Goal: Obtain resource: Download file/media

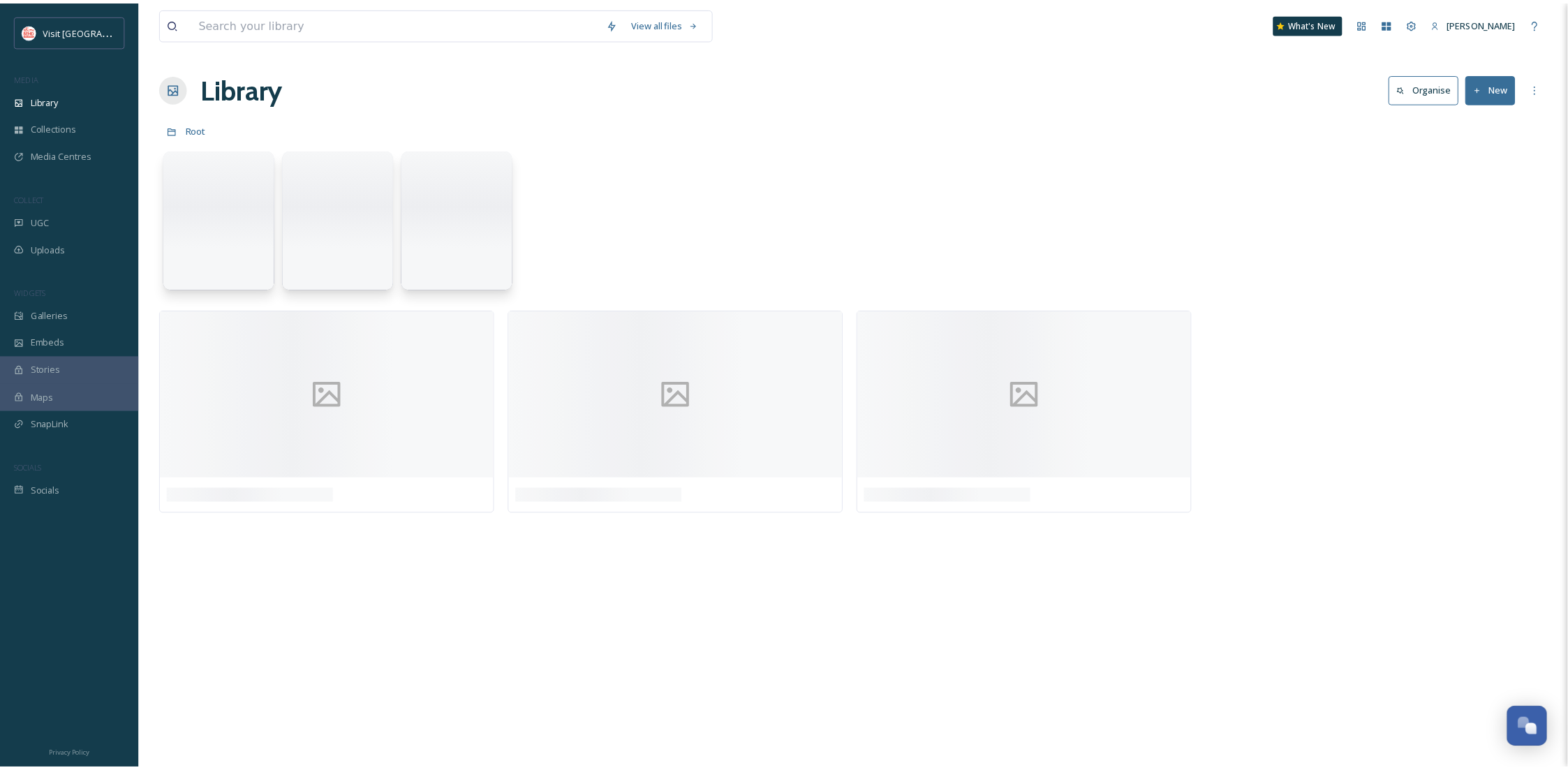
scroll to position [213, 0]
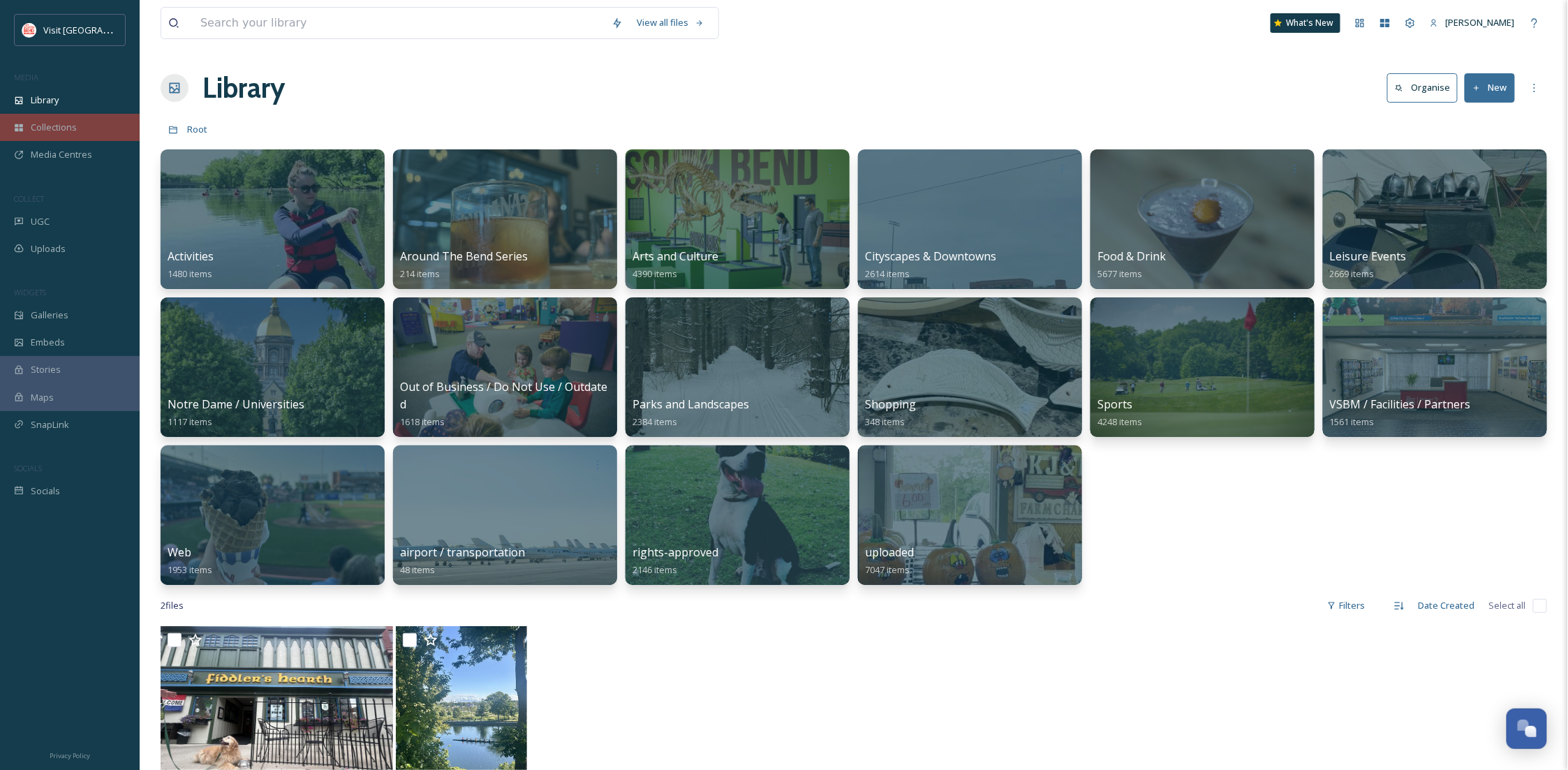
click at [94, 123] on div "Collections" at bounding box center [69, 128] width 140 height 27
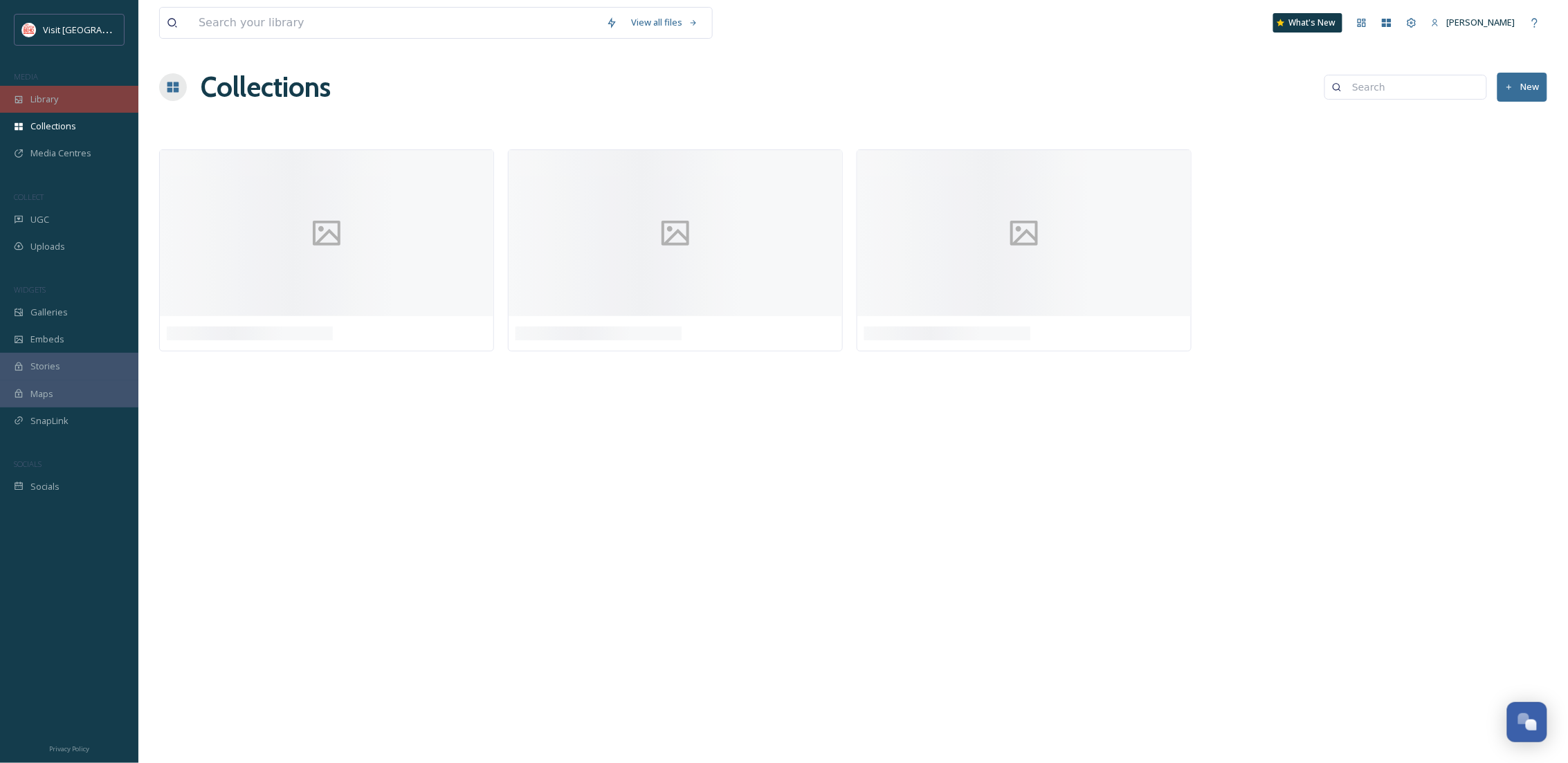
click at [63, 88] on div "Library" at bounding box center [69, 99] width 138 height 27
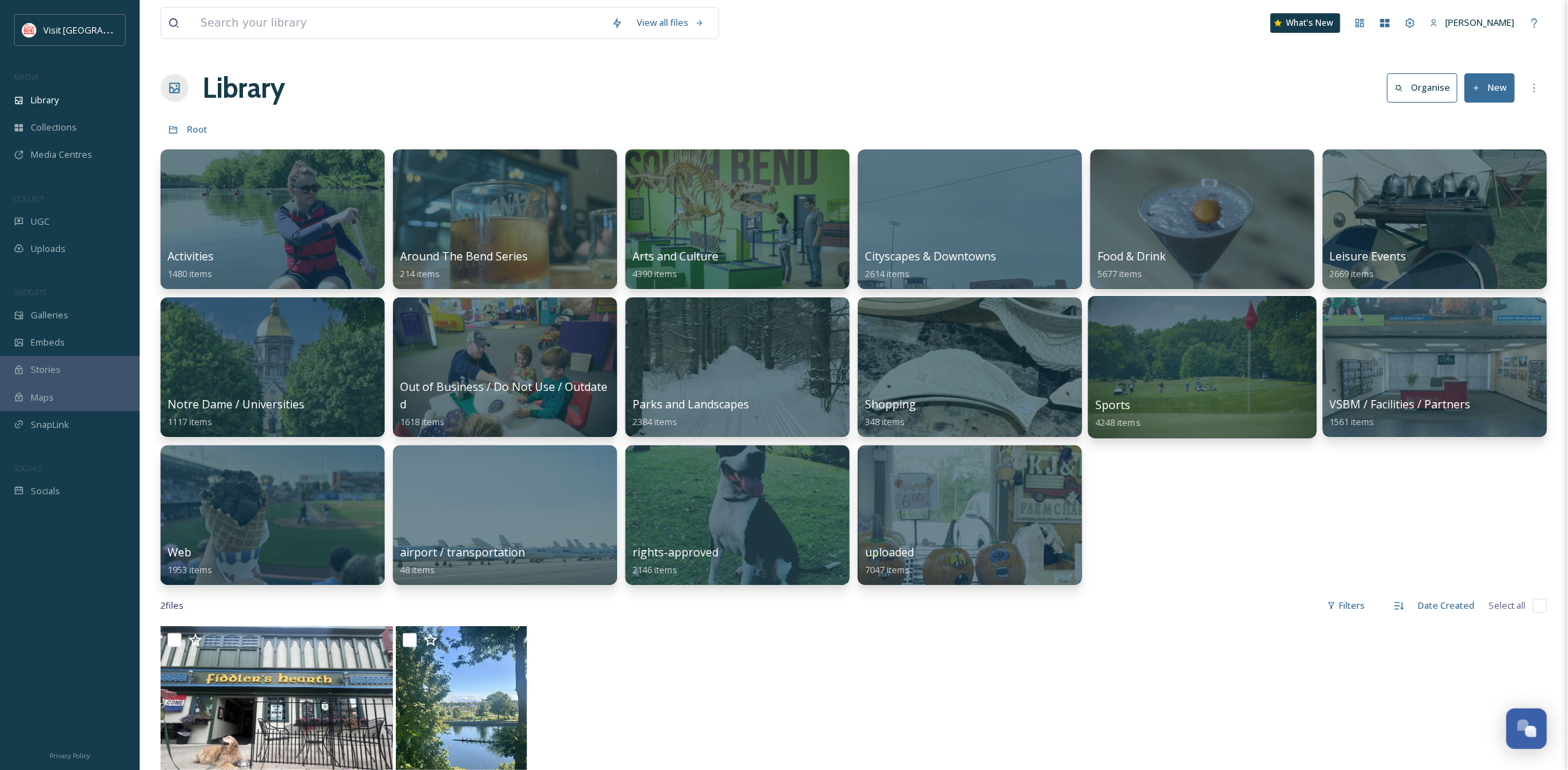
click at [1122, 340] on div at bounding box center [1203, 367] width 228 height 143
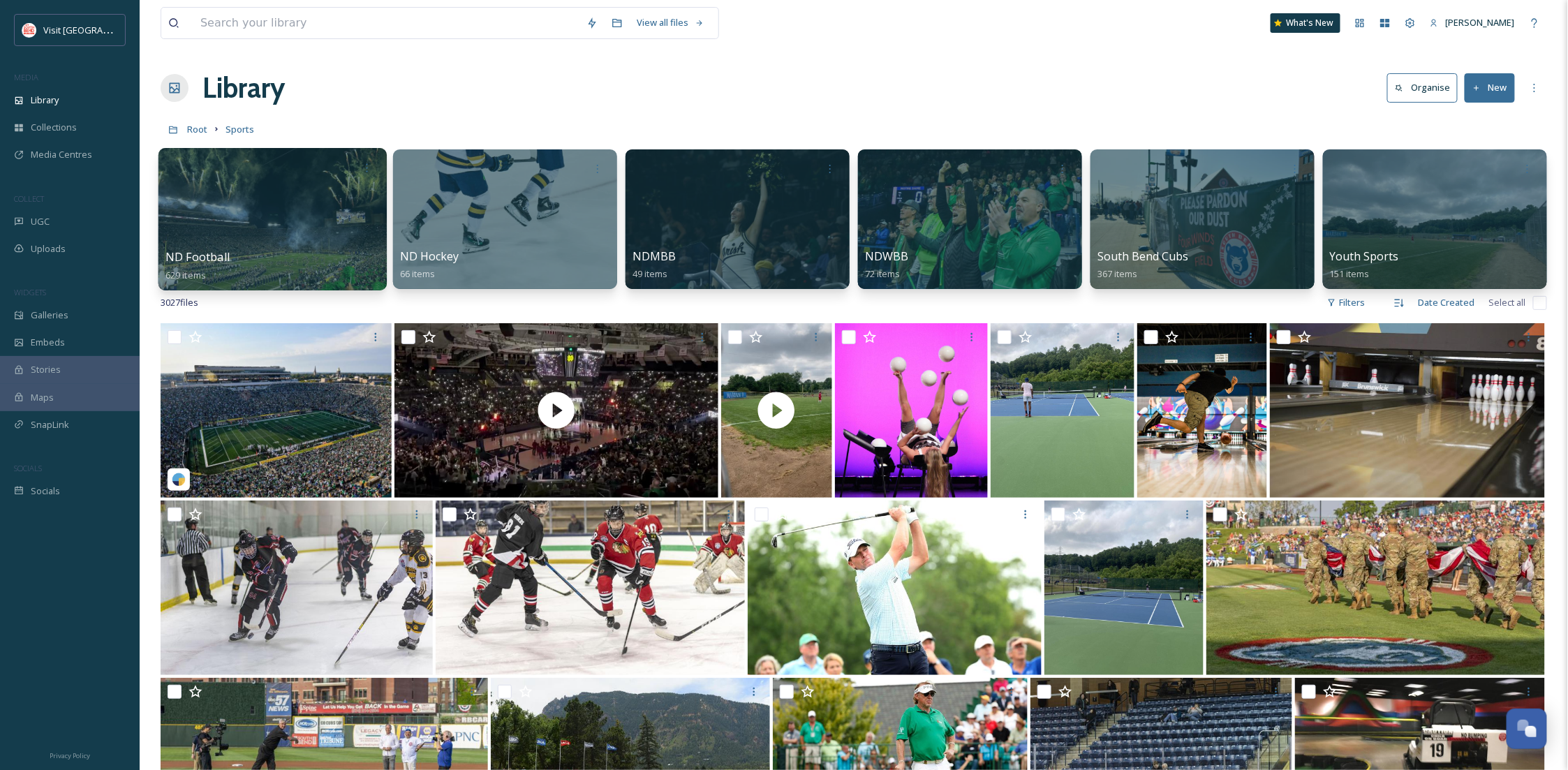
click at [281, 235] on div at bounding box center [273, 219] width 228 height 143
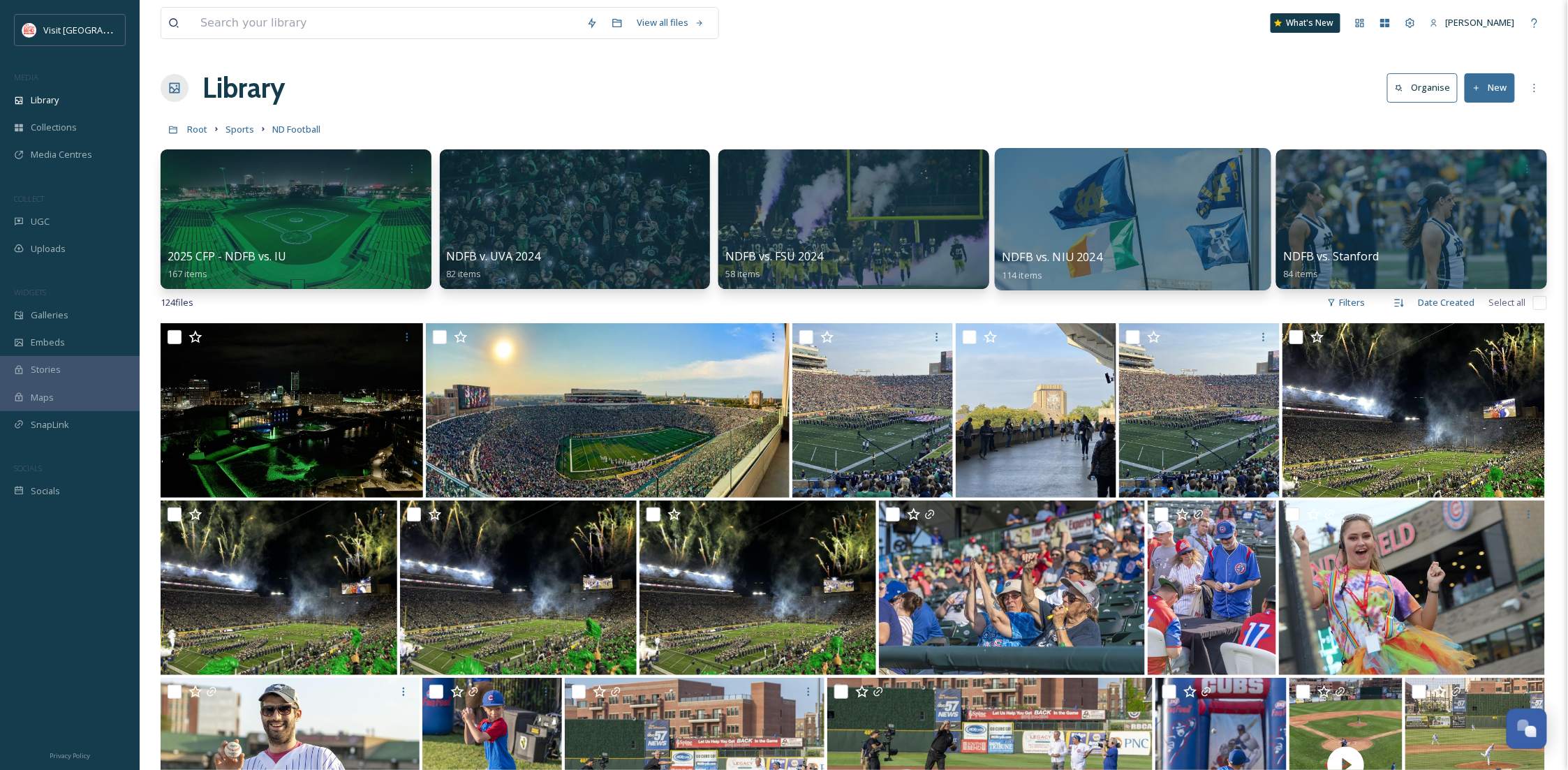
click at [1127, 213] on div at bounding box center [1133, 219] width 276 height 143
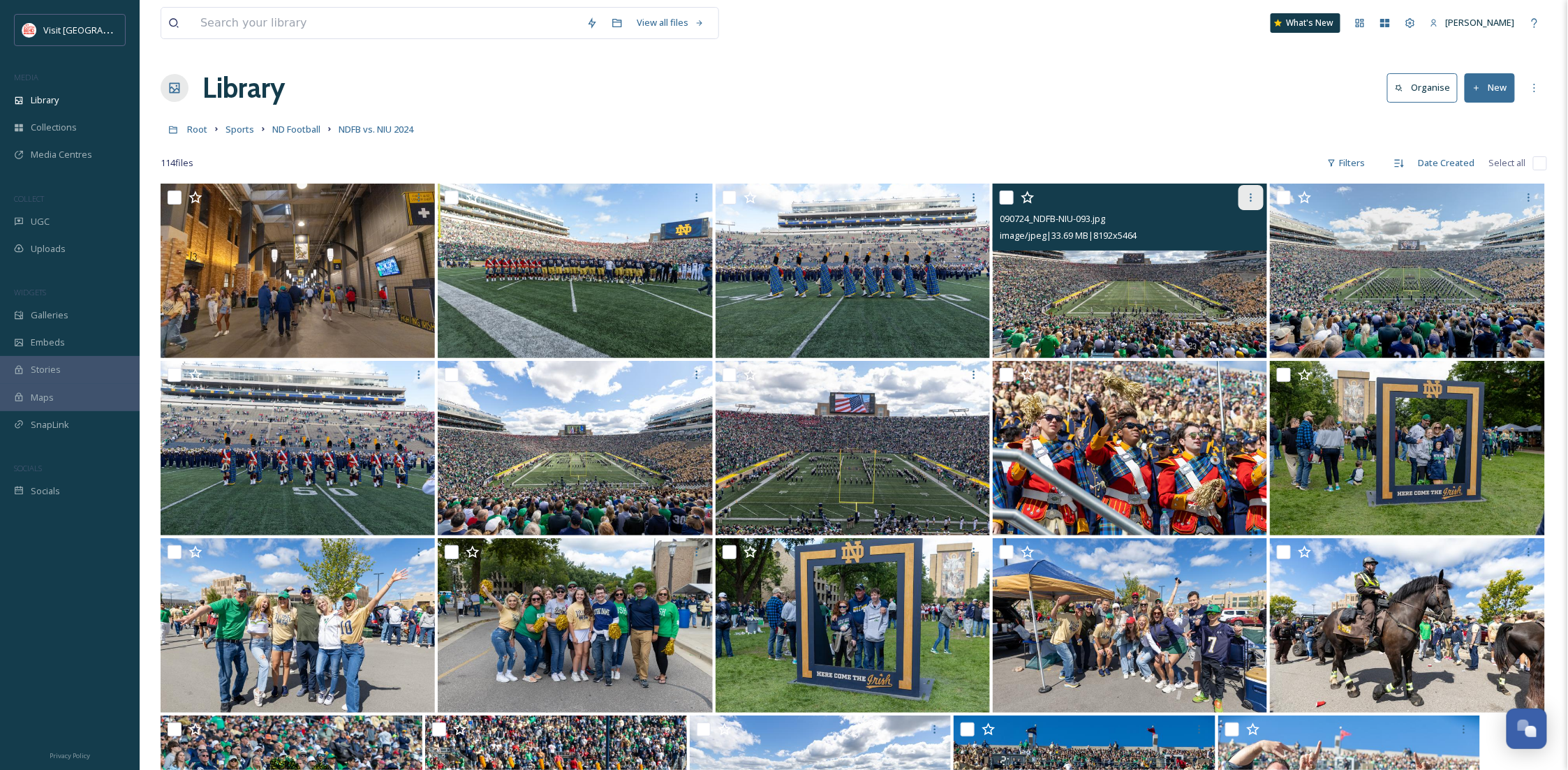
click at [1250, 201] on icon at bounding box center [1251, 198] width 2 height 9
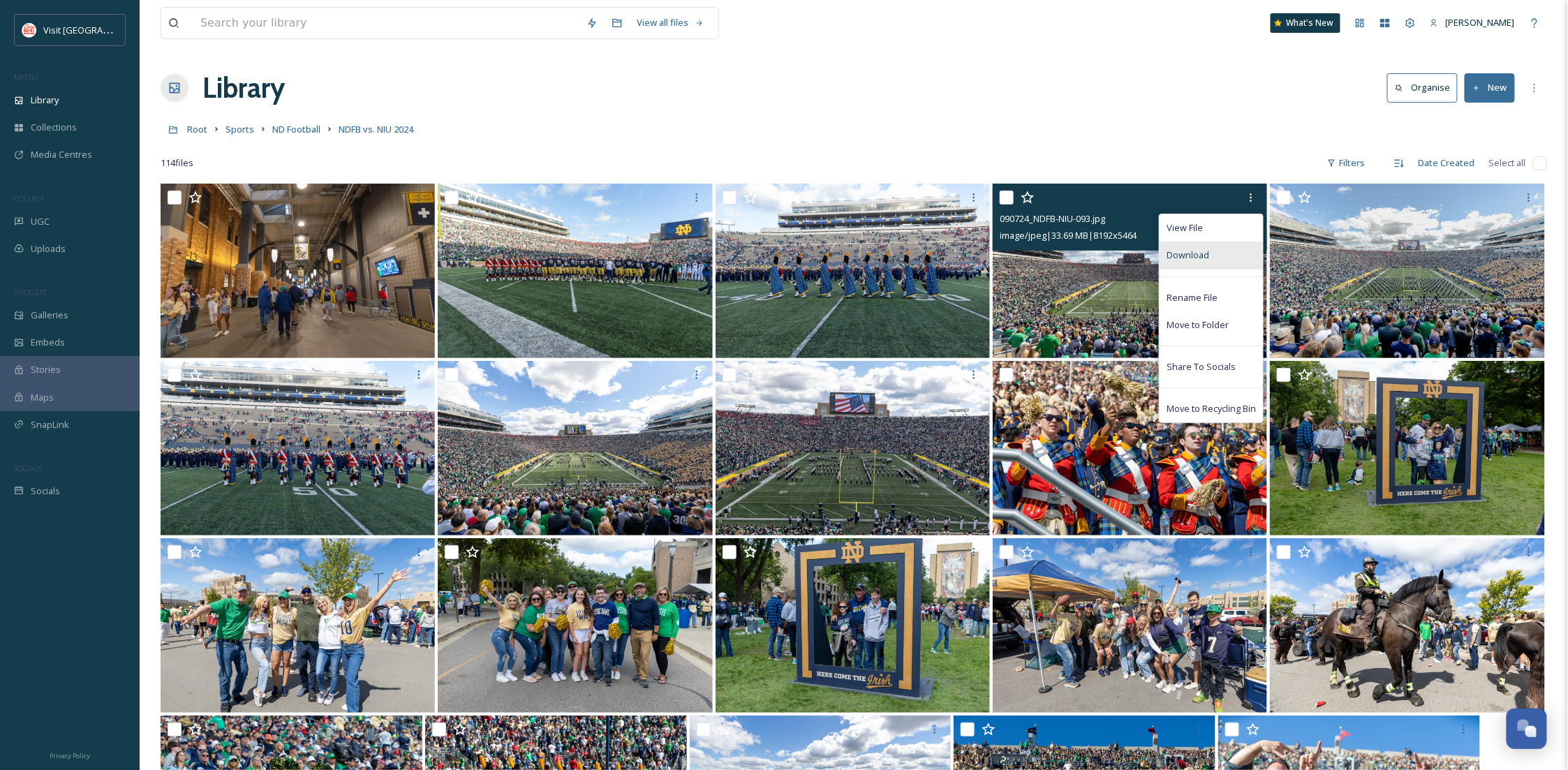
click at [1220, 248] on div "Download" at bounding box center [1211, 255] width 103 height 27
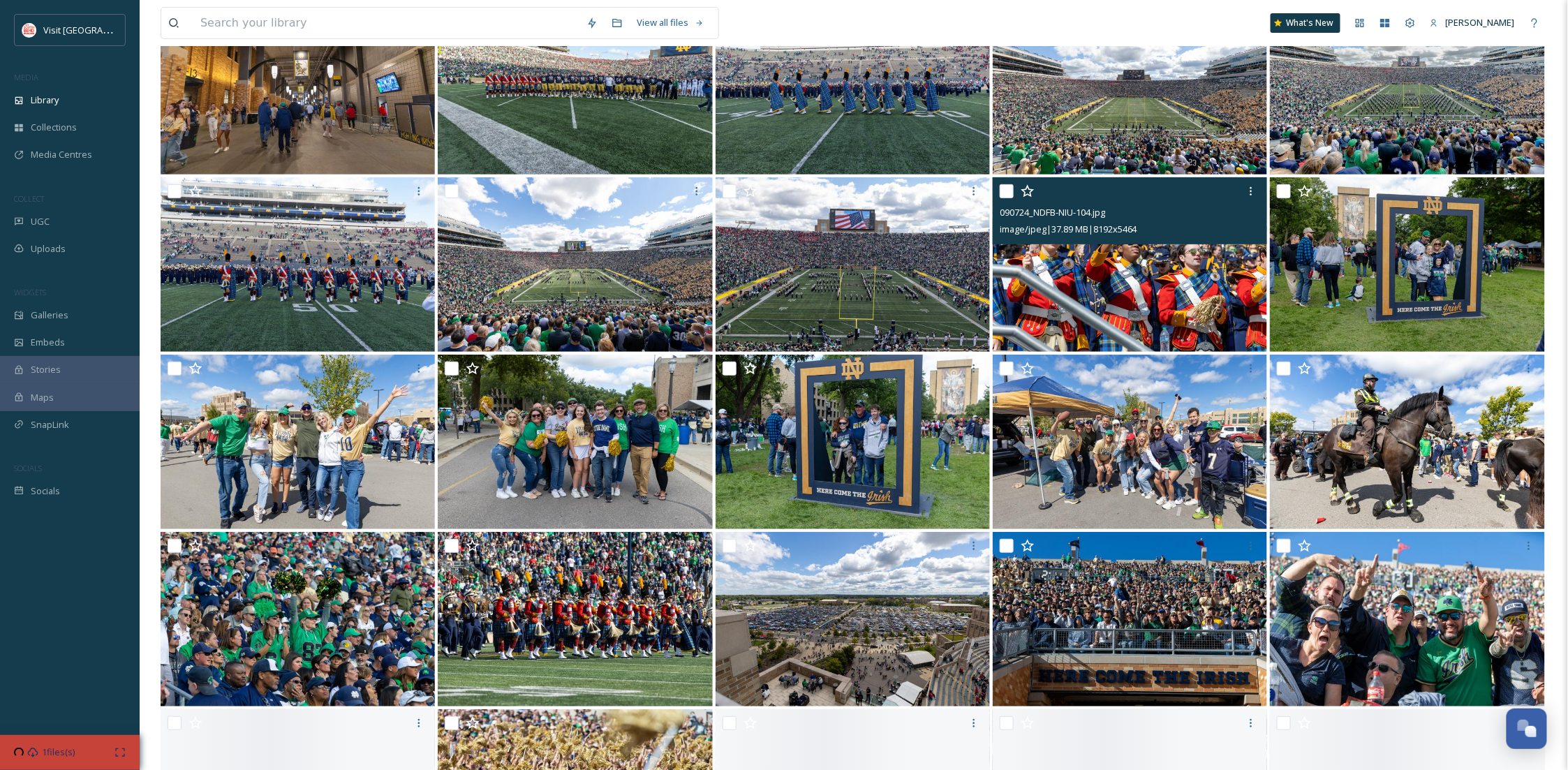
scroll to position [804, 0]
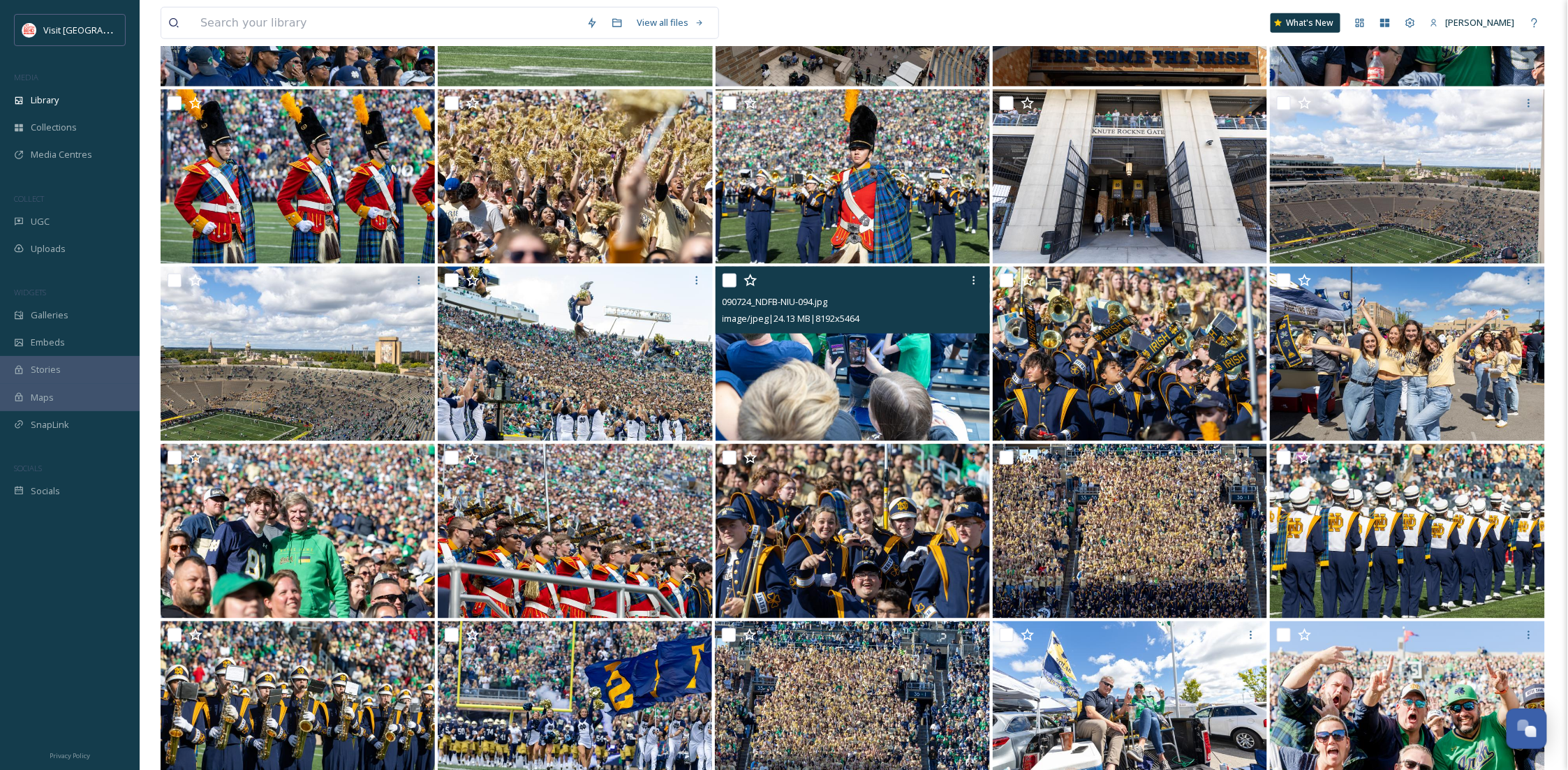
click at [882, 355] on img at bounding box center [853, 354] width 274 height 174
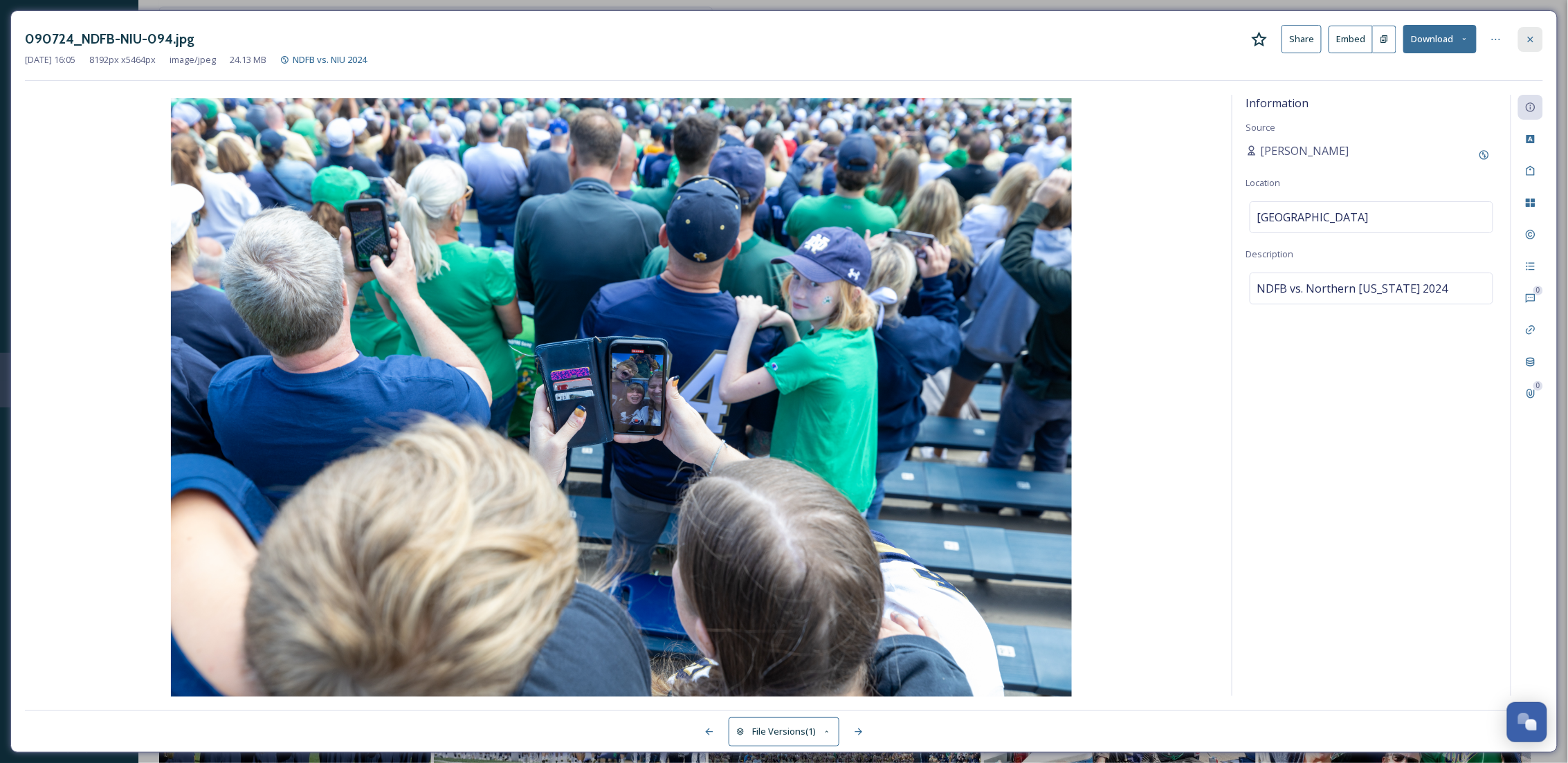
click at [1530, 41] on icon at bounding box center [1531, 39] width 11 height 11
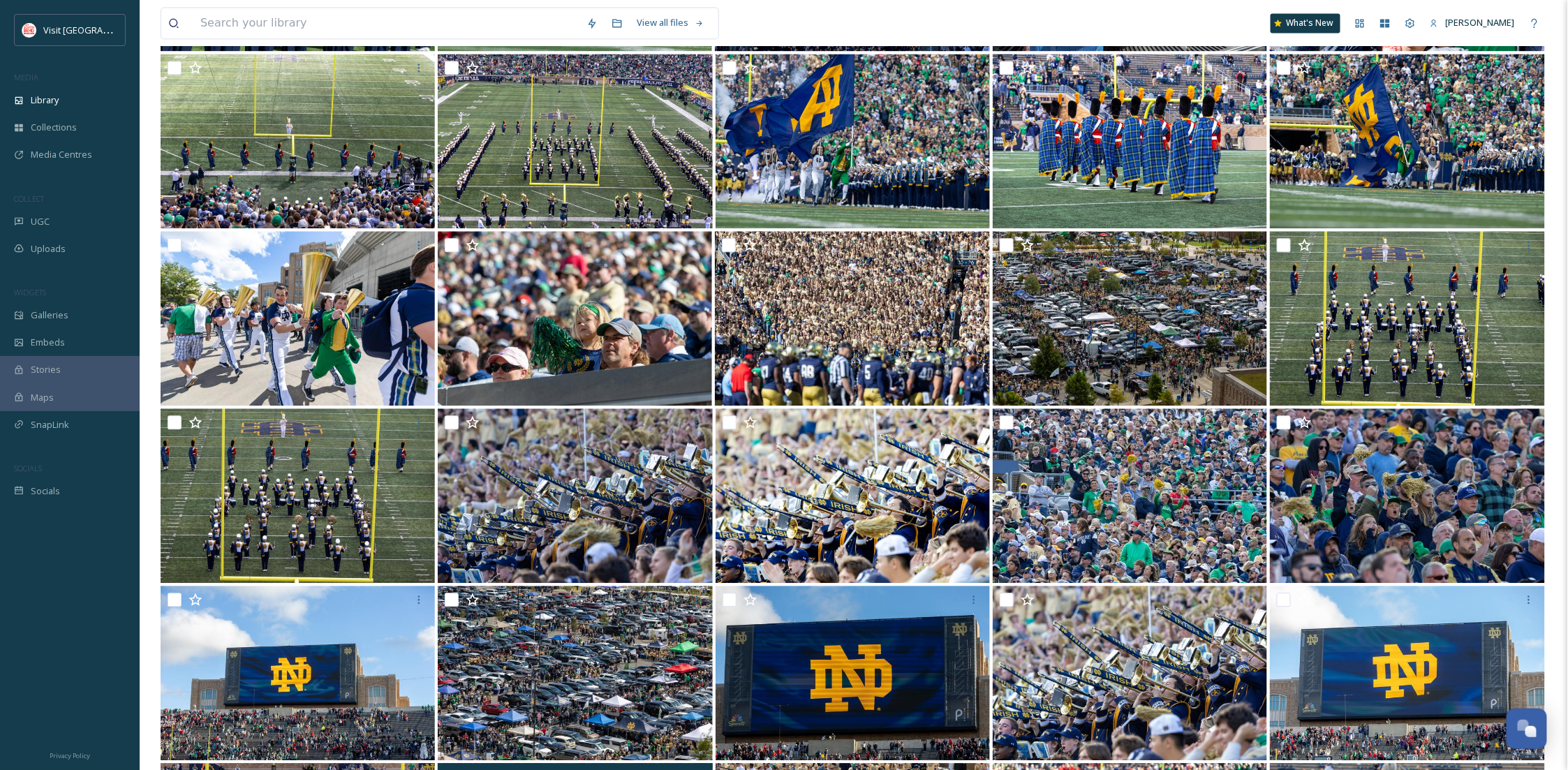
scroll to position [2294, 0]
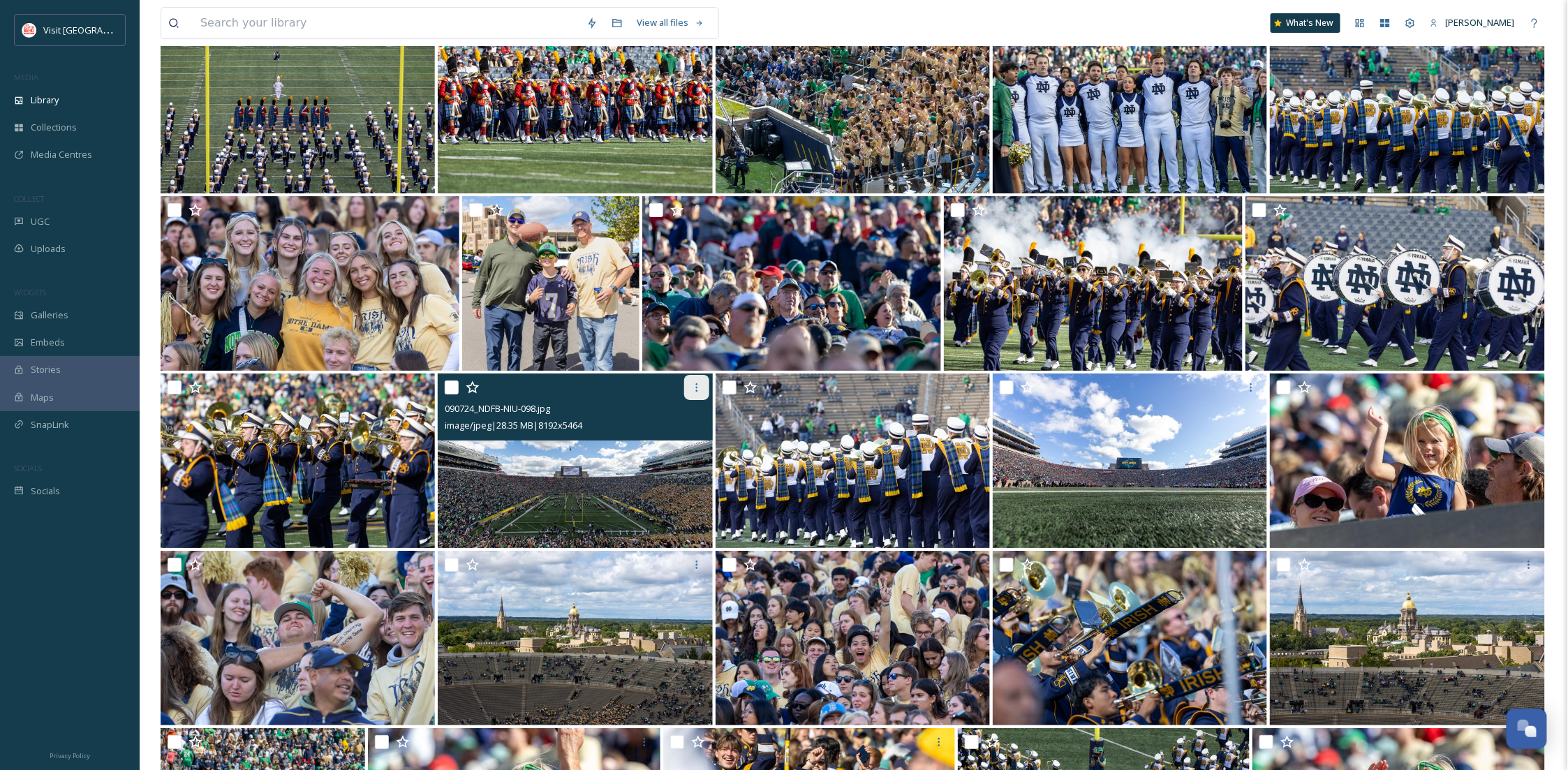
click at [693, 386] on icon at bounding box center [697, 388] width 11 height 11
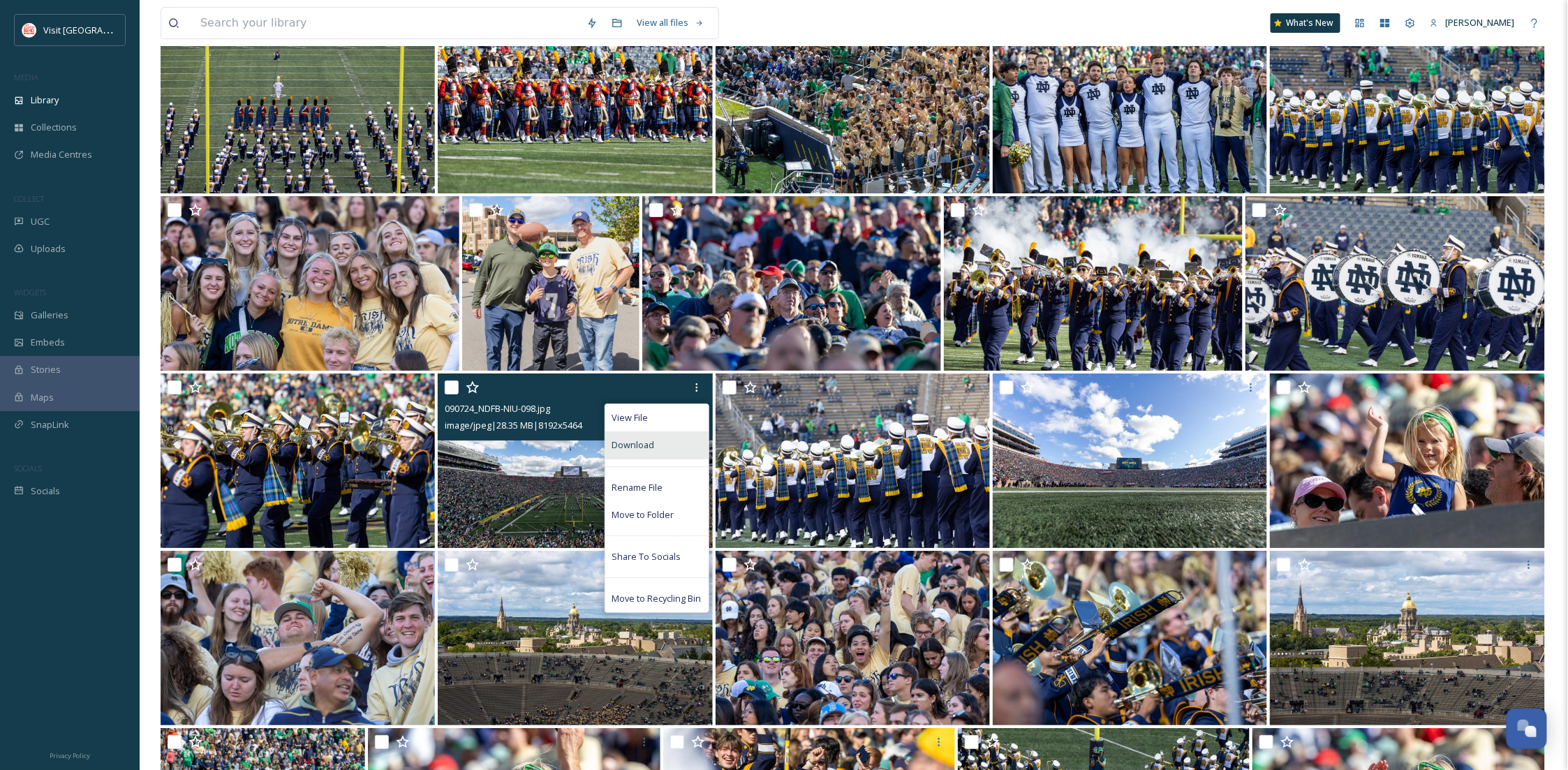
click at [617, 443] on span "Download" at bounding box center [634, 445] width 43 height 13
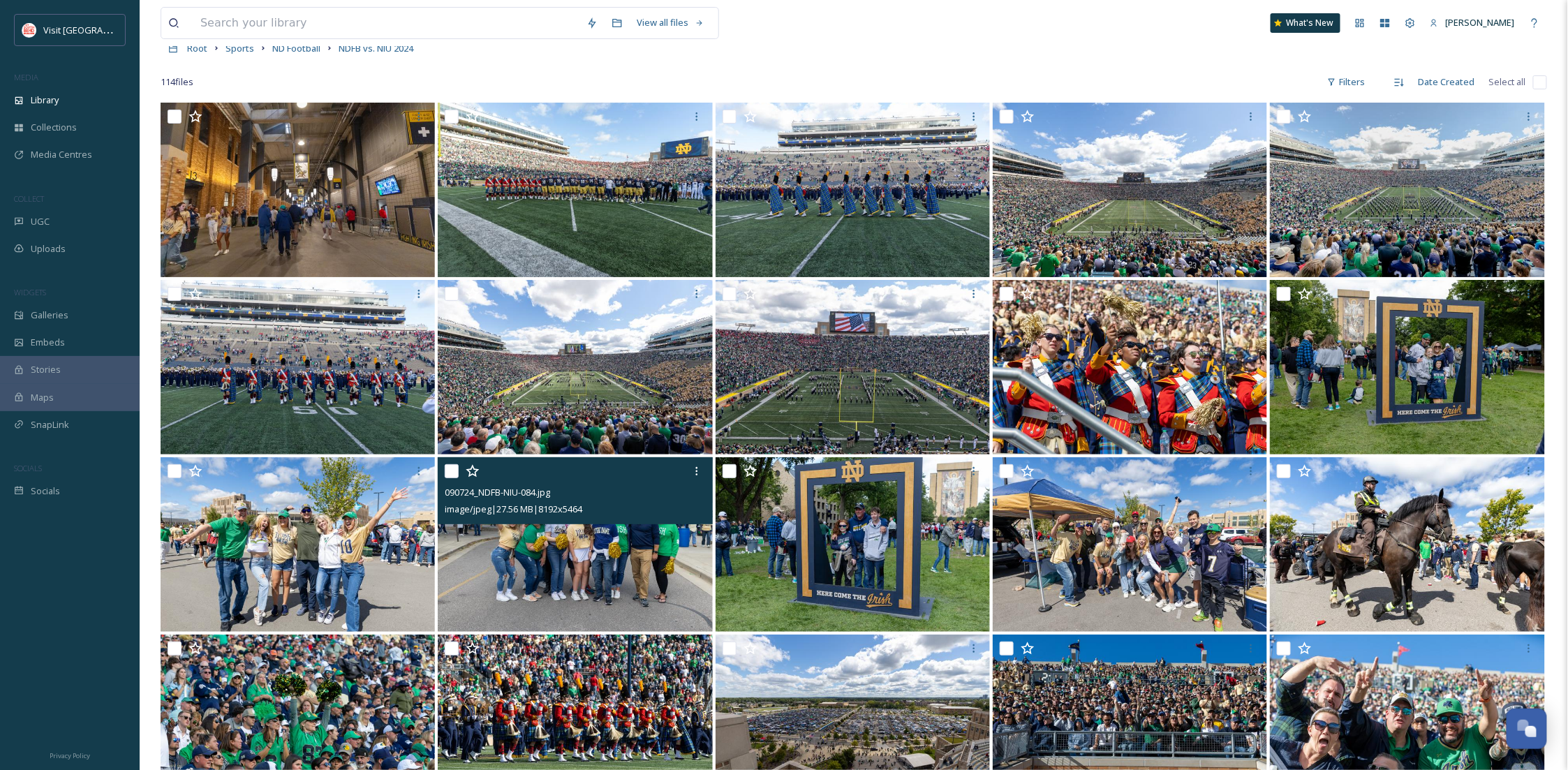
scroll to position [0, 0]
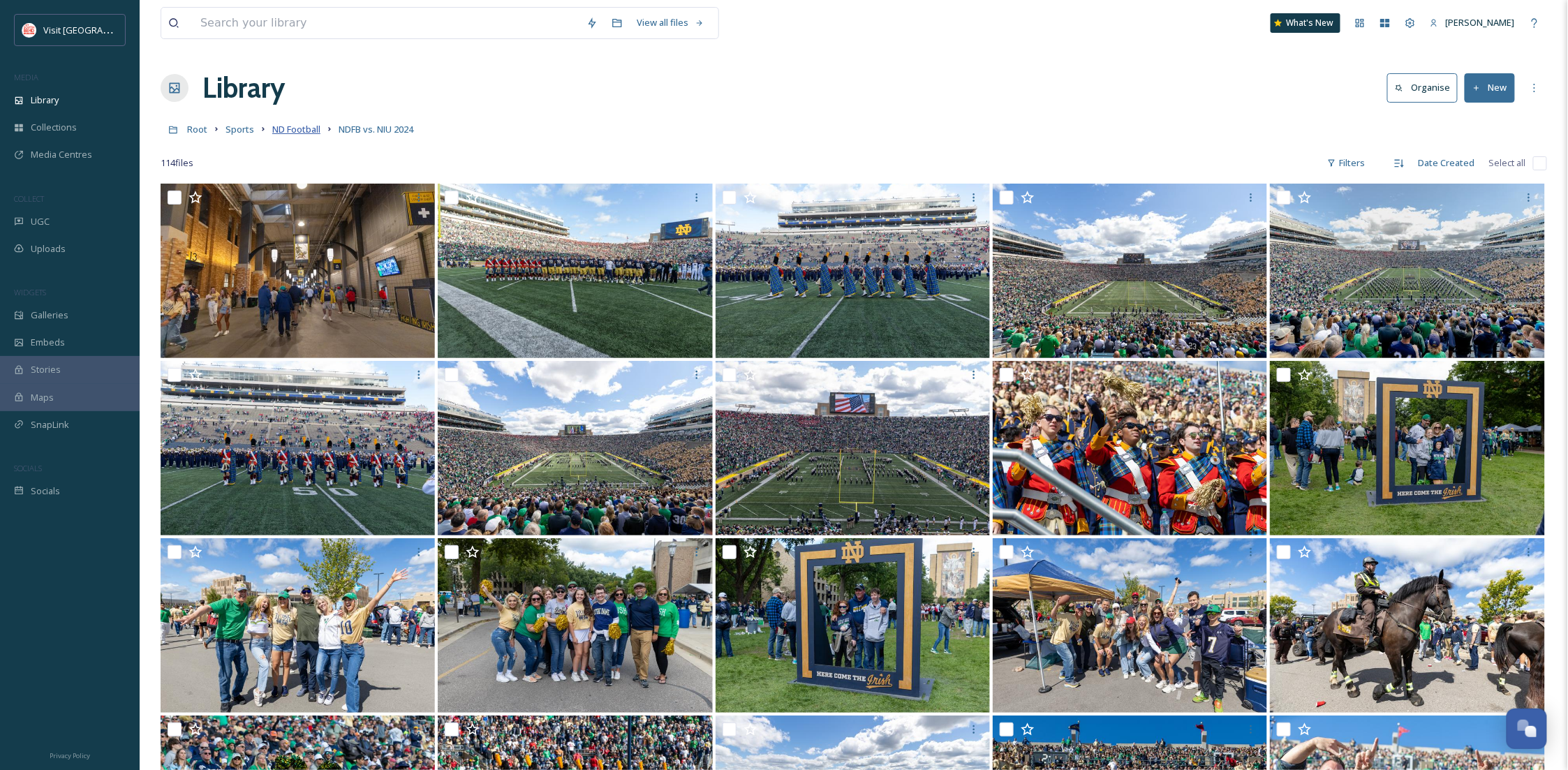
click at [279, 133] on span "ND Football" at bounding box center [296, 129] width 48 height 13
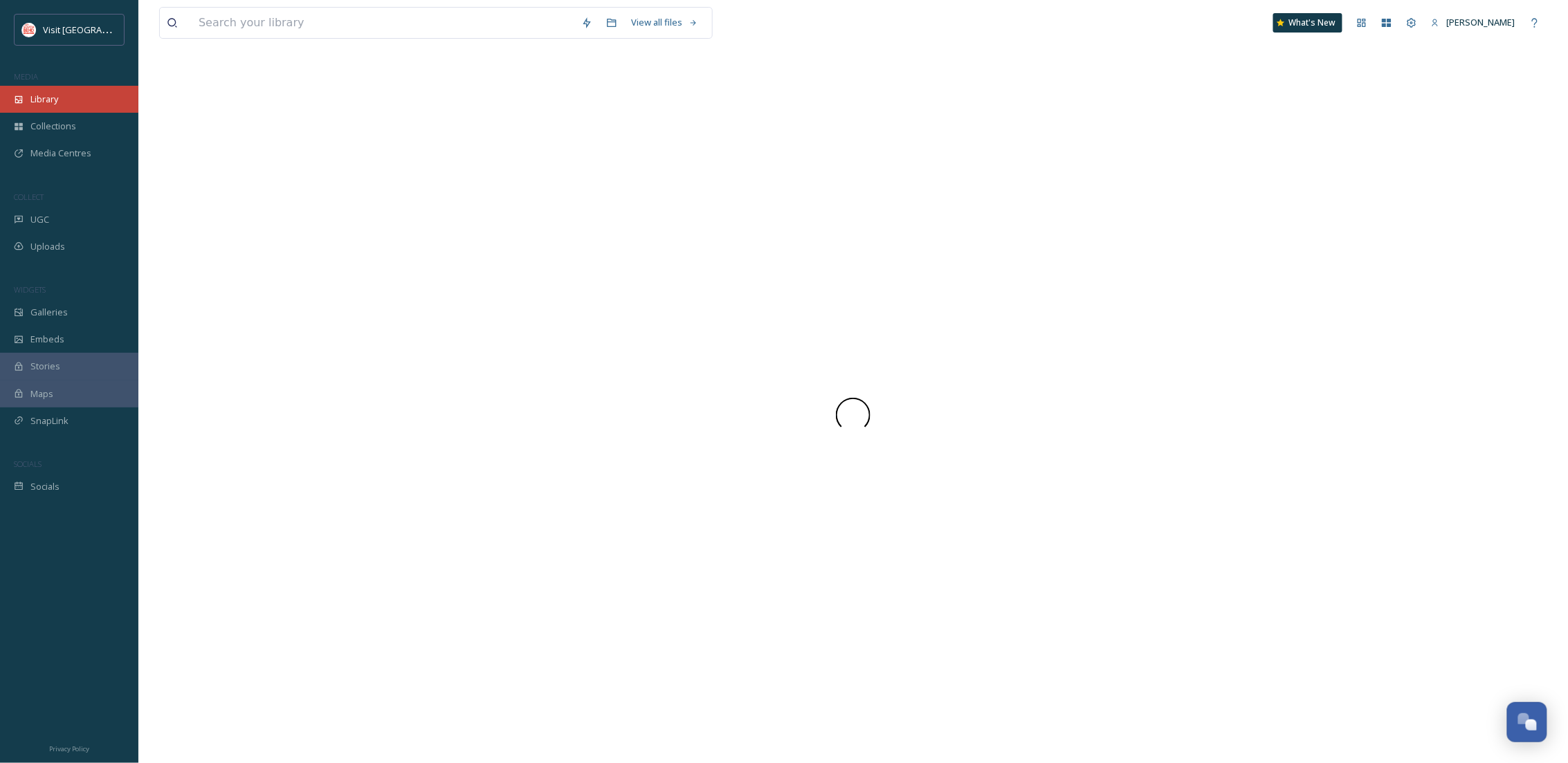
click at [58, 100] on span "Library" at bounding box center [44, 99] width 27 height 13
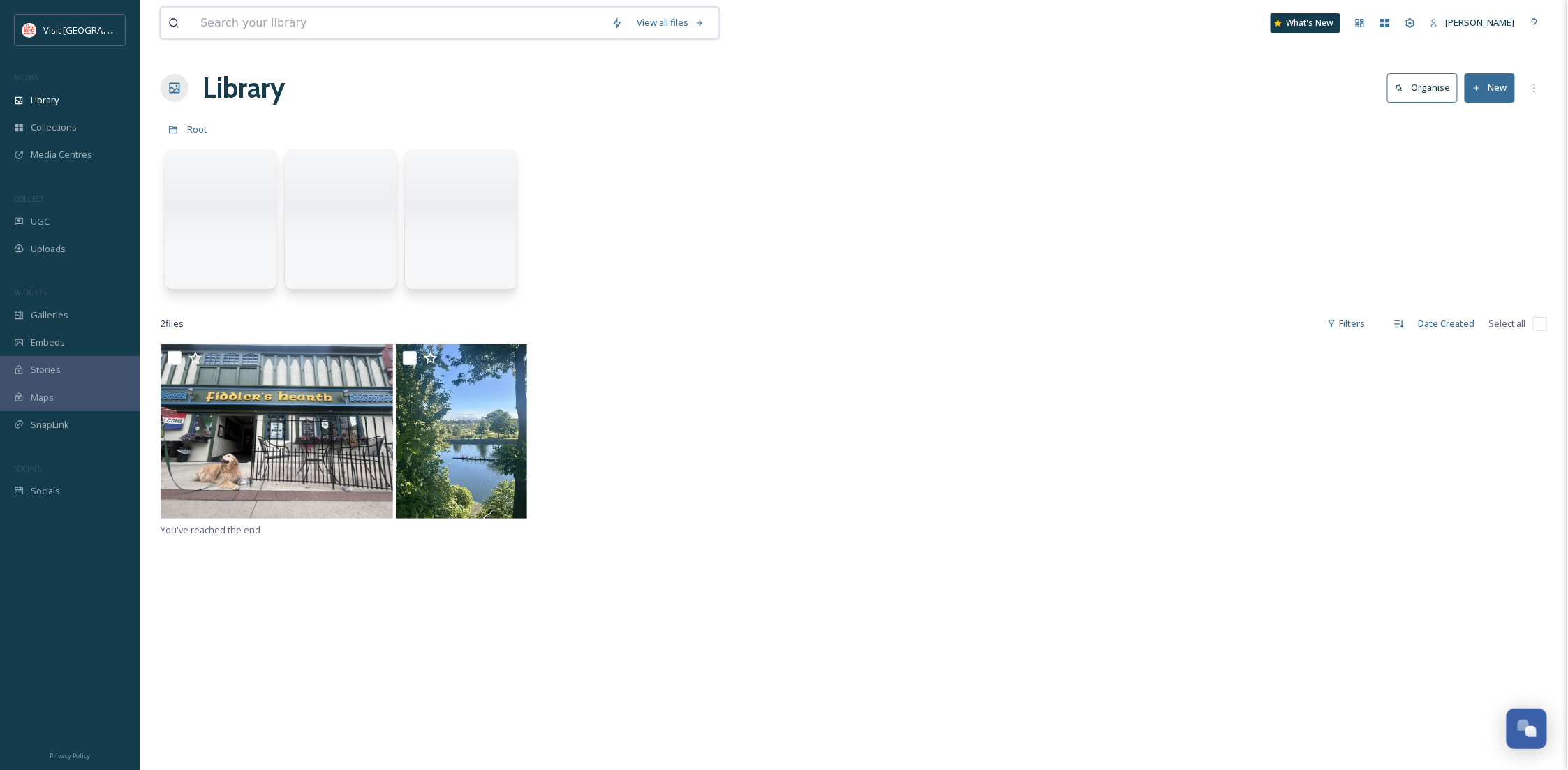
click at [296, 26] on input at bounding box center [399, 23] width 411 height 30
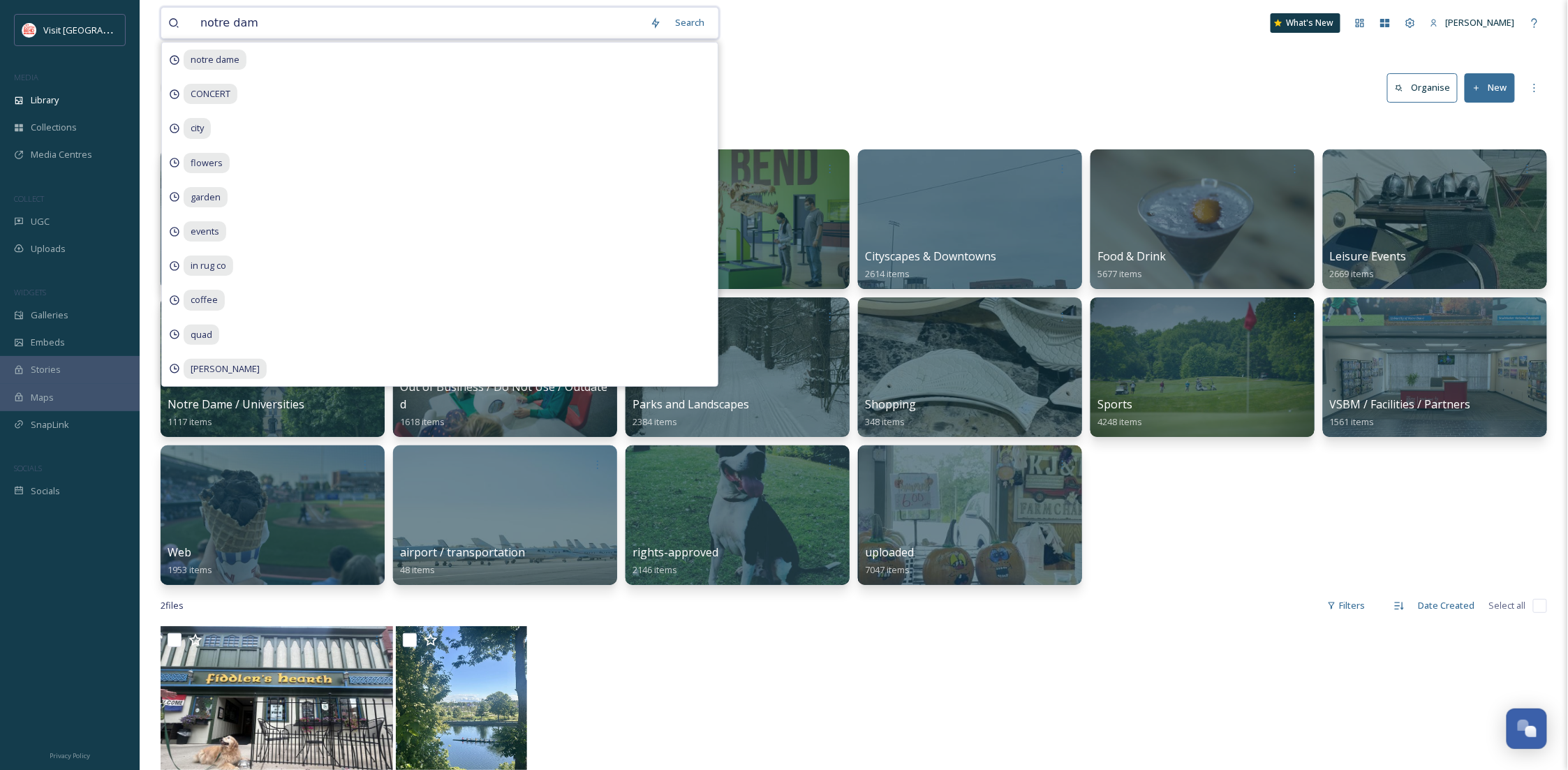
type input "notre dame"
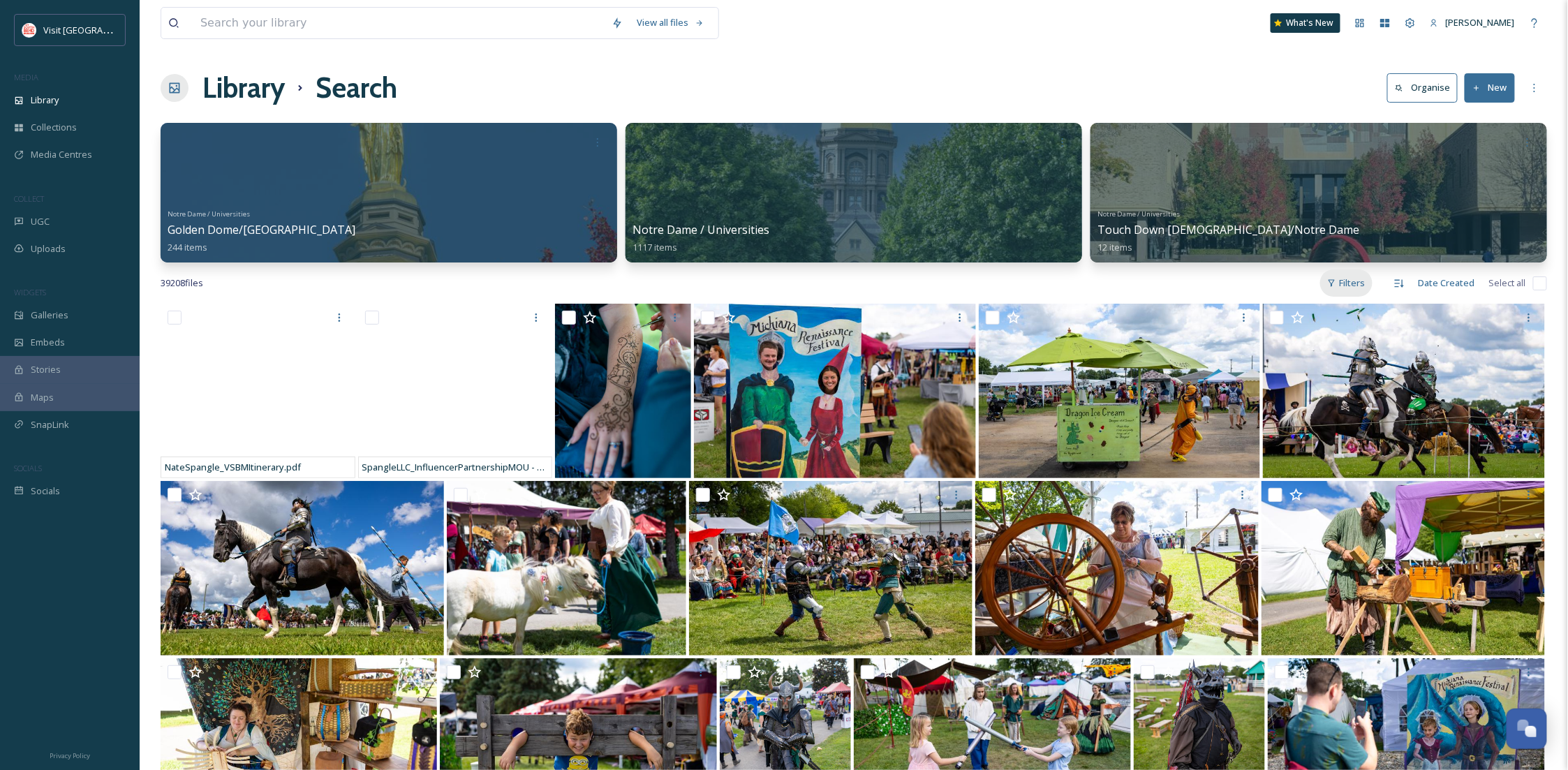
click at [1330, 281] on icon at bounding box center [1331, 283] width 9 height 9
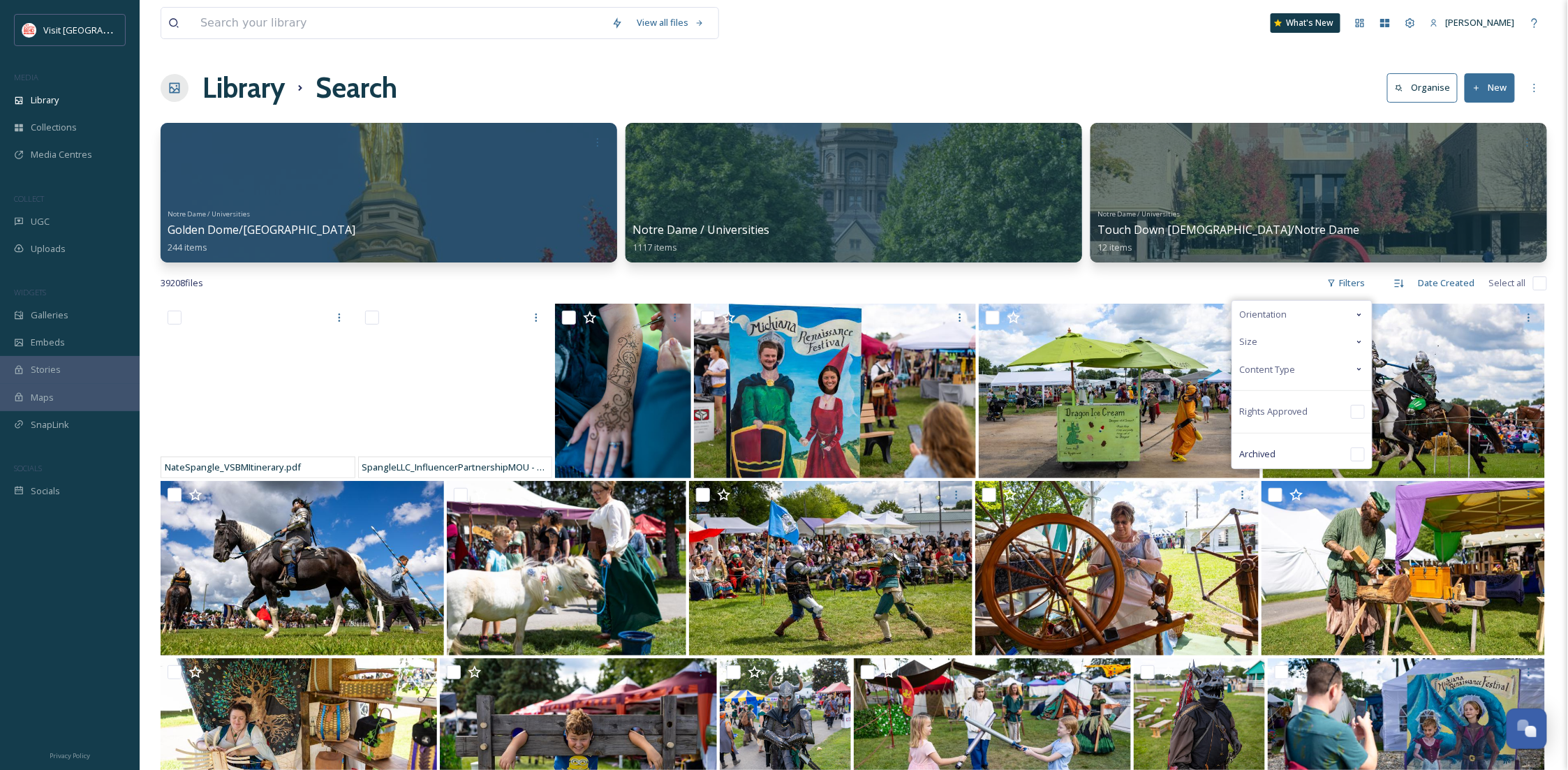
click at [1283, 372] on span "Content Type" at bounding box center [1267, 369] width 56 height 13
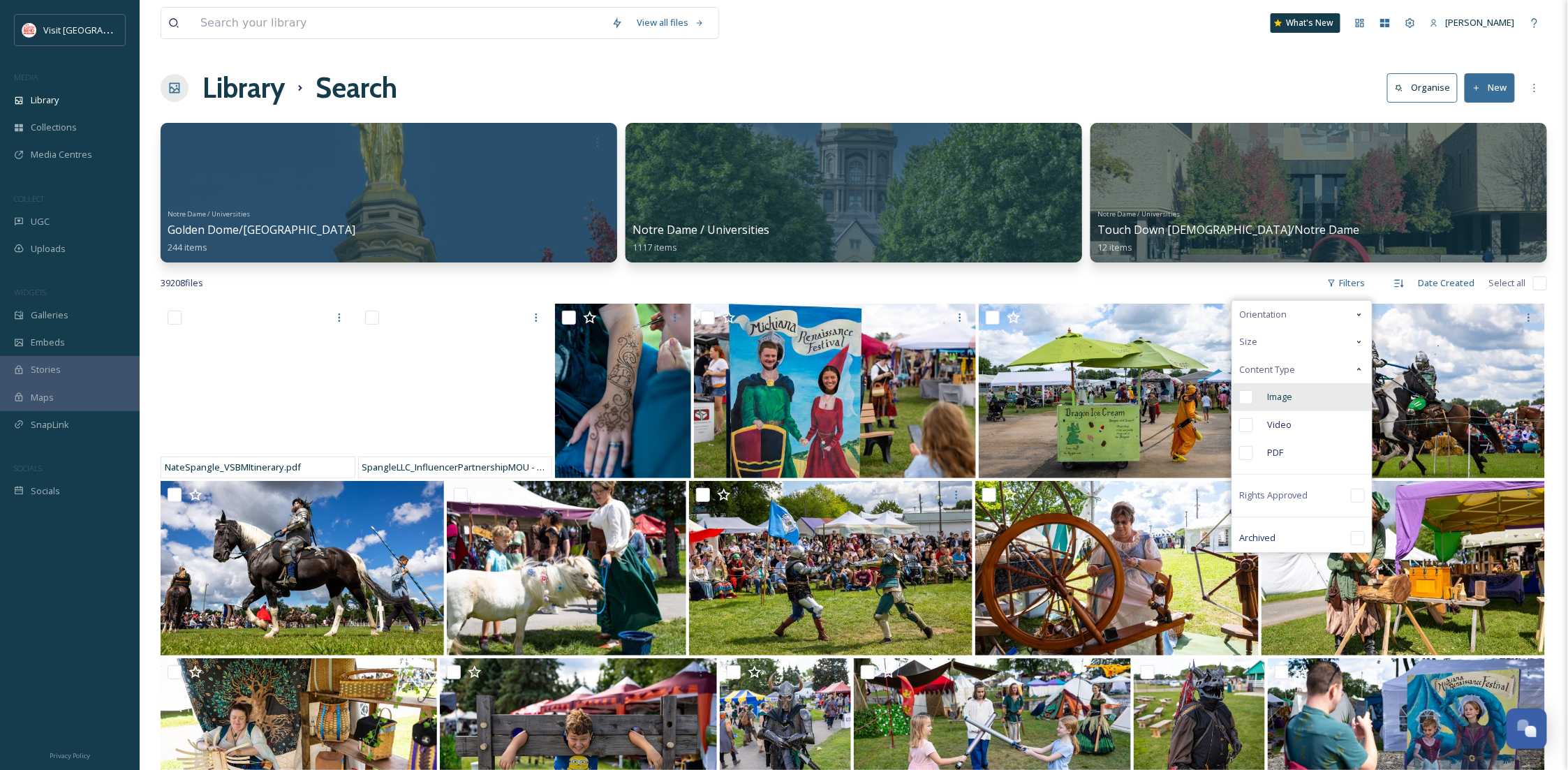
click at [1301, 396] on div "Image" at bounding box center [1301, 397] width 140 height 28
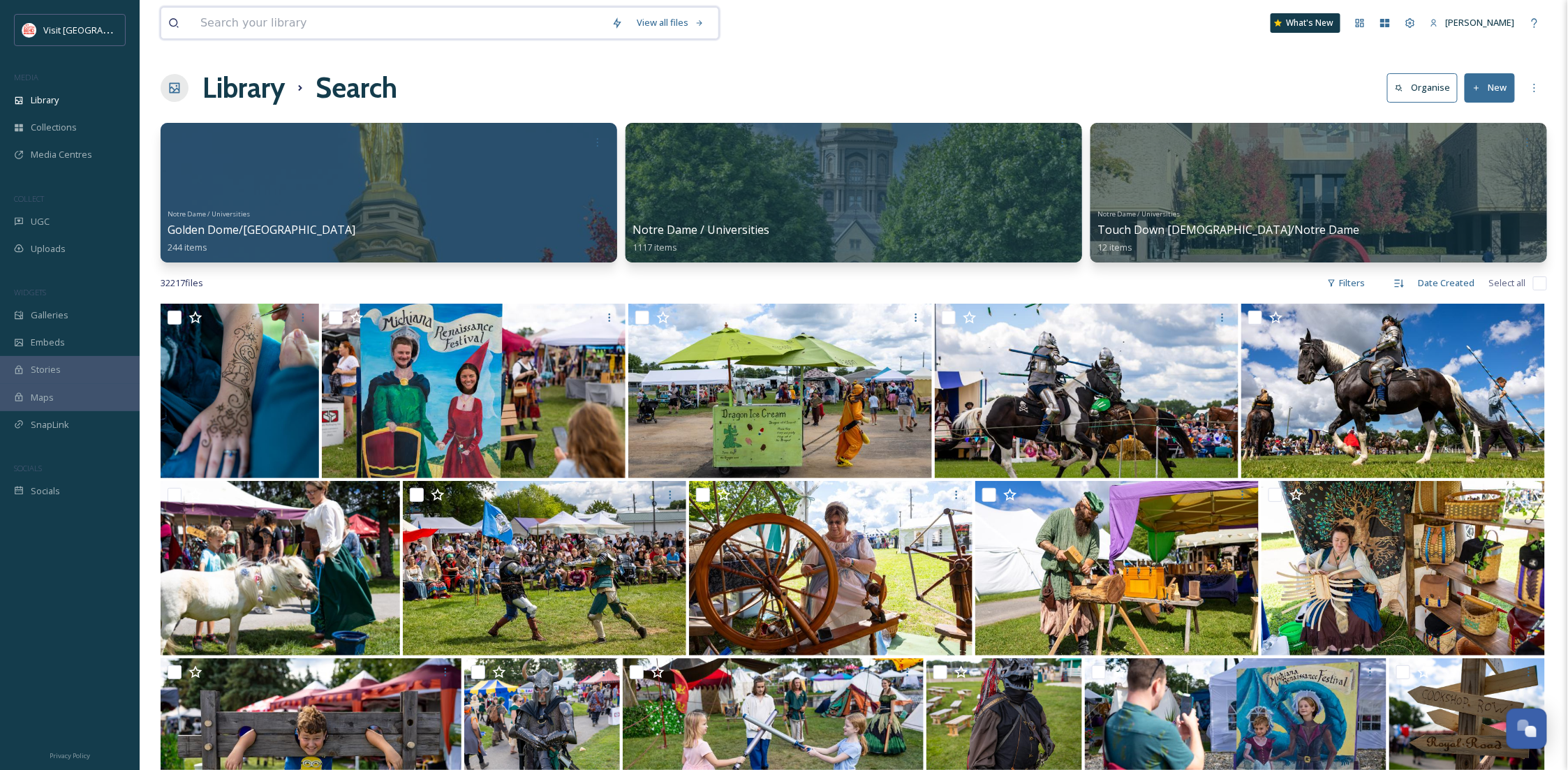
click at [310, 18] on input at bounding box center [399, 23] width 411 height 30
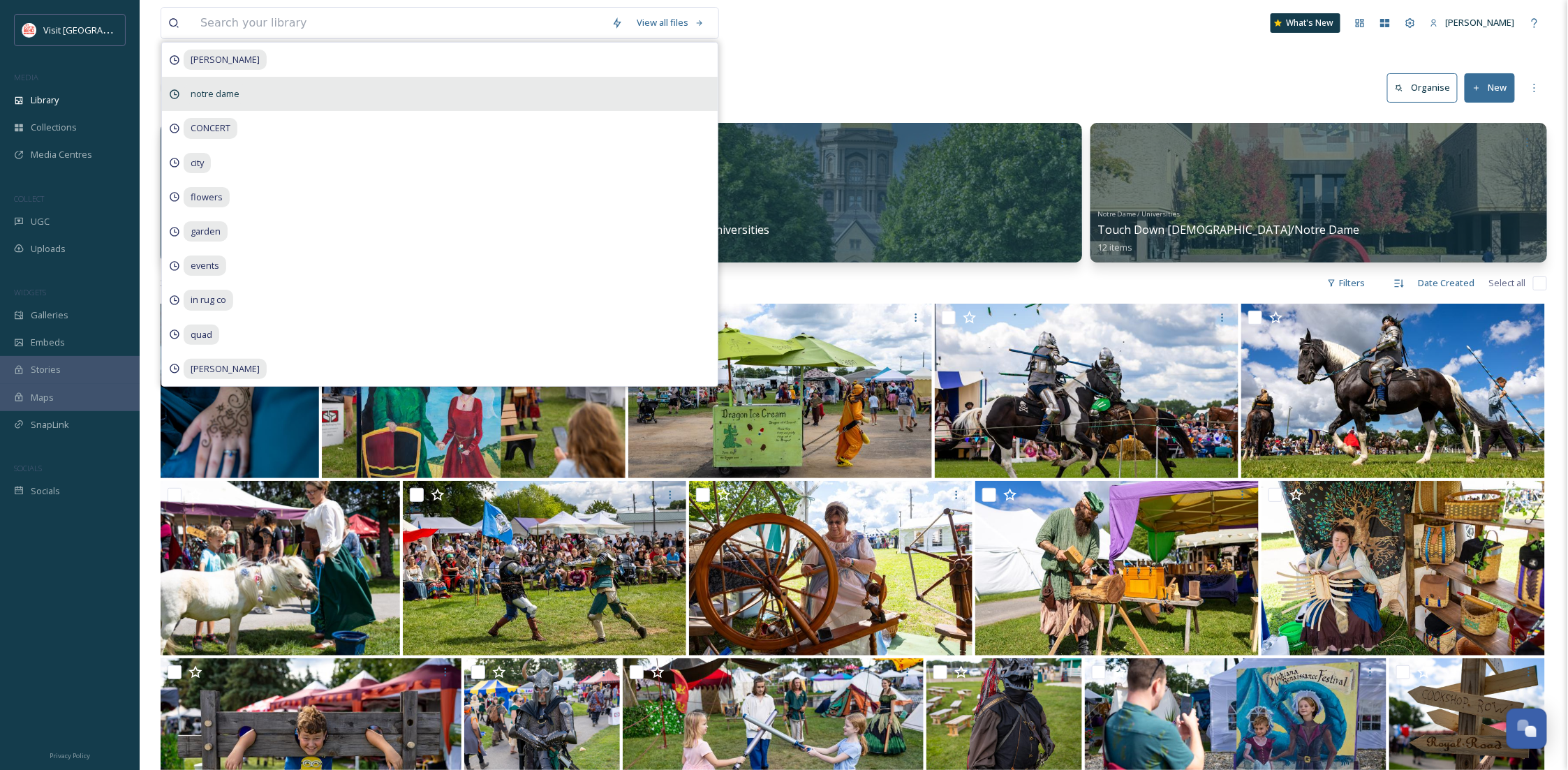
click at [291, 89] on div "notre dame" at bounding box center [440, 94] width 556 height 34
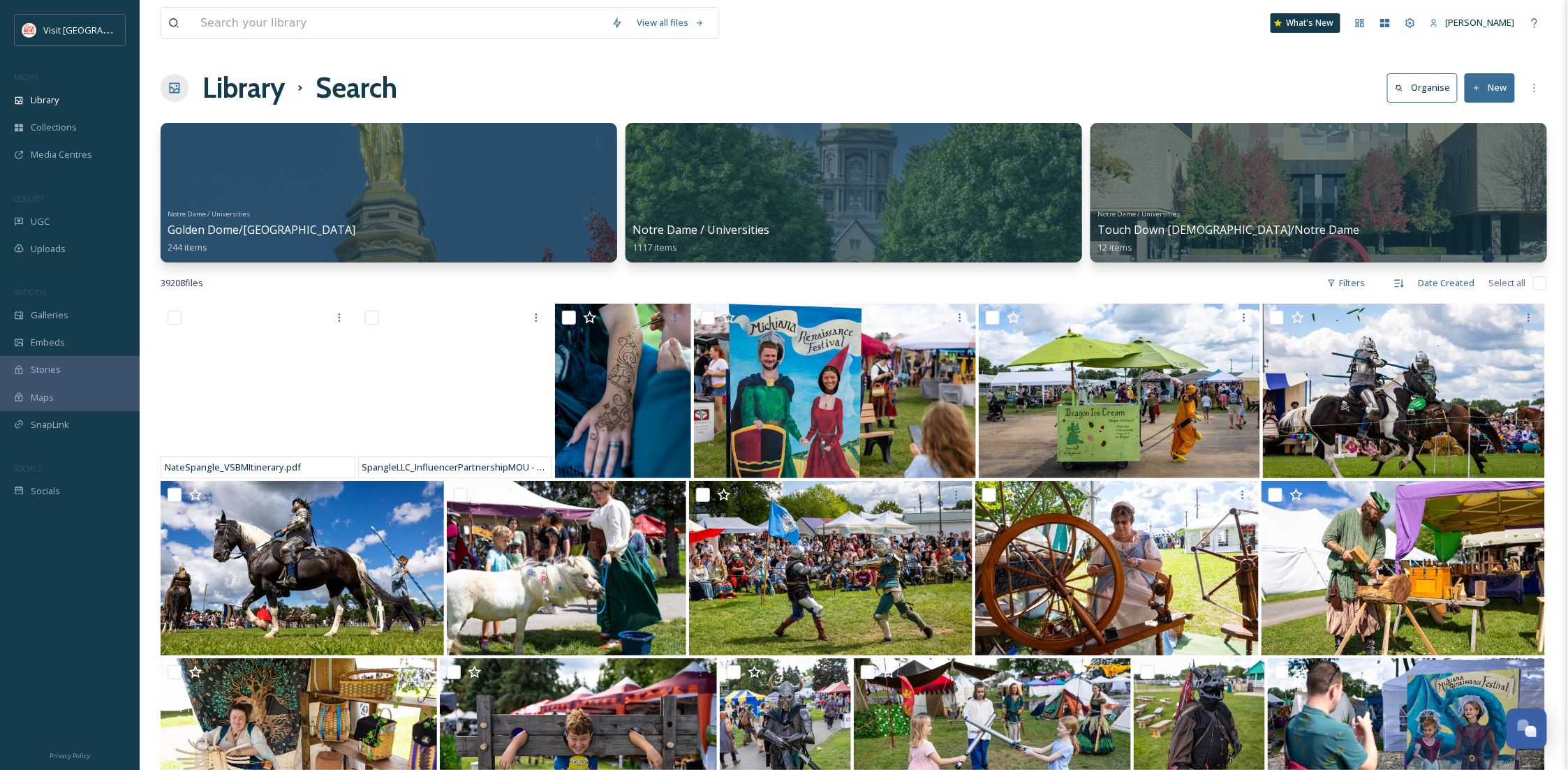
click at [893, 40] on div "View all files What's New [PERSON_NAME]" at bounding box center [854, 23] width 1387 height 46
click at [332, 25] on input at bounding box center [399, 23] width 411 height 30
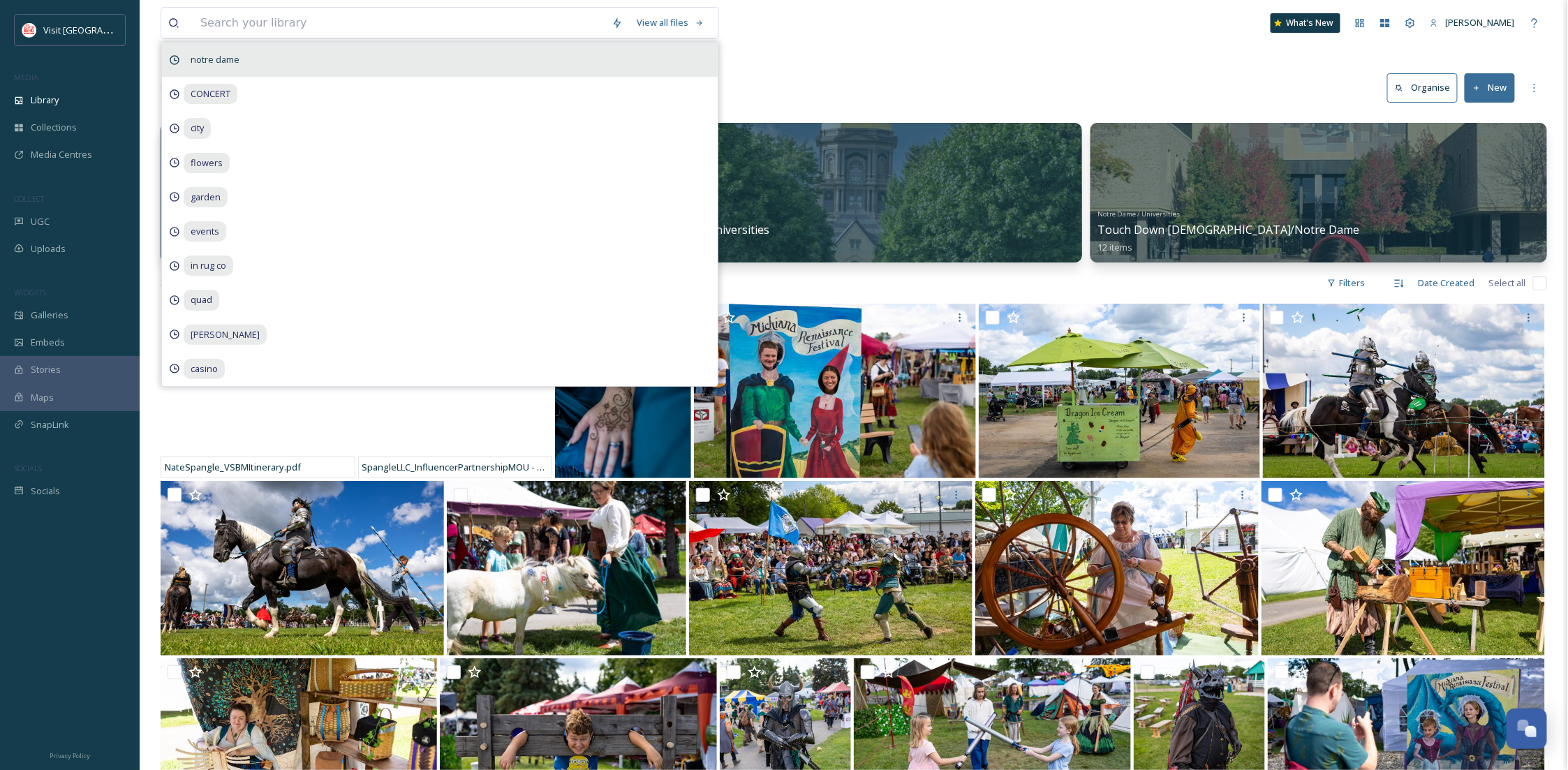
click at [318, 69] on div "notre dame" at bounding box center [440, 60] width 556 height 34
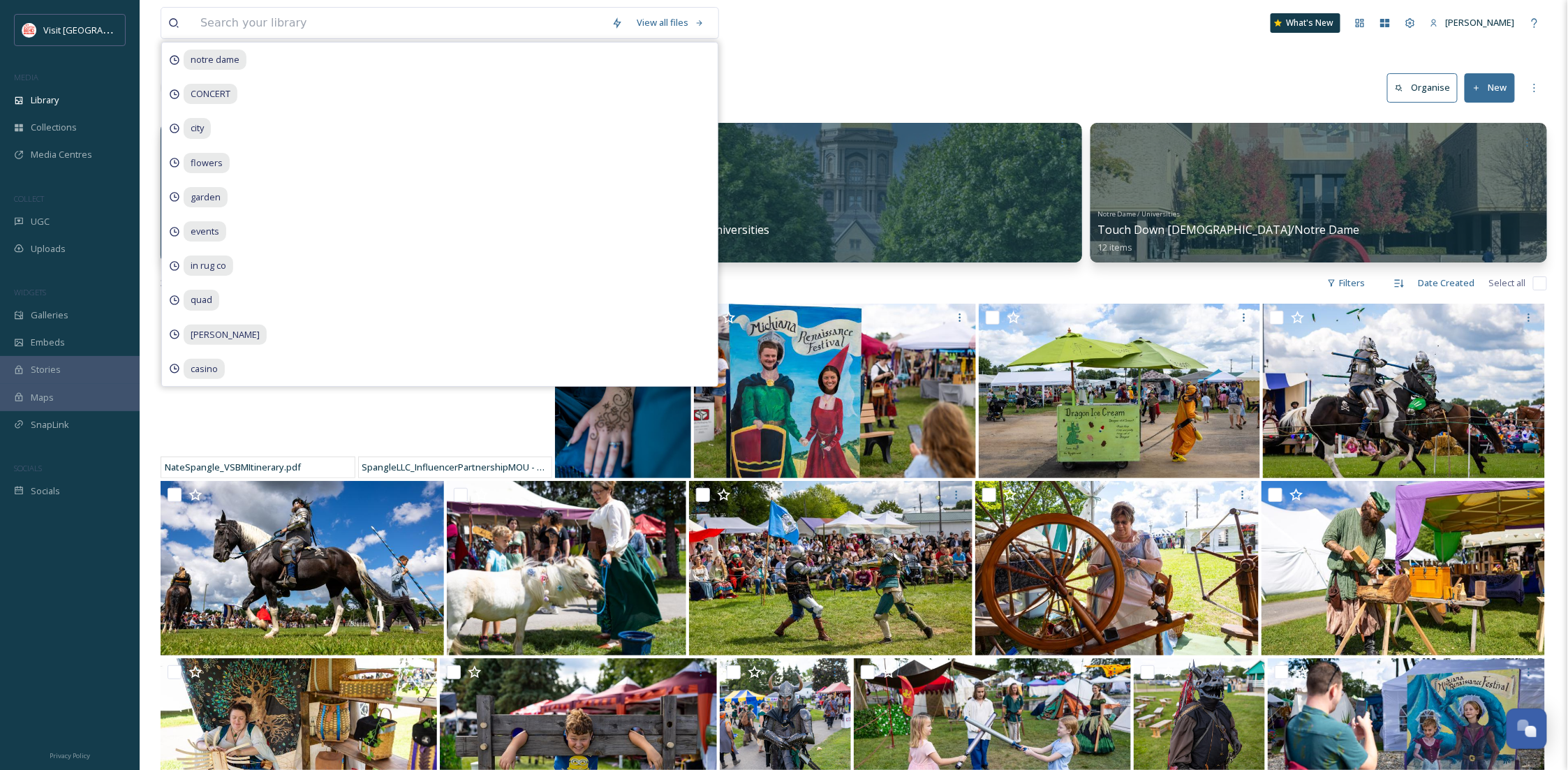
click at [838, 106] on div "Library Search Organise New" at bounding box center [854, 88] width 1387 height 42
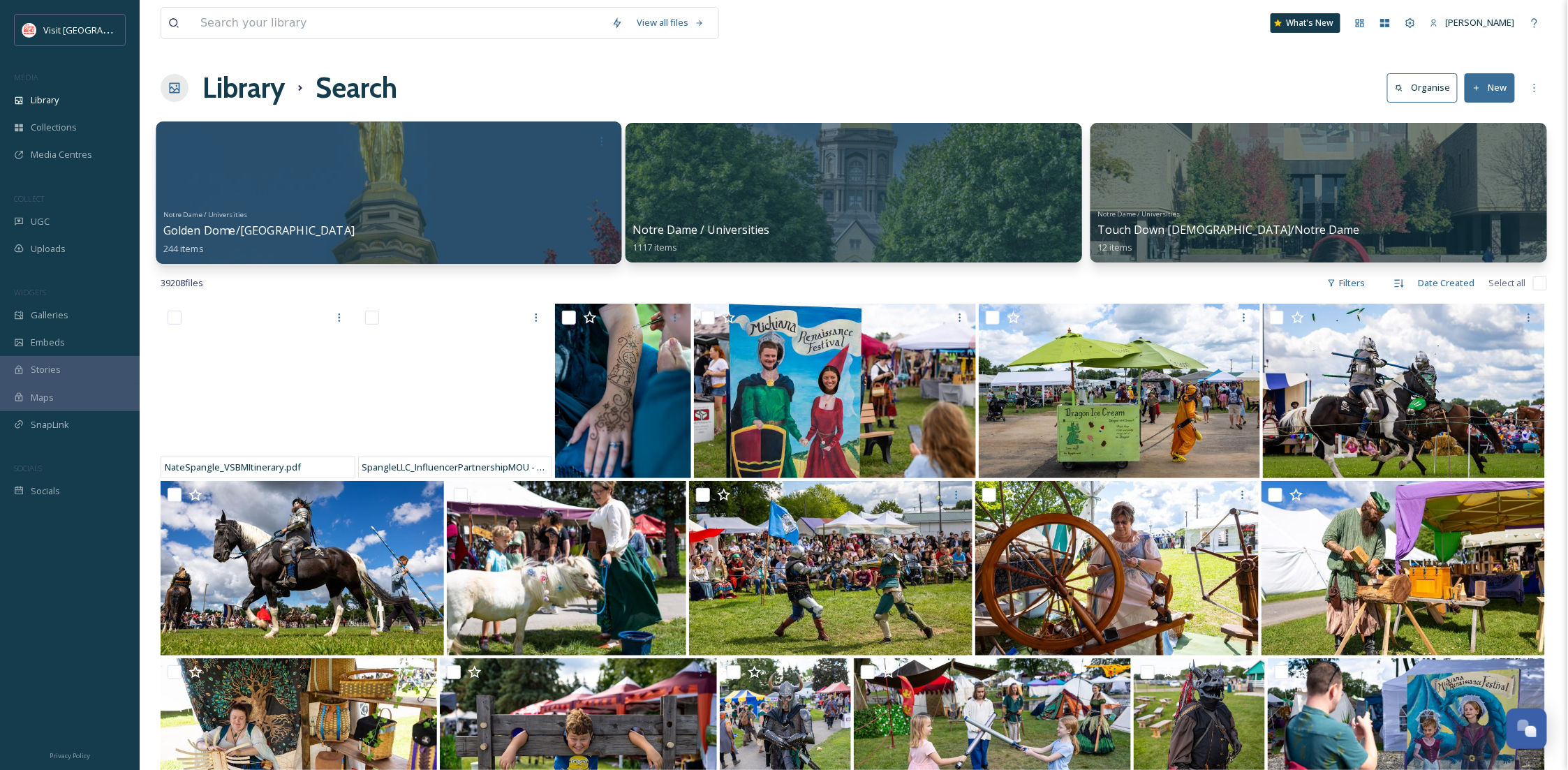
click at [392, 199] on div at bounding box center [388, 192] width 466 height 143
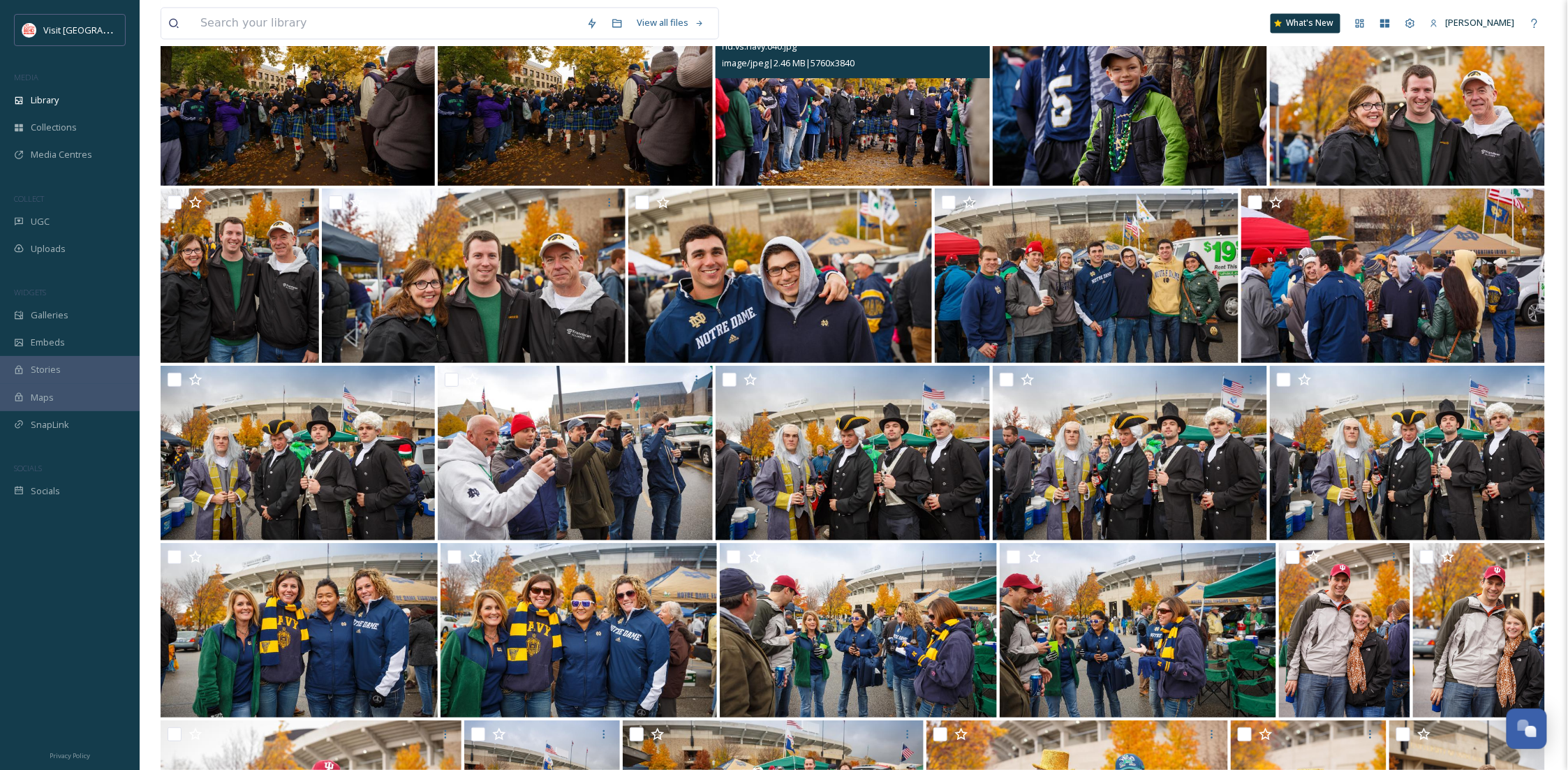
scroll to position [4147, 0]
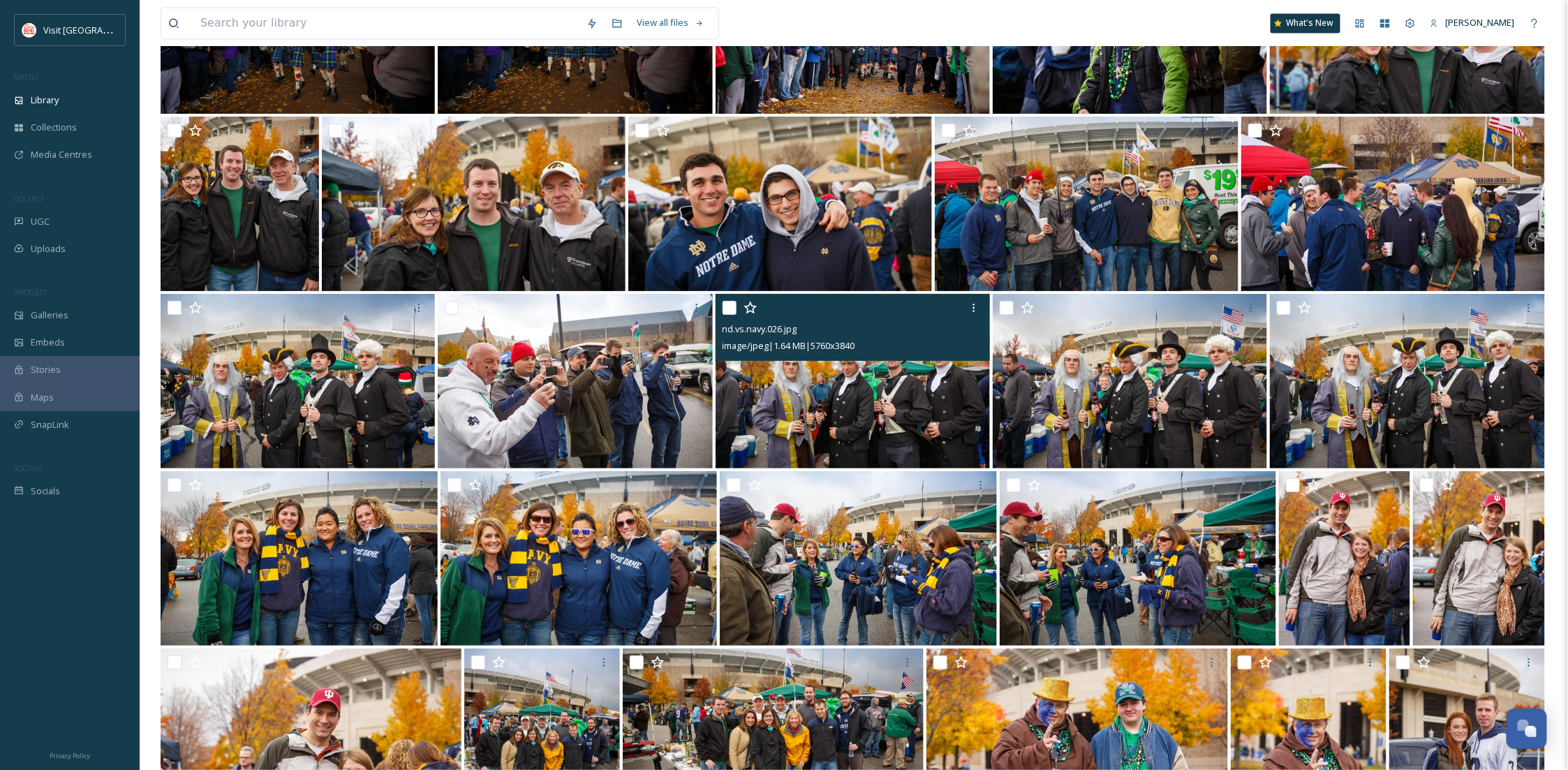
click at [766, 409] on img at bounding box center [853, 381] width 274 height 174
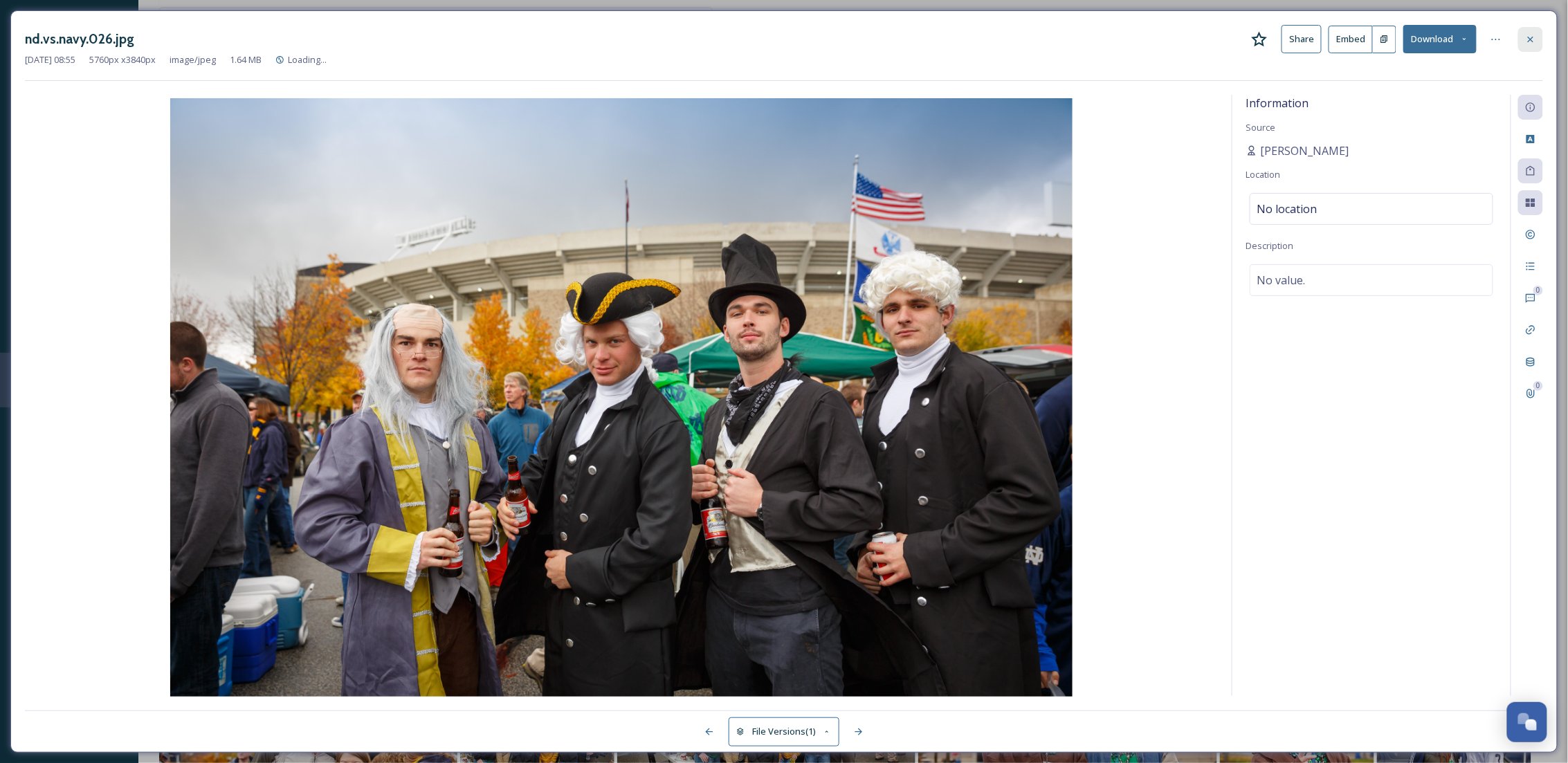
click at [1532, 43] on icon at bounding box center [1531, 39] width 11 height 11
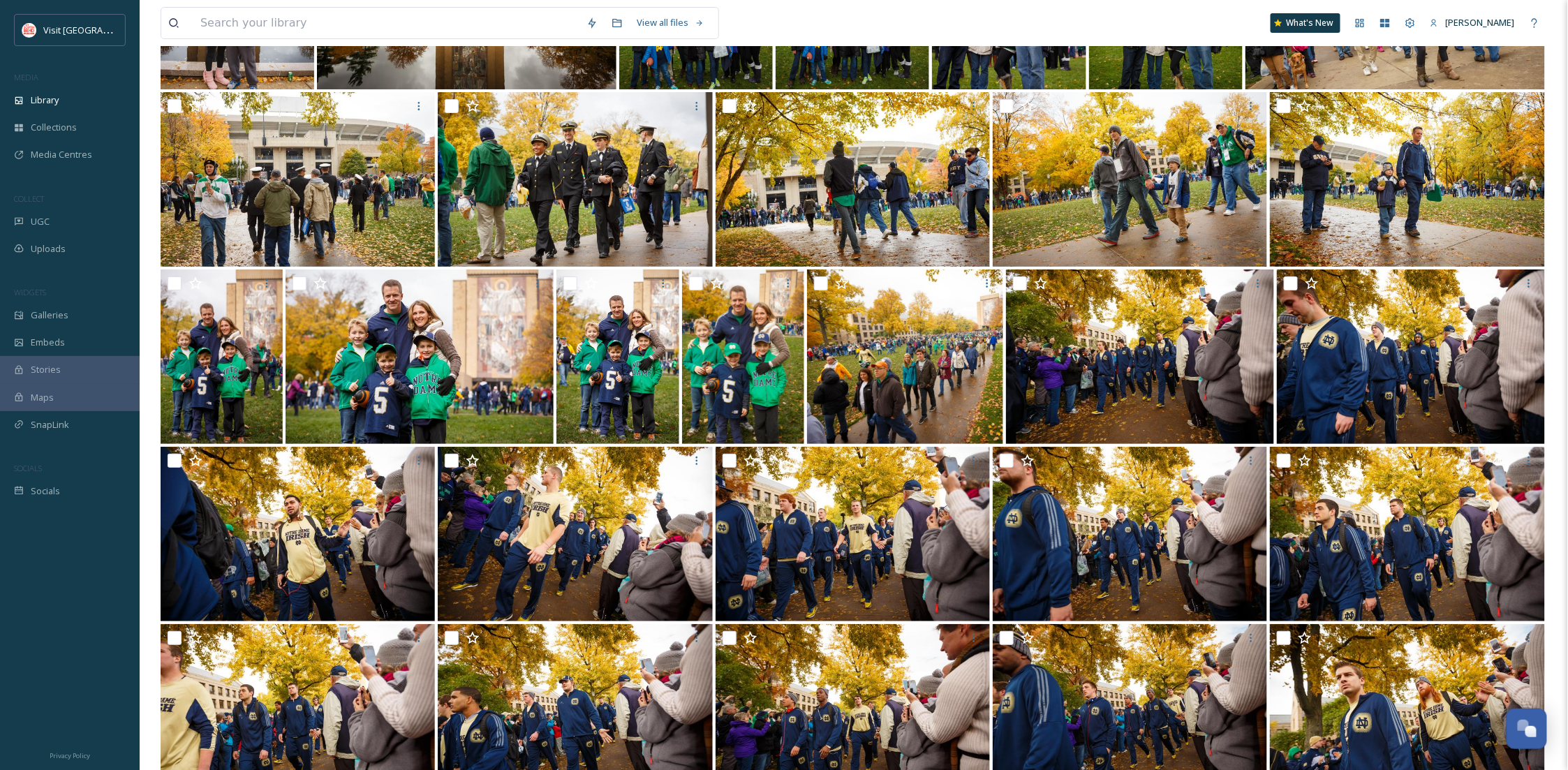
scroll to position [2533, 0]
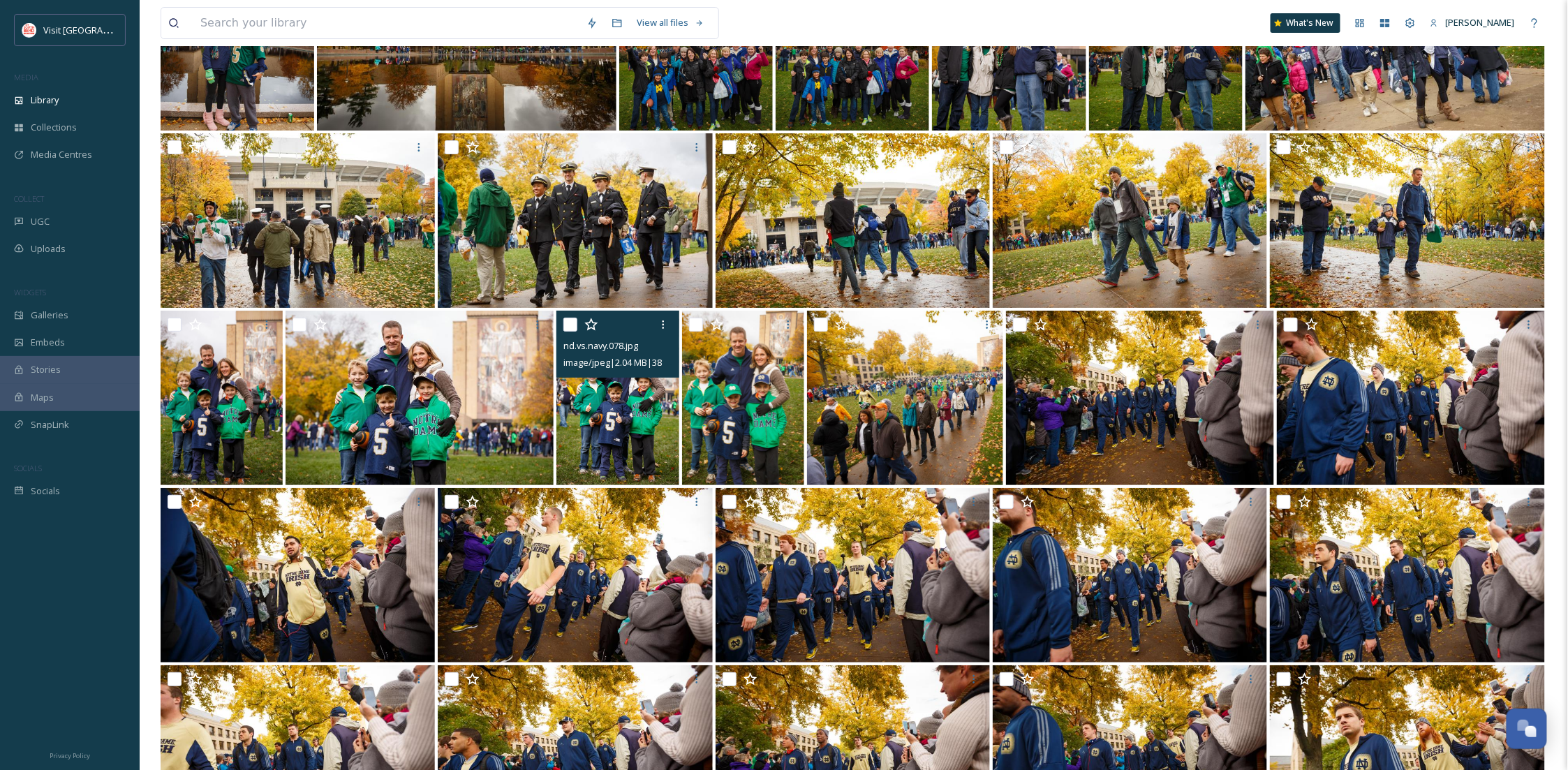
click at [655, 403] on img at bounding box center [617, 398] width 122 height 174
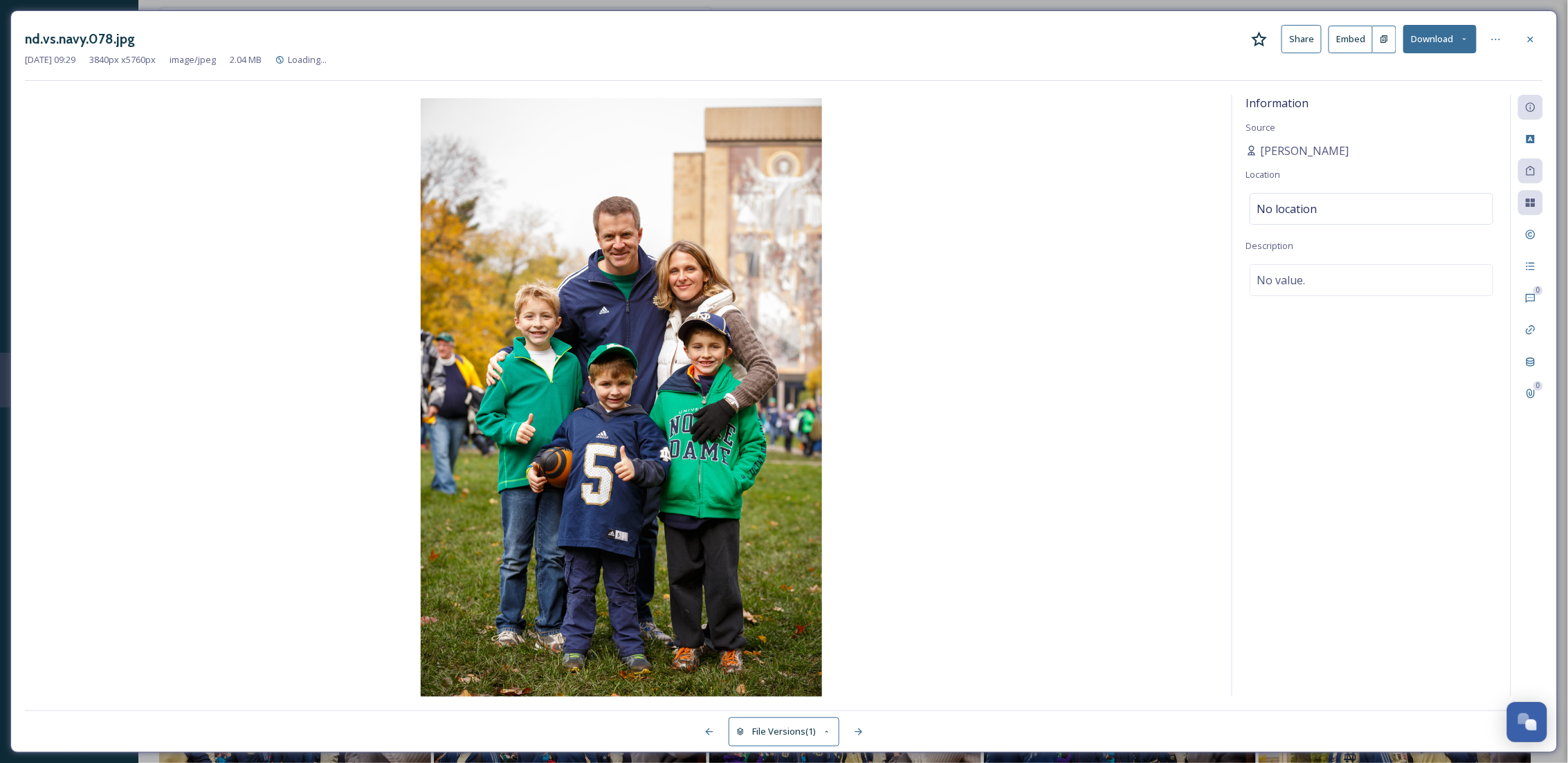
click at [1461, 36] on icon at bounding box center [1464, 39] width 9 height 9
click at [1444, 60] on div "Download Original (3840 x 5760)" at bounding box center [1404, 71] width 145 height 27
click at [1539, 41] on div at bounding box center [1530, 39] width 25 height 25
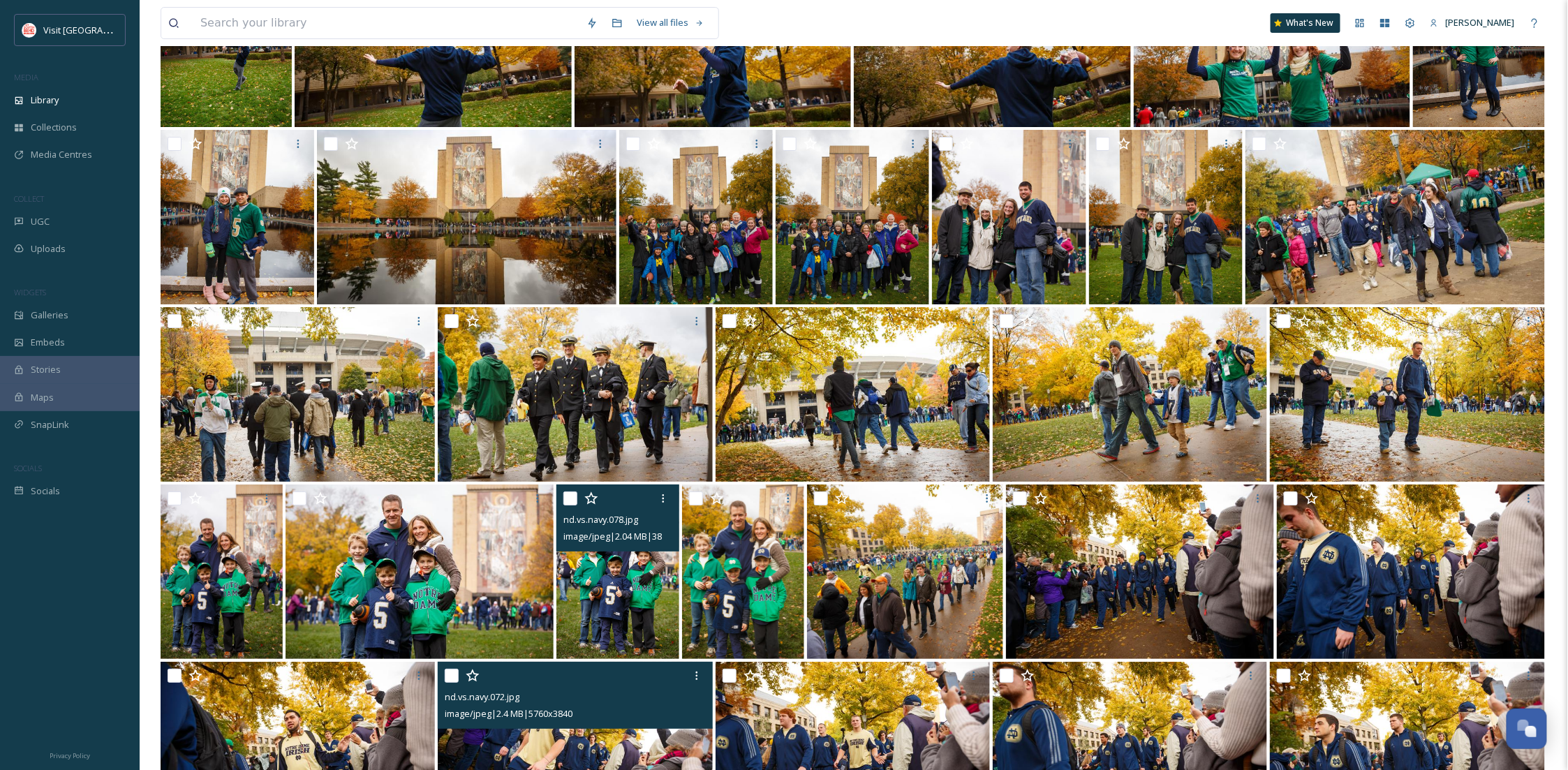
scroll to position [2036, 0]
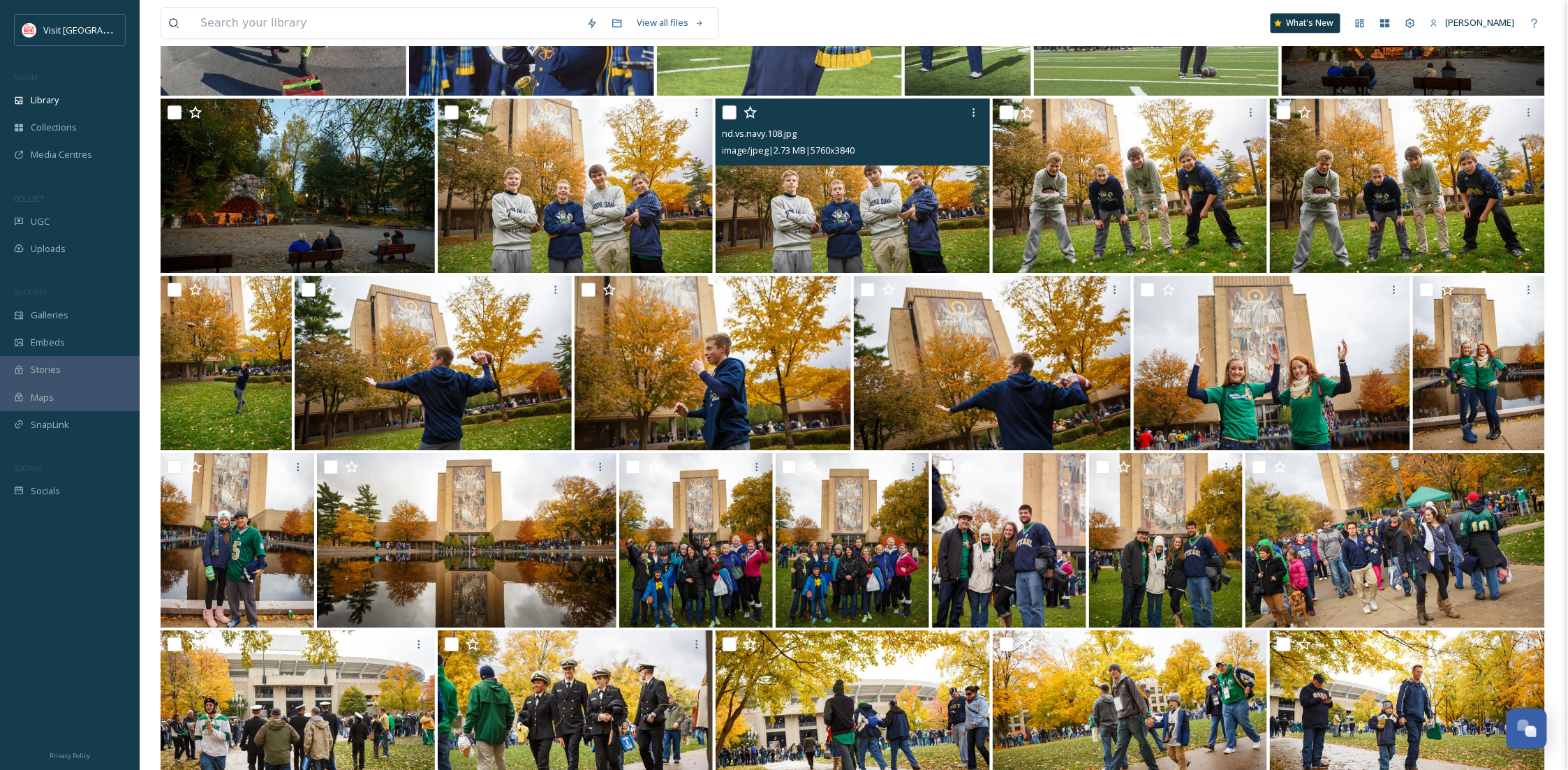
click at [870, 222] on img at bounding box center [853, 186] width 274 height 174
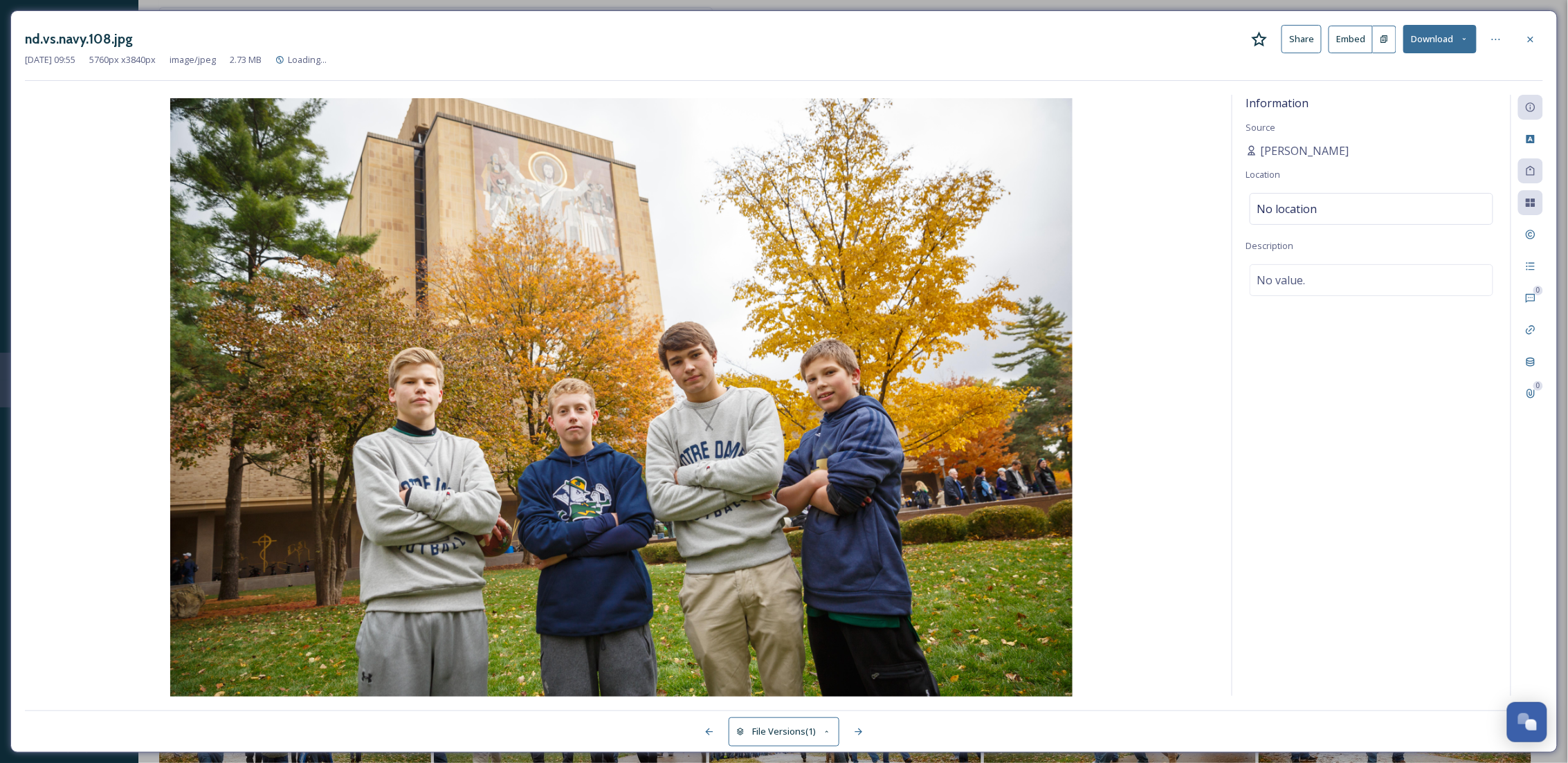
click at [1412, 34] on button "Download" at bounding box center [1439, 39] width 73 height 28
click at [1422, 69] on span "Download Original (5760 x 3840)" at bounding box center [1404, 71] width 131 height 13
click at [1531, 43] on icon at bounding box center [1531, 39] width 11 height 11
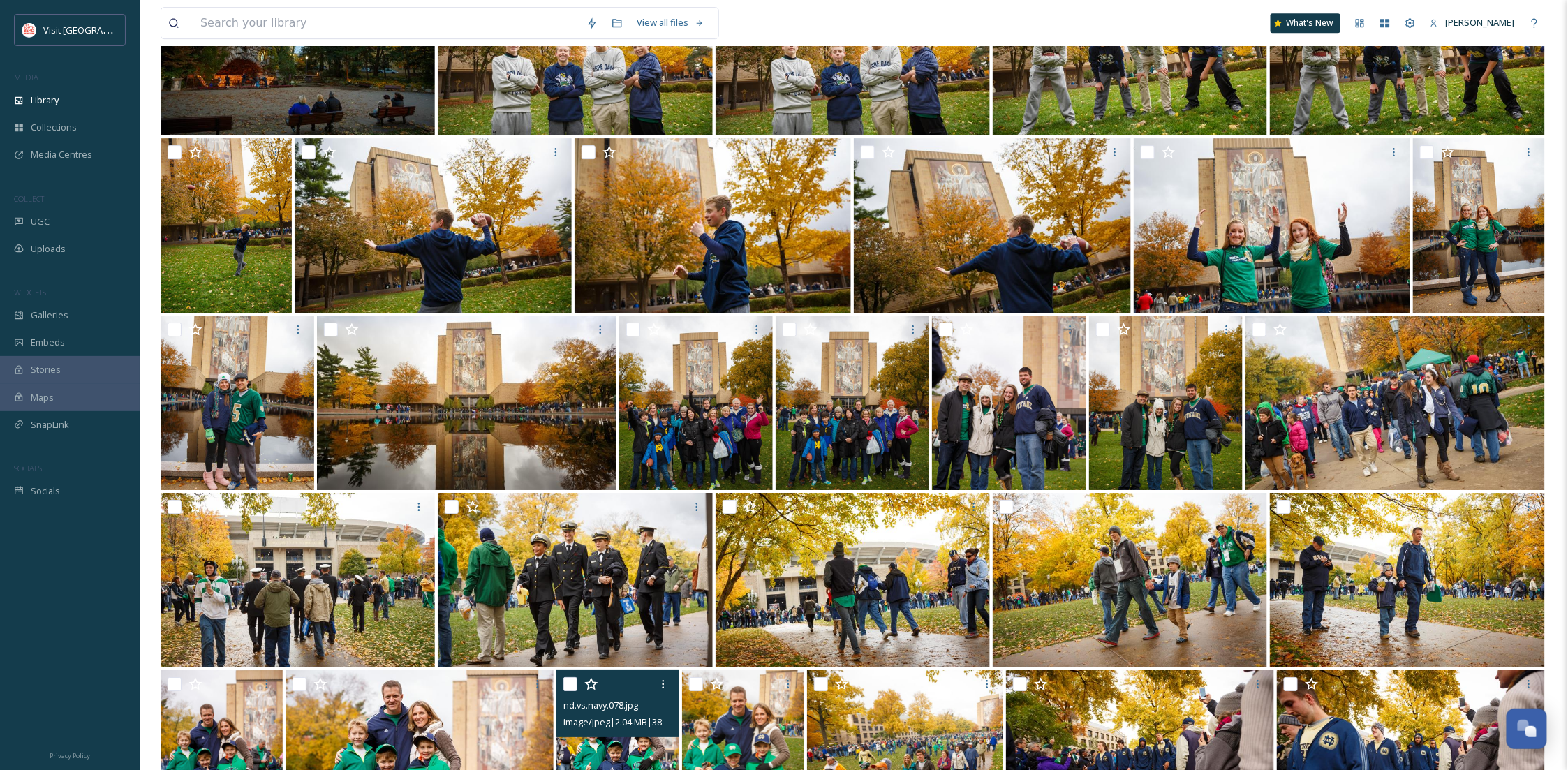
scroll to position [2409, 0]
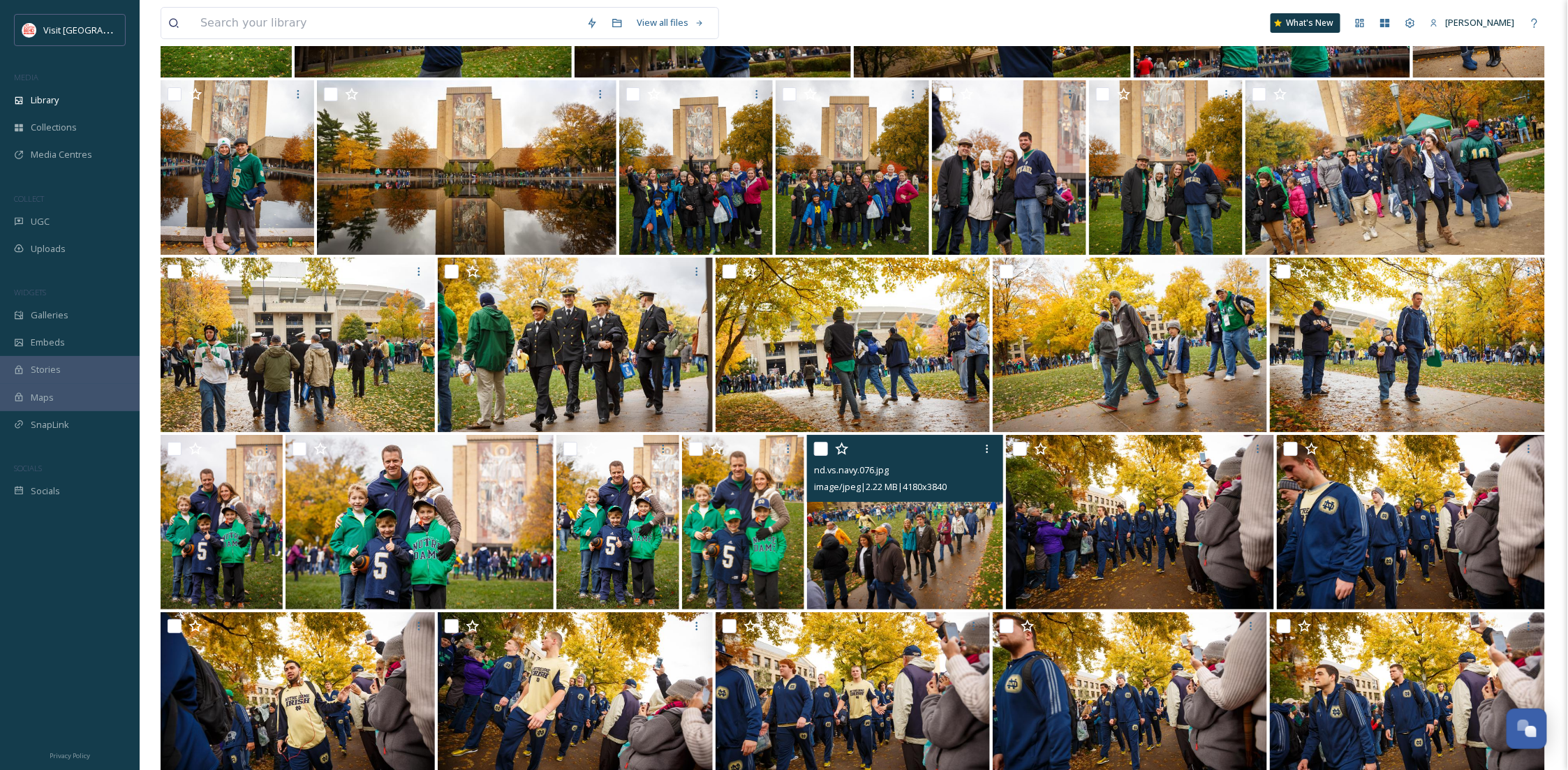
click at [986, 526] on img at bounding box center [905, 523] width 196 height 174
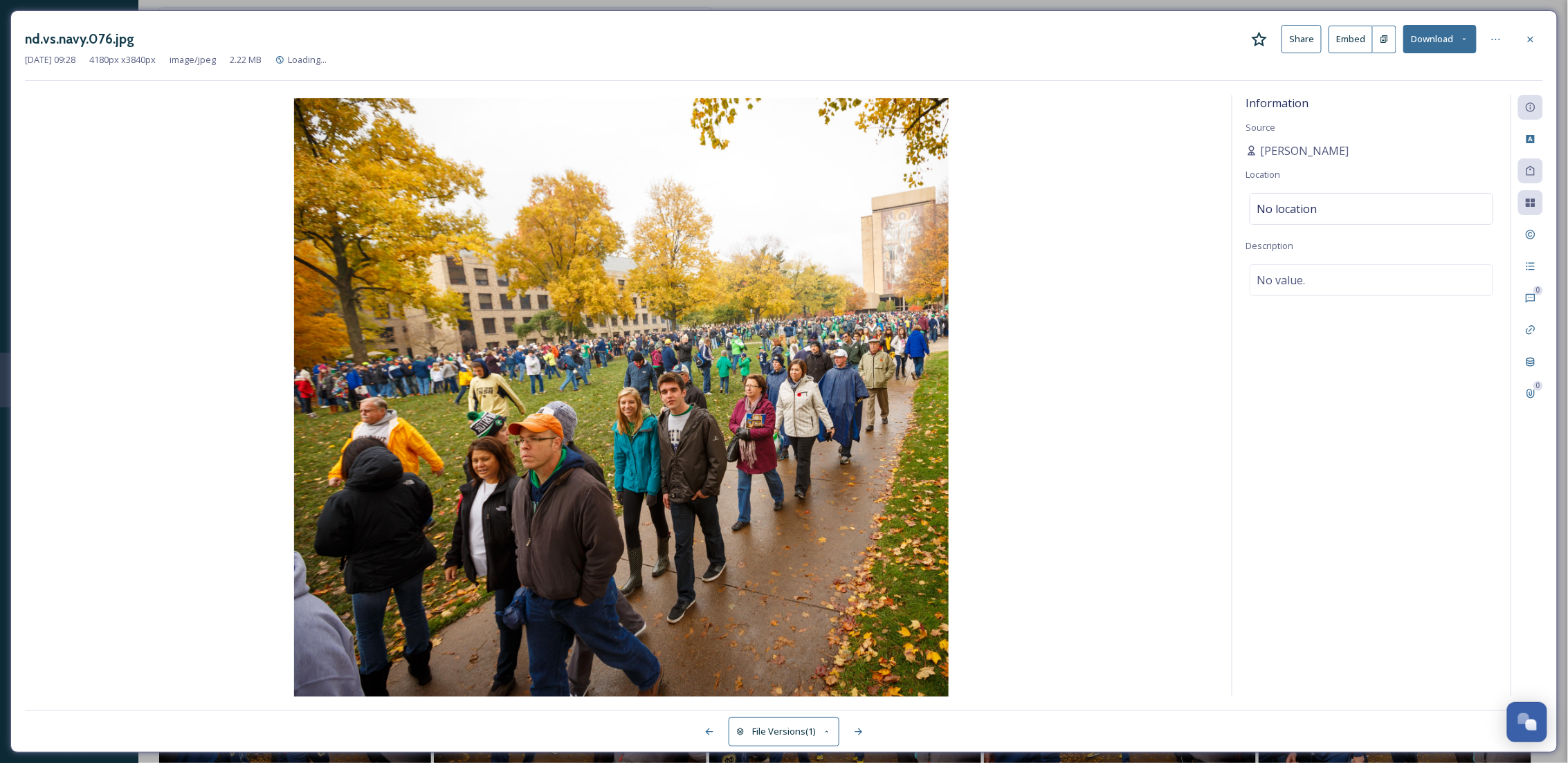
click at [1440, 34] on button "Download" at bounding box center [1439, 39] width 73 height 28
click at [1440, 61] on div "Download Original (4180 x 3840)" at bounding box center [1404, 71] width 145 height 27
click at [1522, 37] on div at bounding box center [1530, 39] width 25 height 25
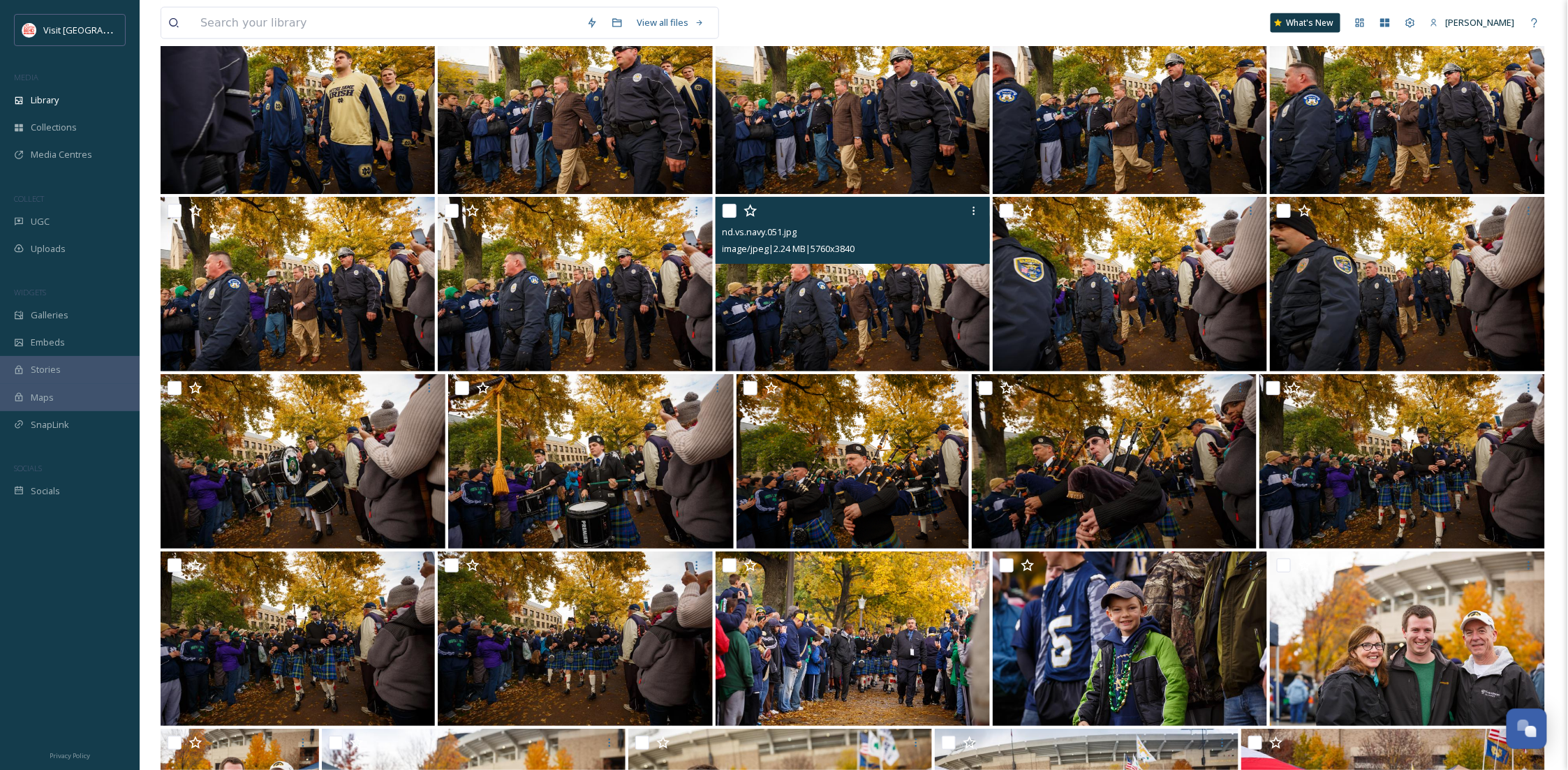
scroll to position [3651, 0]
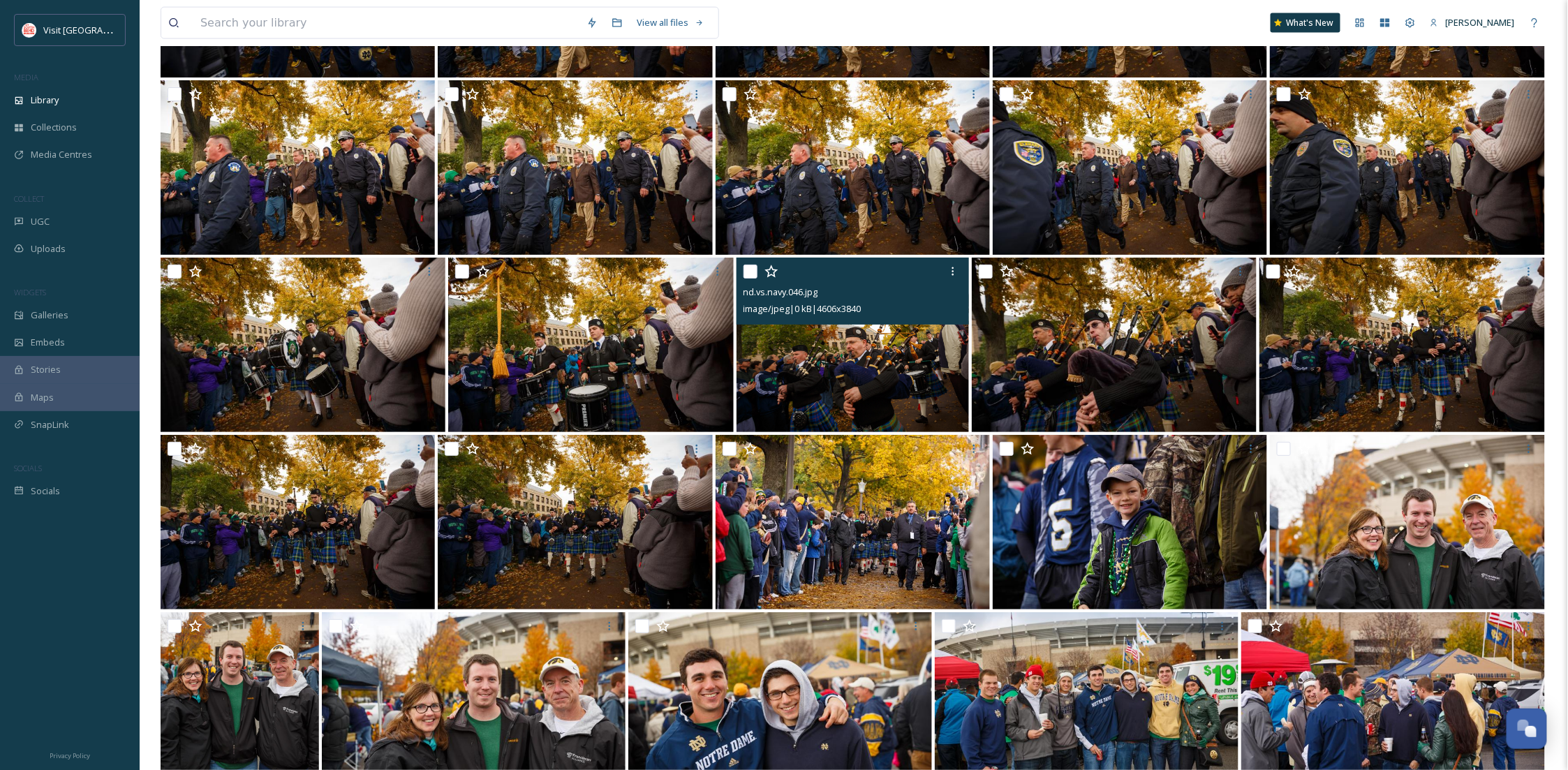
click at [848, 388] on img at bounding box center [853, 345] width 233 height 174
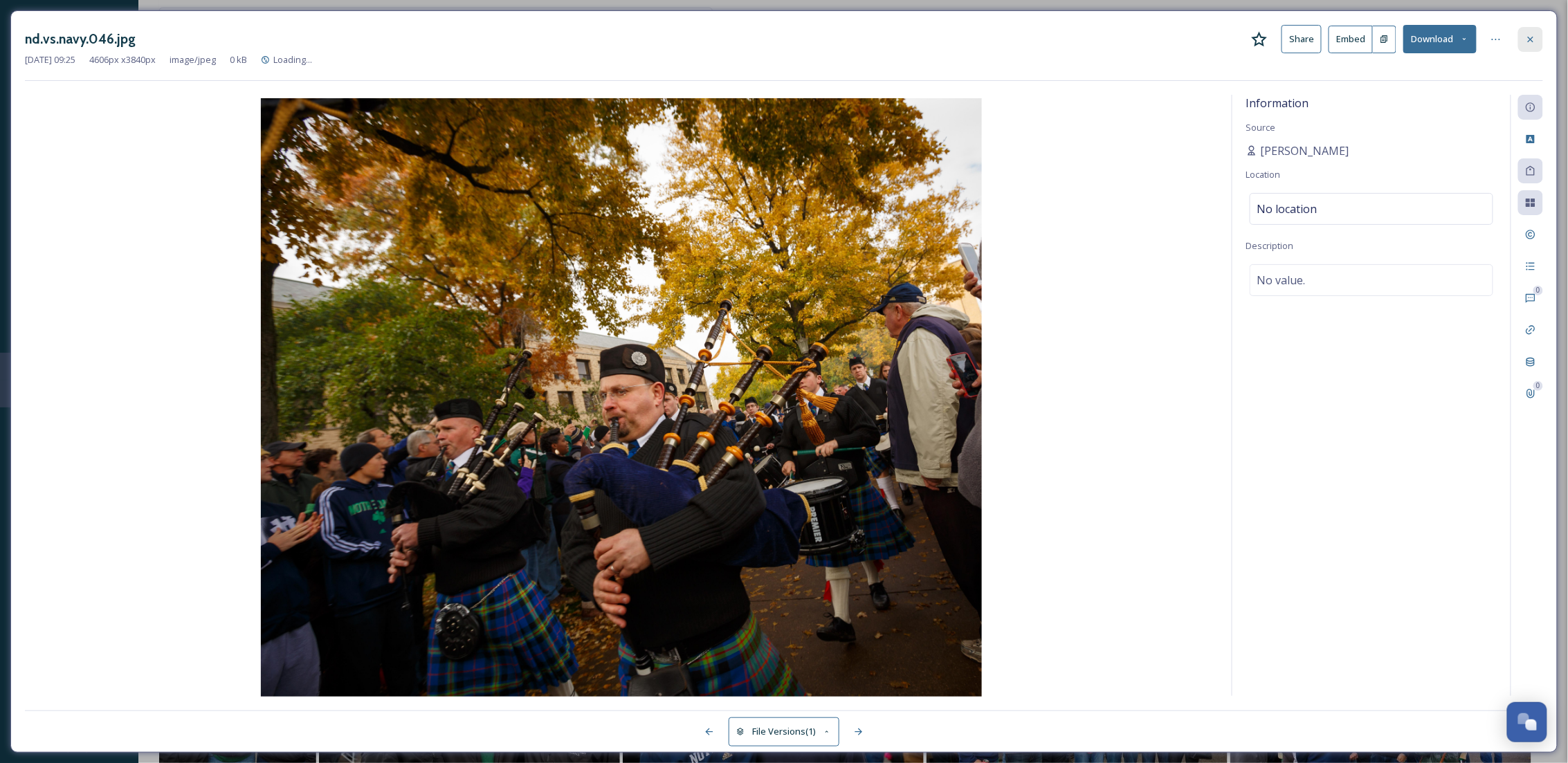
click at [1537, 34] on div at bounding box center [1530, 39] width 25 height 25
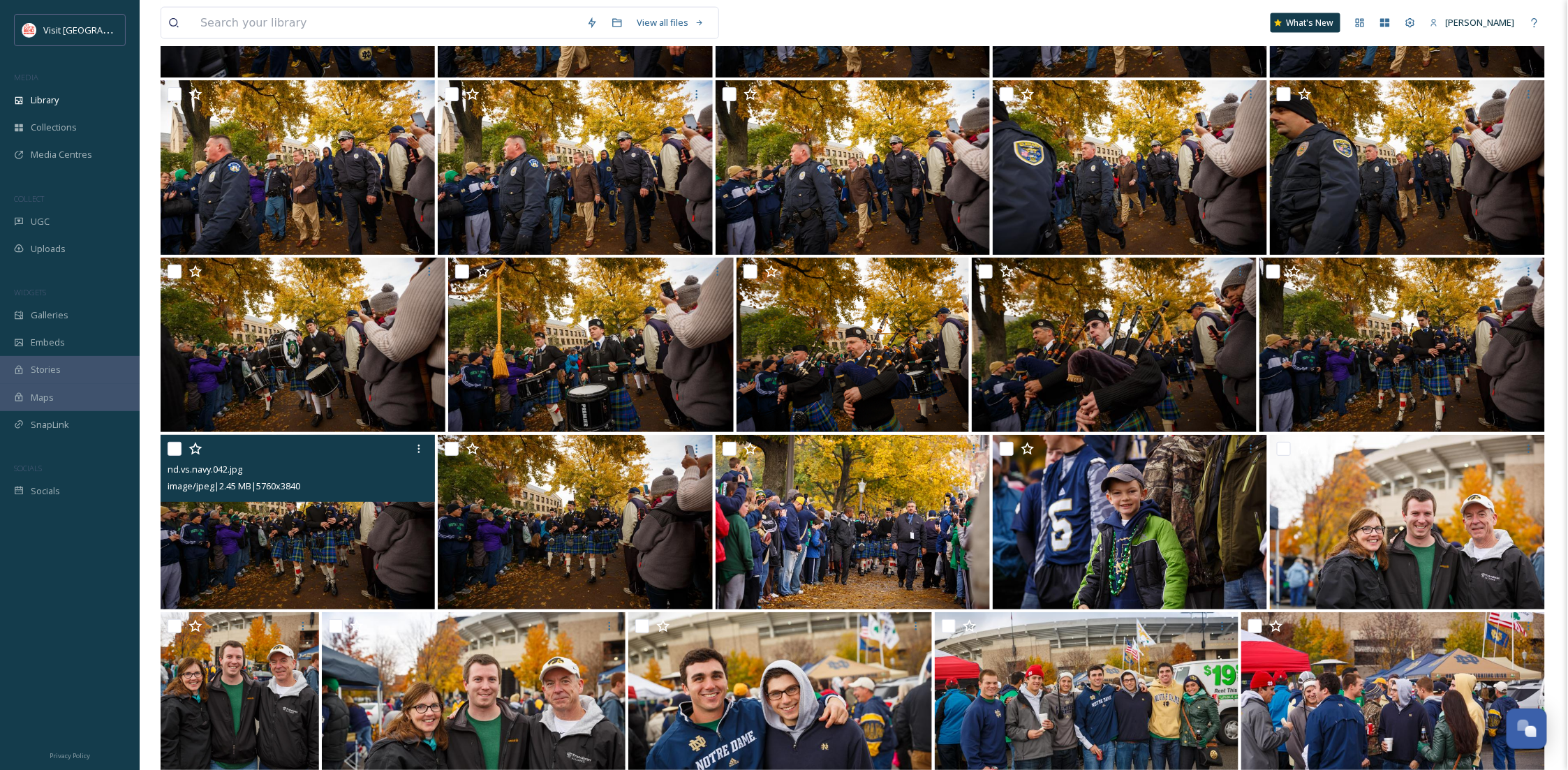
click at [315, 545] on img at bounding box center [298, 523] width 274 height 174
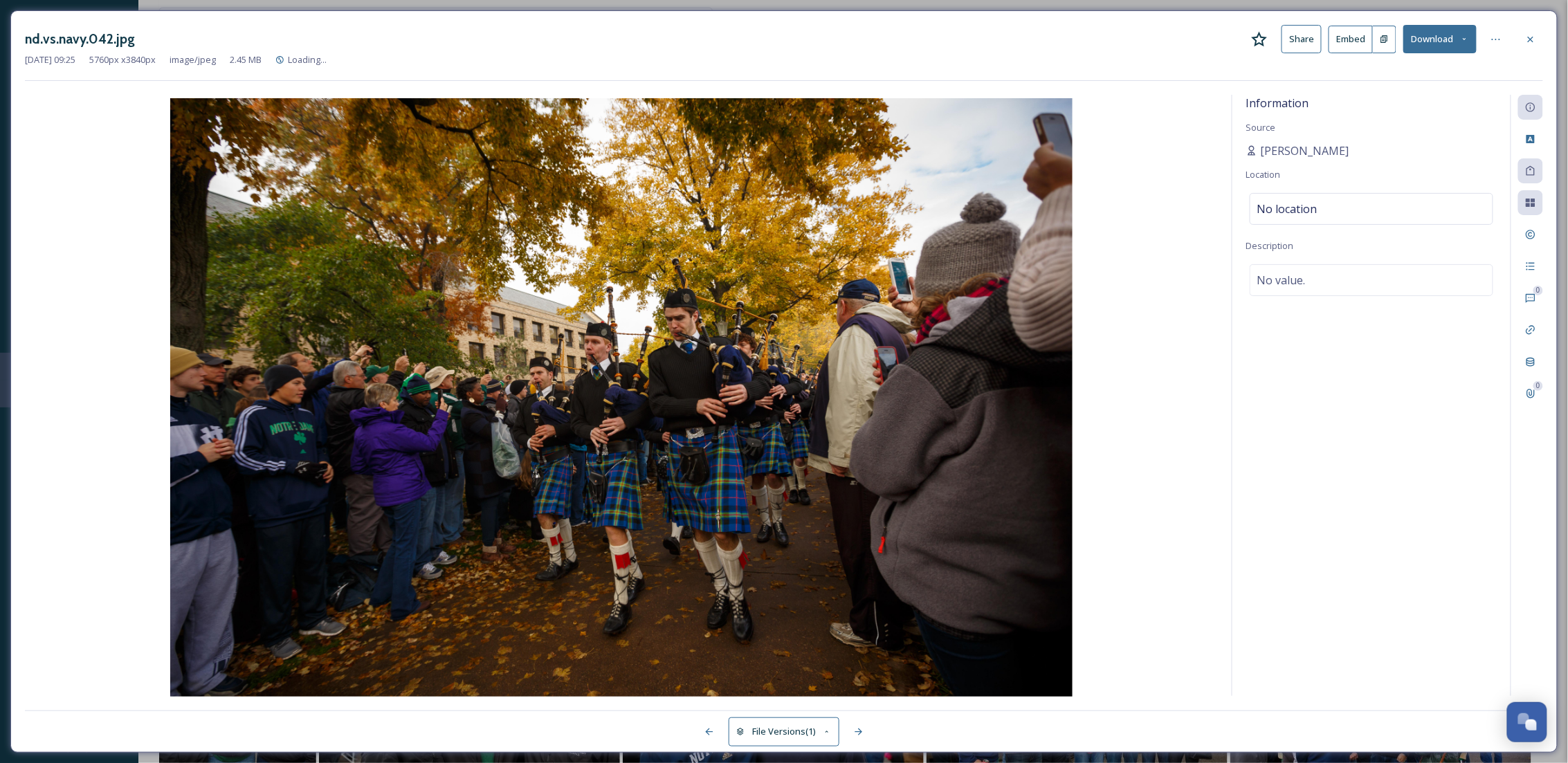
click at [1451, 44] on button "Download" at bounding box center [1439, 39] width 73 height 28
click at [1409, 81] on div "Download Original (5760 x 3840)" at bounding box center [1404, 71] width 145 height 27
click at [1518, 36] on div at bounding box center [1530, 39] width 25 height 25
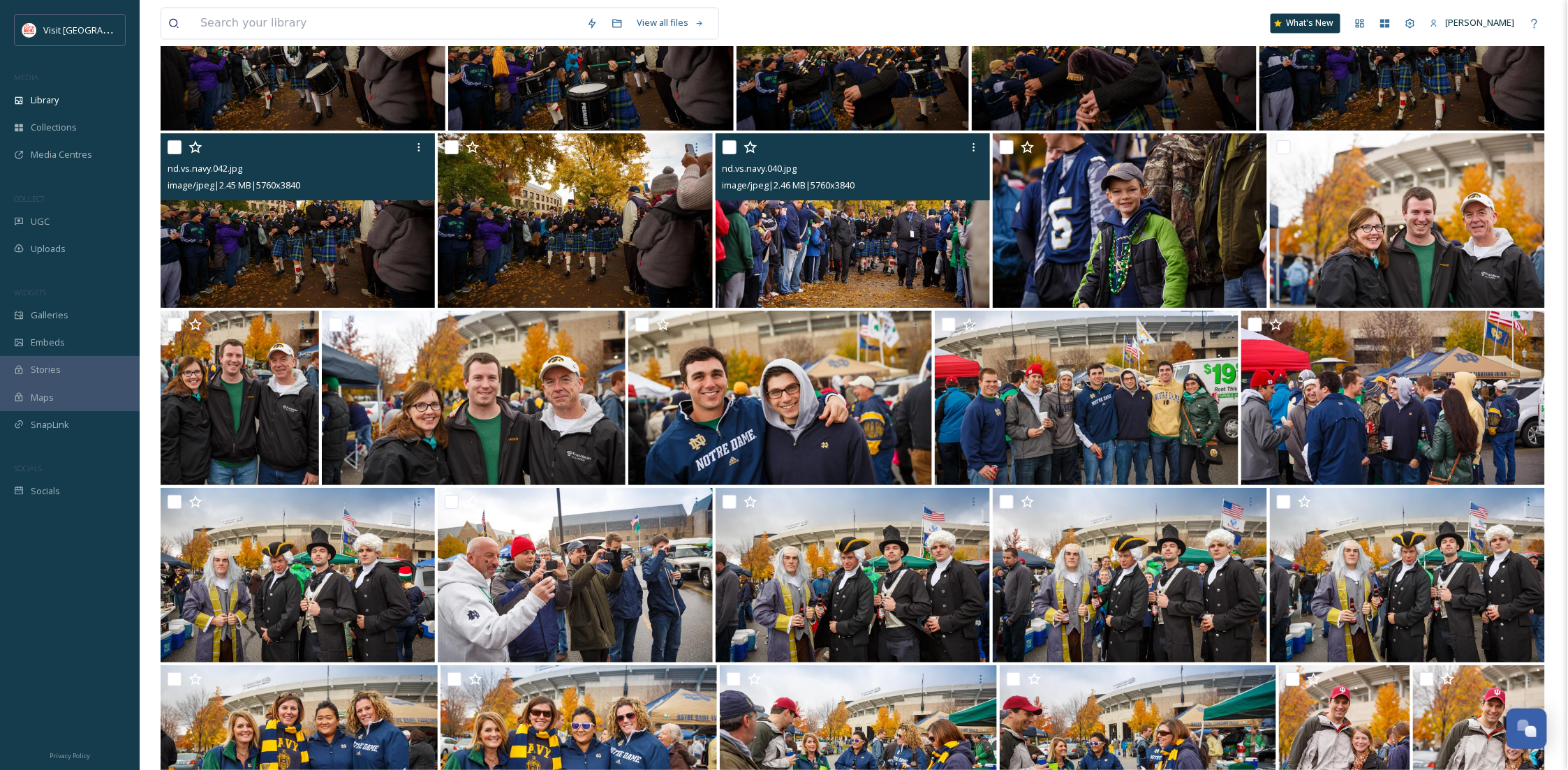
scroll to position [4147, 0]
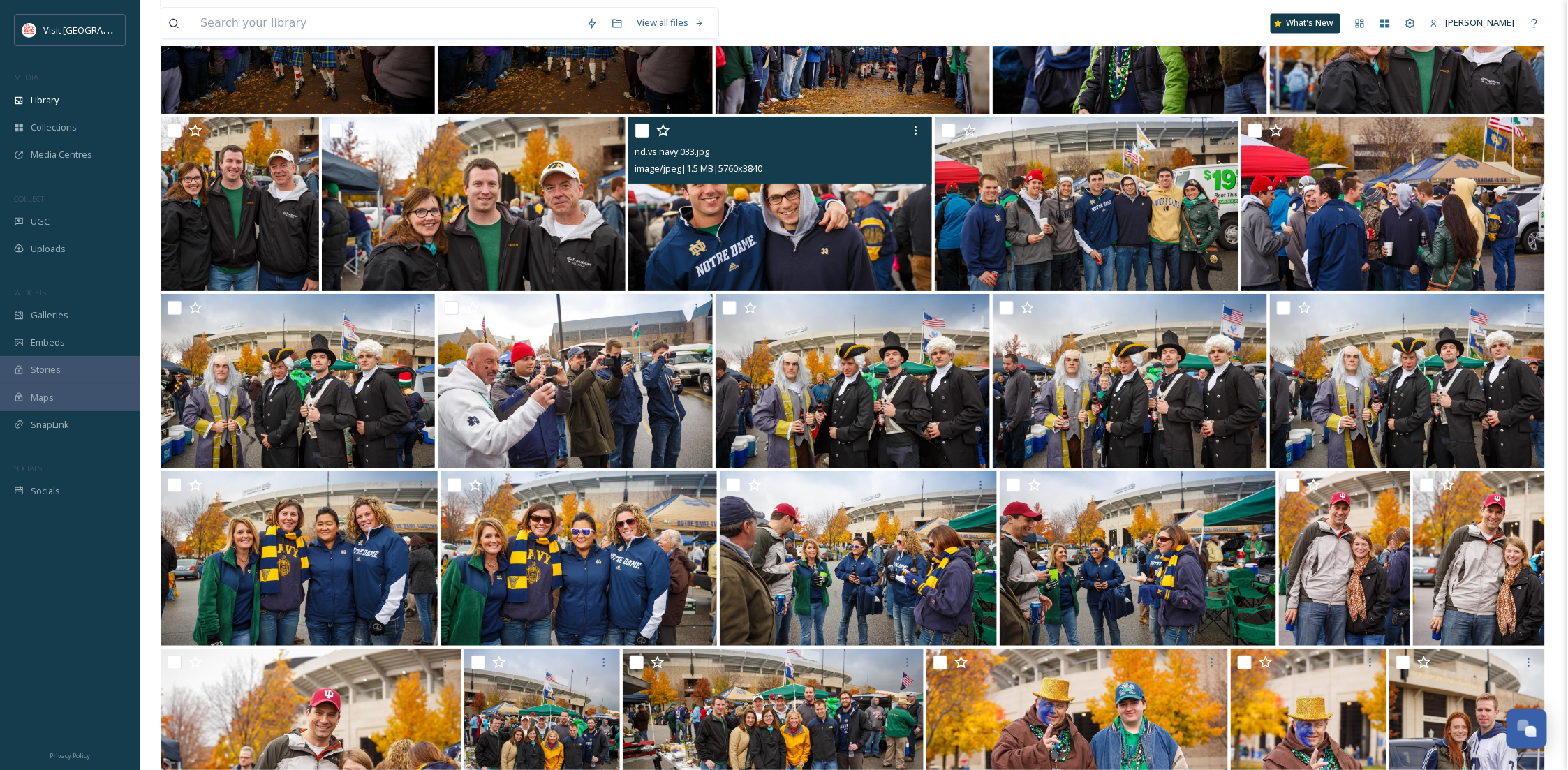
click at [815, 254] on img at bounding box center [780, 203] width 303 height 174
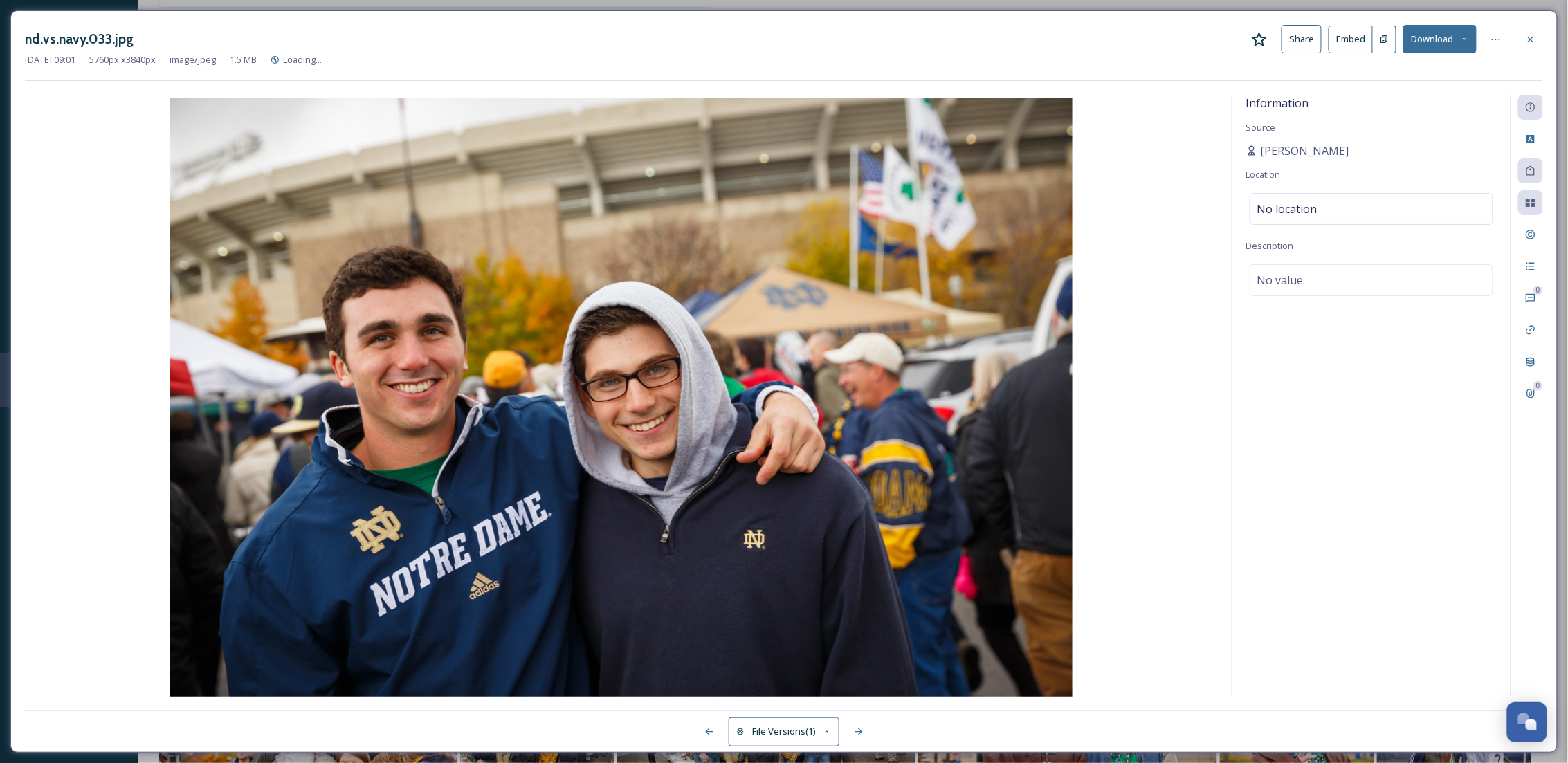
click at [1437, 37] on button "Download" at bounding box center [1439, 39] width 73 height 28
click at [1403, 71] on span "Download Original (5760 x 3840)" at bounding box center [1404, 71] width 131 height 13
click at [1533, 35] on icon at bounding box center [1531, 39] width 11 height 11
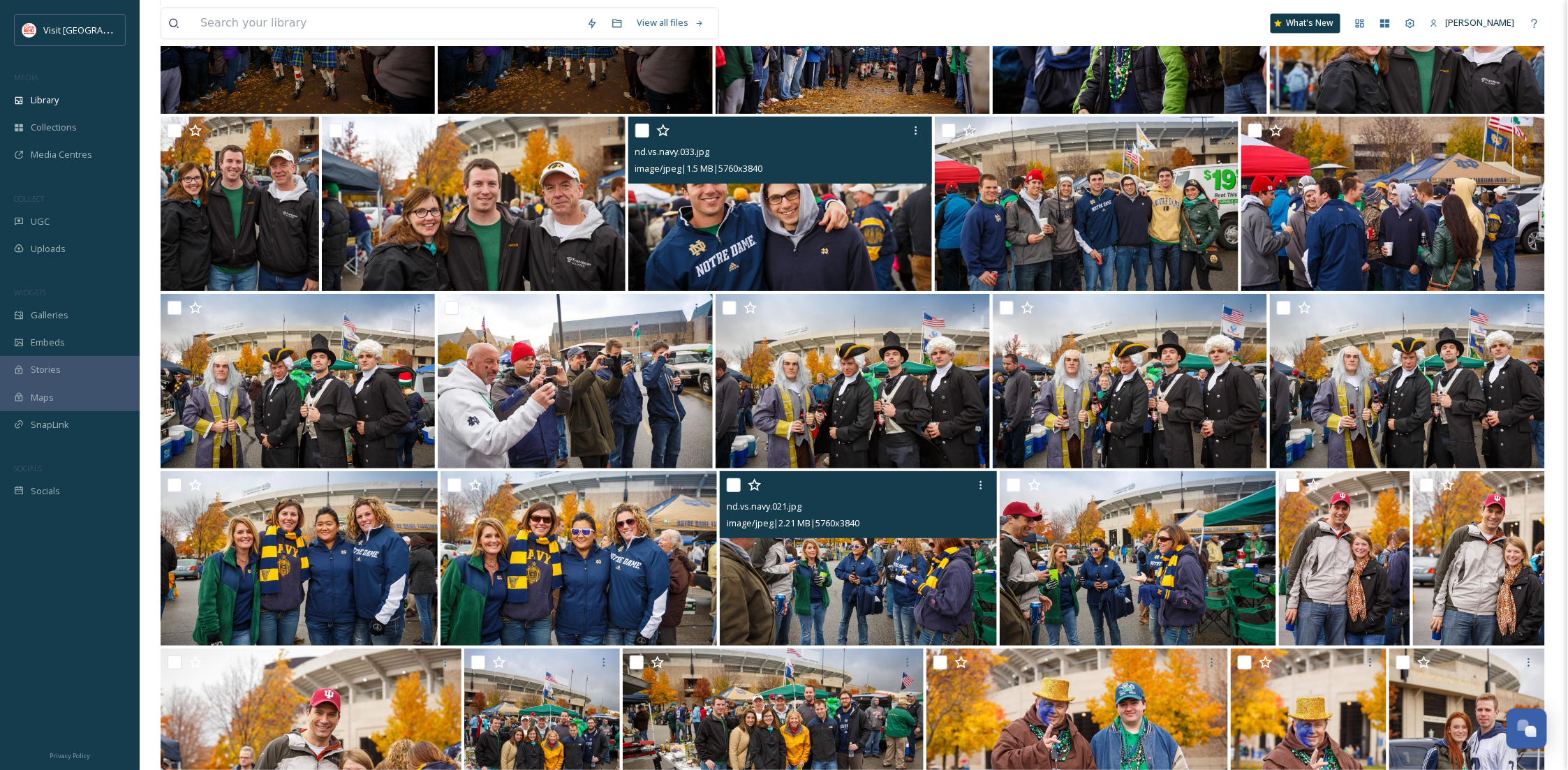
click at [877, 589] on img at bounding box center [858, 559] width 277 height 174
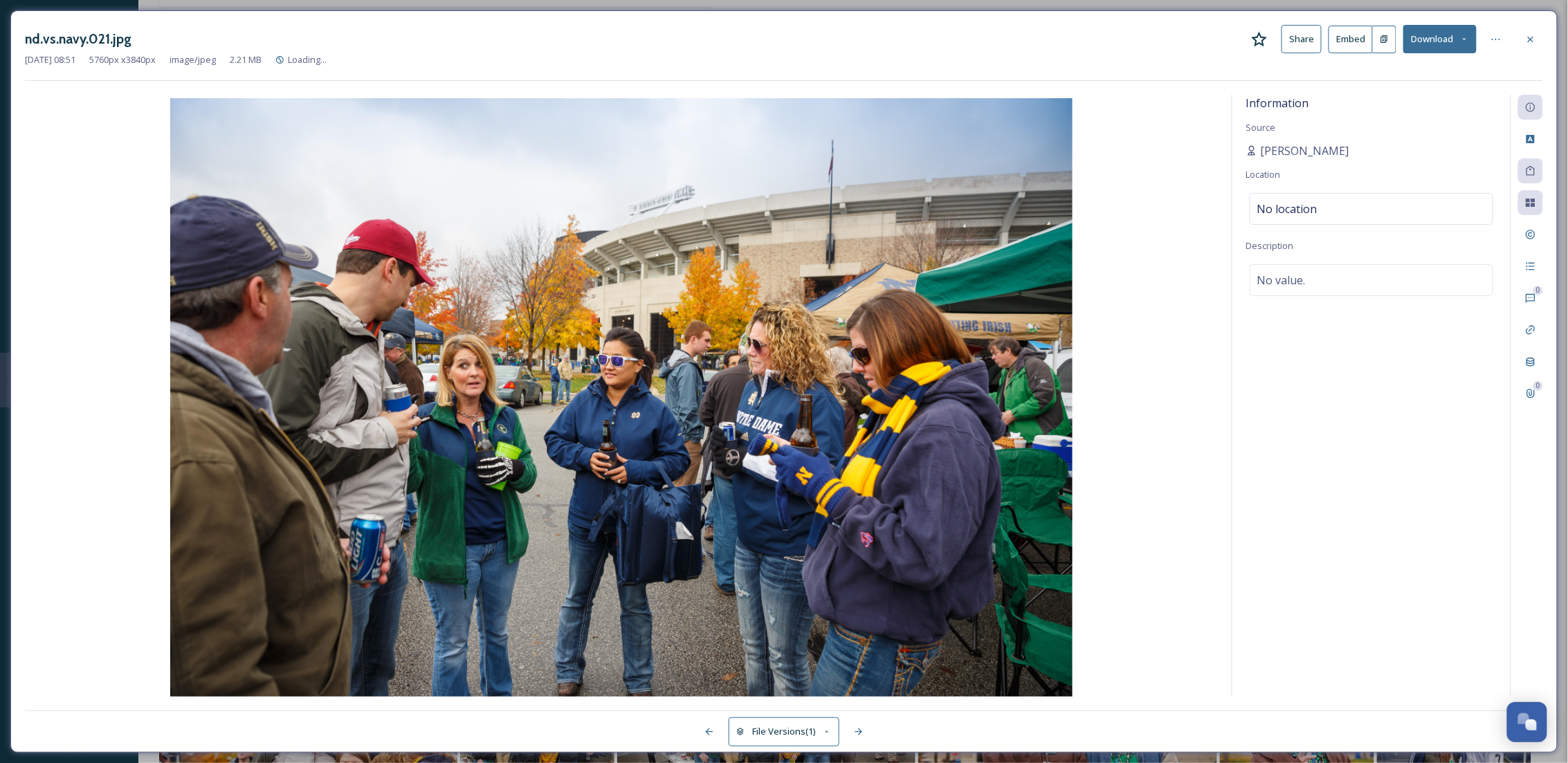
click at [1452, 37] on button "Download" at bounding box center [1439, 39] width 73 height 28
click at [1411, 66] on span "Download Original (5760 x 3840)" at bounding box center [1404, 71] width 131 height 13
click at [1533, 34] on icon at bounding box center [1531, 39] width 11 height 11
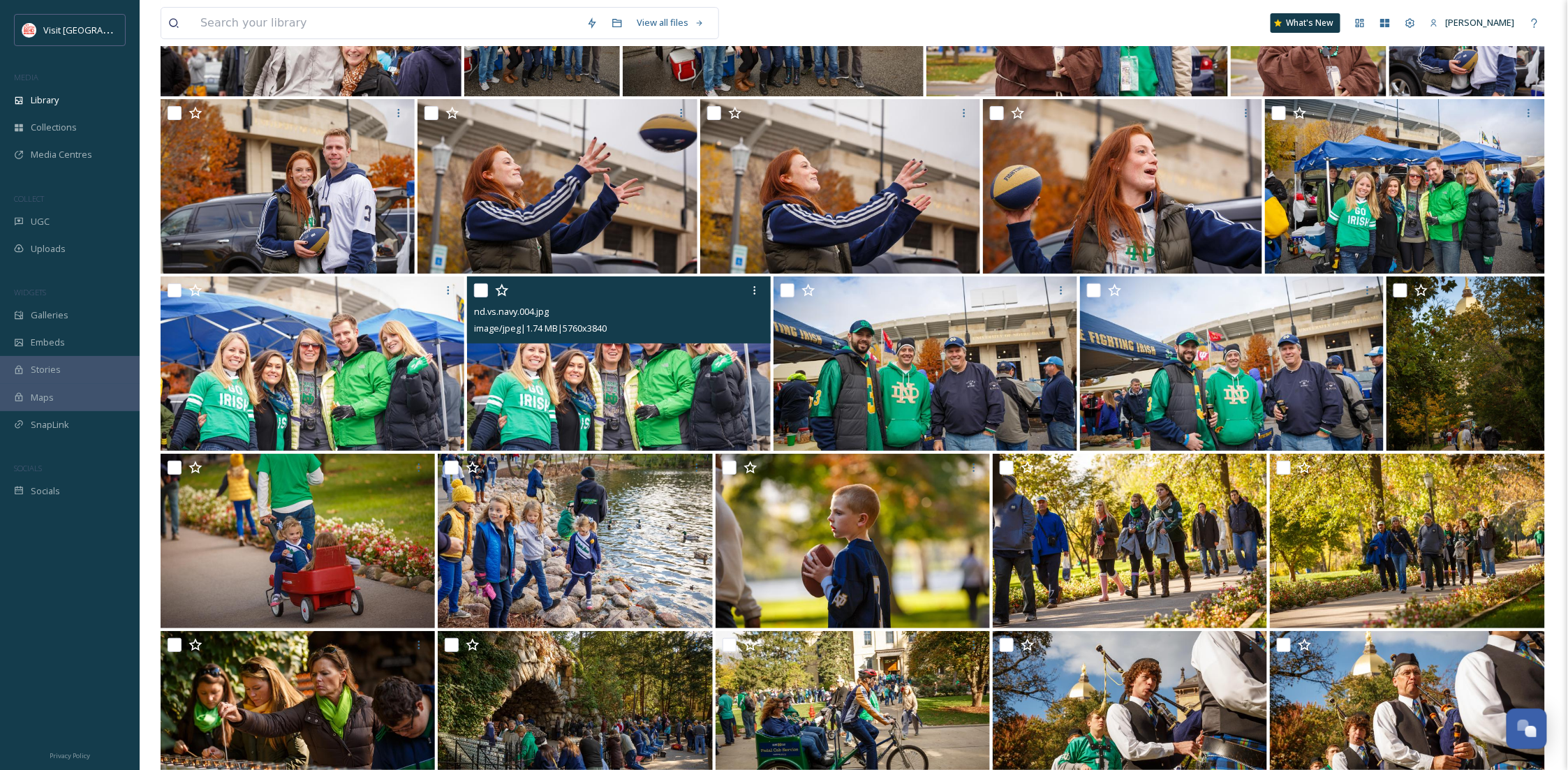
scroll to position [5016, 0]
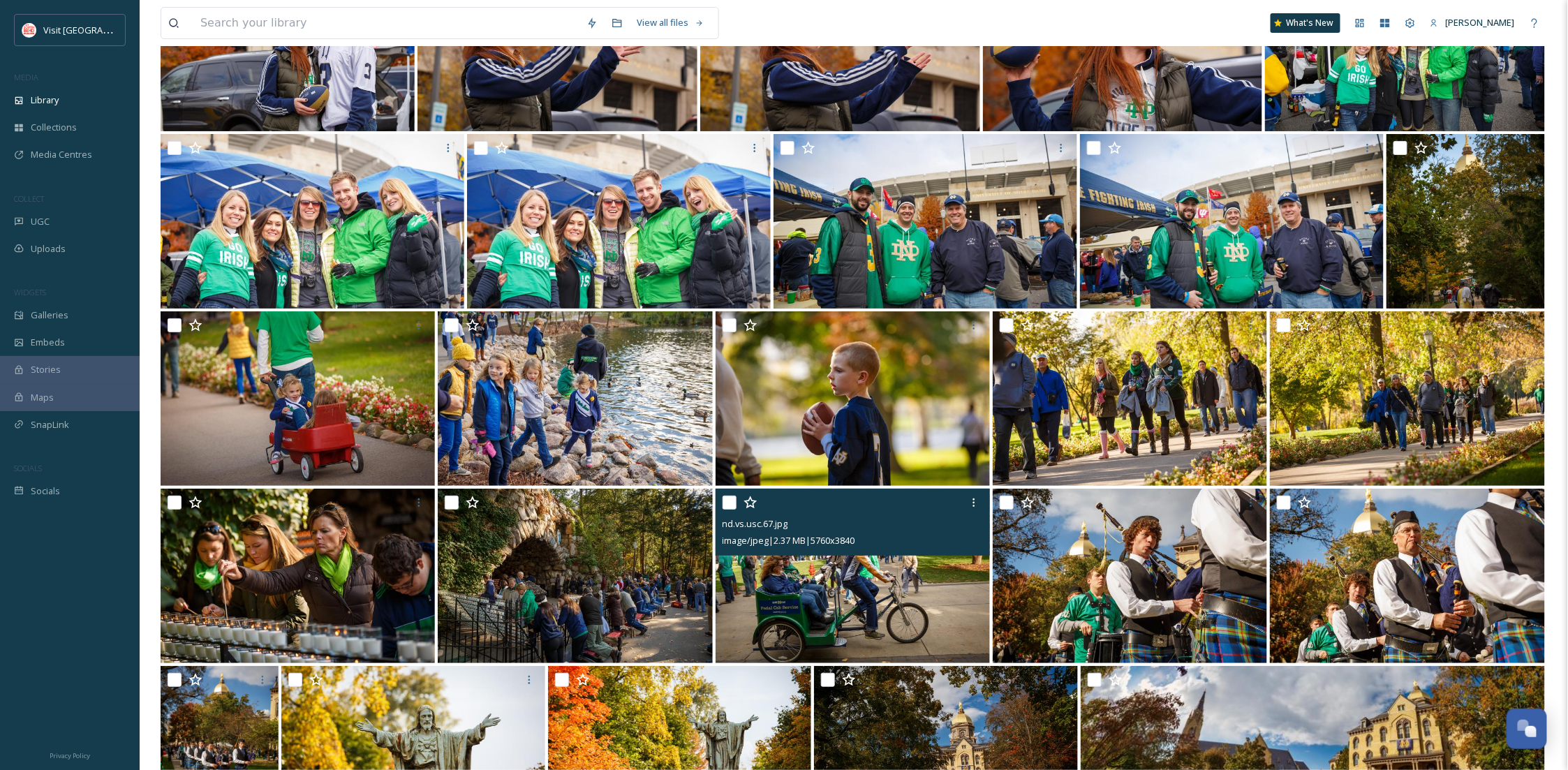
click at [922, 615] on img at bounding box center [853, 576] width 274 height 174
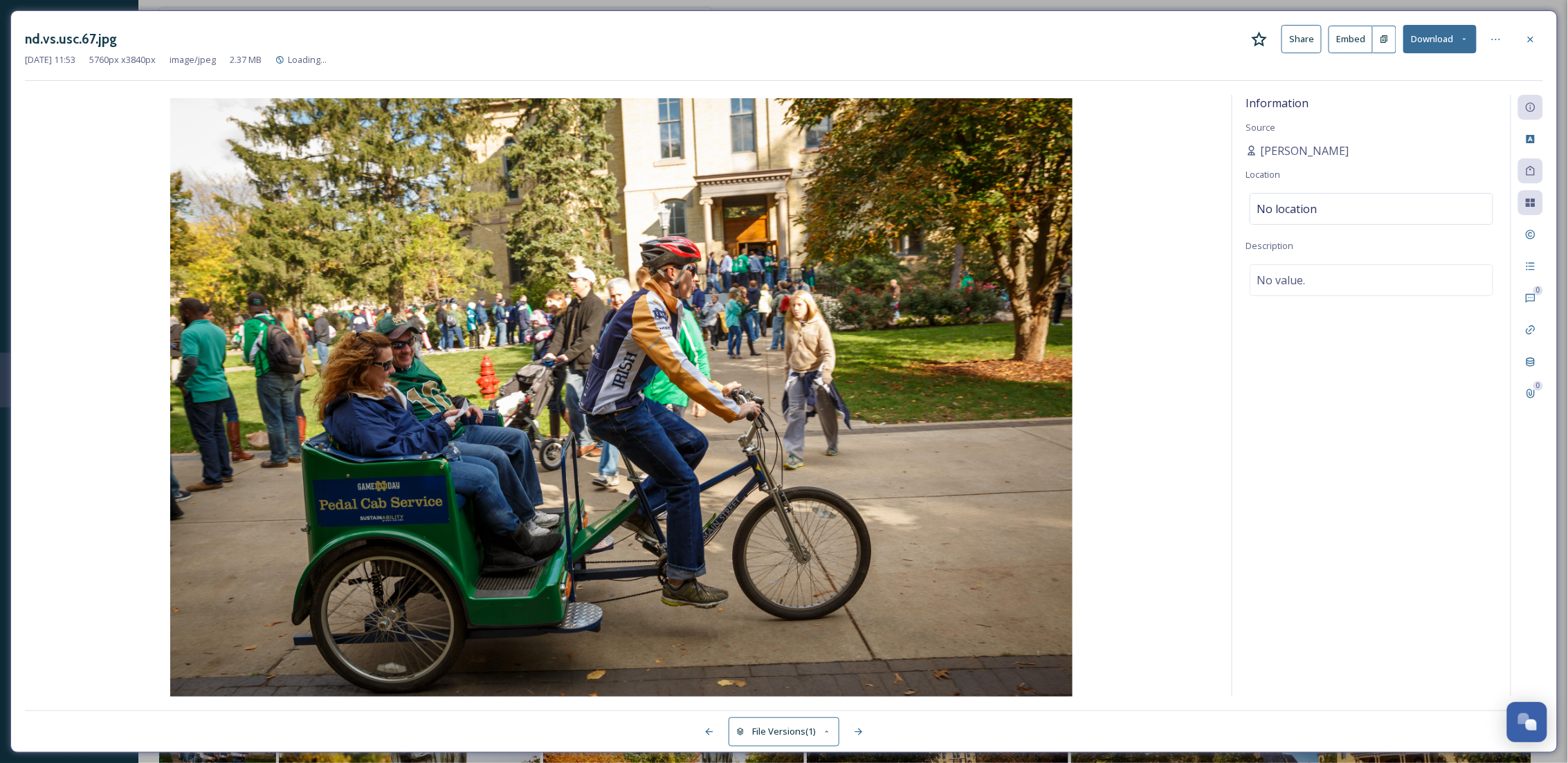
click at [1458, 43] on button "Download" at bounding box center [1439, 39] width 73 height 28
click at [1428, 77] on span "Download Original (5760 x 3840)" at bounding box center [1404, 71] width 131 height 13
click at [1543, 40] on div at bounding box center [1530, 39] width 25 height 25
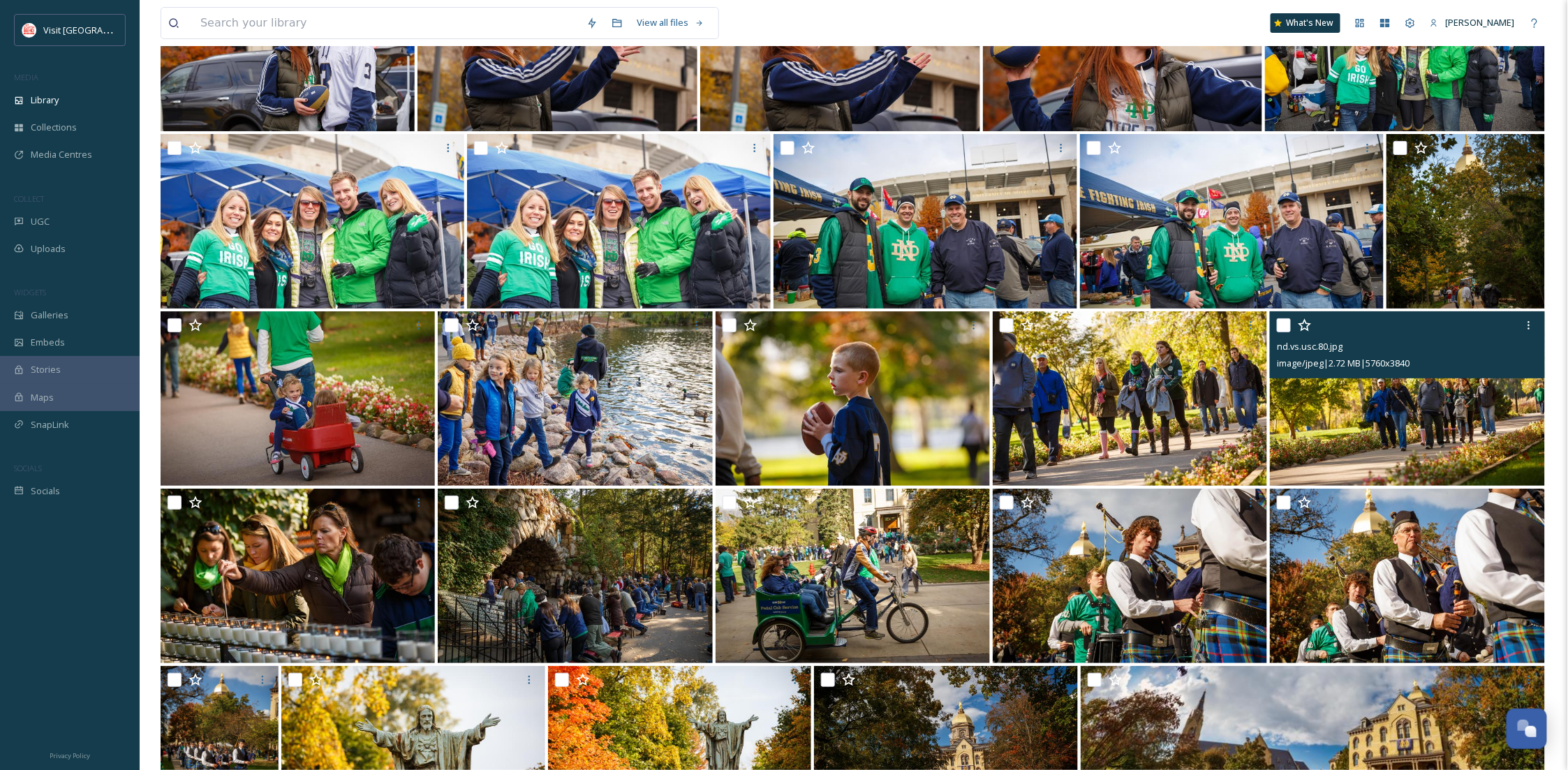
click at [1389, 401] on img at bounding box center [1407, 398] width 274 height 174
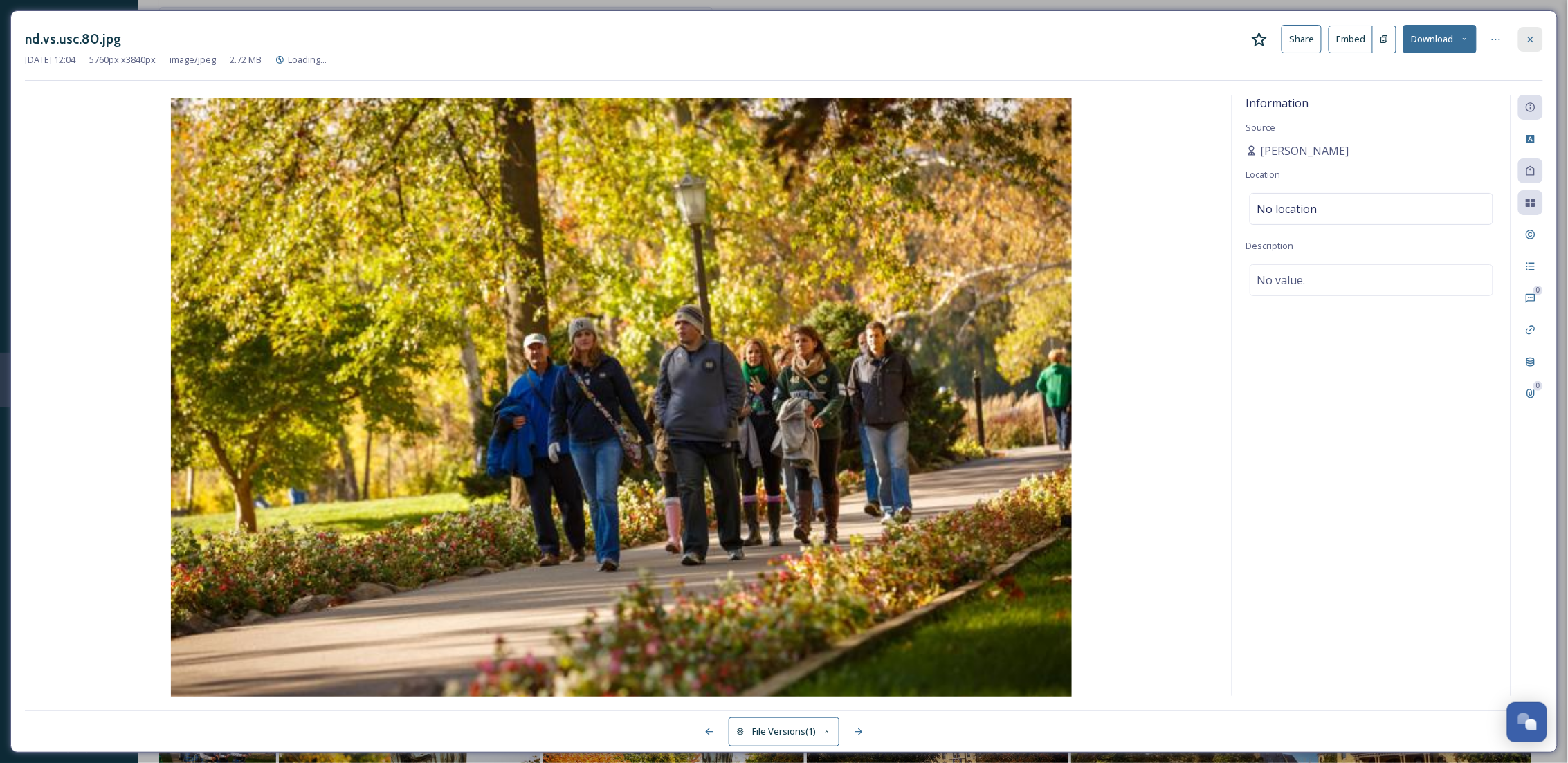
click at [1527, 35] on icon at bounding box center [1531, 39] width 11 height 11
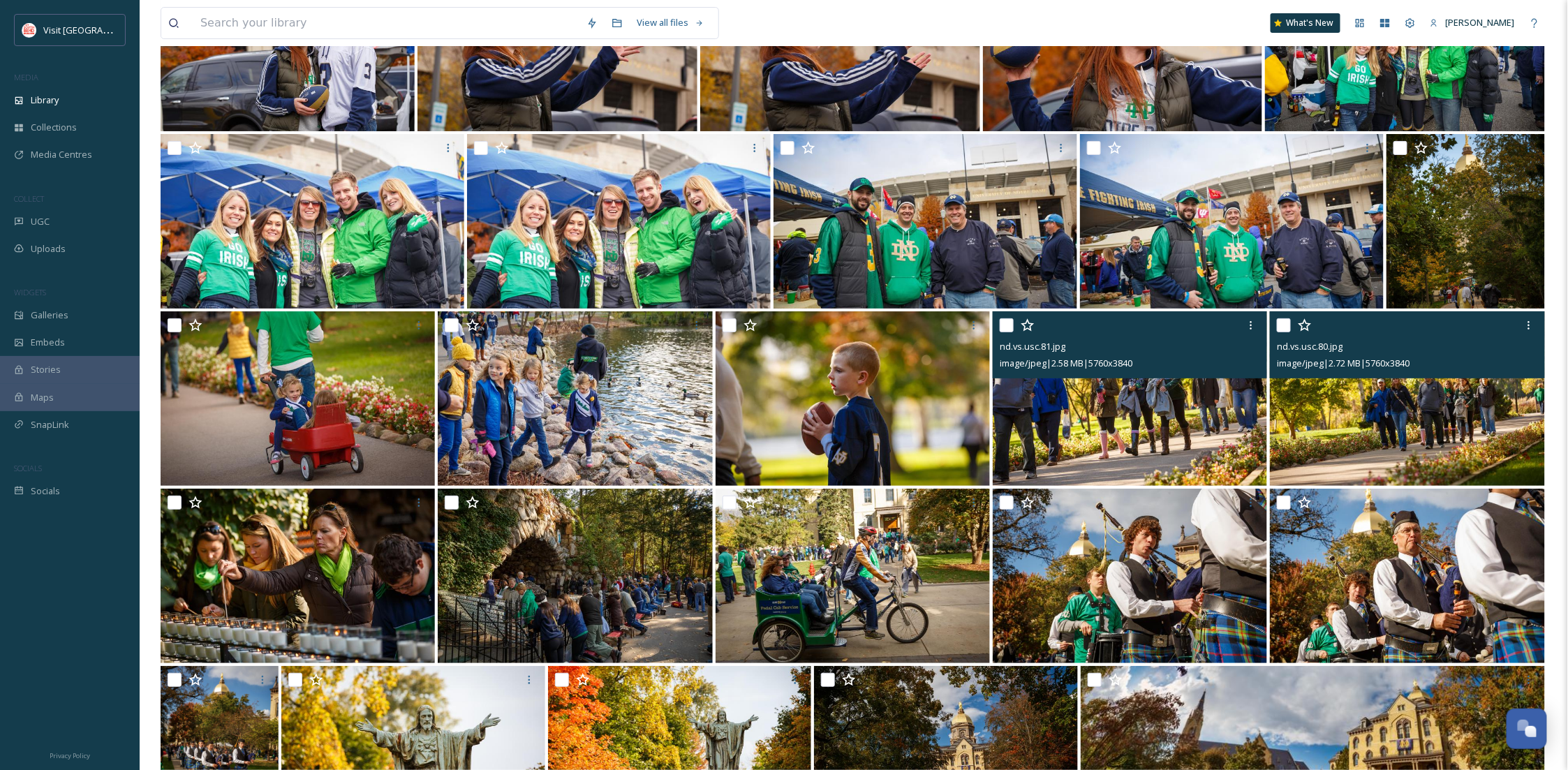
click at [1114, 452] on img at bounding box center [1130, 398] width 274 height 174
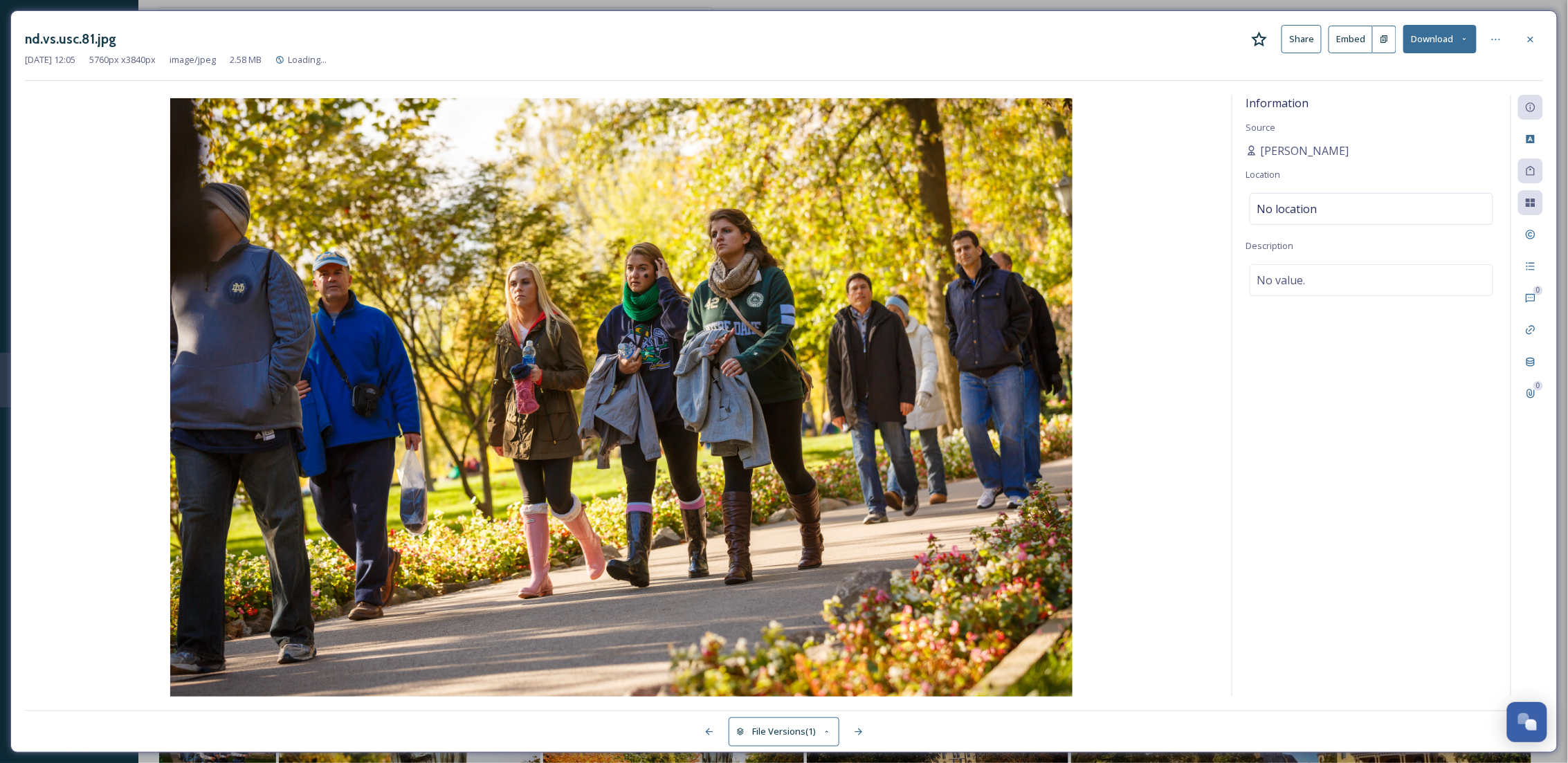
click at [1428, 47] on button "Download" at bounding box center [1439, 39] width 73 height 28
click at [1389, 68] on span "Download Original (5760 x 3840)" at bounding box center [1404, 71] width 131 height 13
click at [1528, 36] on icon at bounding box center [1531, 39] width 11 height 11
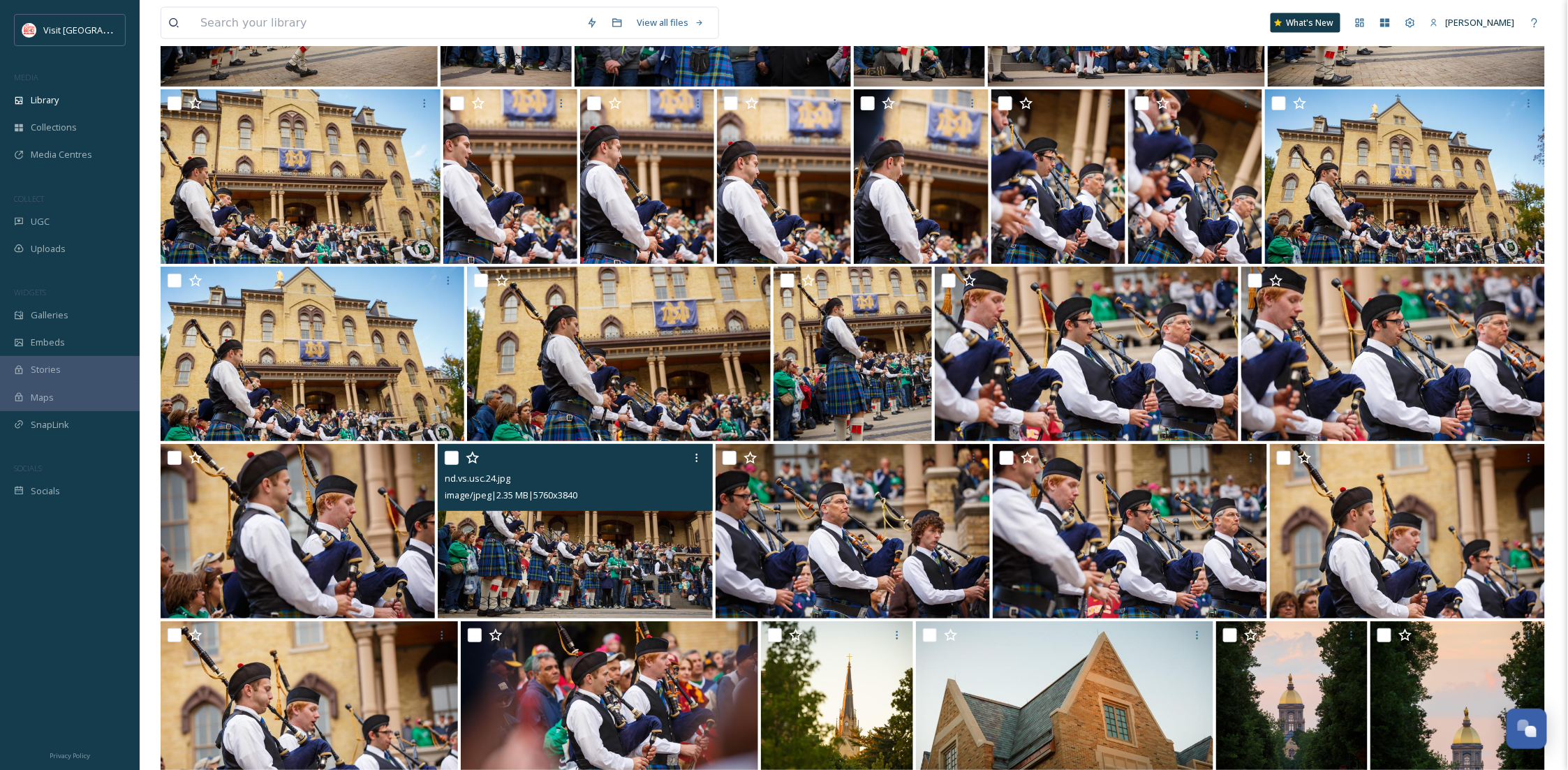
scroll to position [6258, 0]
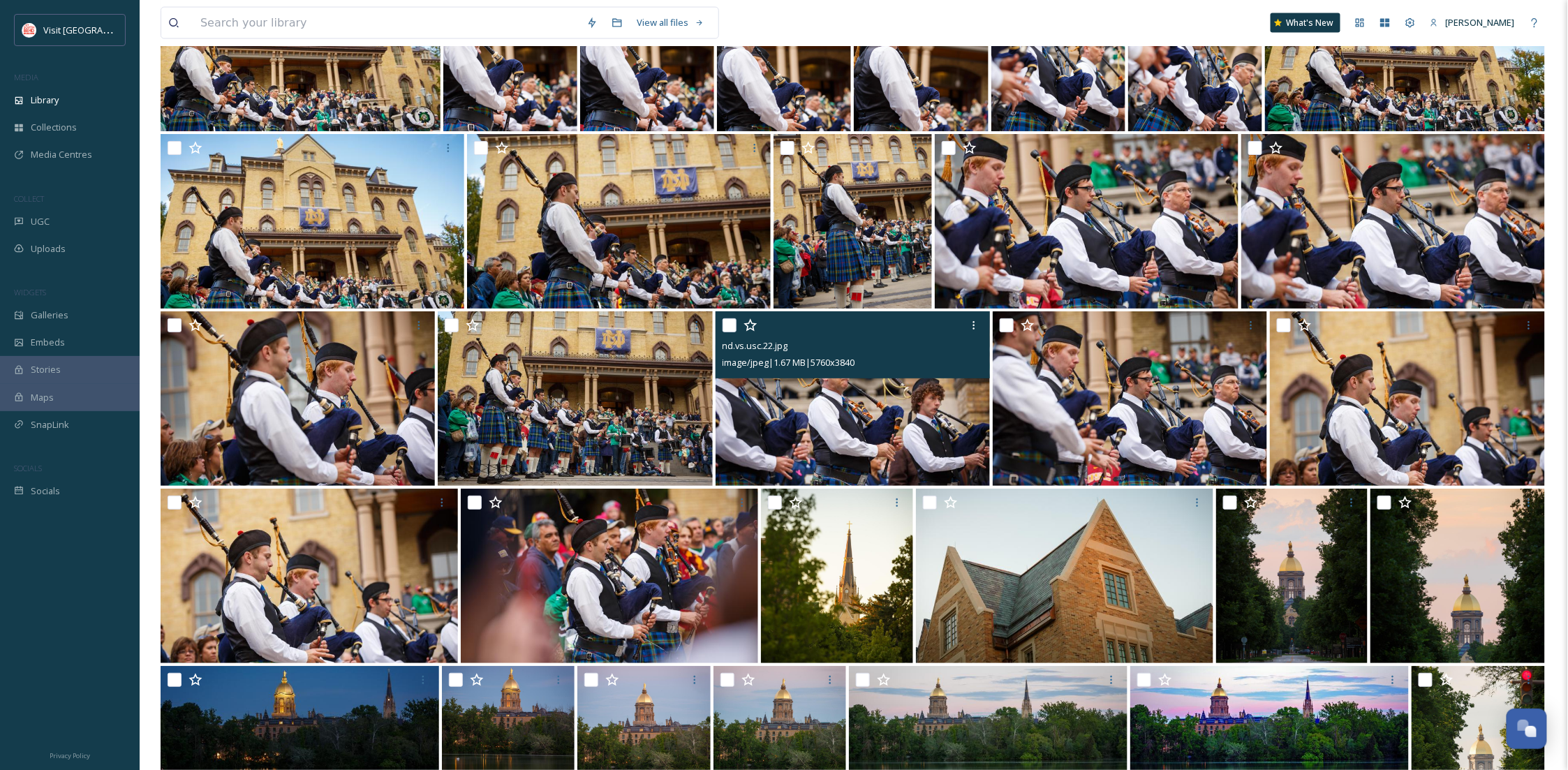
click at [768, 428] on img at bounding box center [853, 398] width 274 height 174
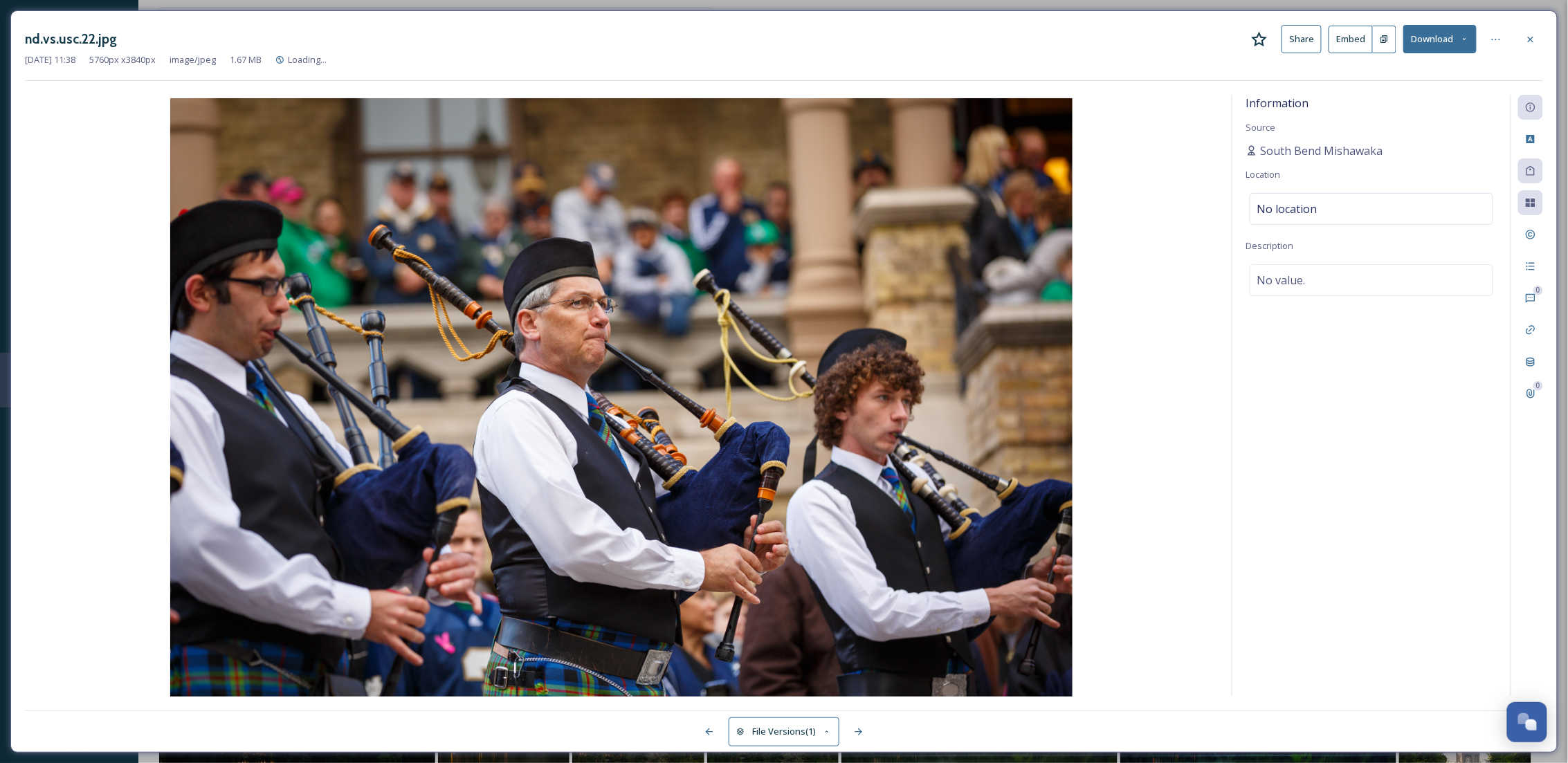
click at [1531, 25] on div "nd.vs.usc.22.jpg Share Embed Download" at bounding box center [783, 39] width 1518 height 28
click at [1540, 39] on div at bounding box center [1530, 39] width 25 height 25
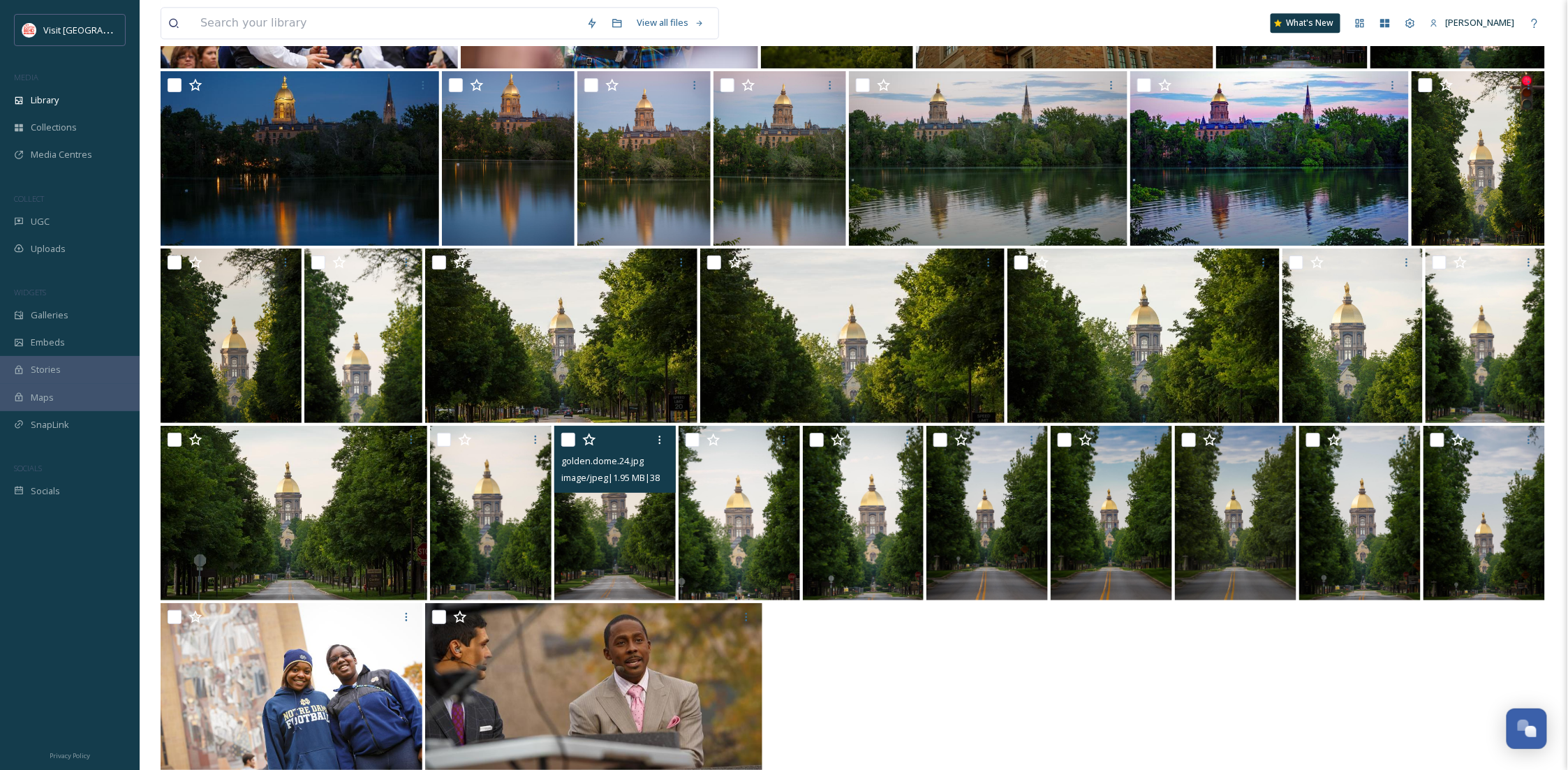
scroll to position [6879, 0]
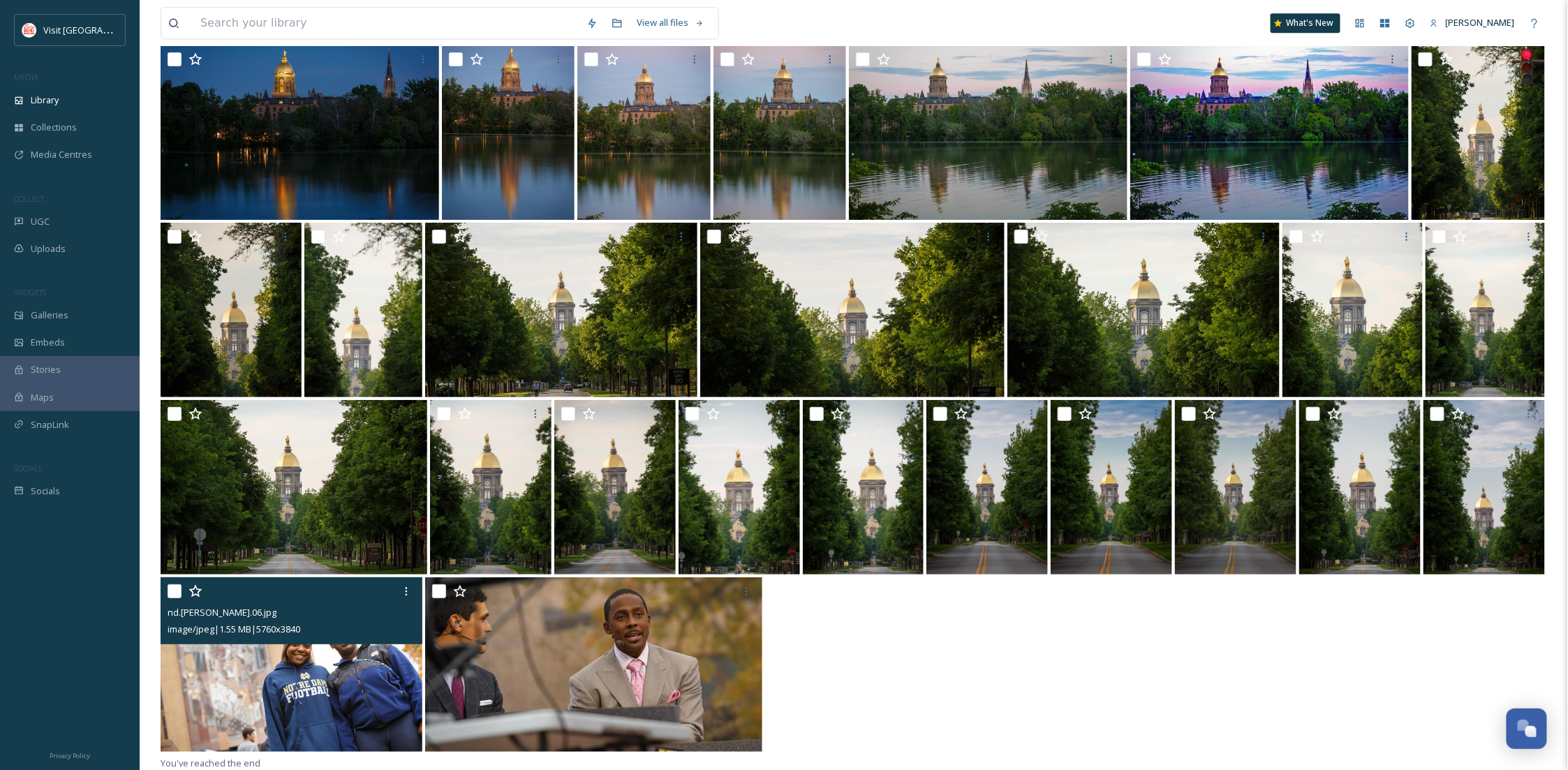
click at [308, 650] on img at bounding box center [291, 665] width 262 height 174
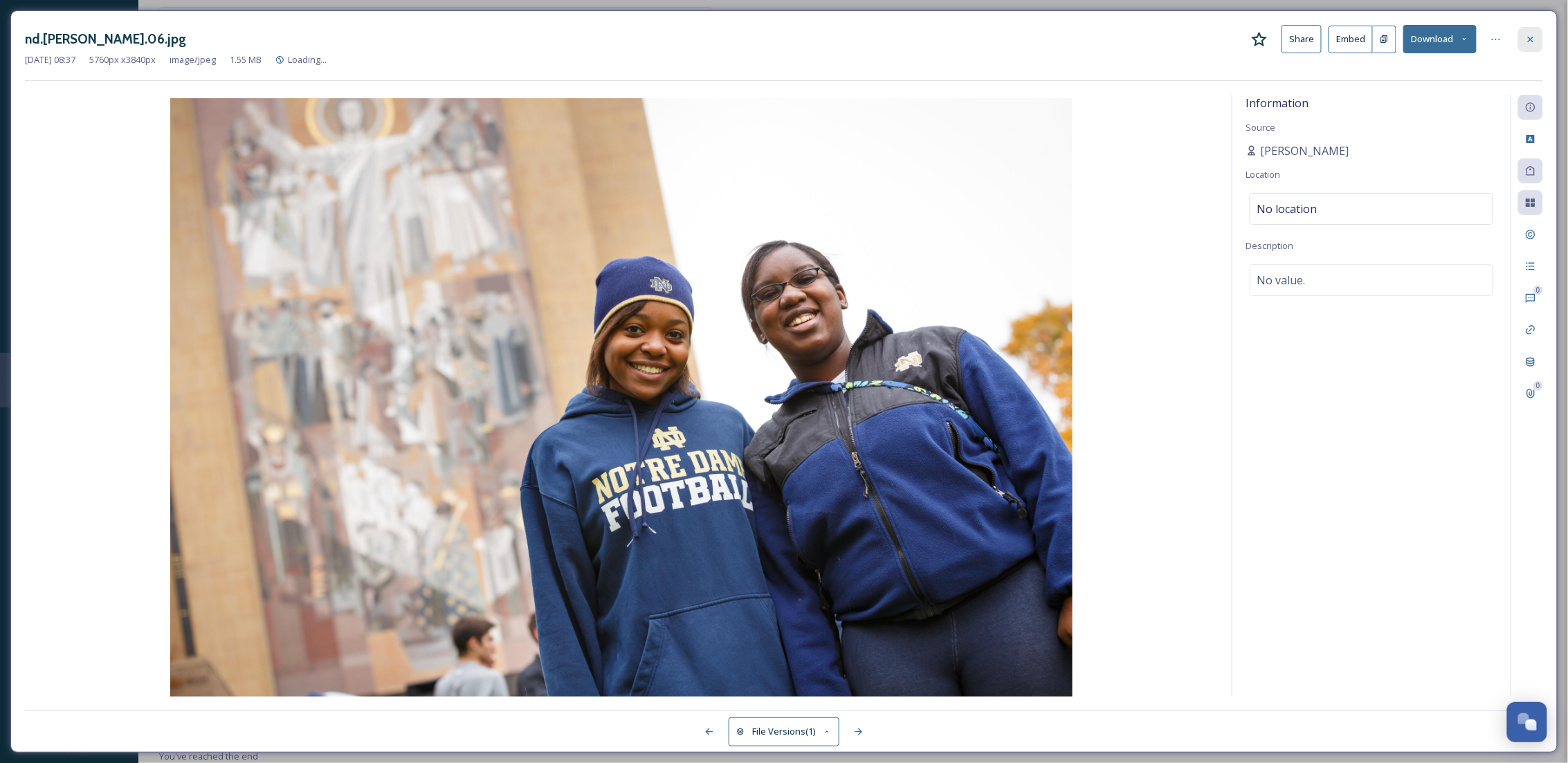
click at [1528, 38] on icon at bounding box center [1531, 39] width 11 height 11
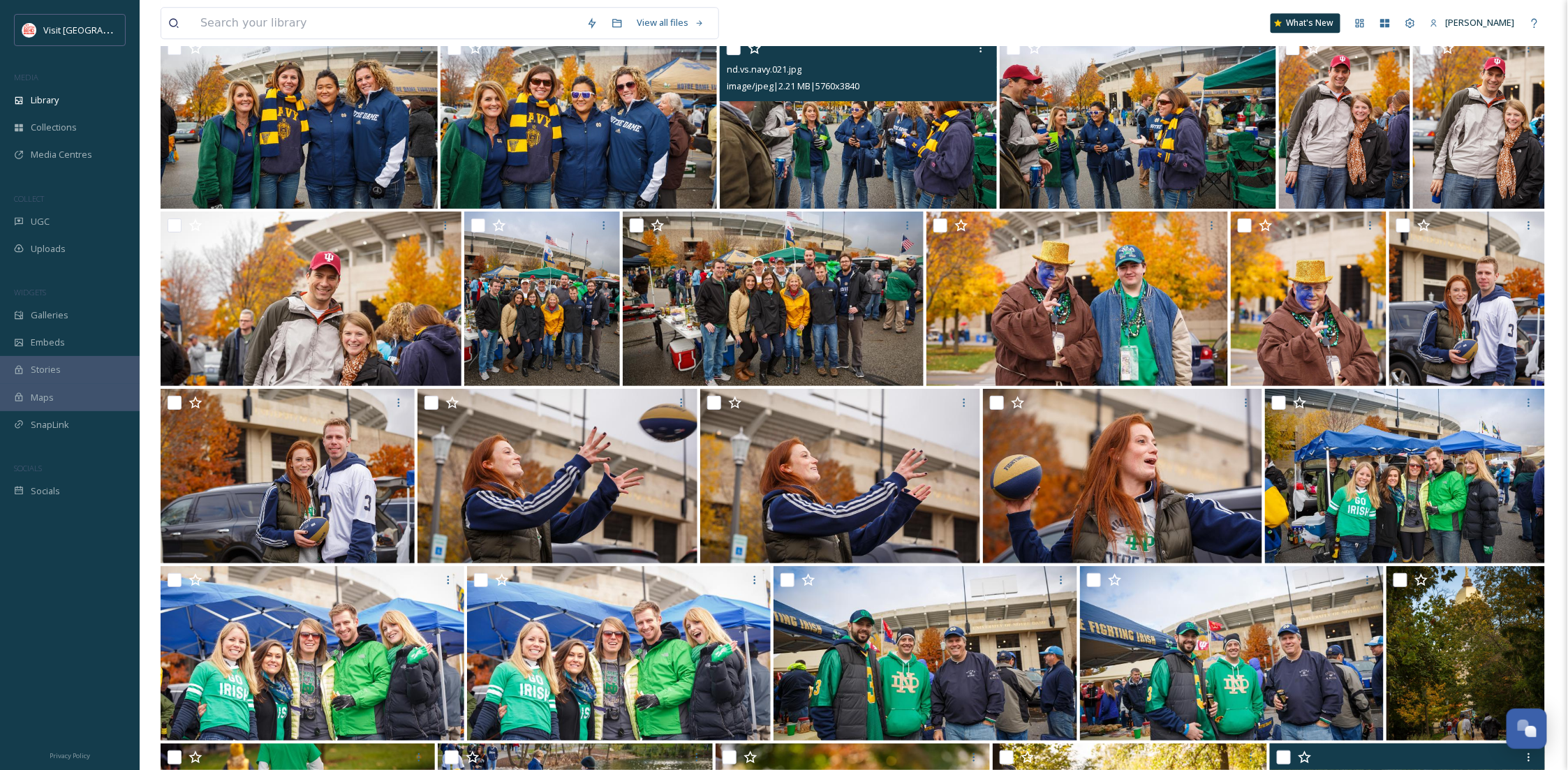
scroll to position [4519, 0]
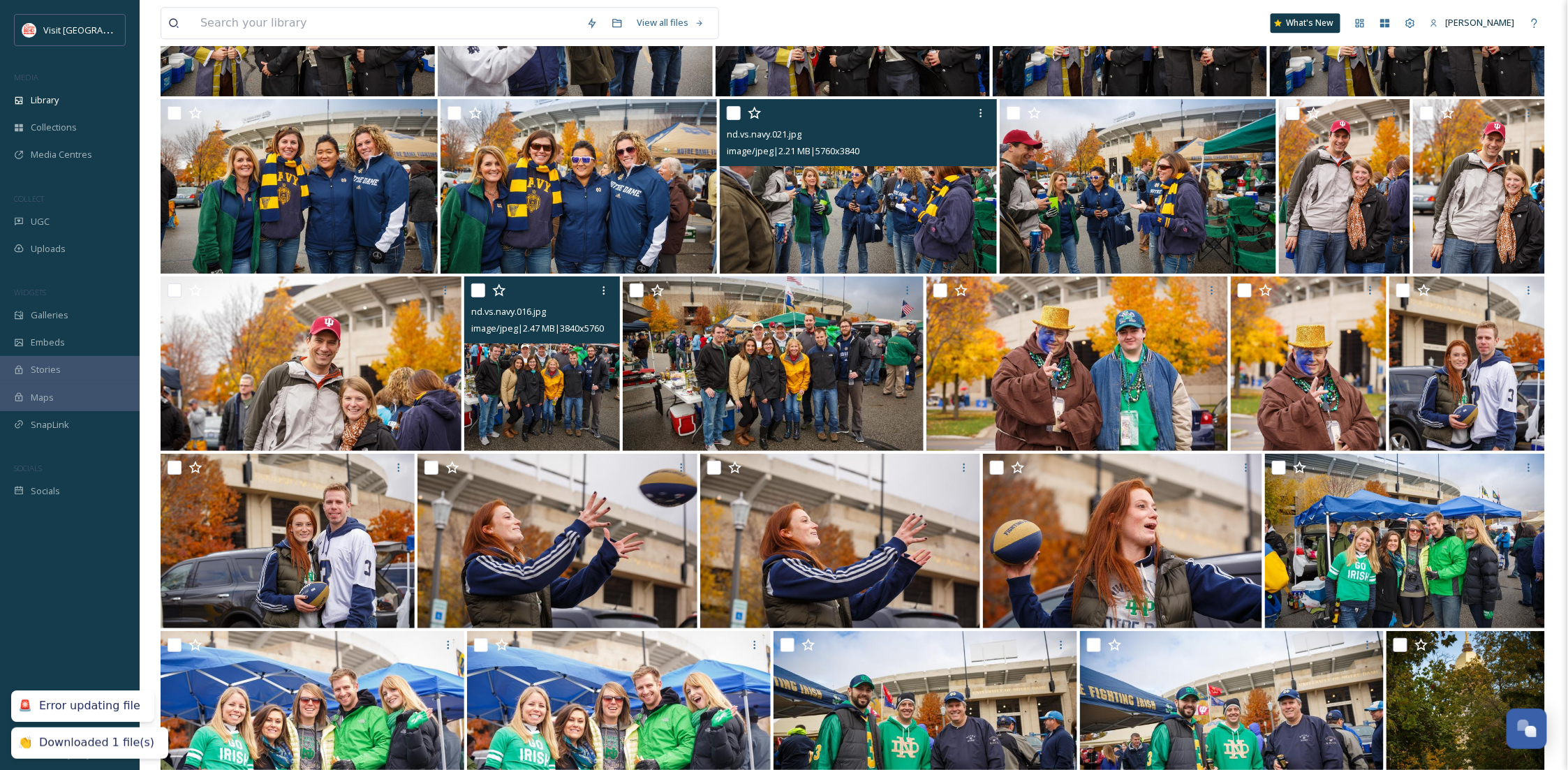
click at [526, 415] on img at bounding box center [542, 364] width 156 height 174
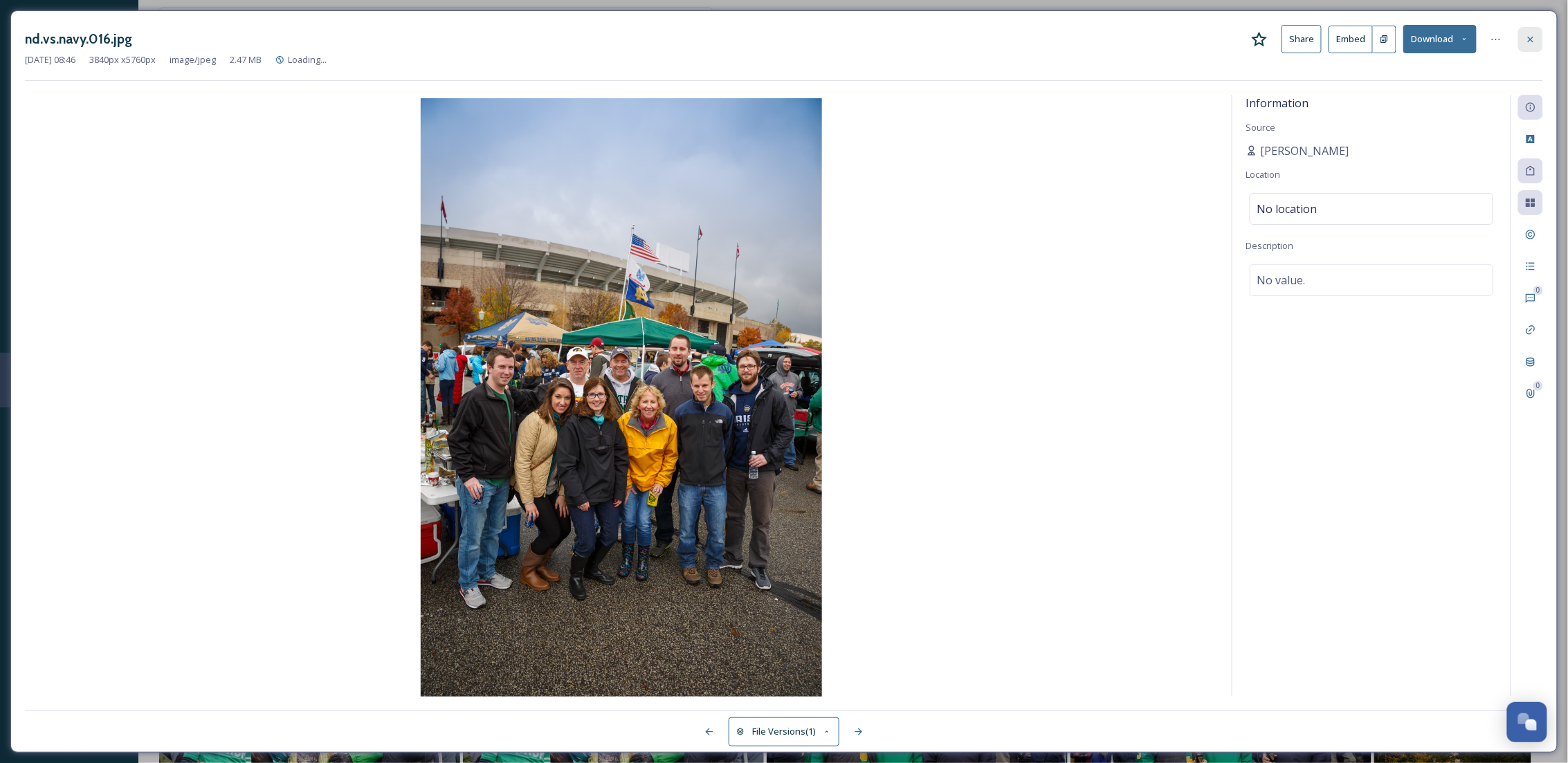
click at [1527, 43] on icon at bounding box center [1531, 39] width 11 height 11
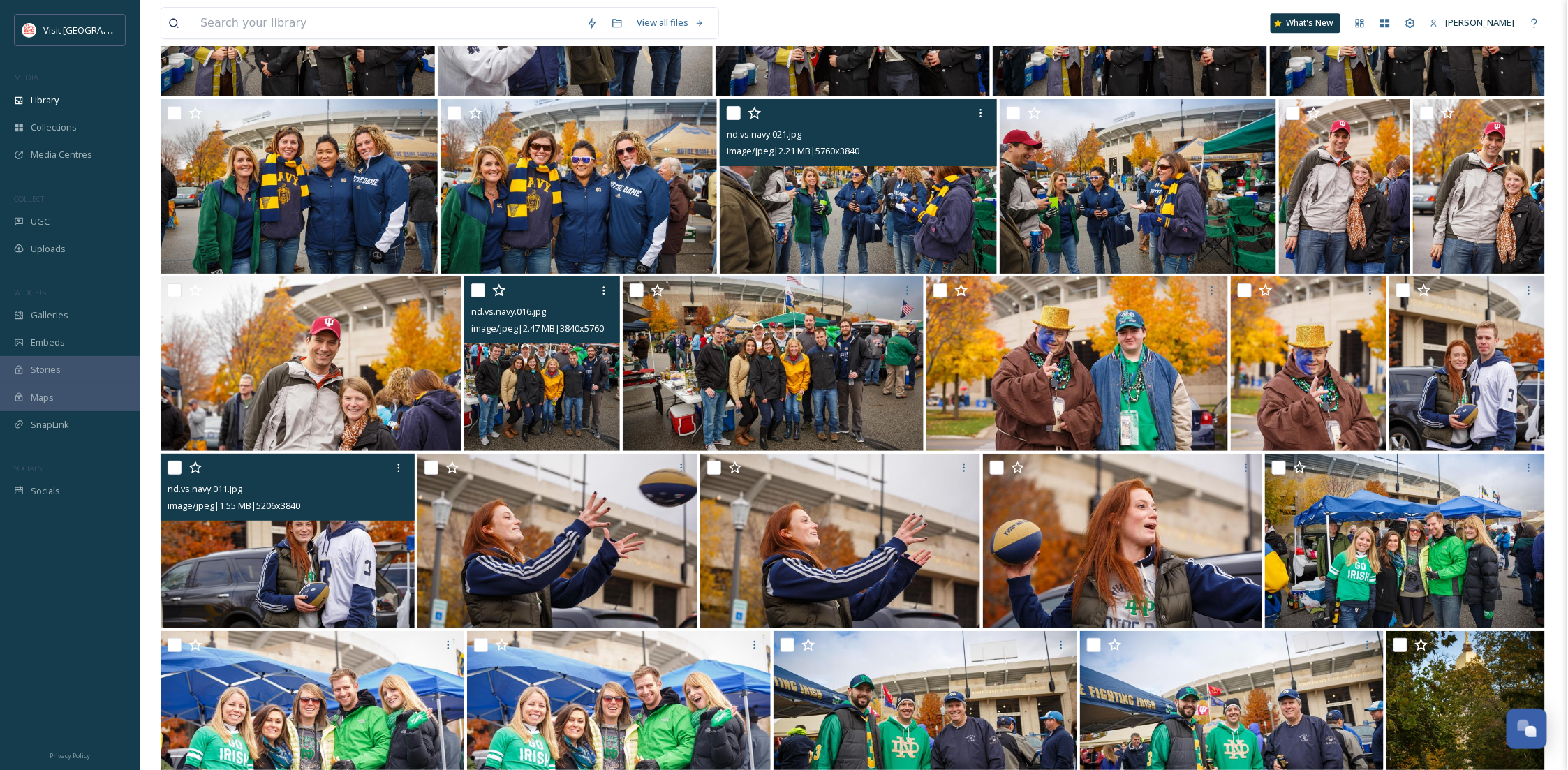
scroll to position [4023, 0]
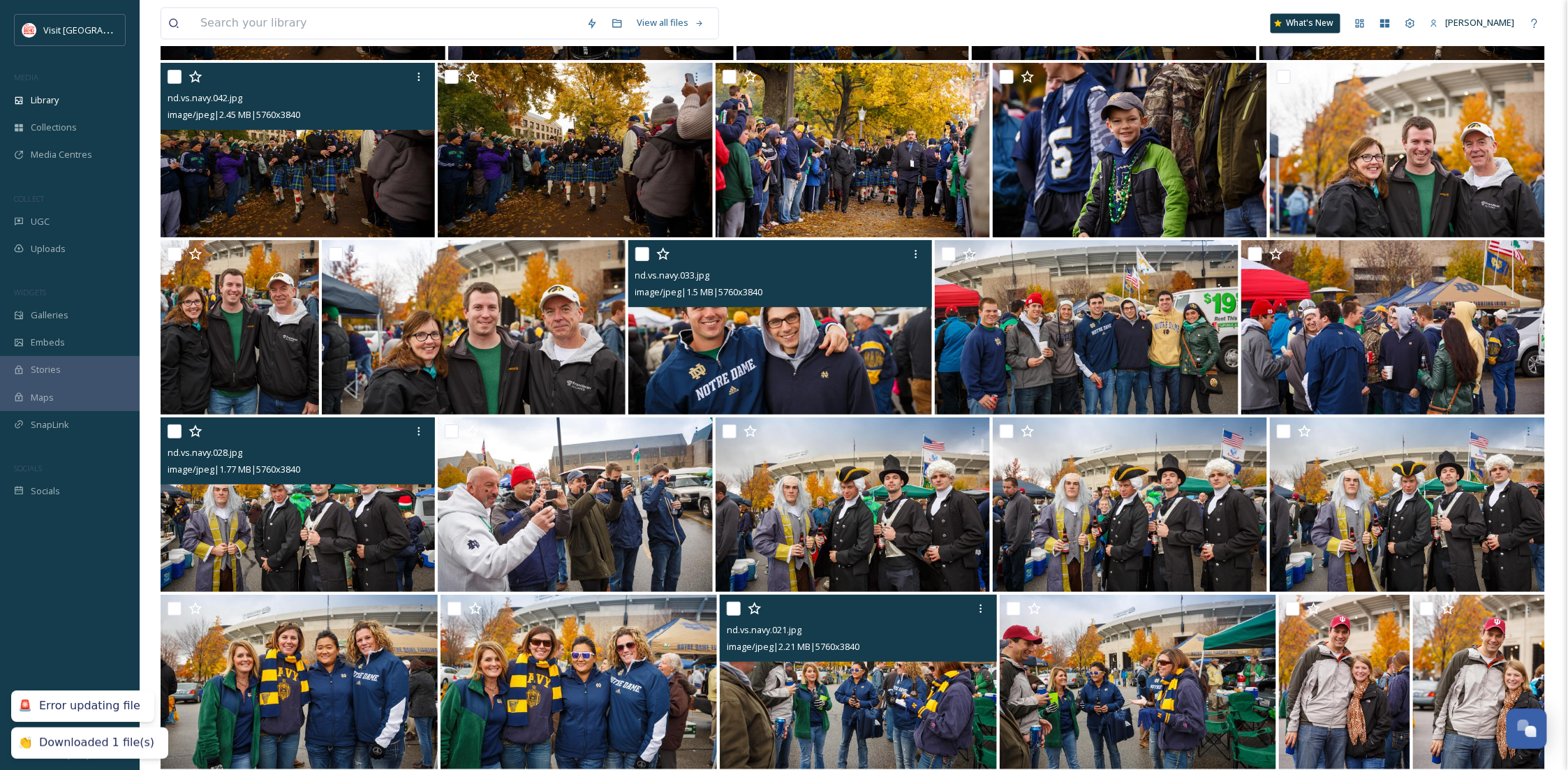
click at [364, 538] on img at bounding box center [298, 505] width 274 height 174
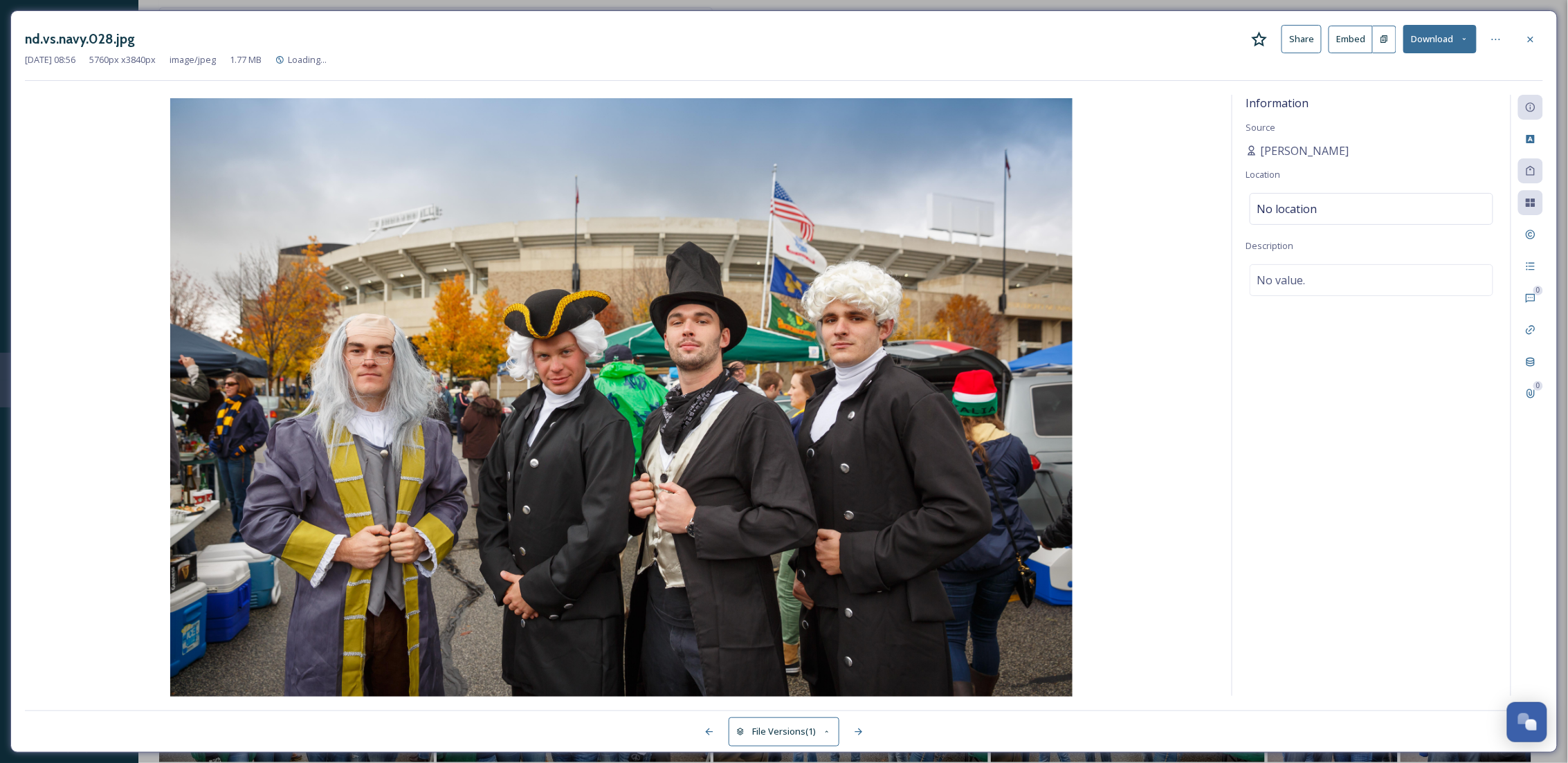
click at [1436, 29] on button "Download" at bounding box center [1439, 39] width 73 height 28
click at [1440, 66] on span "Download Original (5760 x 3840)" at bounding box center [1404, 71] width 131 height 13
click at [1534, 27] on div at bounding box center [1530, 39] width 25 height 25
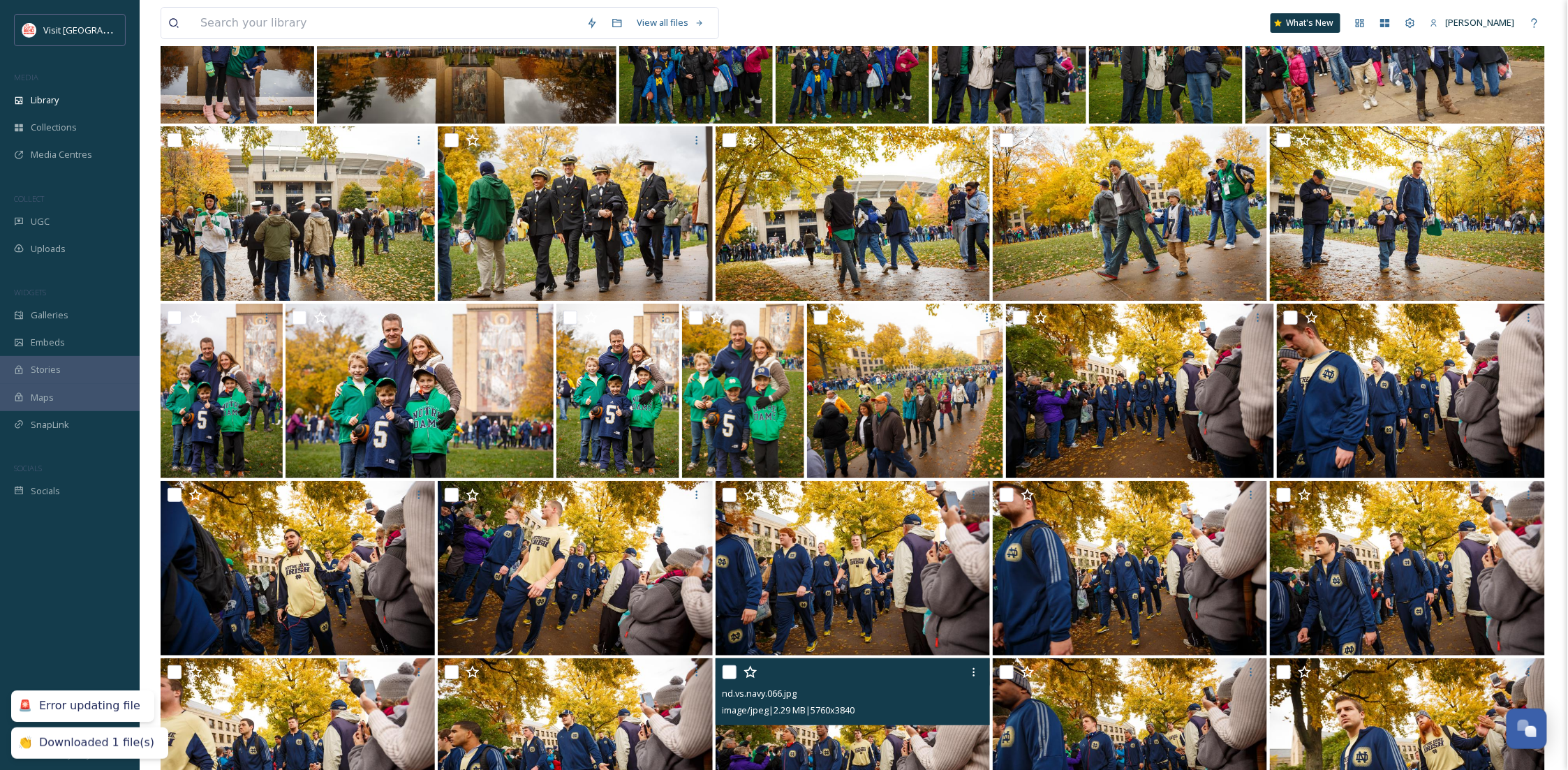
scroll to position [2533, 0]
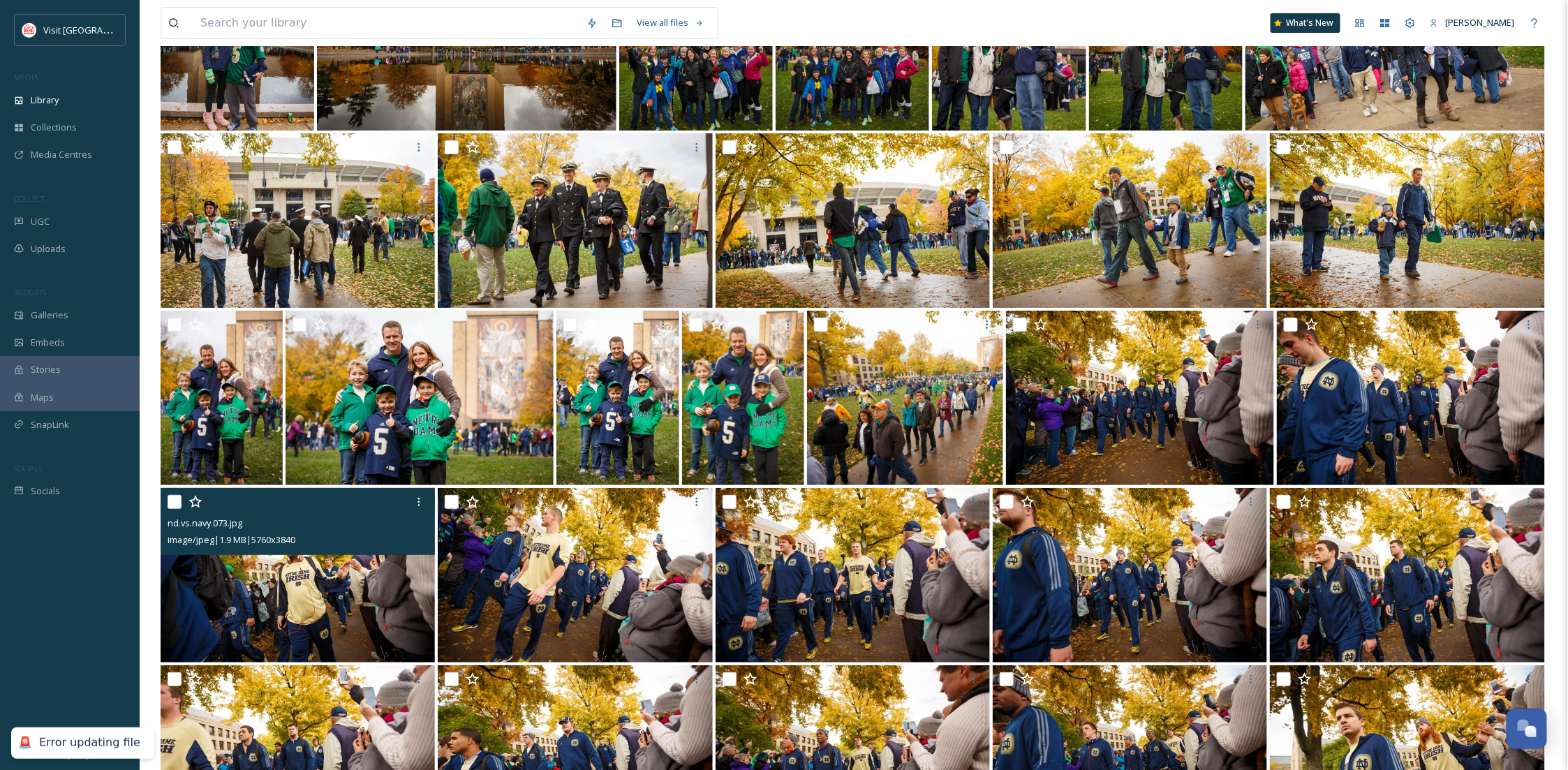
click at [393, 578] on img at bounding box center [298, 575] width 274 height 174
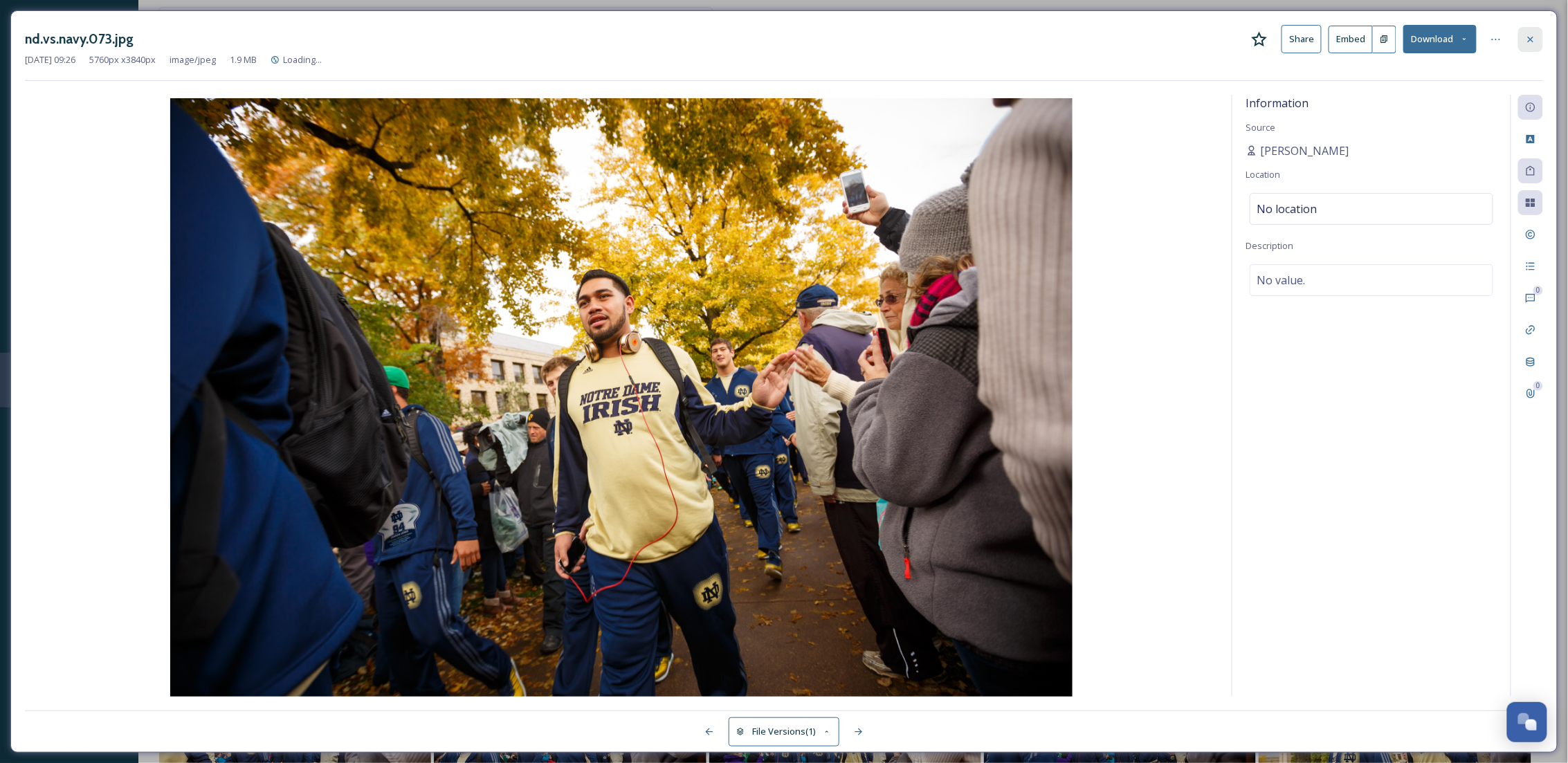
click at [1529, 36] on icon at bounding box center [1531, 39] width 11 height 11
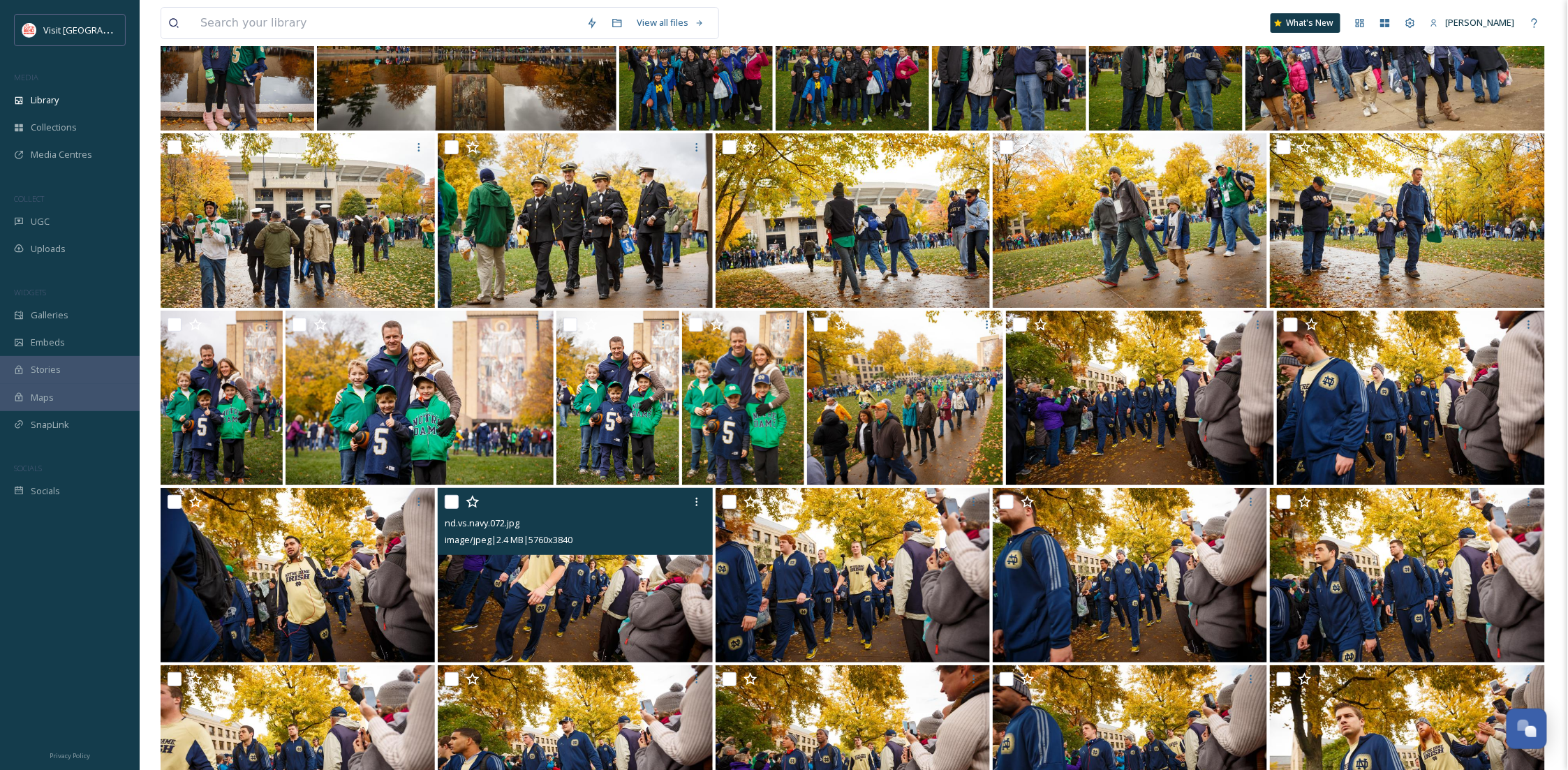
click at [512, 621] on img at bounding box center [575, 575] width 274 height 174
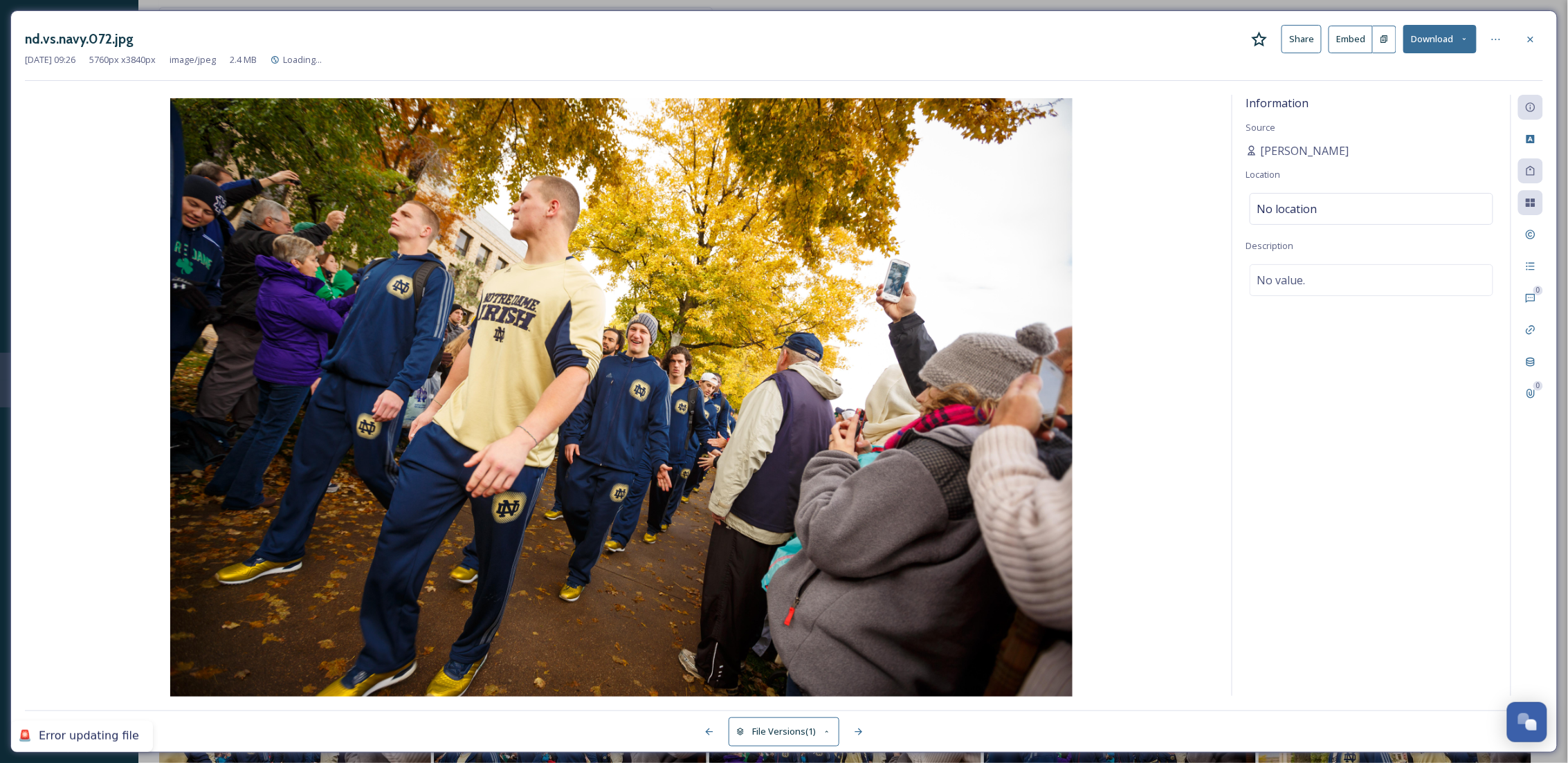
click at [1445, 29] on button "Download" at bounding box center [1439, 39] width 73 height 28
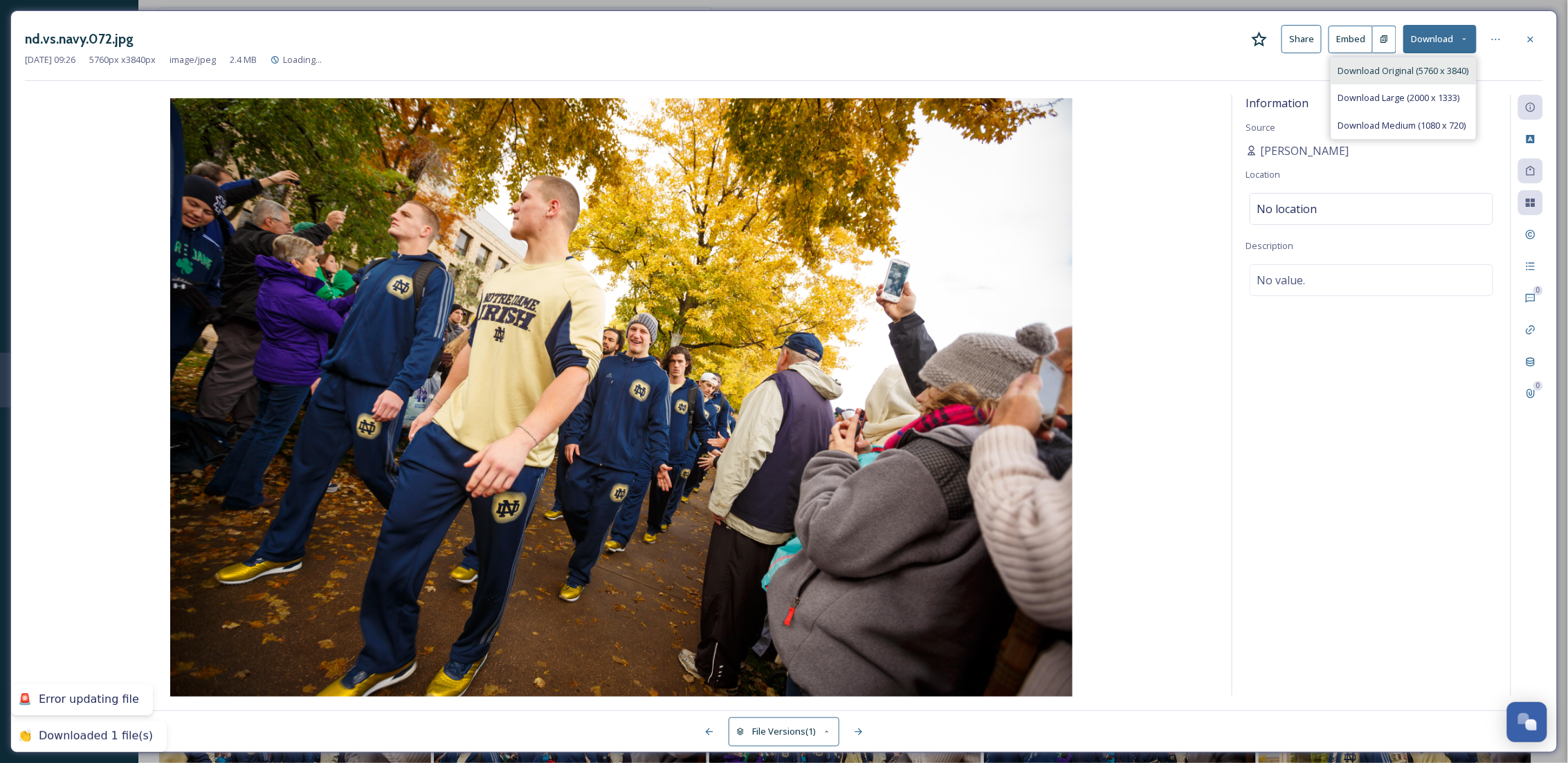
click at [1445, 66] on span "Download Original (5760 x 3840)" at bounding box center [1404, 71] width 131 height 13
click at [1527, 41] on icon at bounding box center [1531, 39] width 11 height 11
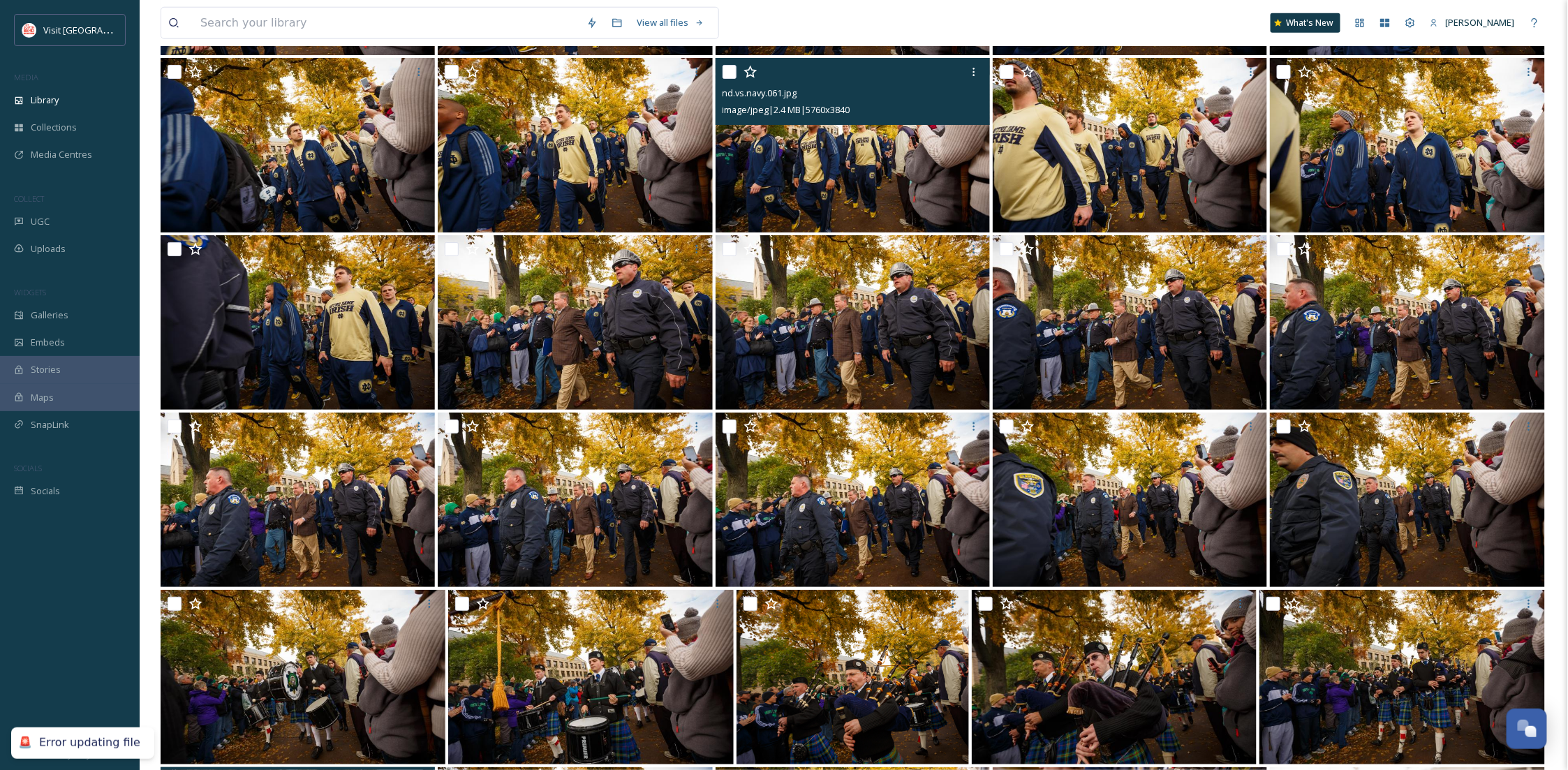
scroll to position [3402, 0]
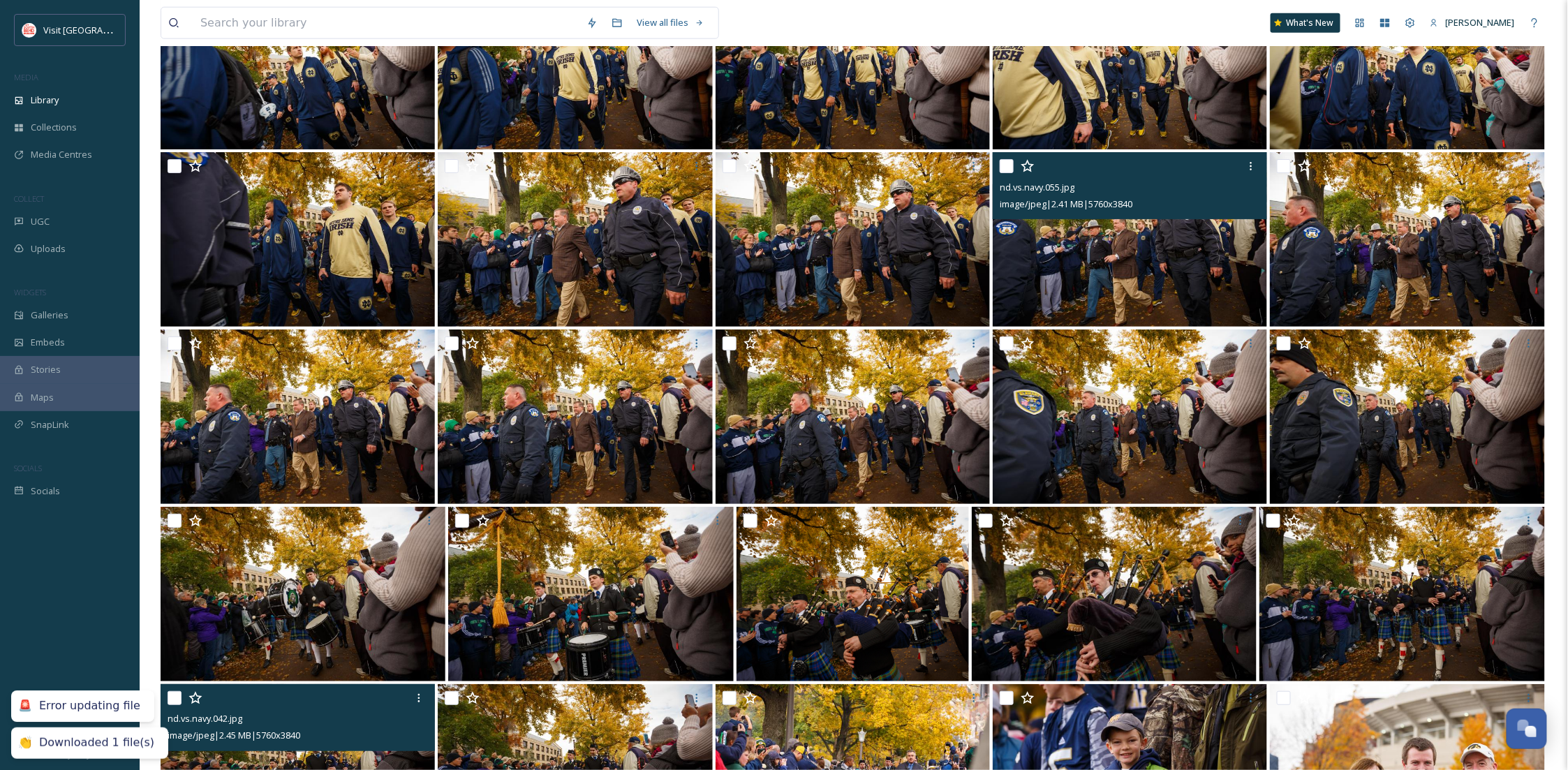
click at [1132, 223] on img at bounding box center [1130, 240] width 274 height 174
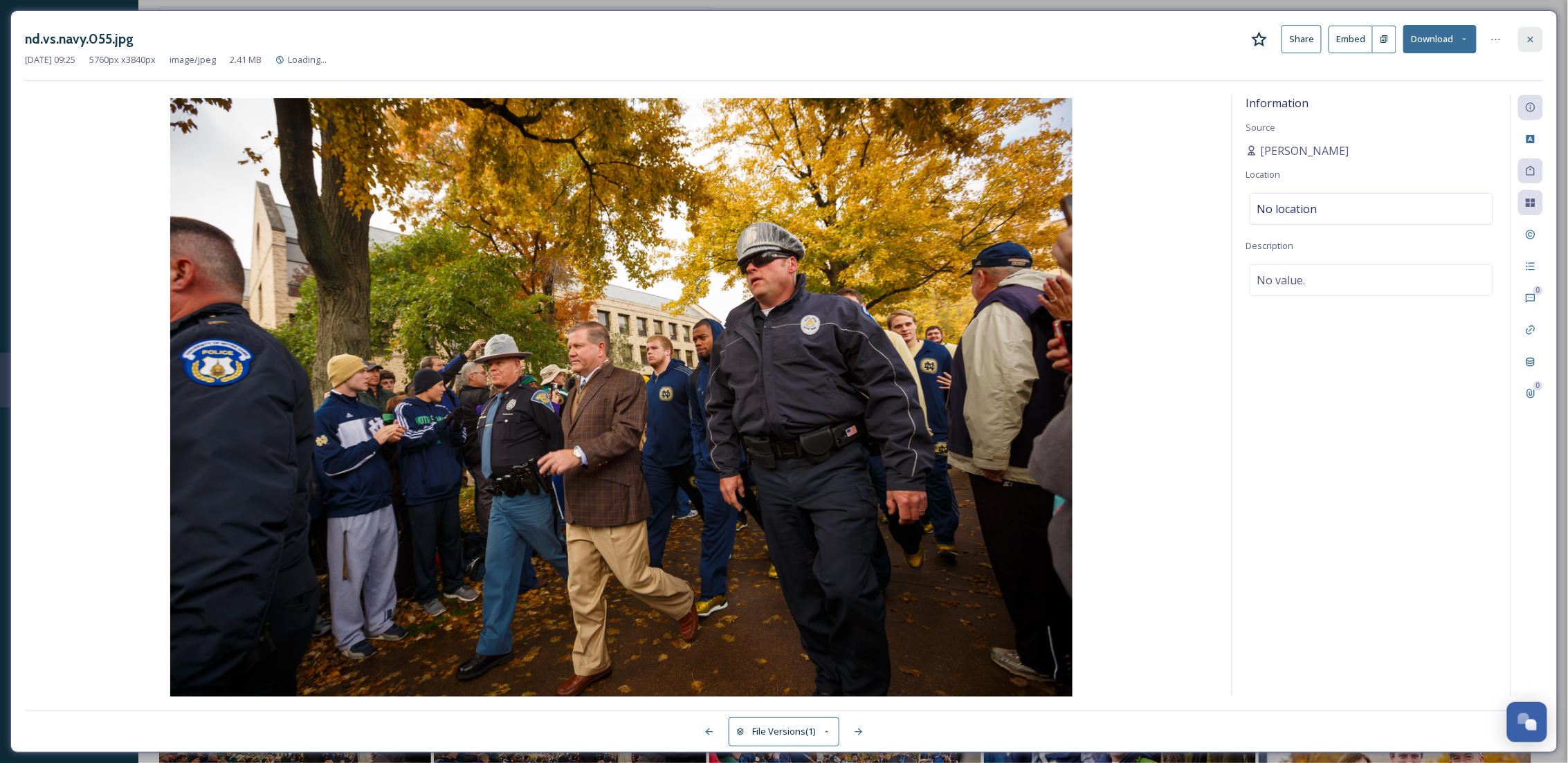
click at [1531, 37] on icon at bounding box center [1531, 39] width 11 height 11
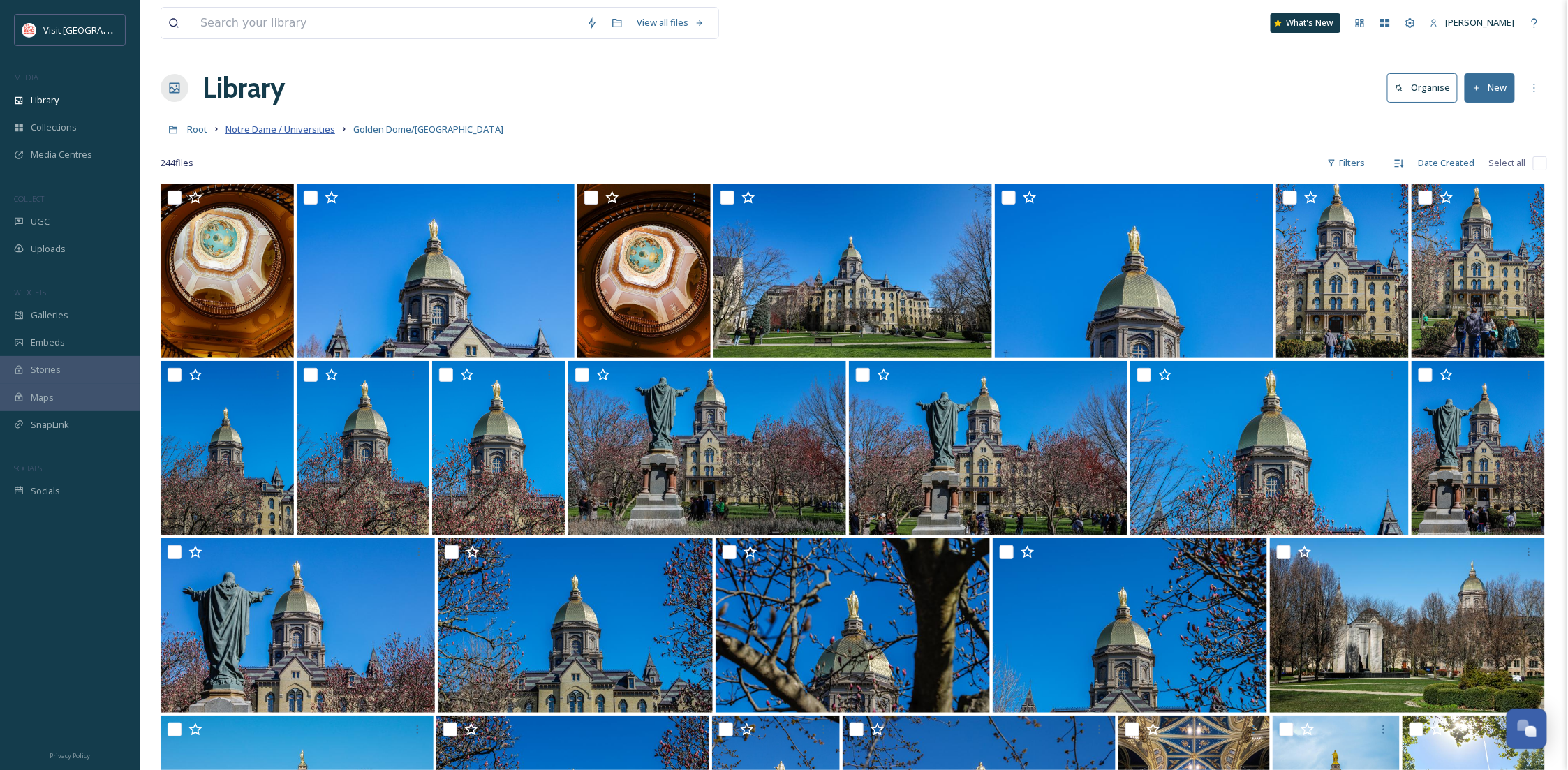
click at [308, 130] on span "Notre Dame / Universities" at bounding box center [280, 129] width 110 height 13
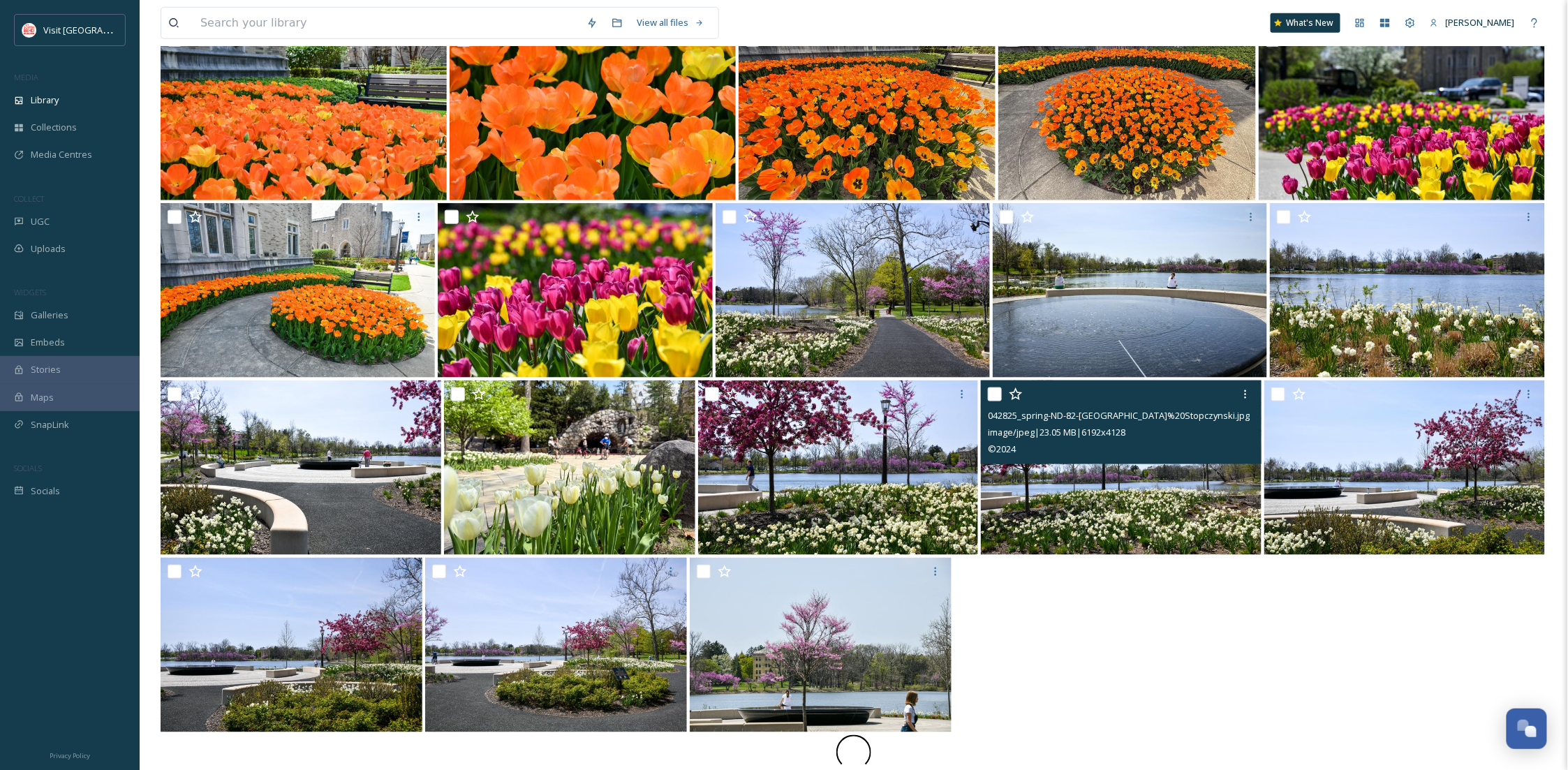
scroll to position [652, 0]
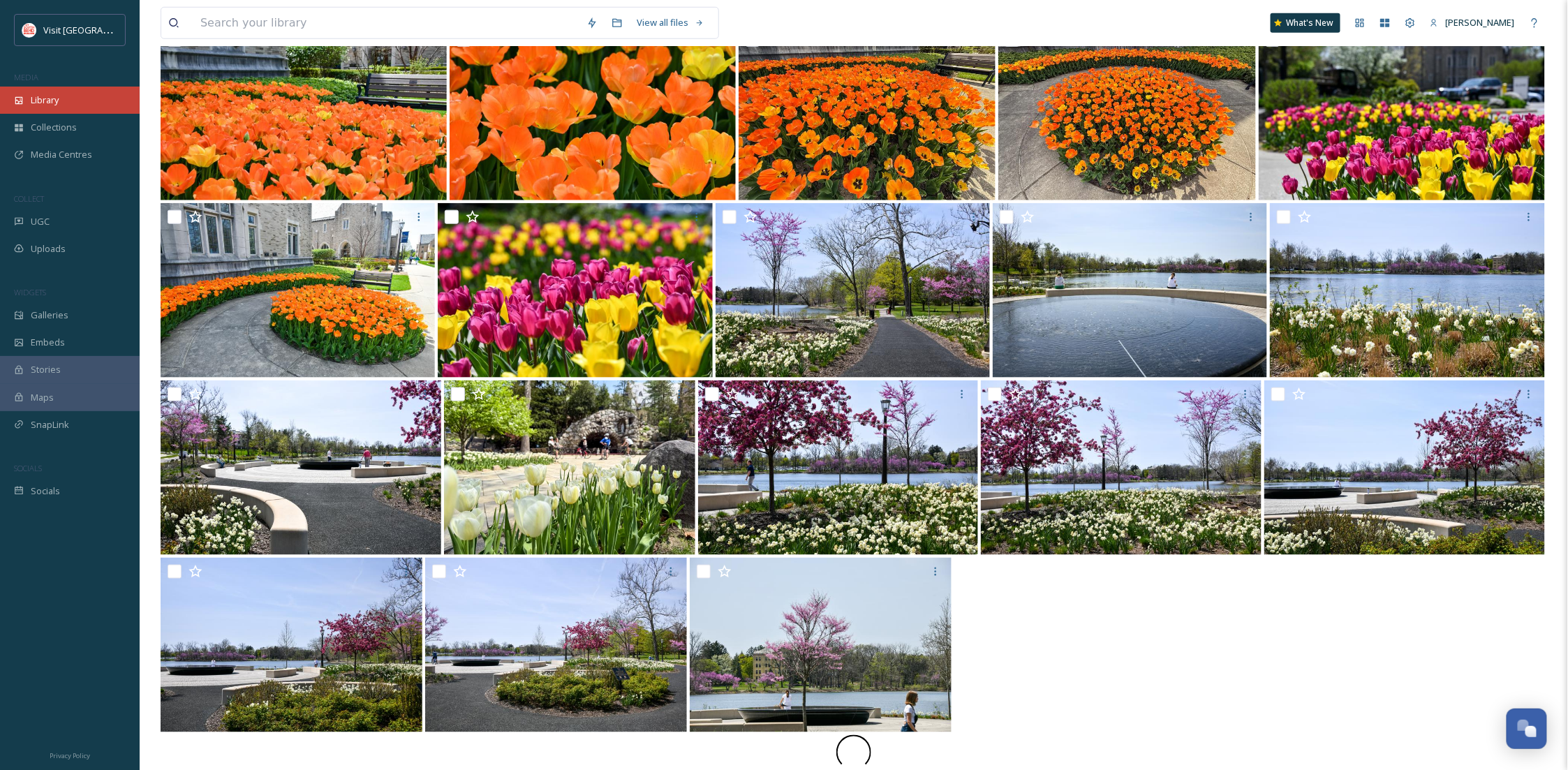
click at [47, 107] on span "Library" at bounding box center [44, 100] width 28 height 13
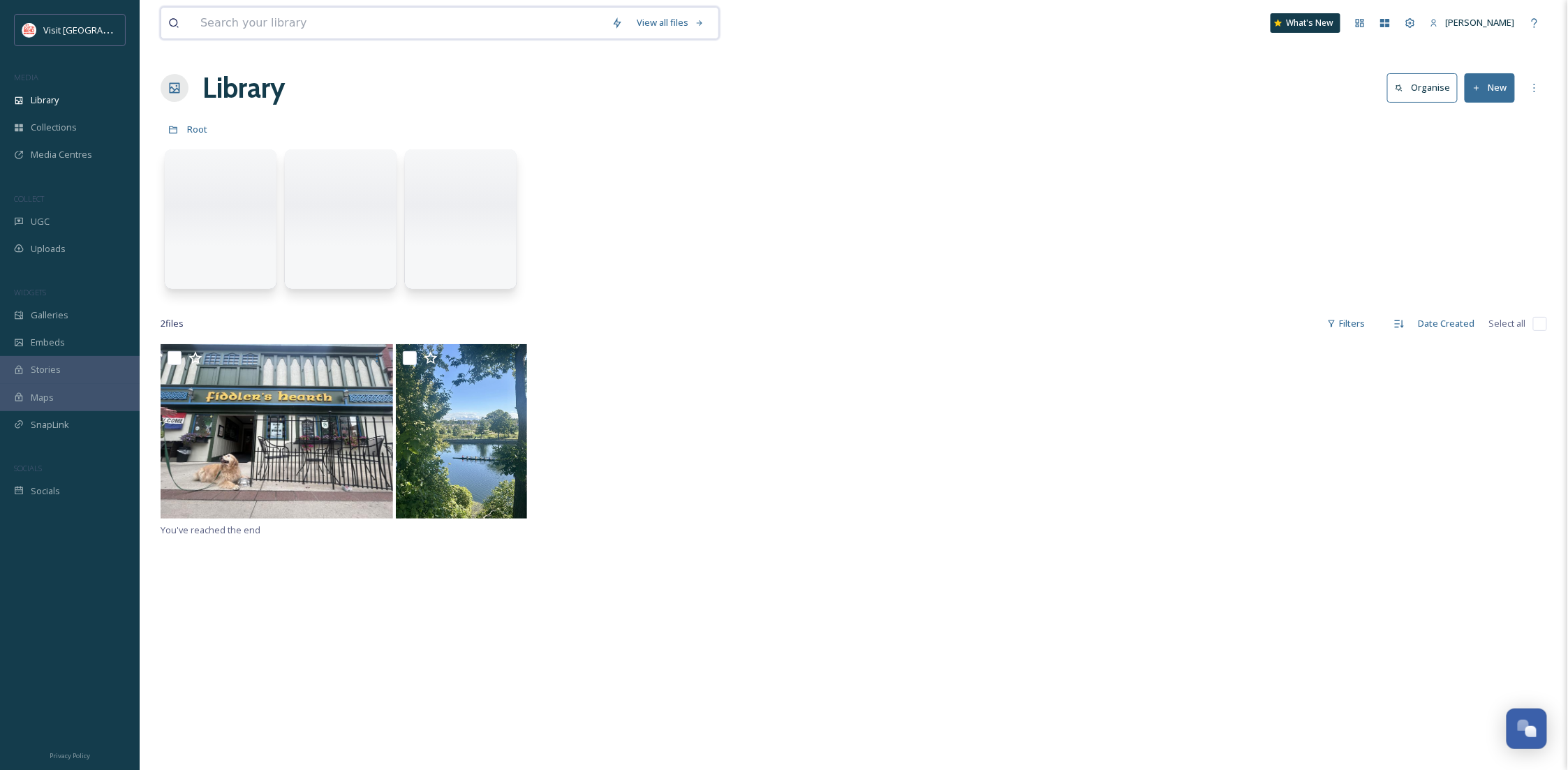
click at [235, 27] on input at bounding box center [399, 23] width 411 height 30
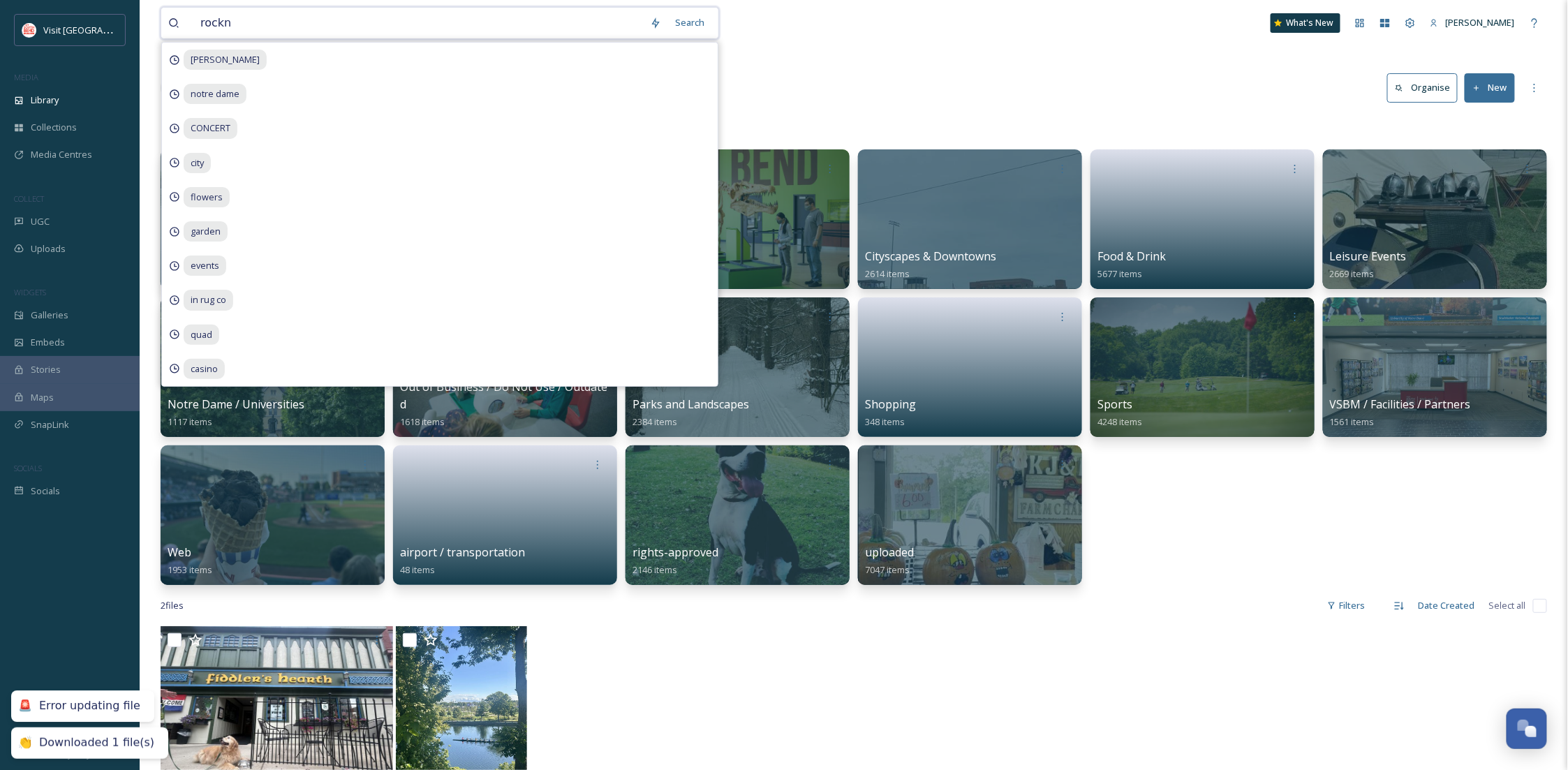
type input "[PERSON_NAME]"
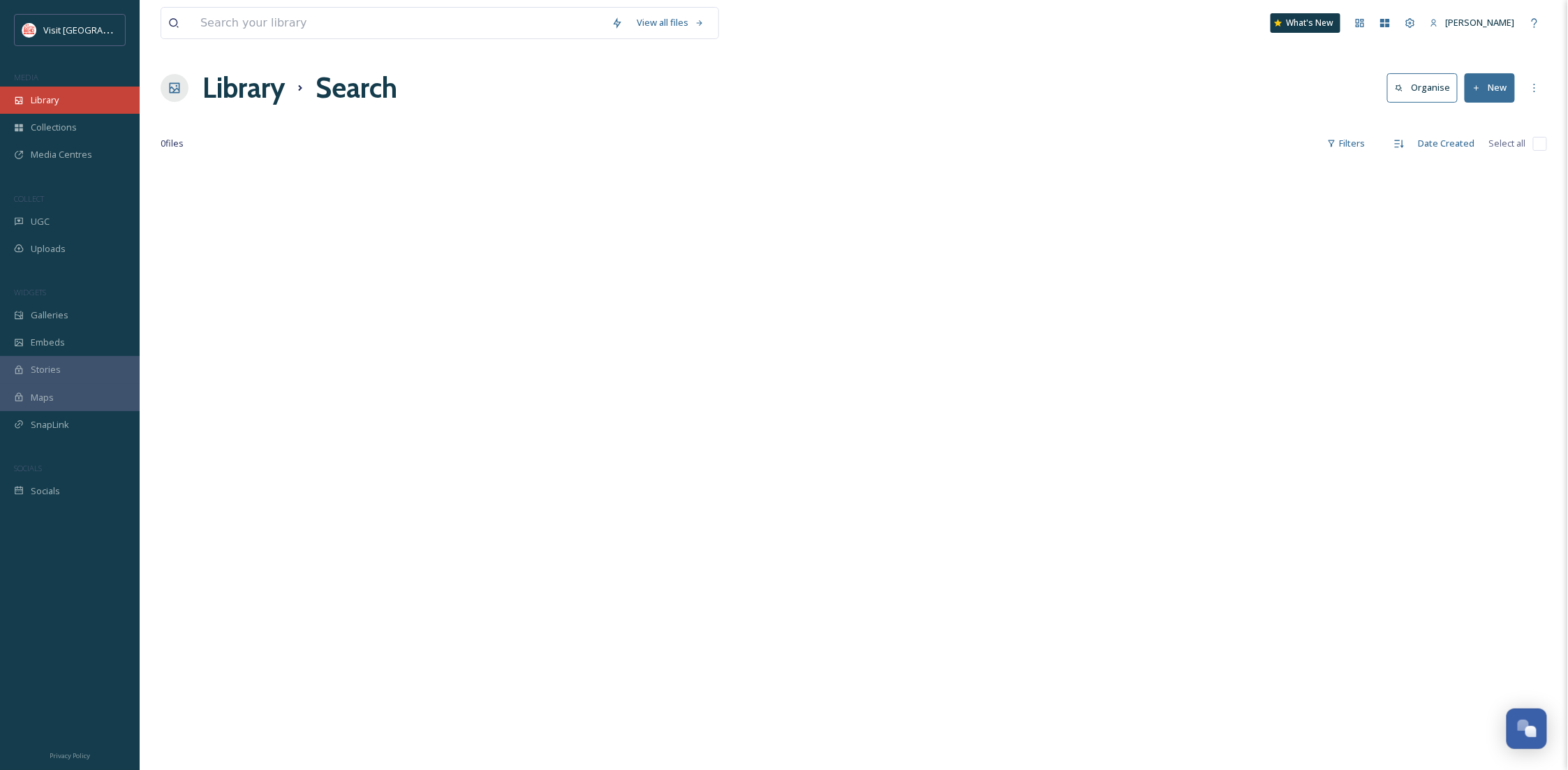
click at [74, 94] on div "Library" at bounding box center [69, 100] width 140 height 27
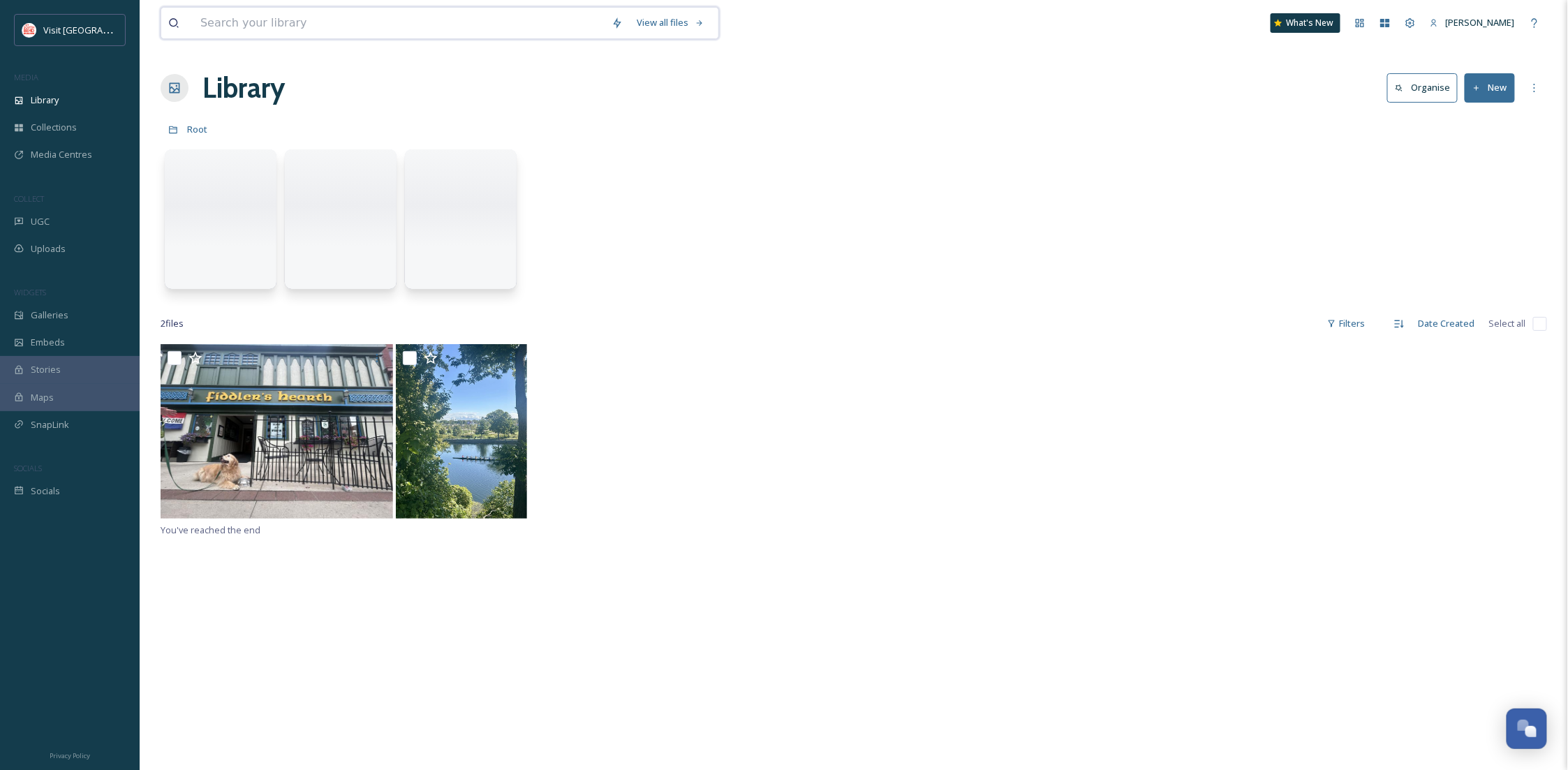
click at [249, 10] on input at bounding box center [399, 23] width 411 height 30
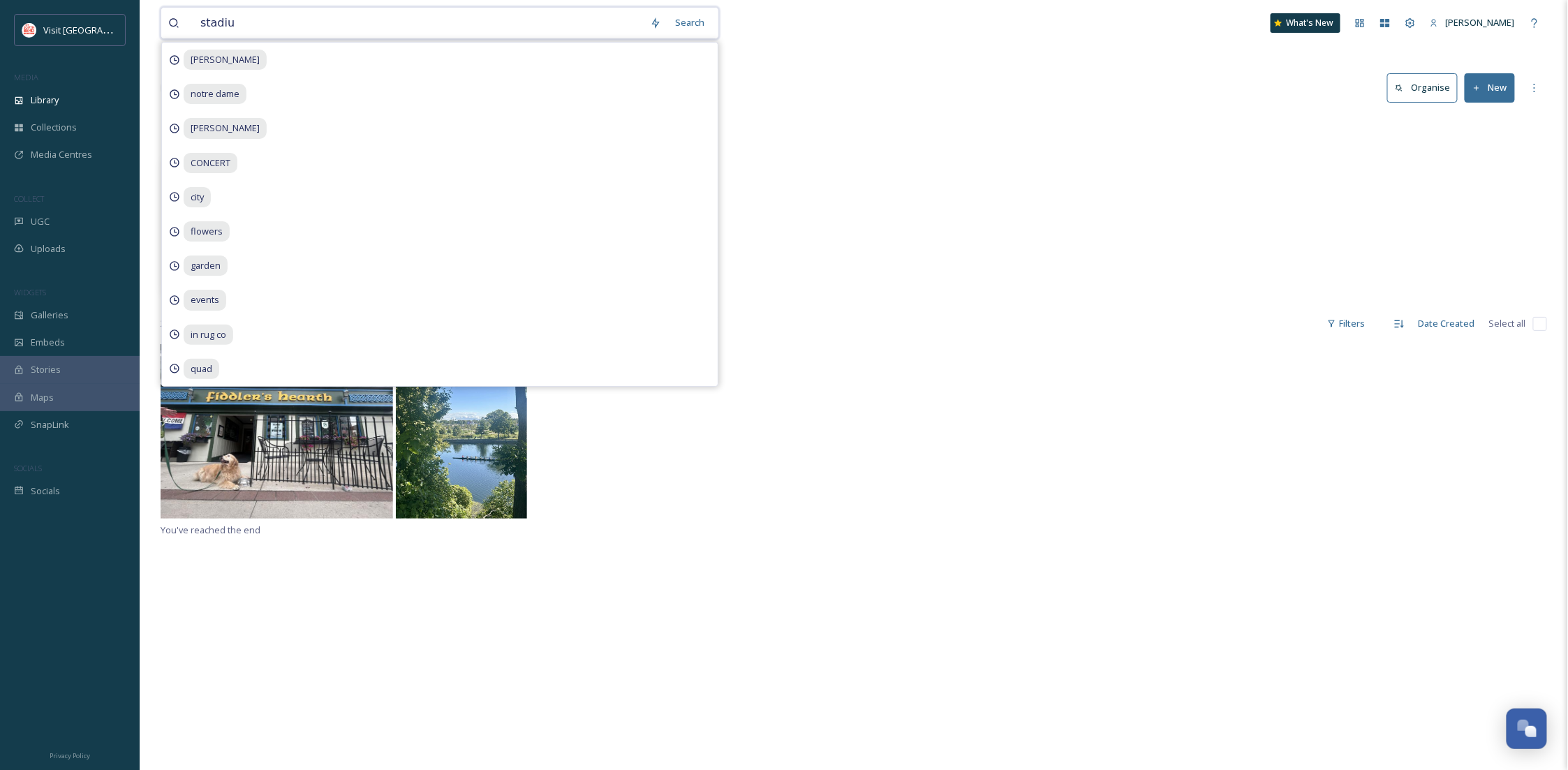
type input "stadium"
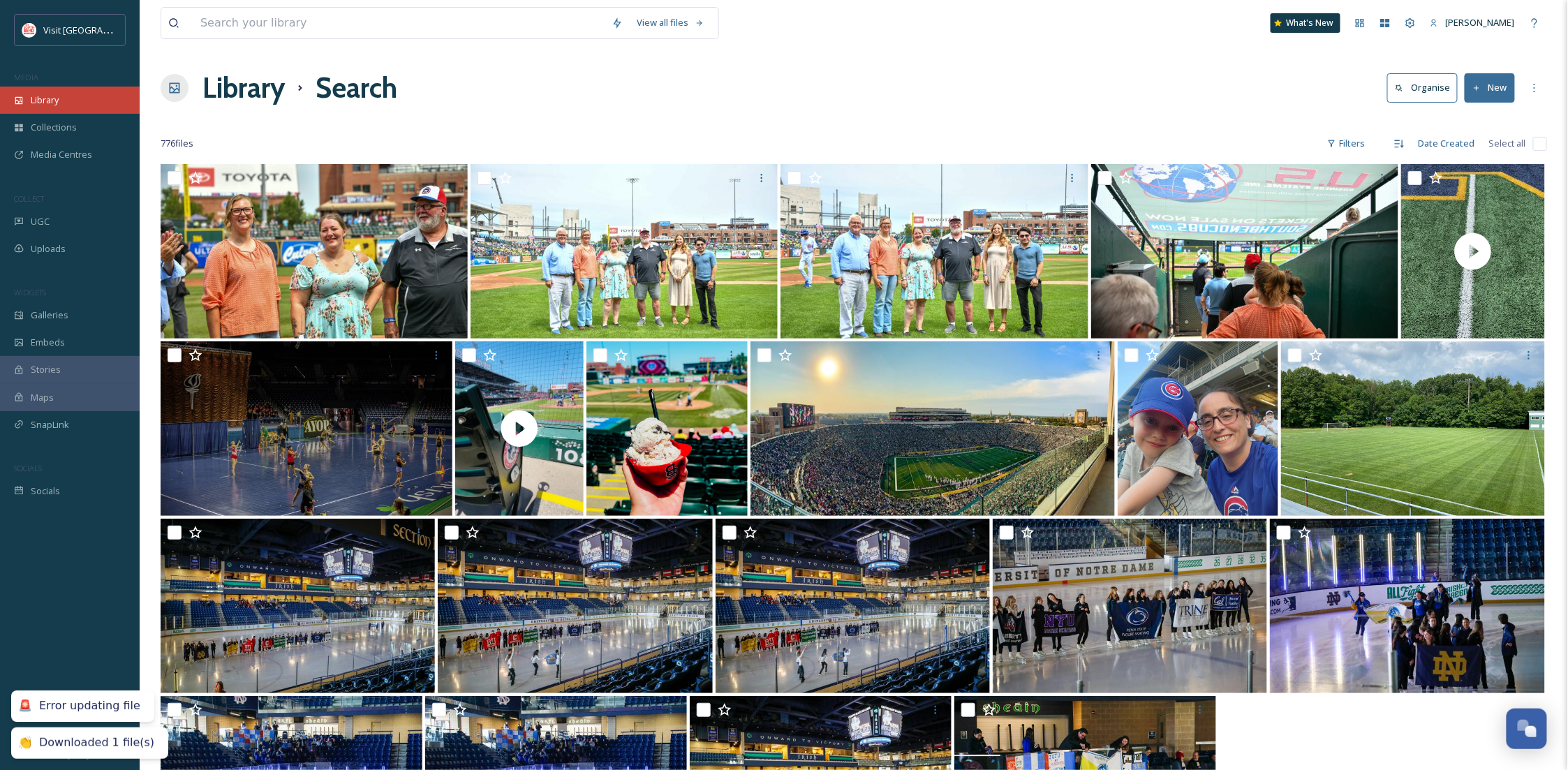
click at [61, 101] on div "Library" at bounding box center [69, 100] width 140 height 27
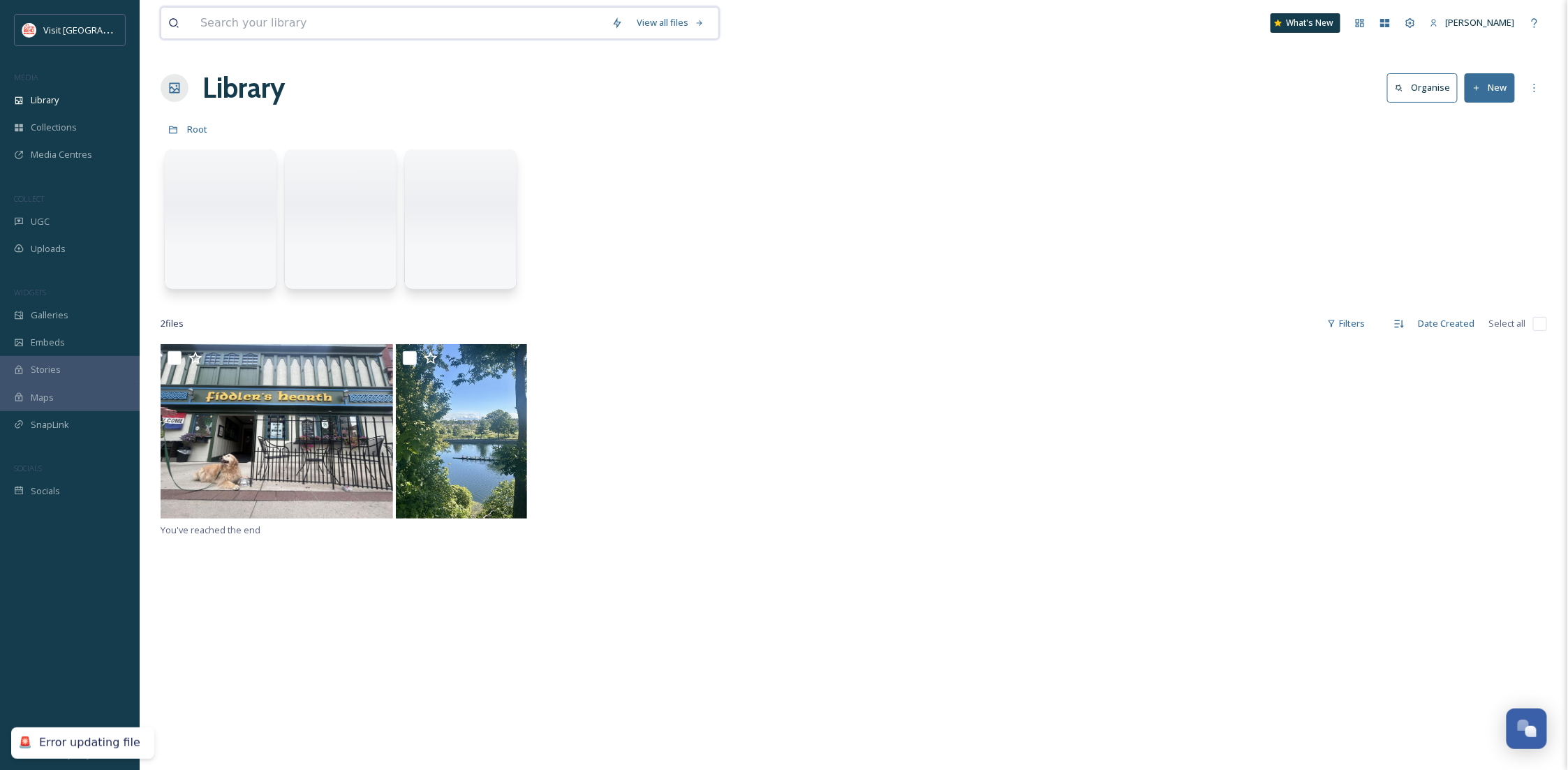
click at [305, 27] on input at bounding box center [399, 23] width 411 height 30
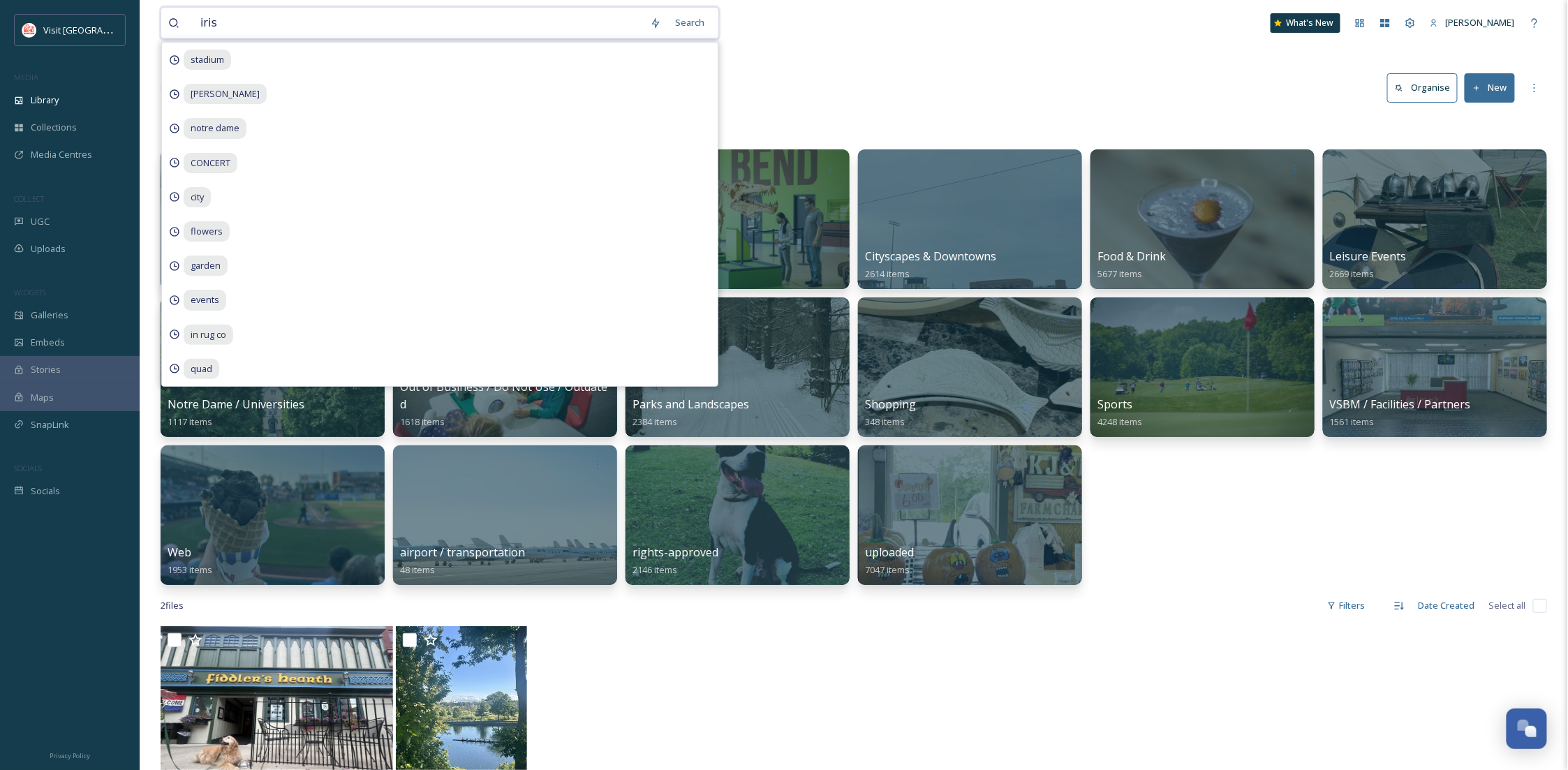
type input "irish"
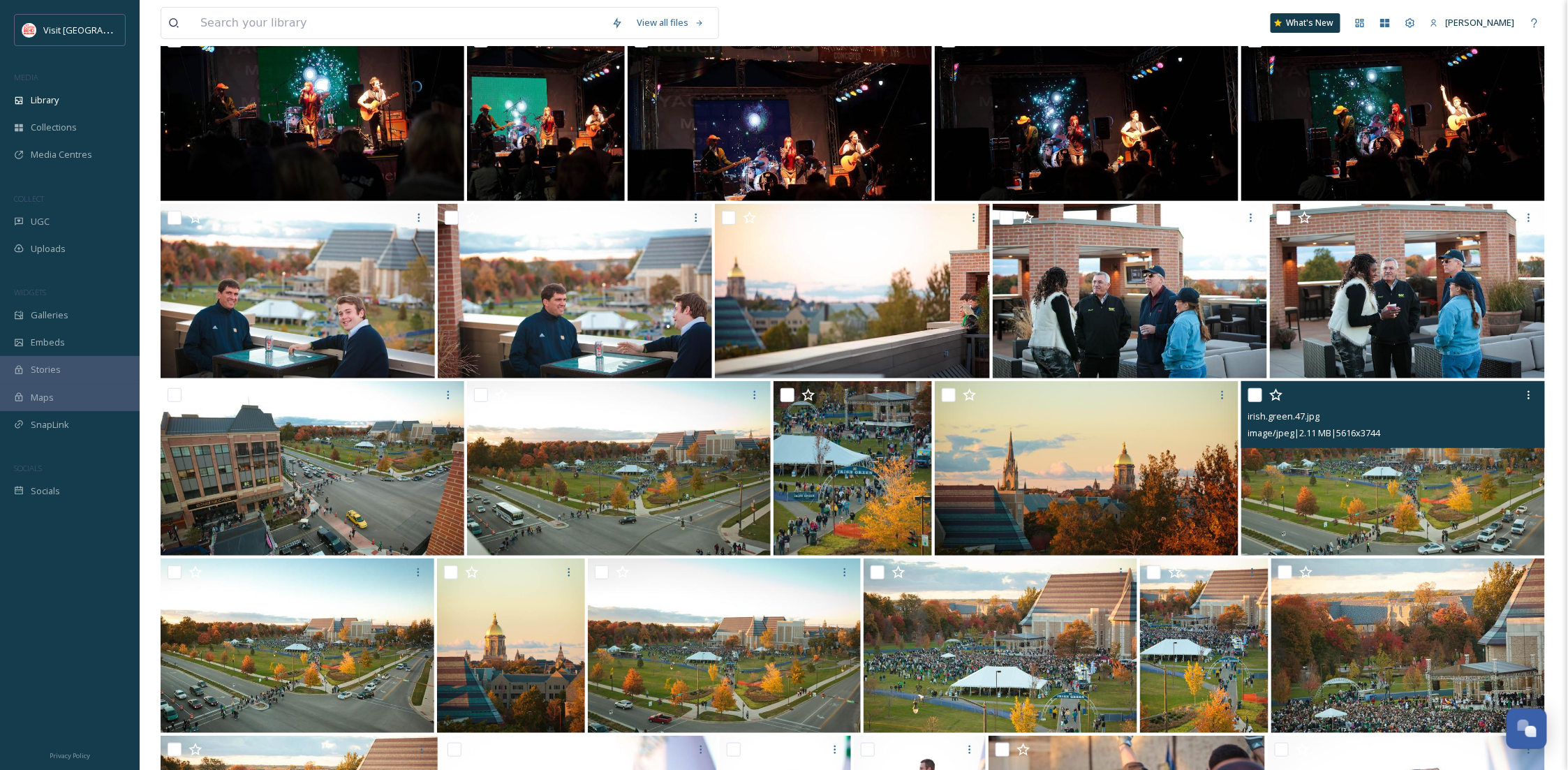
scroll to position [3330, 0]
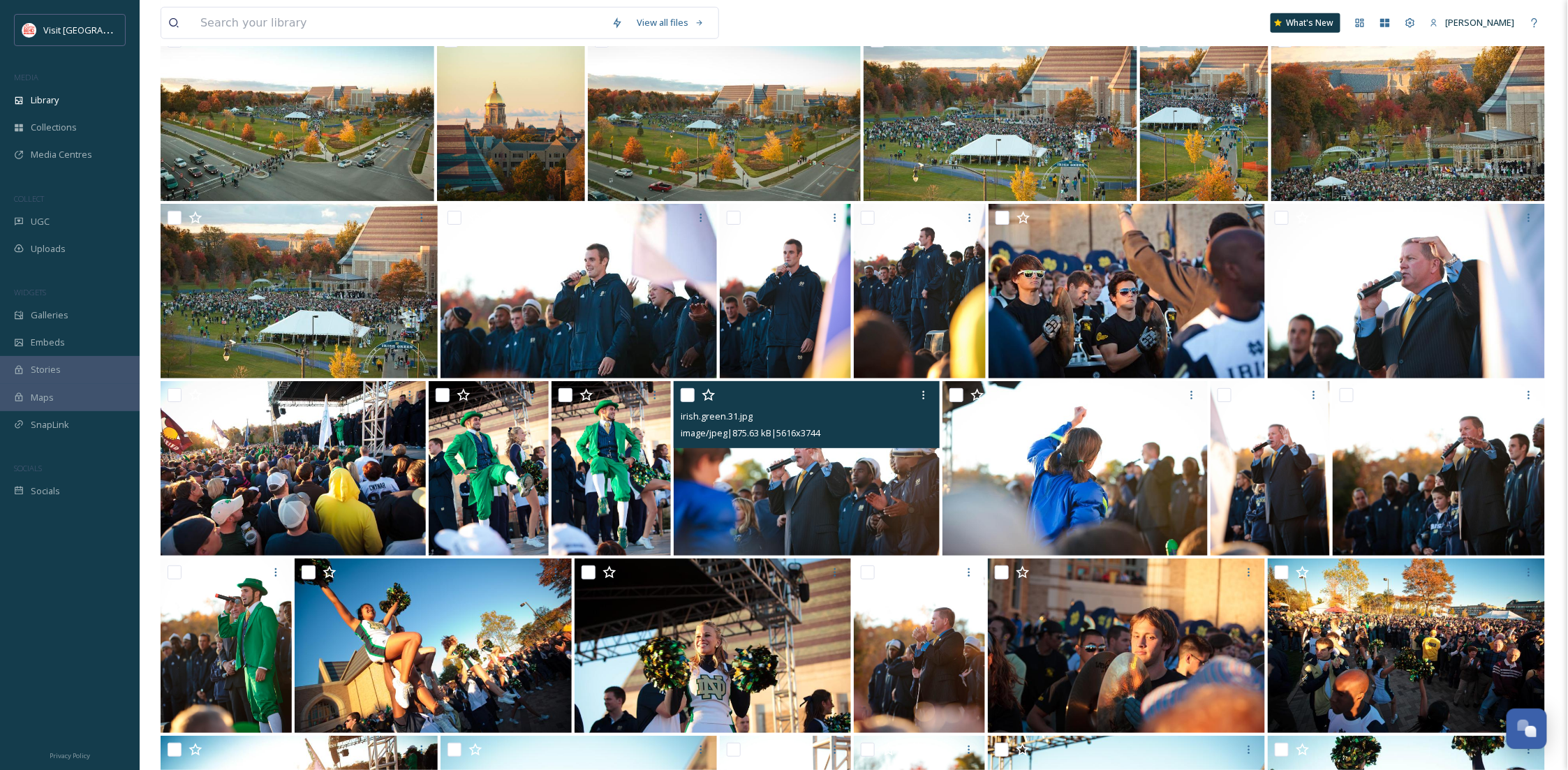
click at [857, 487] on img at bounding box center [806, 469] width 265 height 174
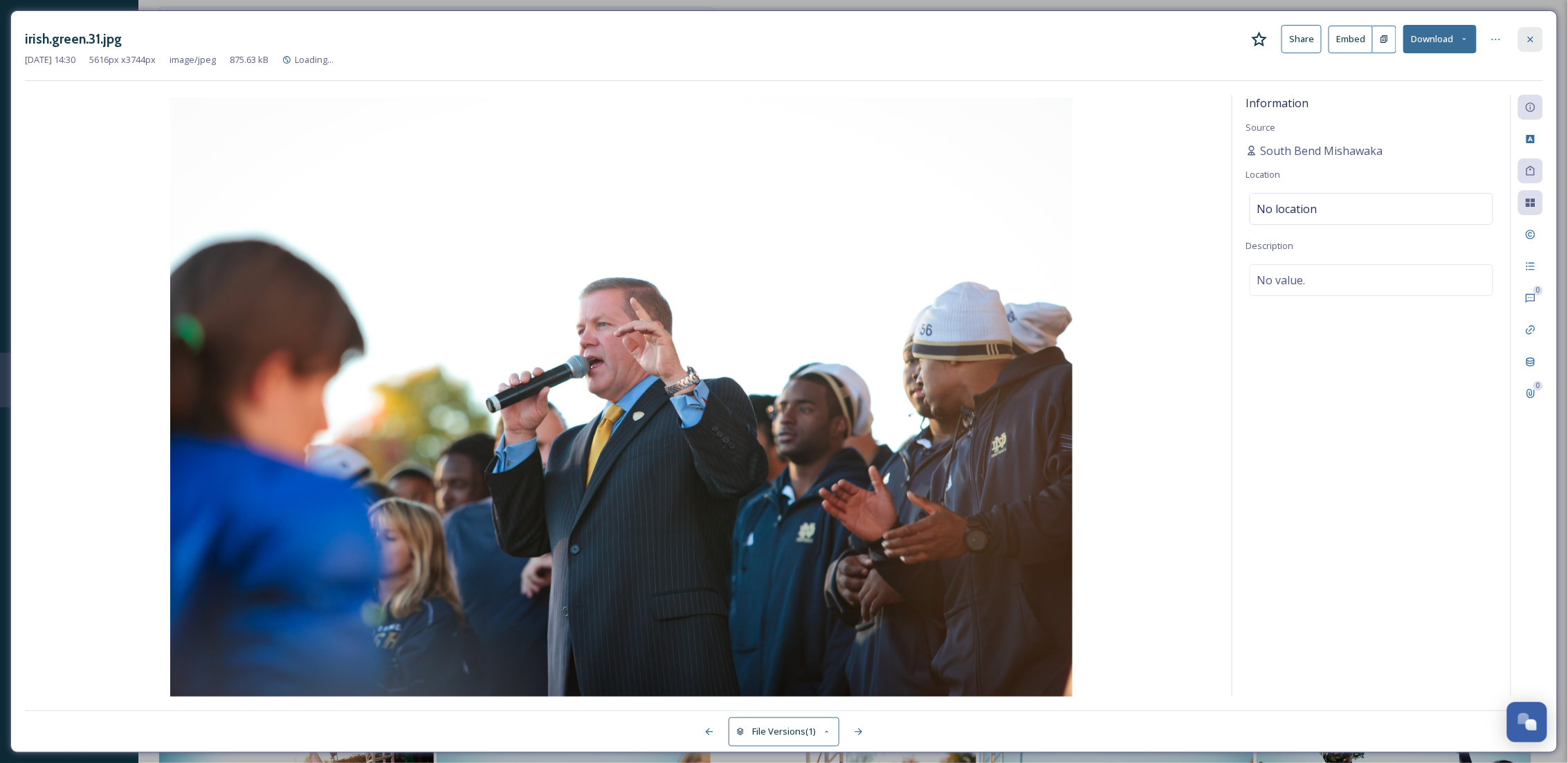
click at [1532, 45] on div at bounding box center [1530, 39] width 25 height 25
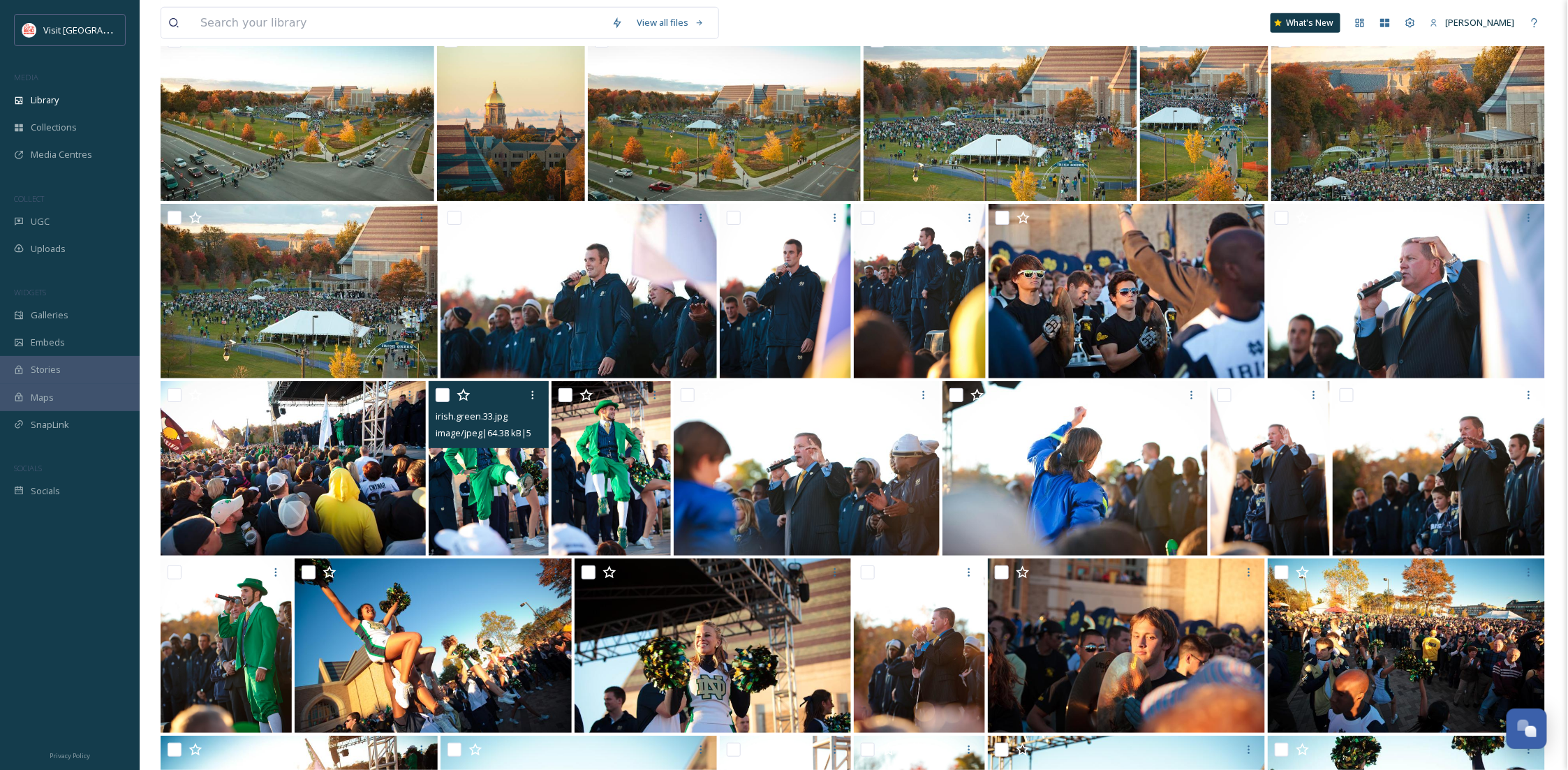
scroll to position [2833, 0]
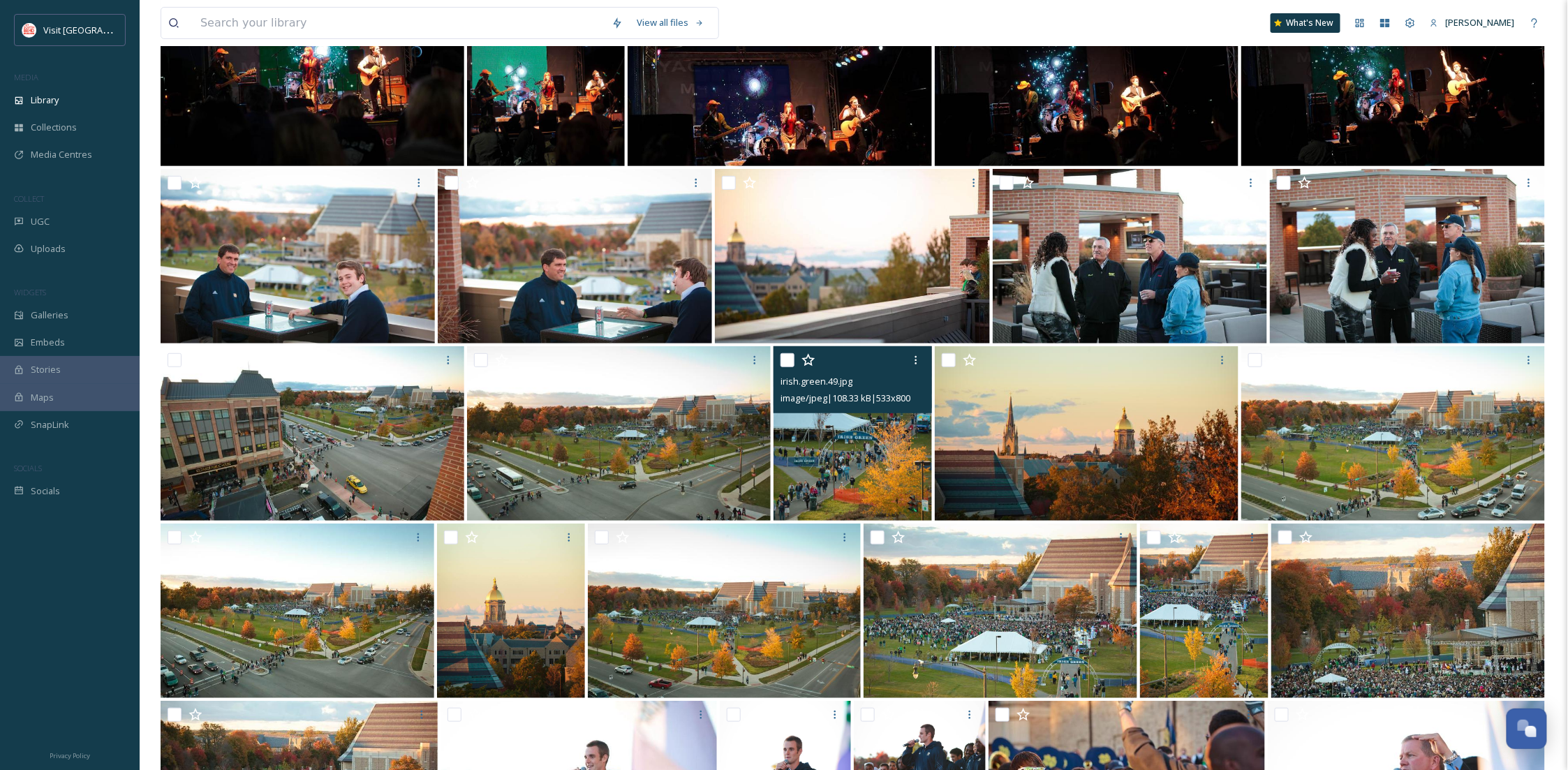
click at [818, 474] on img at bounding box center [853, 434] width 159 height 174
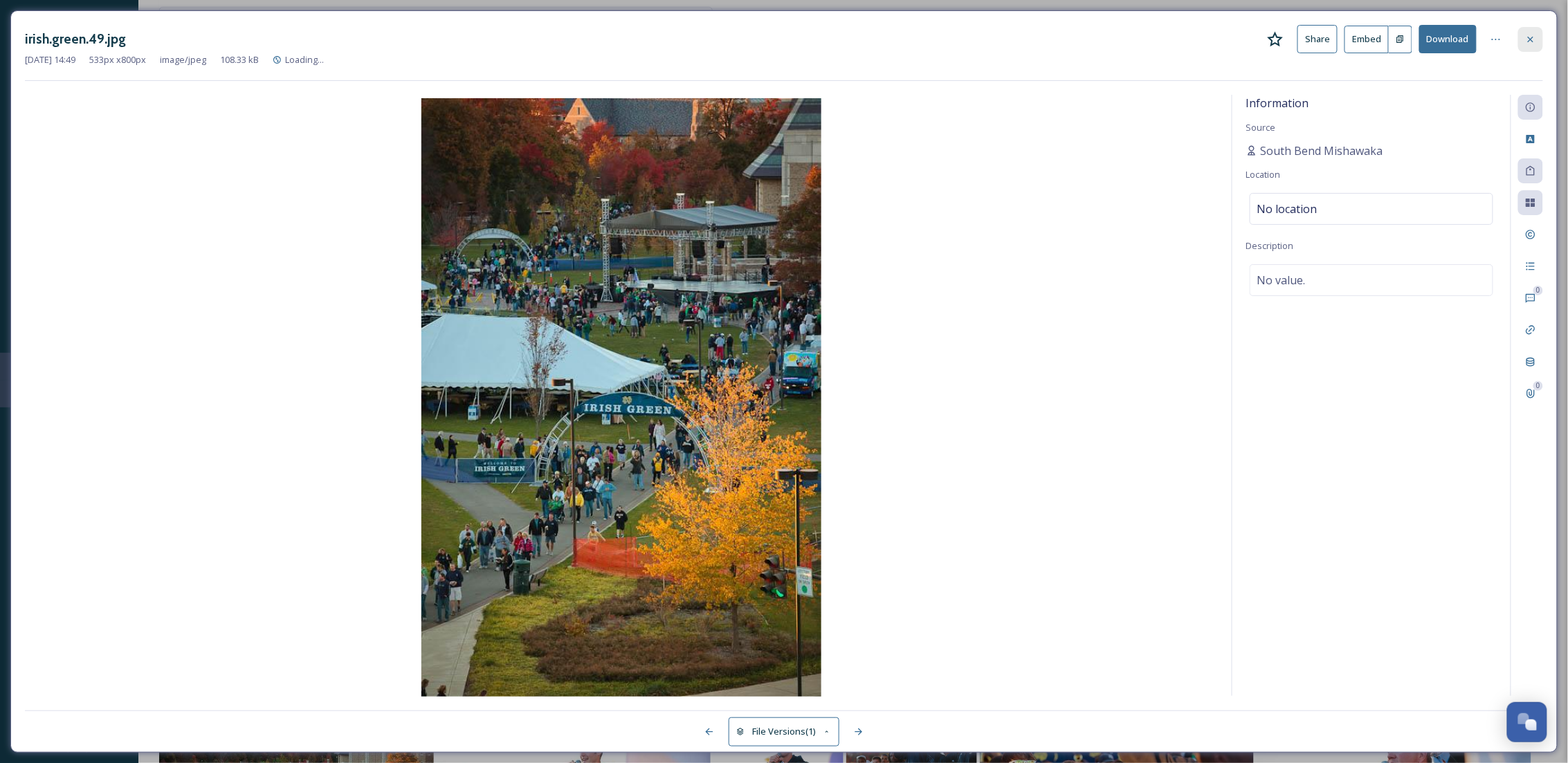
click at [1541, 41] on div at bounding box center [1530, 39] width 25 height 25
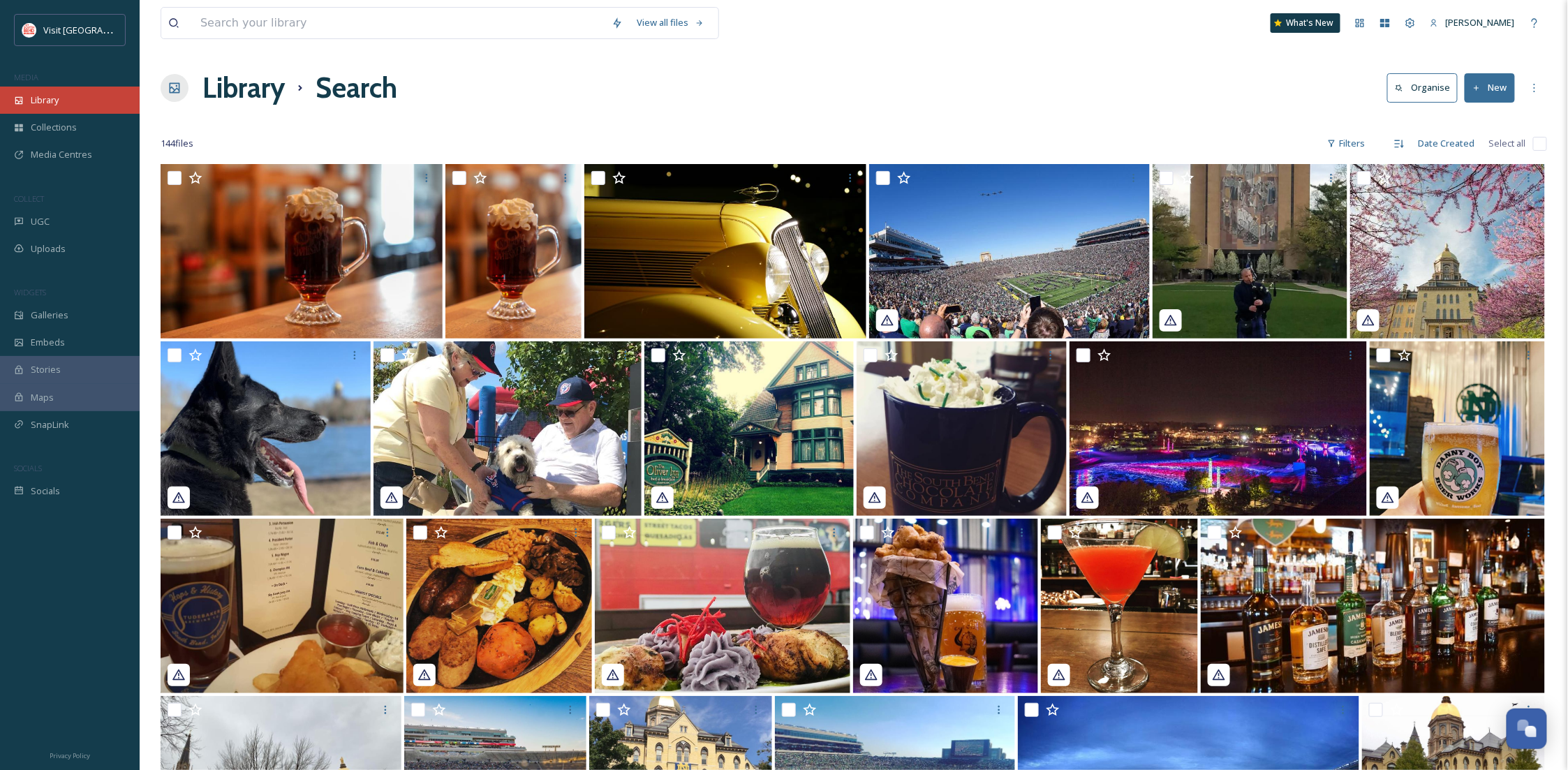
click at [72, 105] on div "Library" at bounding box center [69, 100] width 140 height 27
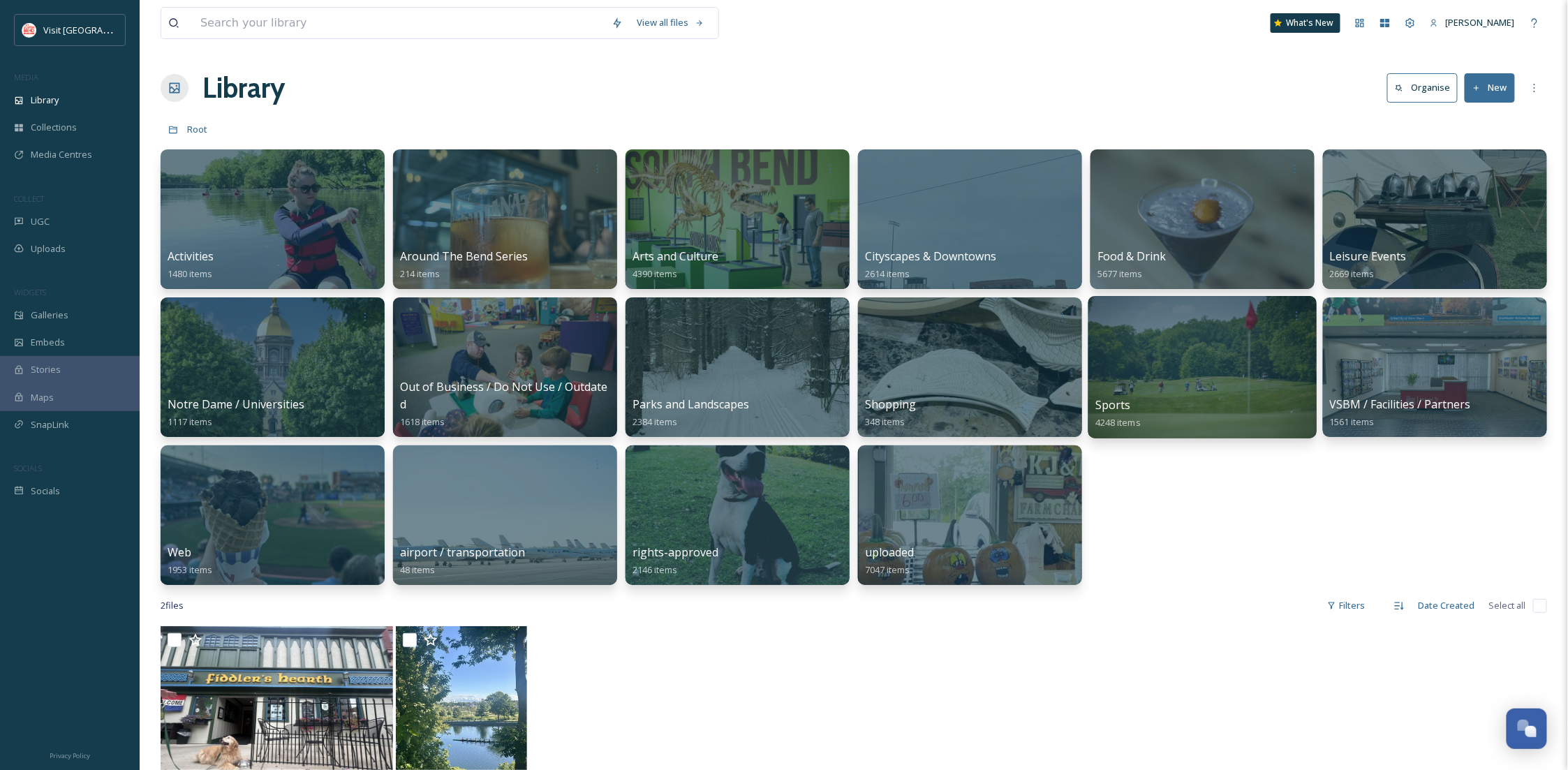
click at [1215, 351] on div at bounding box center [1203, 367] width 228 height 143
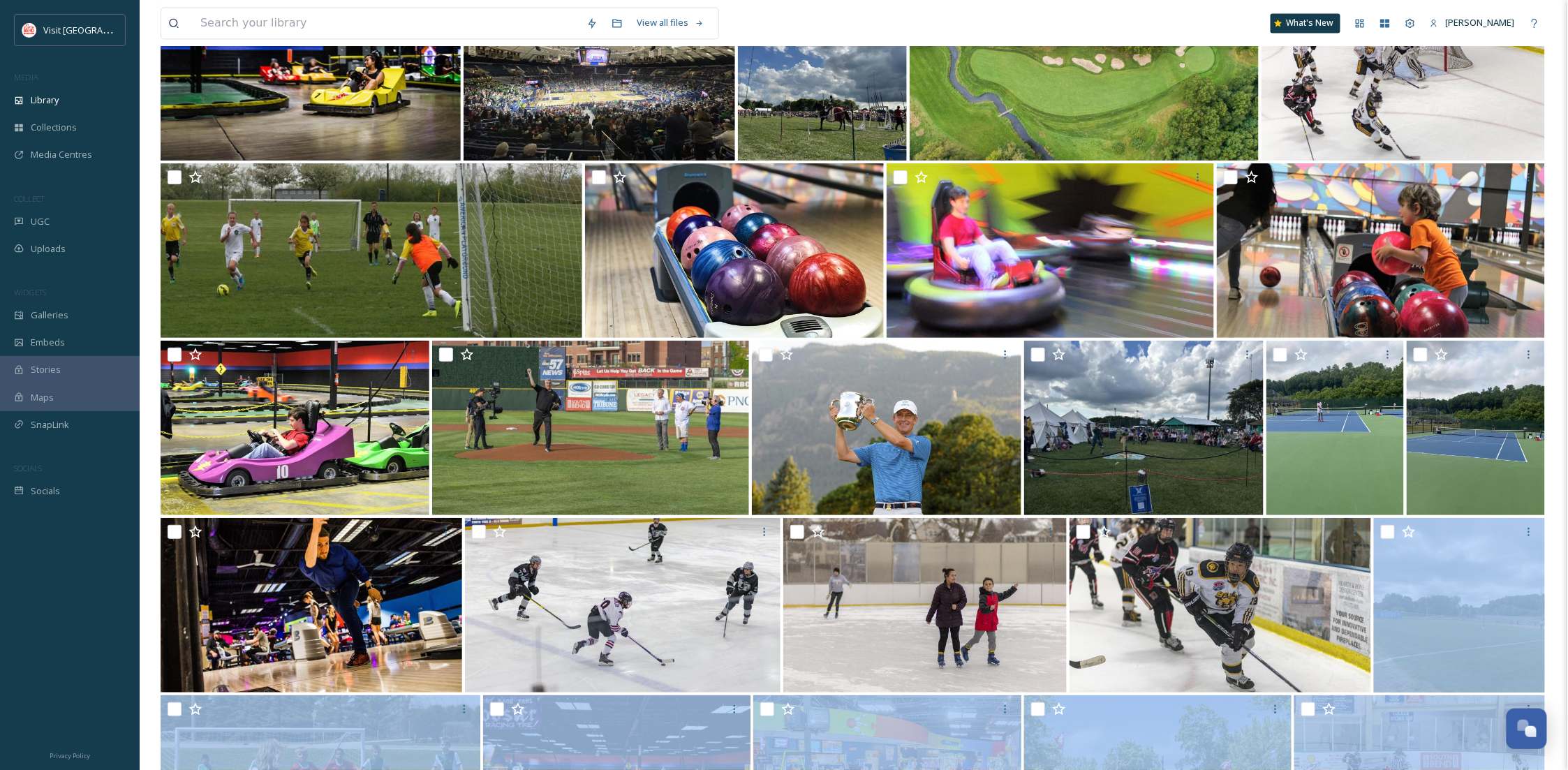
scroll to position [4084, 0]
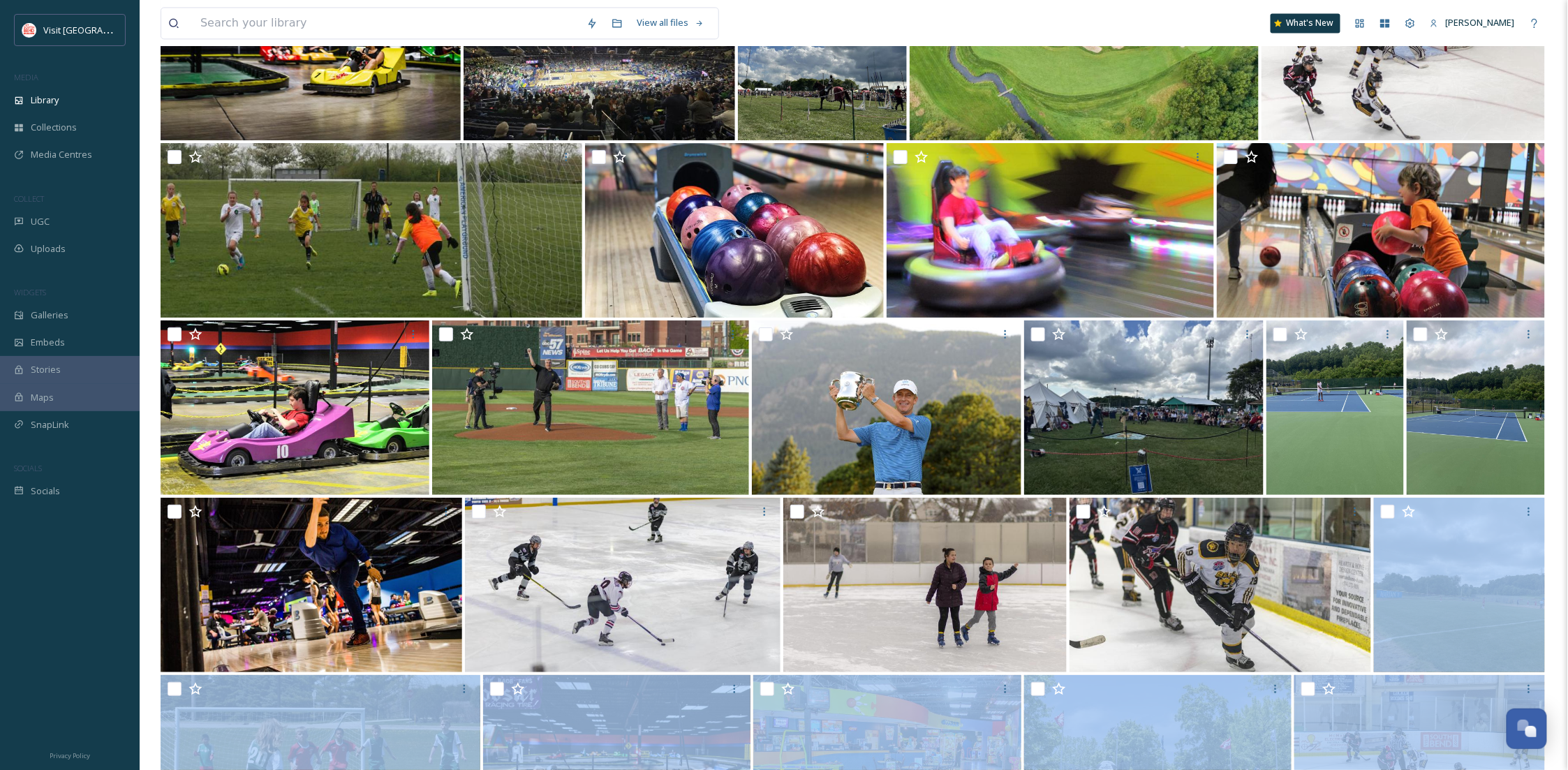
drag, startPoint x: 1566, startPoint y: 623, endPoint x: 1568, endPoint y: 732, distance: 109.0
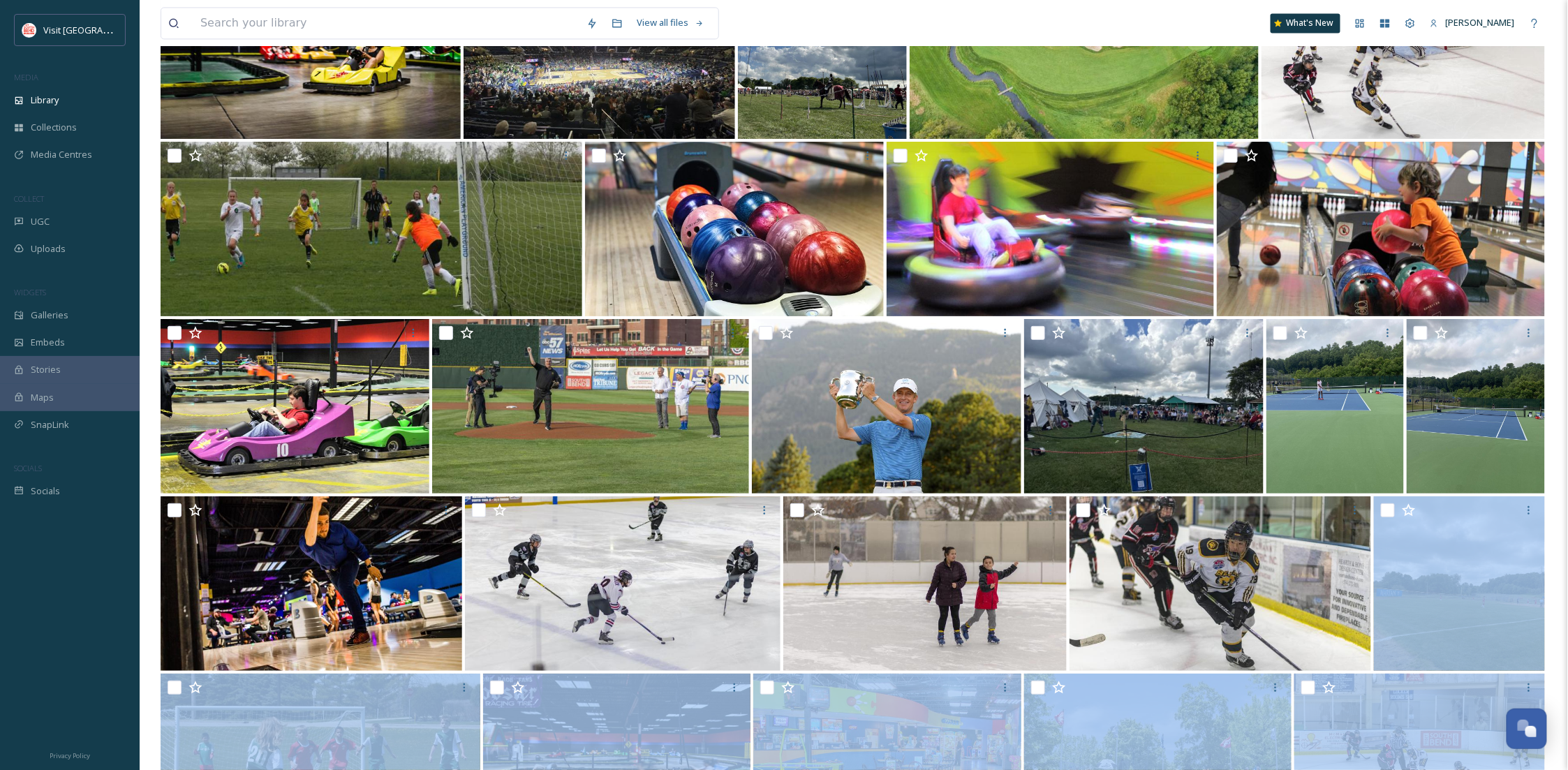
click at [1547, 586] on div at bounding box center [854, 585] width 1387 height 177
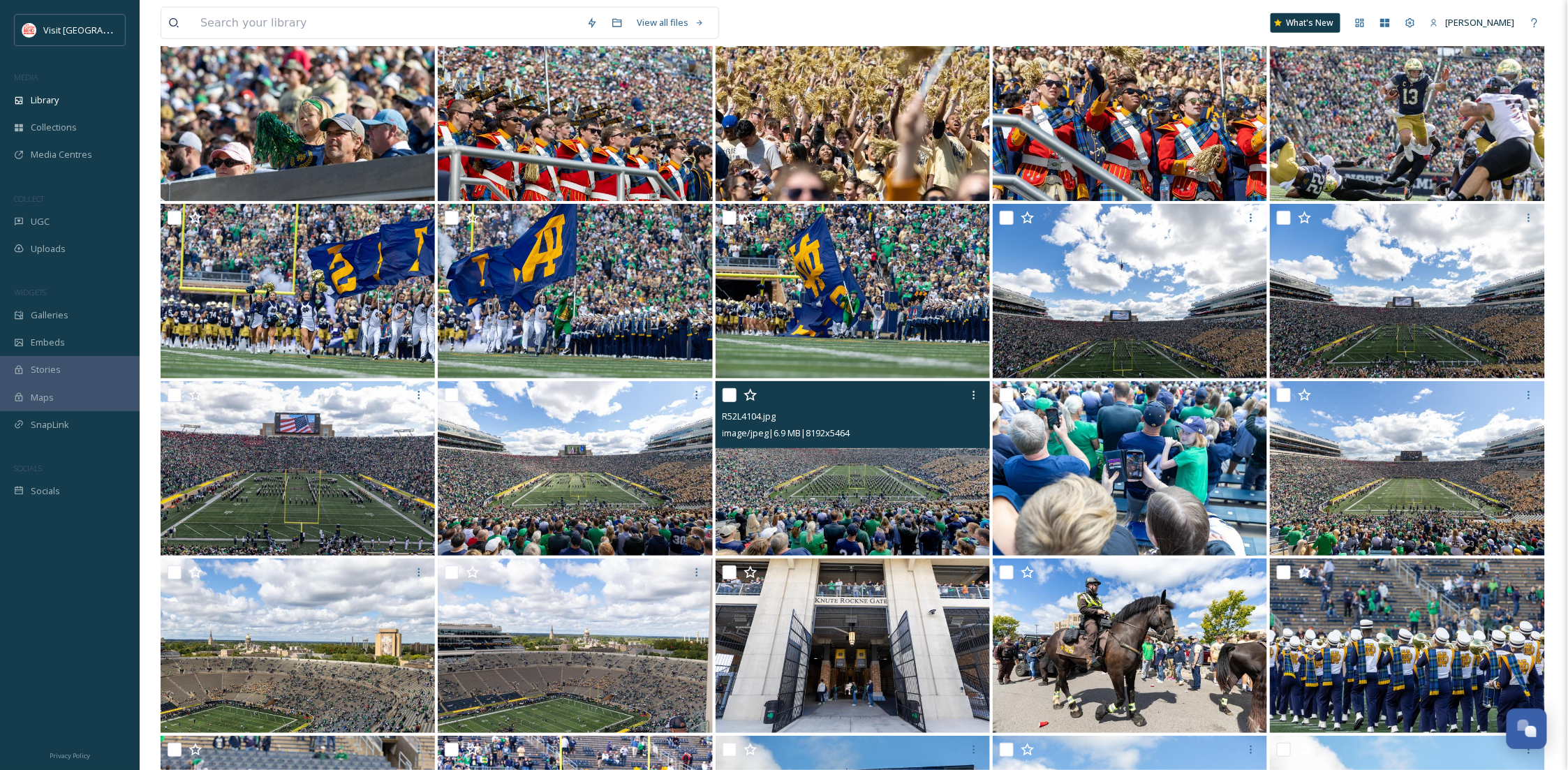
scroll to position [9130, 0]
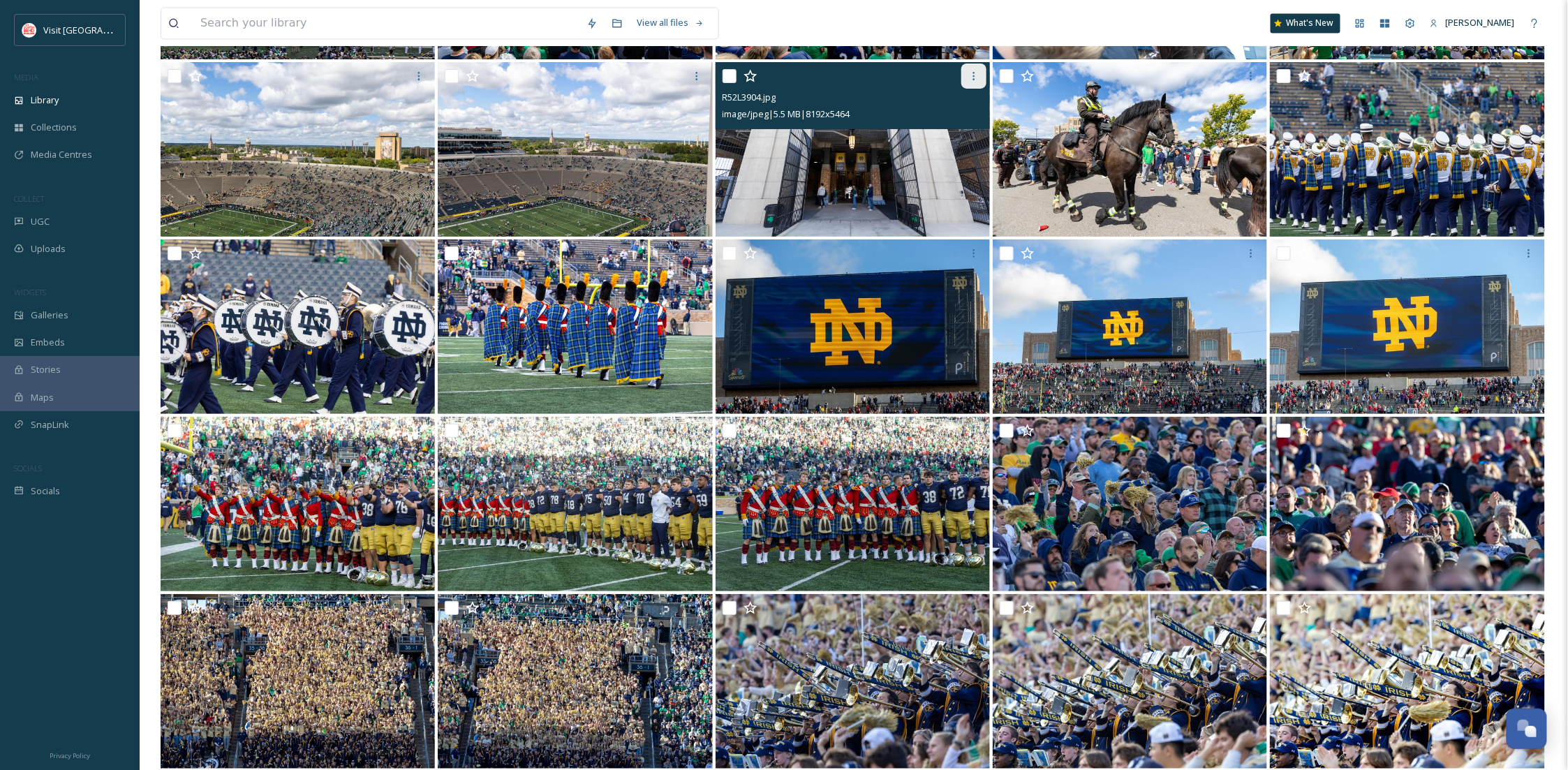
click at [965, 77] on div at bounding box center [973, 76] width 25 height 25
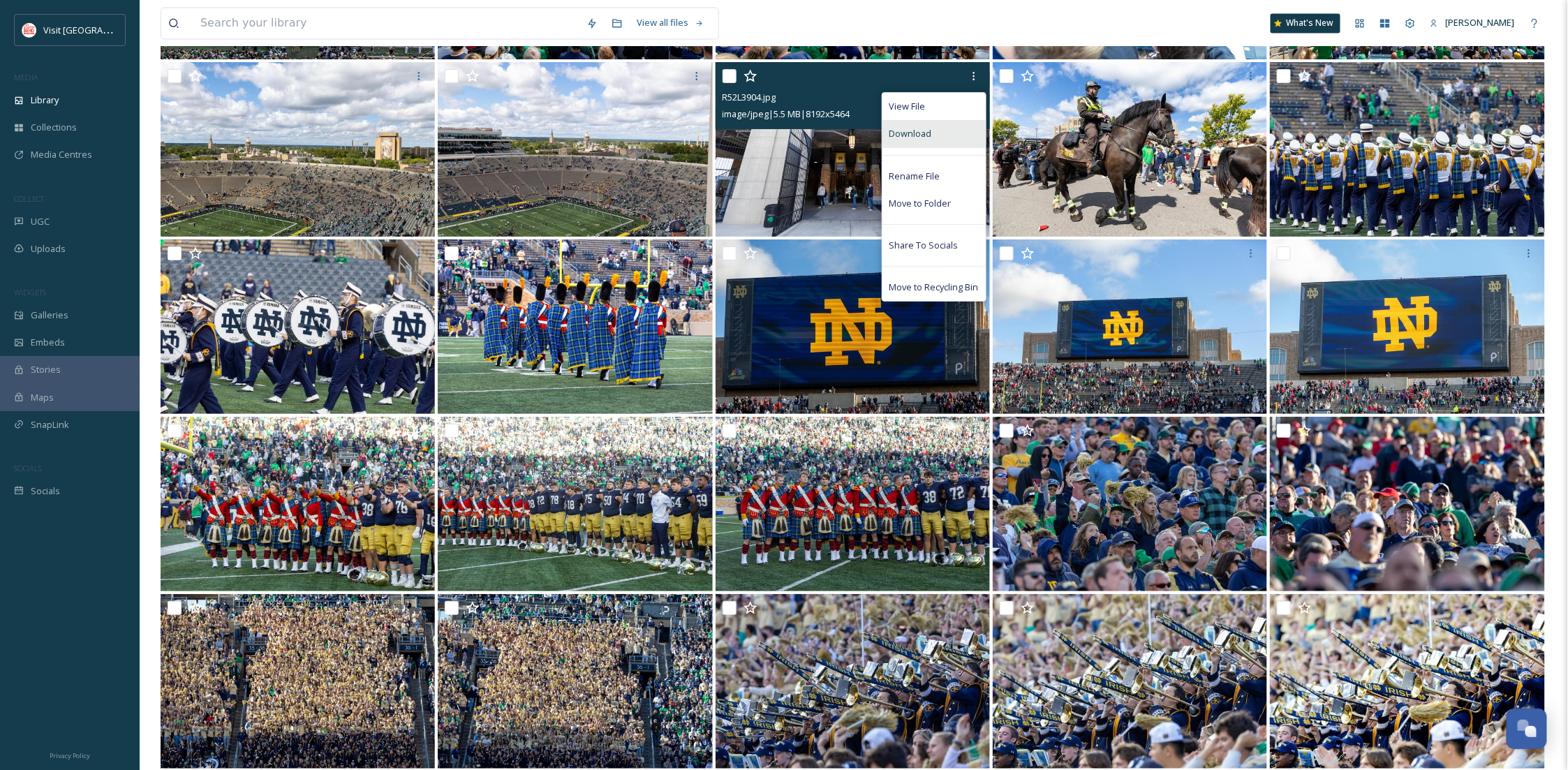
click at [935, 127] on div "Download" at bounding box center [934, 133] width 103 height 27
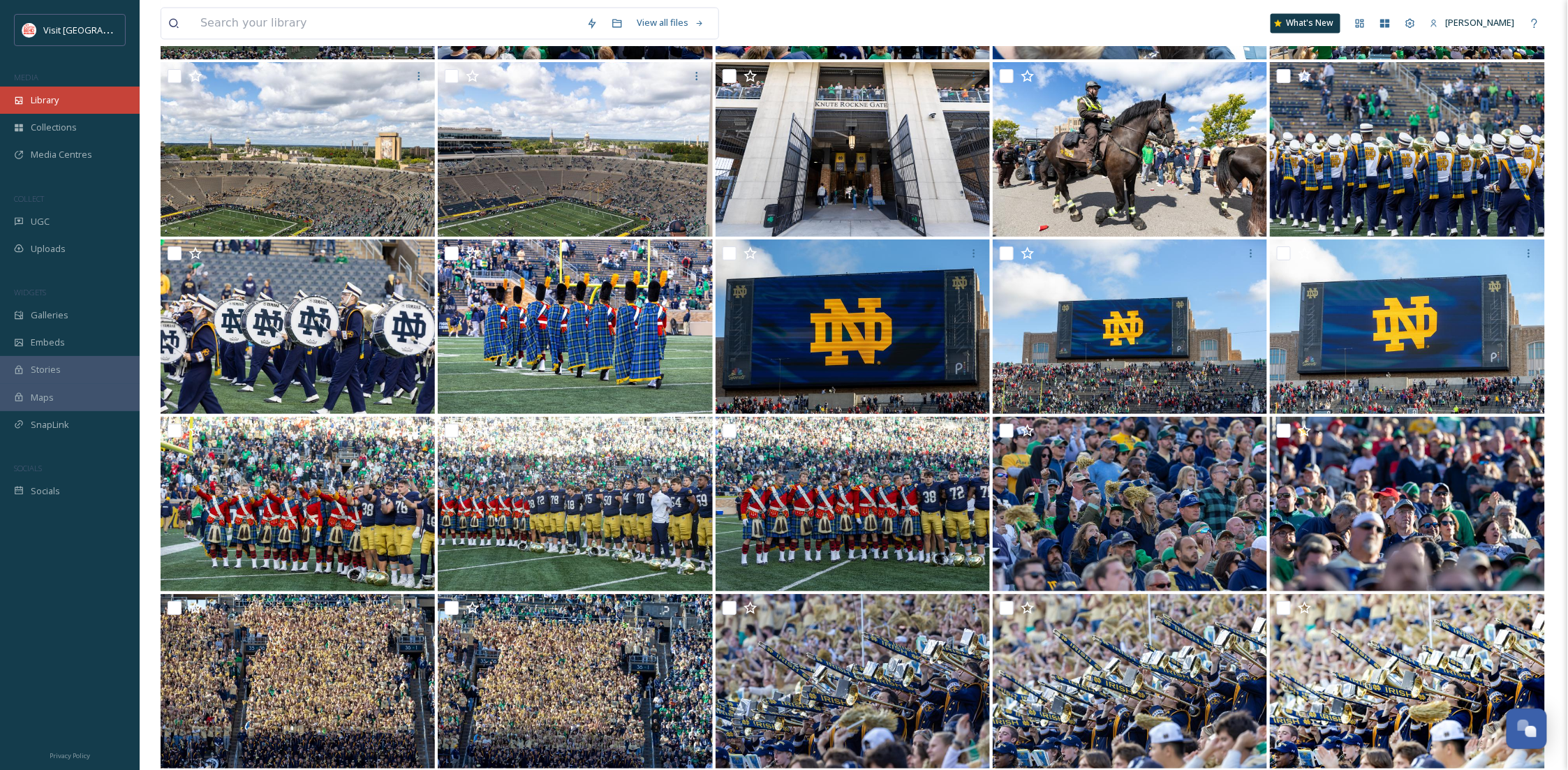
click at [80, 96] on div "Library" at bounding box center [69, 100] width 140 height 27
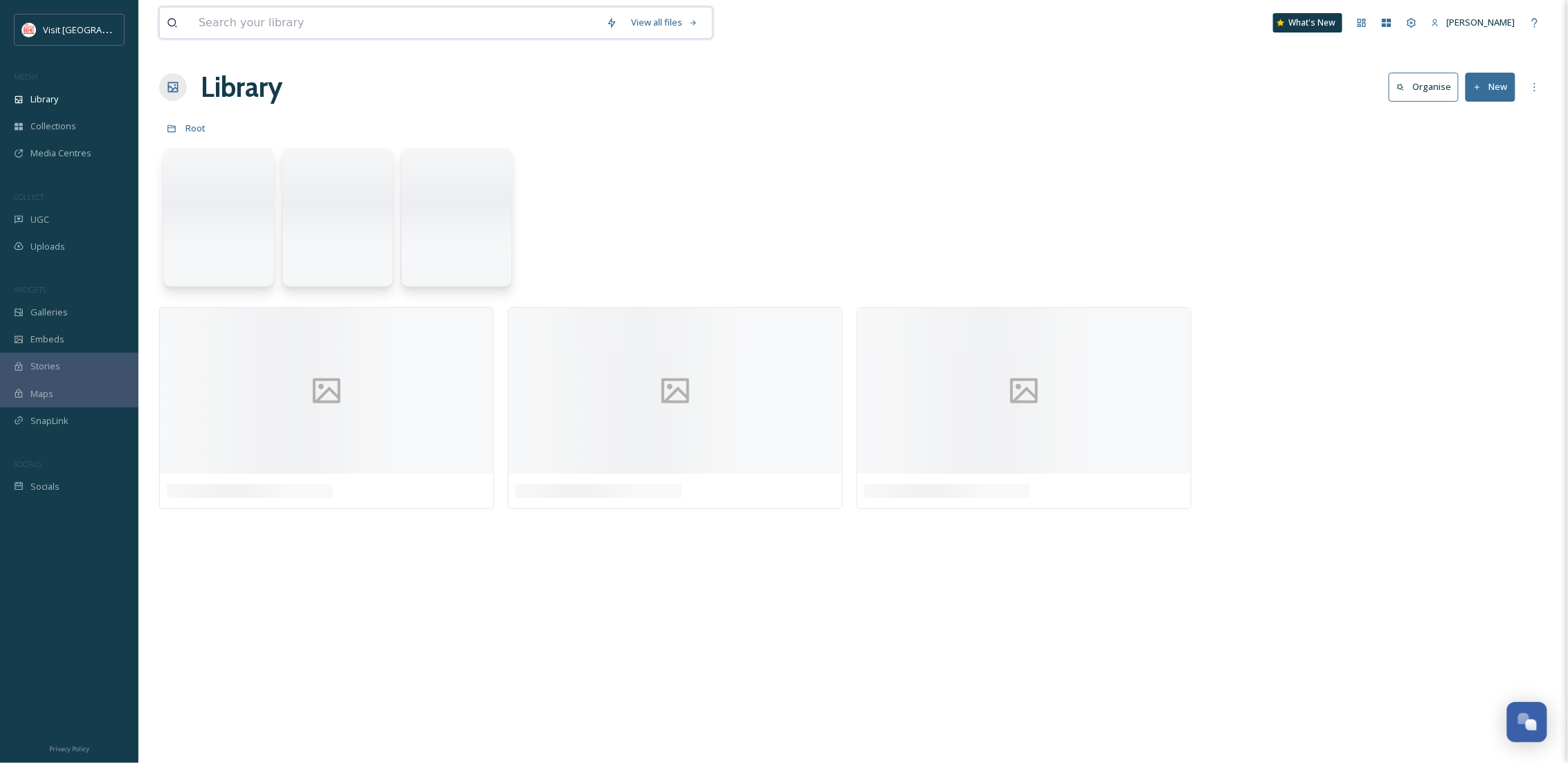
click at [228, 18] on input at bounding box center [396, 22] width 407 height 30
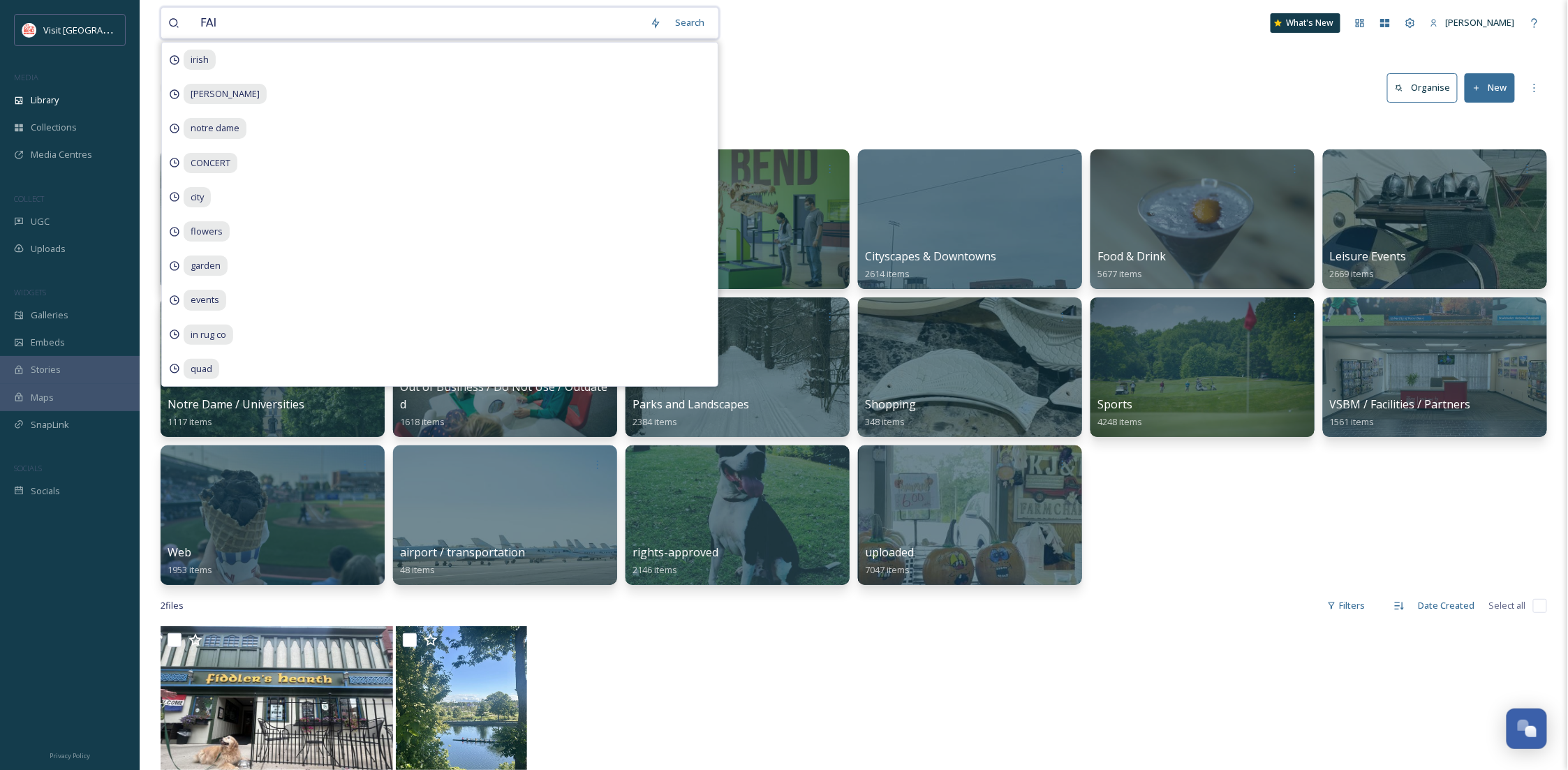
type input "FAIR"
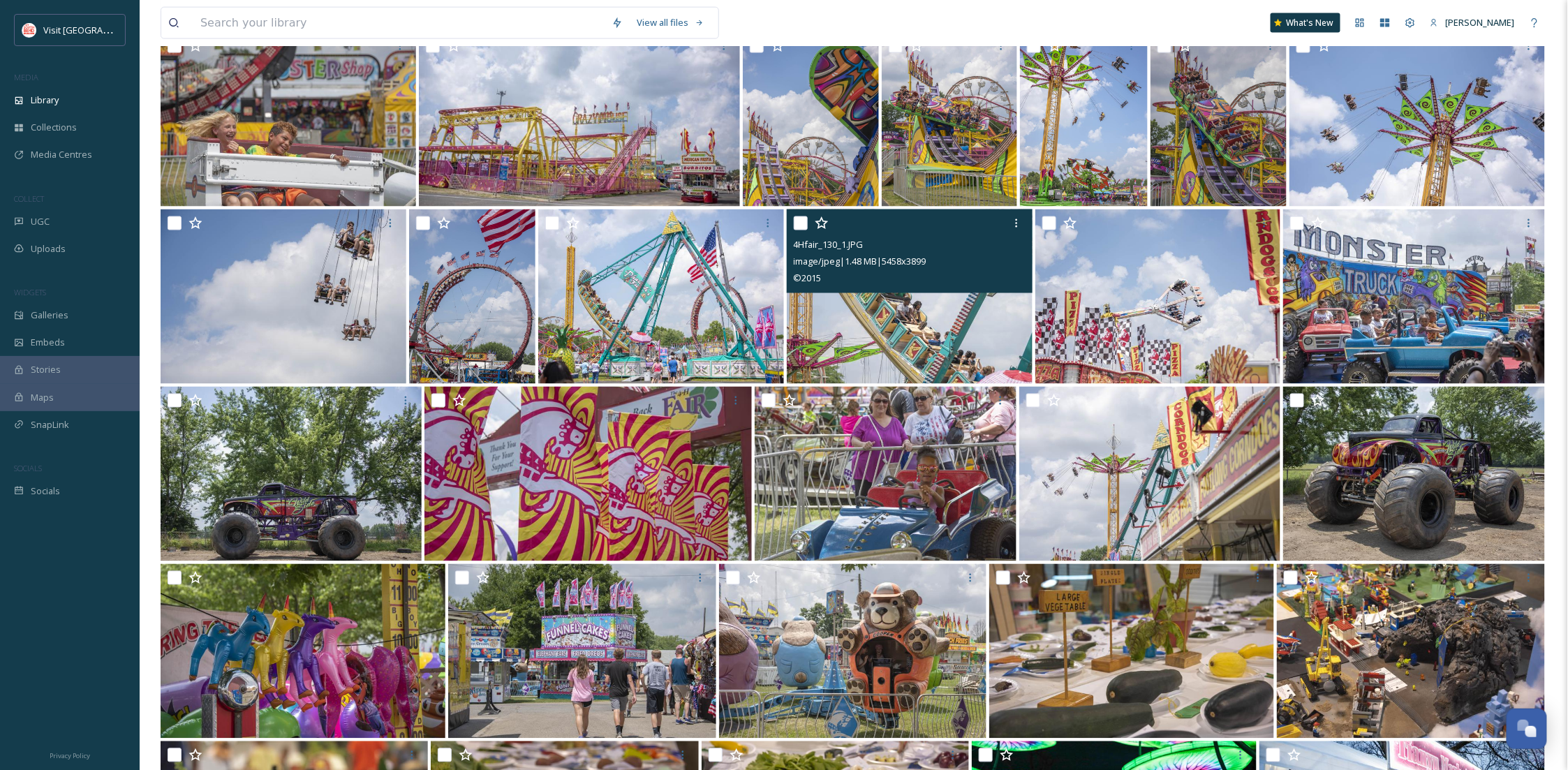
scroll to position [620, 0]
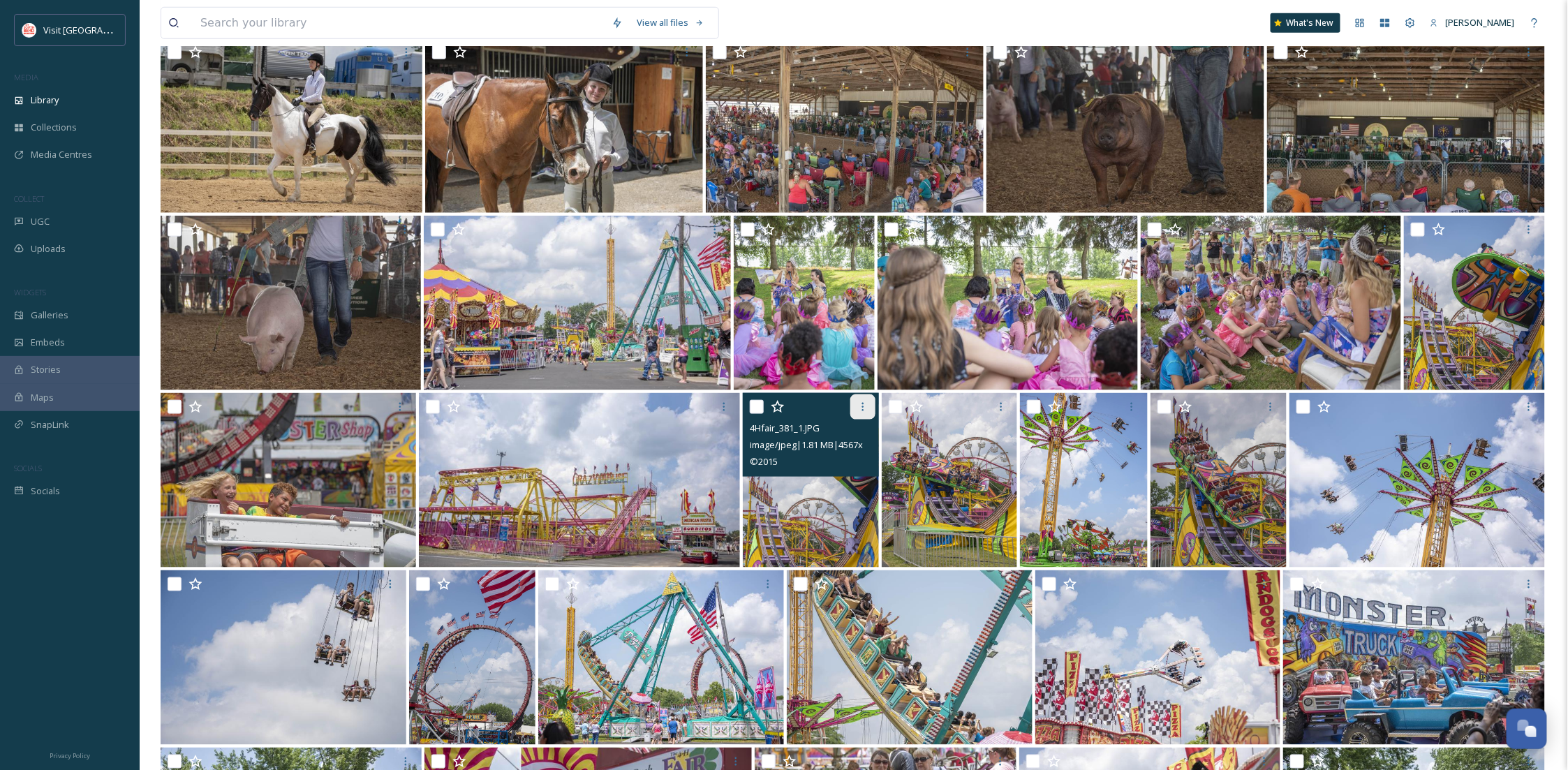
click at [864, 411] on icon at bounding box center [863, 407] width 11 height 11
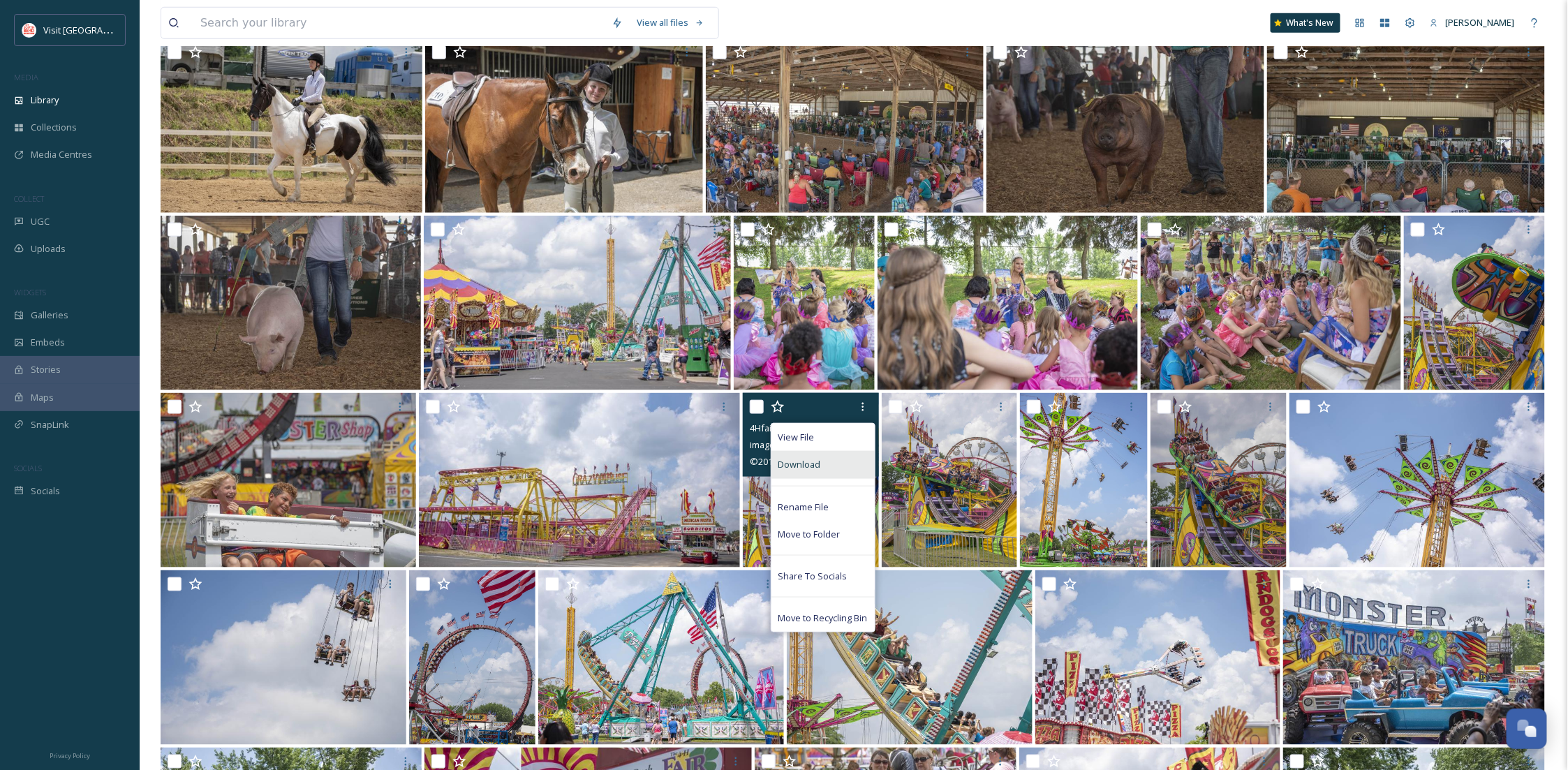
click at [848, 474] on div "Download" at bounding box center [823, 464] width 103 height 27
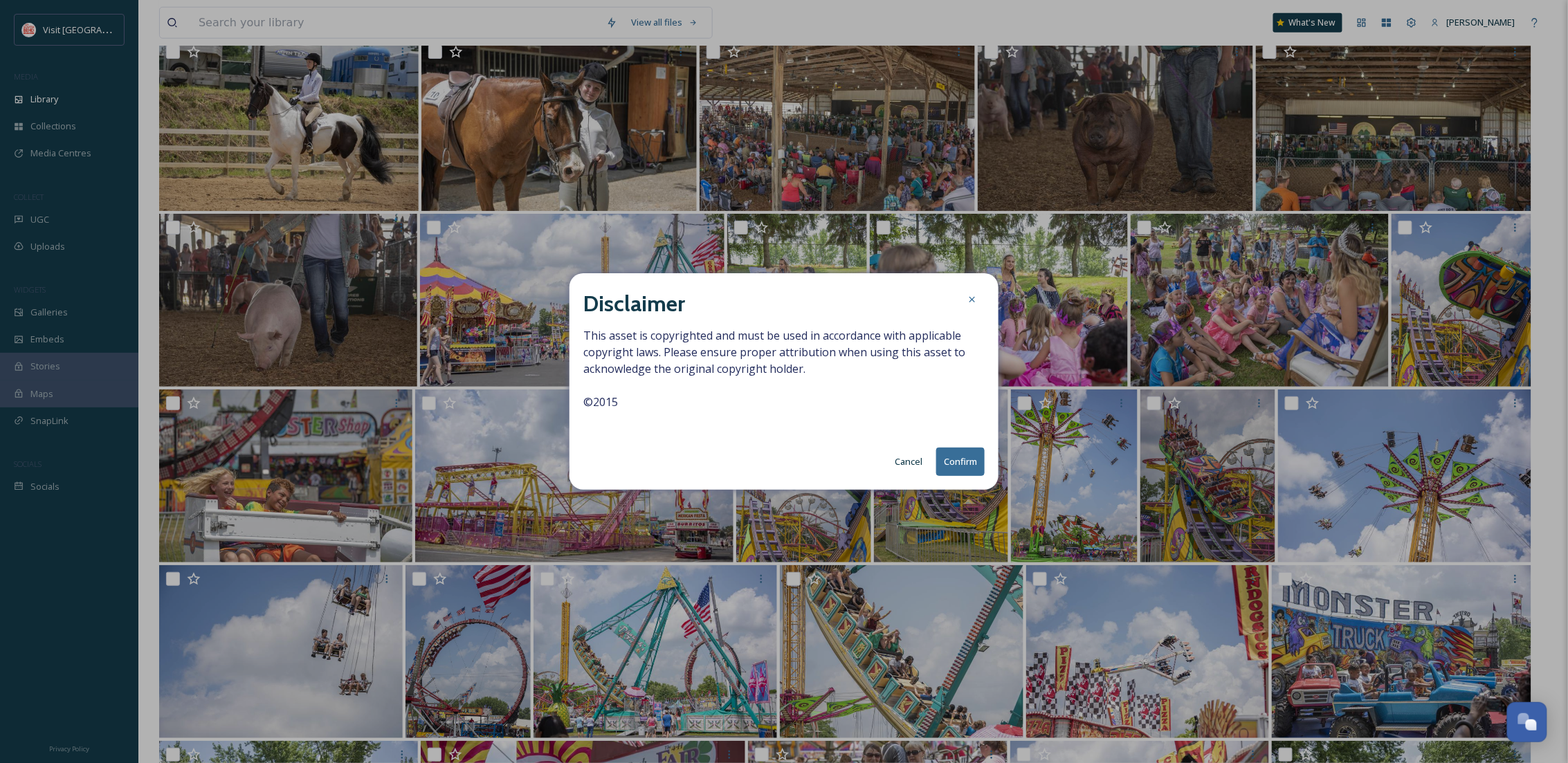
click at [951, 454] on button "Confirm" at bounding box center [960, 462] width 48 height 28
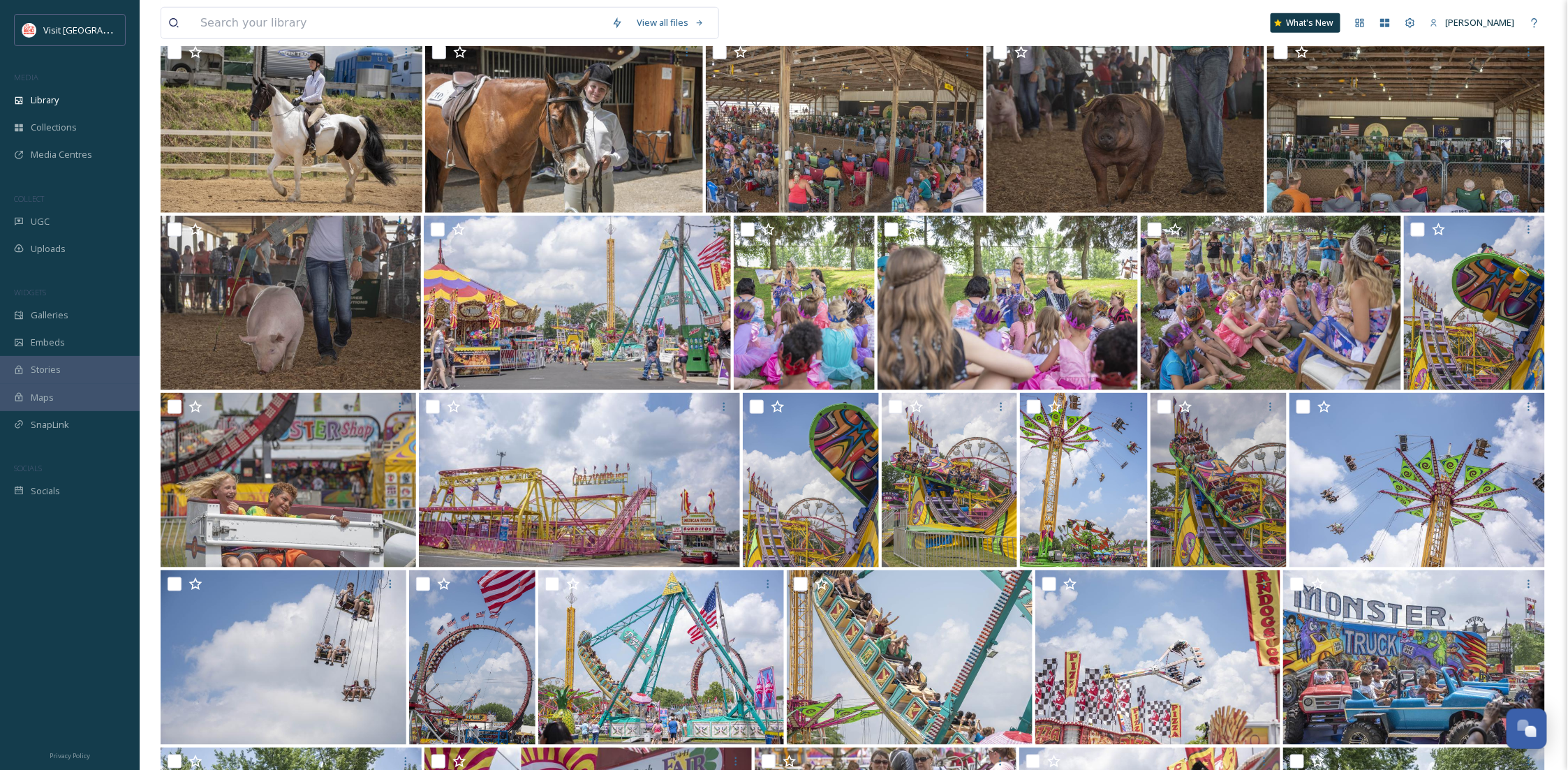
click at [1124, 19] on div "View all files What's New [PERSON_NAME]" at bounding box center [854, 23] width 1387 height 46
click at [68, 94] on div "Library" at bounding box center [69, 100] width 140 height 27
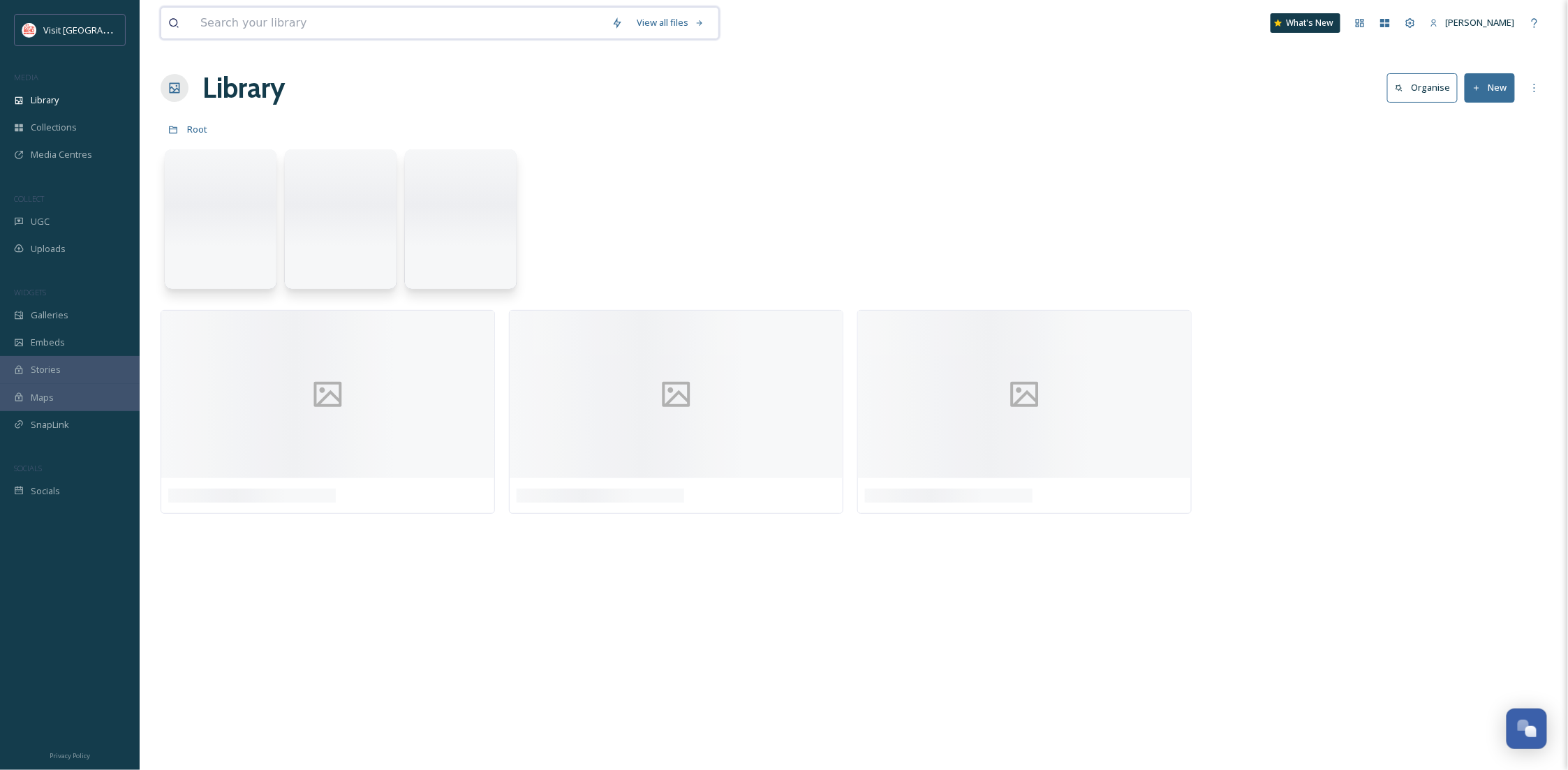
click at [230, 21] on input at bounding box center [399, 23] width 411 height 30
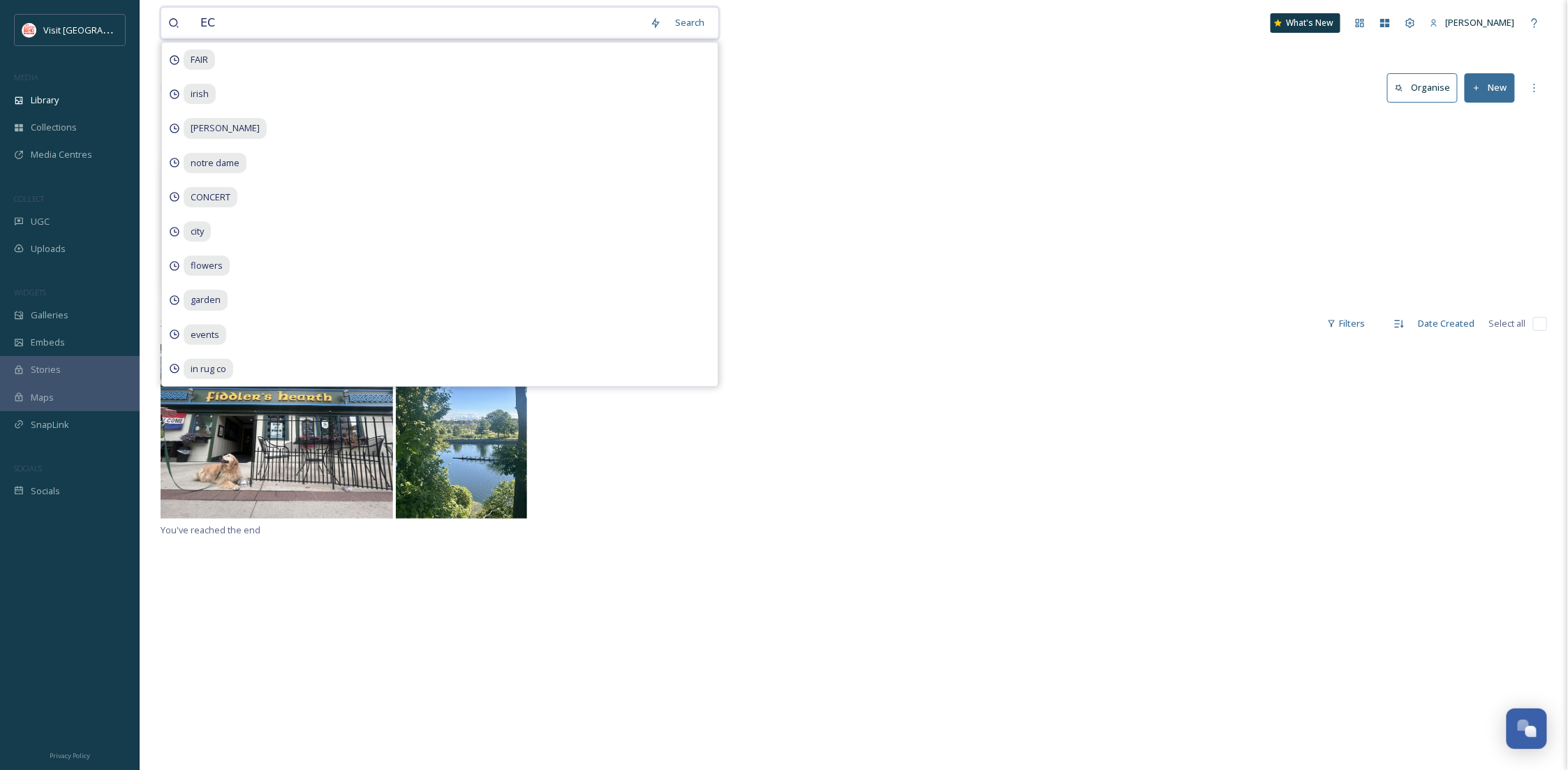
type input "[PERSON_NAME]"
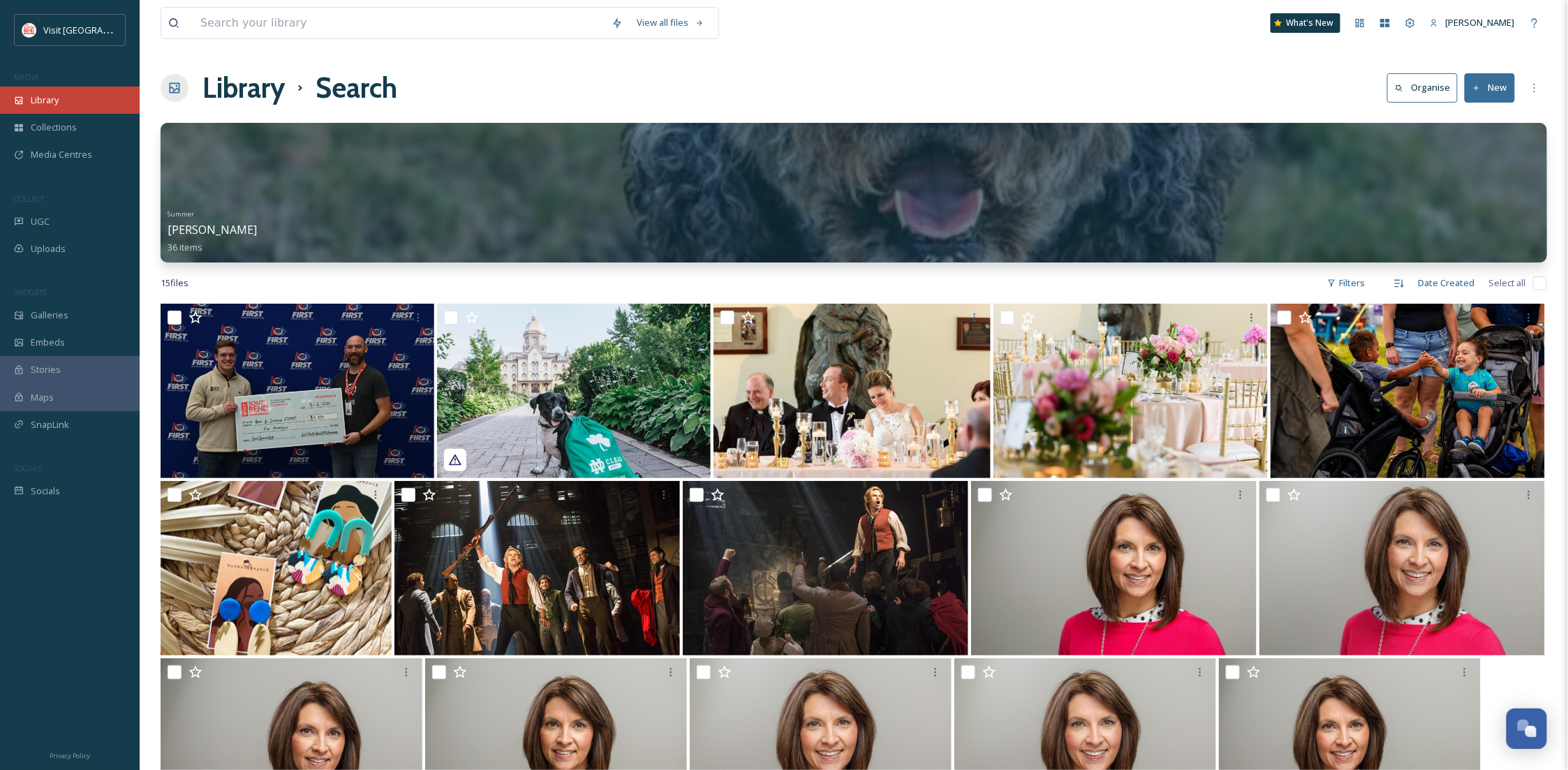
click at [47, 96] on span "Library" at bounding box center [44, 100] width 28 height 13
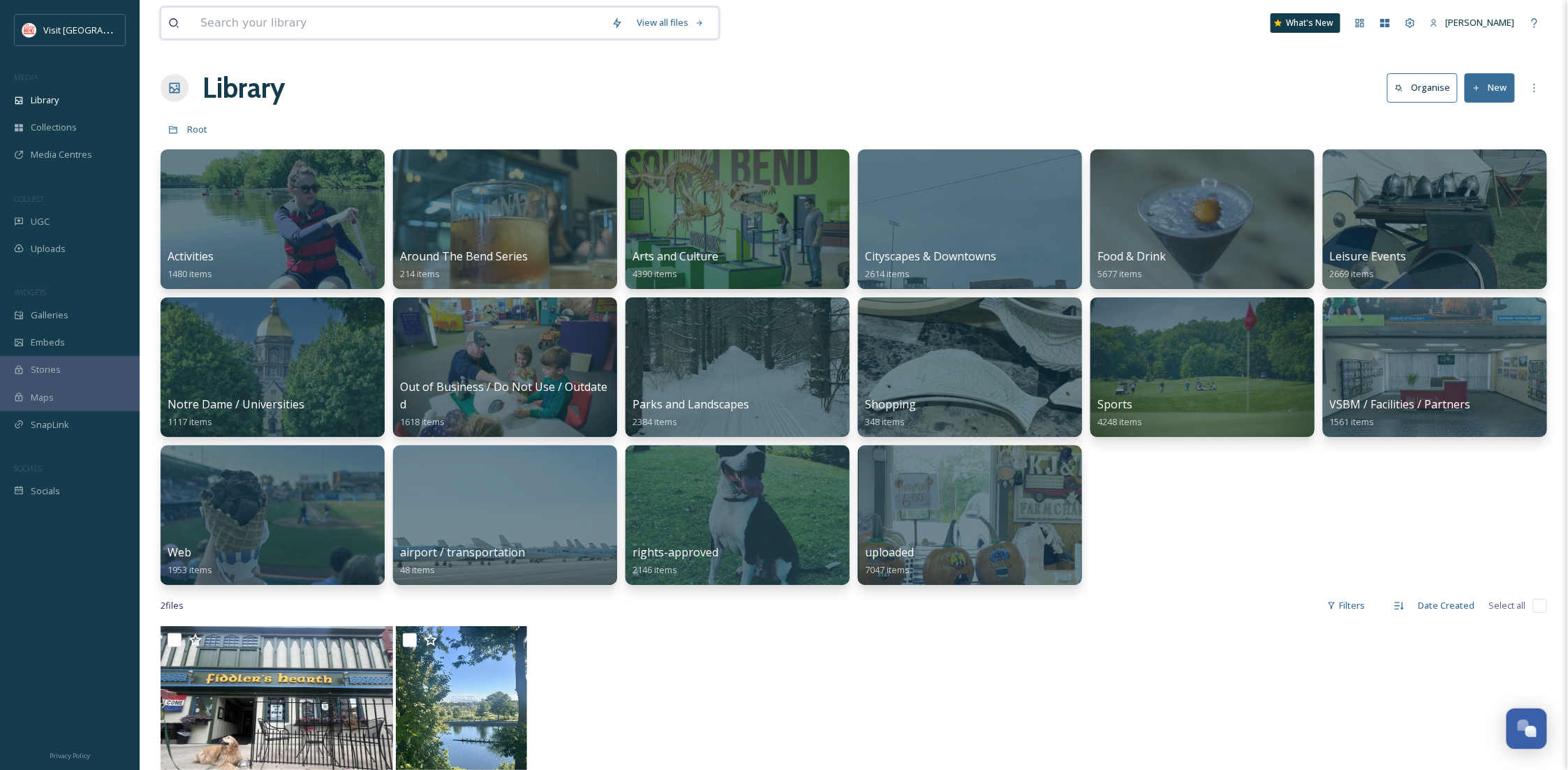
click at [282, 30] on input at bounding box center [399, 23] width 411 height 30
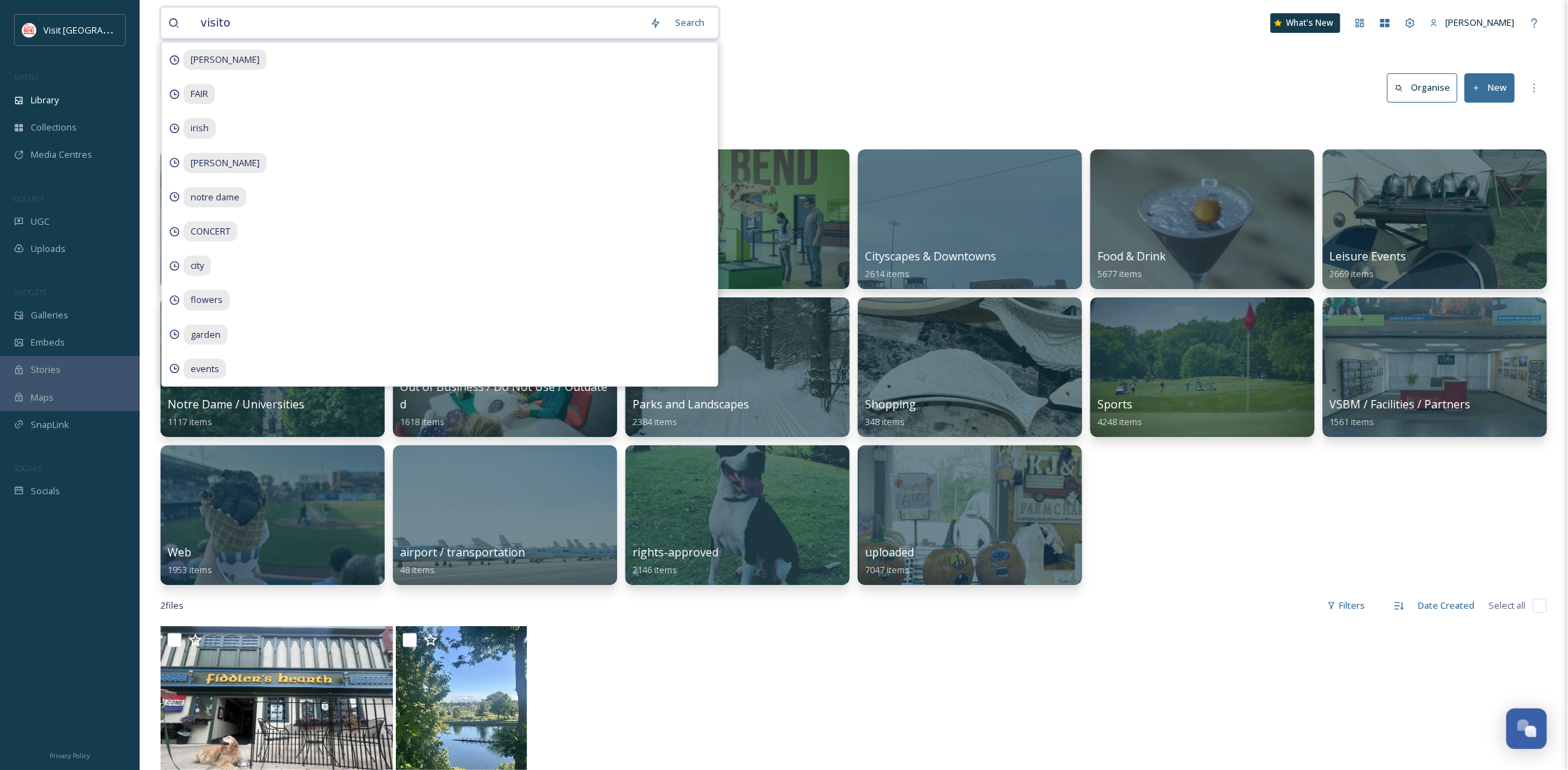
type input "visitor"
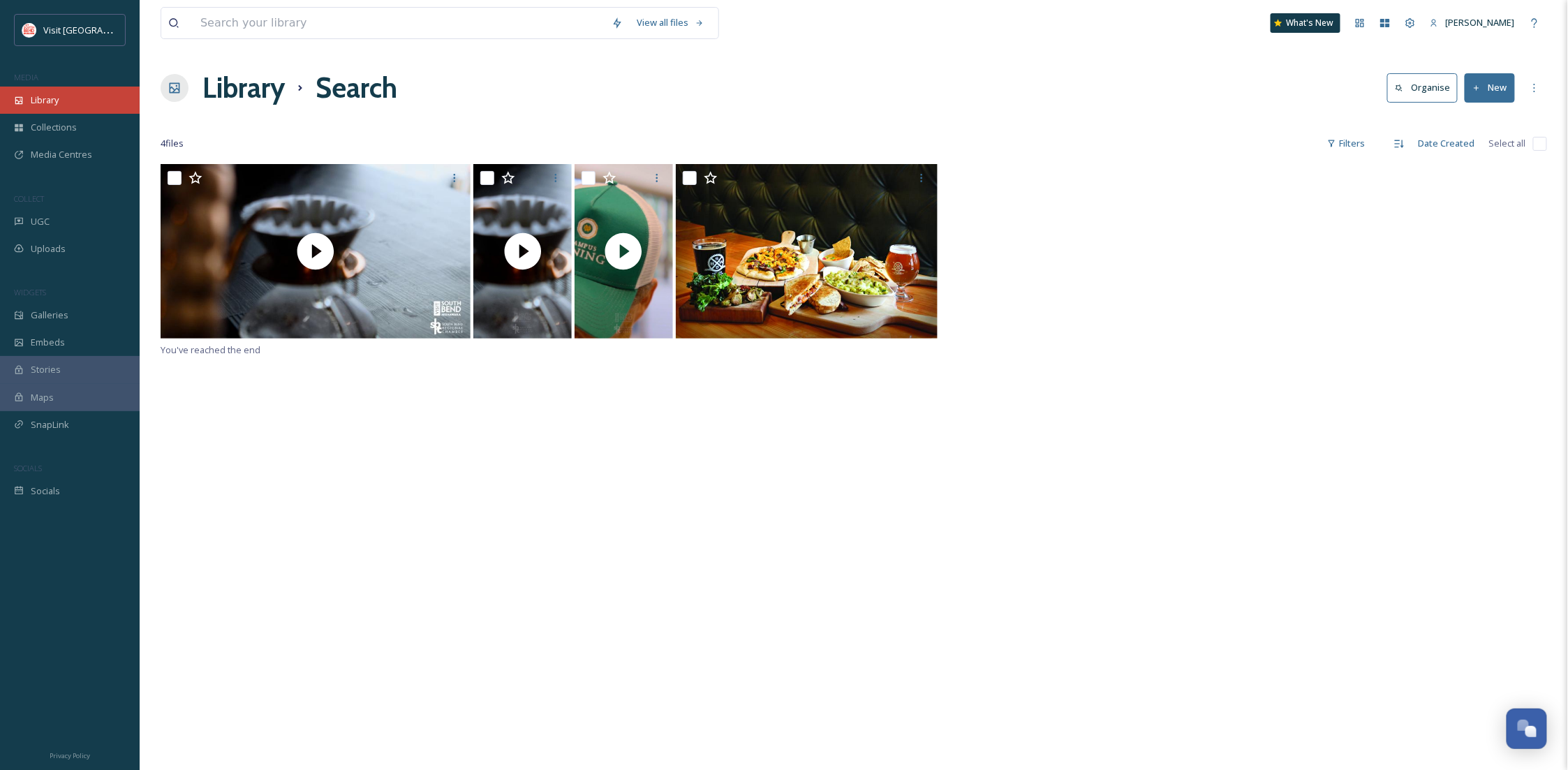
click at [52, 105] on span "Library" at bounding box center [44, 100] width 28 height 13
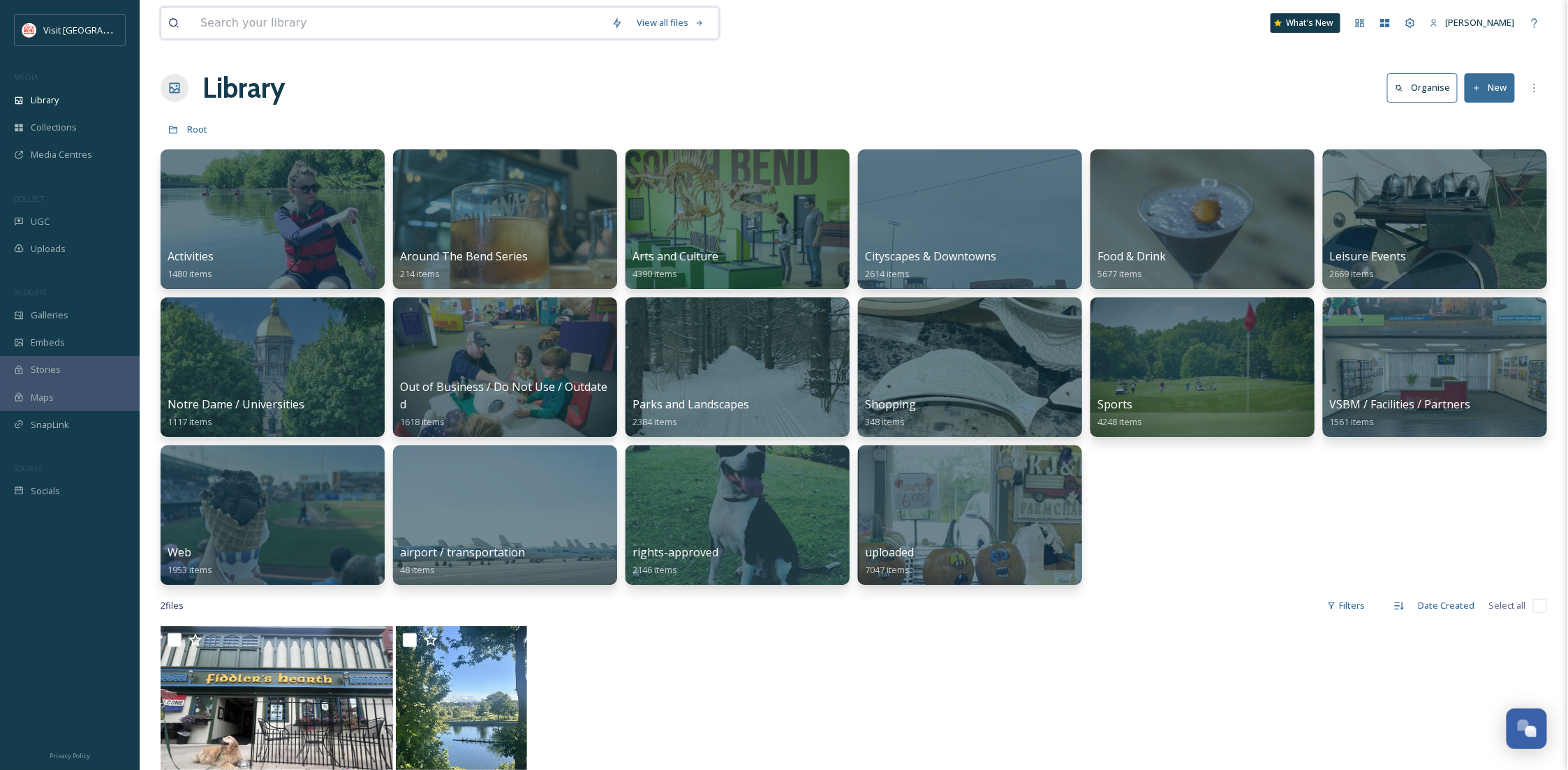
click at [352, 26] on input at bounding box center [399, 23] width 411 height 30
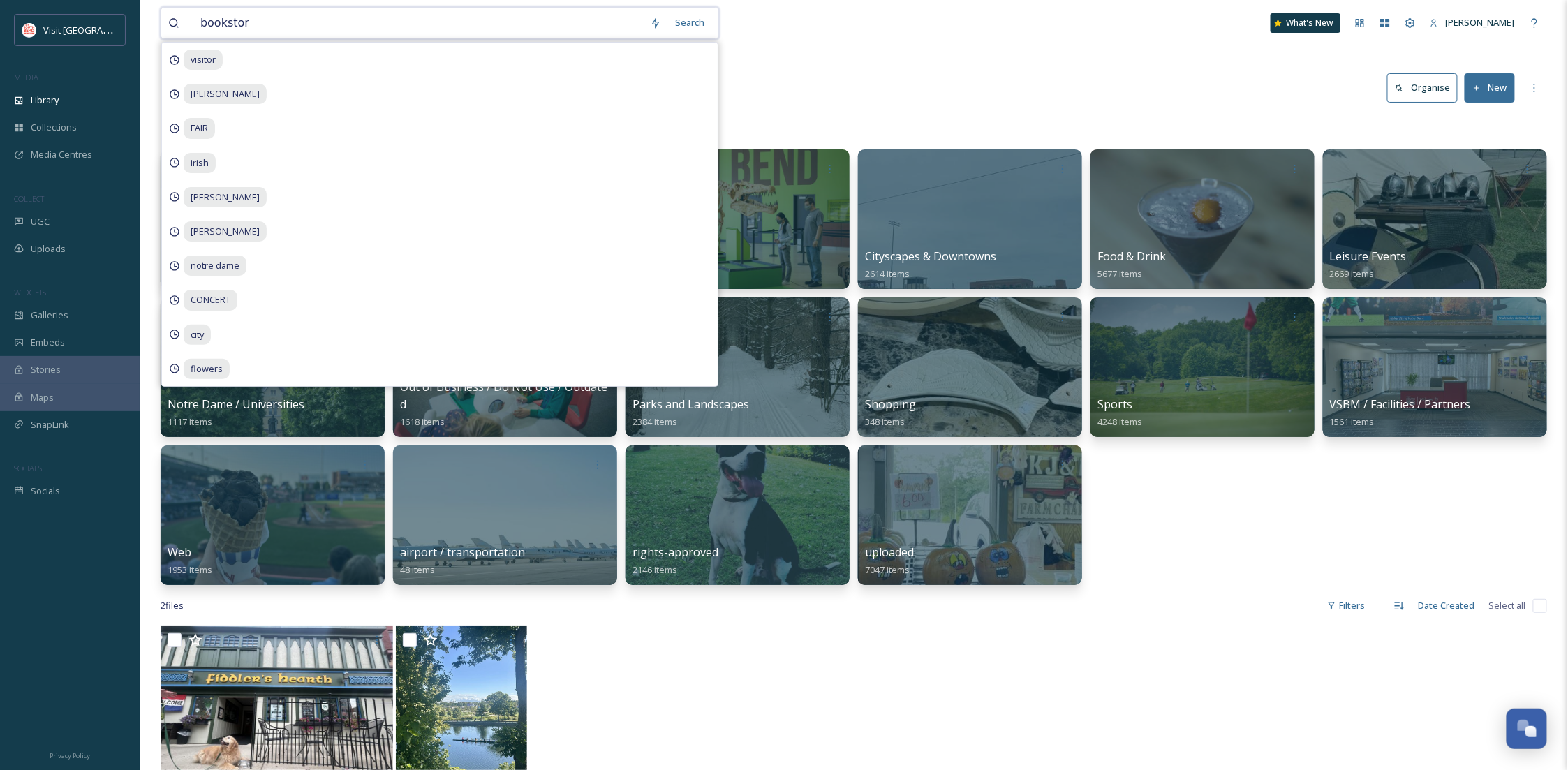
type input "bookstore"
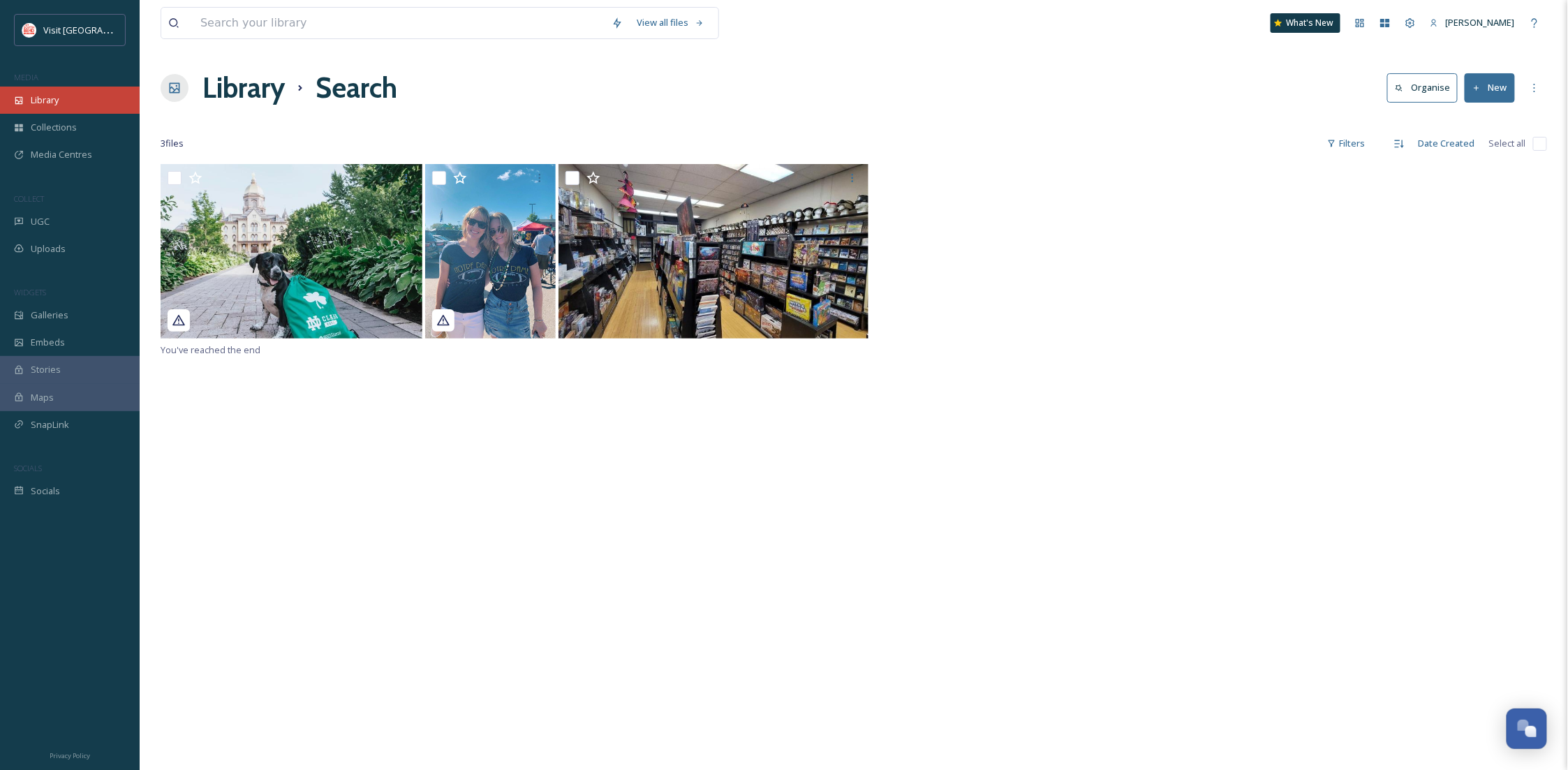
click at [59, 108] on div "Library" at bounding box center [69, 100] width 140 height 27
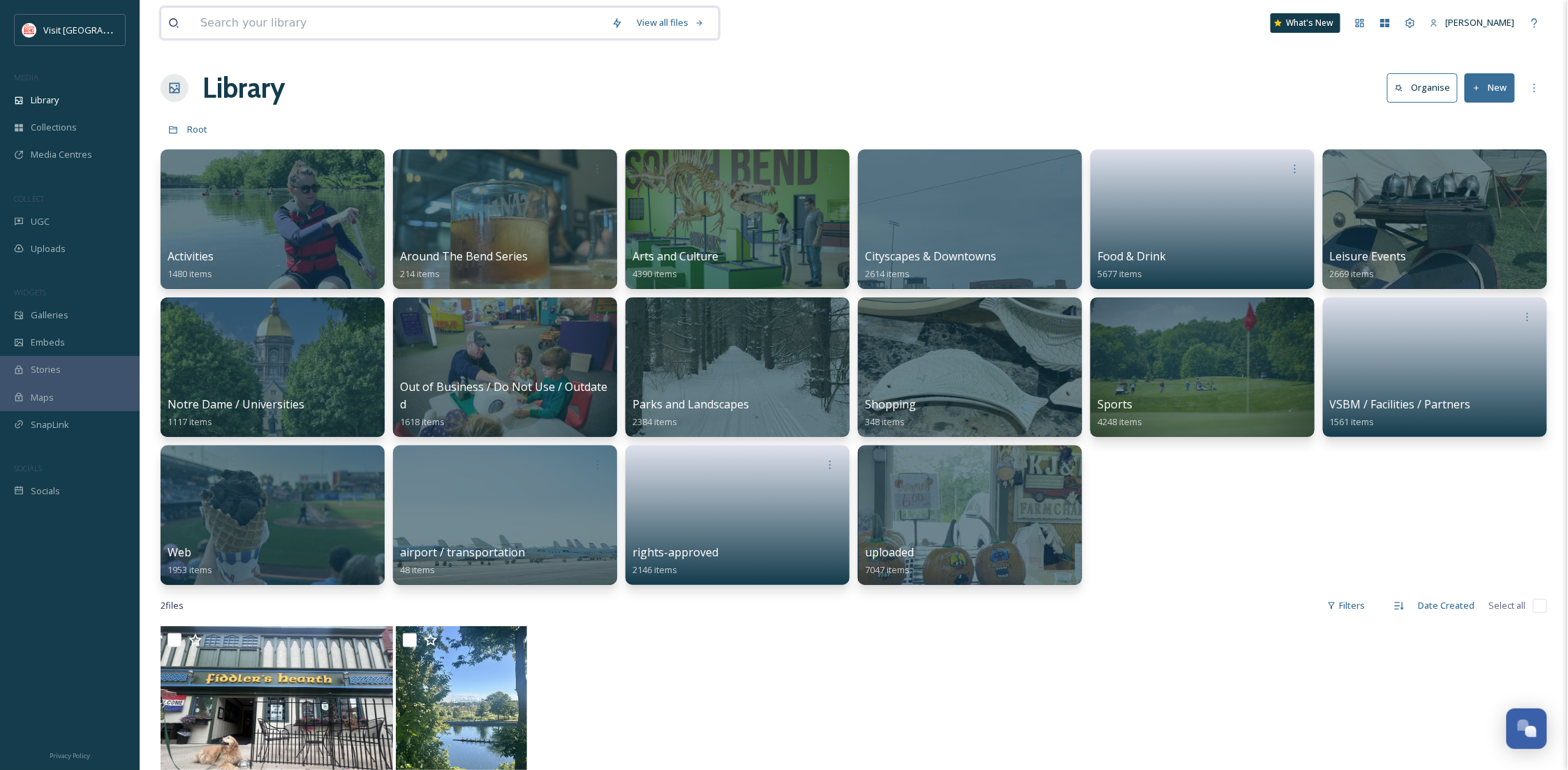
click at [326, 36] on input at bounding box center [399, 23] width 411 height 30
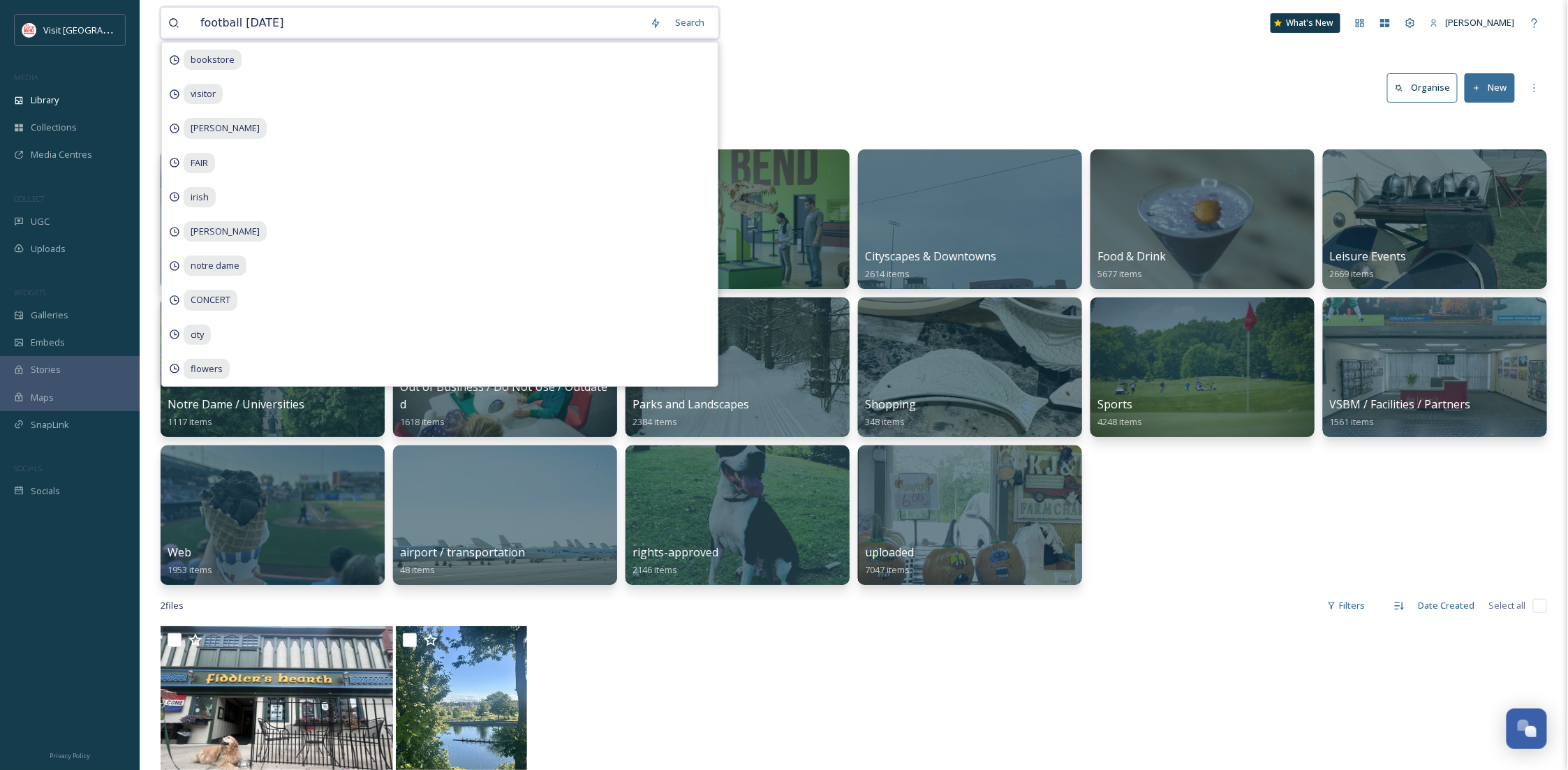
type input "football fridays"
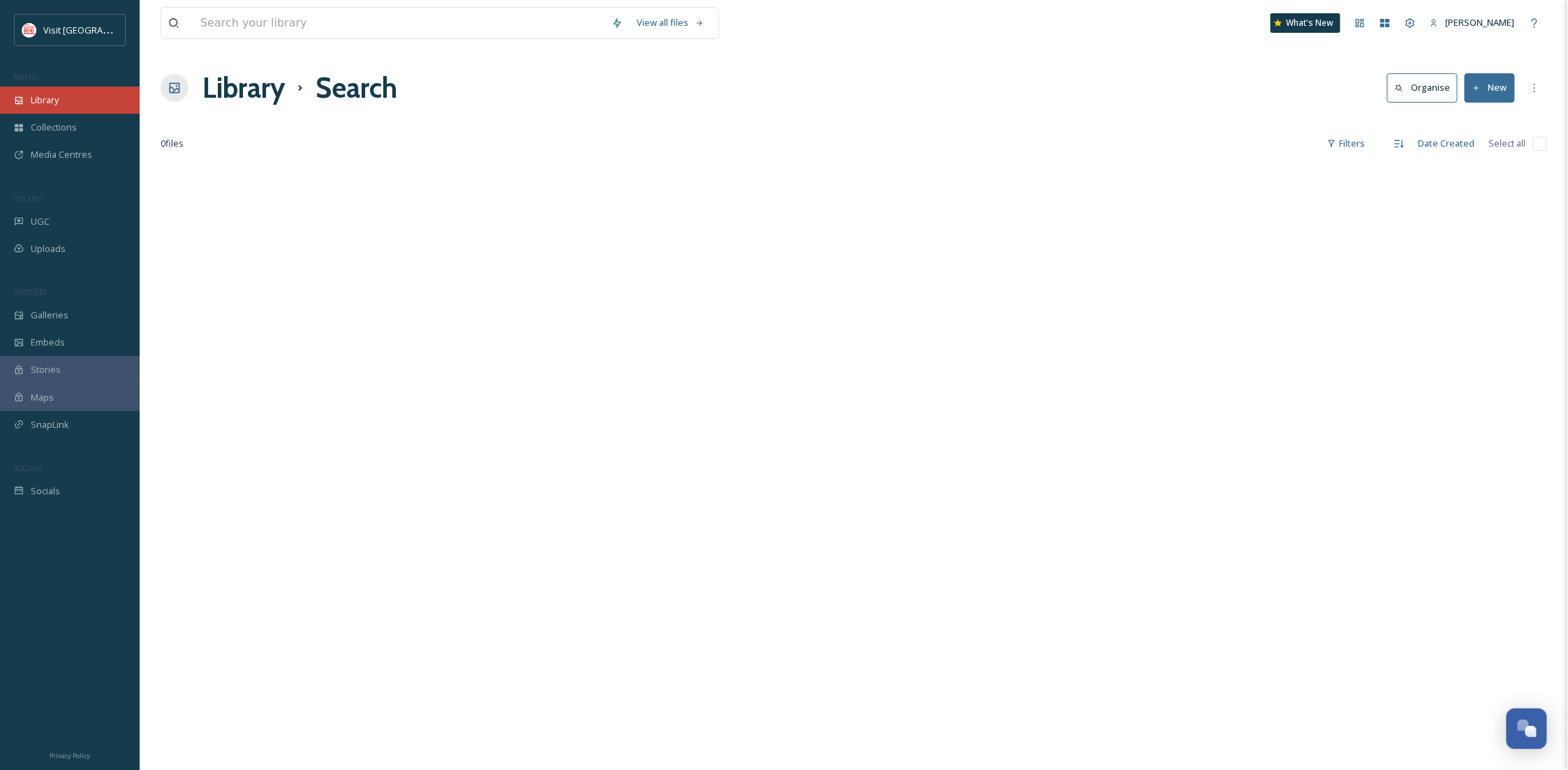
click at [100, 108] on div "Library" at bounding box center [69, 100] width 140 height 27
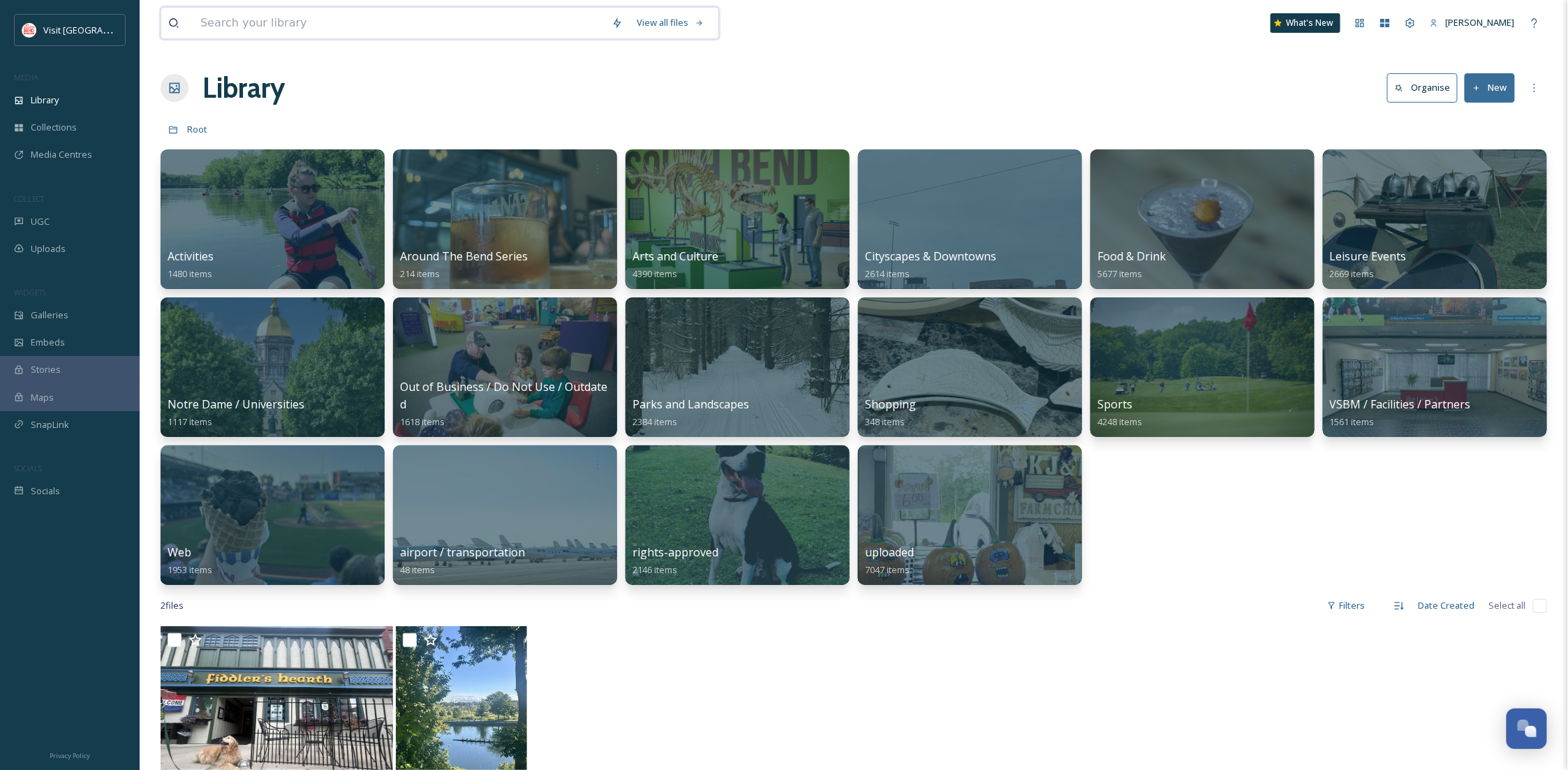
click at [211, 26] on input at bounding box center [399, 23] width 411 height 30
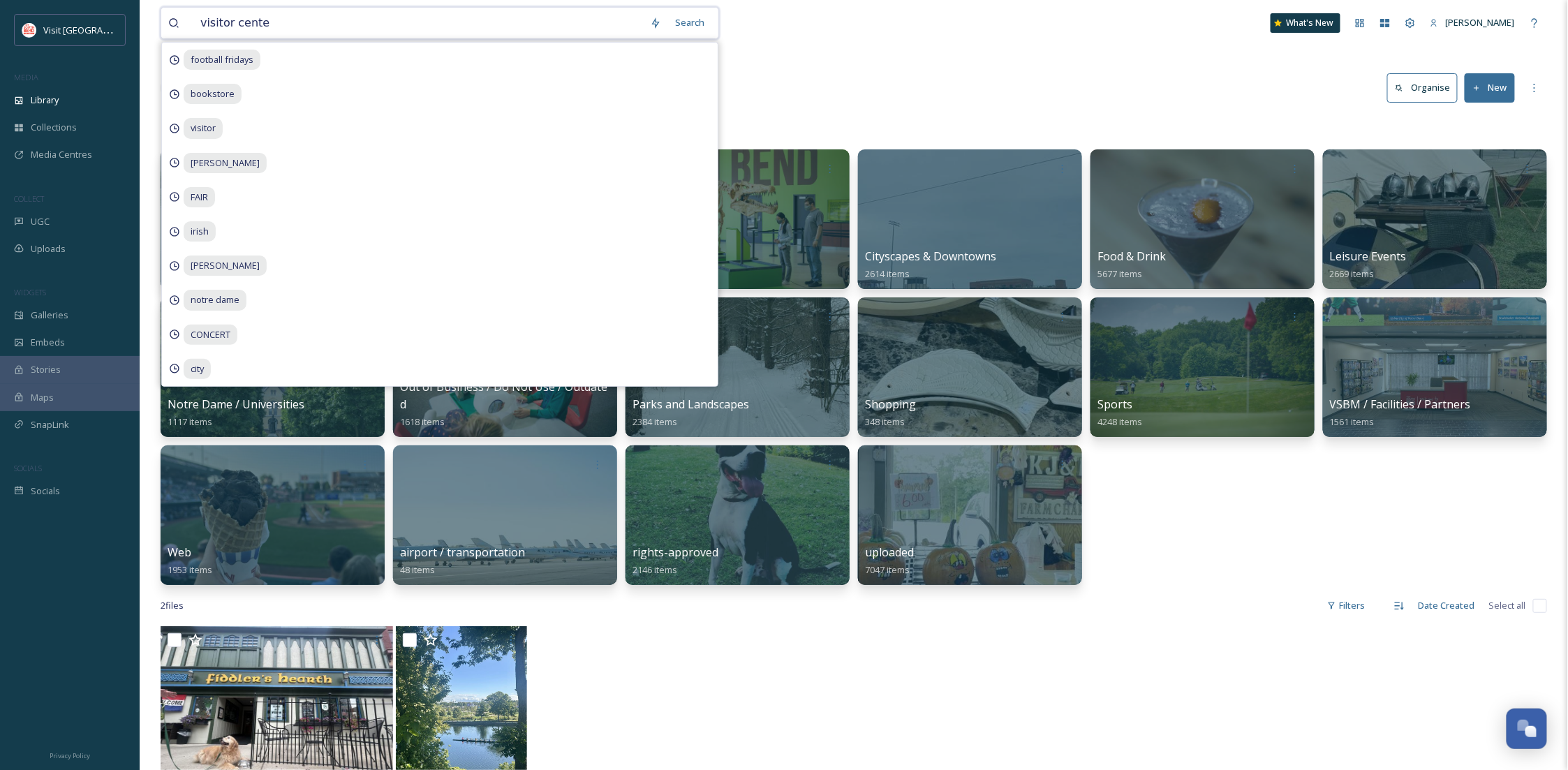
type input "visitor center"
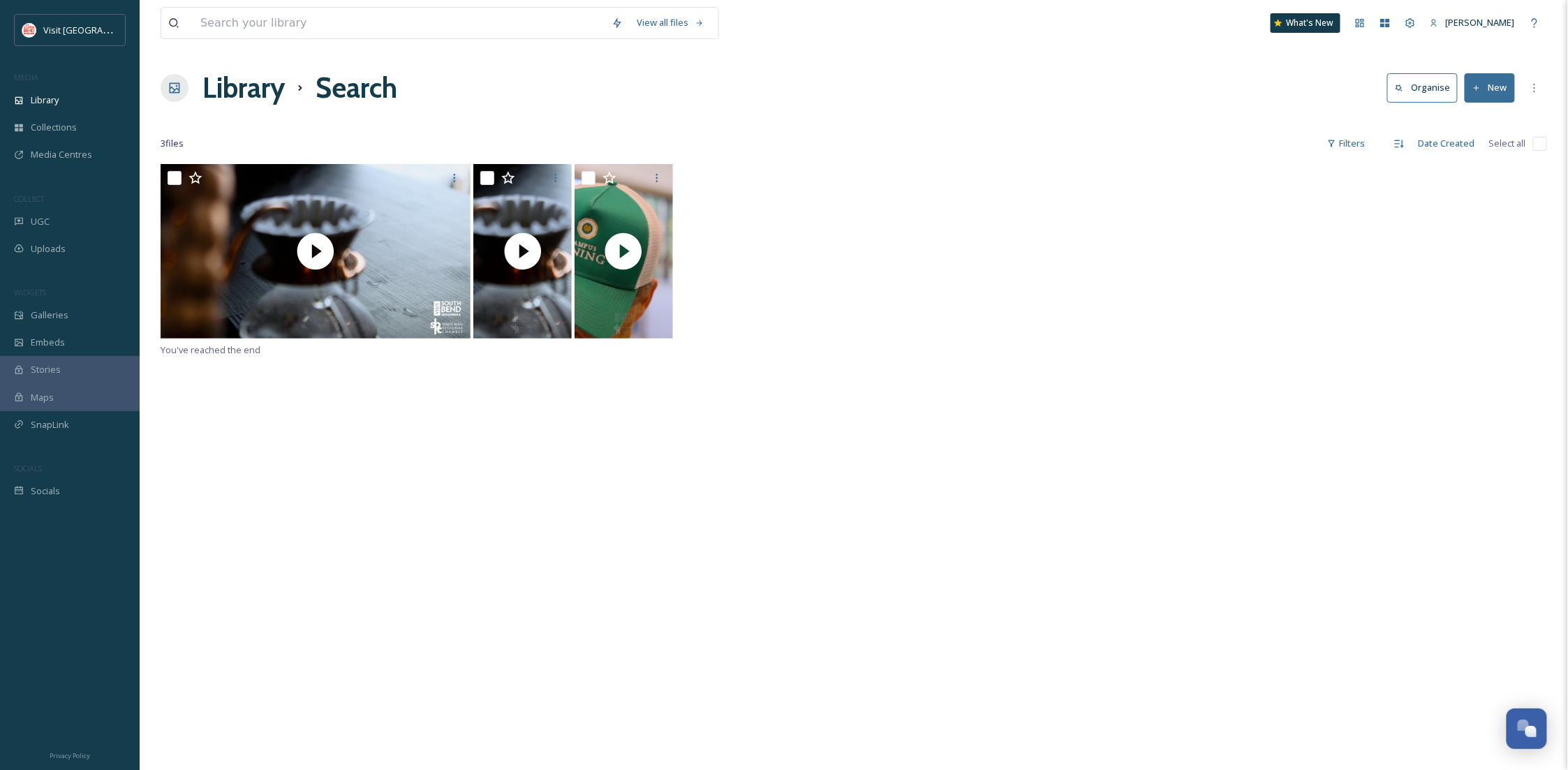
click at [1425, 364] on div "You've reached the end" at bounding box center [854, 549] width 1387 height 770
click at [54, 104] on span "Library" at bounding box center [44, 100] width 28 height 13
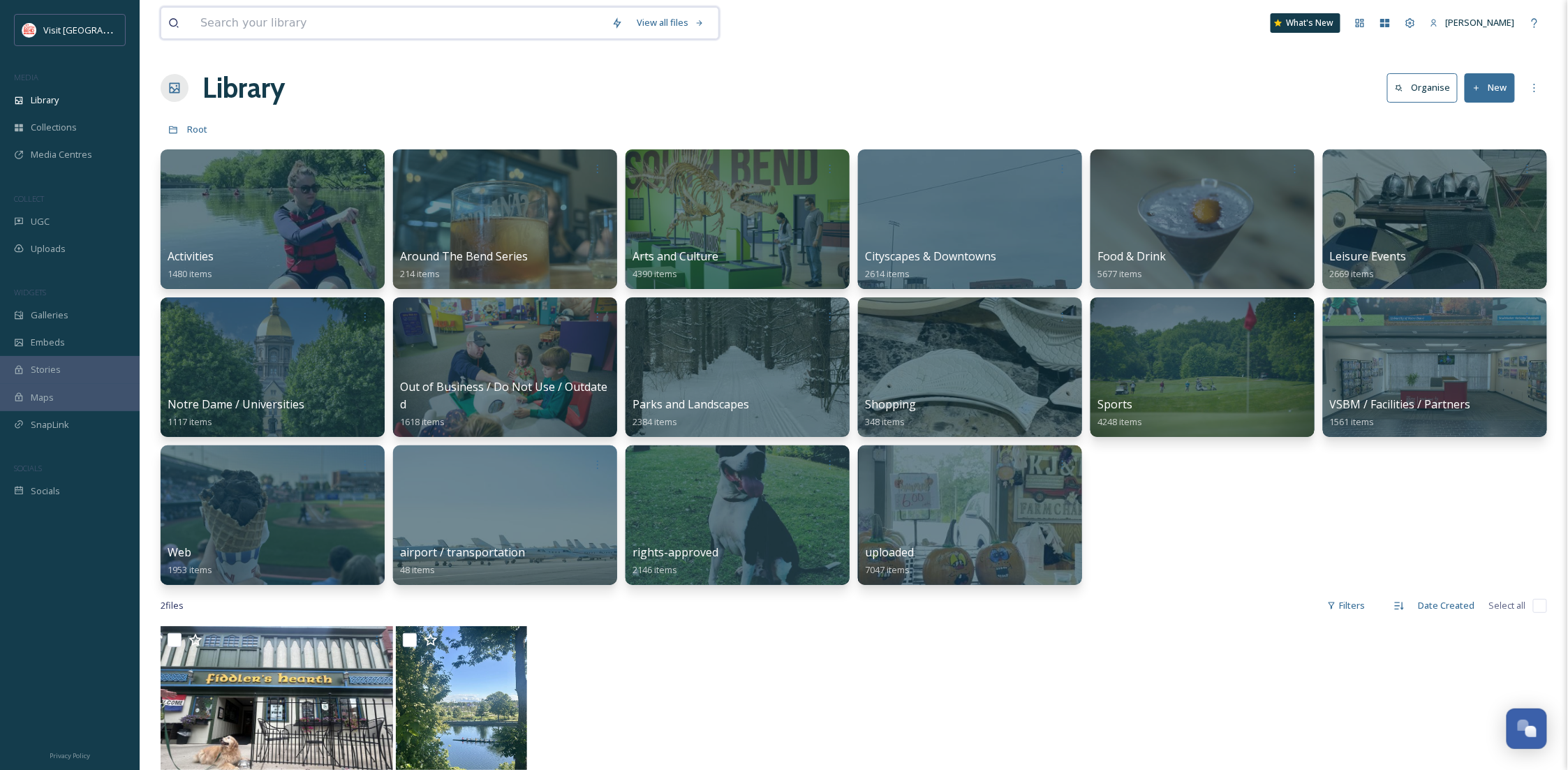
click at [279, 31] on input at bounding box center [399, 23] width 411 height 30
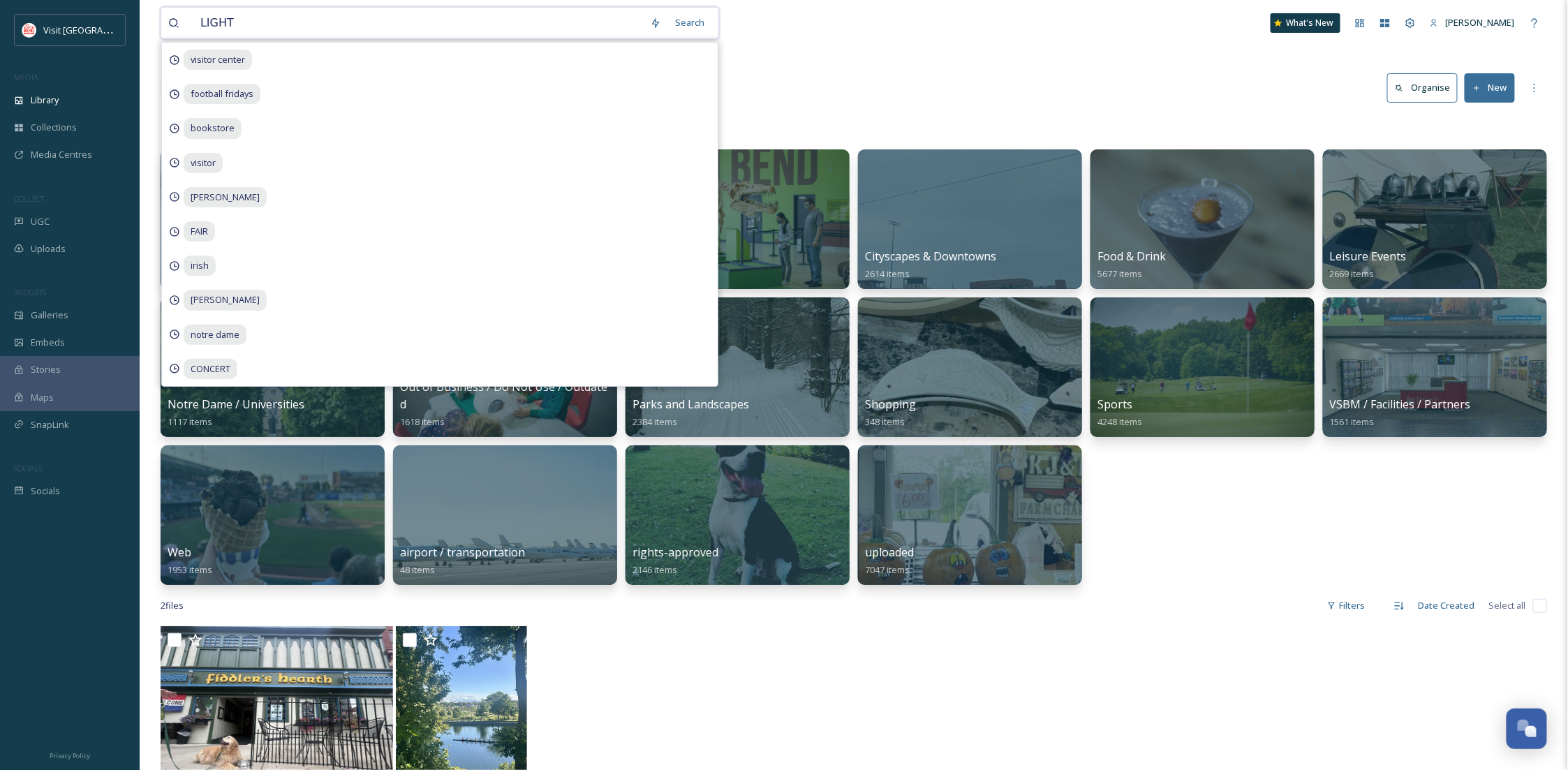
type input "LIGHTS"
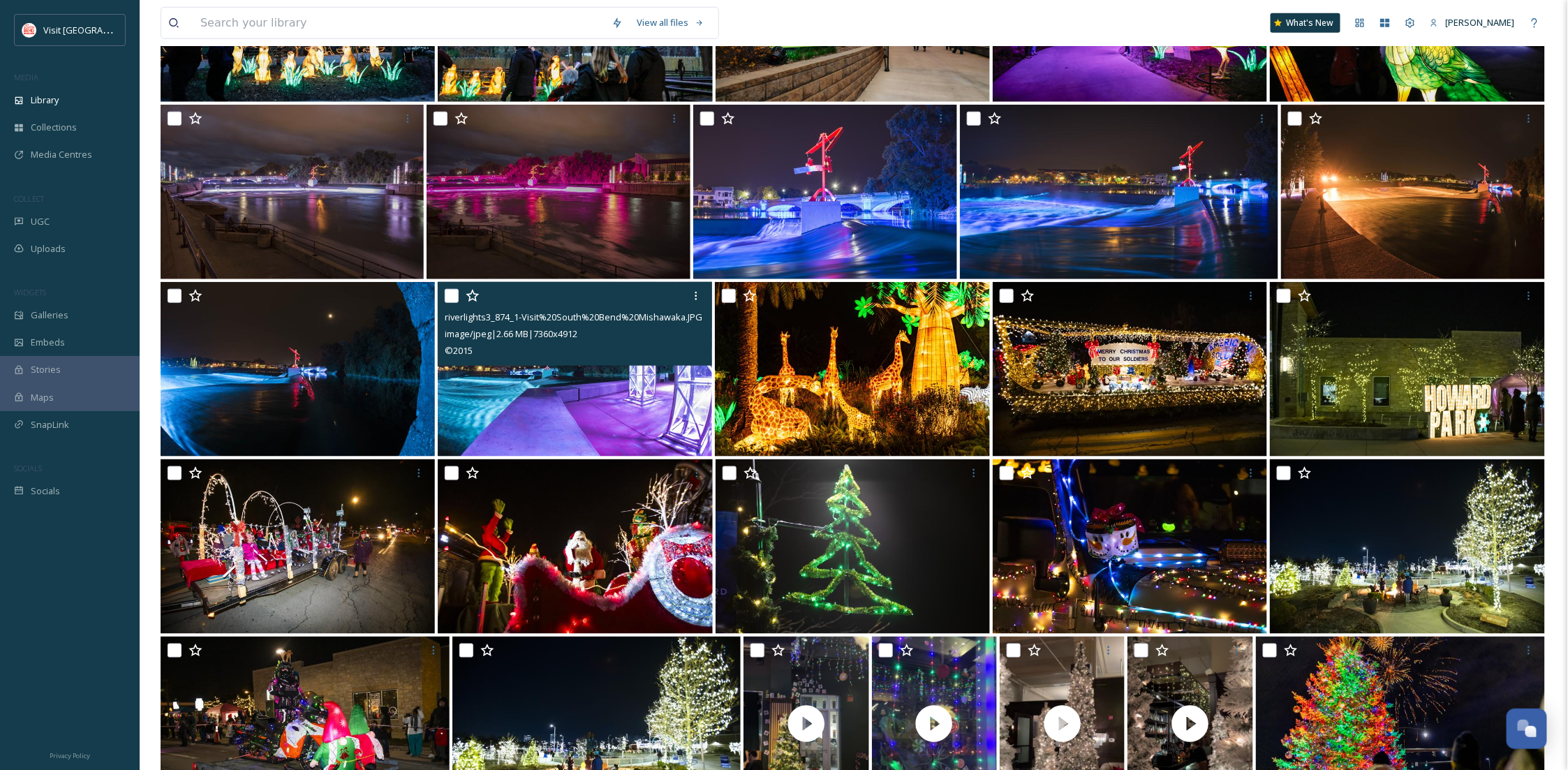
scroll to position [662, 0]
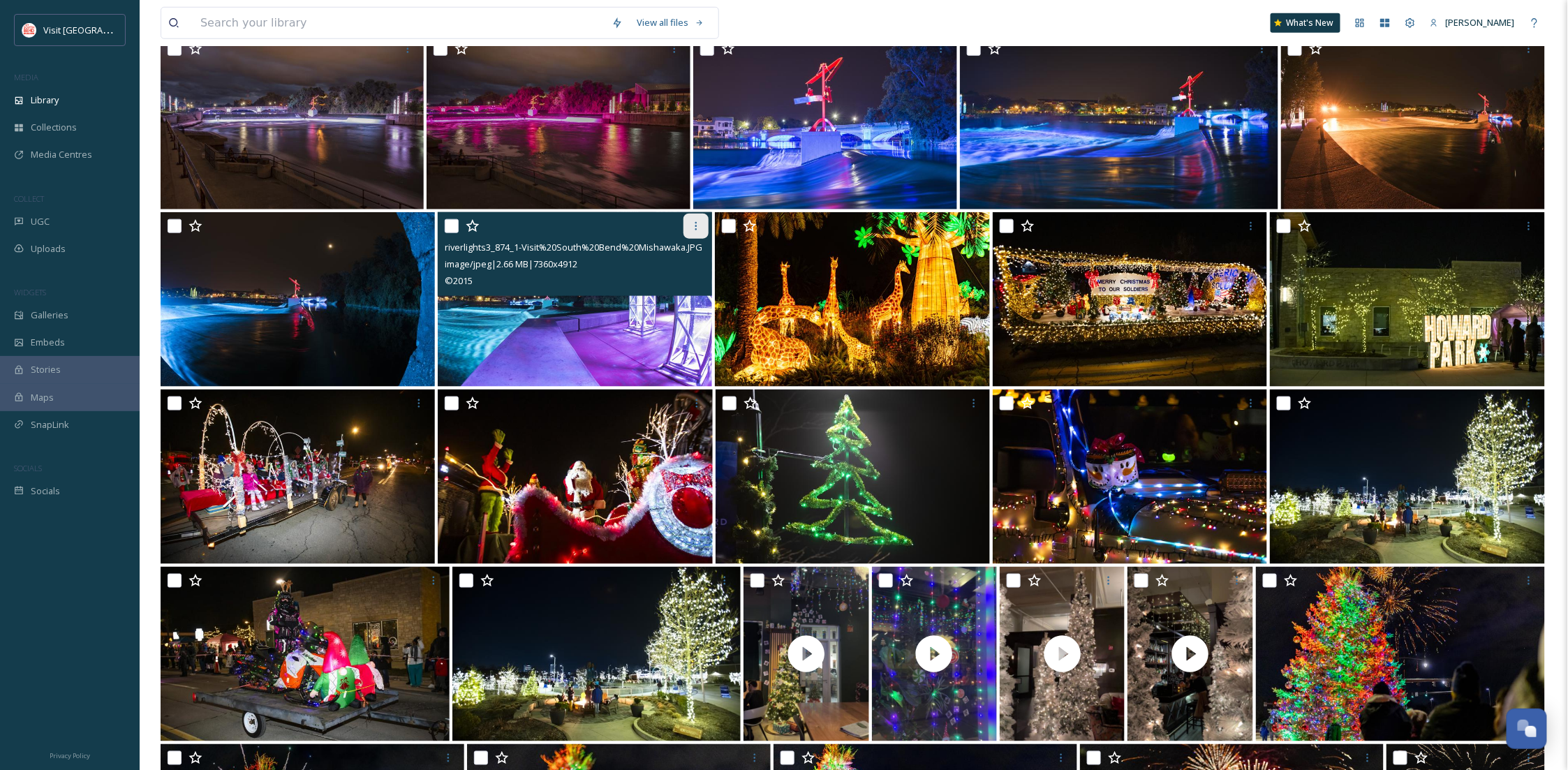
click at [704, 217] on div at bounding box center [695, 225] width 25 height 25
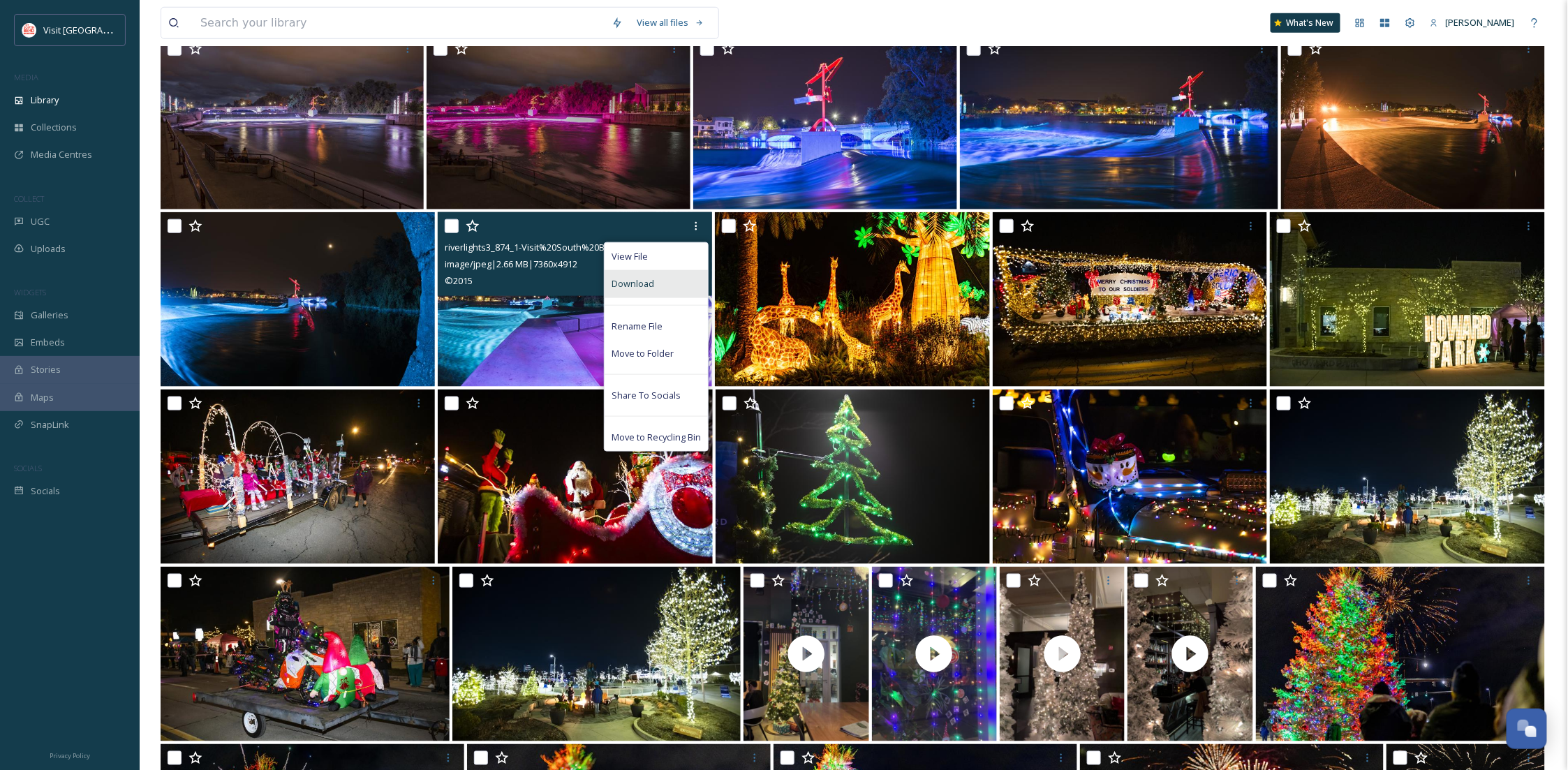
click at [673, 286] on div "Download" at bounding box center [656, 284] width 103 height 27
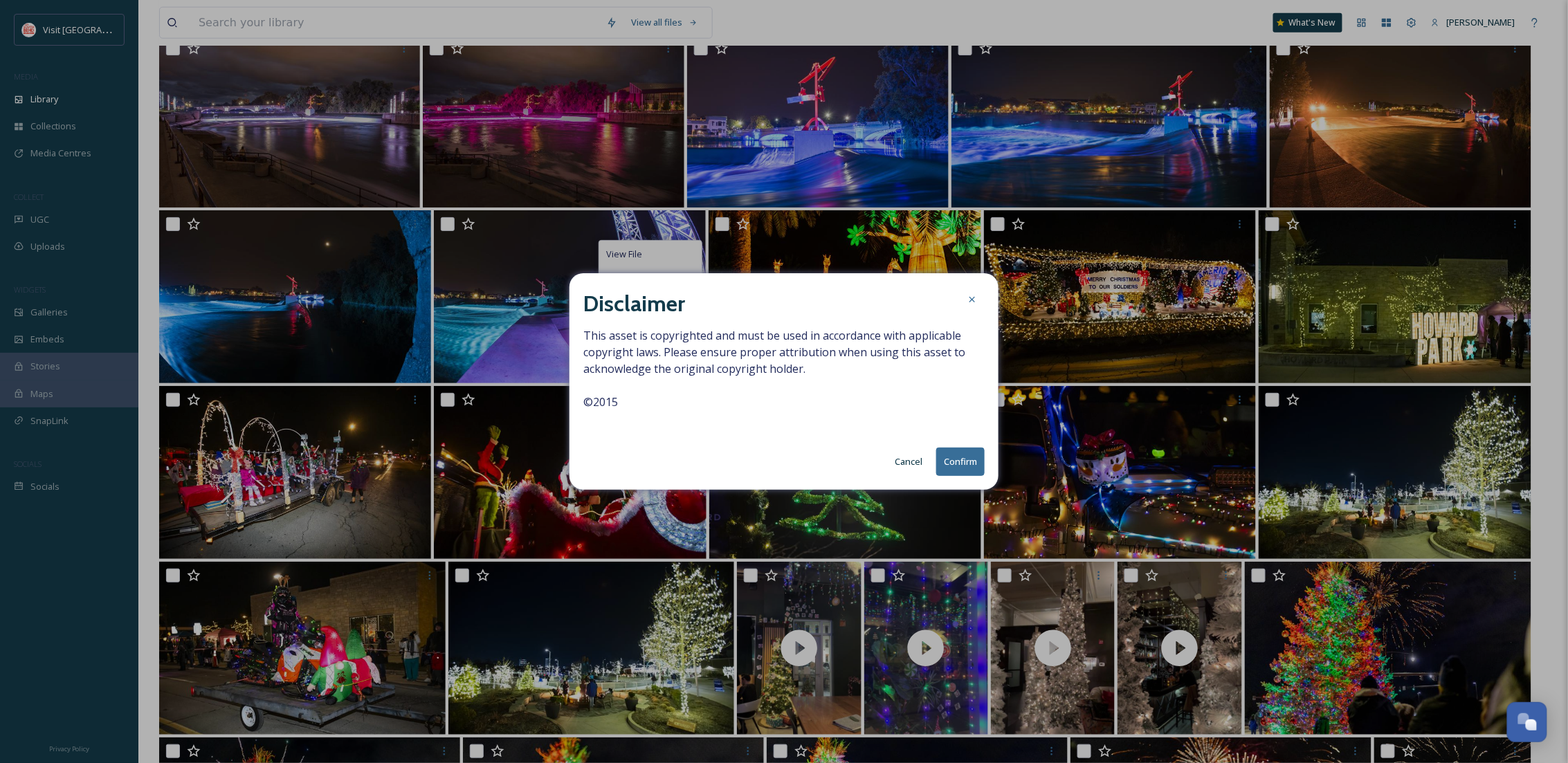
click at [958, 454] on button "Confirm" at bounding box center [960, 462] width 48 height 28
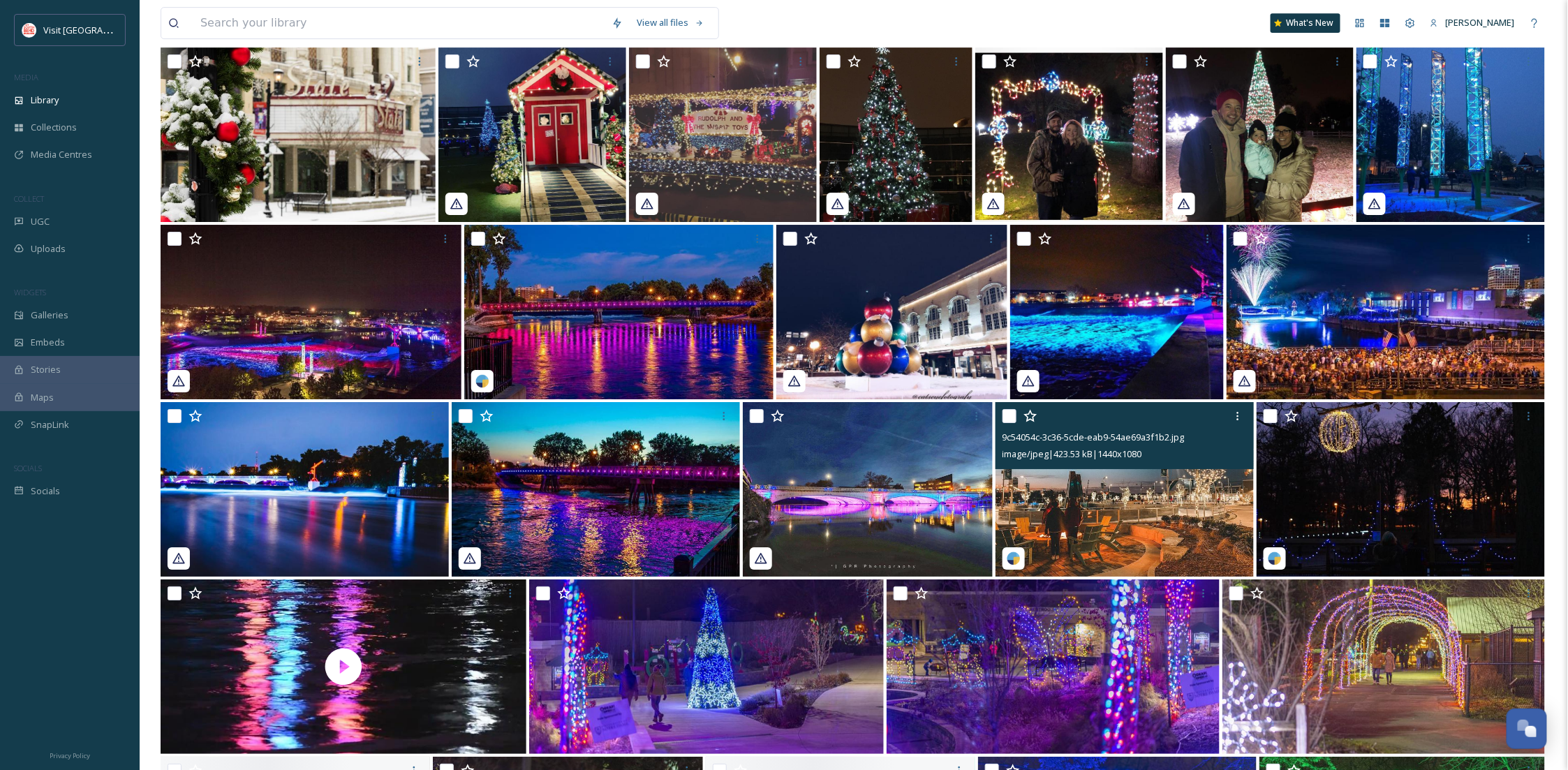
scroll to position [2151, 0]
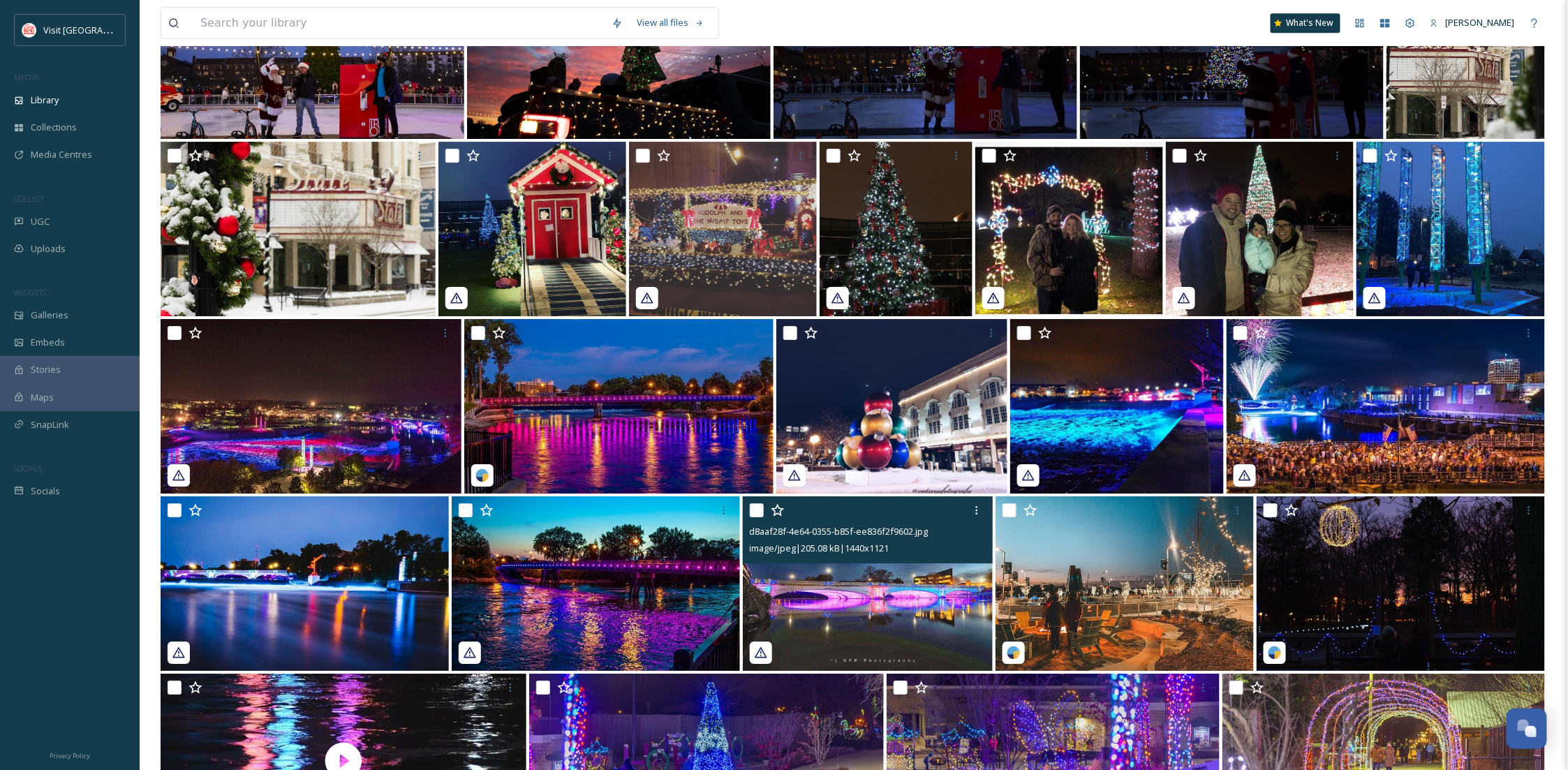
click at [992, 508] on div "d8aaf28f-4e64-0355-b85f-ee836f2f9602.jpg image/jpeg | 205.08 kB | 1440 x 1121" at bounding box center [854, 585] width 1387 height 177
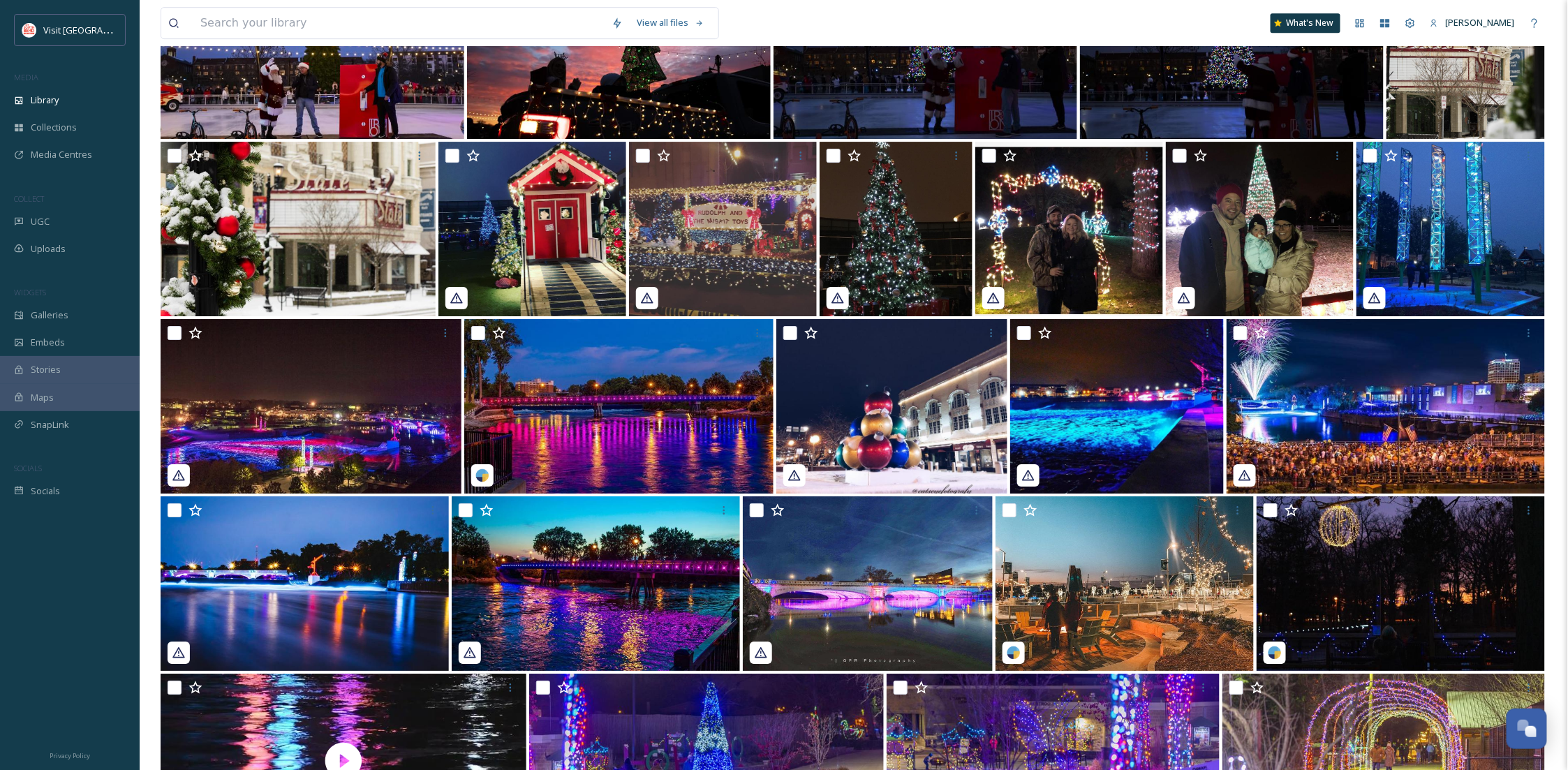
click at [1541, 130] on img at bounding box center [1466, 52] width 159 height 174
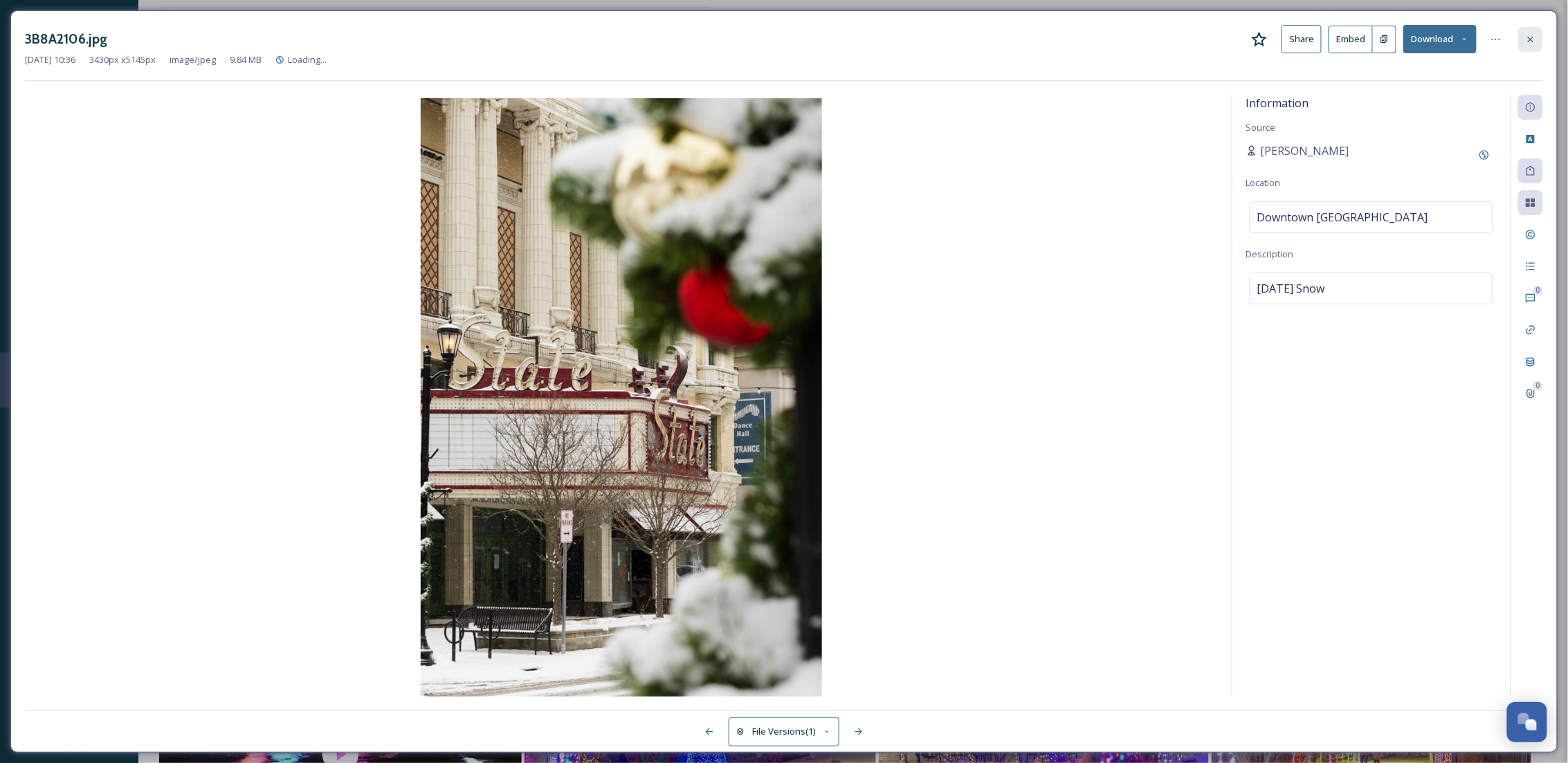
click at [1541, 34] on div at bounding box center [1530, 39] width 25 height 25
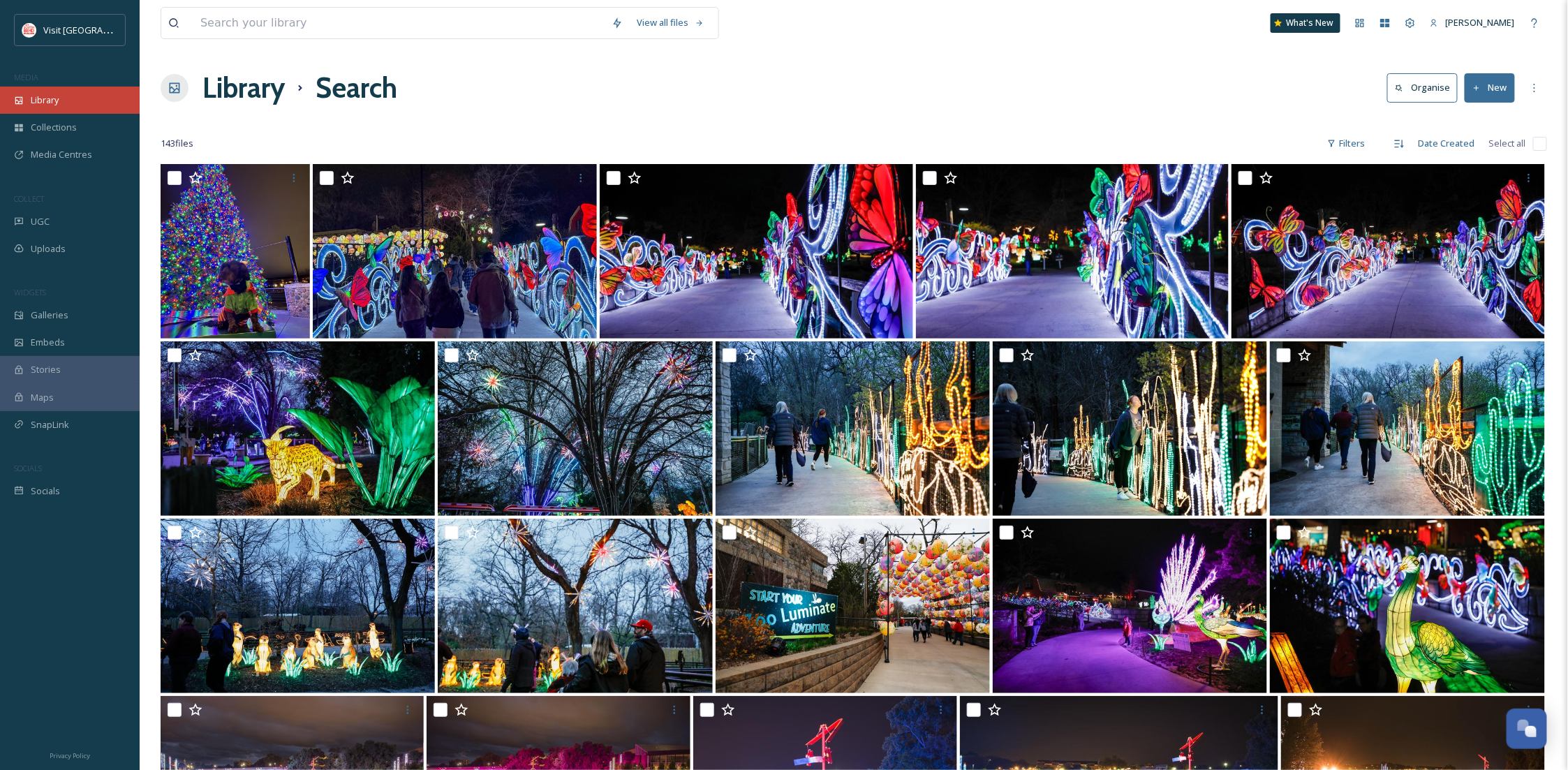
click at [57, 90] on div "Library" at bounding box center [69, 100] width 140 height 27
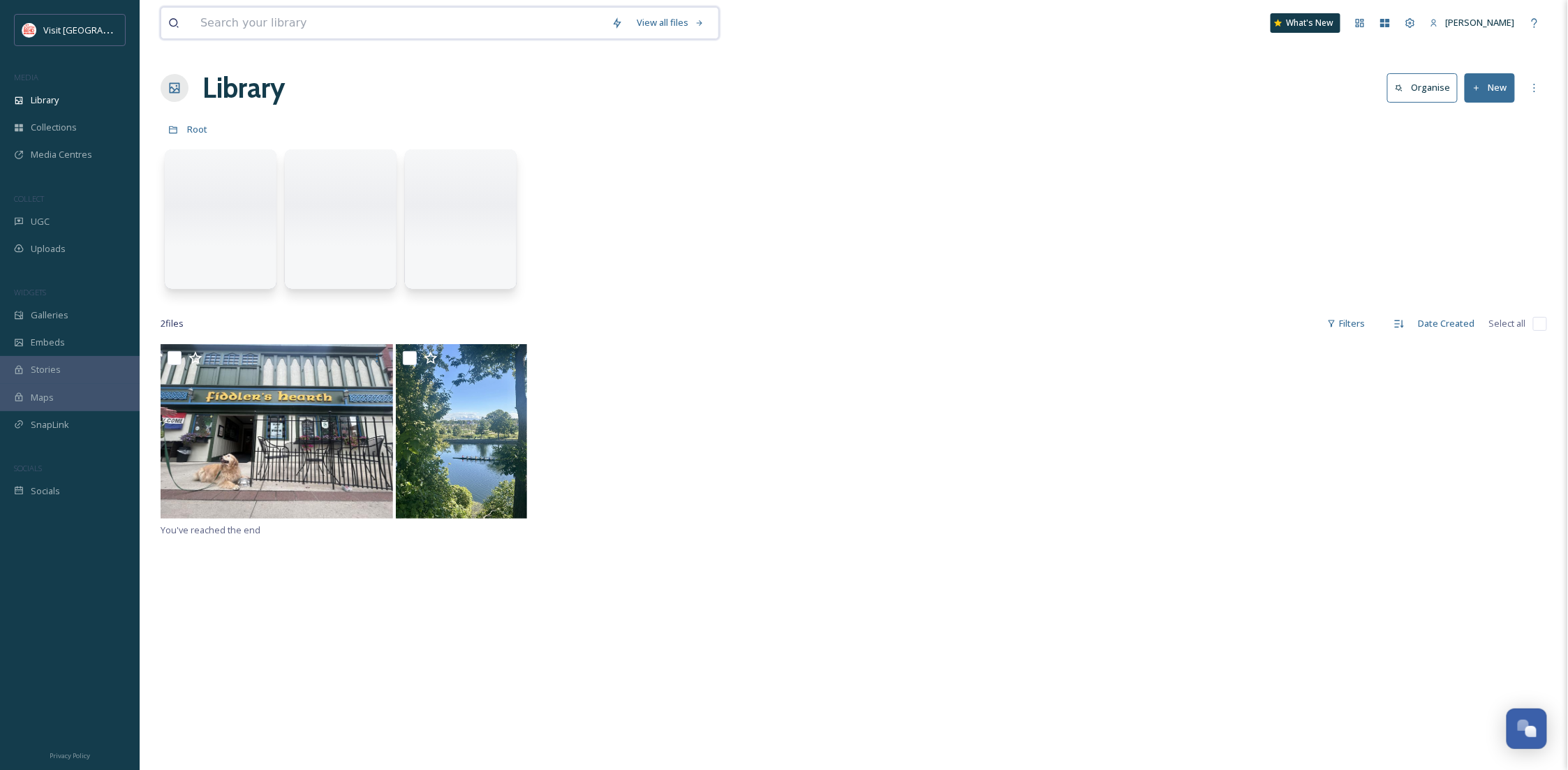
click at [217, 30] on input at bounding box center [399, 23] width 411 height 30
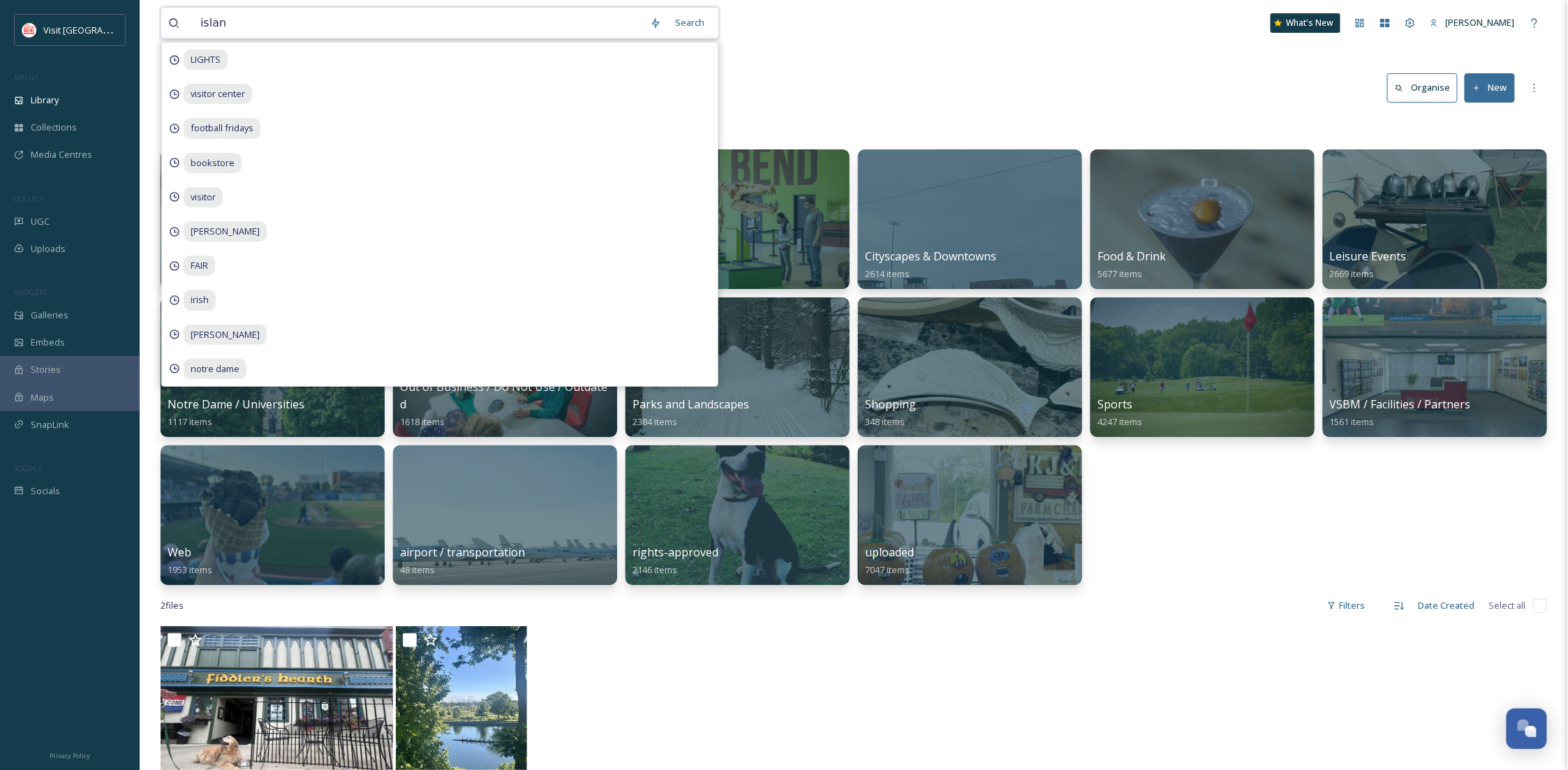
type input "island"
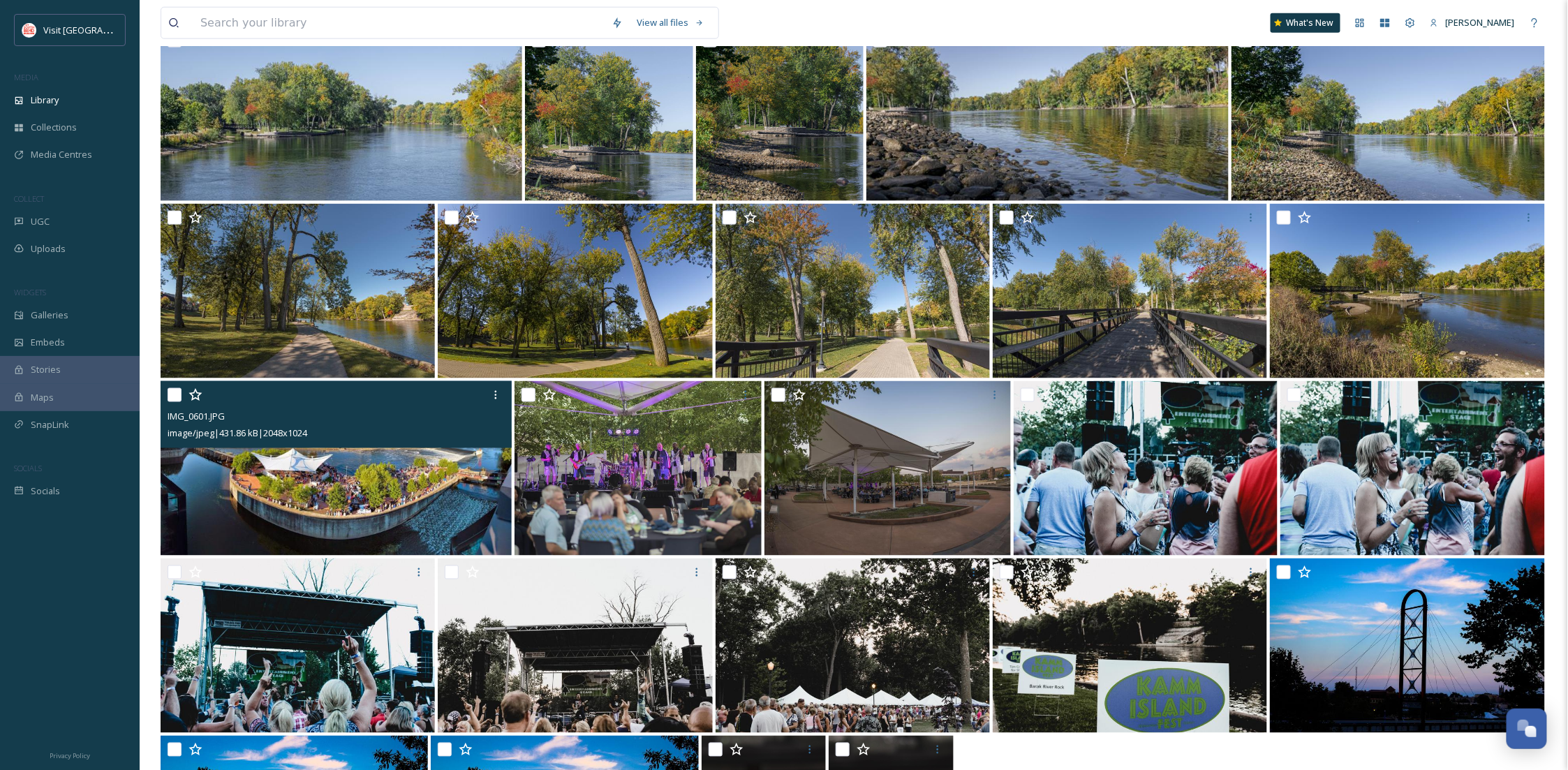
scroll to position [969, 0]
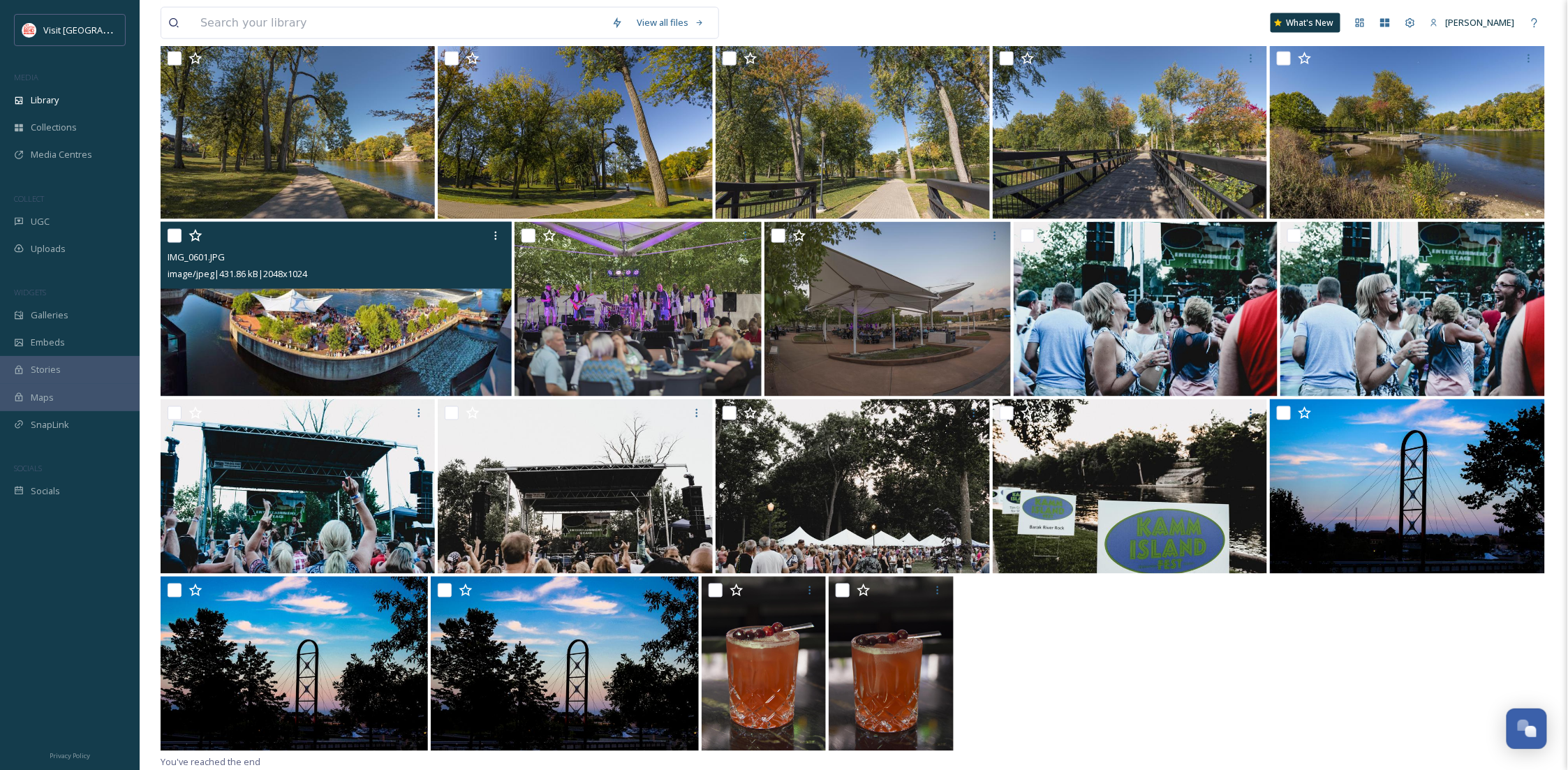
click at [323, 383] on img at bounding box center [336, 309] width 351 height 174
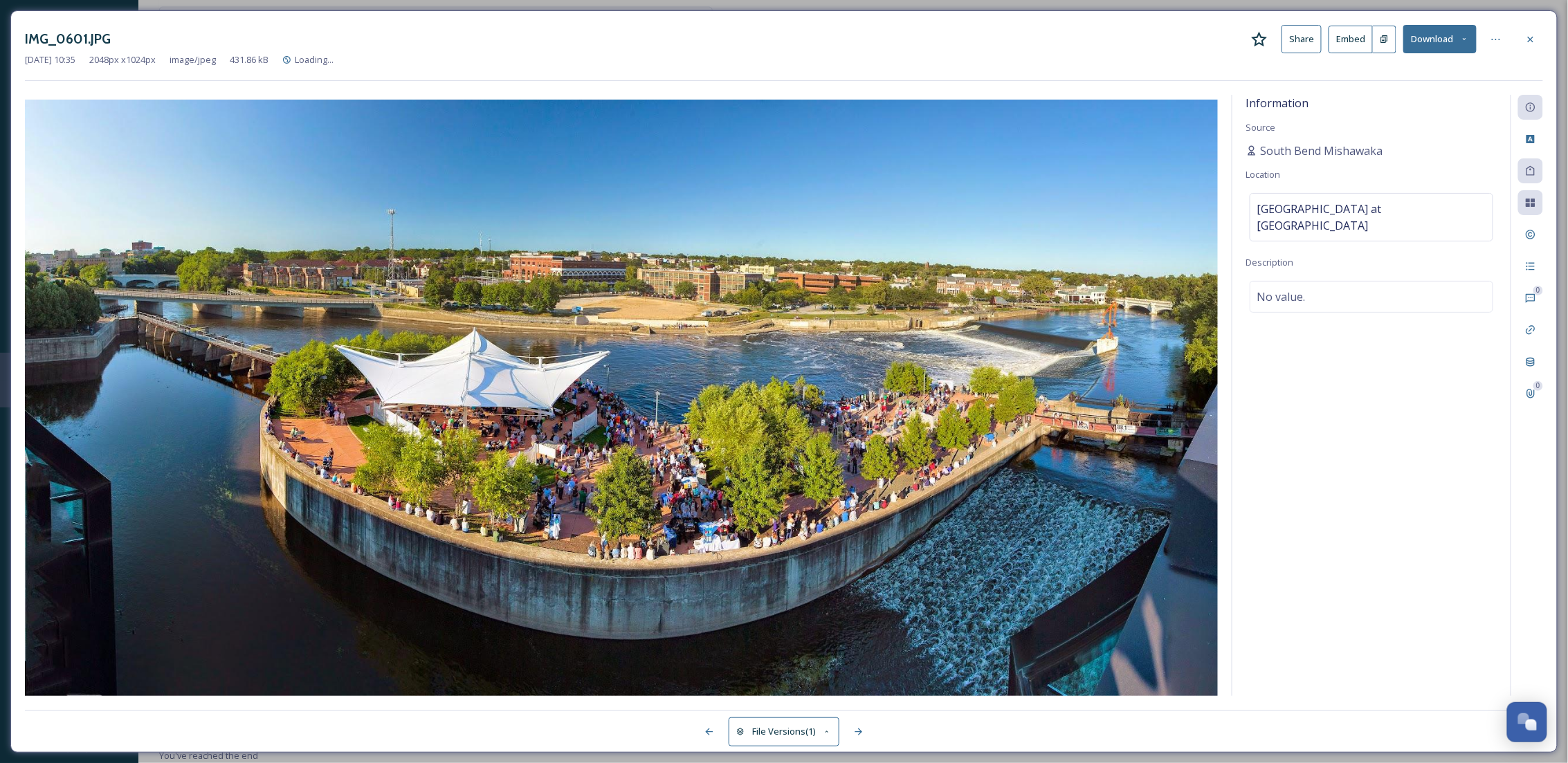
click at [1463, 41] on icon at bounding box center [1464, 39] width 9 height 9
click at [1444, 66] on span "Download Original (2048 x 1024)" at bounding box center [1404, 71] width 131 height 13
click at [1043, 67] on div "[DATE] 10:35 2048 px x 1024 px image/jpeg 431.86 kB Loading..." at bounding box center [783, 60] width 1518 height 13
click at [1527, 38] on icon at bounding box center [1531, 39] width 11 height 11
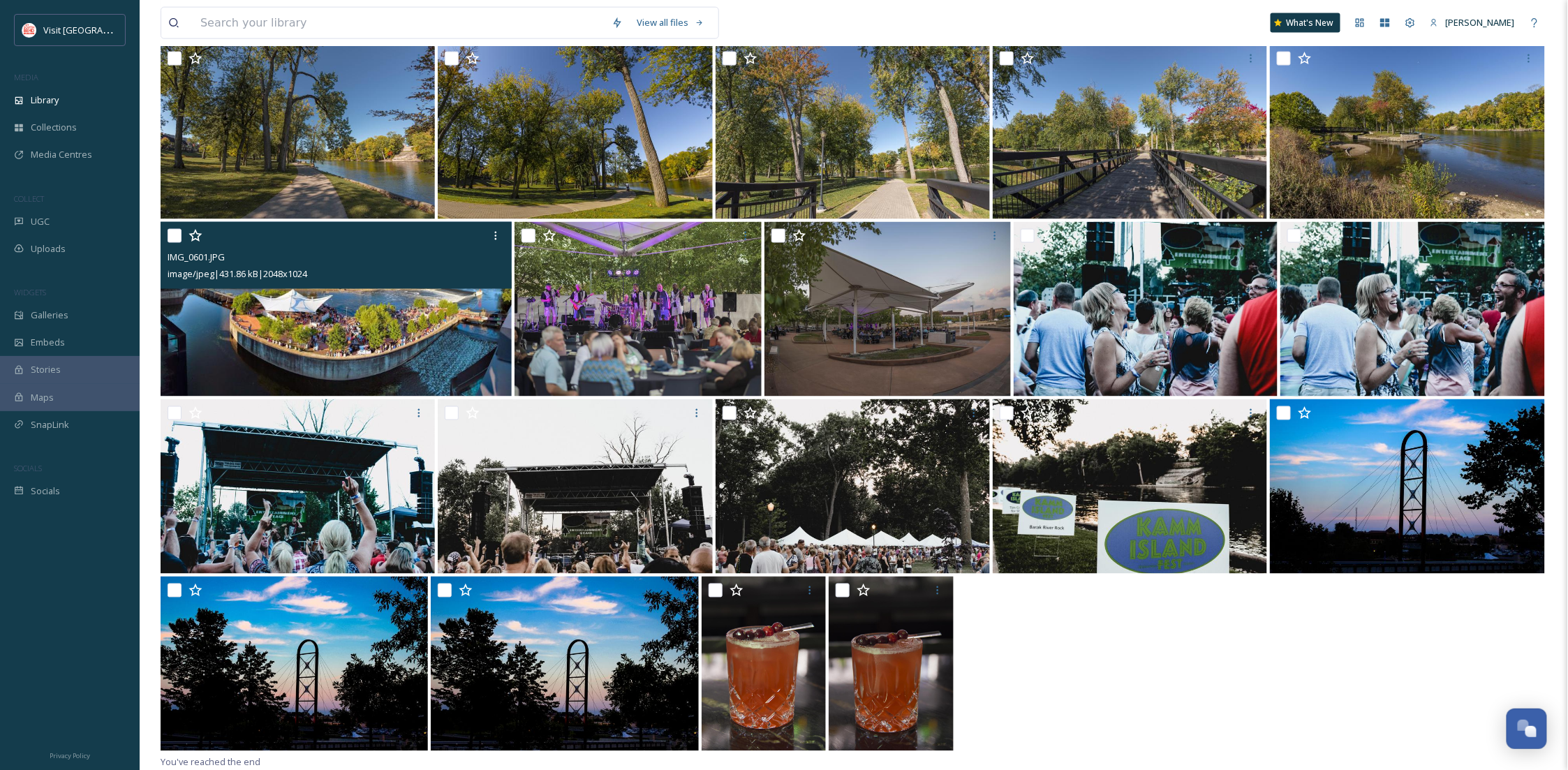
click at [417, 335] on img at bounding box center [336, 309] width 351 height 174
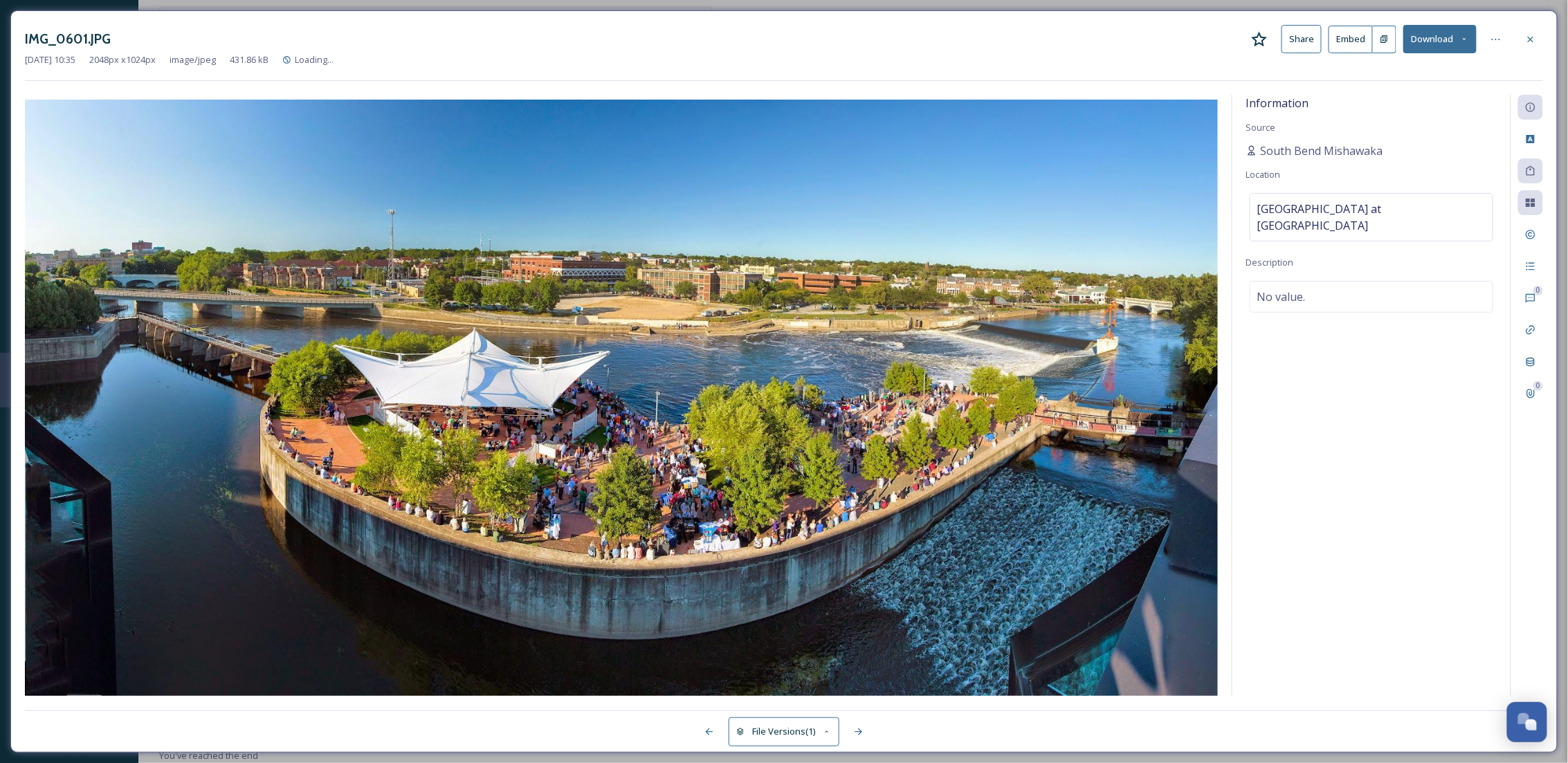
click at [1449, 36] on button "Download" at bounding box center [1439, 39] width 73 height 28
click at [1436, 80] on div "Download Original (2048 x 1024)" at bounding box center [1404, 71] width 145 height 27
click at [1520, 229] on div "Rights" at bounding box center [1530, 234] width 25 height 25
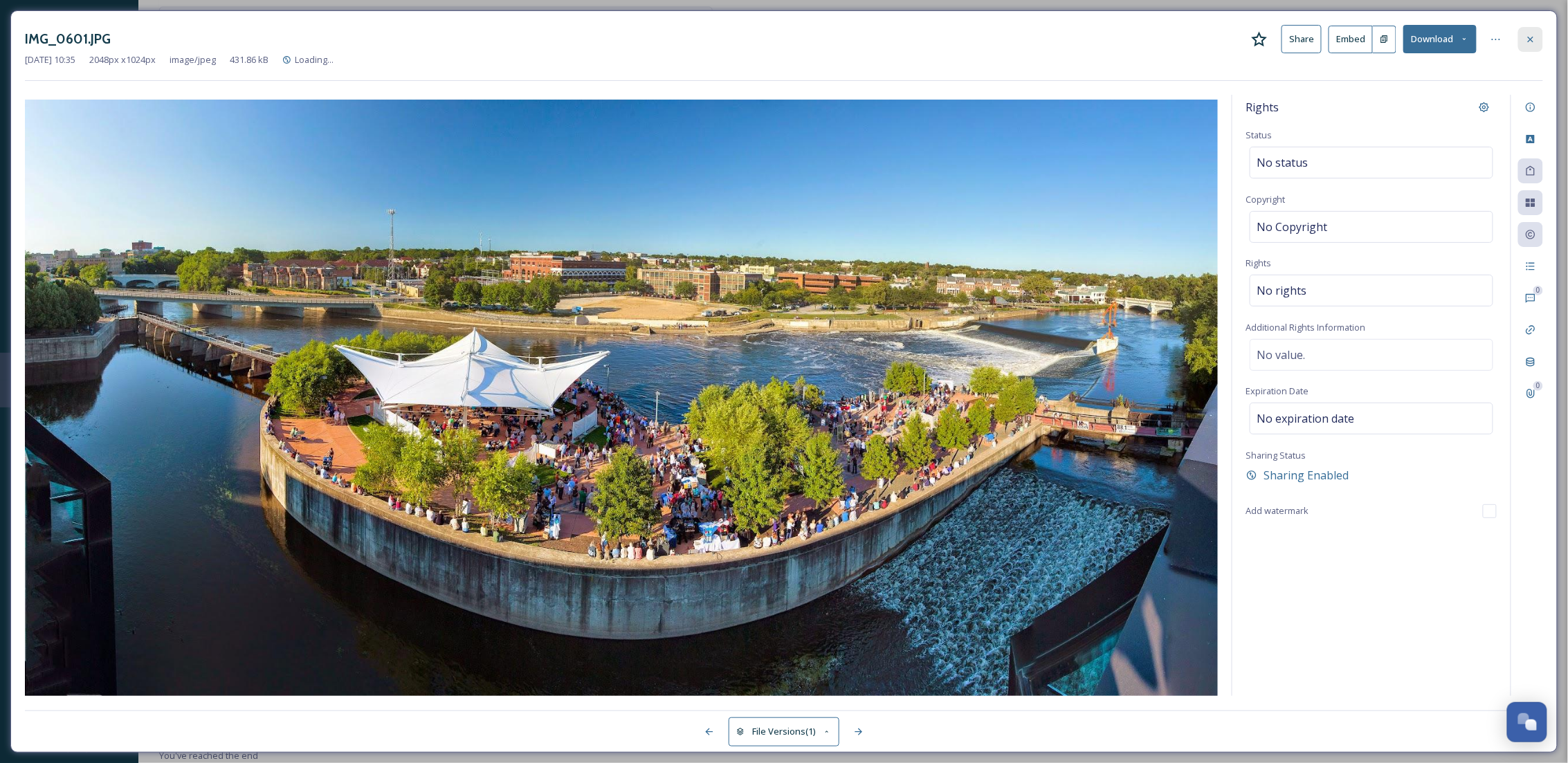
click at [1538, 35] on div at bounding box center [1530, 39] width 25 height 25
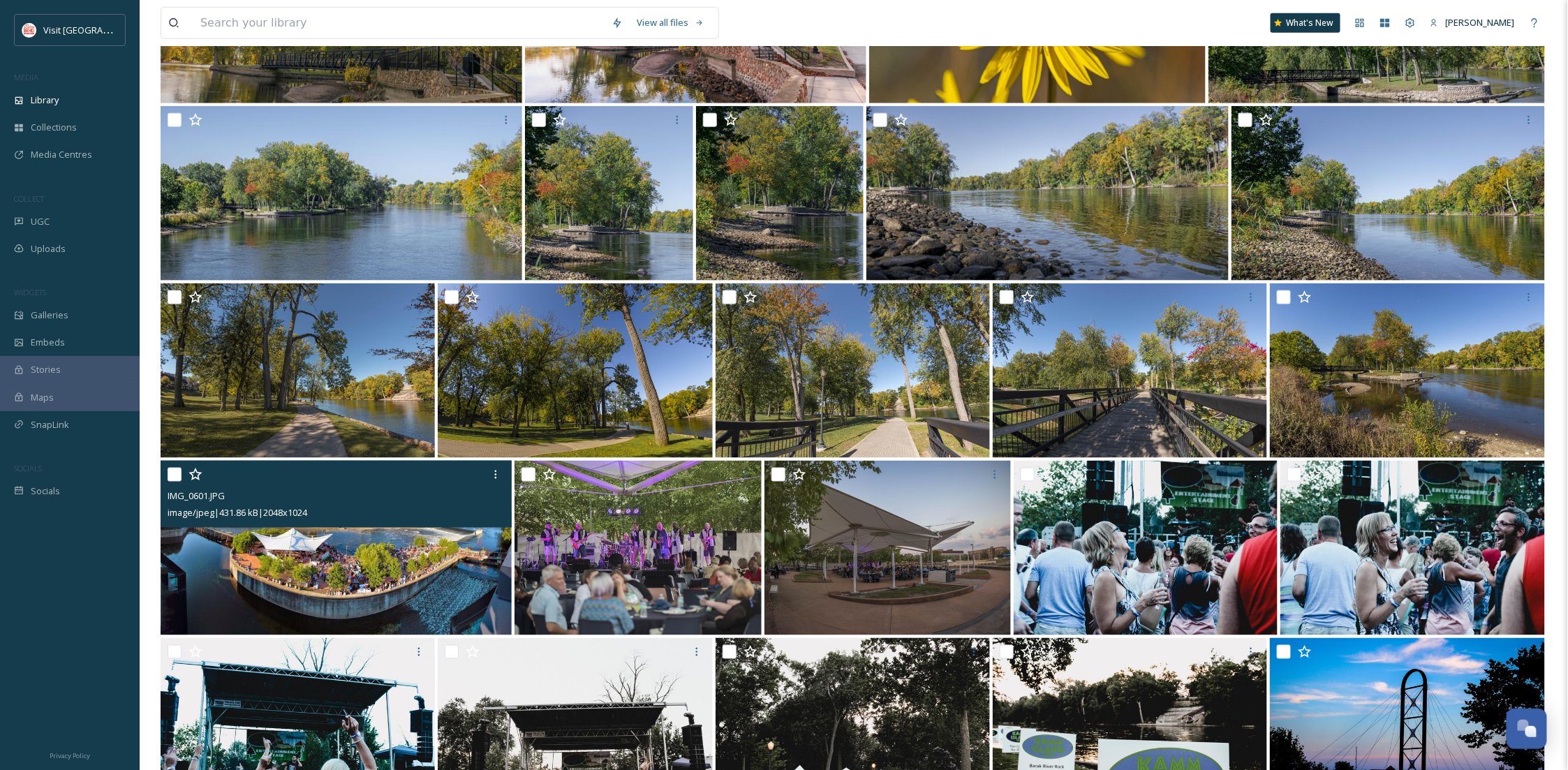
scroll to position [969, 0]
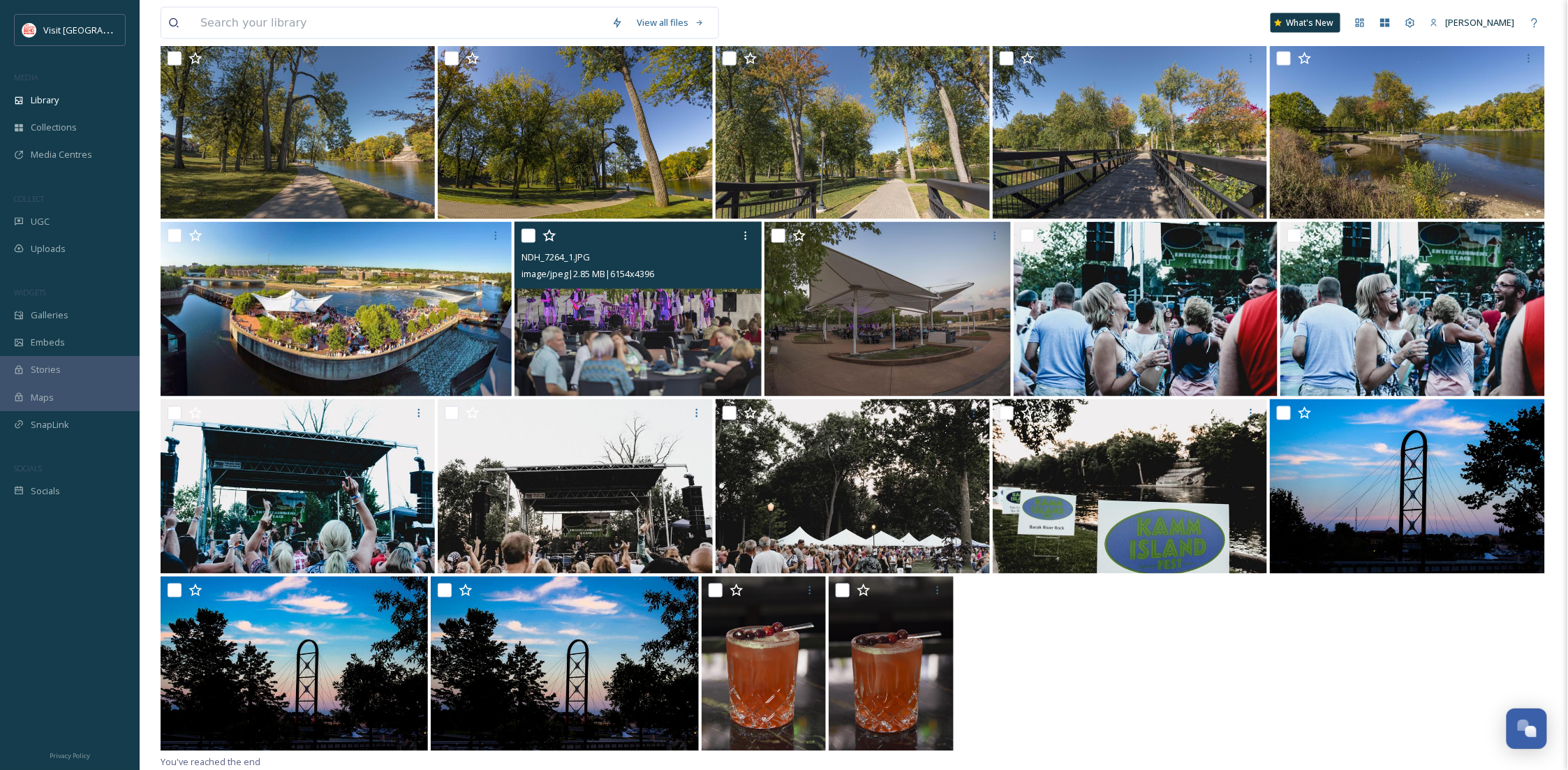
click at [689, 356] on img at bounding box center [638, 309] width 247 height 174
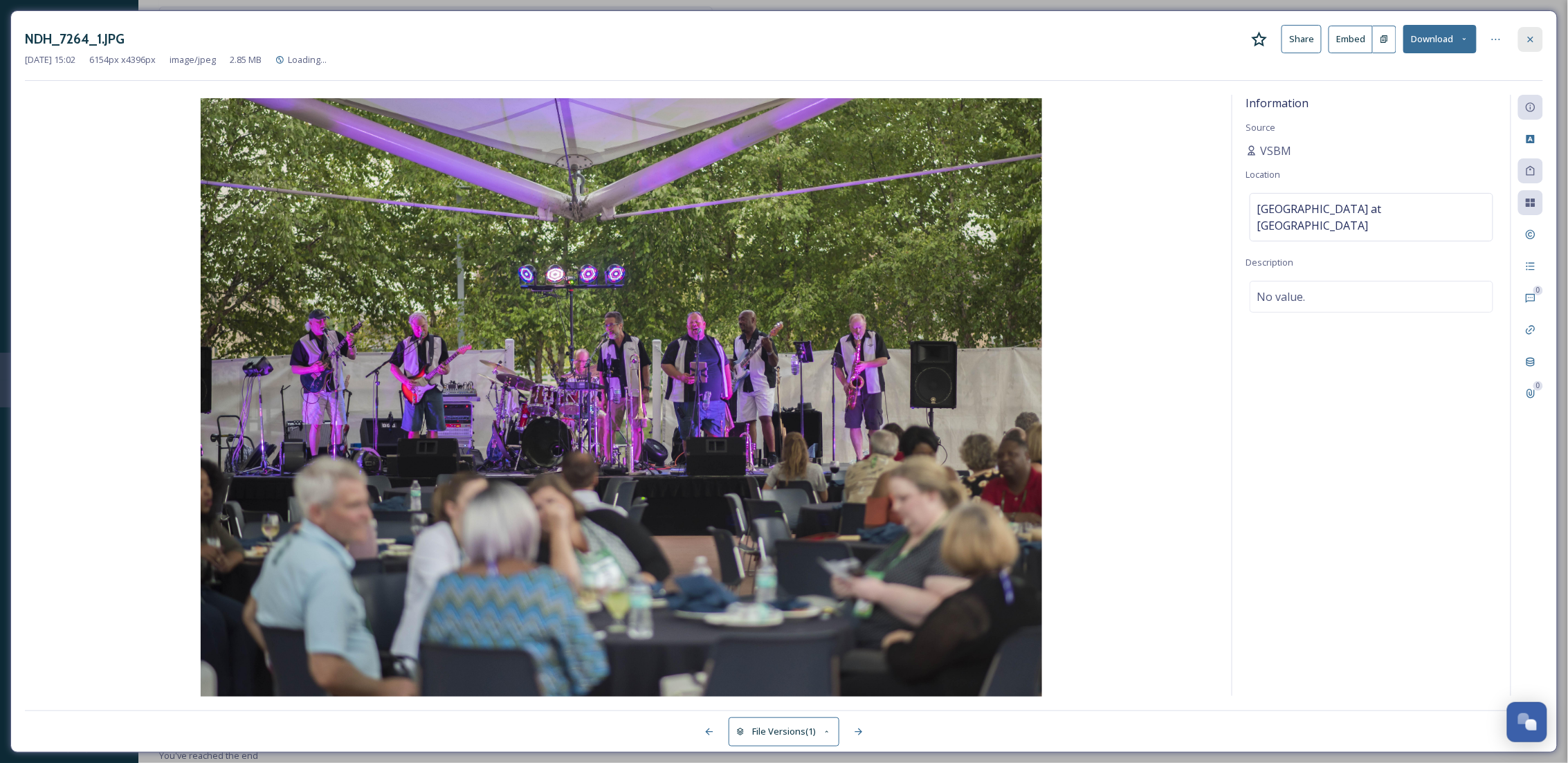
click at [1531, 46] on div at bounding box center [1530, 39] width 25 height 25
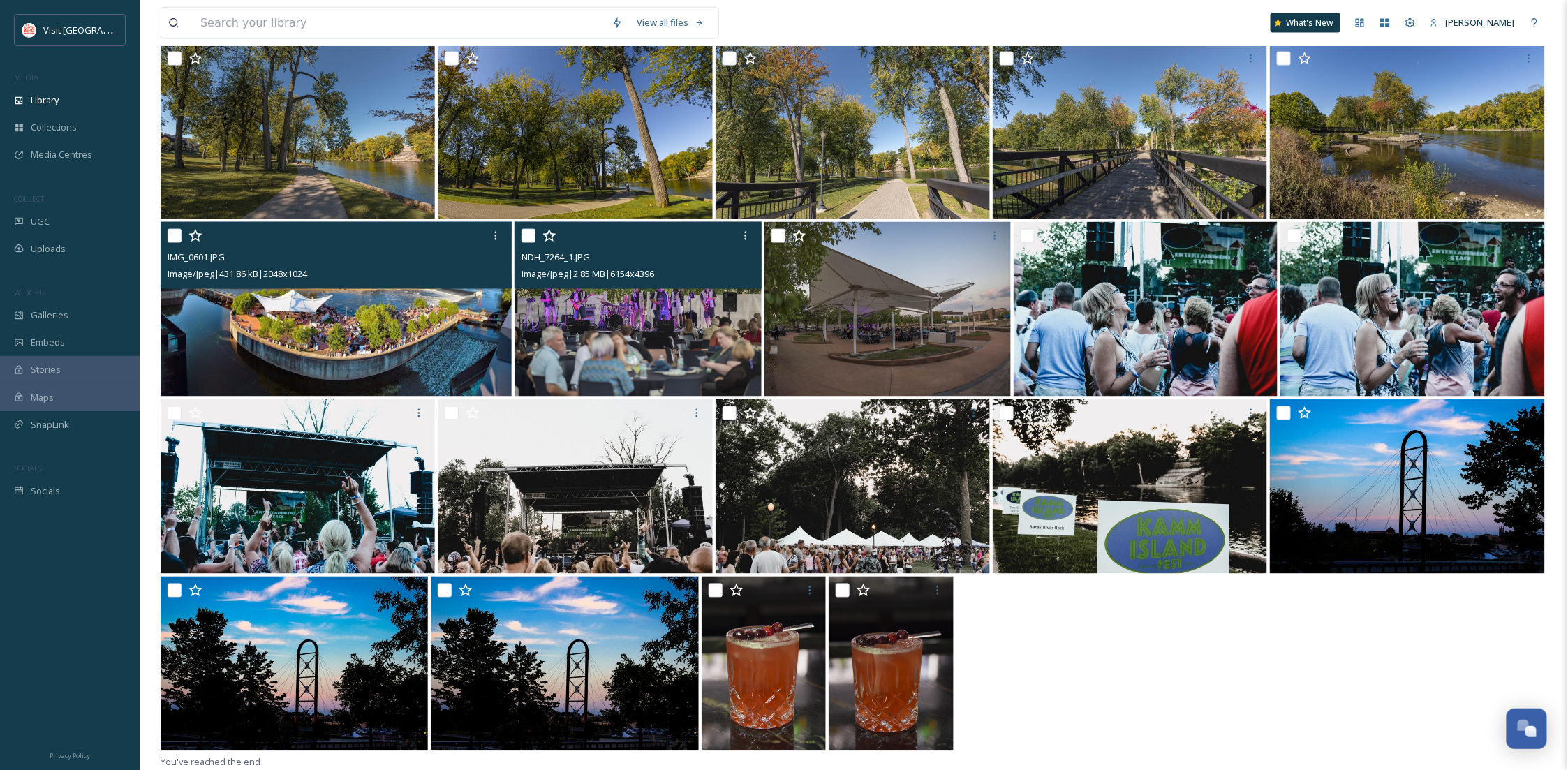
click at [409, 328] on img at bounding box center [336, 309] width 351 height 174
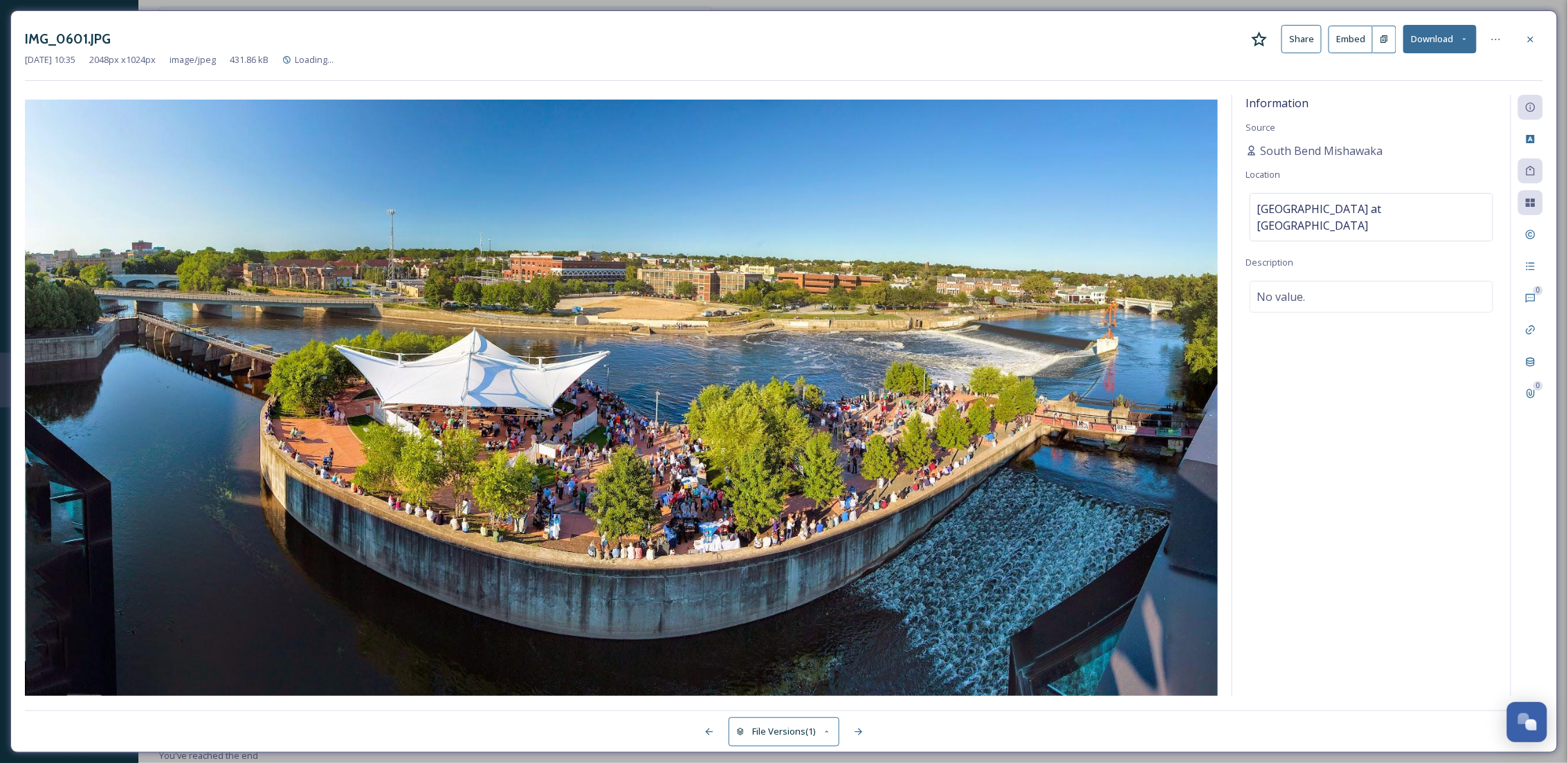
click at [1428, 34] on button "Download" at bounding box center [1439, 39] width 73 height 28
click at [1426, 65] on span "Download Original (2048 x 1024)" at bounding box center [1404, 71] width 131 height 13
click at [1444, 34] on button "Download" at bounding box center [1439, 39] width 73 height 28
click at [1439, 112] on div "Download Medium (1080 x 540)" at bounding box center [1404, 126] width 145 height 27
click at [1518, 37] on div at bounding box center [1530, 39] width 25 height 25
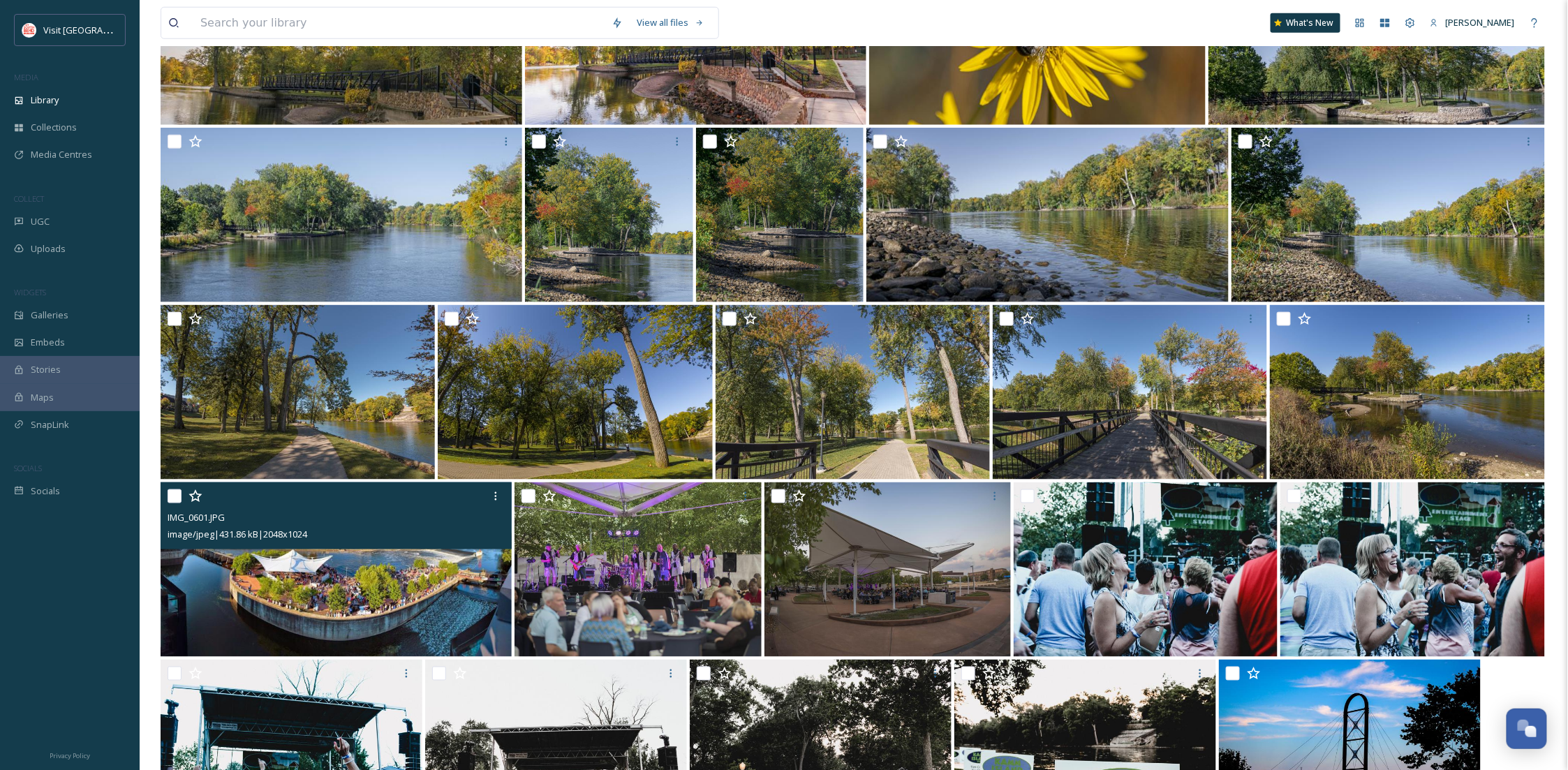
scroll to position [810, 0]
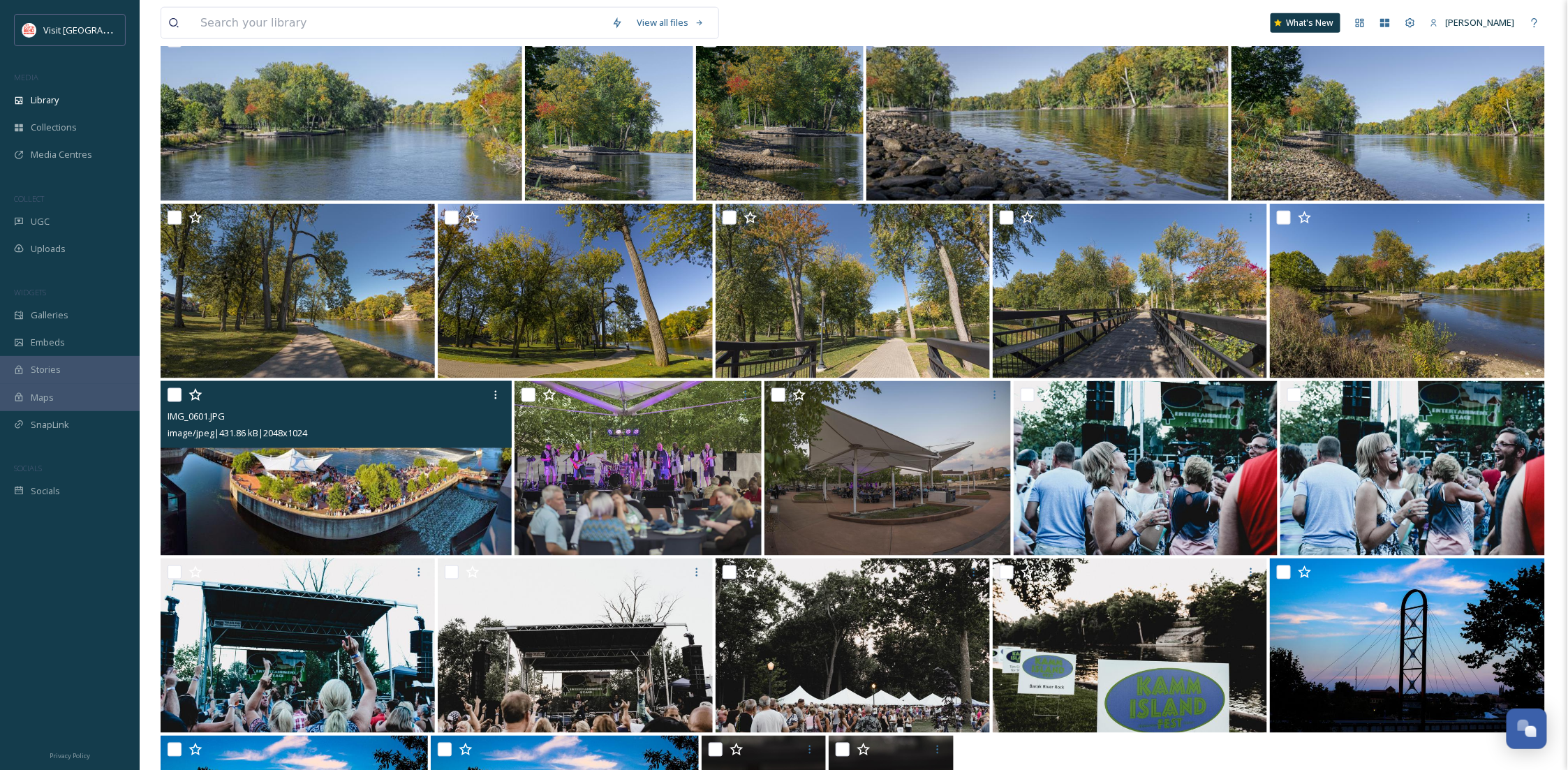
click at [376, 532] on img at bounding box center [336, 469] width 351 height 174
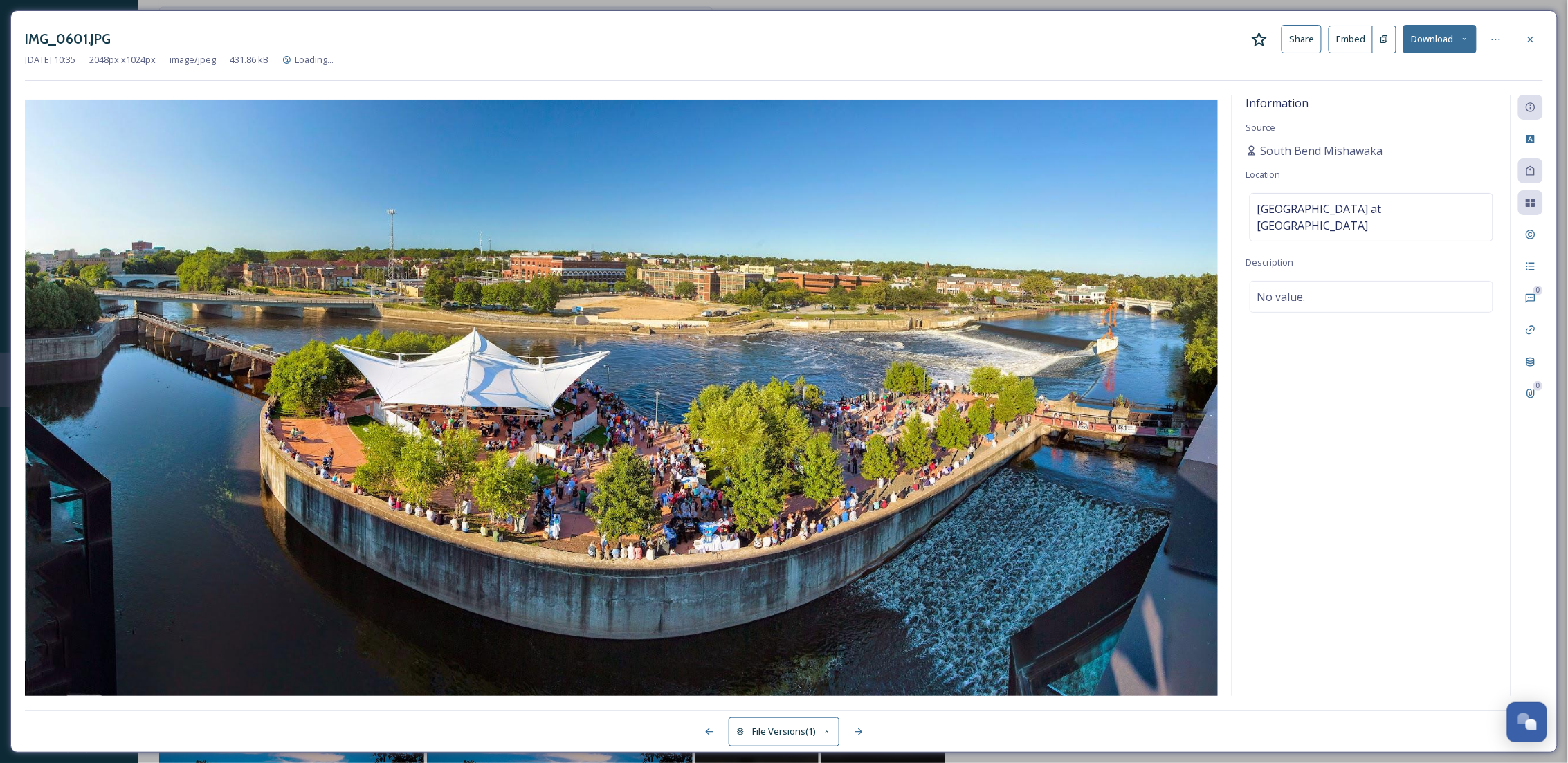
click at [1432, 31] on button "Download" at bounding box center [1439, 39] width 73 height 28
click at [1416, 117] on div "Download Medium (1080 x 540)" at bounding box center [1404, 126] width 145 height 27
click at [1441, 36] on button "Download" at bounding box center [1439, 39] width 73 height 28
click at [1437, 58] on div "Download Original (2048 x 1024)" at bounding box center [1404, 71] width 145 height 27
click at [1524, 38] on div at bounding box center [1530, 39] width 25 height 25
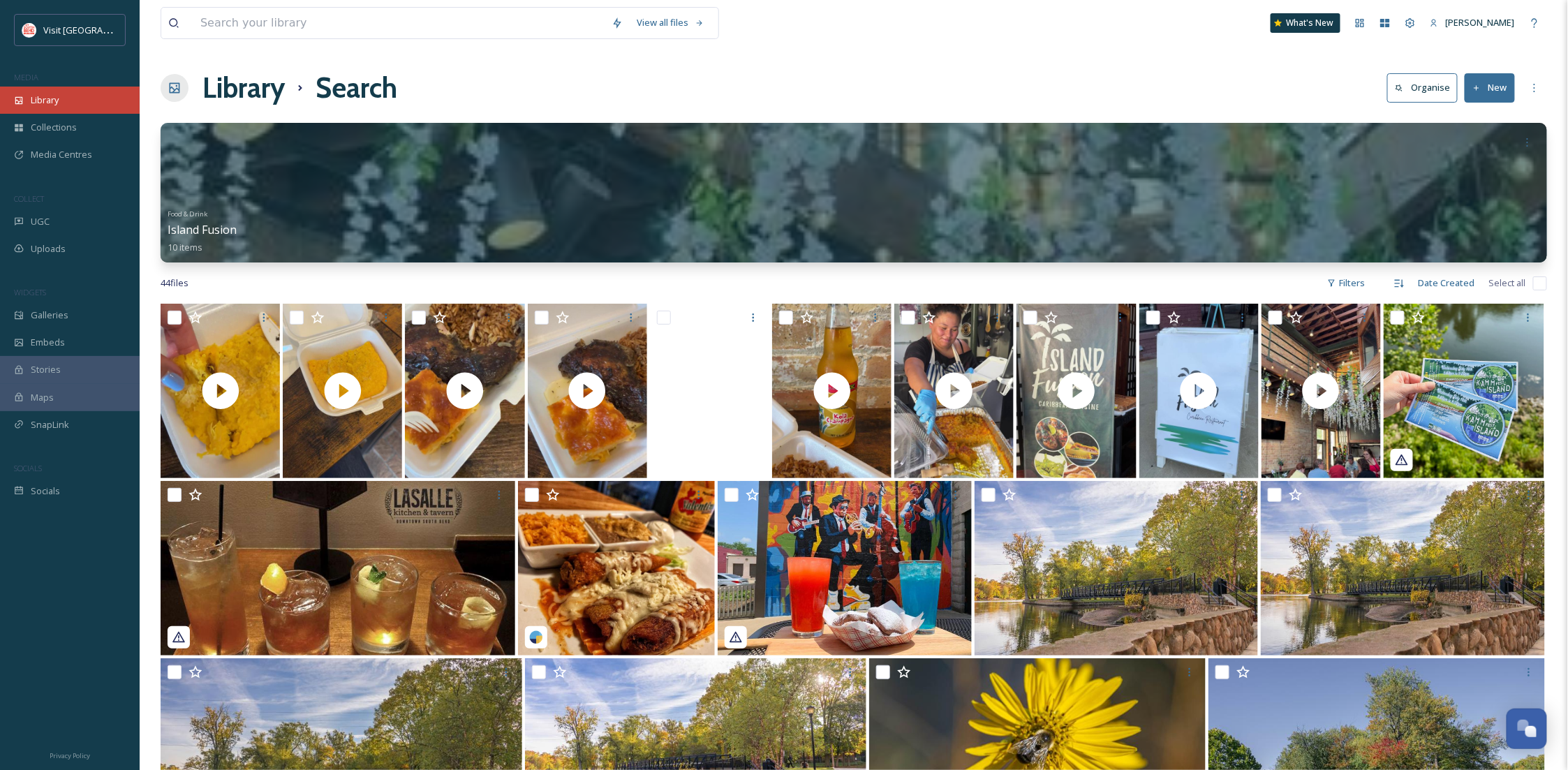
click at [87, 103] on div "Library" at bounding box center [69, 100] width 140 height 27
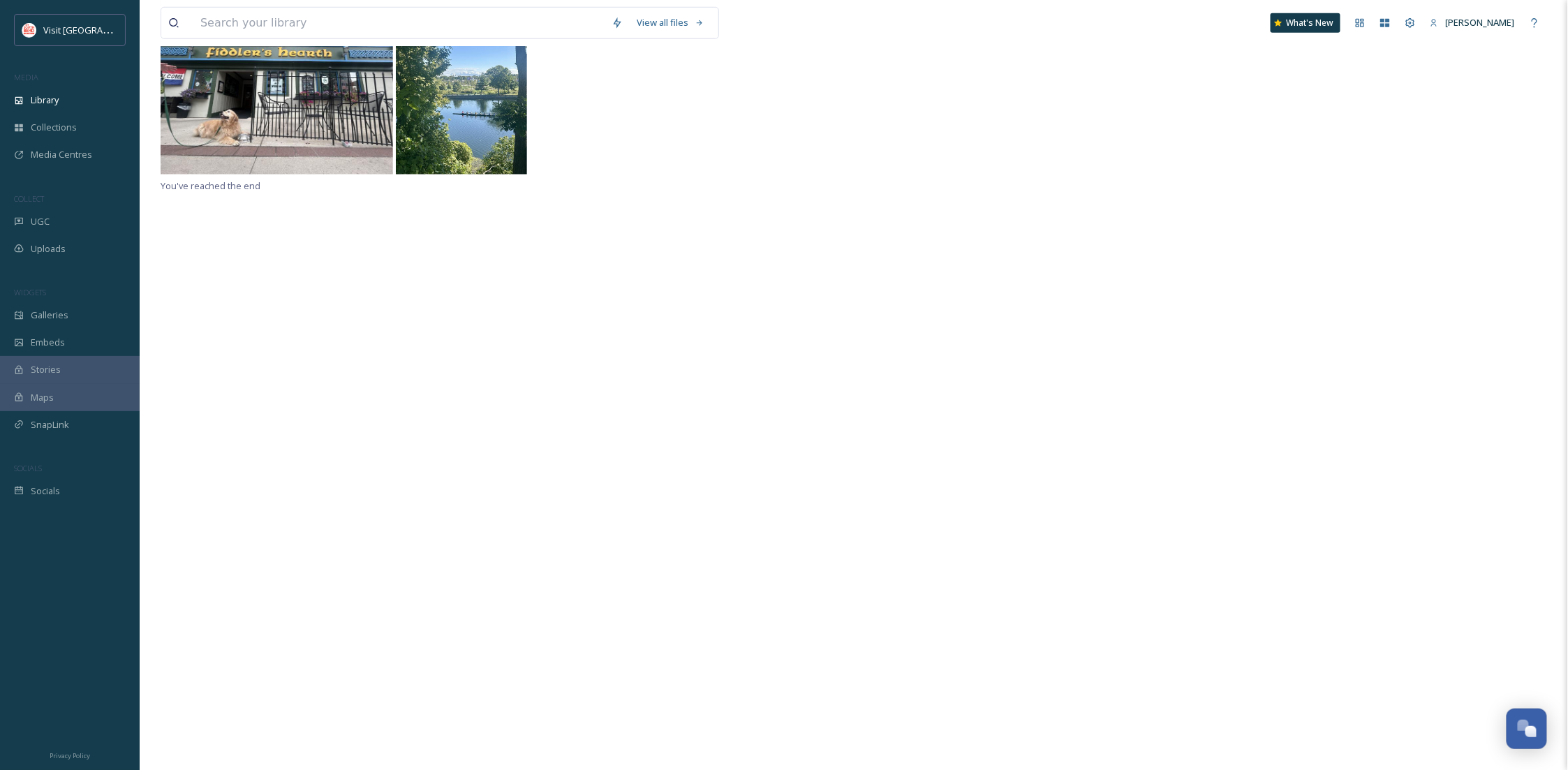
scroll to position [6, 0]
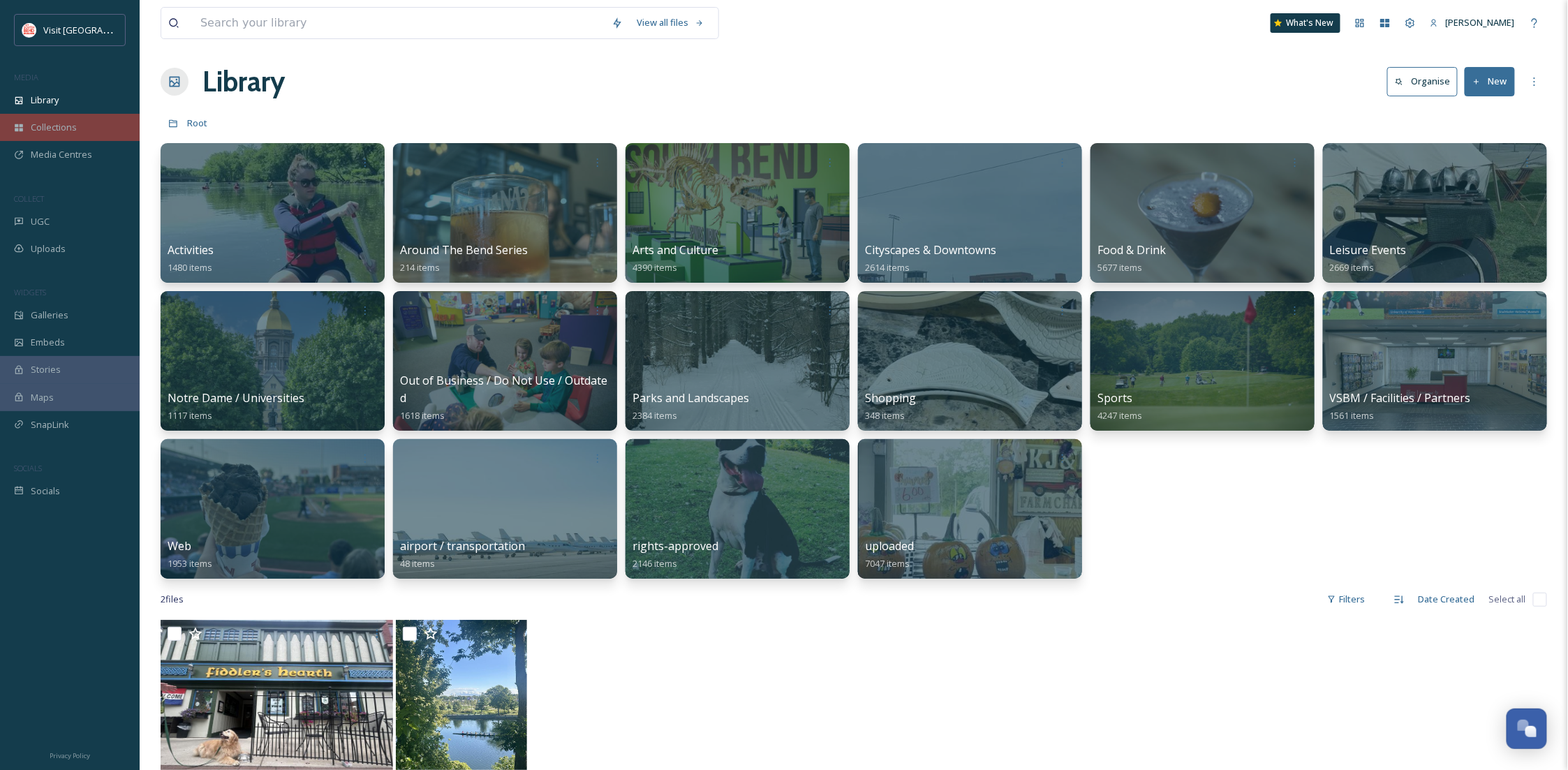
click at [26, 114] on div "Collections" at bounding box center [69, 128] width 140 height 27
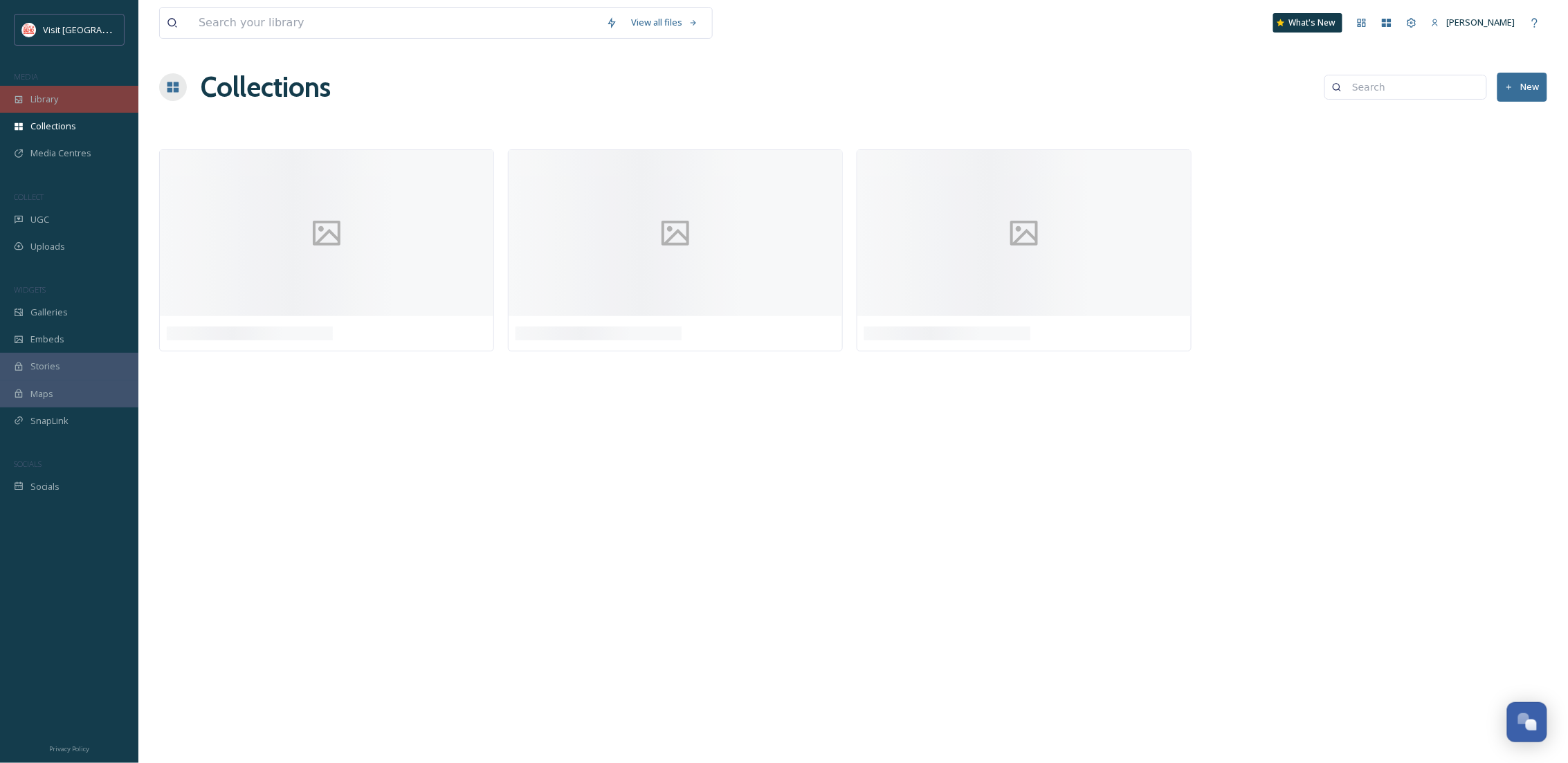
click at [35, 98] on span "Library" at bounding box center [44, 99] width 27 height 13
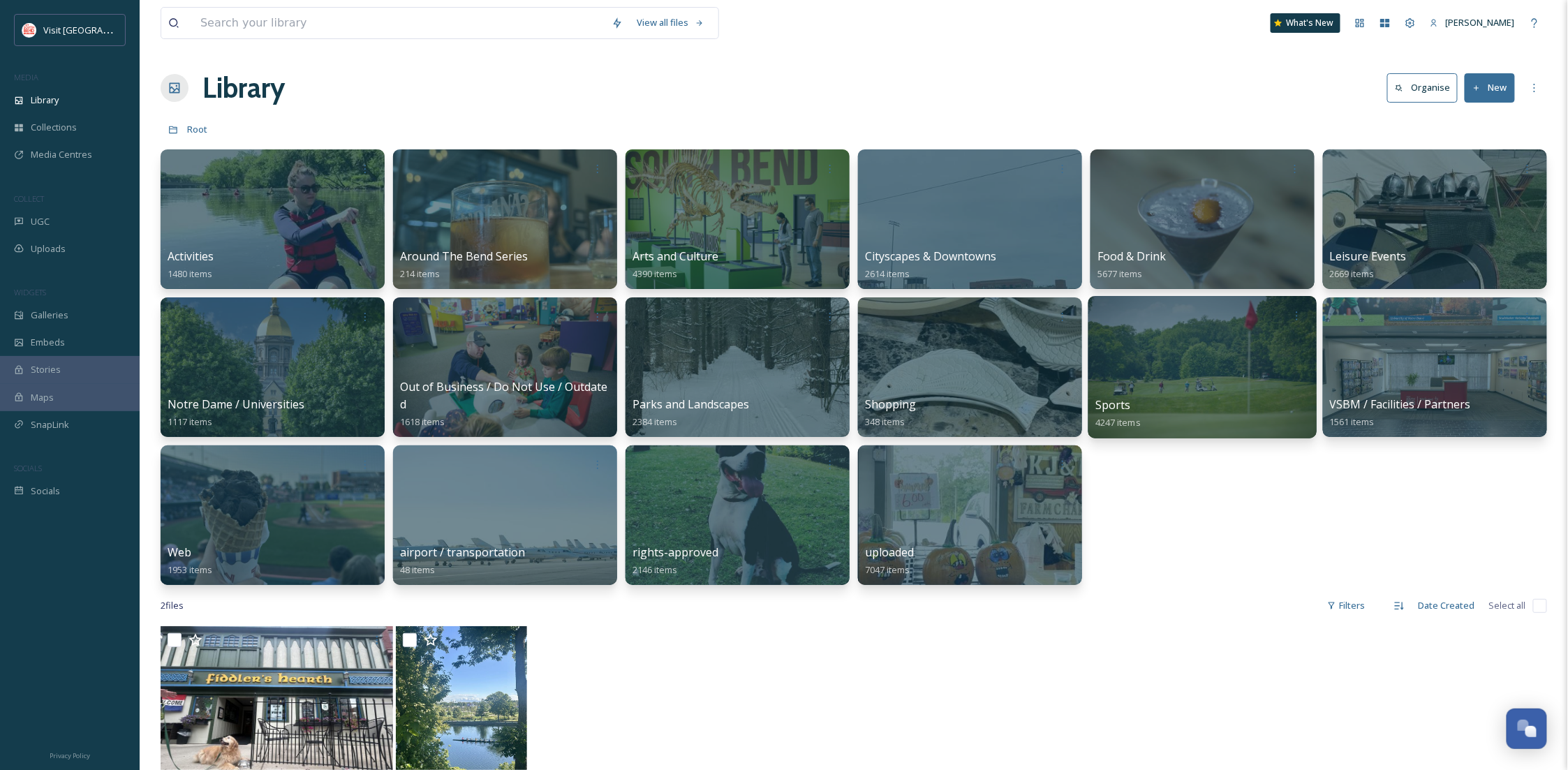
click at [1186, 396] on div "Sports 4247 items" at bounding box center [1202, 413] width 214 height 35
click at [1162, 382] on div at bounding box center [1203, 367] width 228 height 143
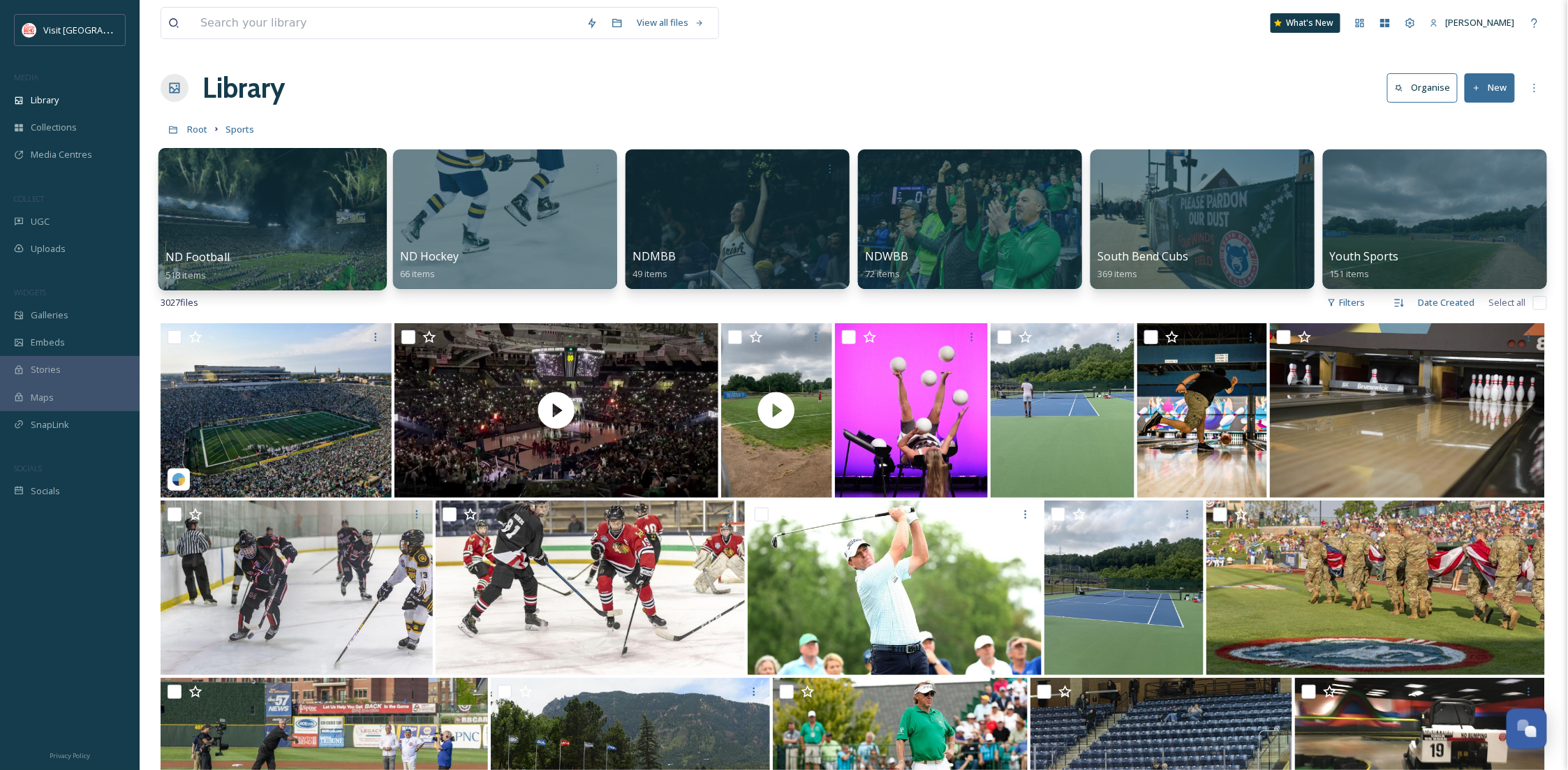
click at [313, 223] on div at bounding box center [273, 219] width 228 height 143
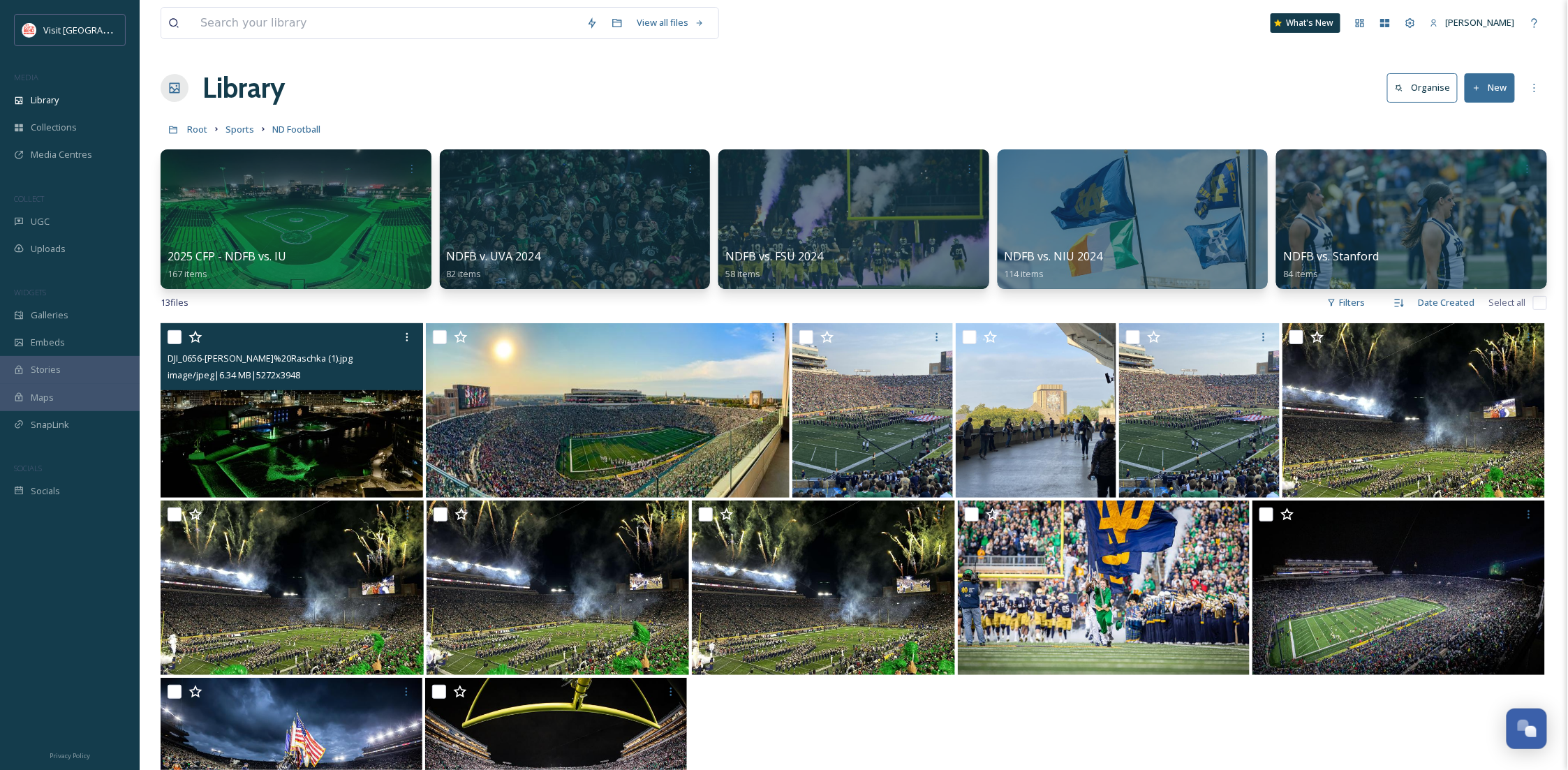
click at [261, 409] on img at bounding box center [292, 411] width 262 height 174
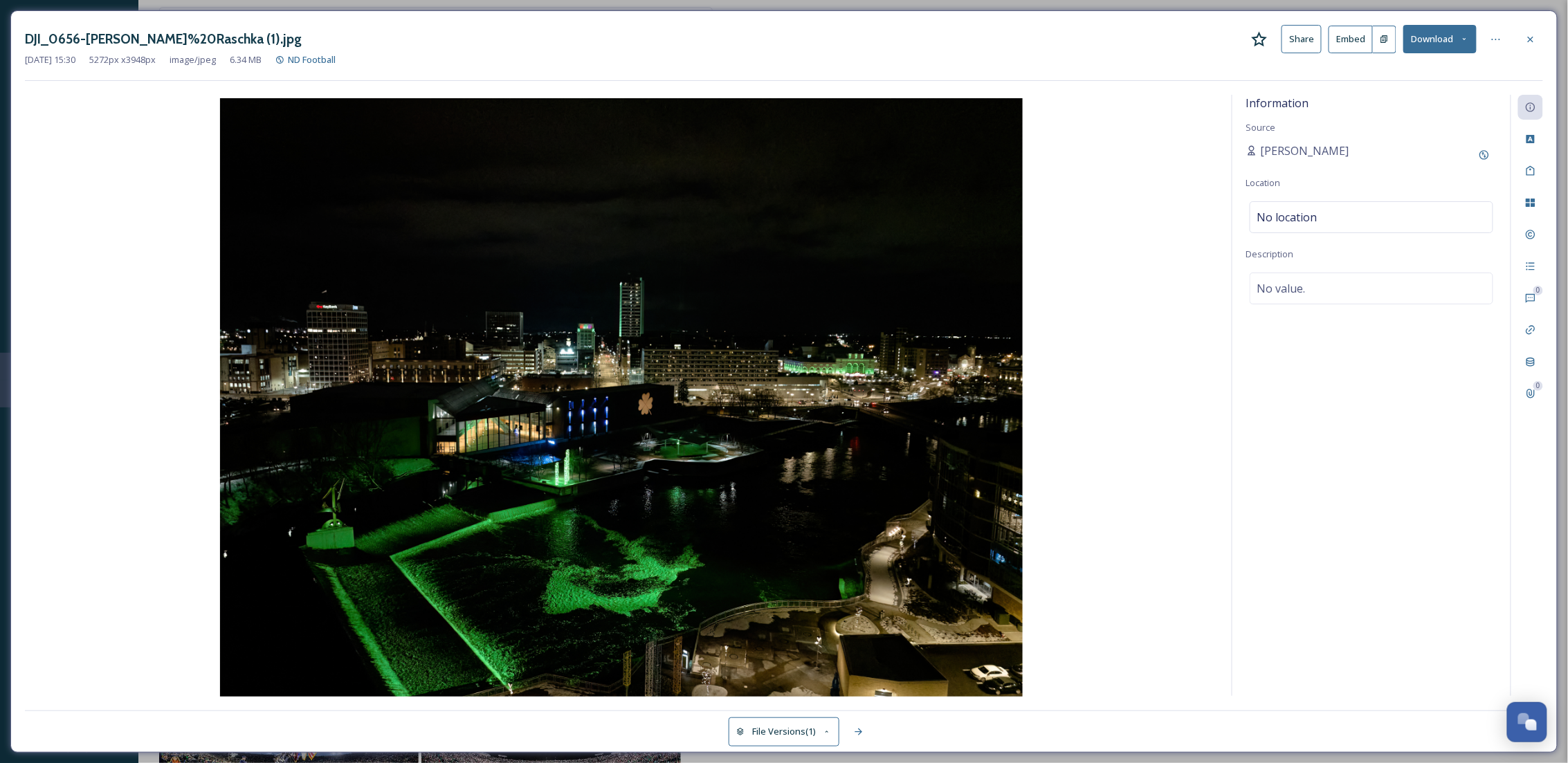
click at [1546, 37] on div "DJI_0656-Adam%20Raschka (1).jpg Share Embed Download Jun 20 2025 15:30 5272 px …" at bounding box center [784, 382] width 1547 height 743
click at [1533, 39] on icon at bounding box center [1531, 39] width 11 height 11
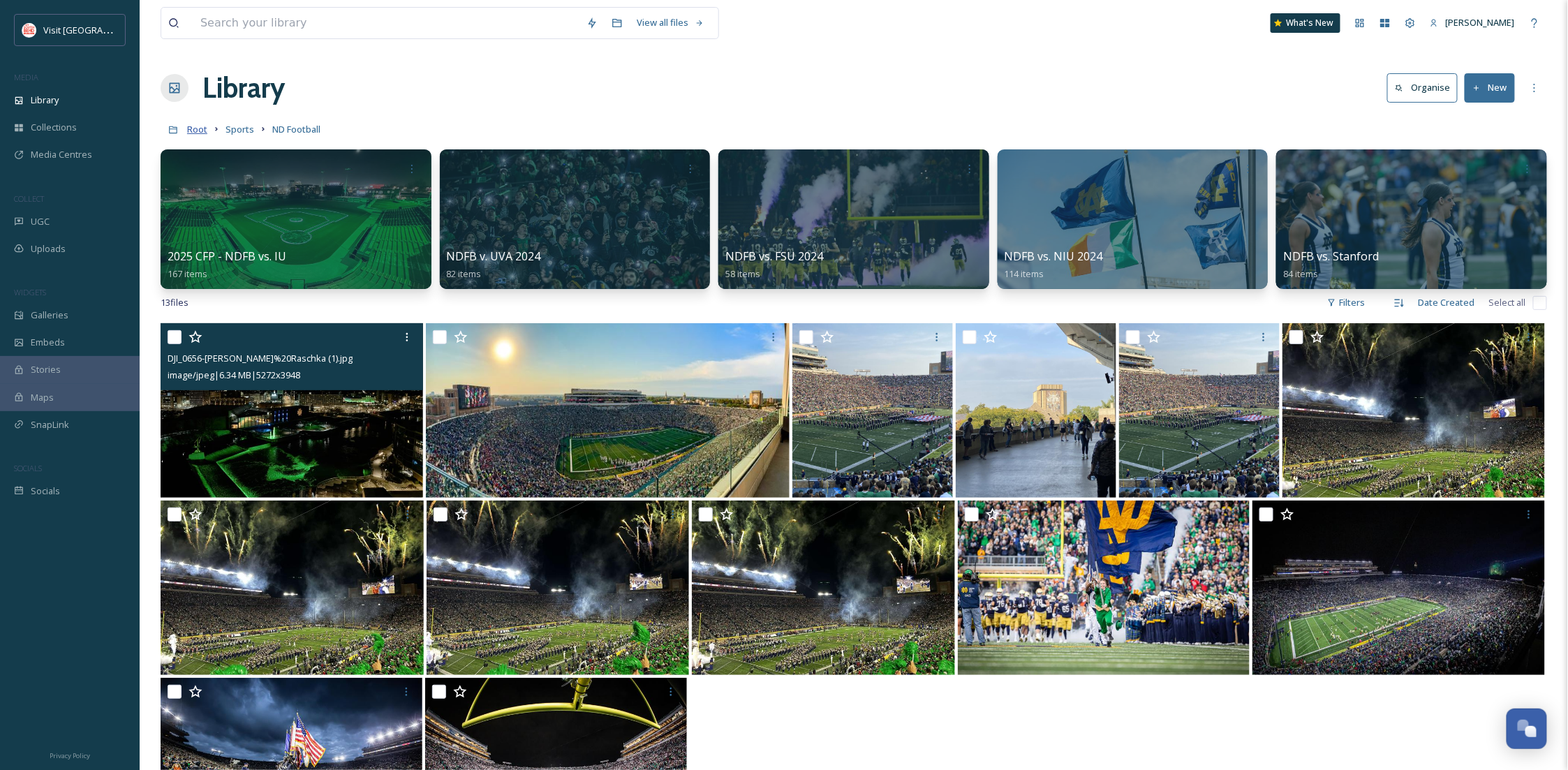
click at [194, 130] on span "Root" at bounding box center [197, 129] width 21 height 13
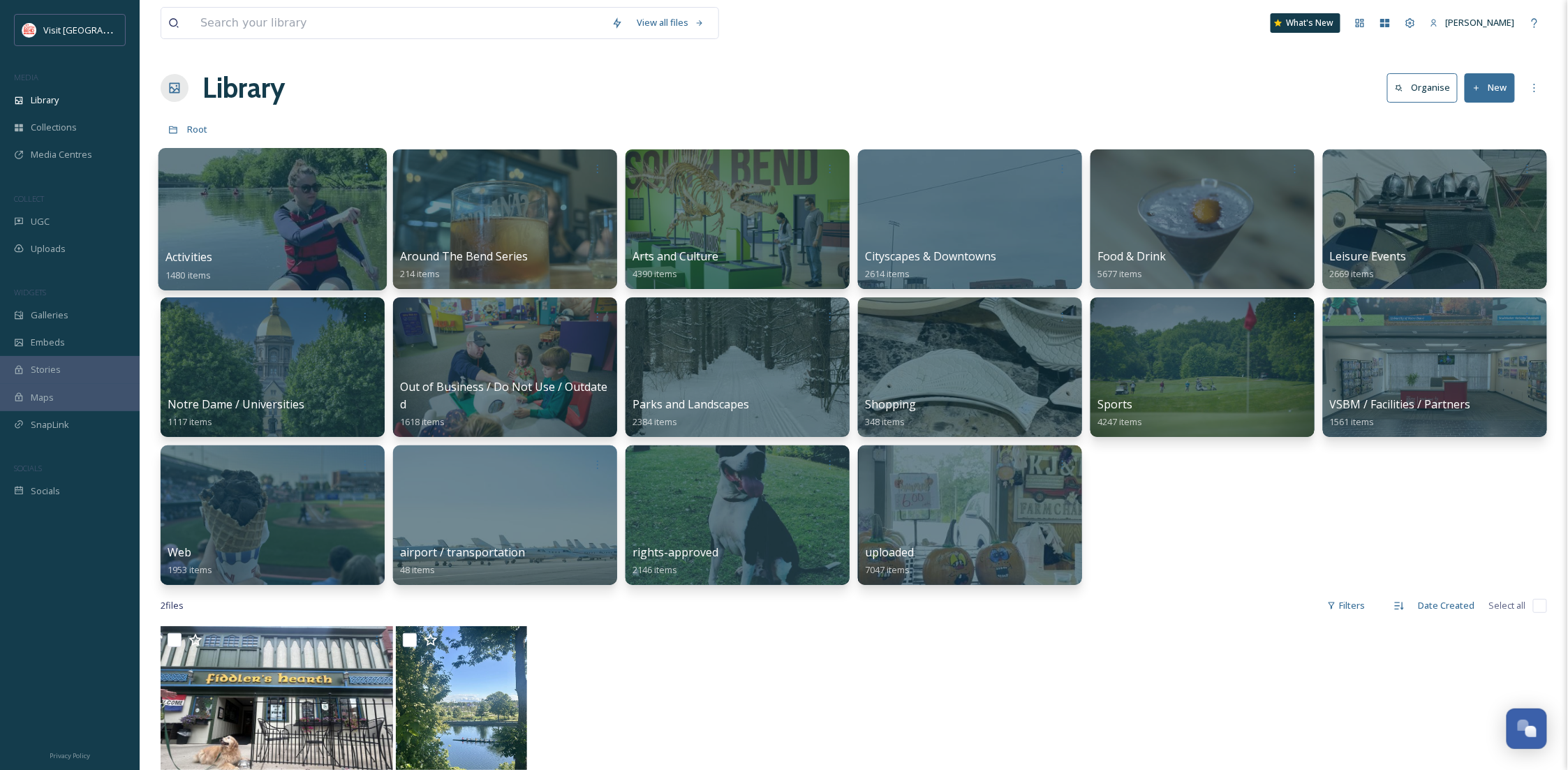
click at [276, 254] on div "Activities 1480 items" at bounding box center [272, 266] width 214 height 35
click at [311, 226] on div at bounding box center [273, 219] width 228 height 143
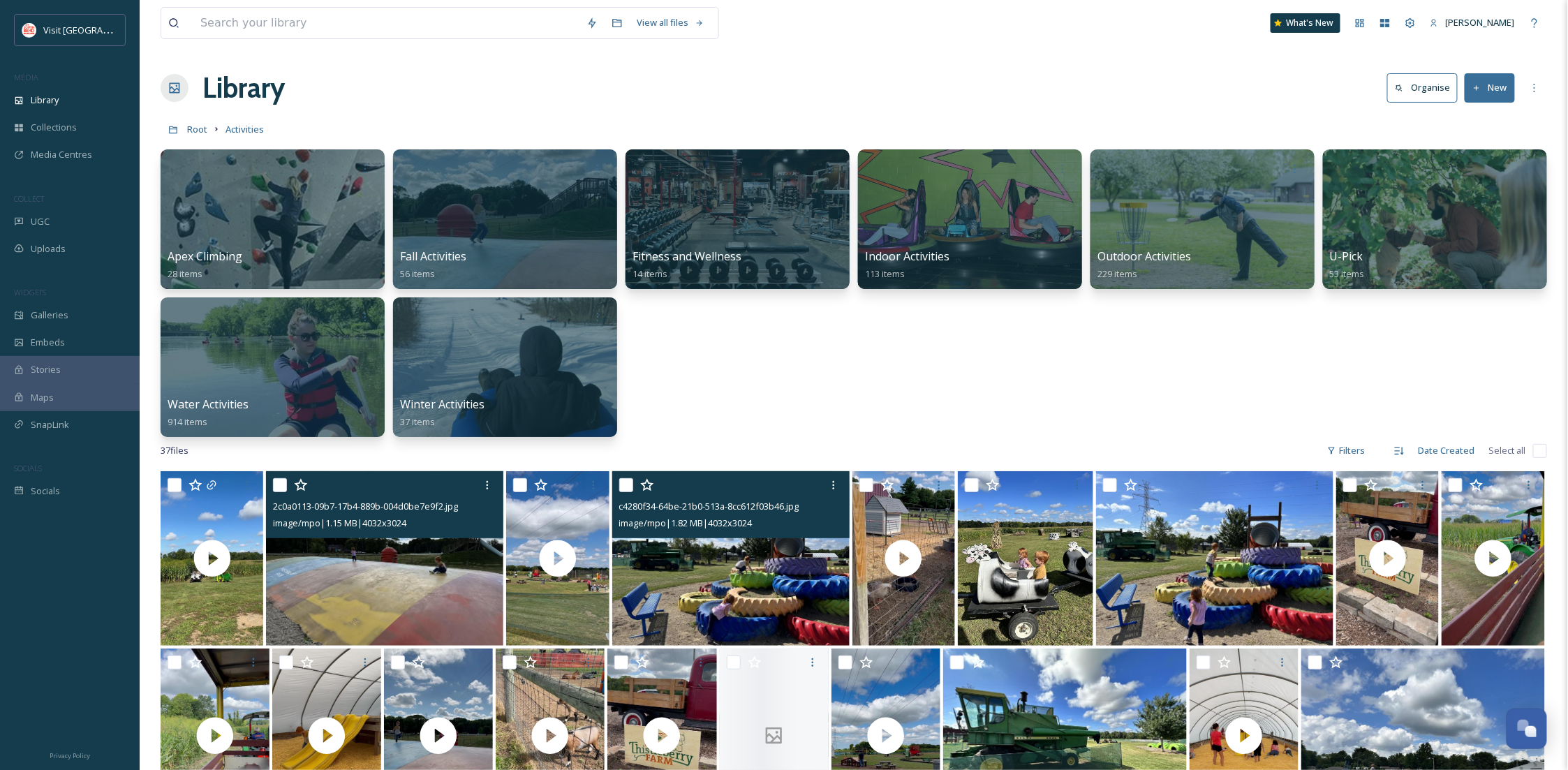
click at [773, 571] on img at bounding box center [731, 559] width 237 height 174
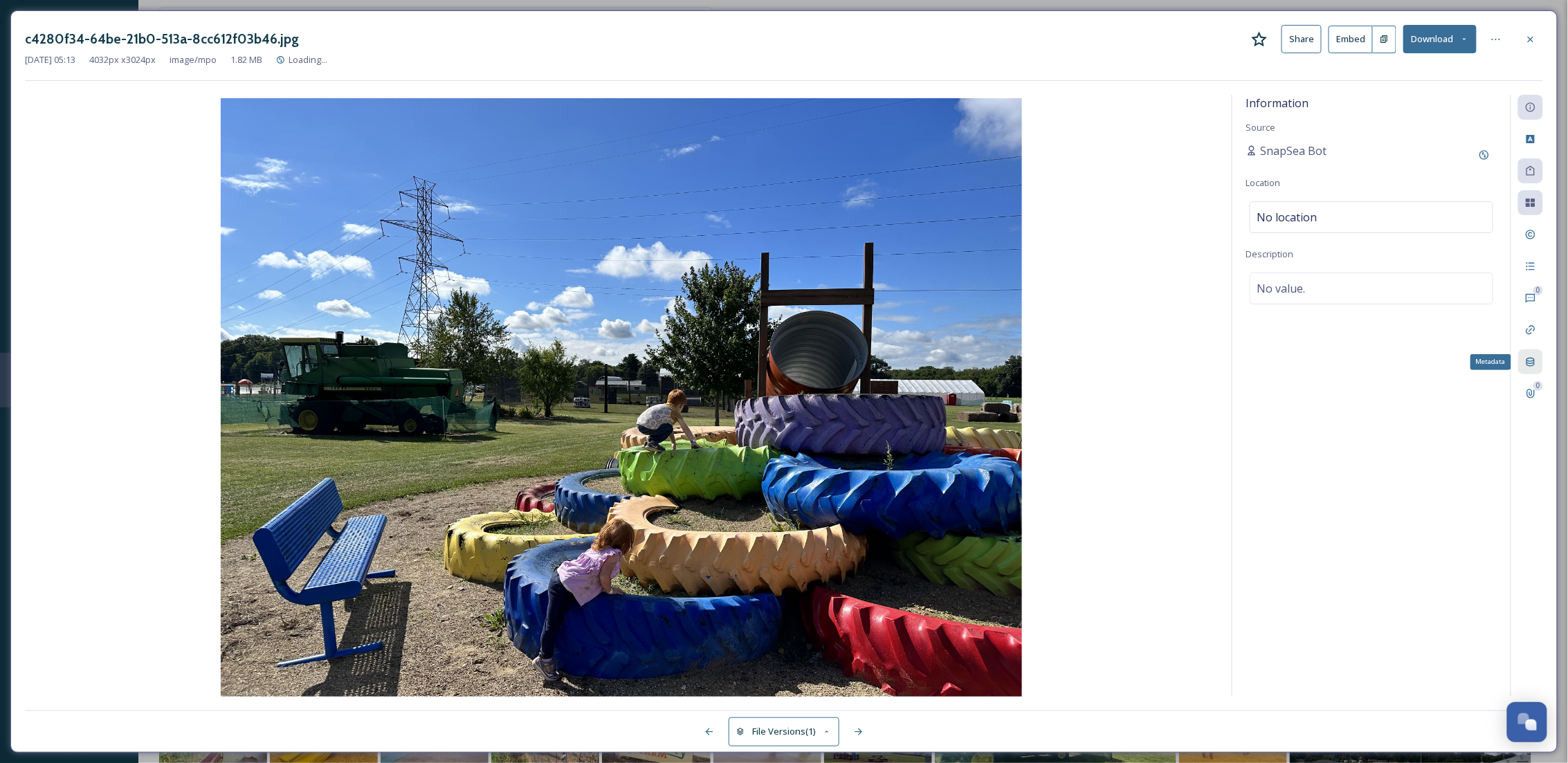
click at [1527, 368] on div "Metadata" at bounding box center [1530, 361] width 25 height 25
click at [1531, 38] on icon at bounding box center [1531, 39] width 11 height 11
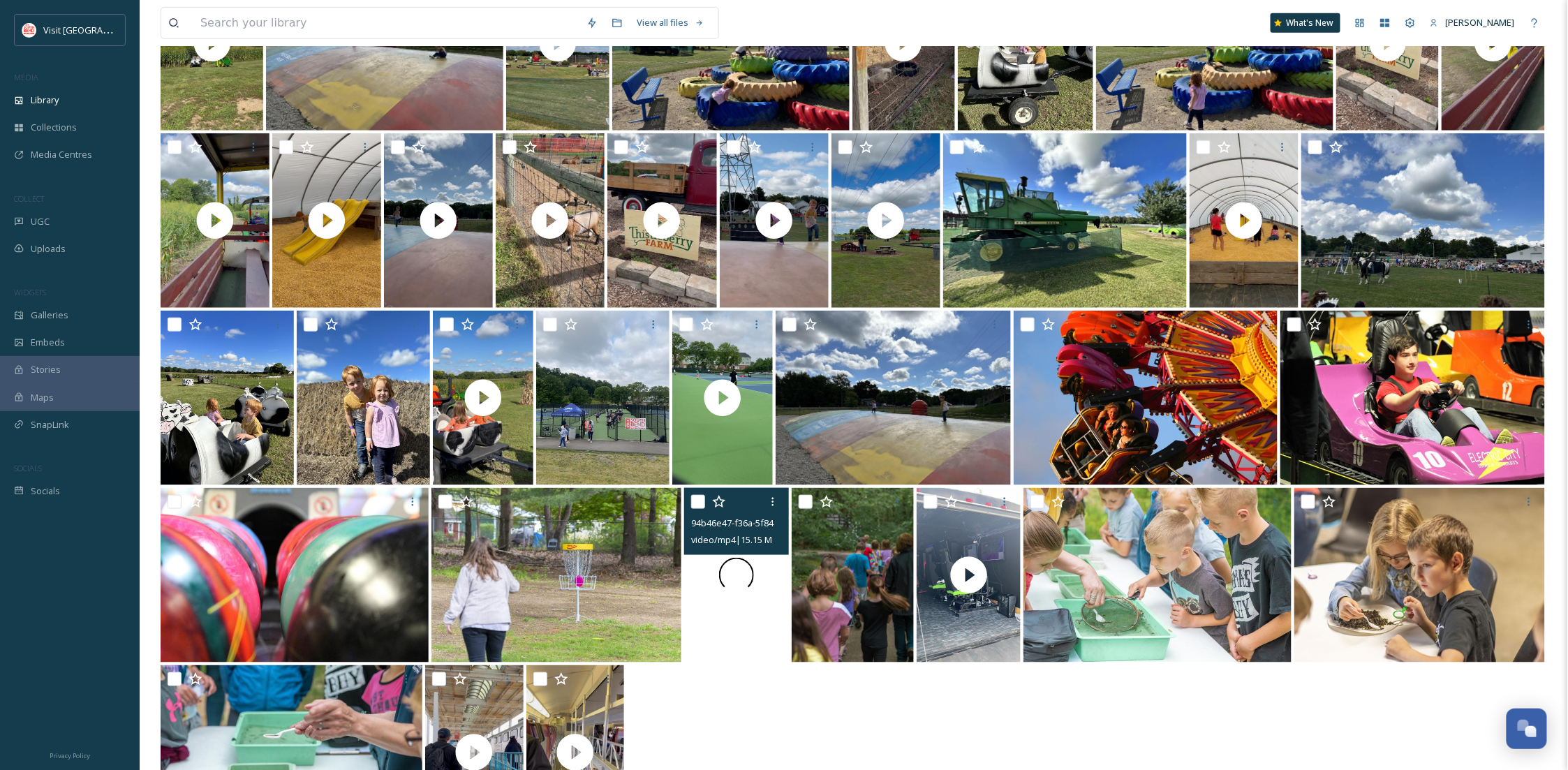
scroll to position [605, 0]
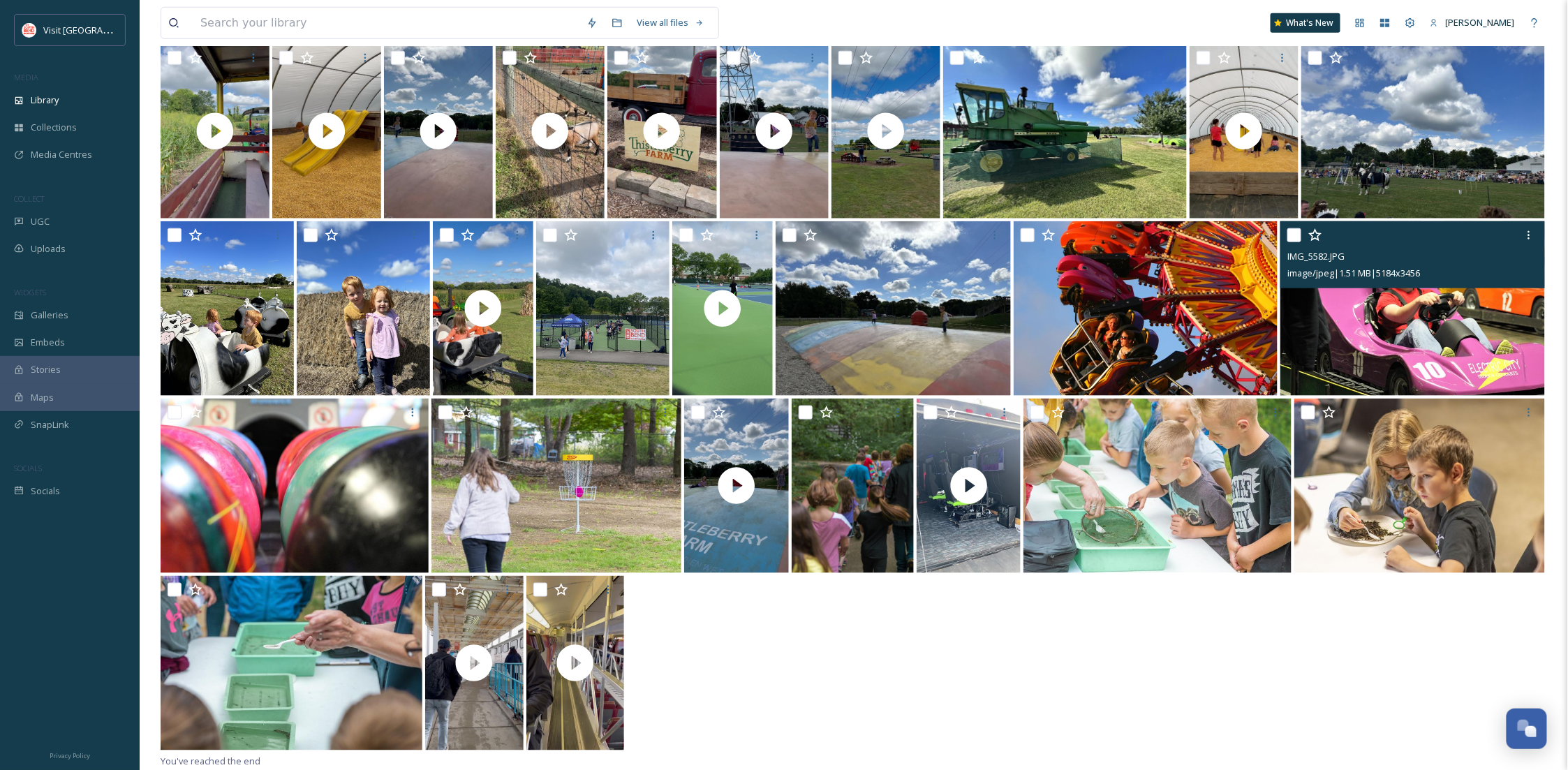
click at [1360, 332] on img at bounding box center [1412, 308] width 264 height 174
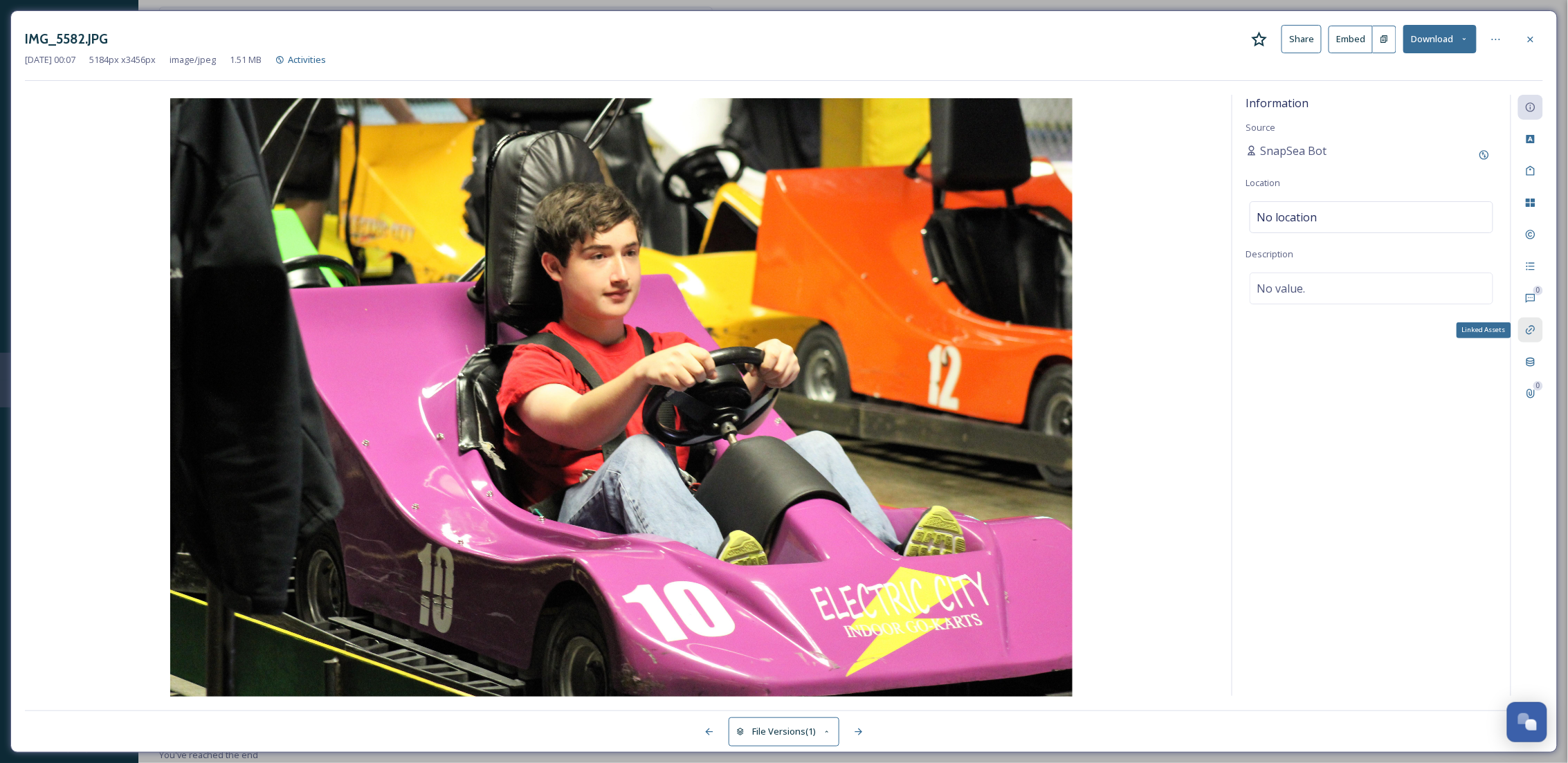
click at [1530, 341] on div "Linked Assets" at bounding box center [1530, 330] width 25 height 25
click at [1527, 356] on icon at bounding box center [1531, 362] width 11 height 11
click at [1307, 163] on span "There is nothing here." at bounding box center [1292, 159] width 92 height 13
click at [1533, 34] on icon at bounding box center [1531, 39] width 11 height 11
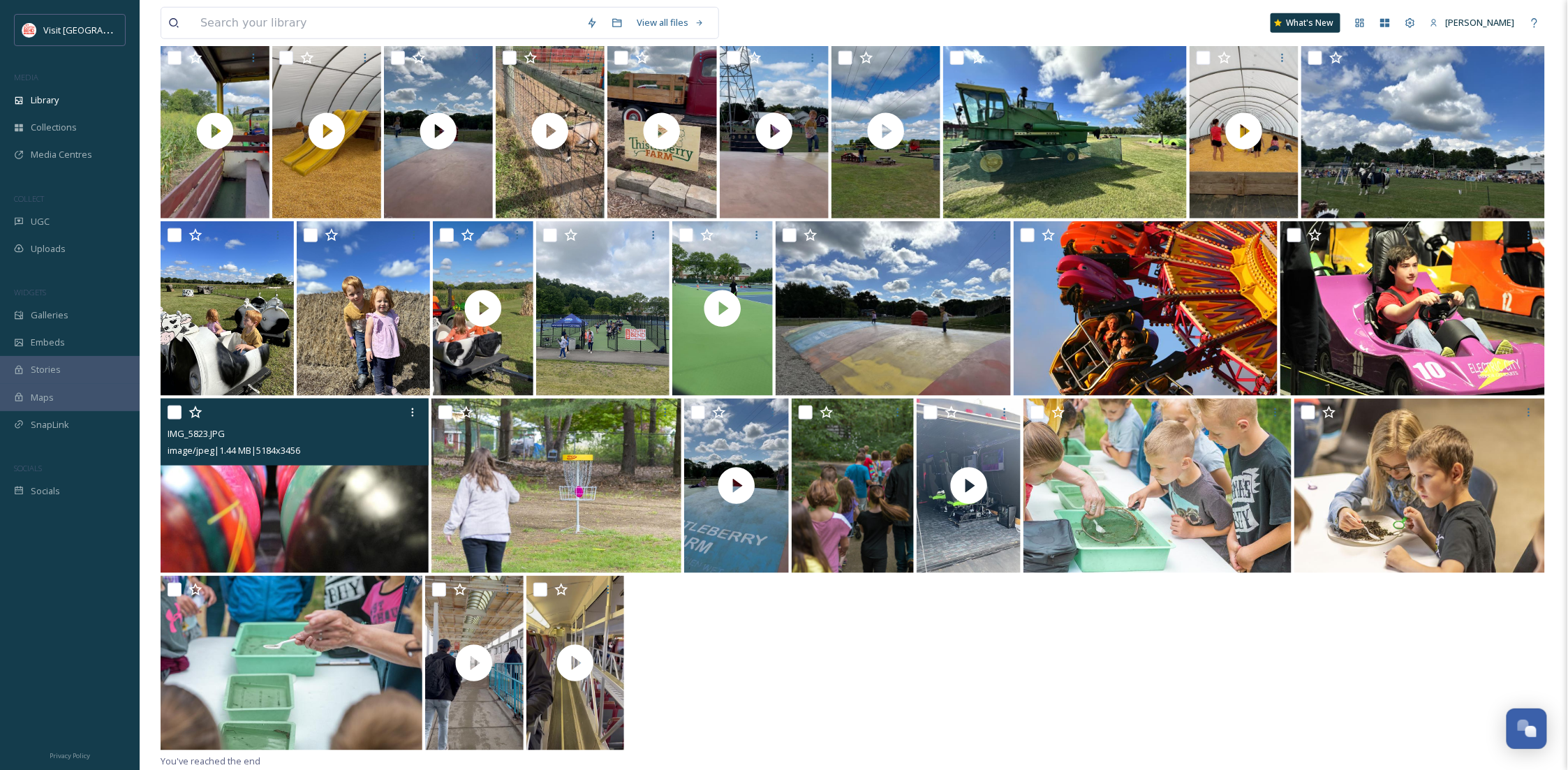
click at [292, 481] on img at bounding box center [295, 486] width 268 height 174
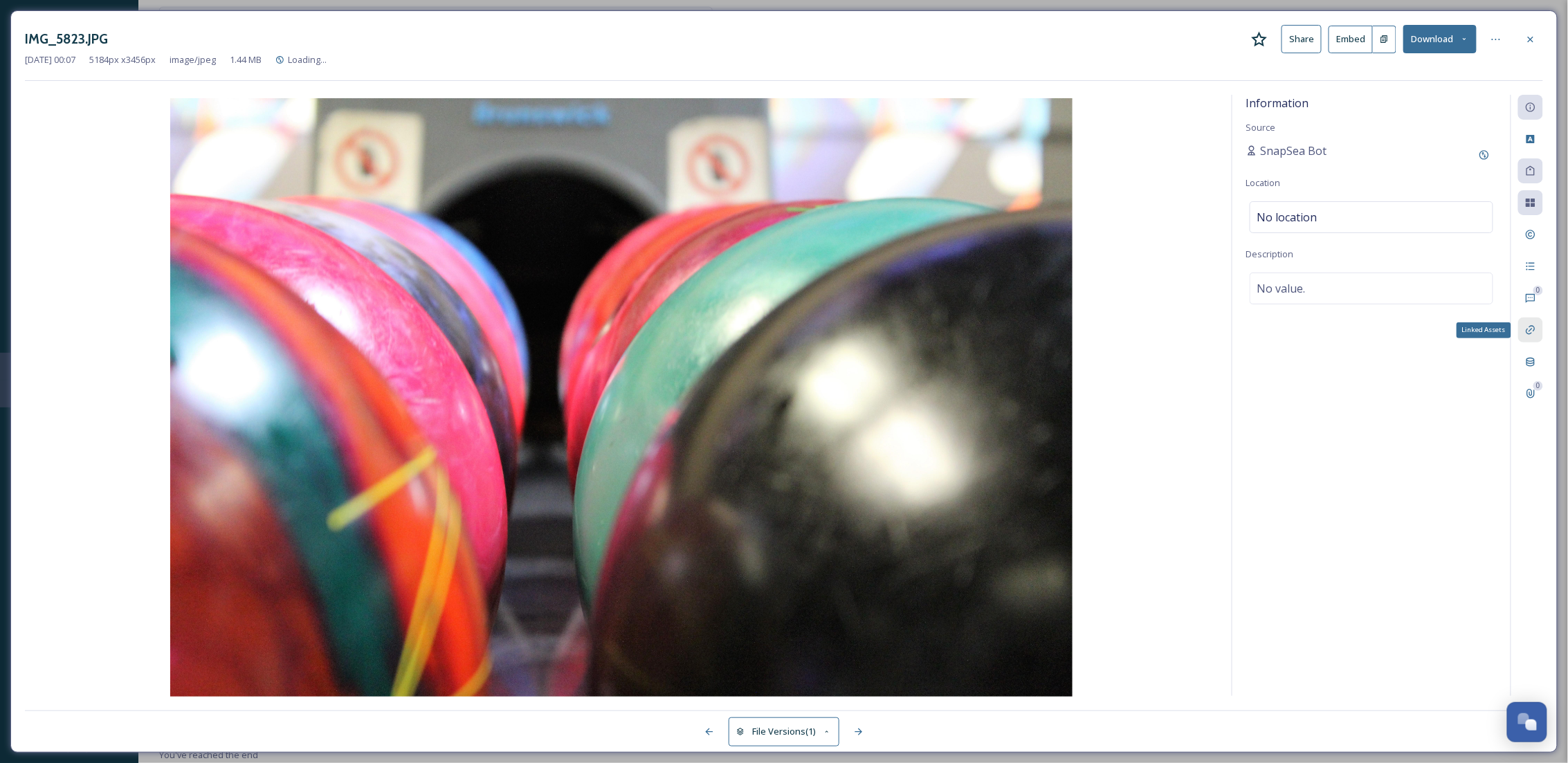
click at [1537, 327] on div "Linked Assets" at bounding box center [1530, 330] width 25 height 25
click at [1533, 22] on div "IMG_5823.JPG Share Embed Download Nov 09 2024 00:07 5184 px x 3456 px image/jpe…" at bounding box center [784, 382] width 1547 height 743
click at [1530, 34] on icon at bounding box center [1531, 39] width 11 height 11
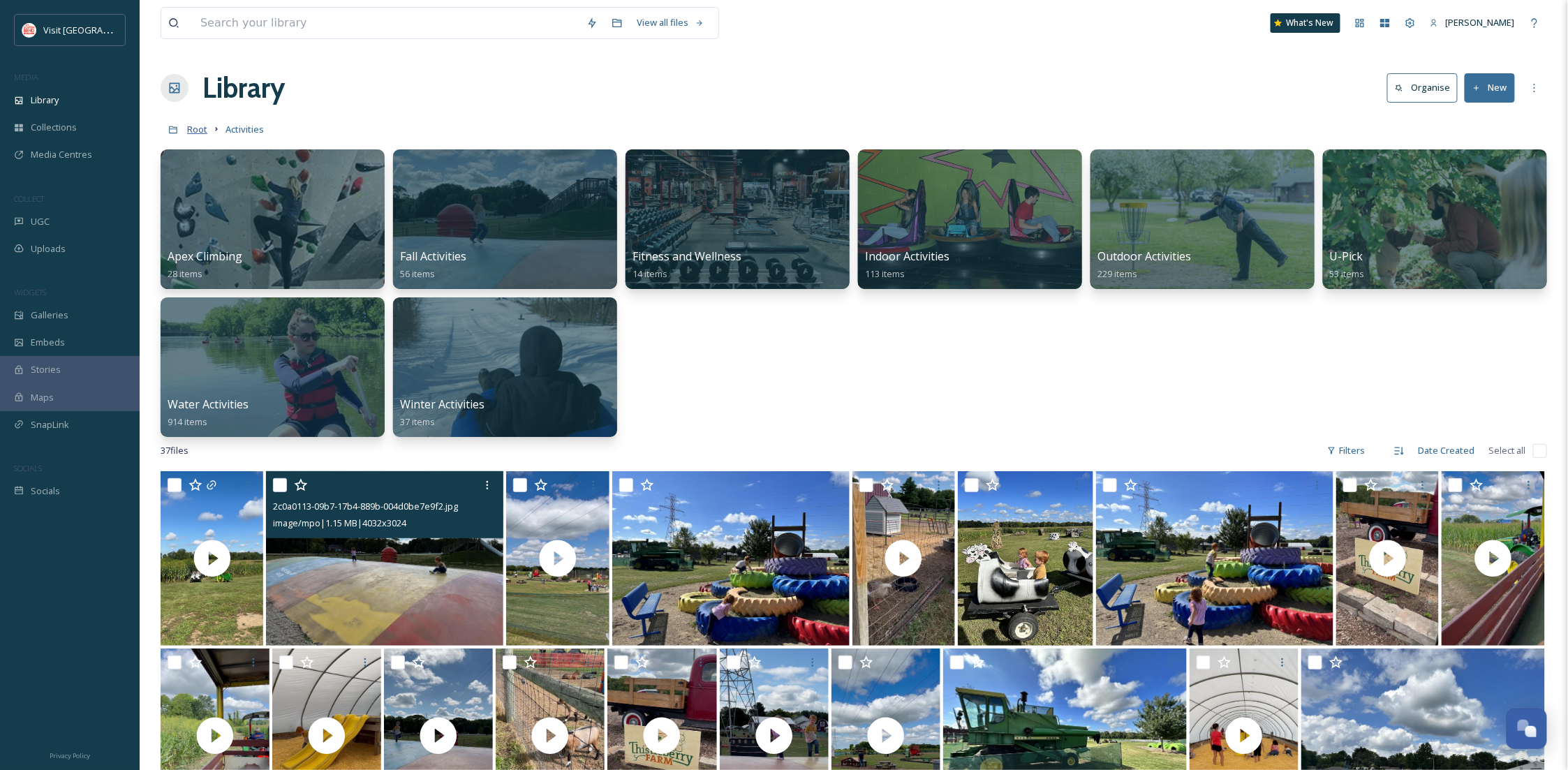
click at [186, 126] on link at bounding box center [174, 128] width 26 height 26
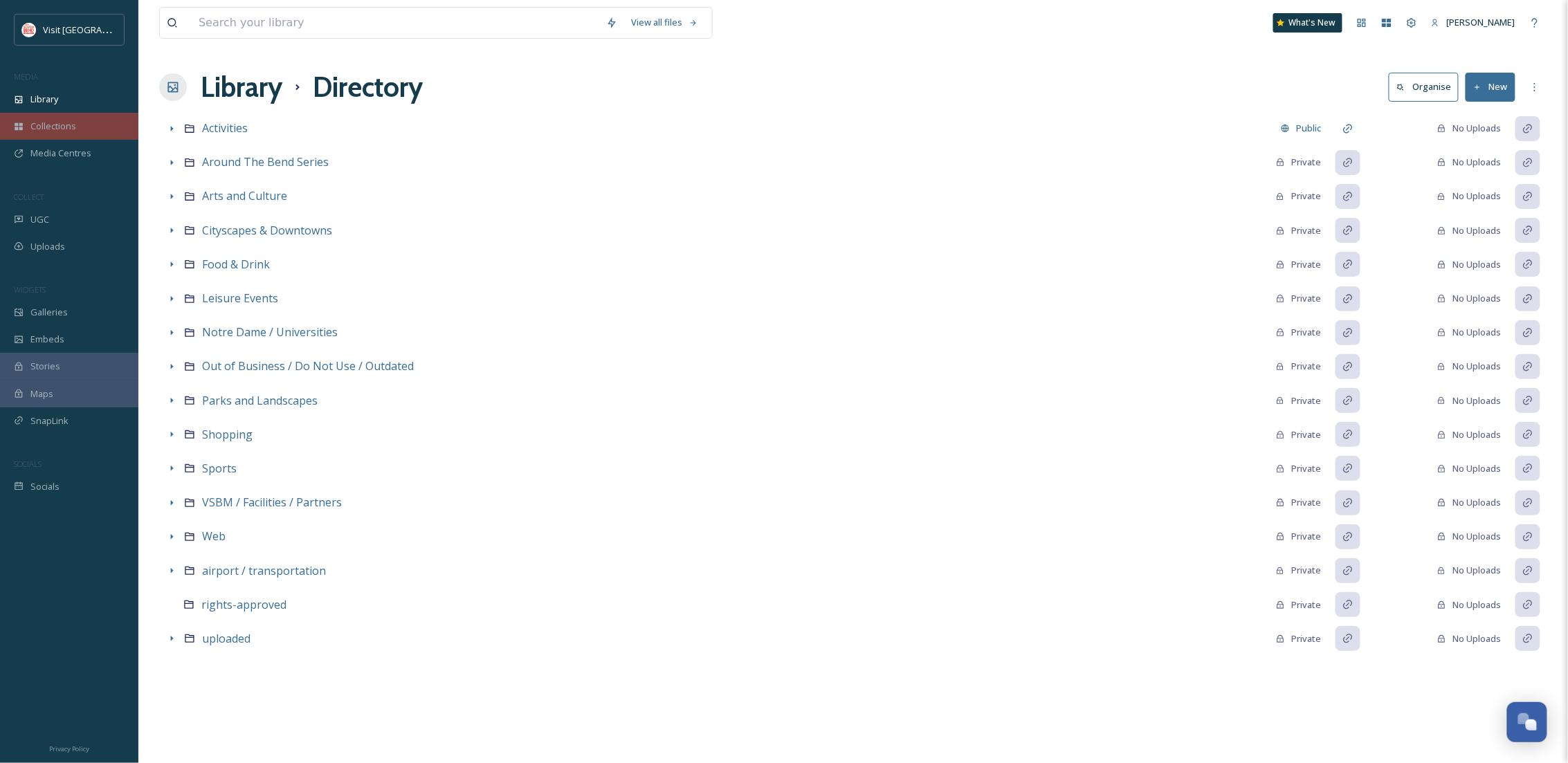
click at [37, 131] on span "Collections" at bounding box center [53, 126] width 46 height 13
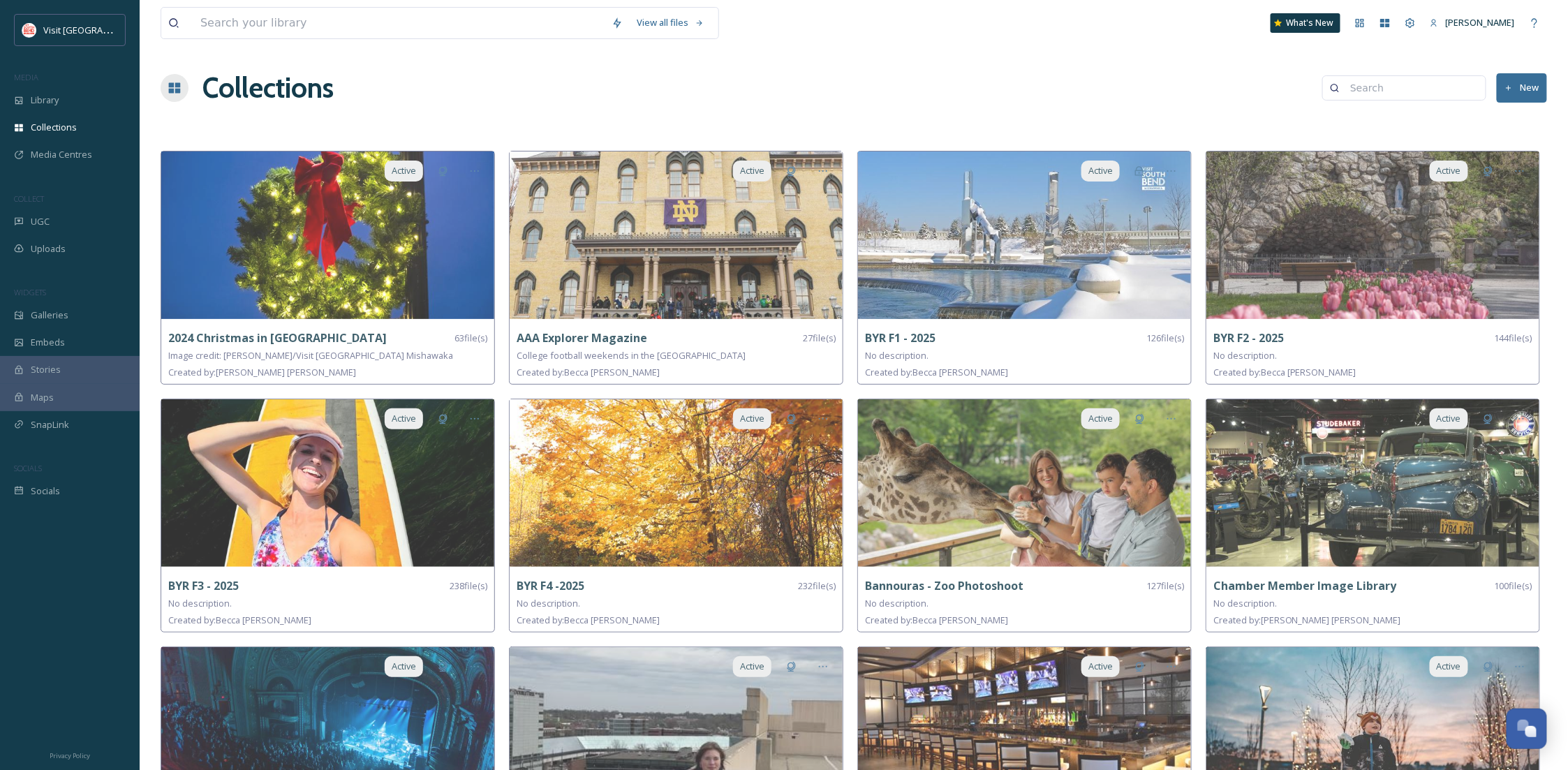
click at [40, 82] on div "MEDIA" at bounding box center [69, 78] width 140 height 18
click at [40, 94] on span "Library" at bounding box center [44, 100] width 28 height 13
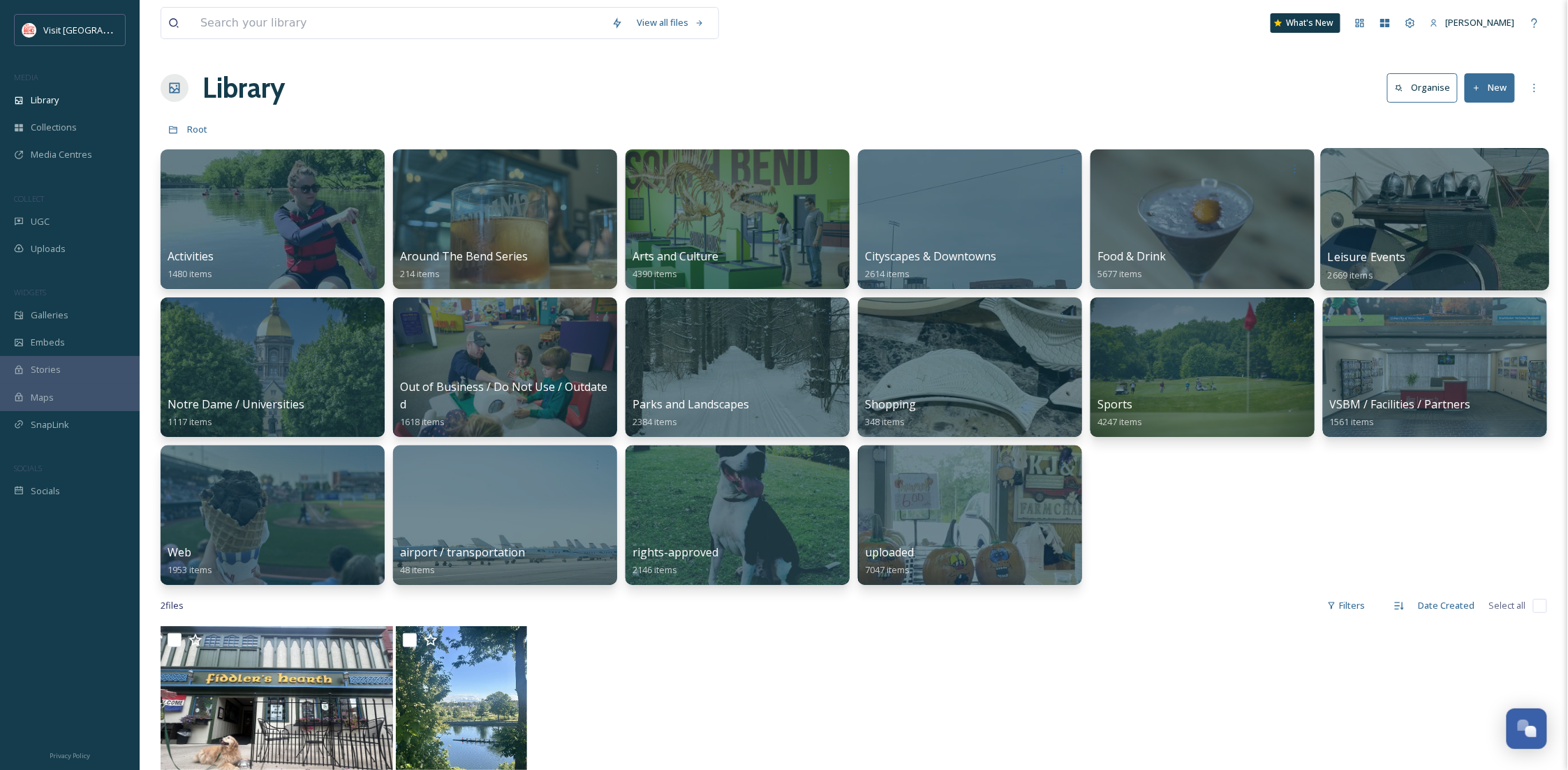
click at [1398, 236] on div at bounding box center [1435, 219] width 228 height 143
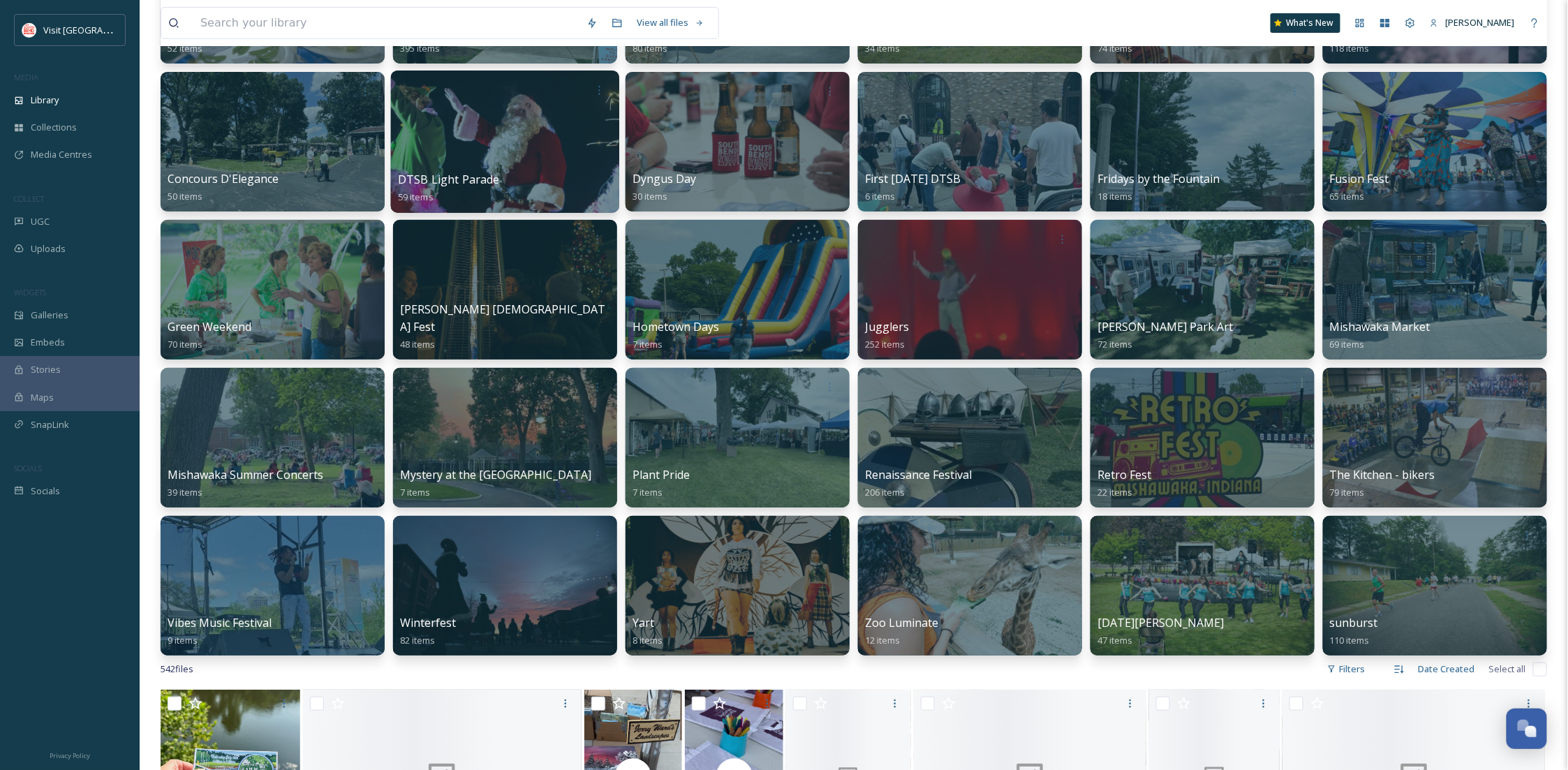
scroll to position [248, 0]
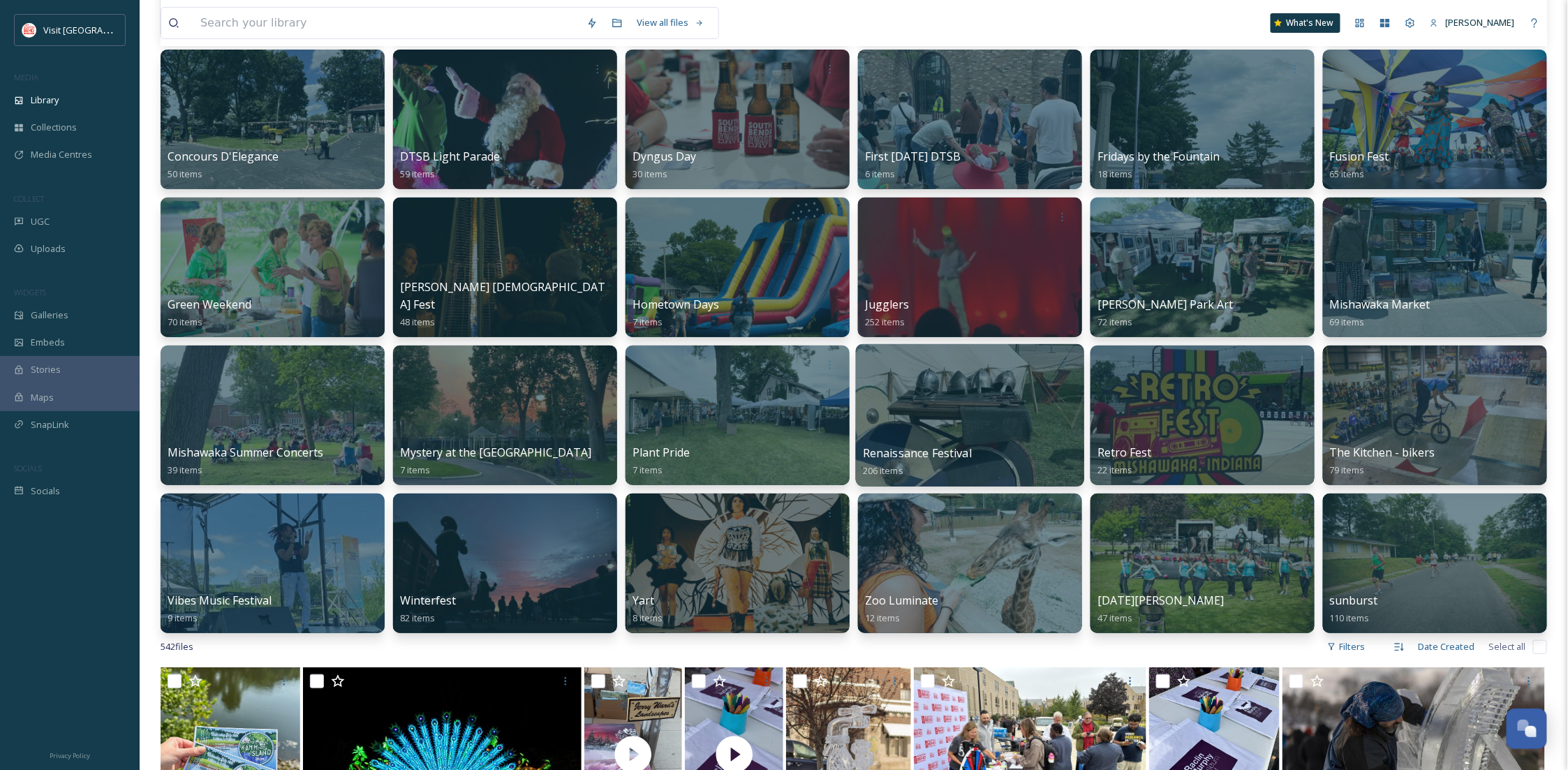
click at [956, 437] on div at bounding box center [970, 415] width 228 height 143
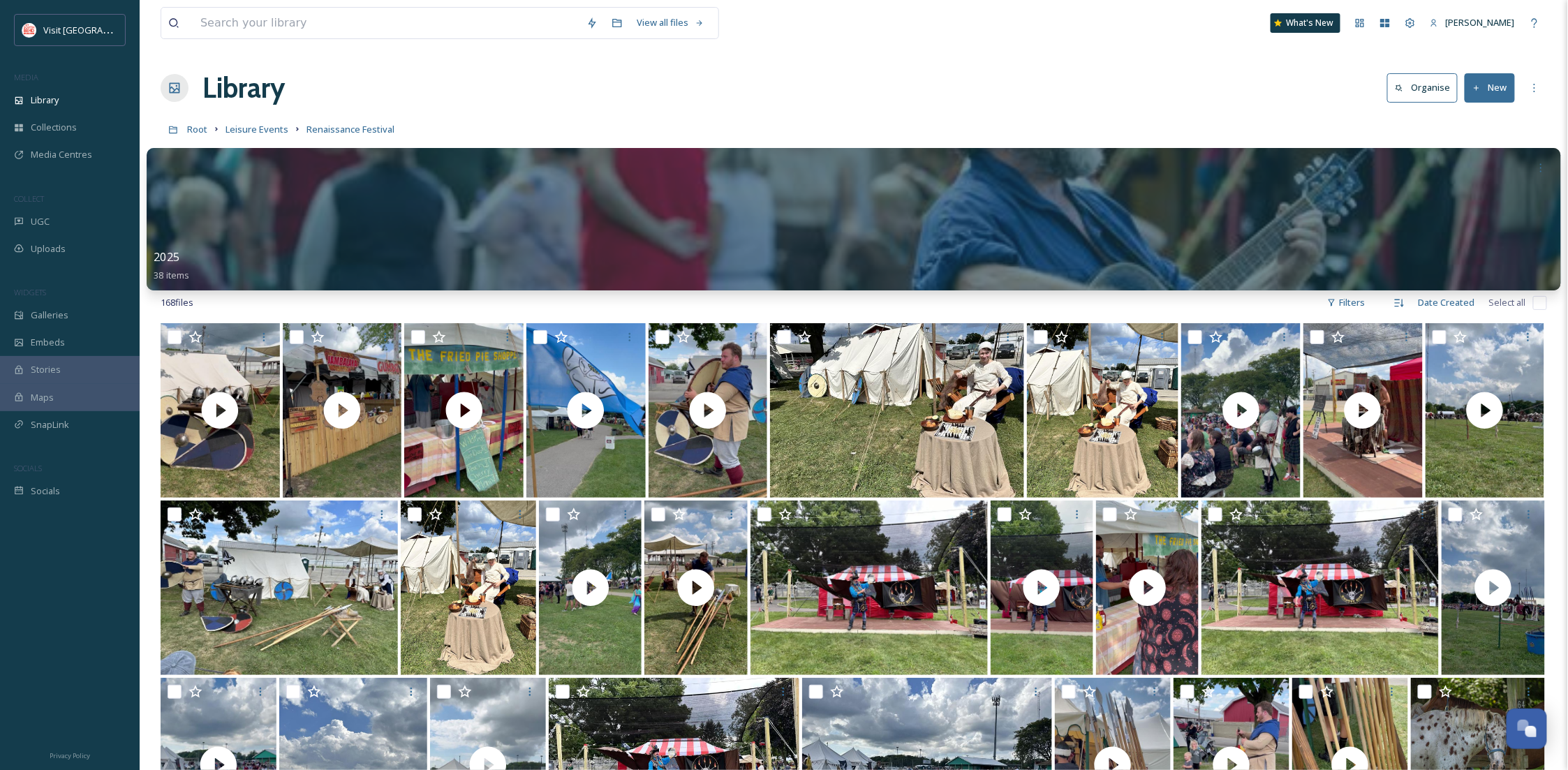
click at [679, 195] on div at bounding box center [853, 219] width 1414 height 143
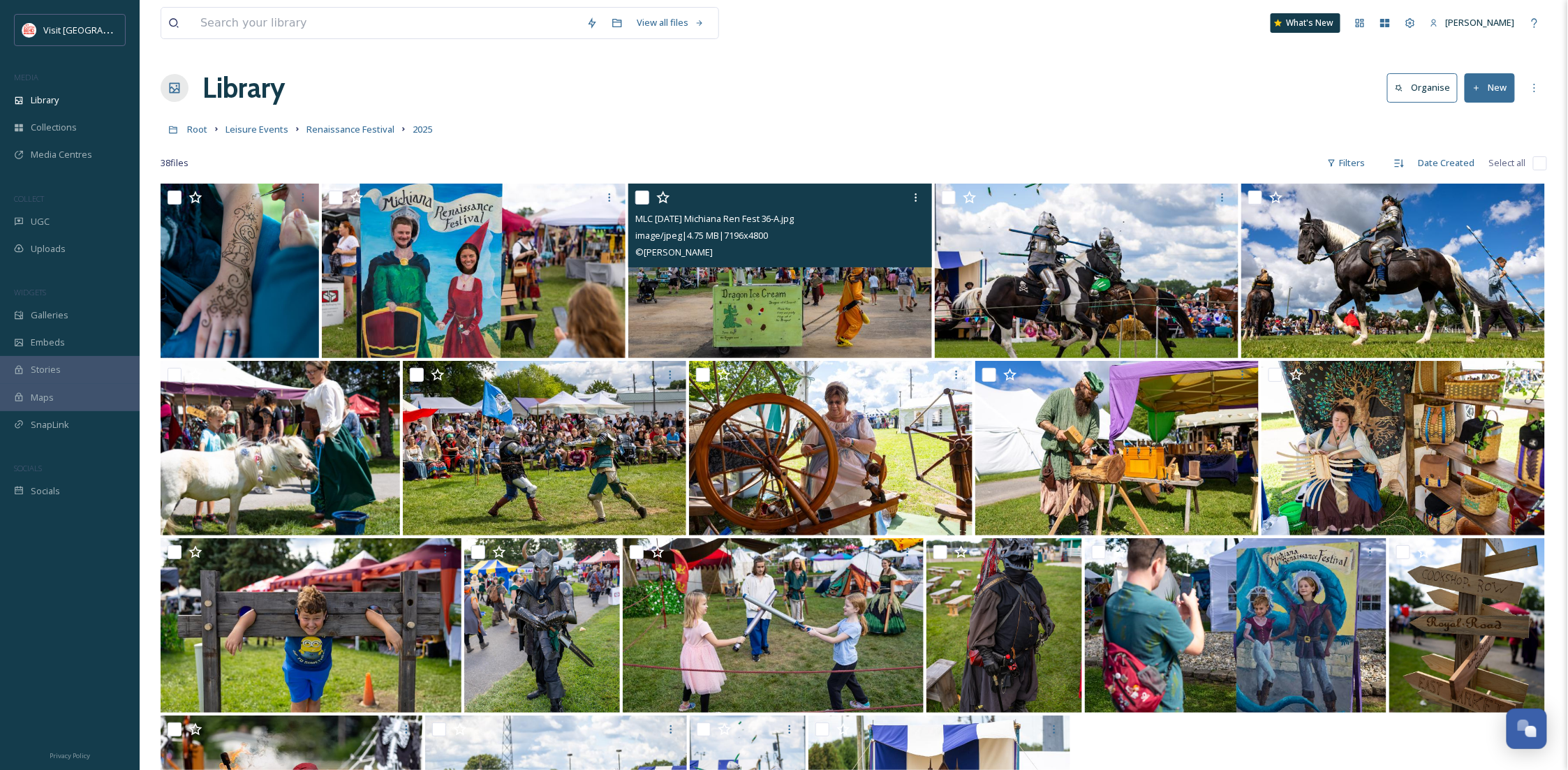
click at [785, 313] on img at bounding box center [780, 271] width 303 height 174
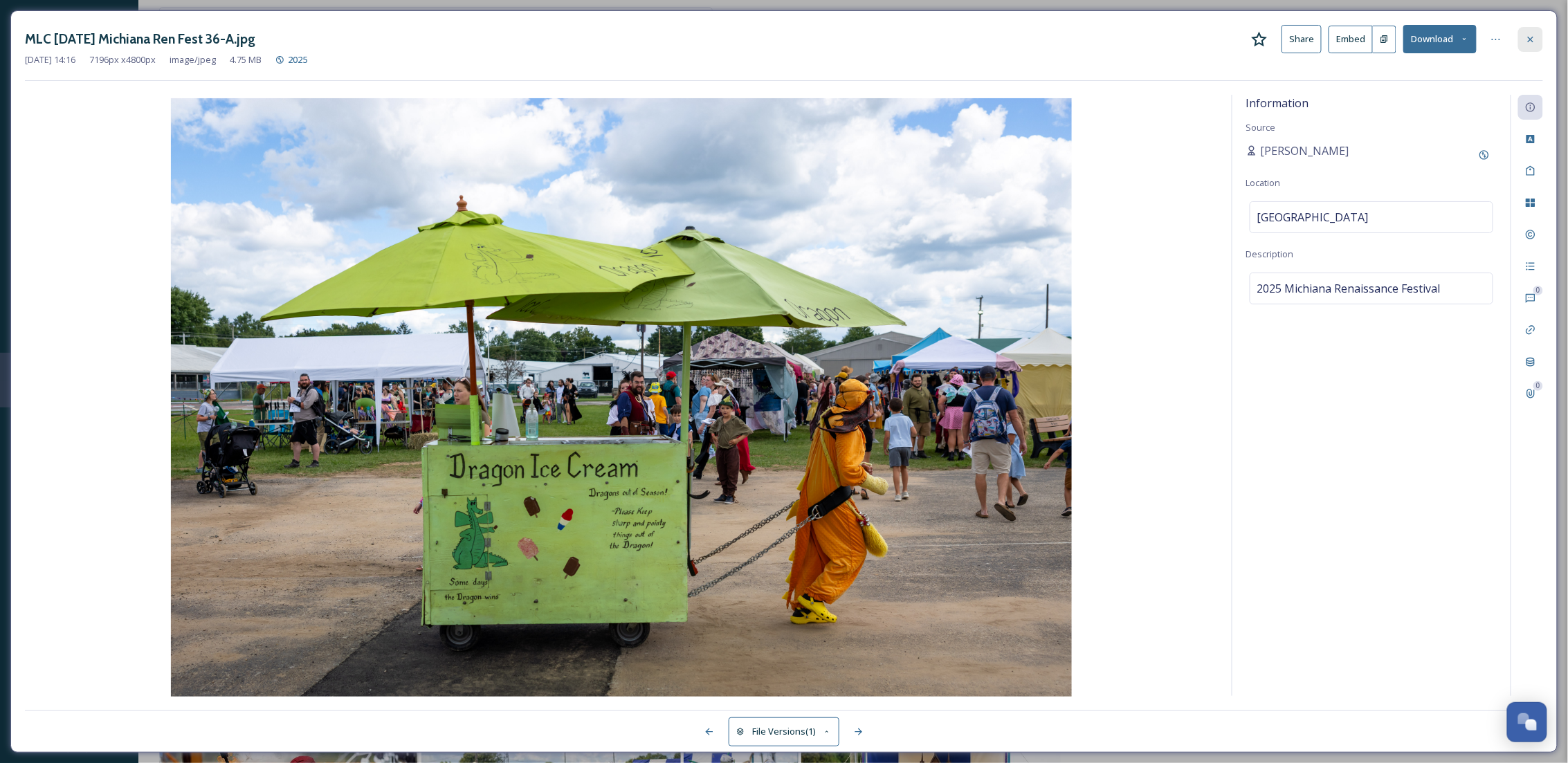
click at [1527, 38] on icon at bounding box center [1531, 39] width 11 height 11
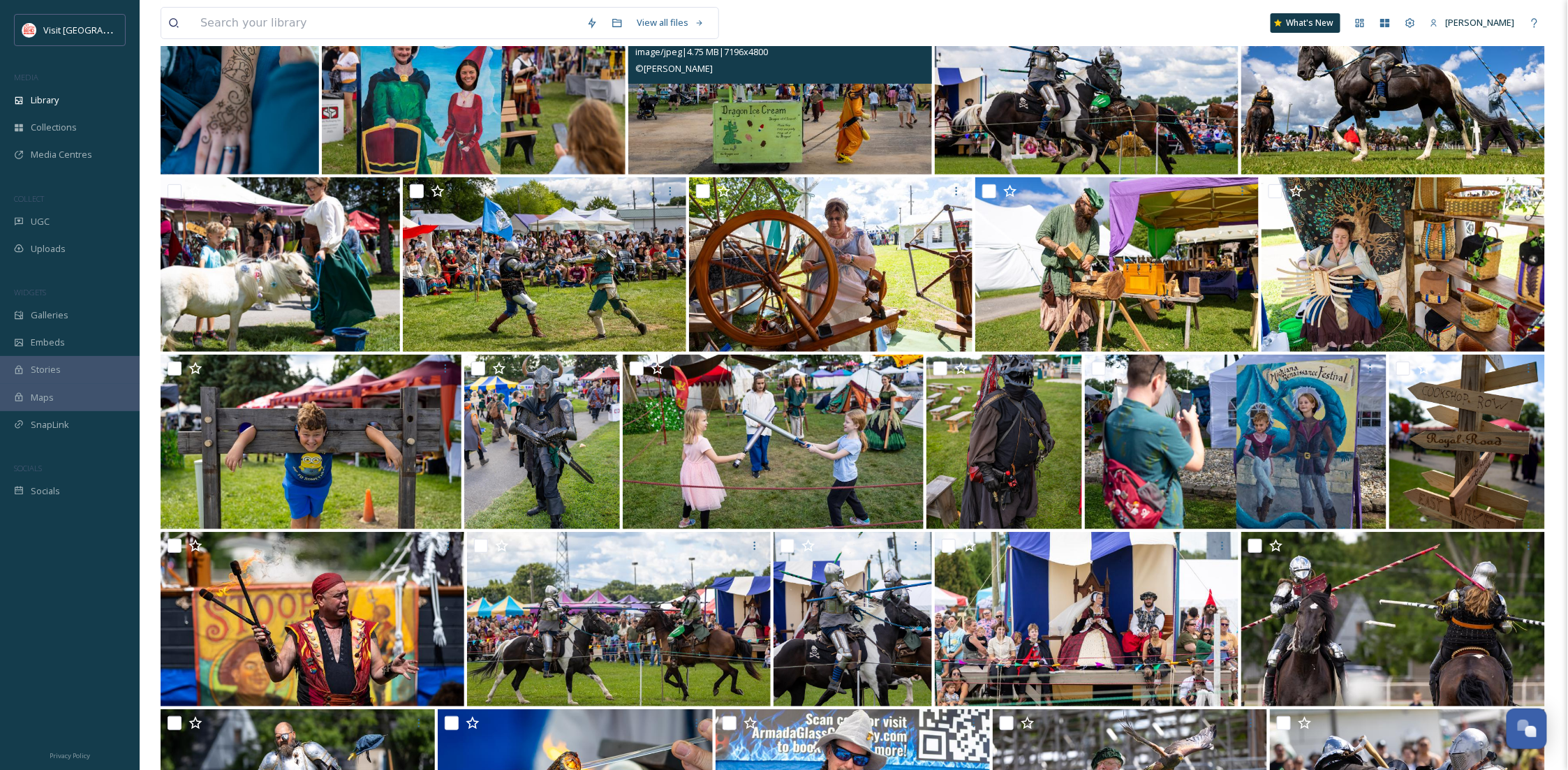
scroll to position [849, 0]
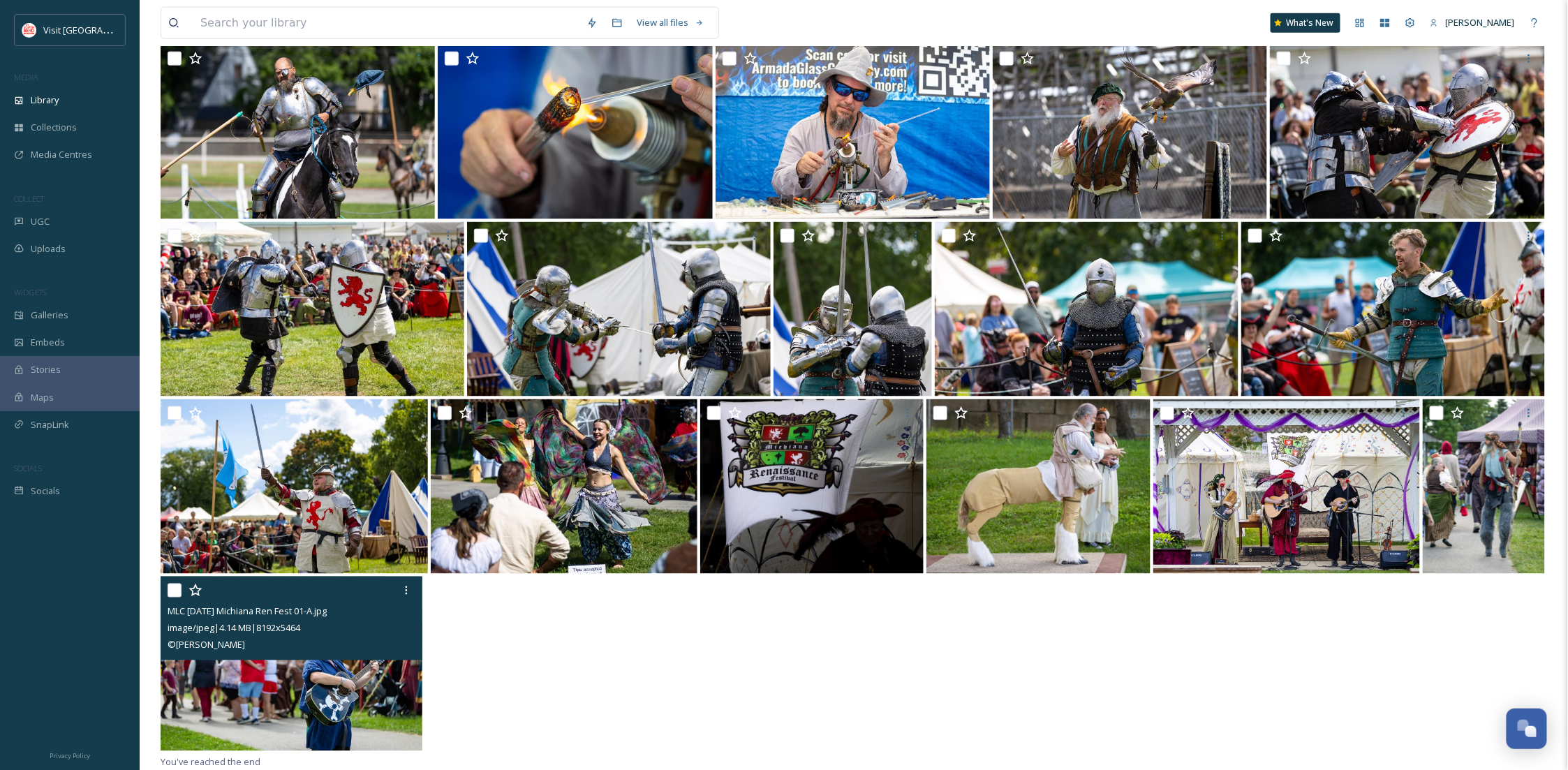
click at [281, 678] on img at bounding box center [291, 664] width 262 height 174
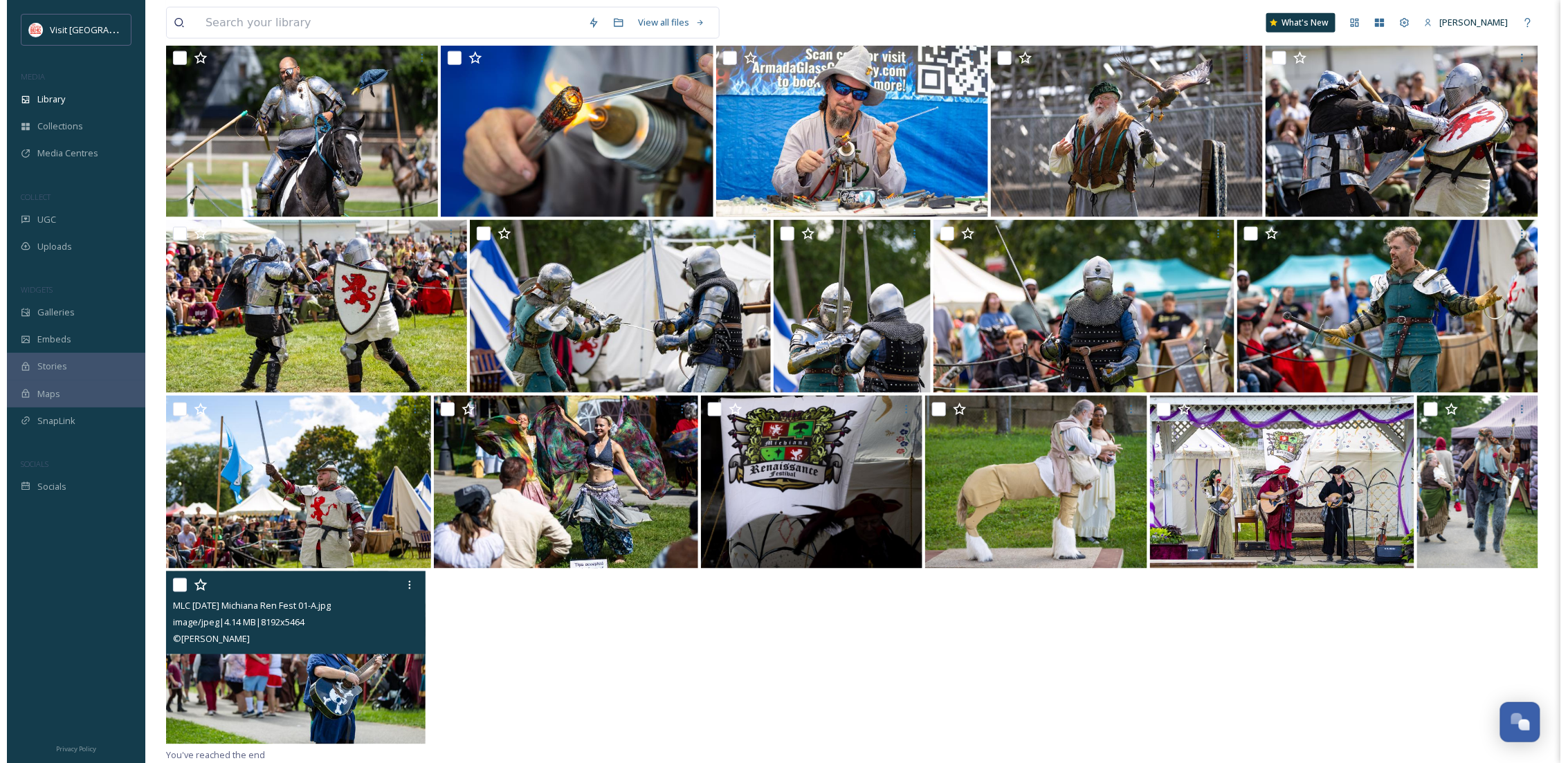
scroll to position [665, 0]
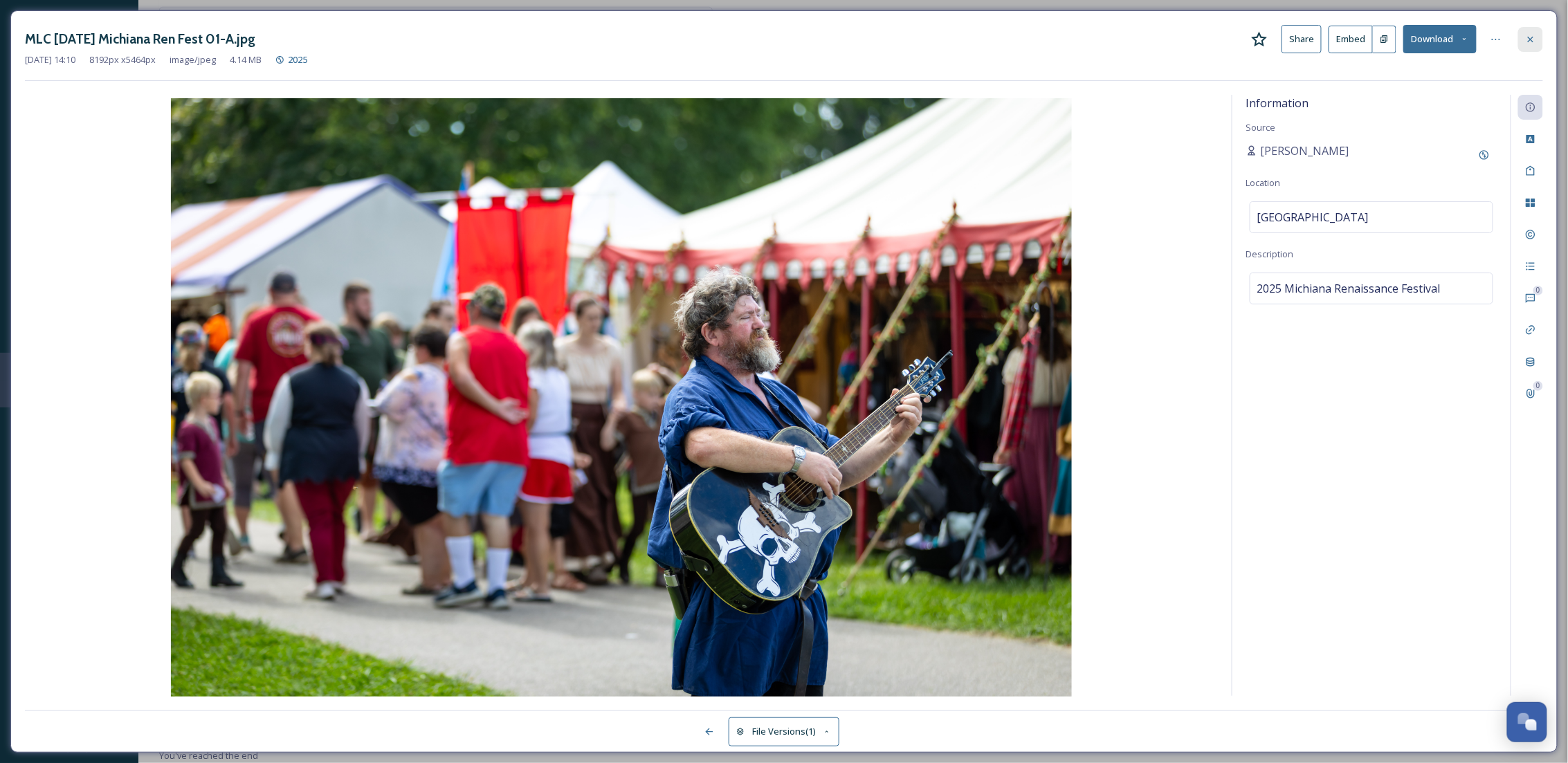
click at [1519, 49] on div at bounding box center [1530, 39] width 25 height 25
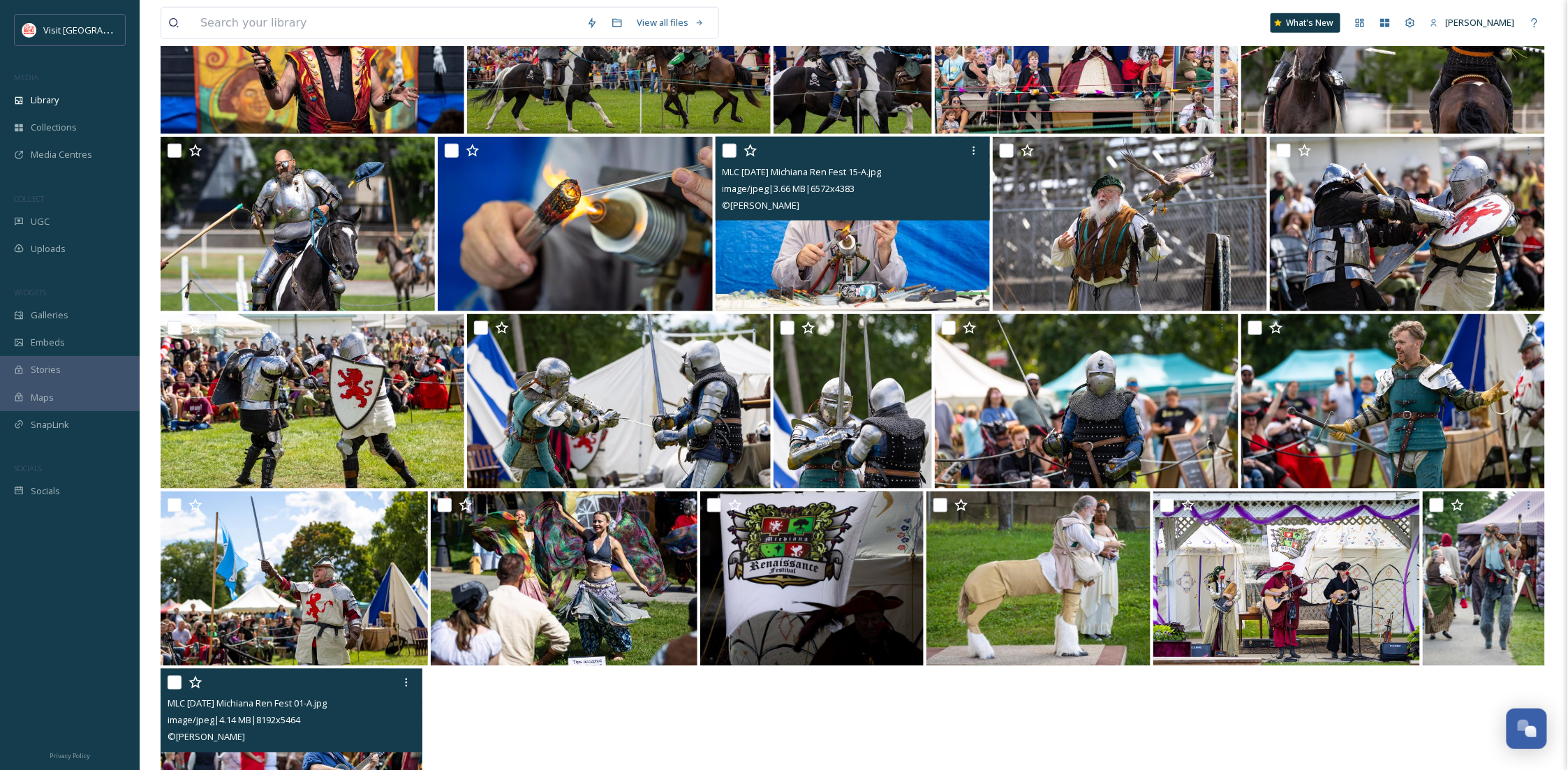
scroll to position [849, 0]
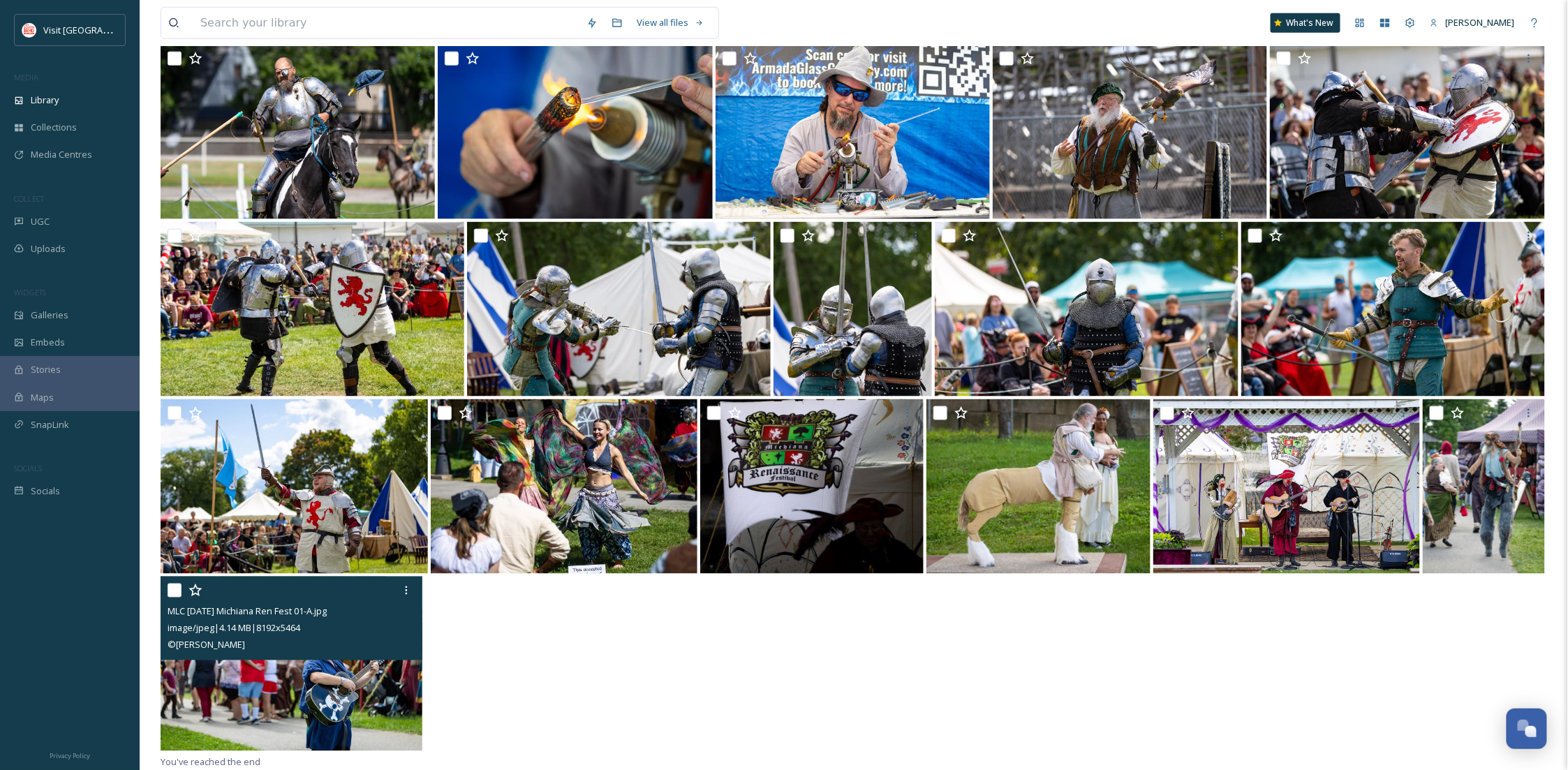
click at [327, 688] on img at bounding box center [291, 664] width 262 height 174
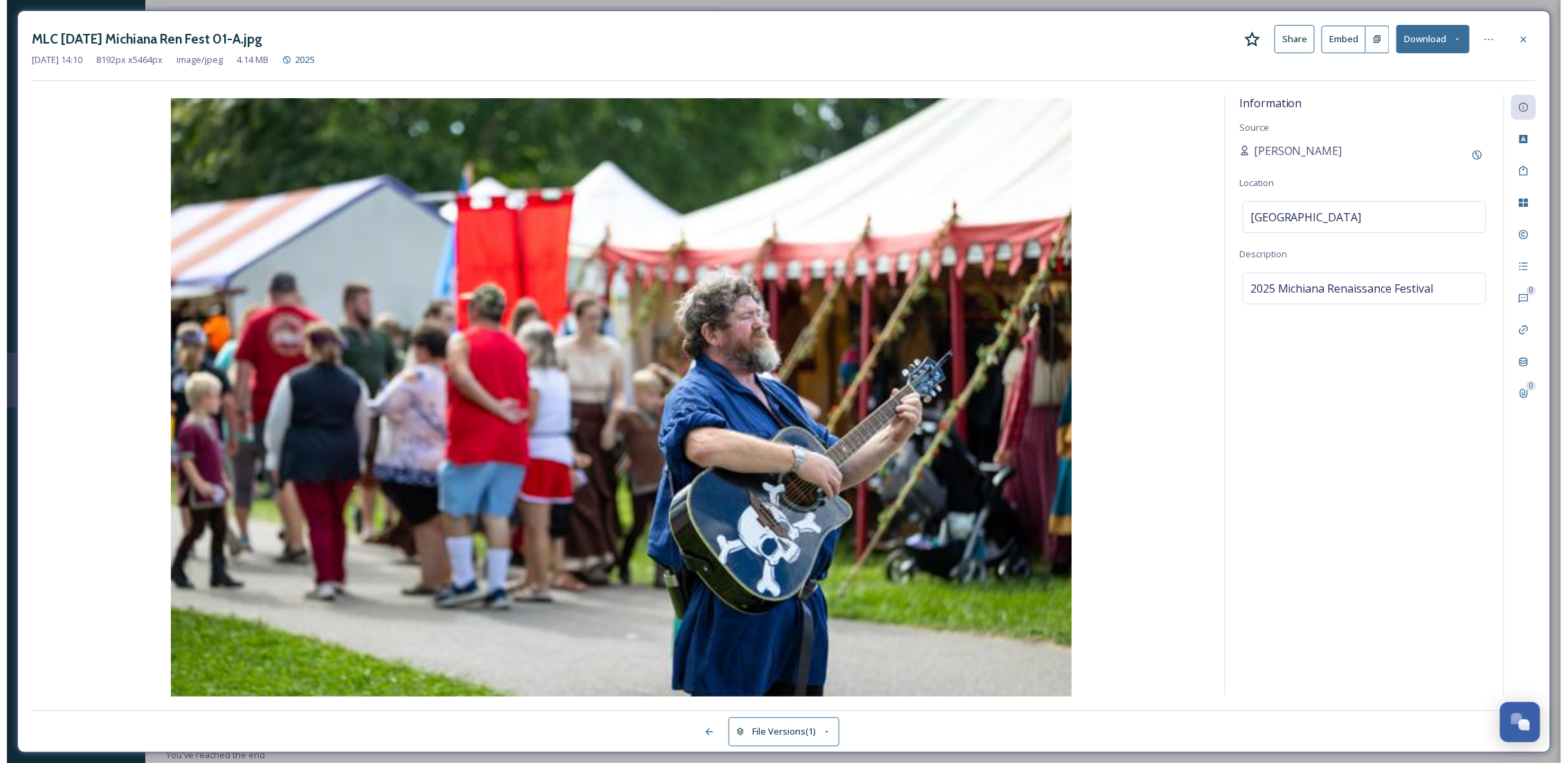
scroll to position [665, 0]
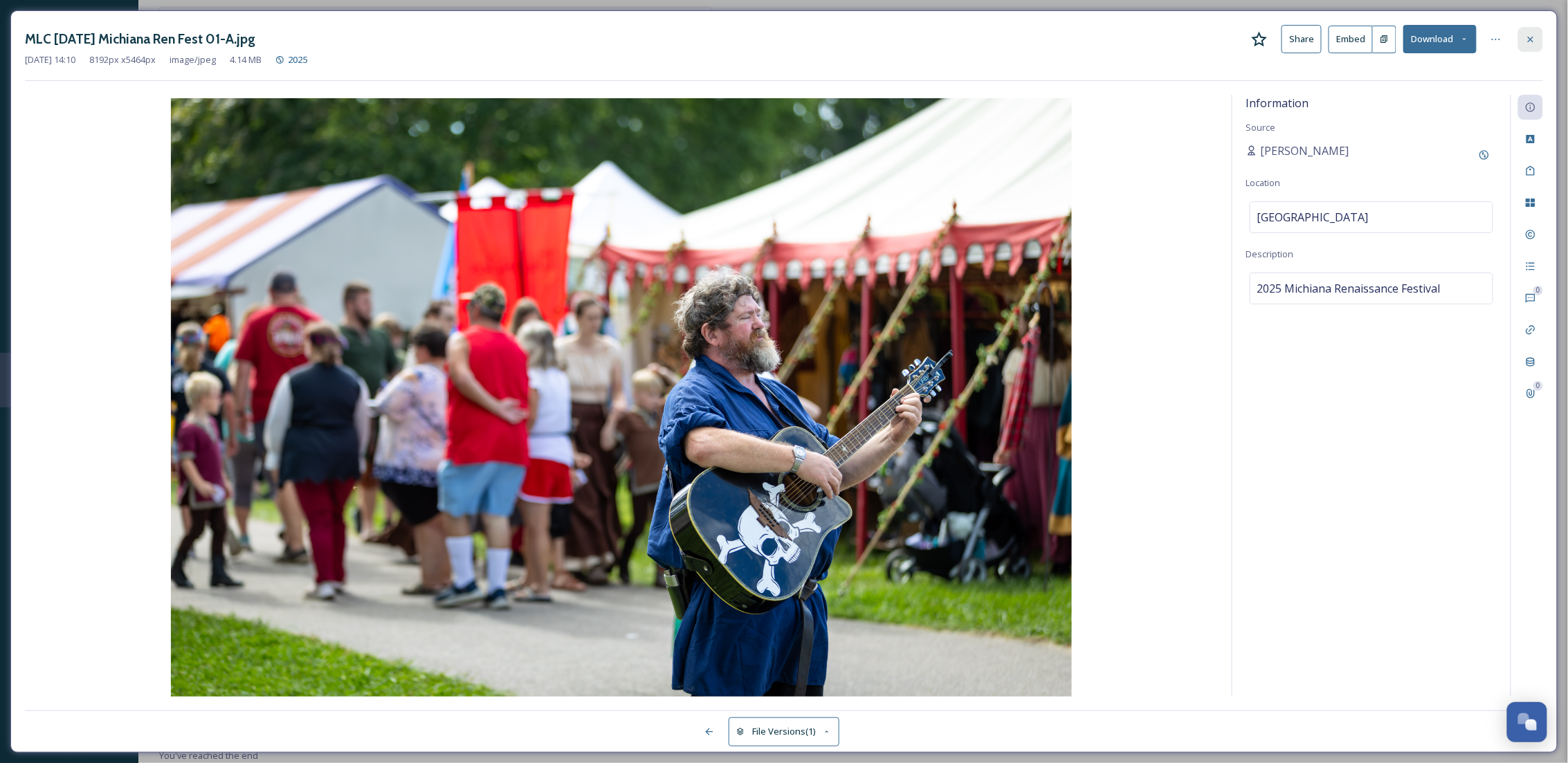
click at [1538, 29] on div at bounding box center [1530, 39] width 25 height 25
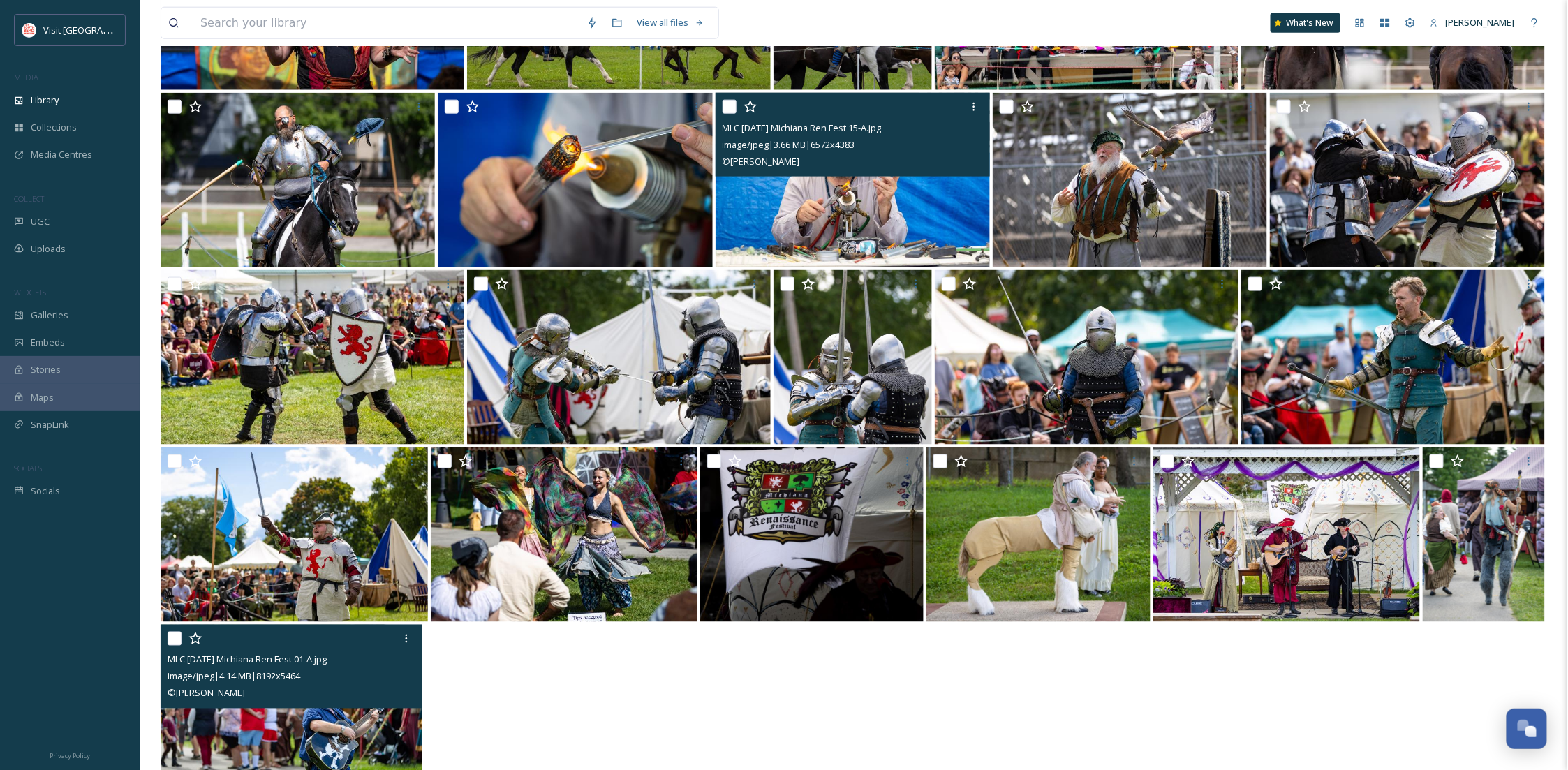
scroll to position [849, 0]
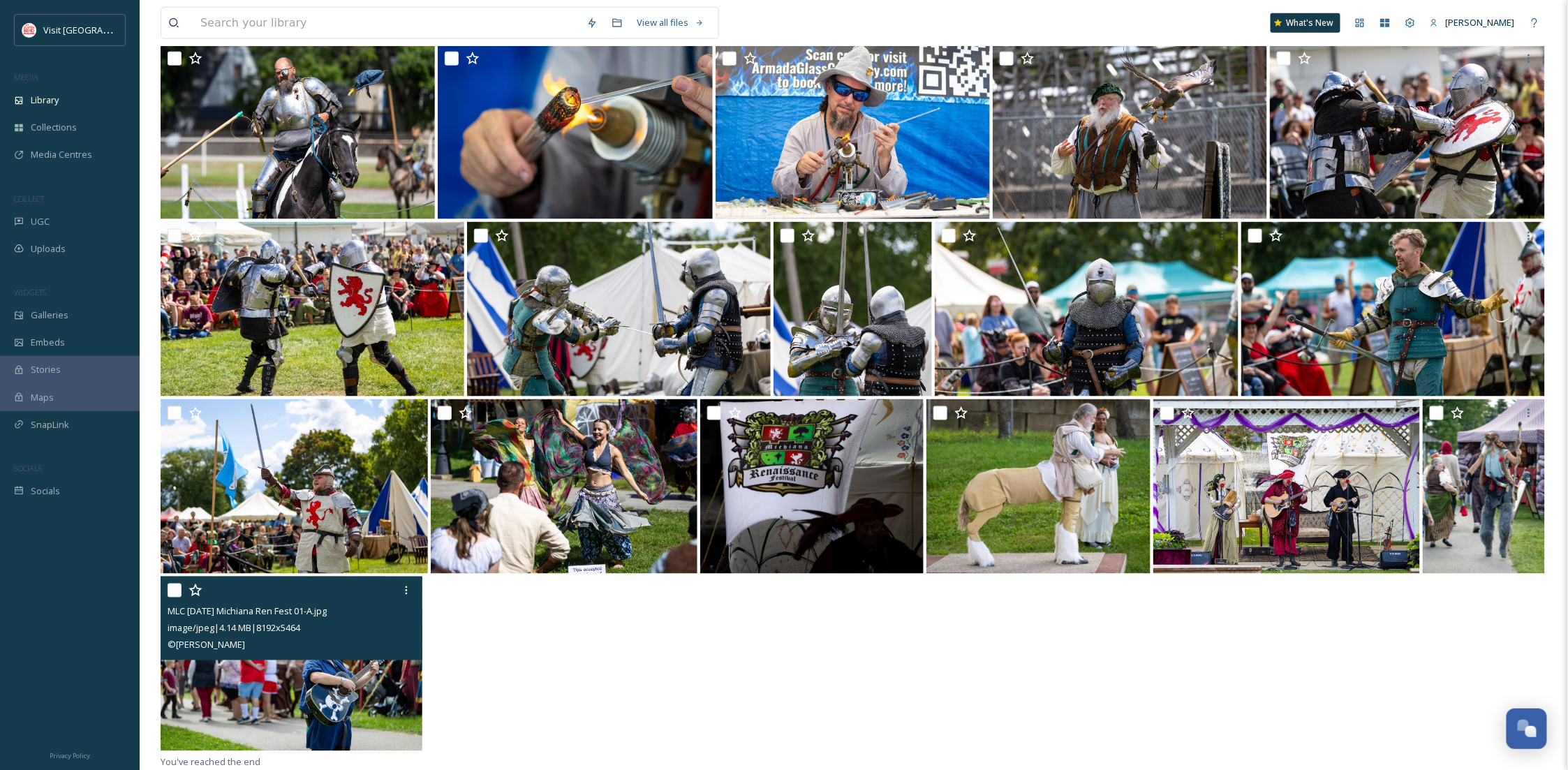
click at [342, 690] on img at bounding box center [291, 664] width 262 height 174
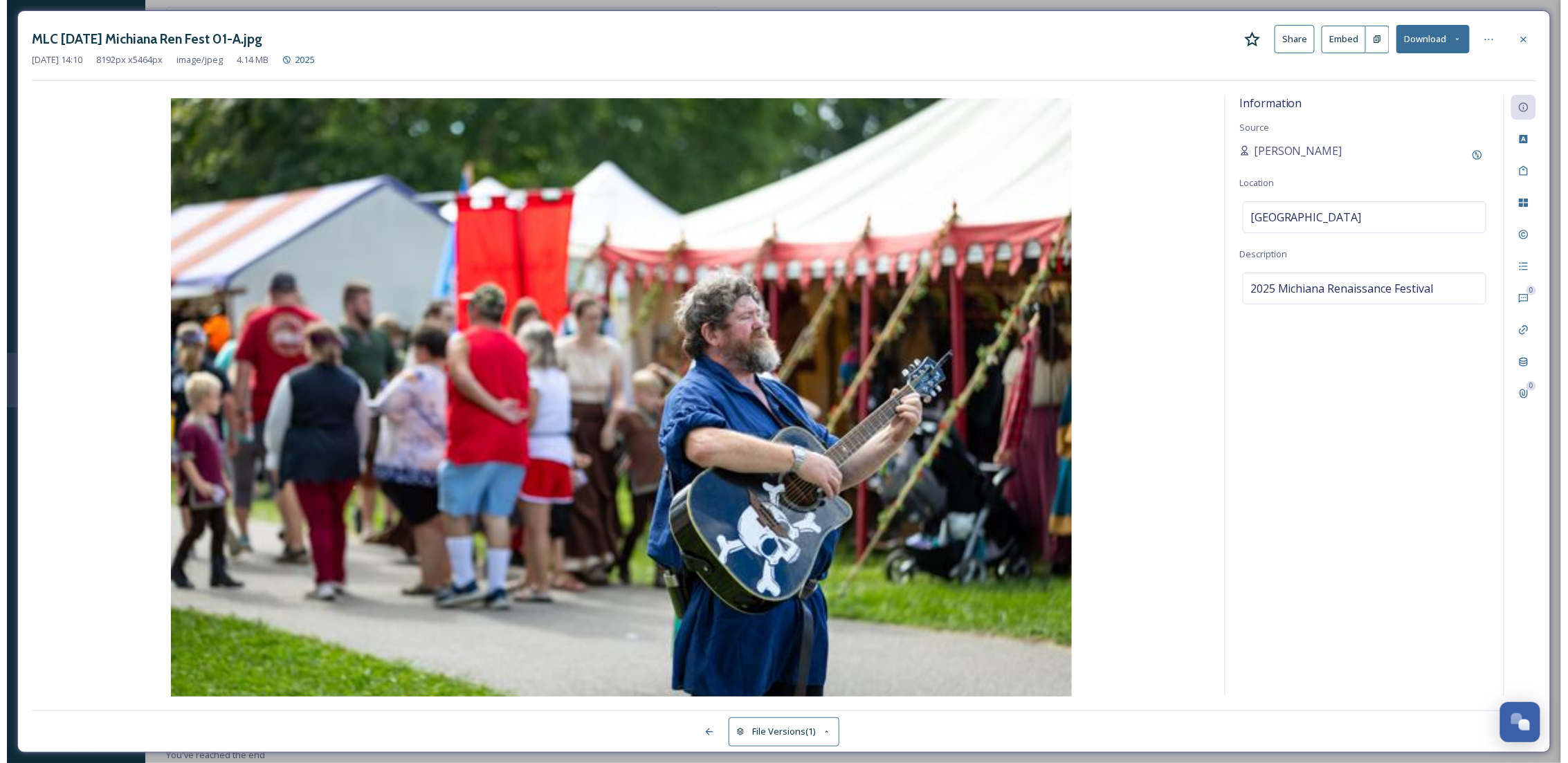
scroll to position [665, 0]
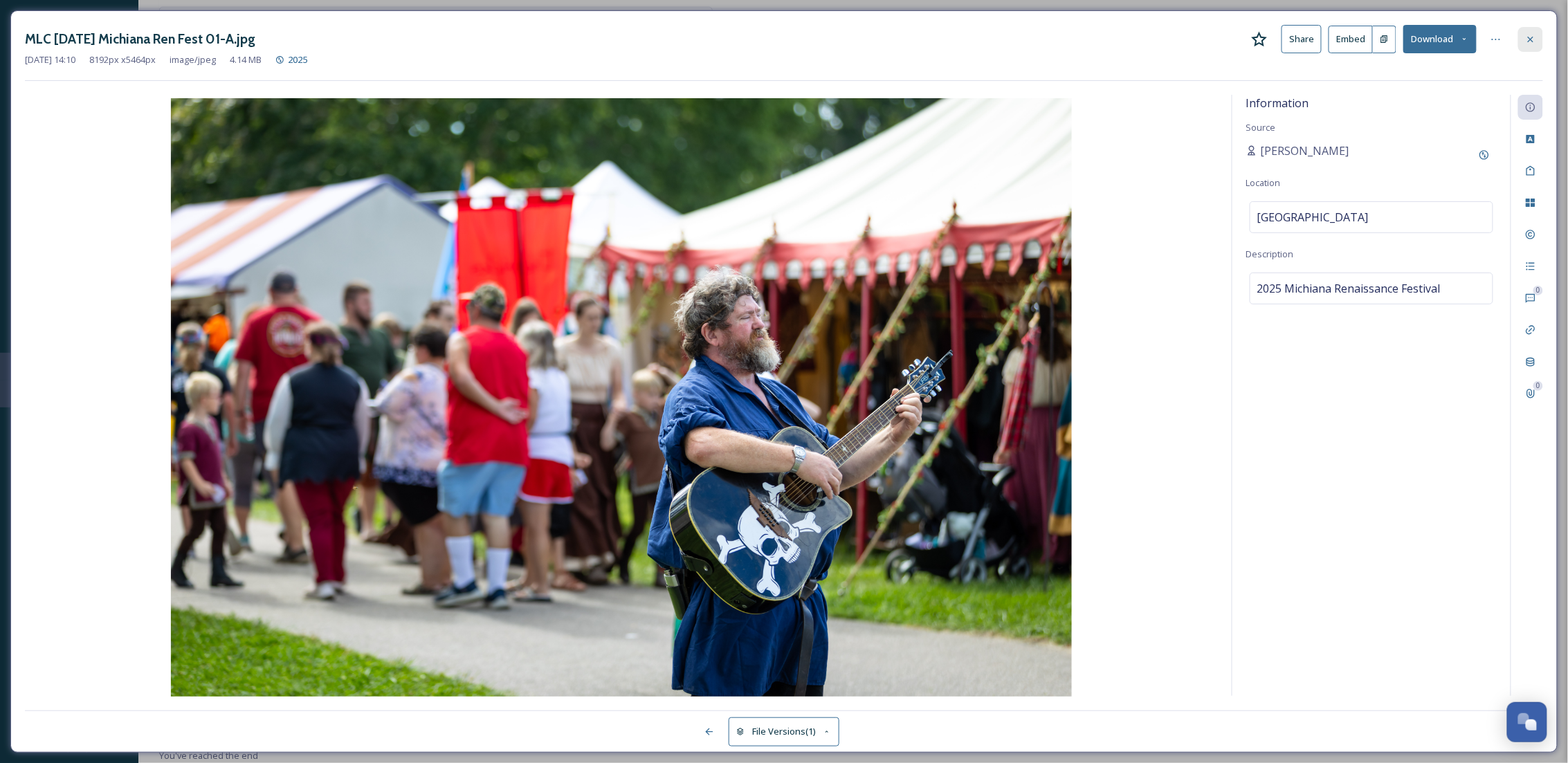
click at [1532, 36] on icon at bounding box center [1531, 39] width 11 height 11
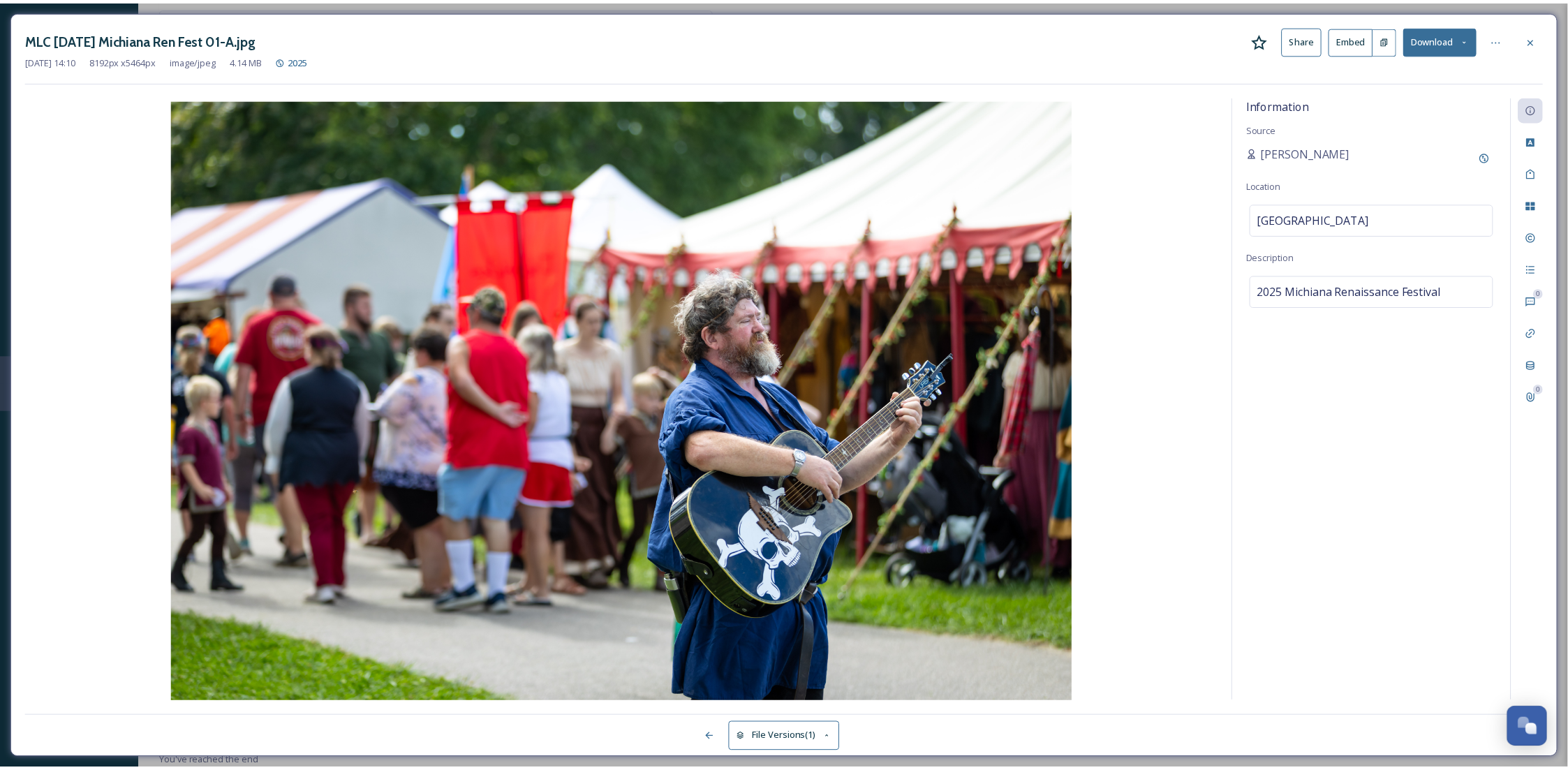
scroll to position [849, 0]
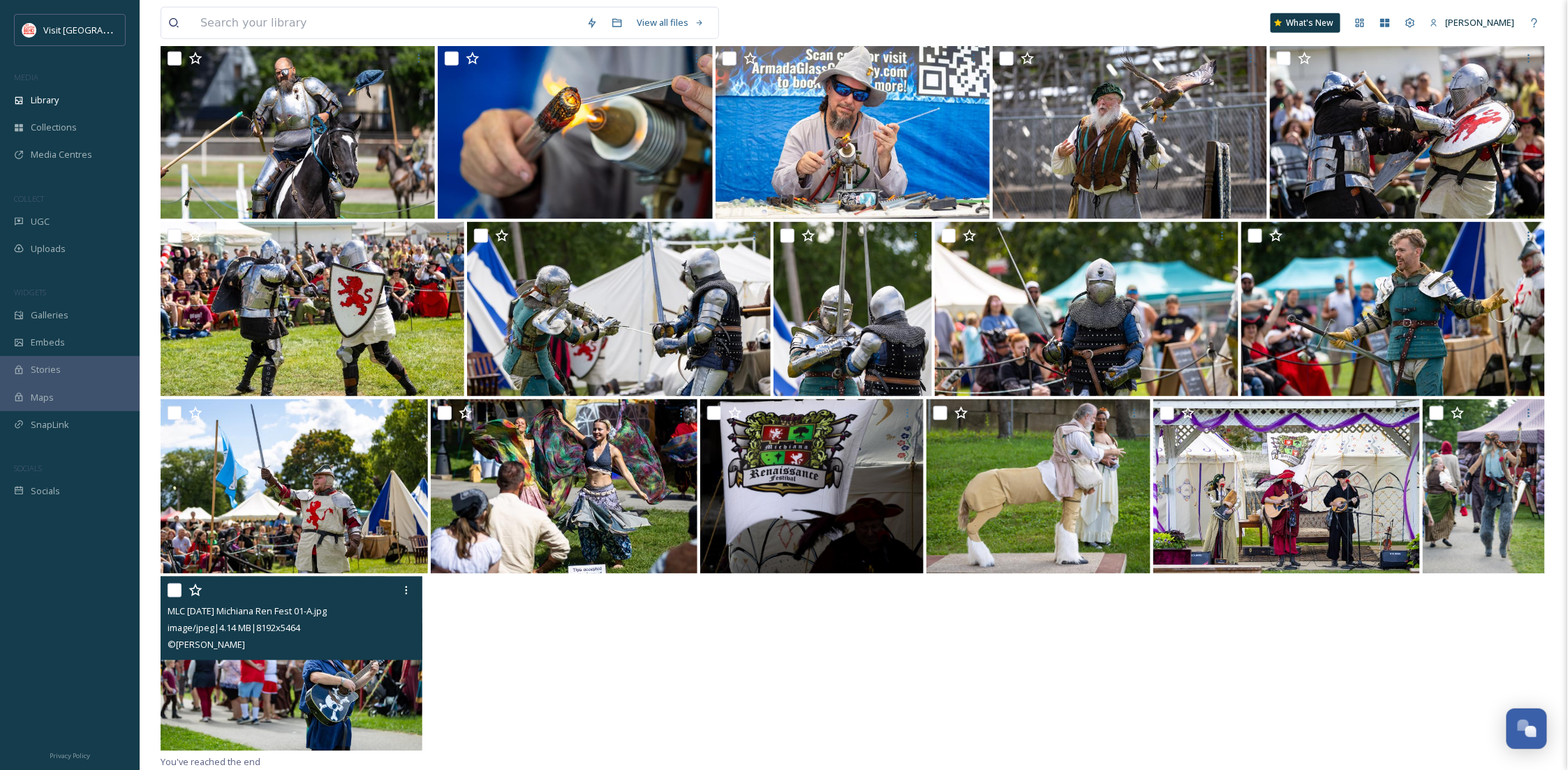
click at [353, 699] on img at bounding box center [291, 664] width 262 height 174
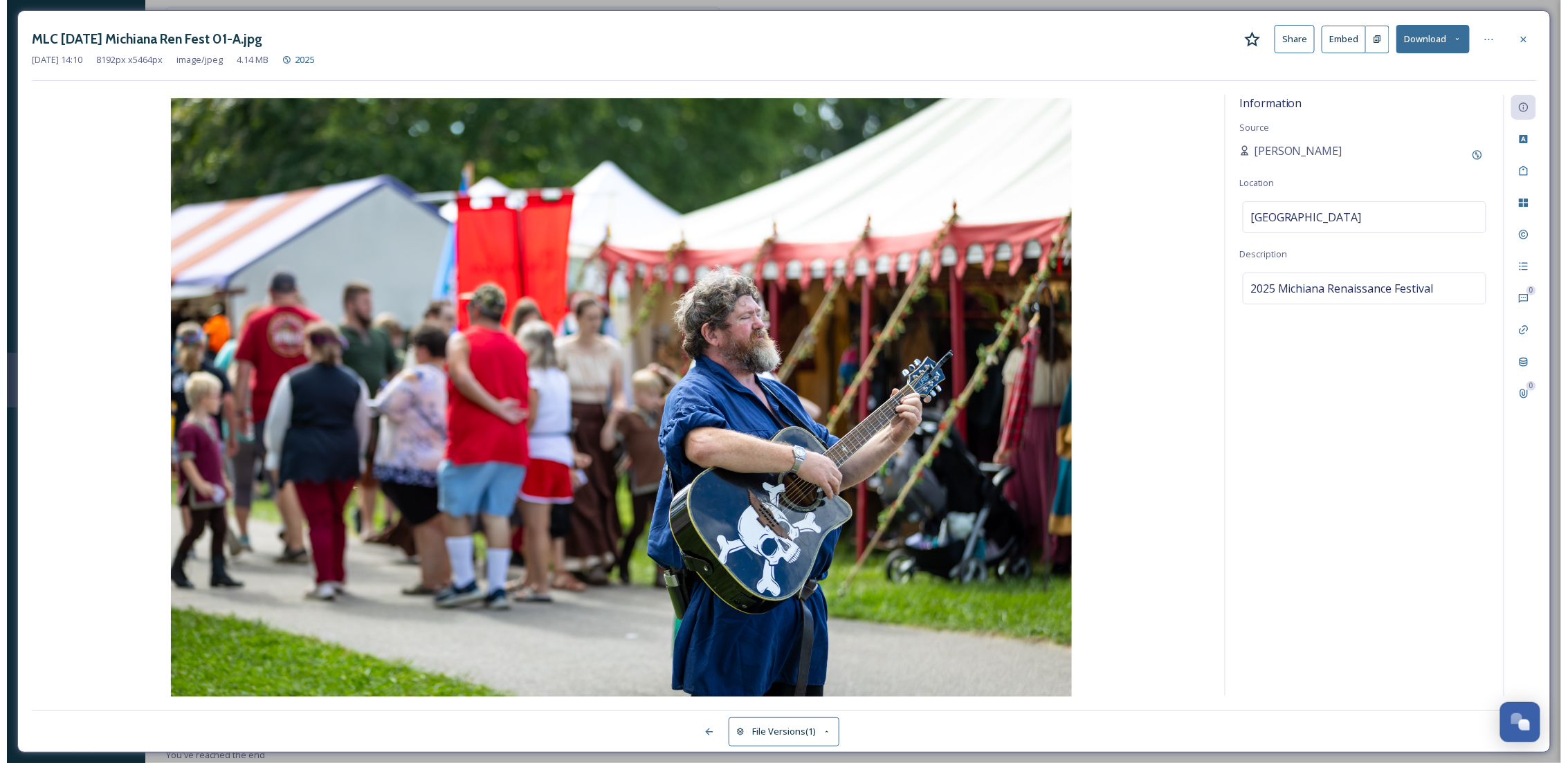
scroll to position [665, 0]
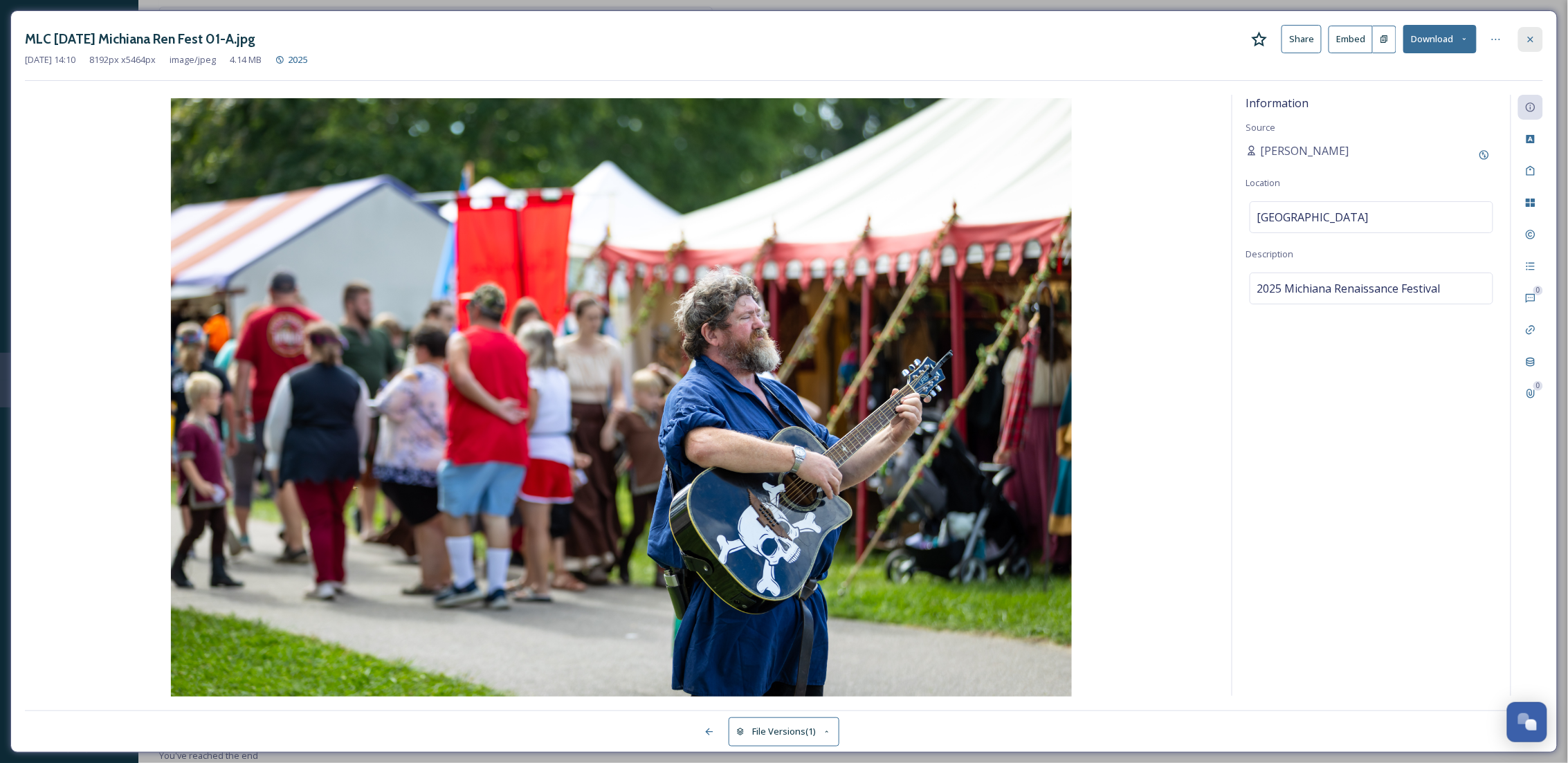
click at [1536, 44] on icon at bounding box center [1531, 39] width 11 height 11
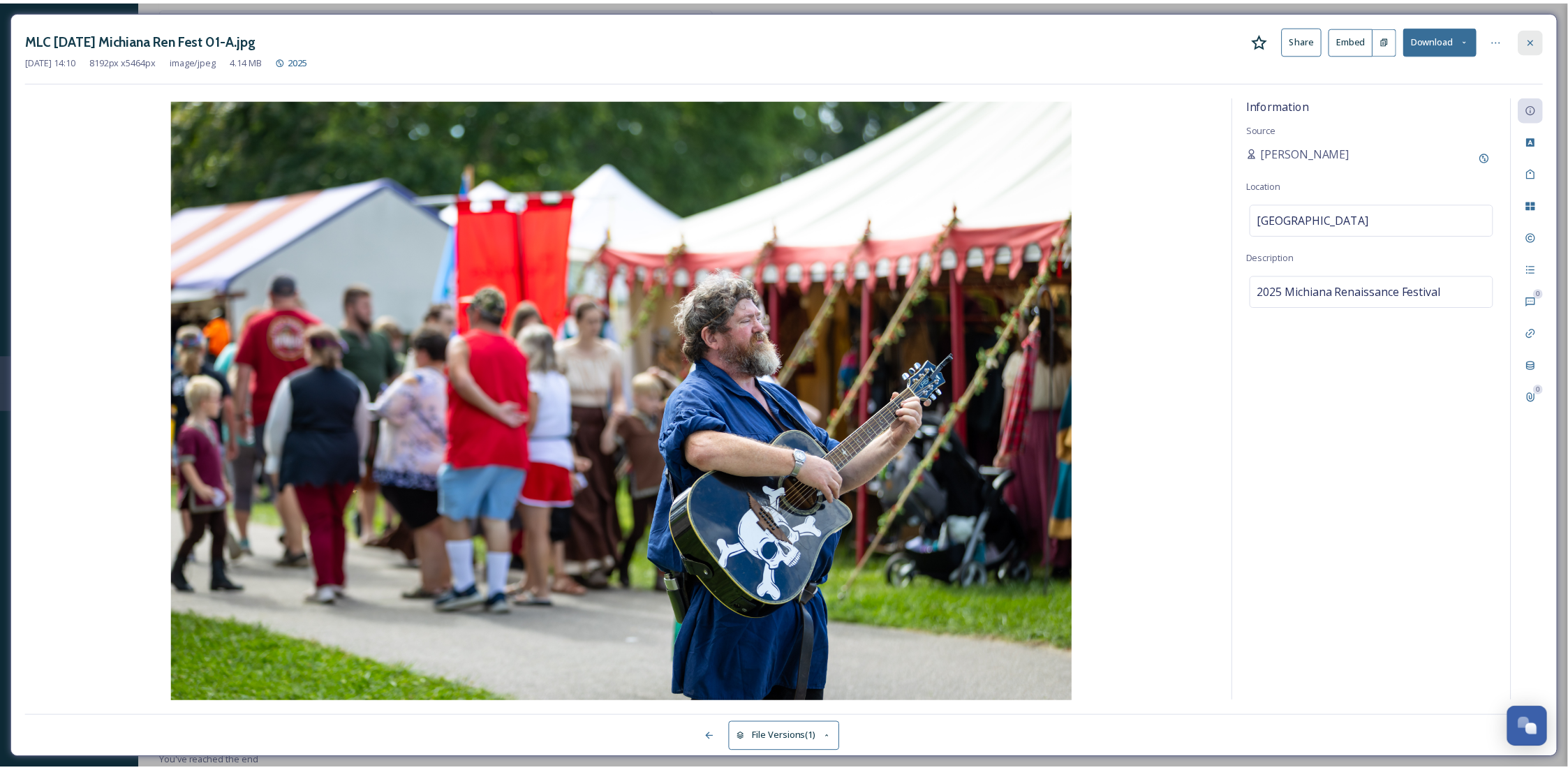
scroll to position [849, 0]
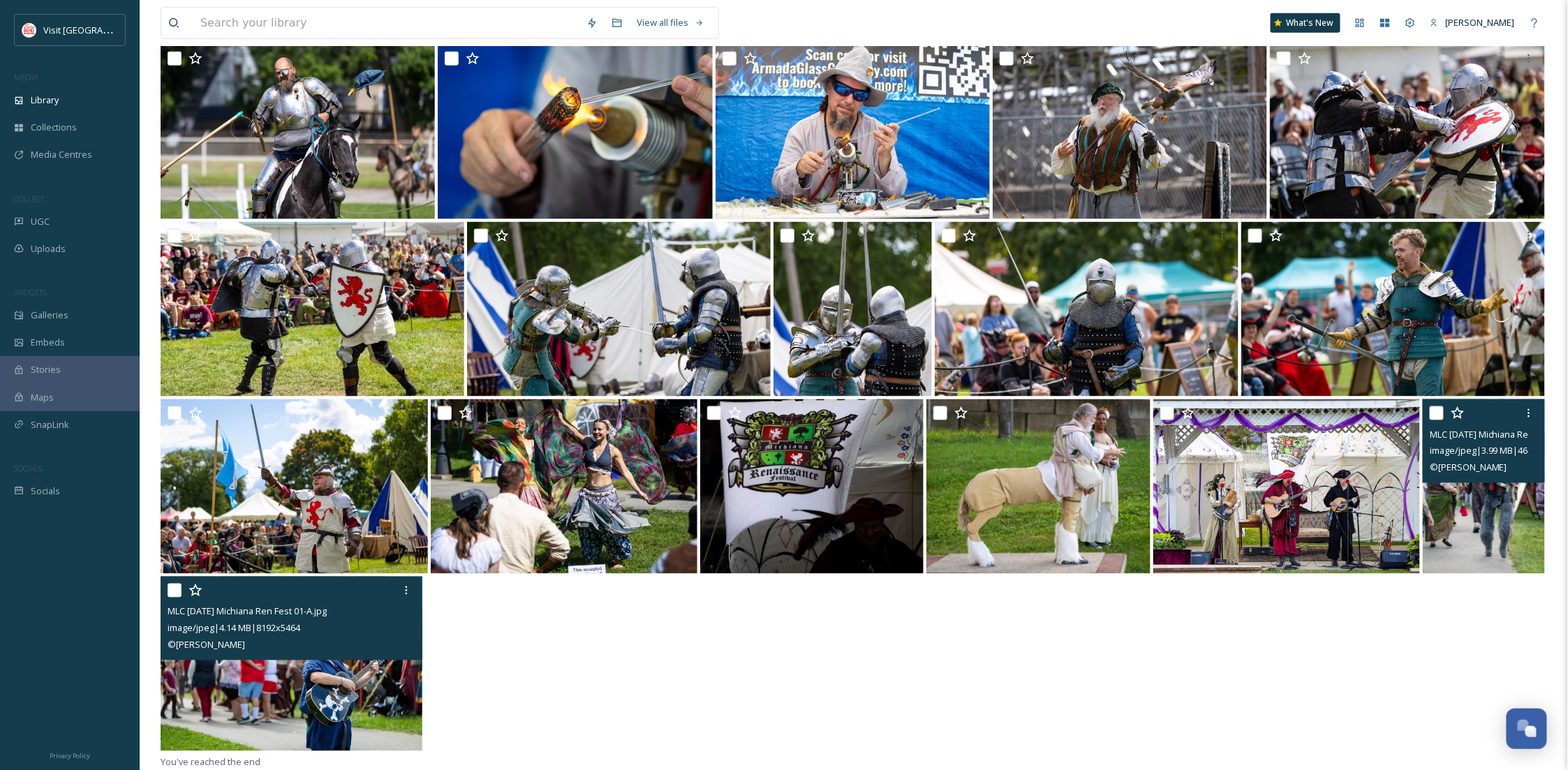
click at [1463, 510] on img at bounding box center [1483, 486] width 121 height 174
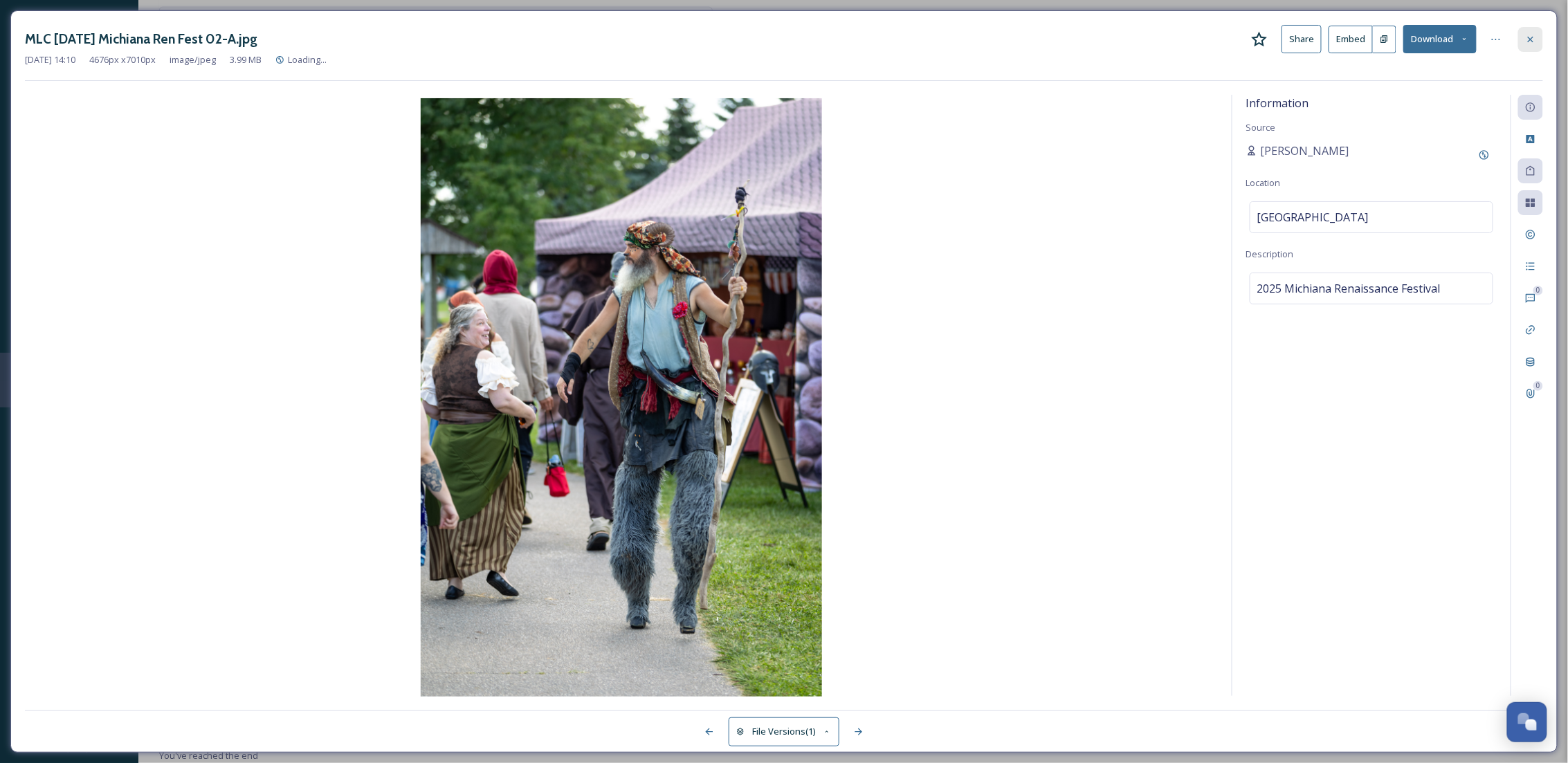
click at [1536, 29] on div at bounding box center [1530, 39] width 25 height 25
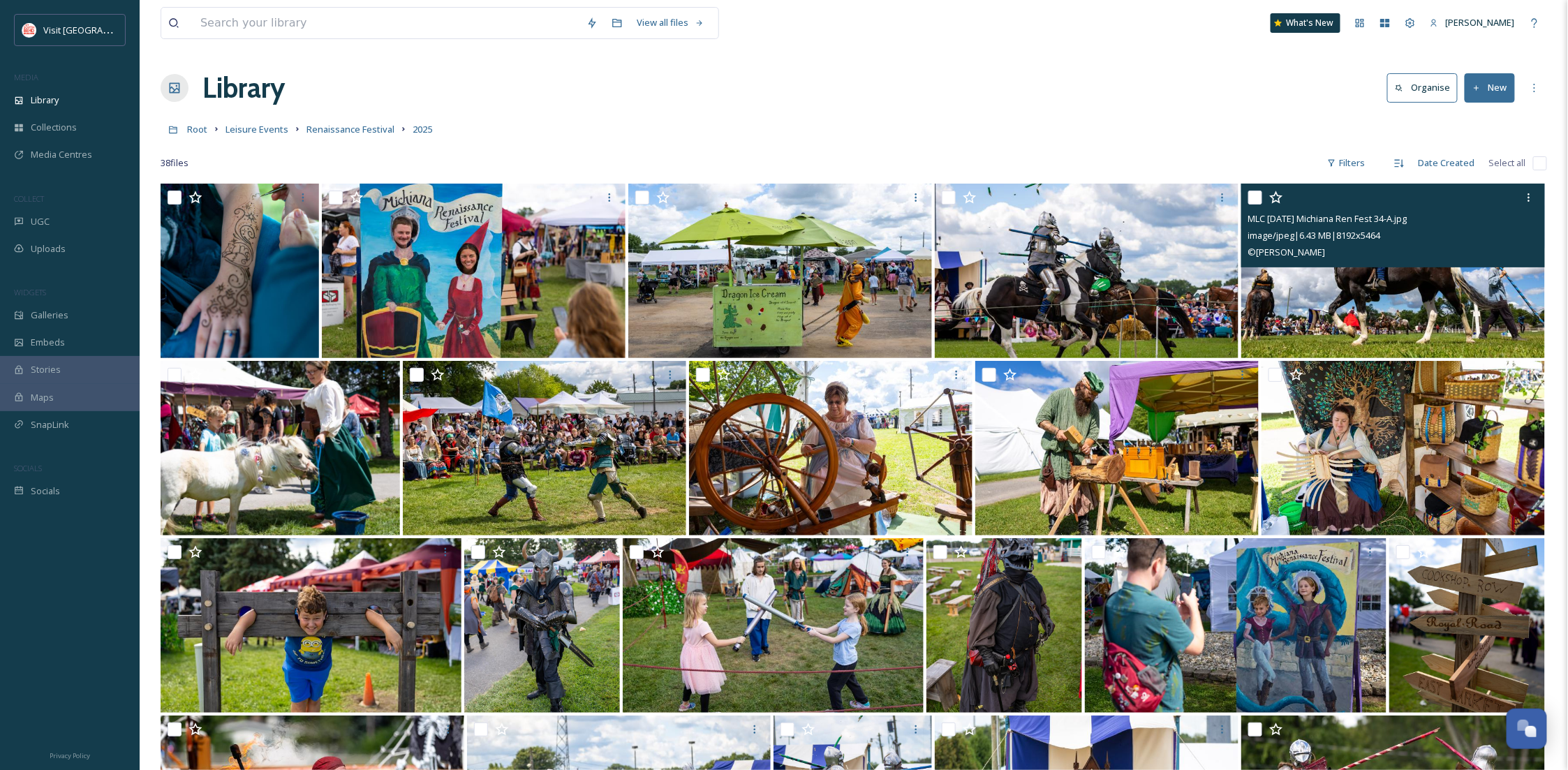
click at [1516, 306] on img at bounding box center [1393, 271] width 303 height 174
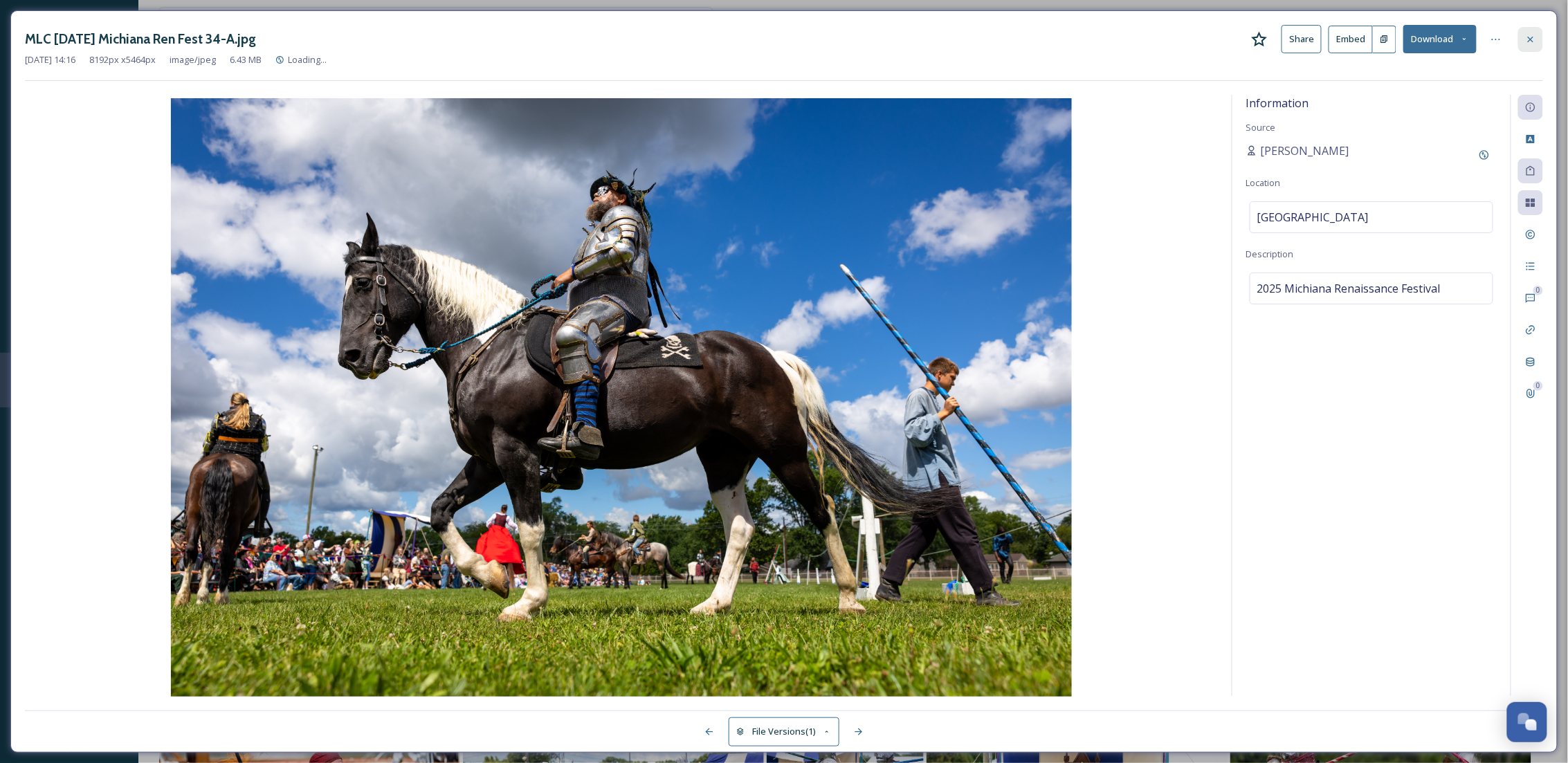
click at [1536, 41] on div at bounding box center [1530, 39] width 25 height 25
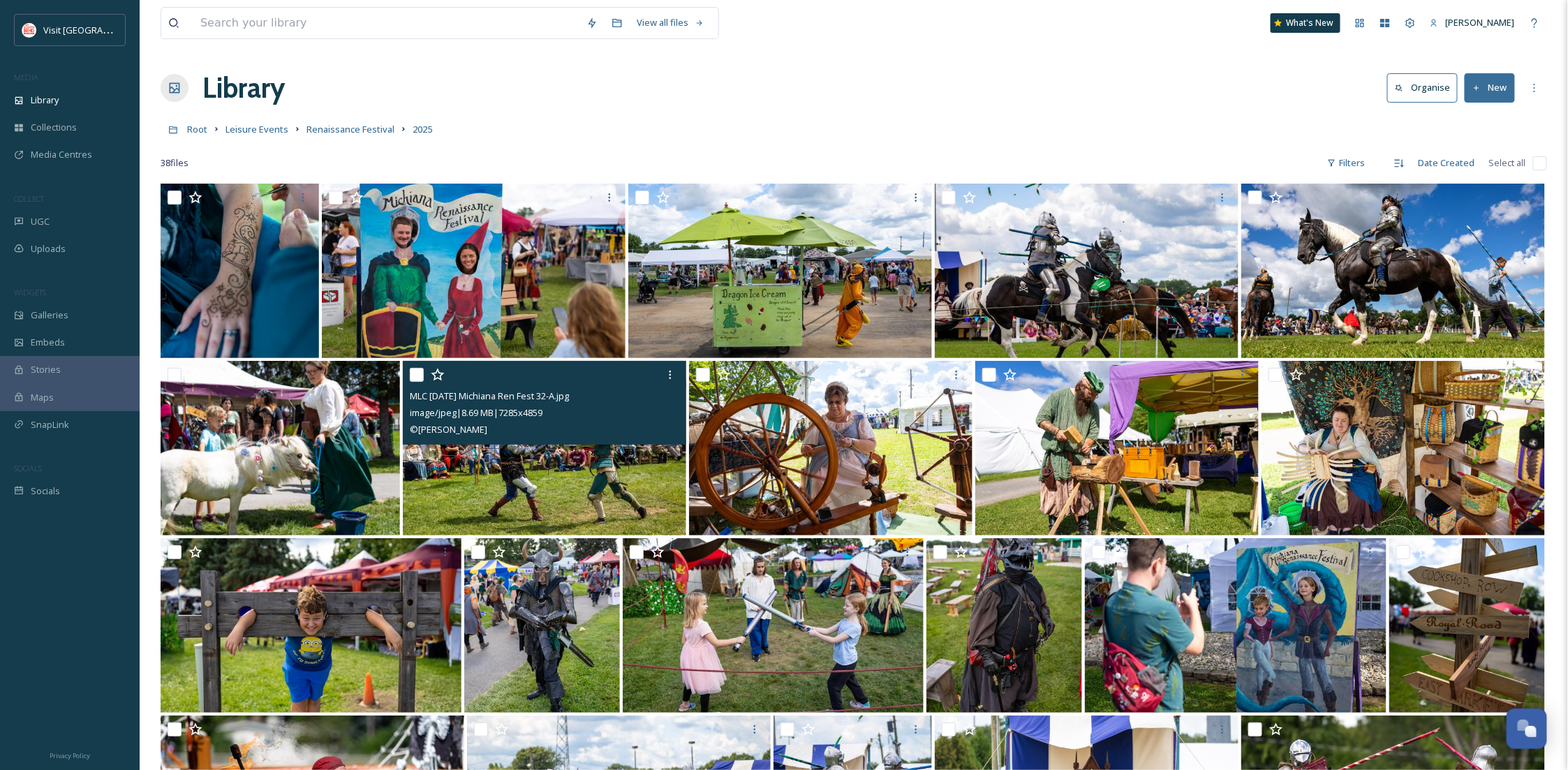
click at [574, 494] on img at bounding box center [544, 448] width 284 height 174
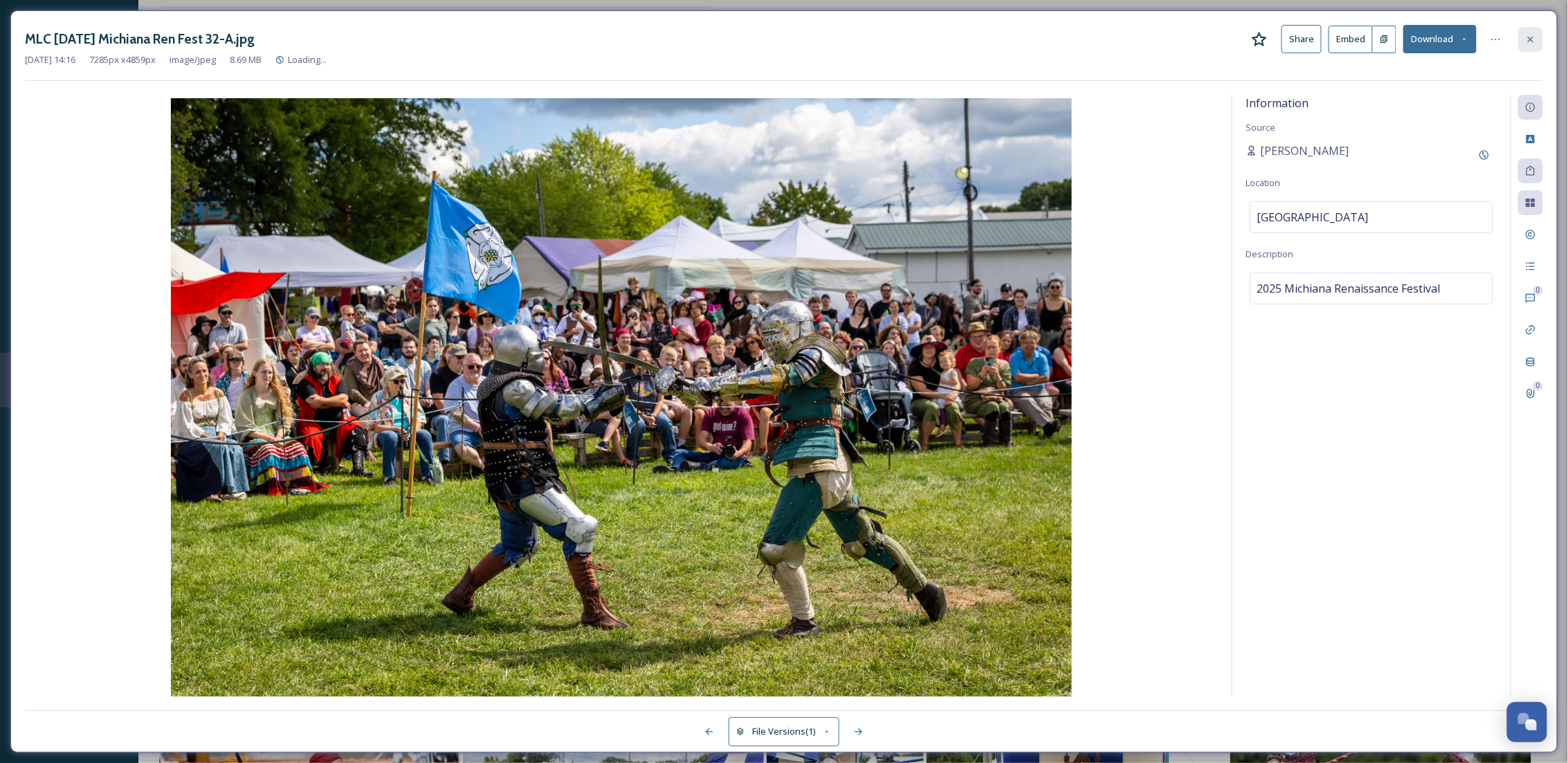
click at [1524, 31] on div at bounding box center [1530, 39] width 25 height 25
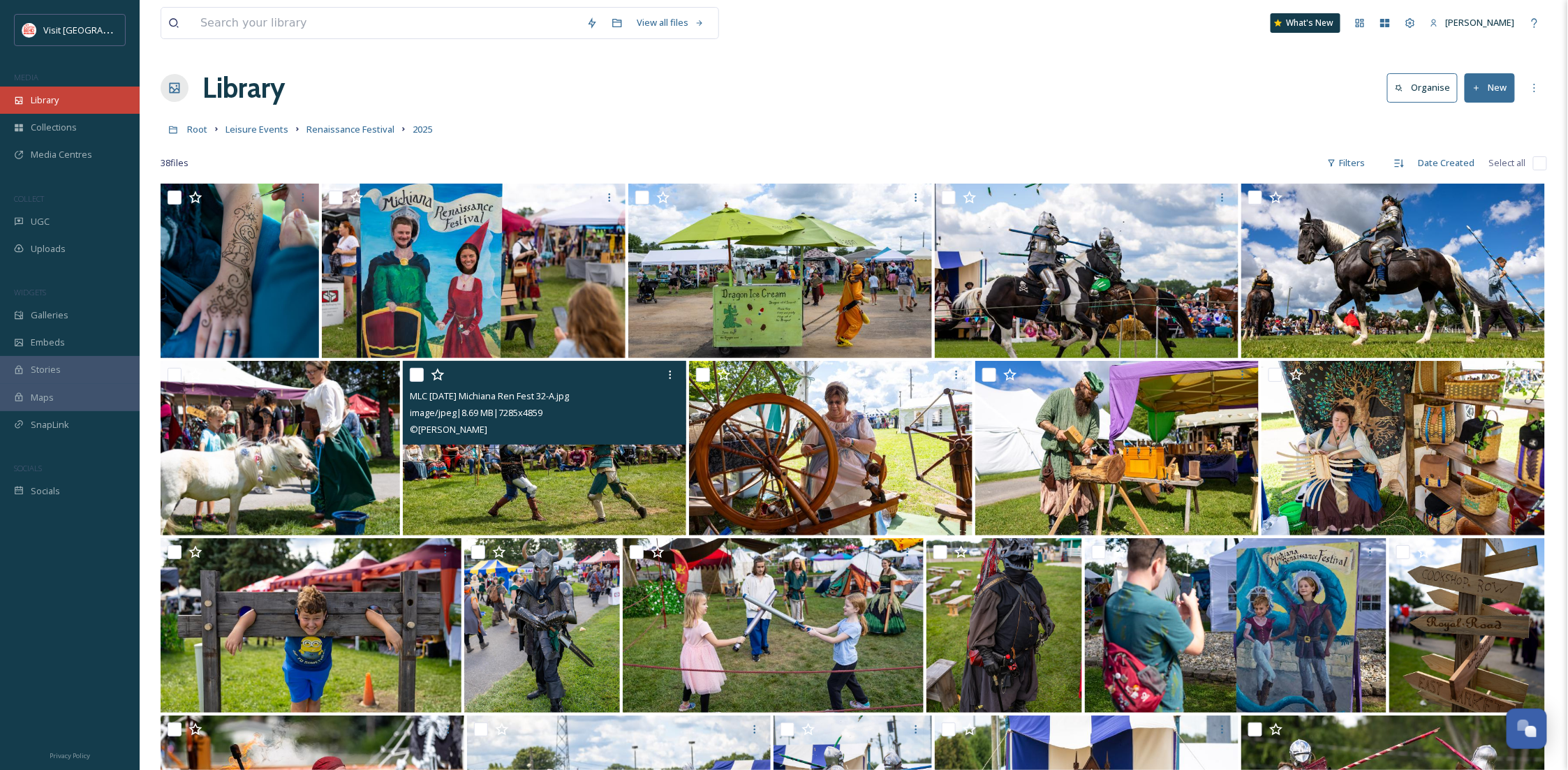
click at [47, 101] on span "Library" at bounding box center [44, 100] width 28 height 13
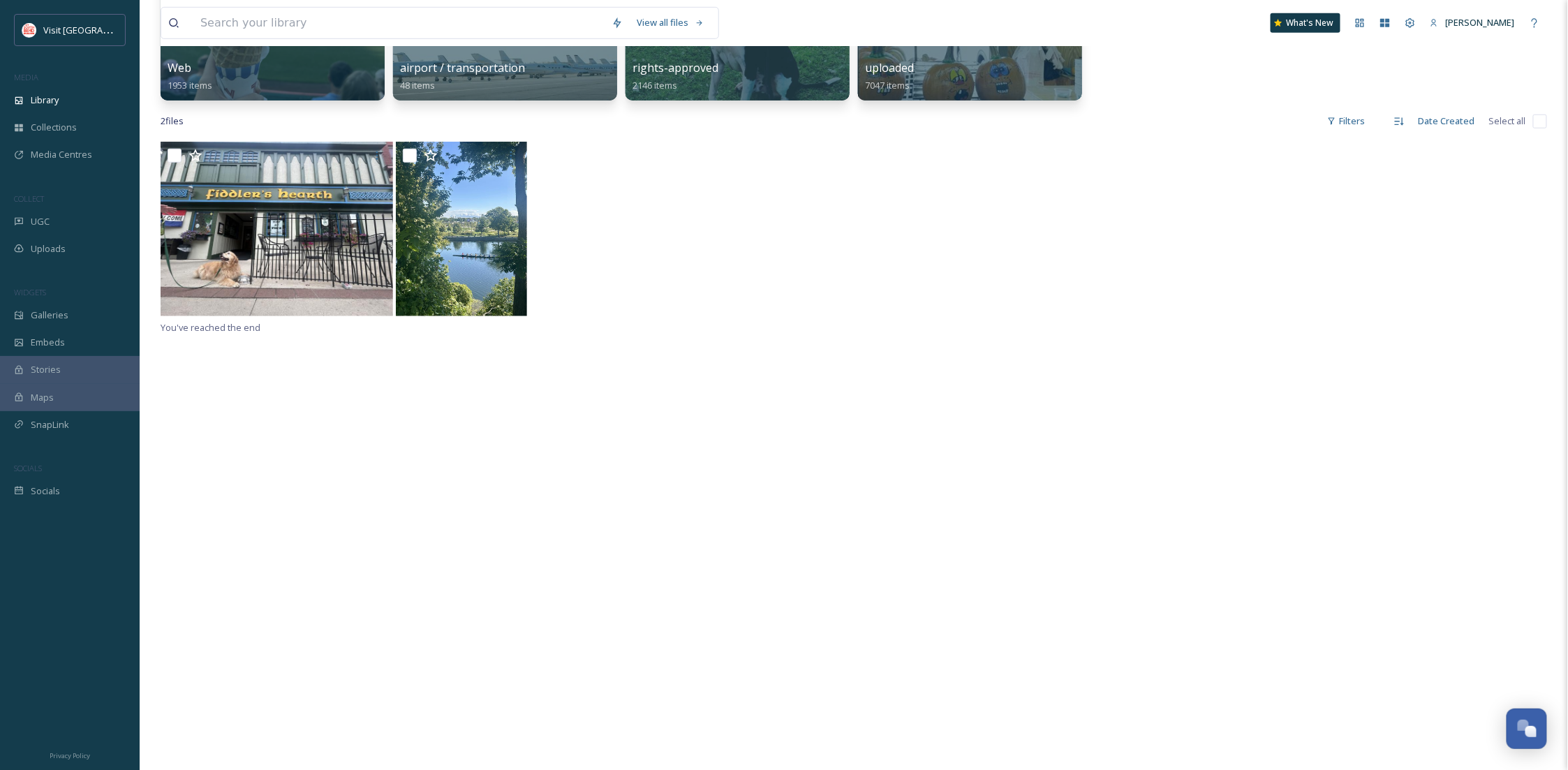
scroll to position [496, 0]
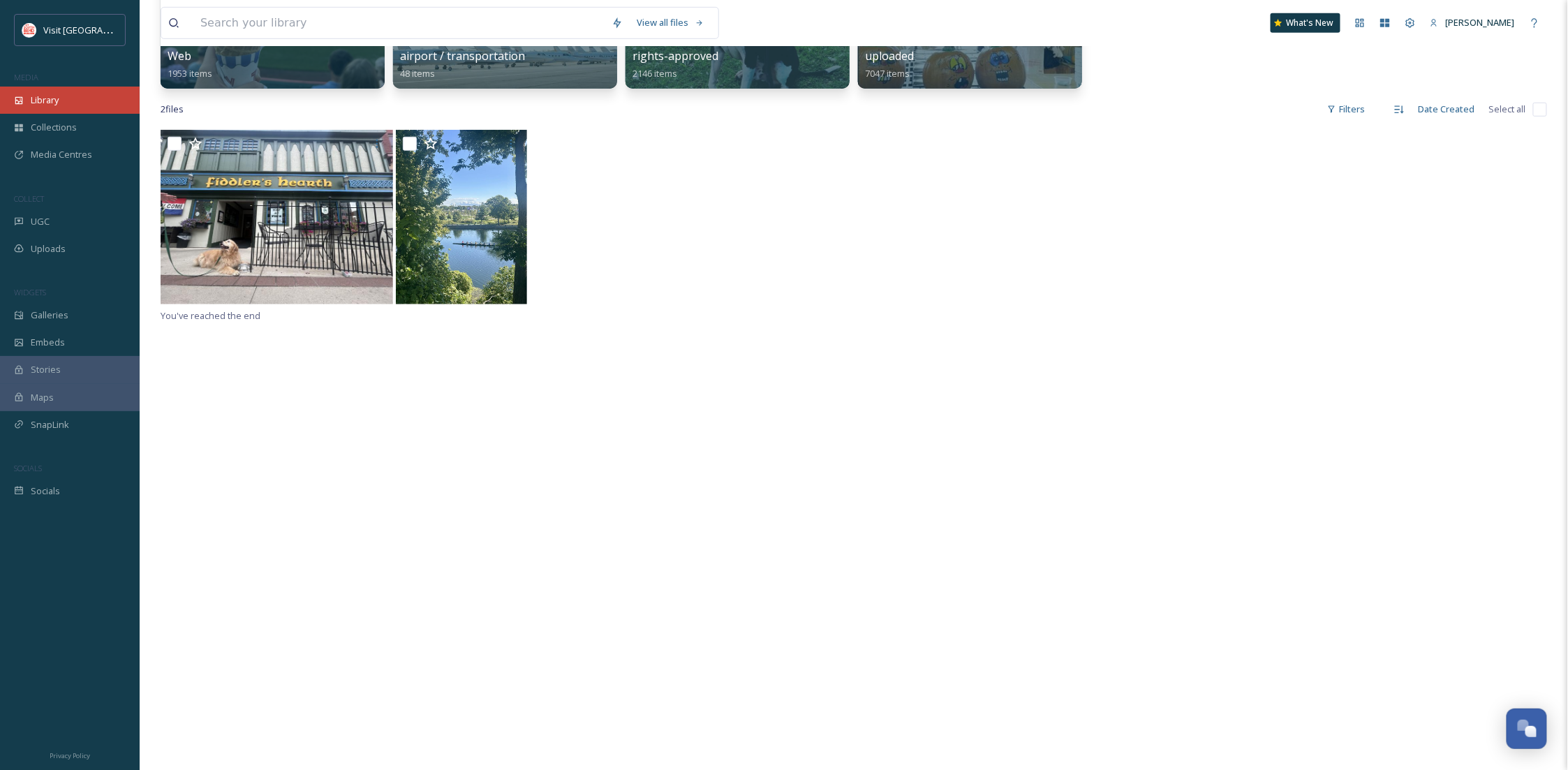
click at [79, 94] on div "Library" at bounding box center [69, 100] width 140 height 27
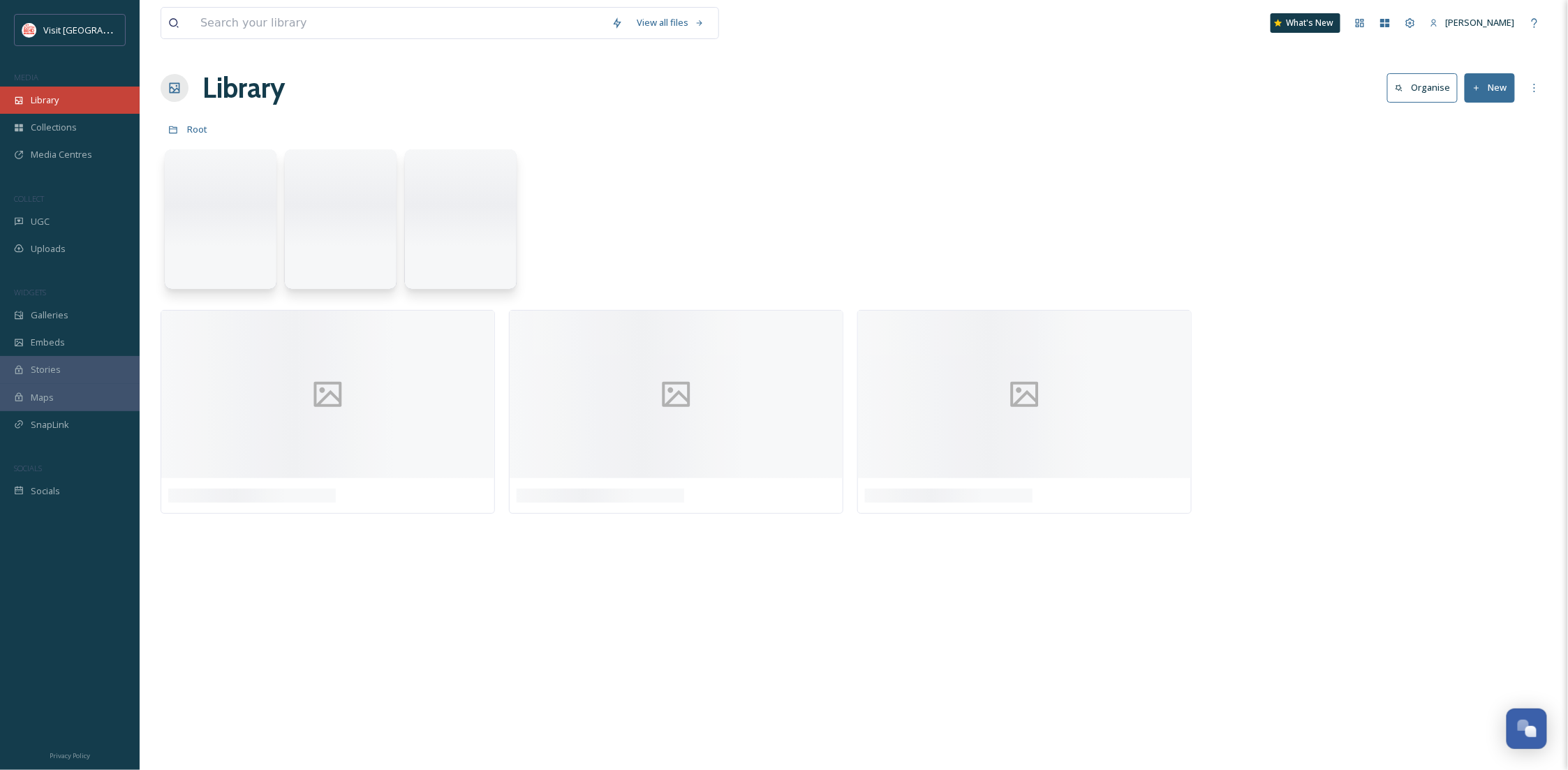
scroll to position [0, 0]
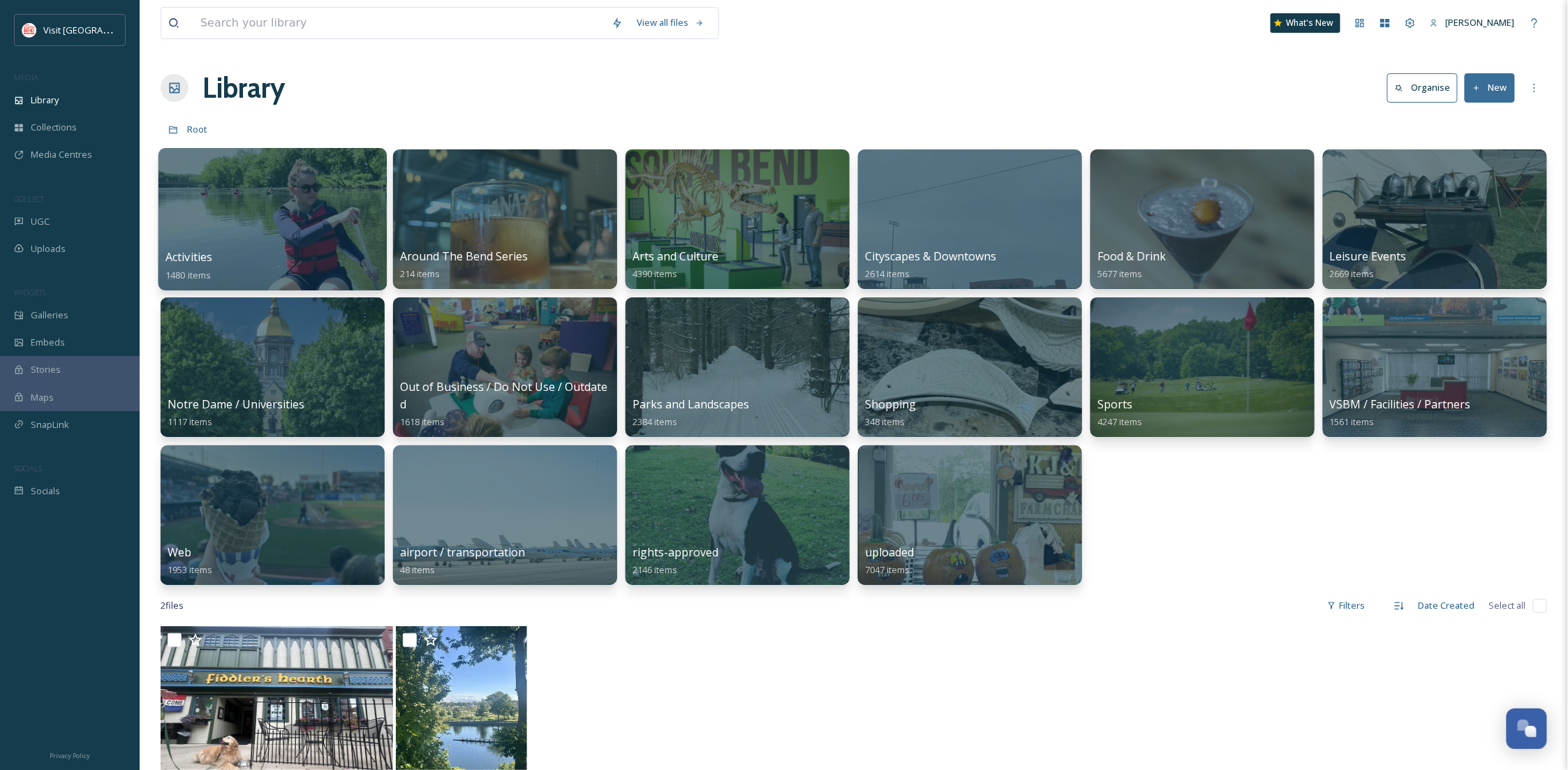
click at [276, 242] on div at bounding box center [273, 219] width 228 height 143
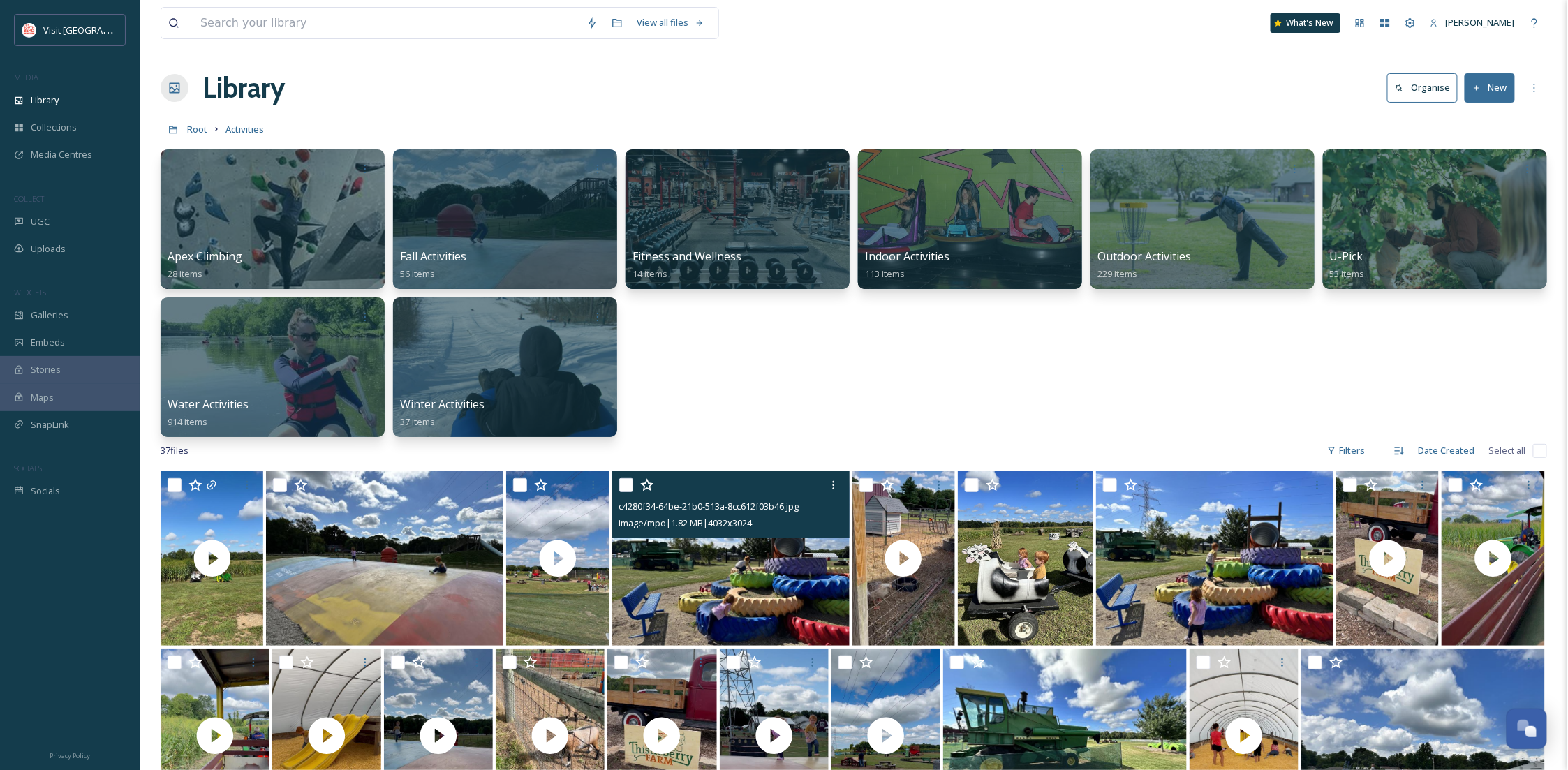
click at [669, 569] on img at bounding box center [731, 559] width 237 height 174
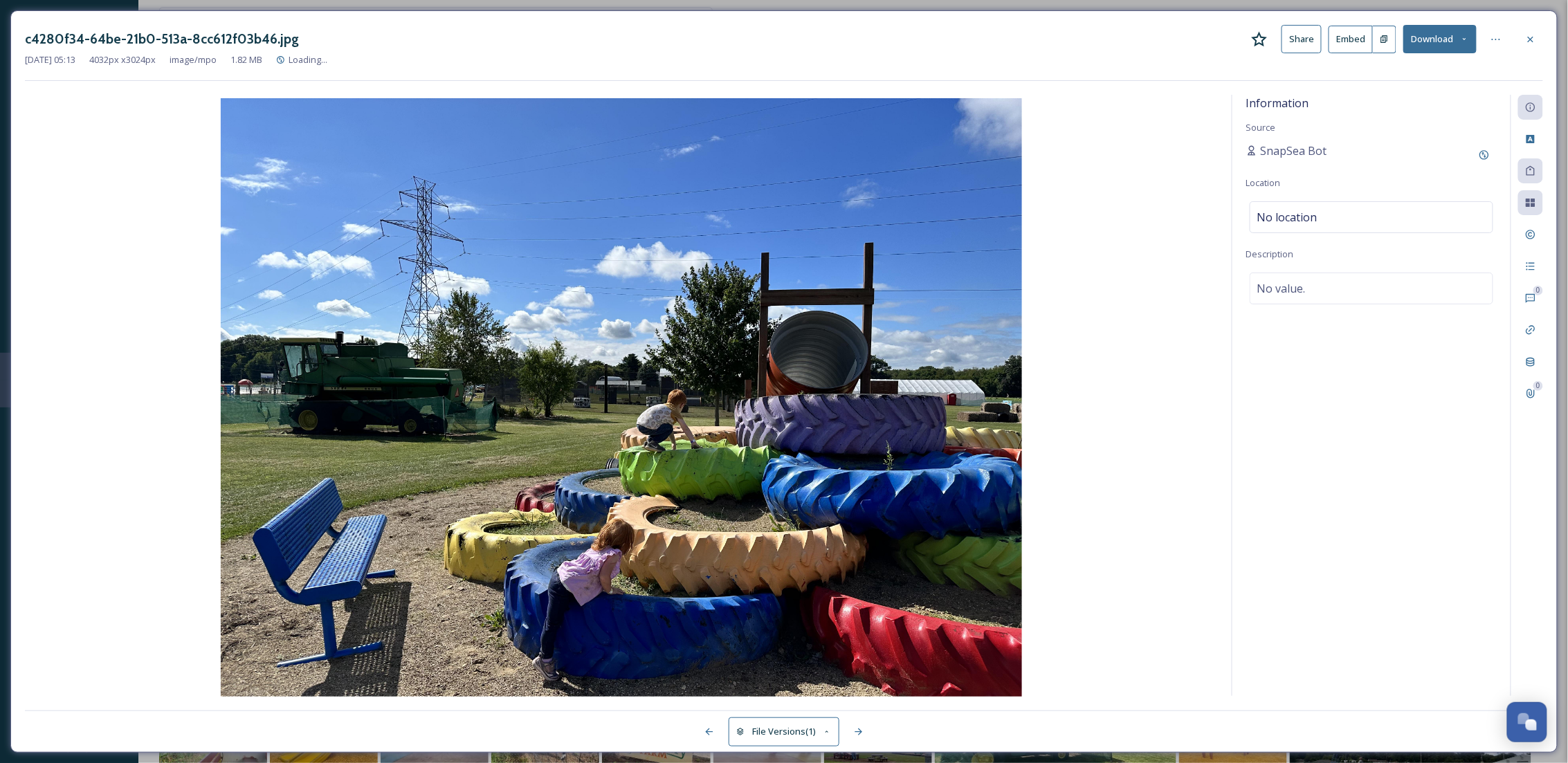
click at [1527, 25] on div "c4280f34-64be-21b0-513a-8cc612f03b46.jpg Share Embed Download" at bounding box center [783, 39] width 1518 height 28
click at [1530, 35] on icon at bounding box center [1531, 39] width 11 height 11
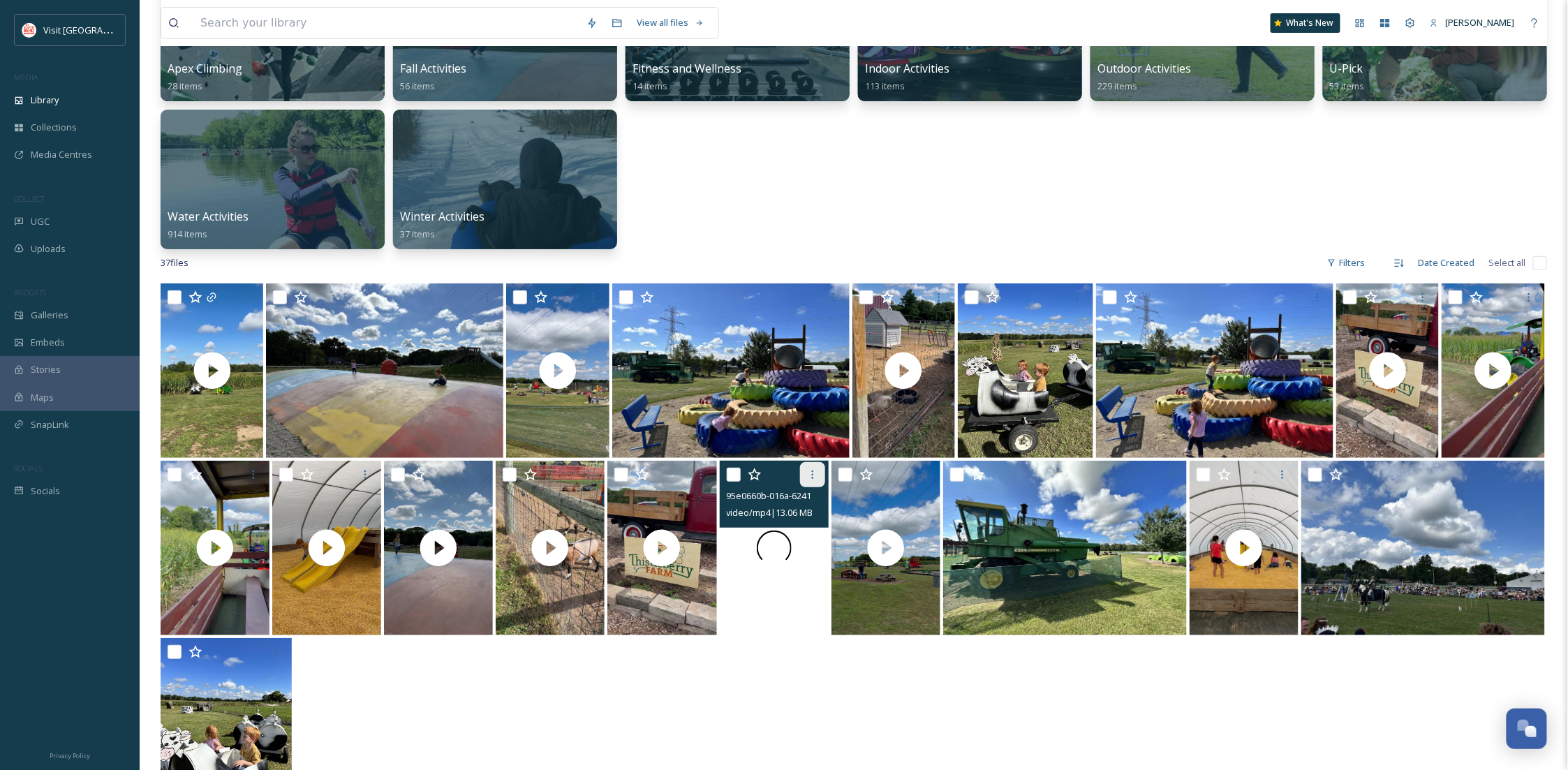
scroll to position [471, 0]
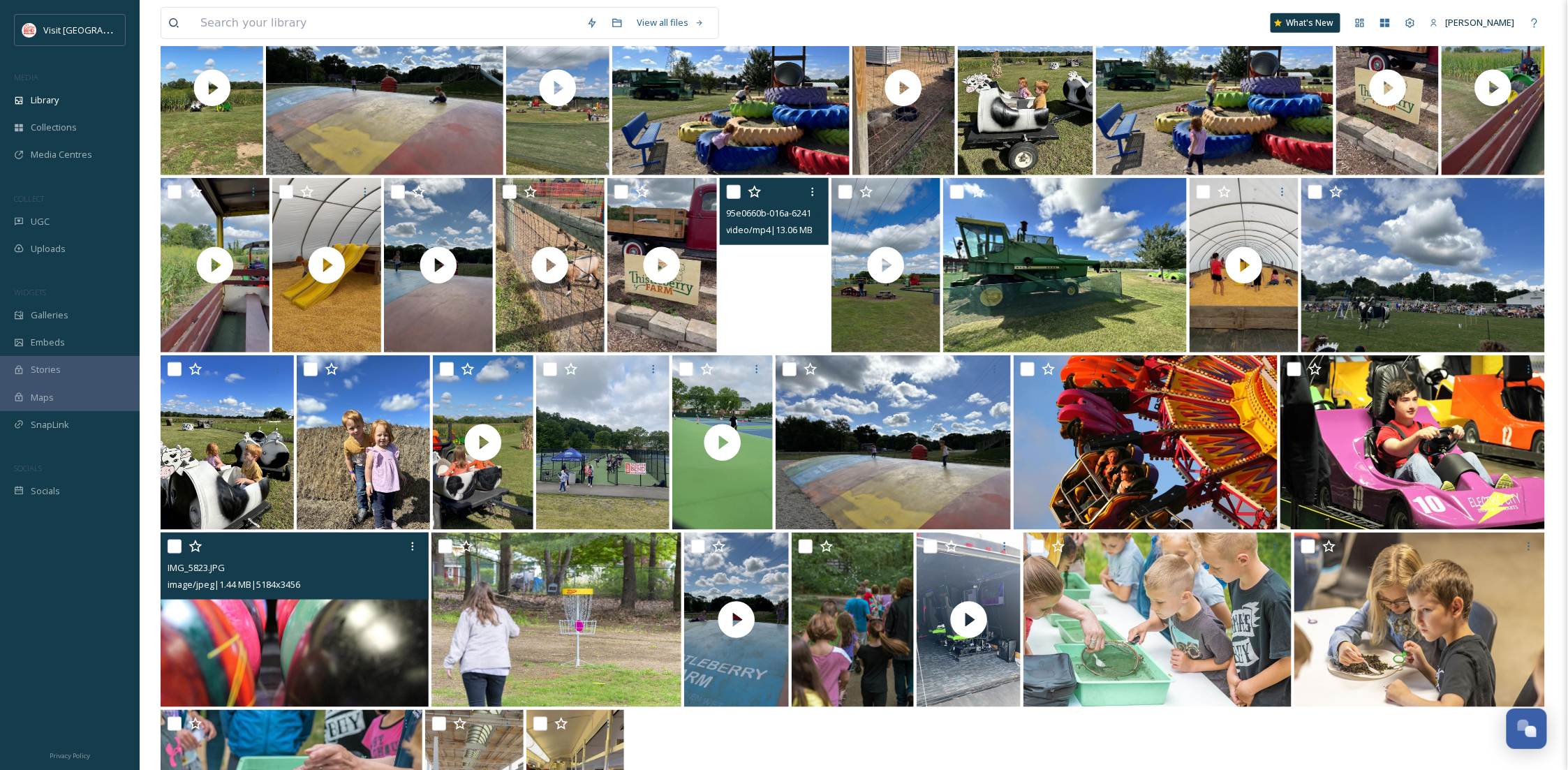
click at [301, 649] on img at bounding box center [295, 620] width 268 height 174
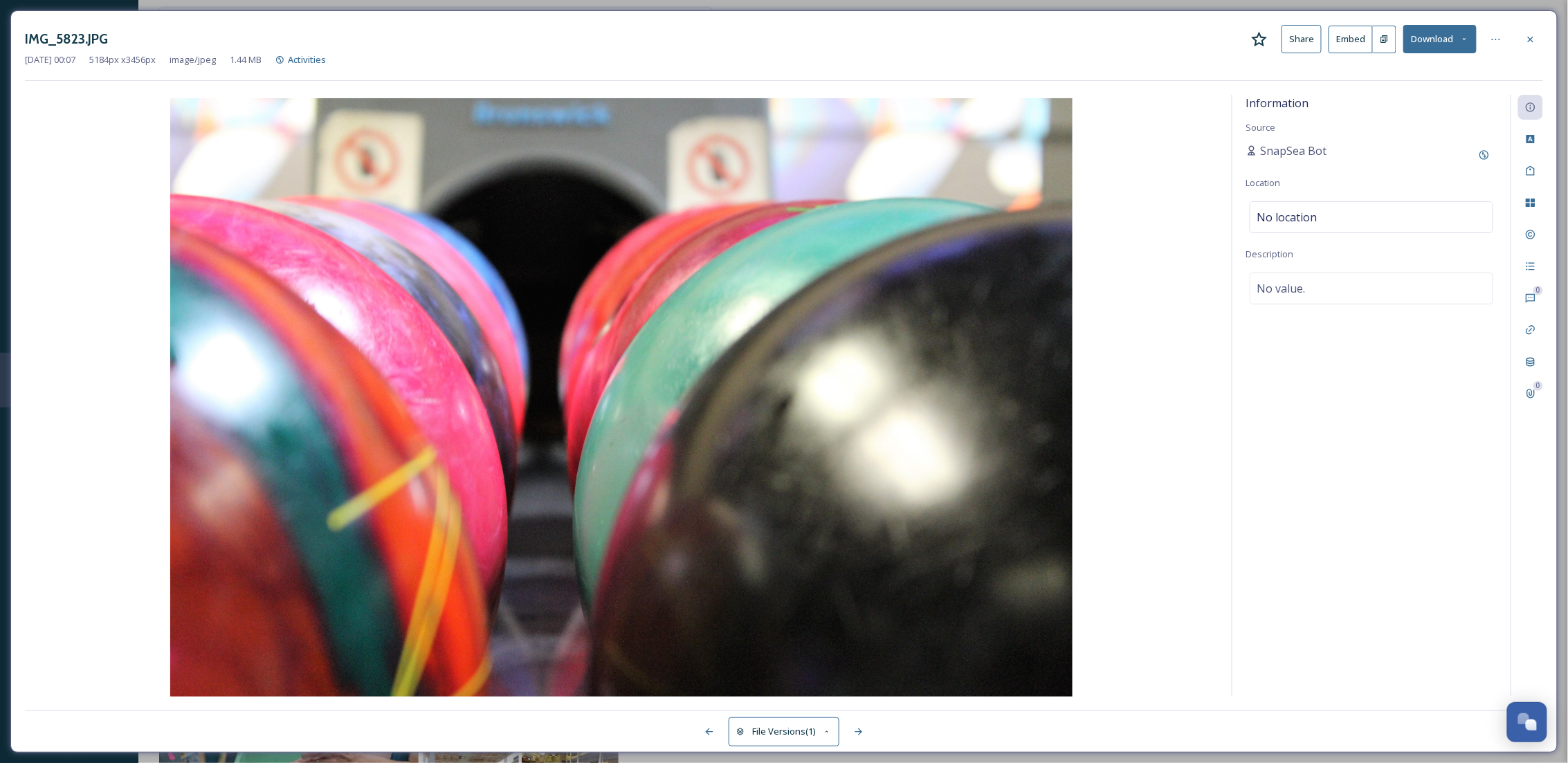
click at [1399, 38] on div "IMG_5823.JPG Share Embed Download" at bounding box center [783, 39] width 1518 height 28
click at [1484, 48] on div at bounding box center [1496, 39] width 25 height 25
click at [1467, 48] on button "Download" at bounding box center [1439, 39] width 73 height 28
click at [1531, 44] on icon at bounding box center [1531, 39] width 11 height 11
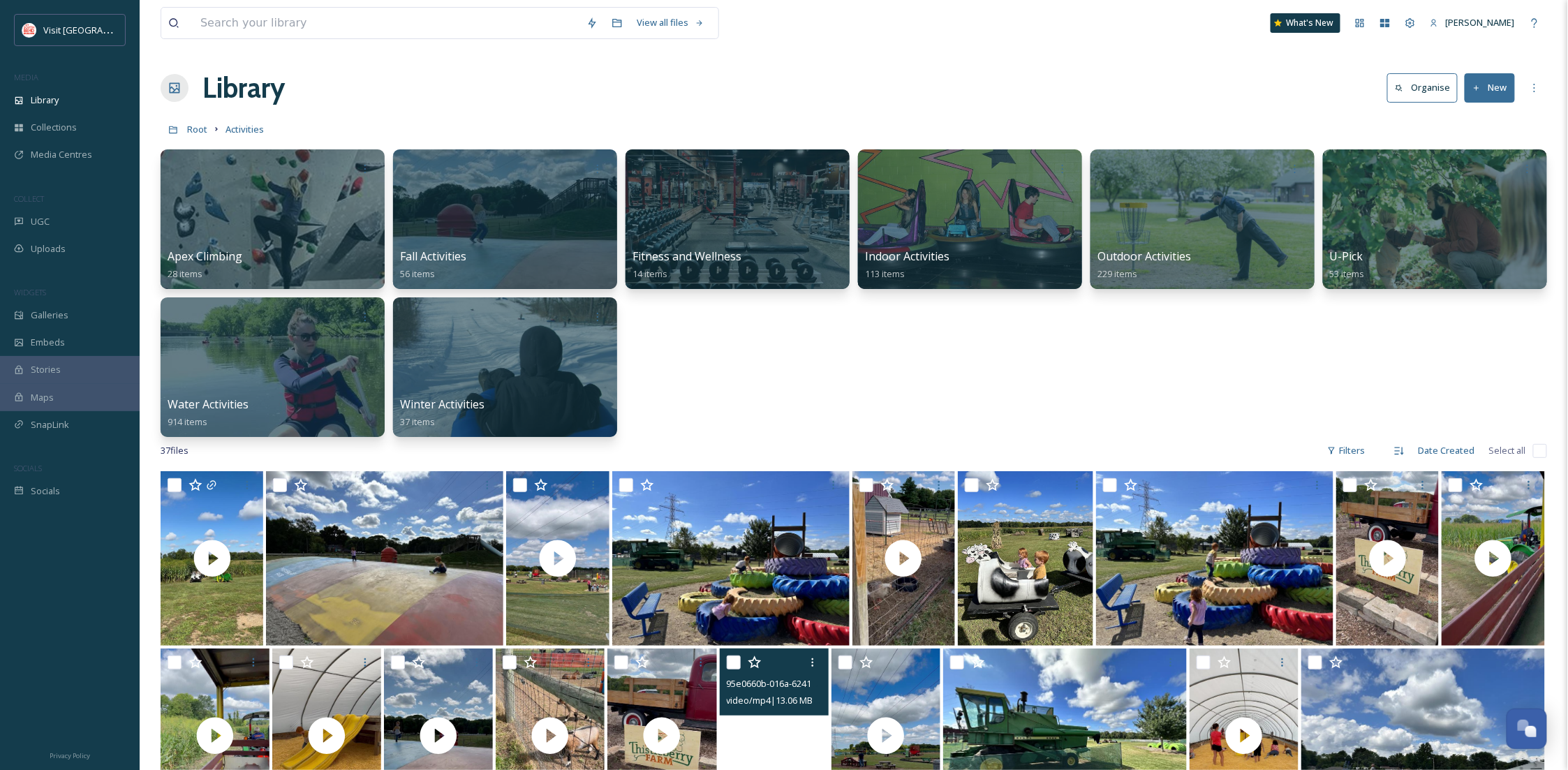
click at [35, 84] on div "MEDIA" at bounding box center [69, 78] width 140 height 18
click at [35, 94] on span "Library" at bounding box center [44, 100] width 28 height 13
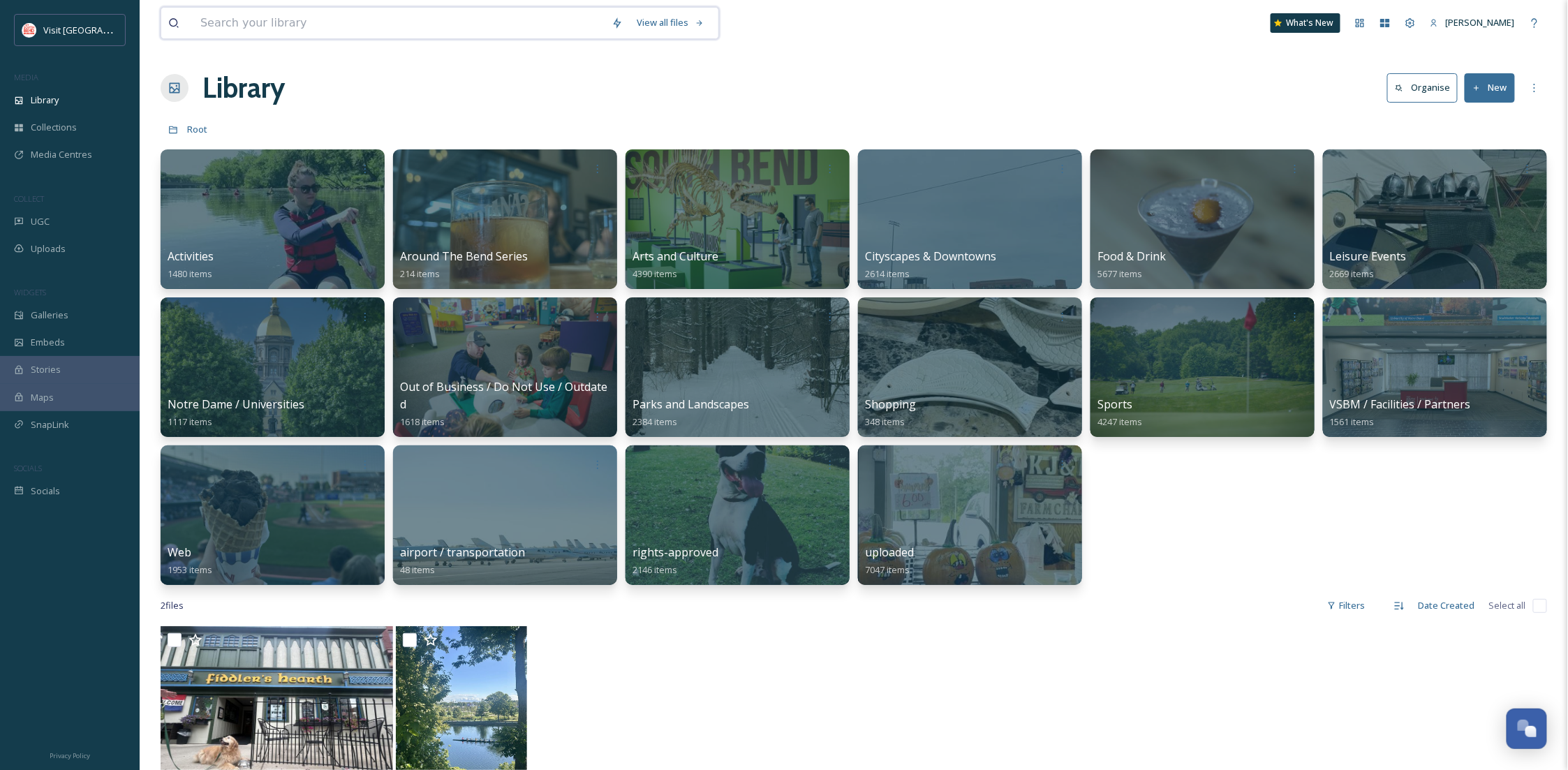
click at [410, 23] on input at bounding box center [399, 23] width 411 height 30
type input "n"
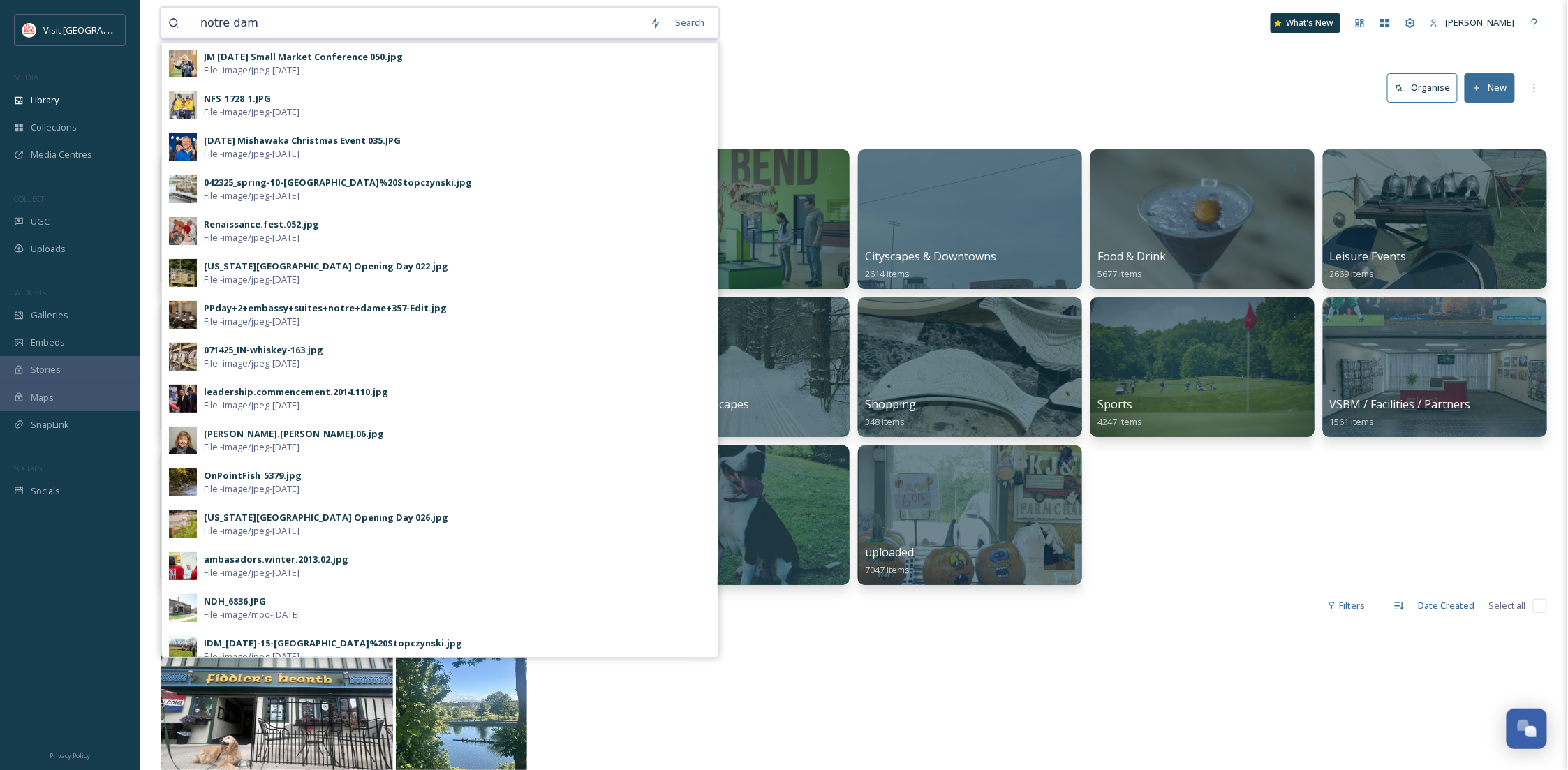
type input "notre dame"
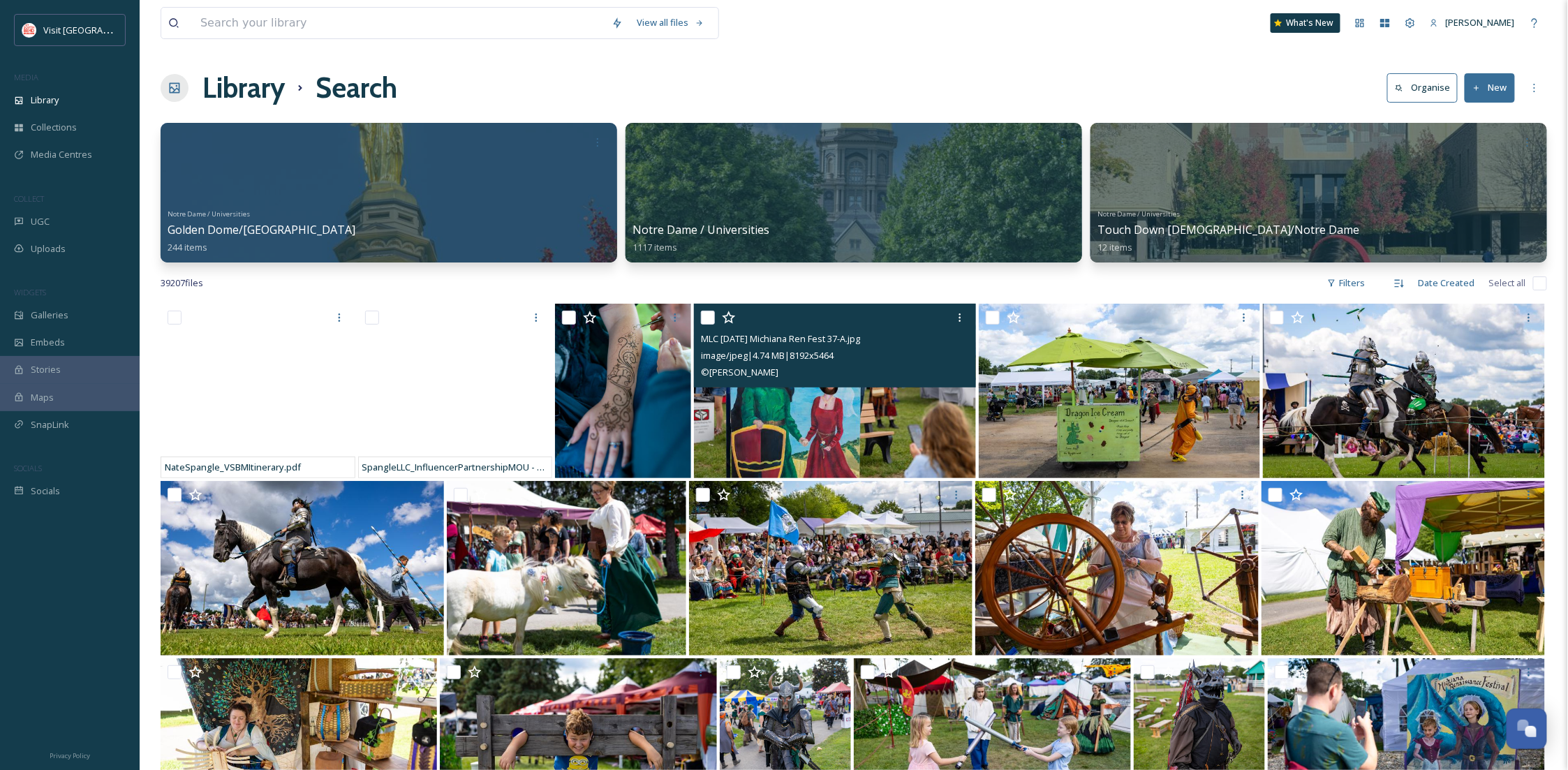
click at [927, 466] on img at bounding box center [834, 391] width 281 height 174
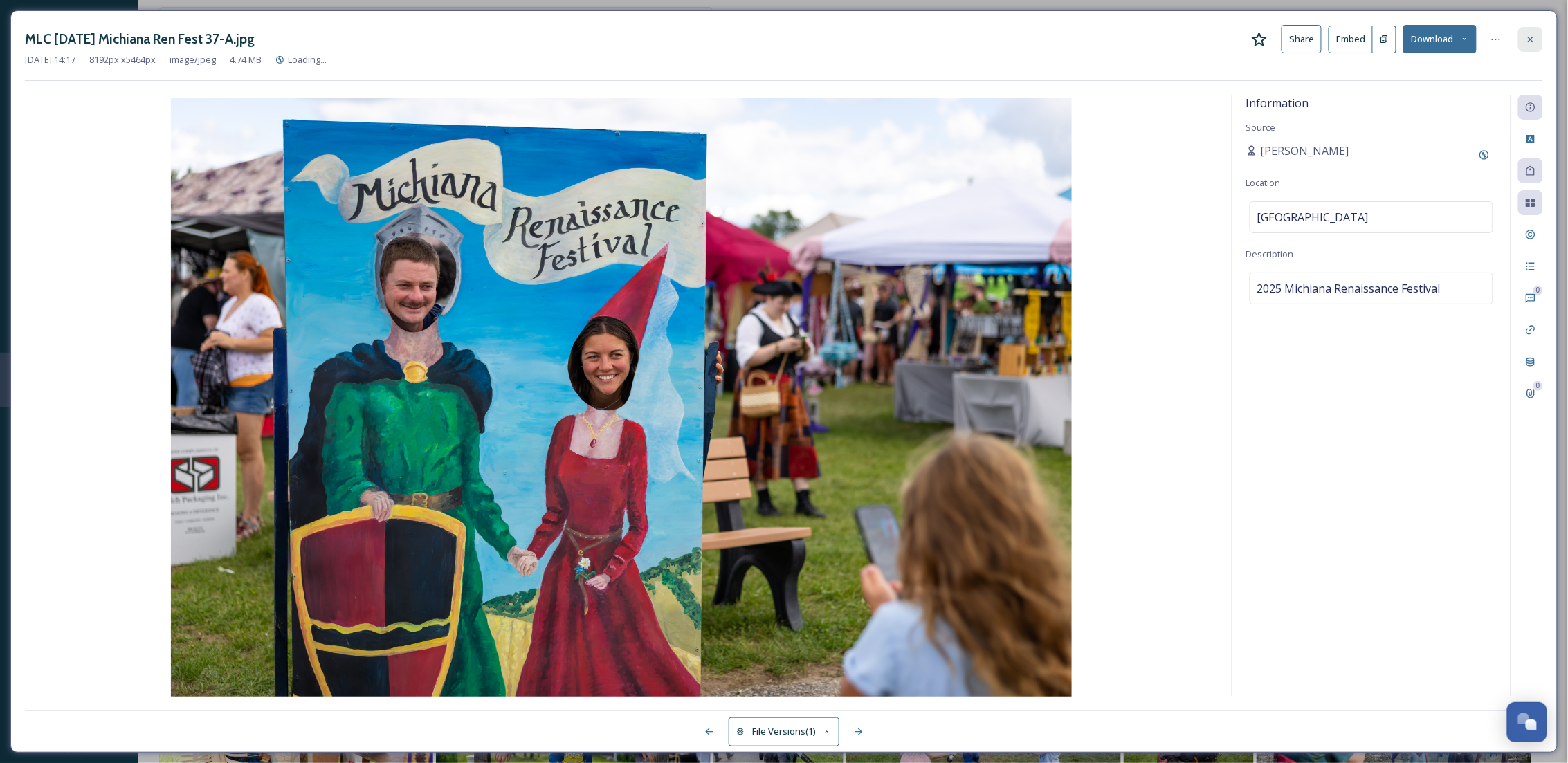
click at [1536, 37] on div at bounding box center [1530, 39] width 25 height 25
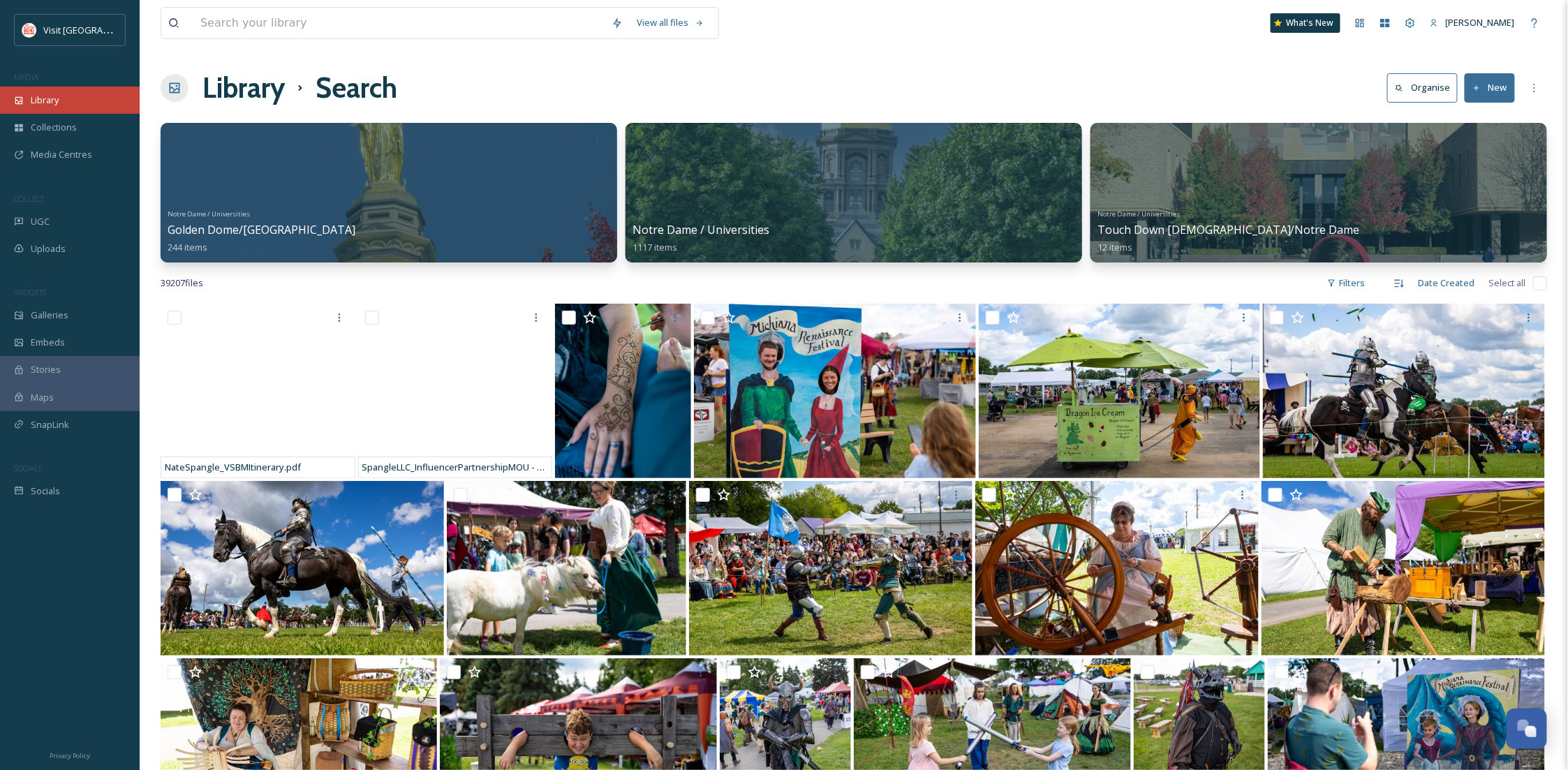
click at [73, 101] on div "Library" at bounding box center [69, 100] width 140 height 27
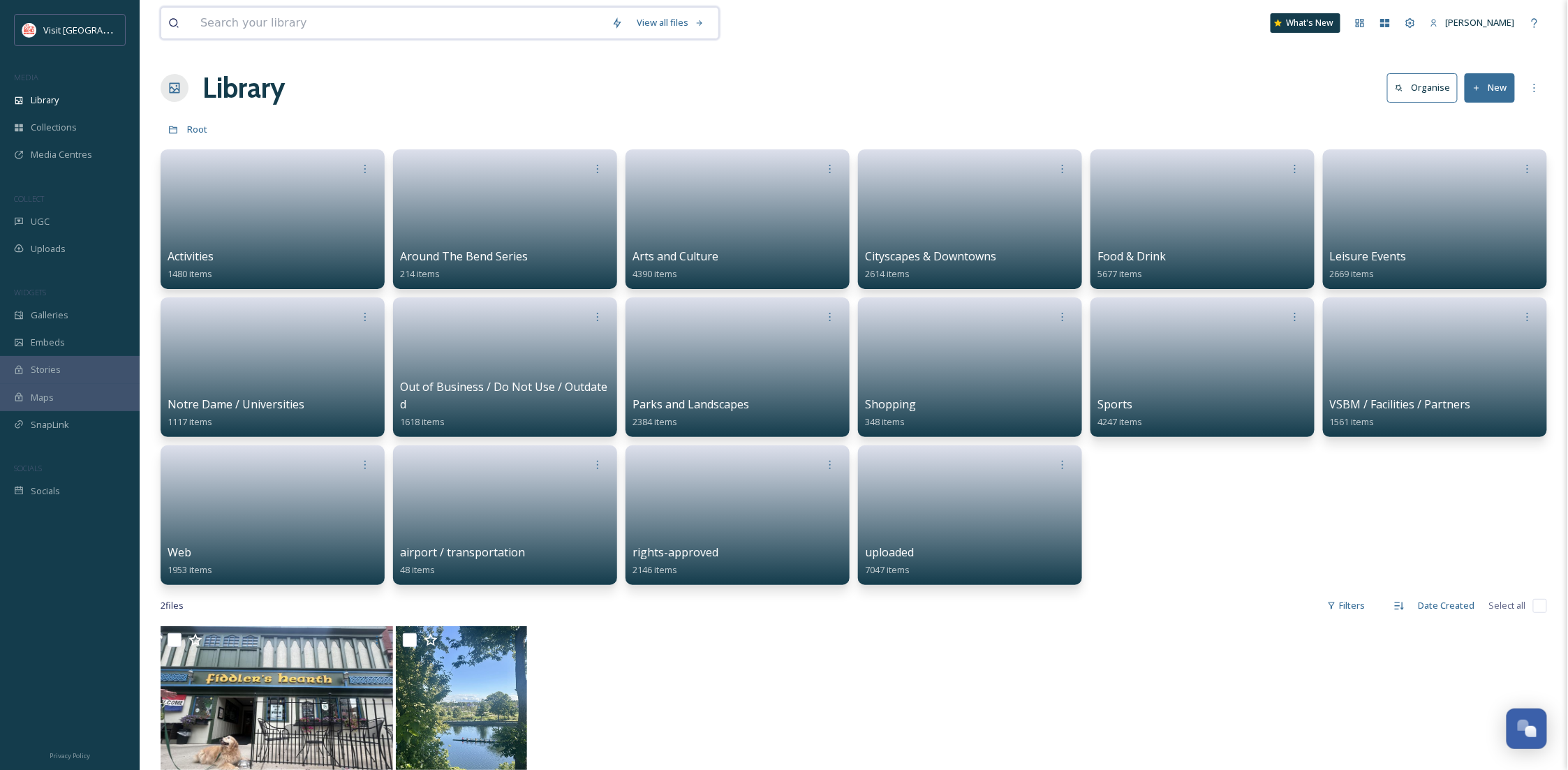
click at [281, 36] on input at bounding box center [399, 23] width 411 height 30
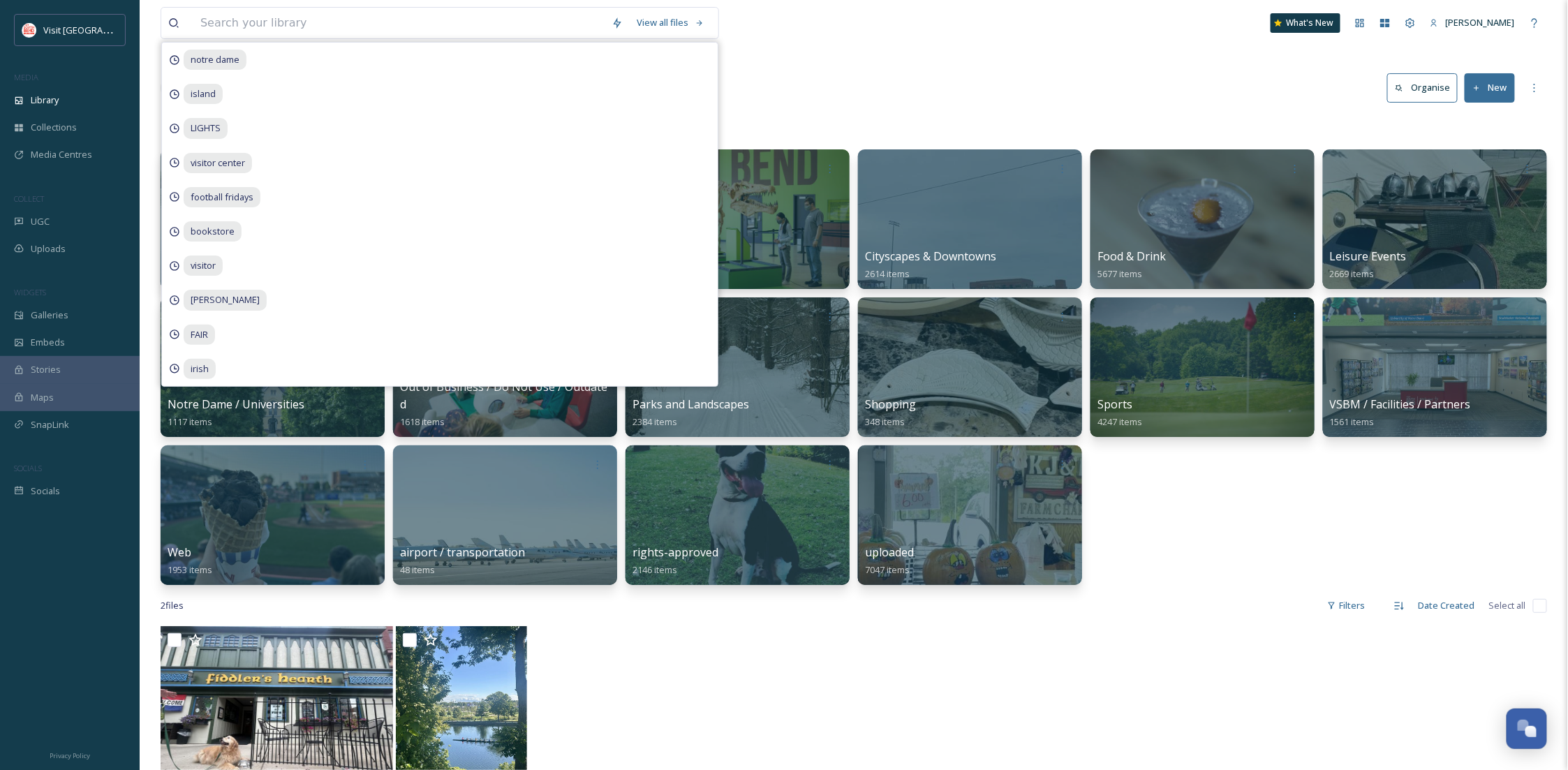
click at [854, 103] on div "Library Organise New" at bounding box center [854, 88] width 1387 height 42
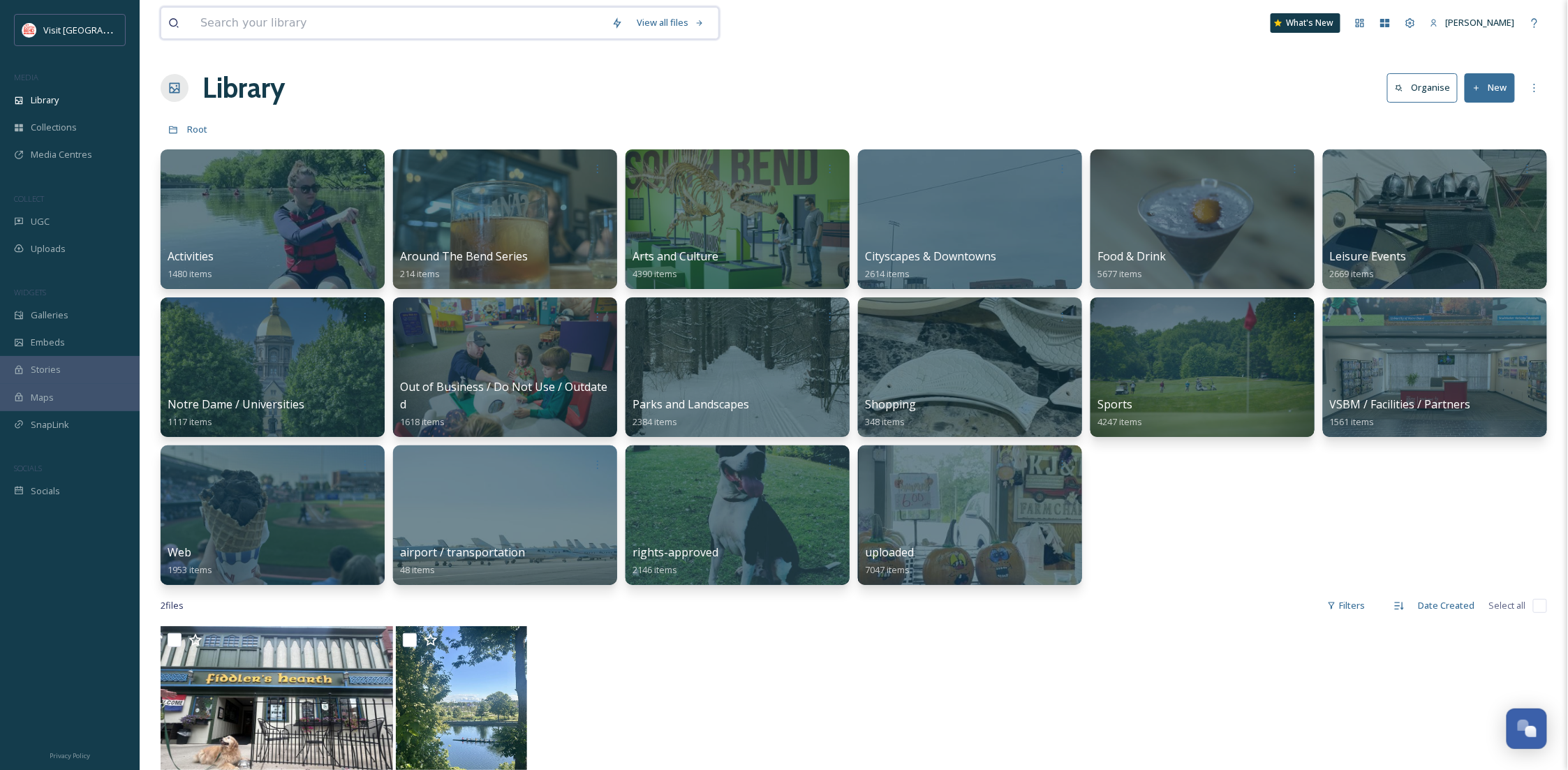
click at [245, 24] on input at bounding box center [399, 23] width 411 height 30
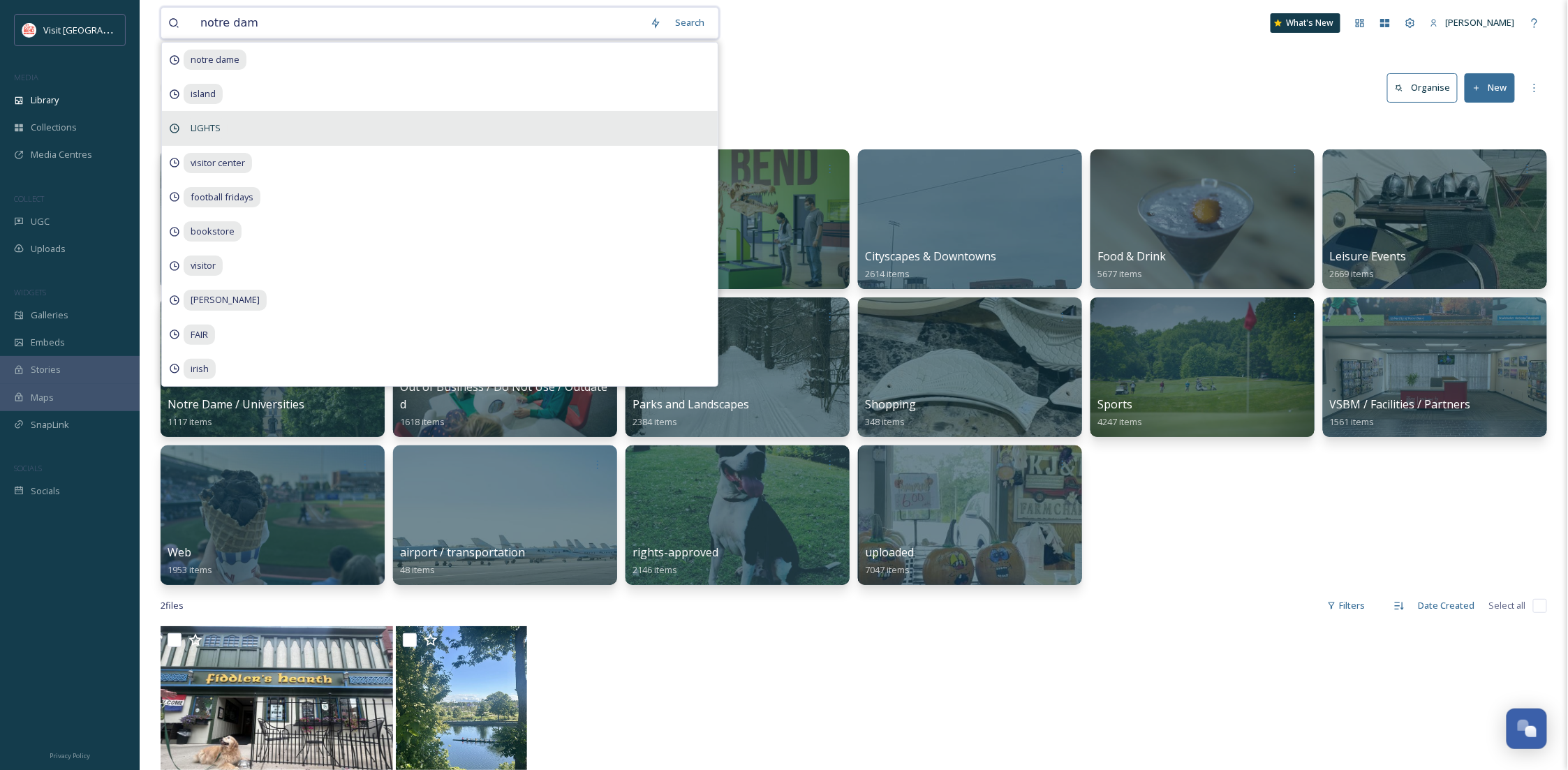
type input "notre dame"
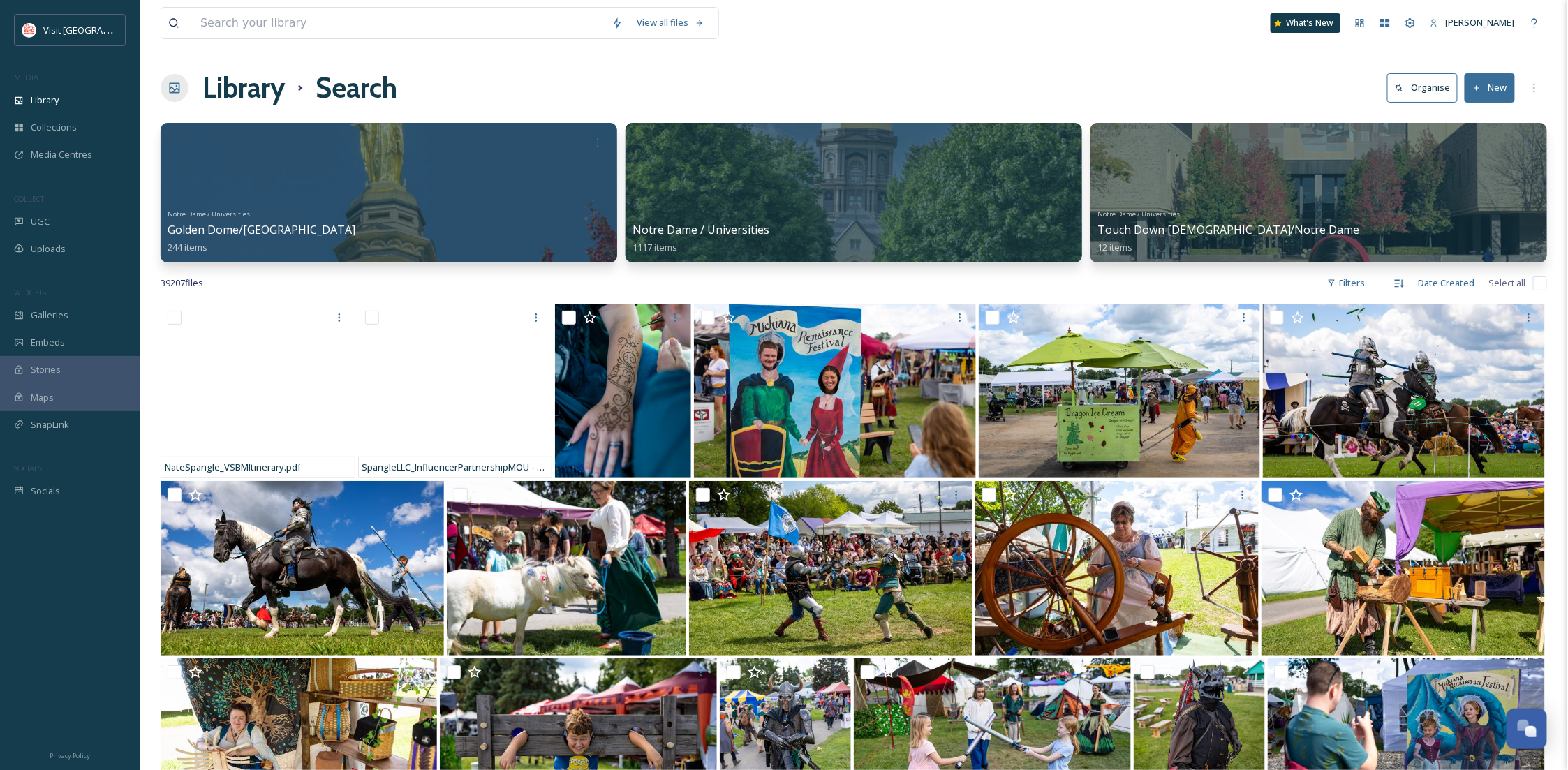
click at [365, 7] on div "View all files" at bounding box center [440, 23] width 559 height 32
click at [365, 35] on input at bounding box center [399, 23] width 411 height 30
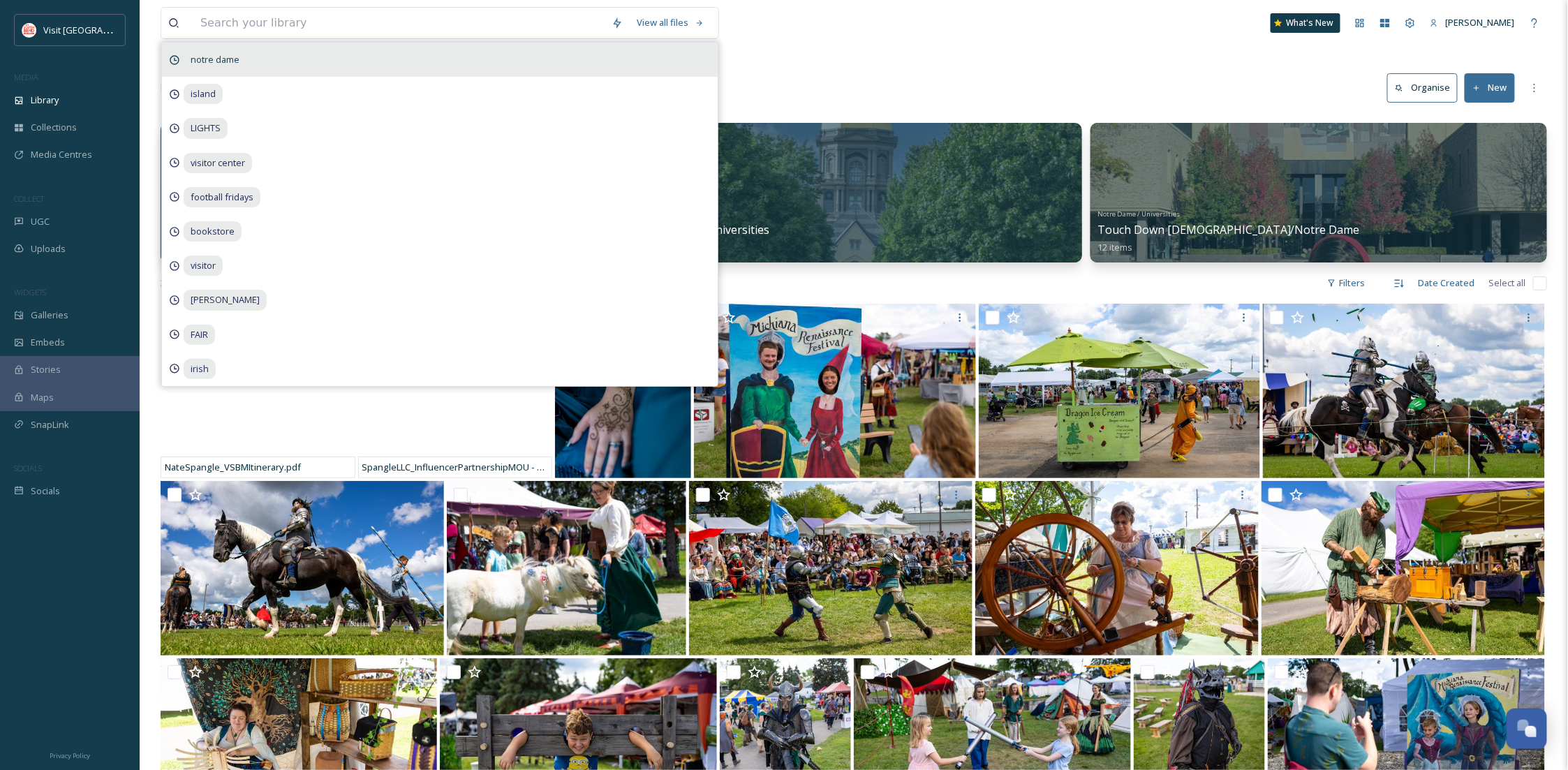
click at [312, 67] on div "notre dame" at bounding box center [440, 60] width 556 height 34
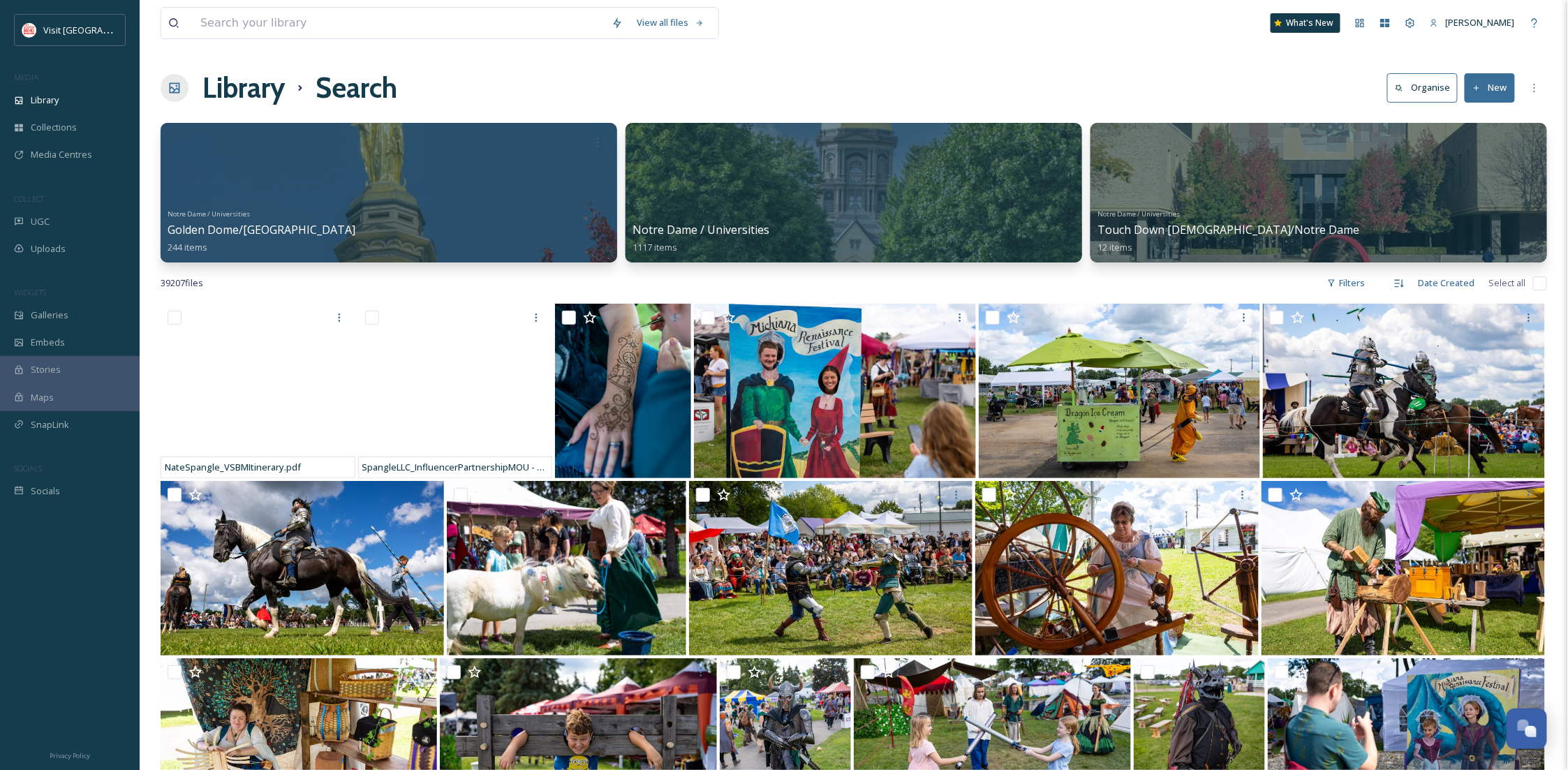
click at [40, 87] on div "Library" at bounding box center [69, 100] width 140 height 27
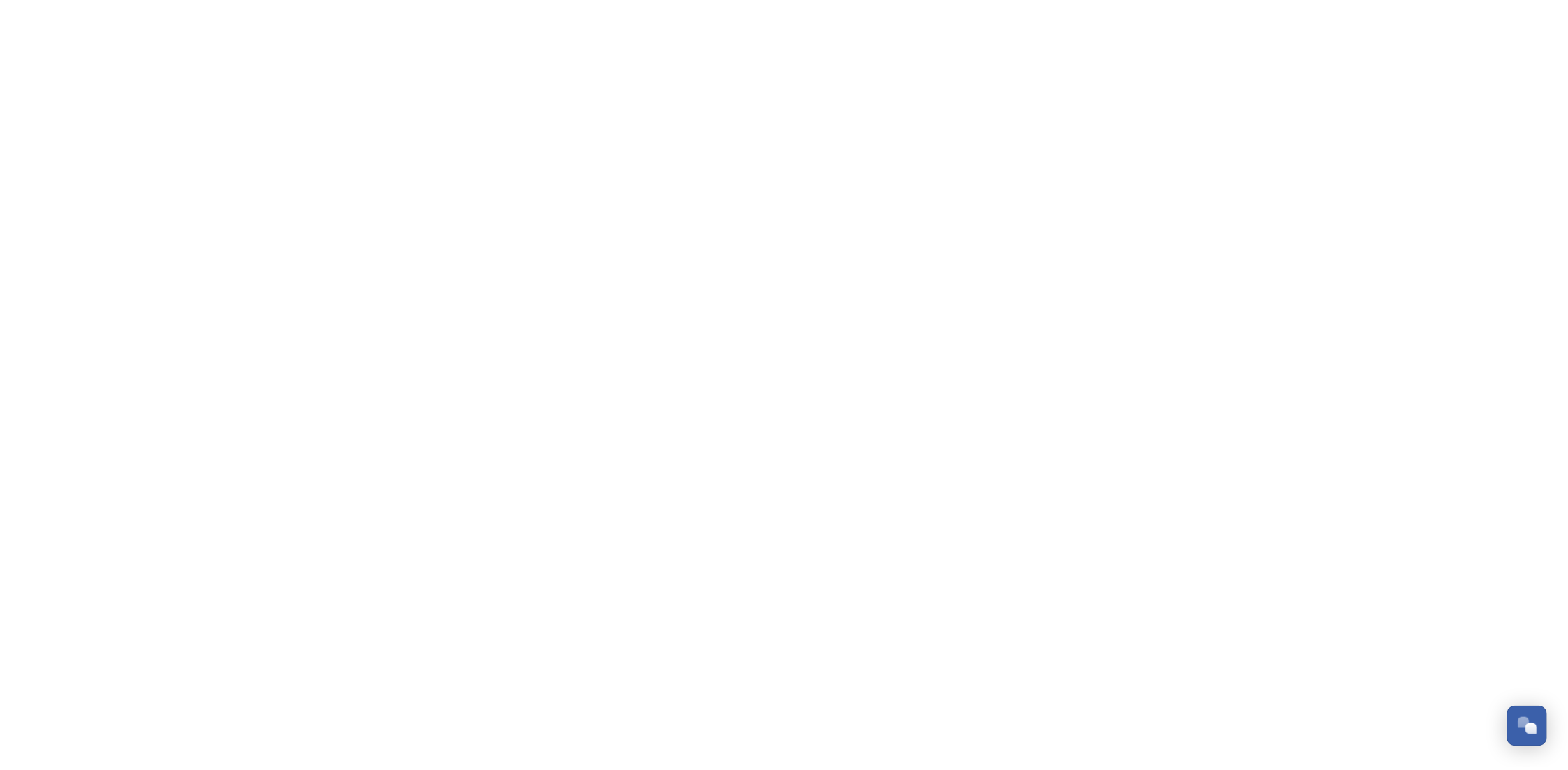
scroll to position [213, 0]
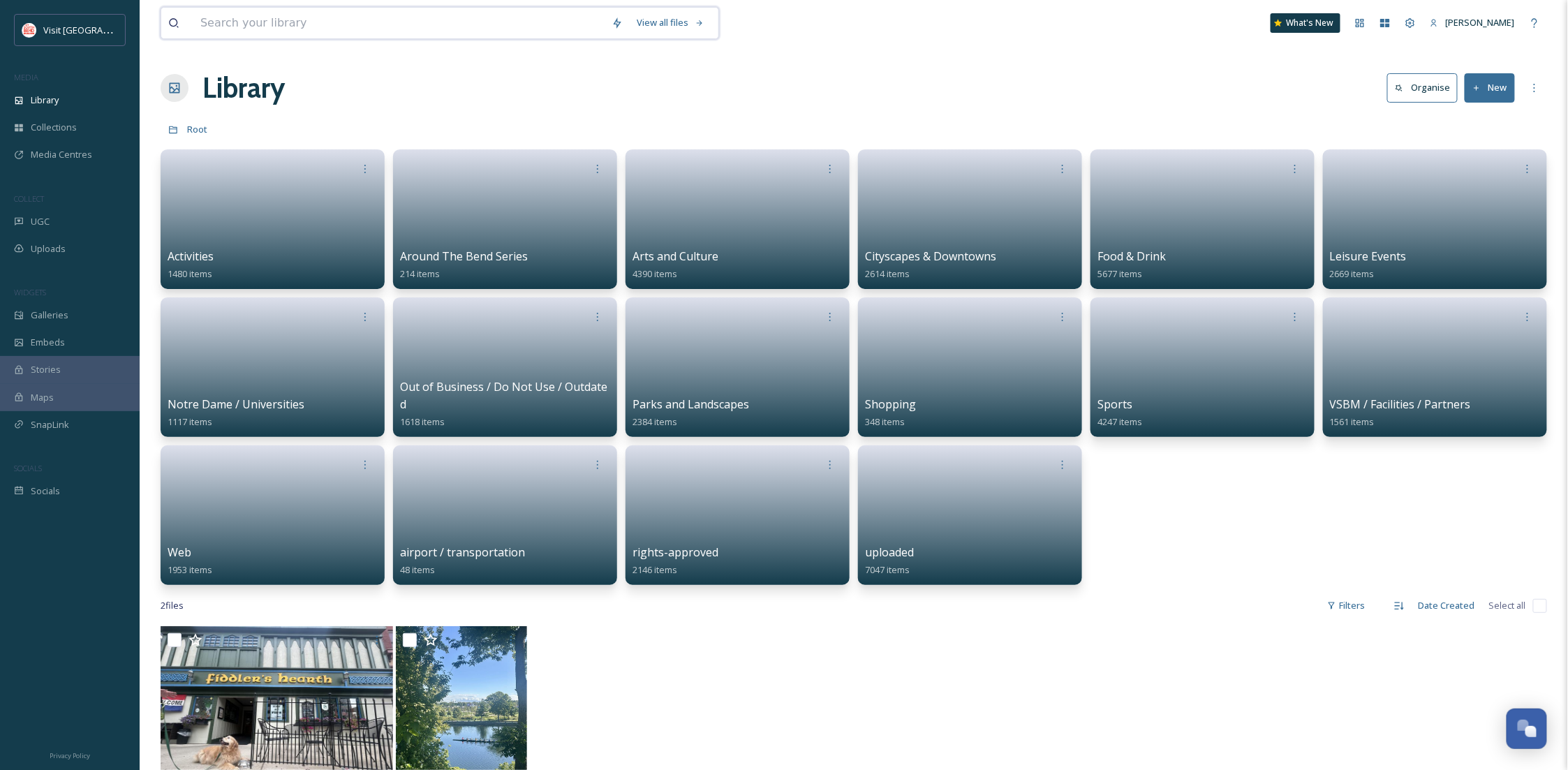
click at [262, 38] on input at bounding box center [399, 23] width 411 height 30
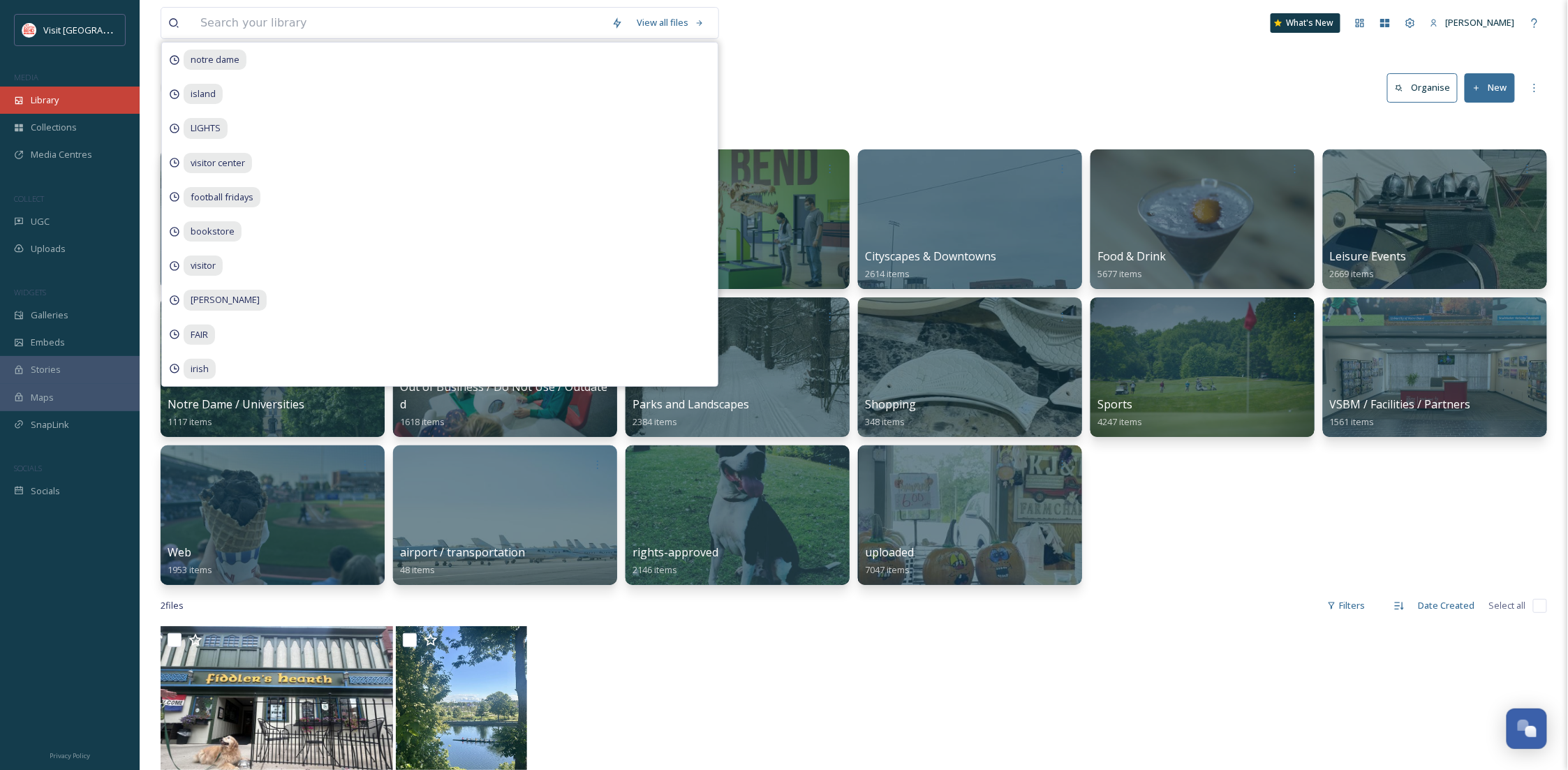
click at [67, 105] on div "Library" at bounding box center [69, 100] width 140 height 27
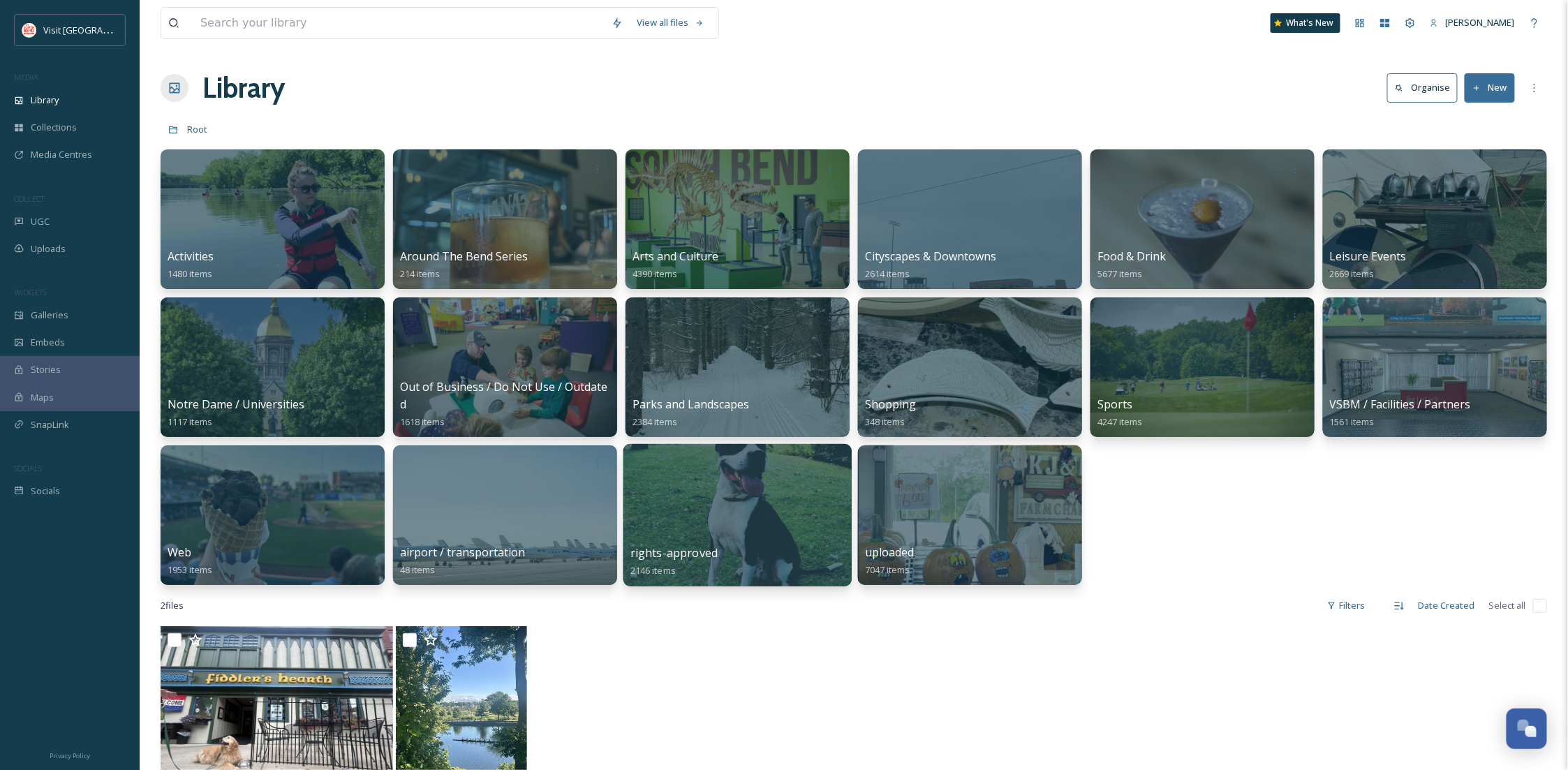
click at [756, 547] on div "rights-approved 2146 items" at bounding box center [737, 562] width 214 height 35
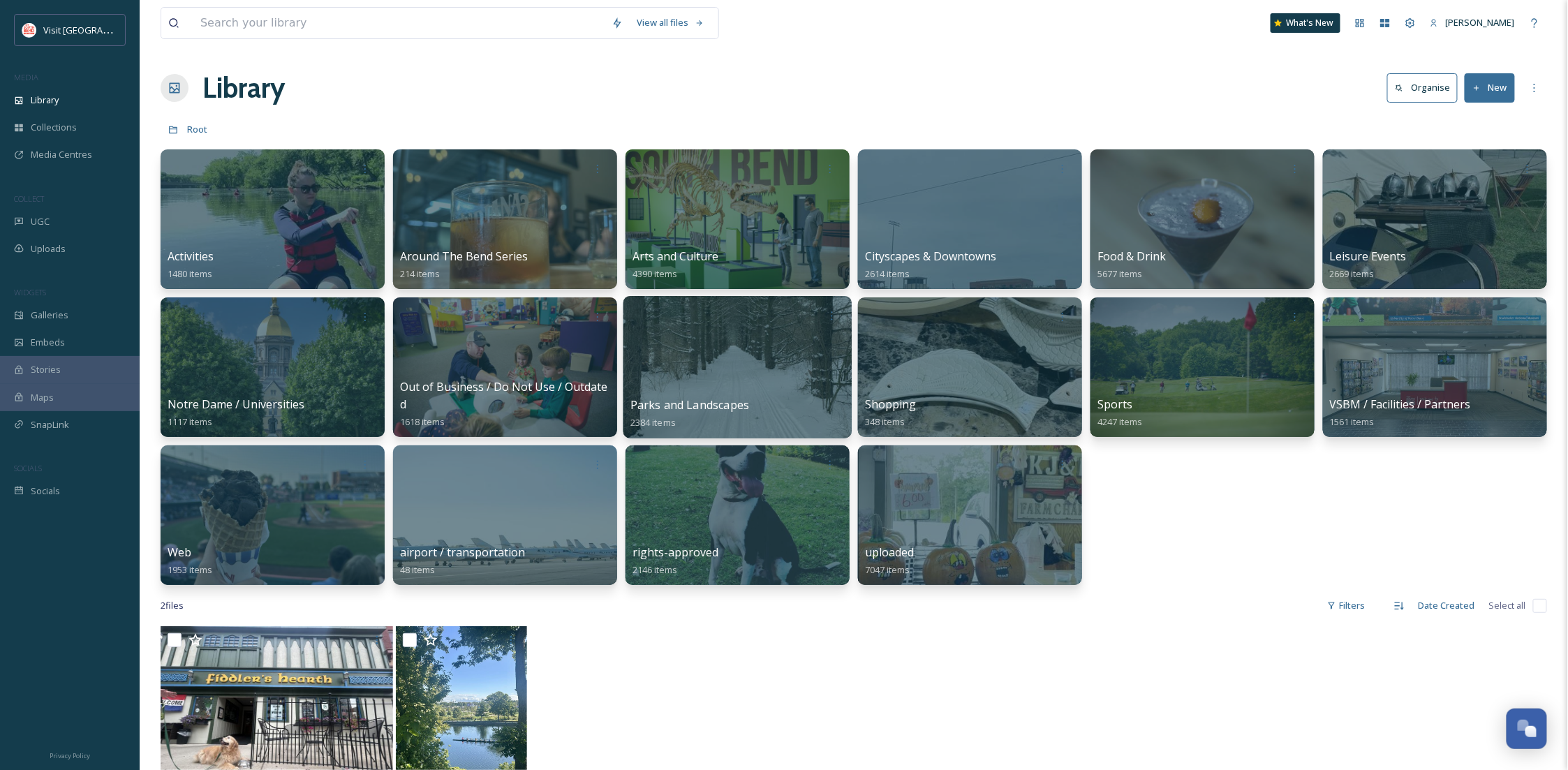
click at [711, 387] on div at bounding box center [738, 367] width 228 height 143
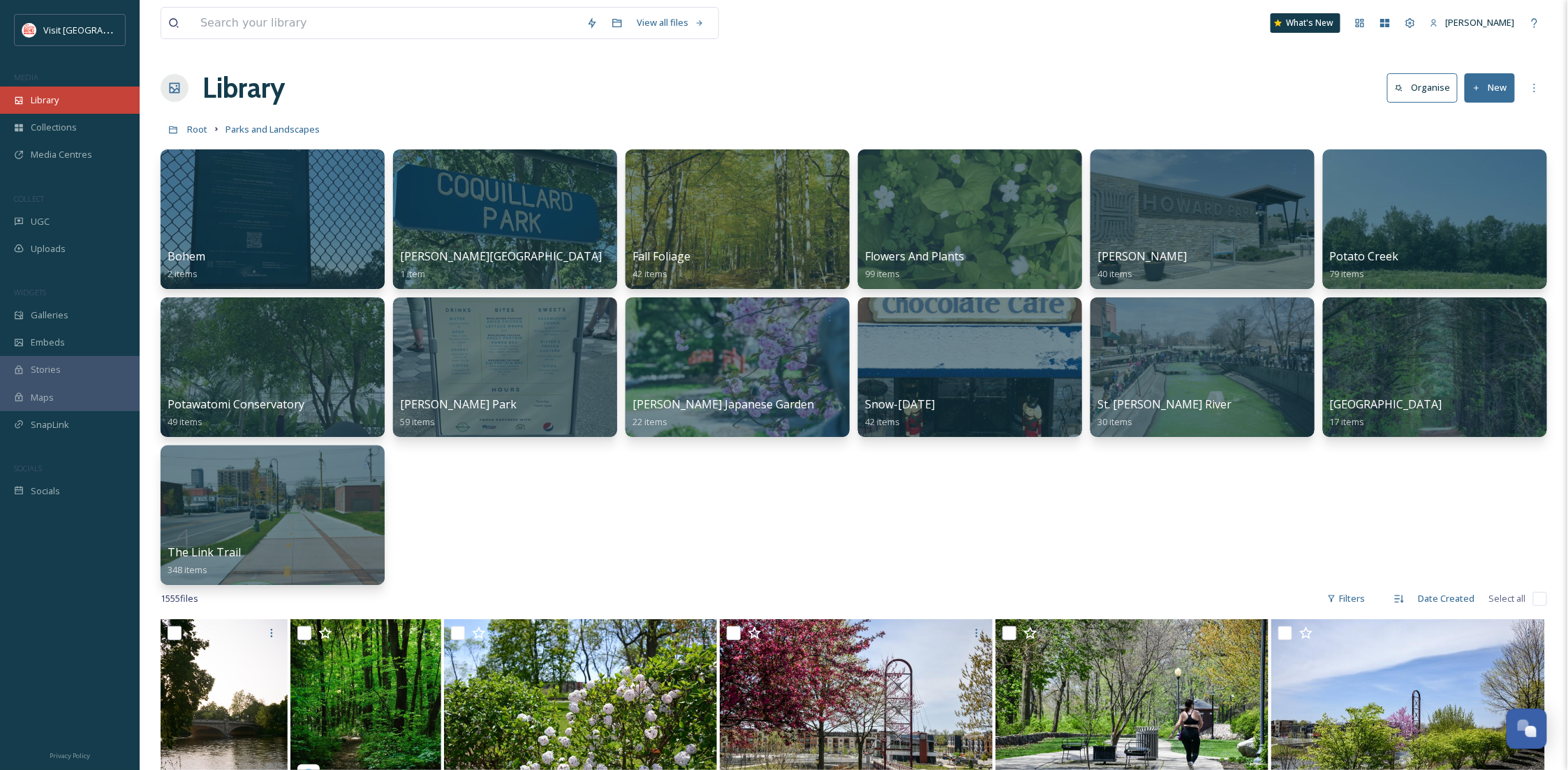
click at [57, 110] on div "Library" at bounding box center [69, 100] width 140 height 27
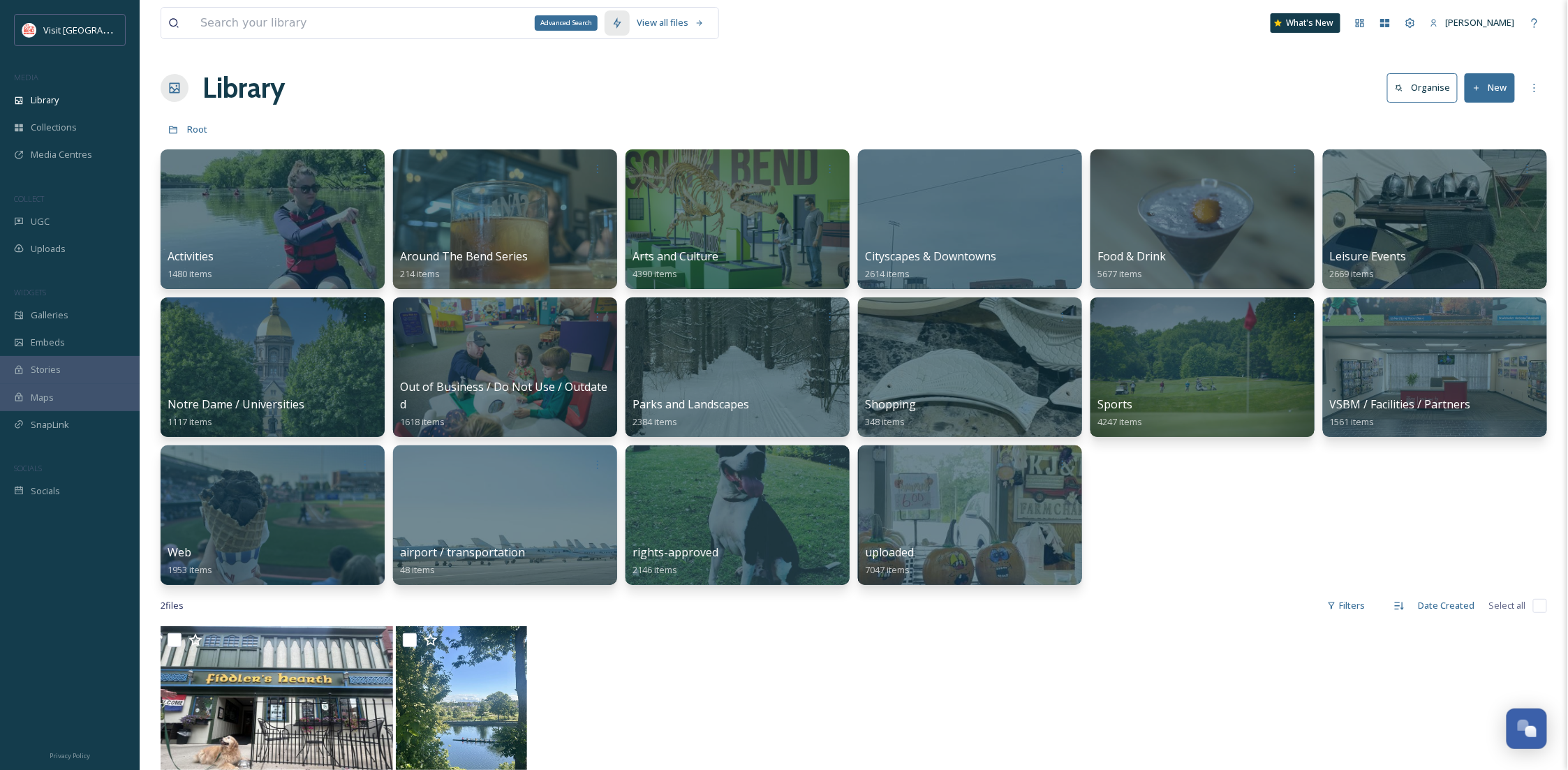
click at [615, 25] on icon at bounding box center [617, 23] width 11 height 11
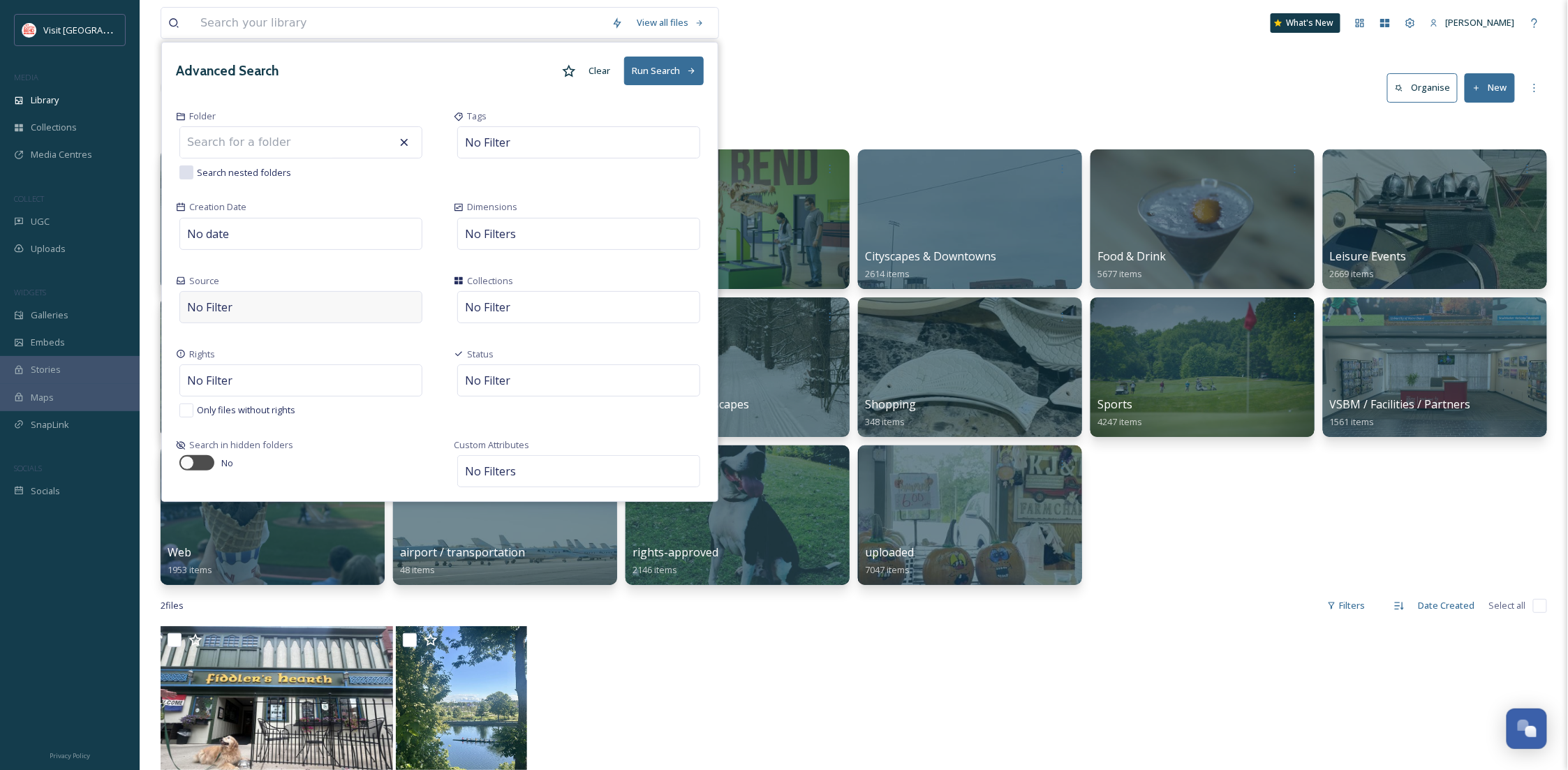
click at [263, 298] on div "No Filter" at bounding box center [301, 307] width 243 height 32
click at [261, 311] on div "No Filter Manual Upload UGC External Upload" at bounding box center [301, 307] width 243 height 32
click at [245, 241] on div "No date" at bounding box center [301, 233] width 243 height 32
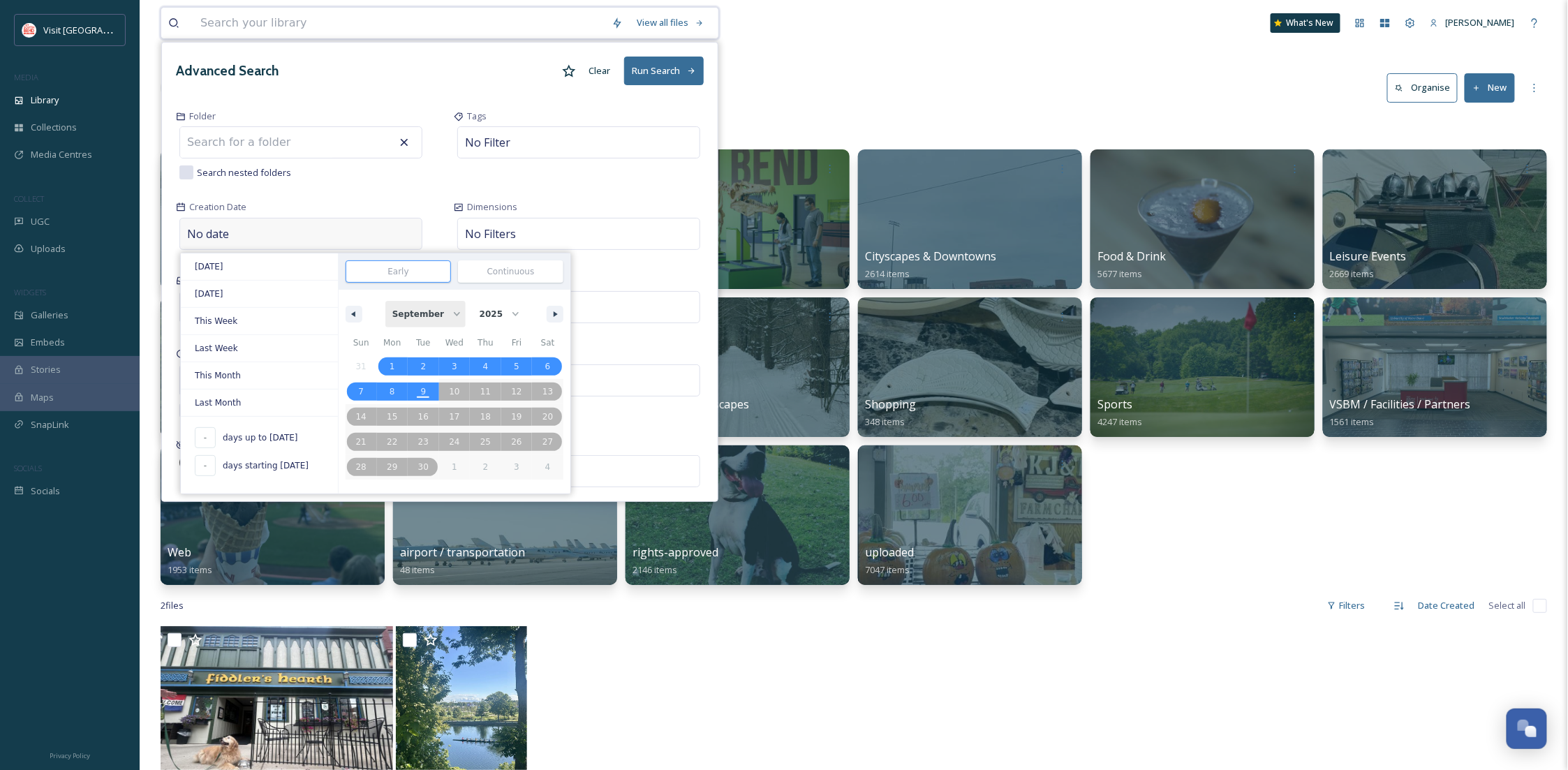
drag, startPoint x: 449, startPoint y: 311, endPoint x: 444, endPoint y: 324, distance: 13.9
click at [449, 311] on select "January February March April May June July August September October November De…" at bounding box center [425, 314] width 80 height 26
click at [393, 301] on select "January February March April May June July August September October November De…" at bounding box center [425, 314] width 80 height 26
select select "8"
click at [495, 316] on select "2025 2024 2023" at bounding box center [498, 314] width 52 height 26
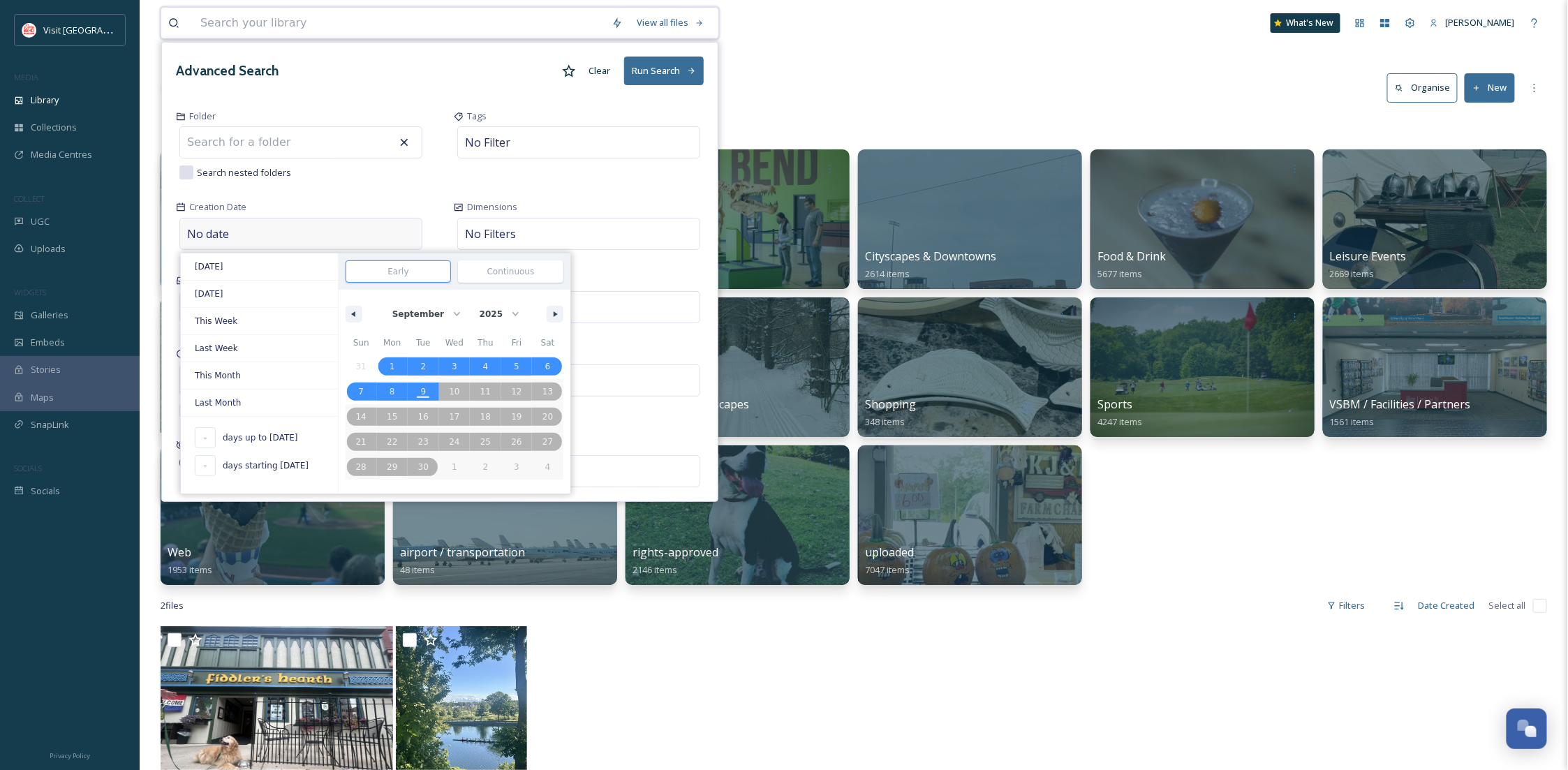
drag, startPoint x: 441, startPoint y: 316, endPoint x: 413, endPoint y: 265, distance: 58.2
click at [441, 316] on select "January February March April May June July August September October November De…" at bounding box center [425, 314] width 80 height 26
click at [413, 265] on input at bounding box center [398, 272] width 104 height 21
click at [1094, 588] on div "View all files Advanced Search Clear Run Search Folder Search nested folders Ta…" at bounding box center [853, 698] width 1428 height 1397
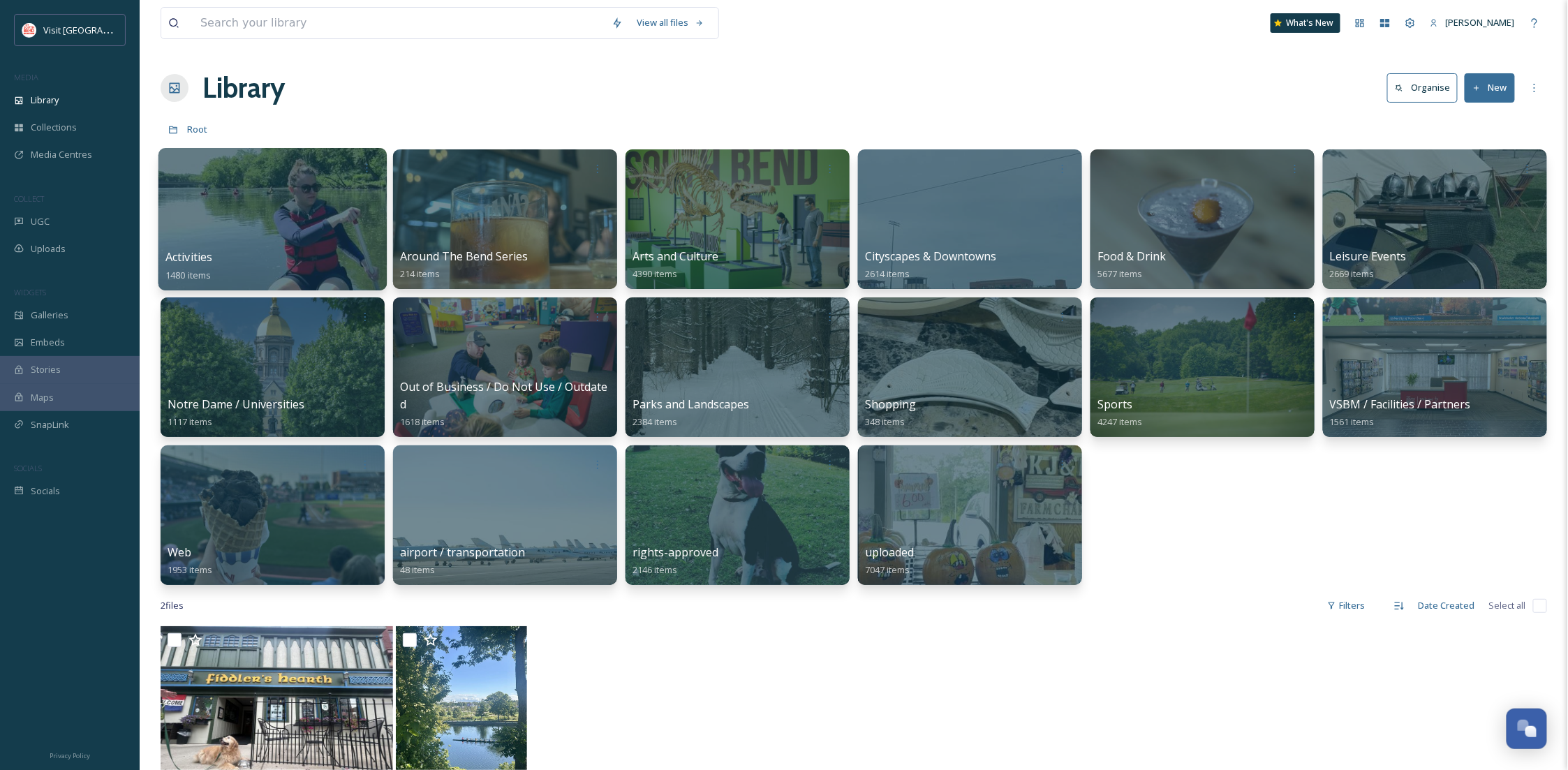
click at [270, 251] on div "Activities 1480 items" at bounding box center [272, 266] width 214 height 35
click at [242, 223] on div at bounding box center [273, 219] width 228 height 143
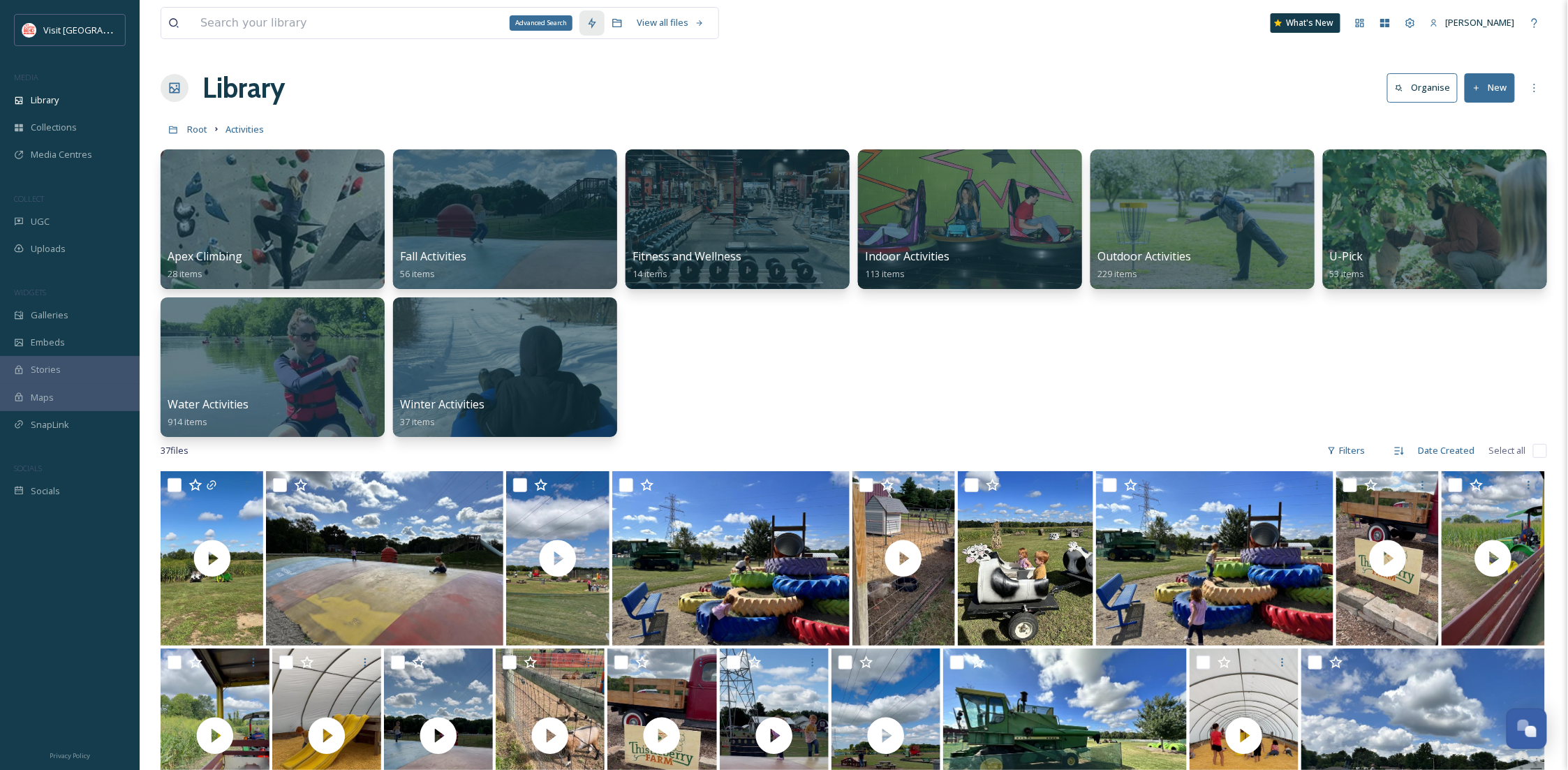
click at [596, 32] on div "Advanced Search" at bounding box center [591, 23] width 25 height 25
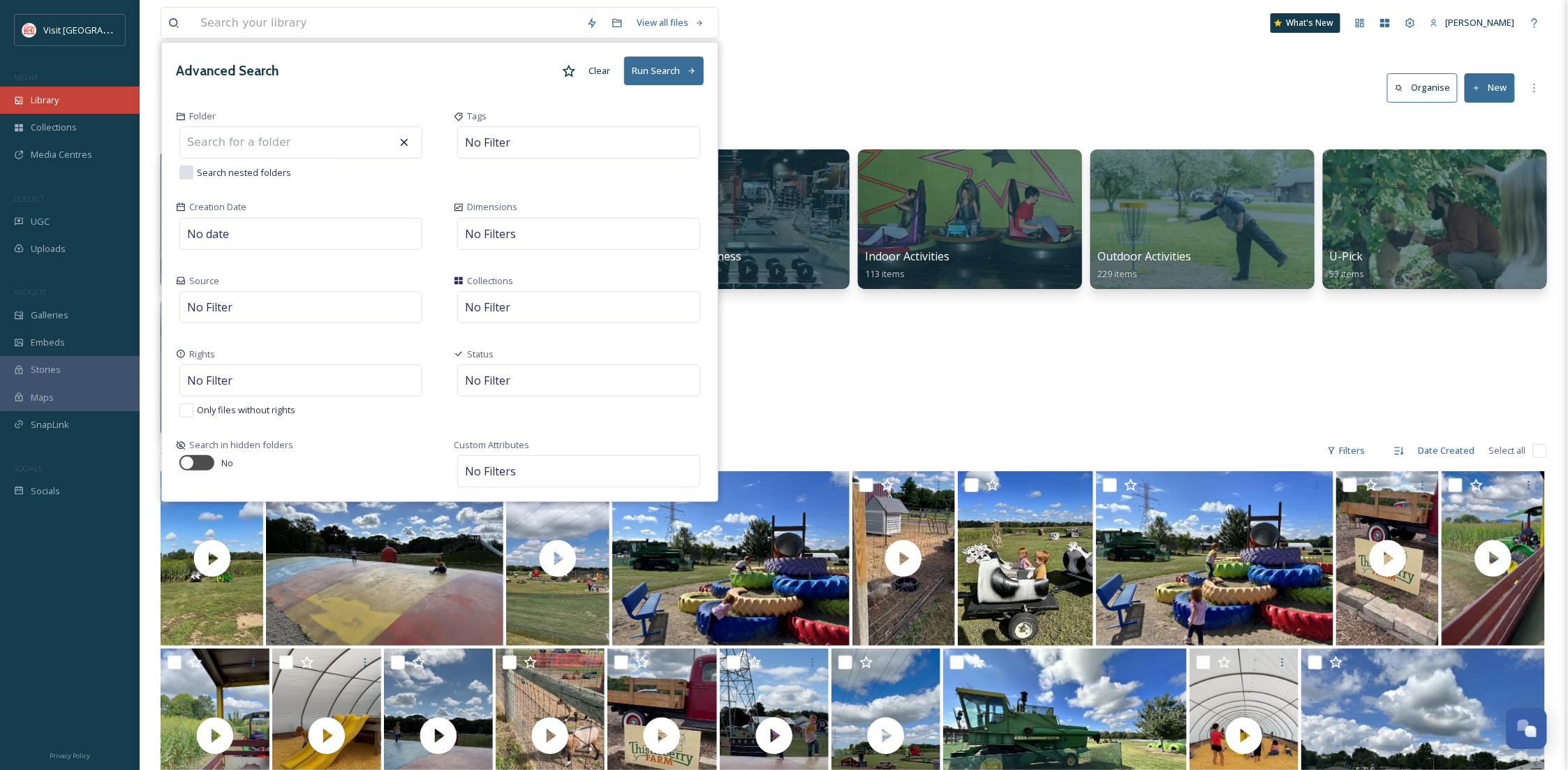
click at [77, 99] on div "Library" at bounding box center [69, 100] width 140 height 27
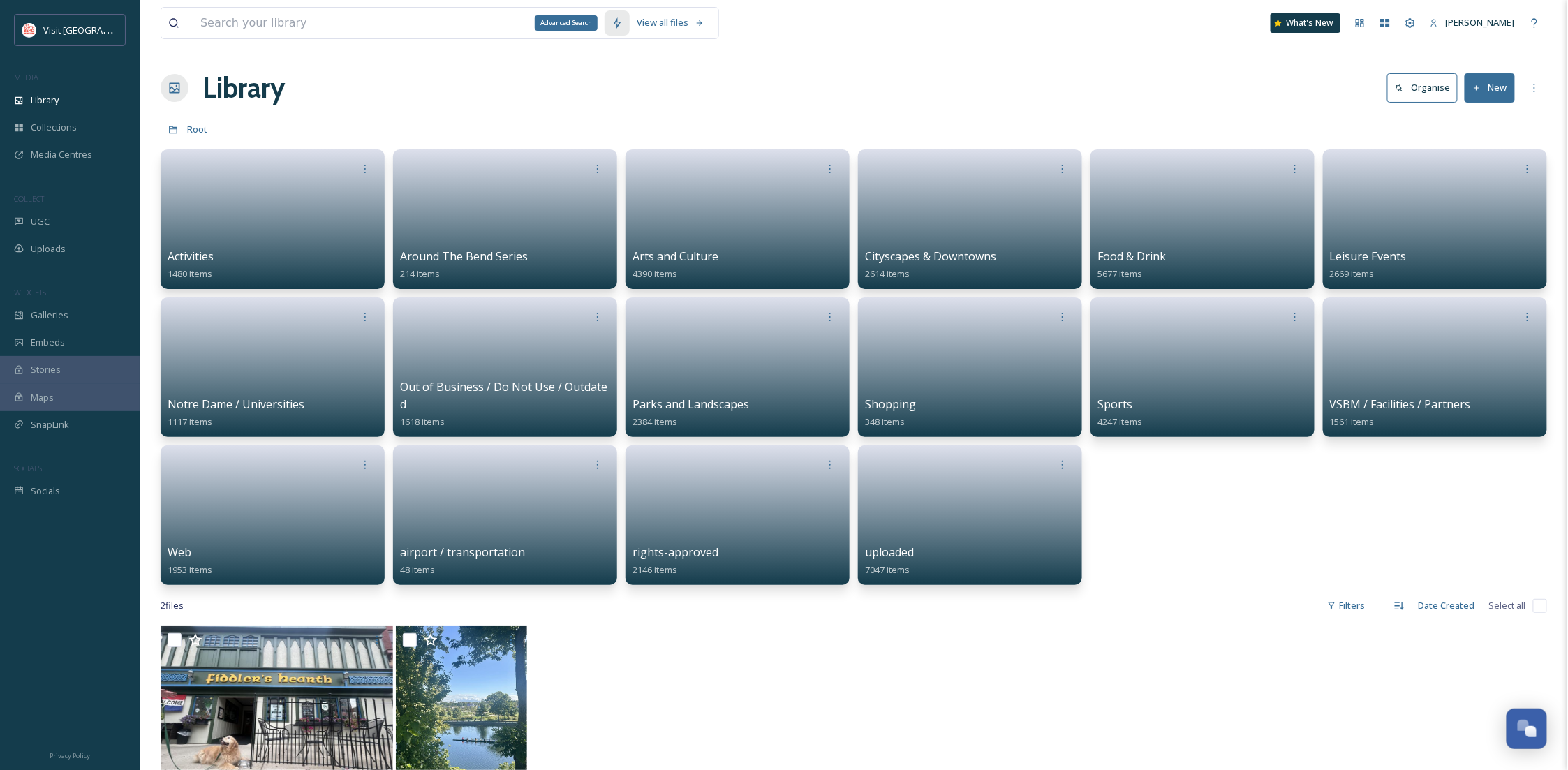
click at [622, 26] on icon at bounding box center [617, 23] width 11 height 11
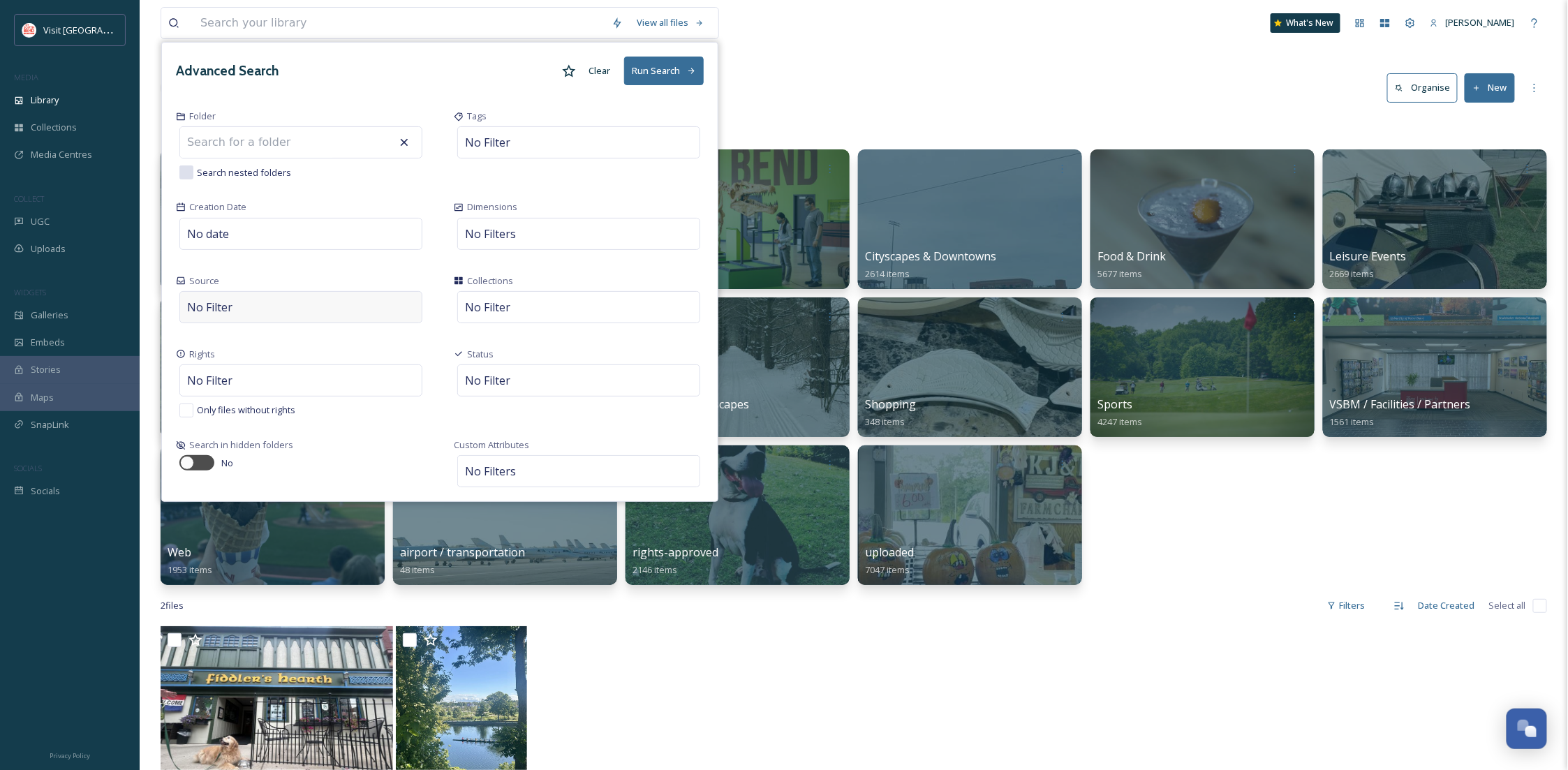
click at [276, 310] on div "No Filter" at bounding box center [301, 307] width 243 height 32
click at [276, 310] on div "No Filter Manual Upload UGC External Upload" at bounding box center [301, 307] width 243 height 32
click at [476, 471] on span "No Filters" at bounding box center [491, 472] width 51 height 17
click at [335, 415] on div "Only files without rights" at bounding box center [301, 408] width 250 height 18
checkbox input "true"
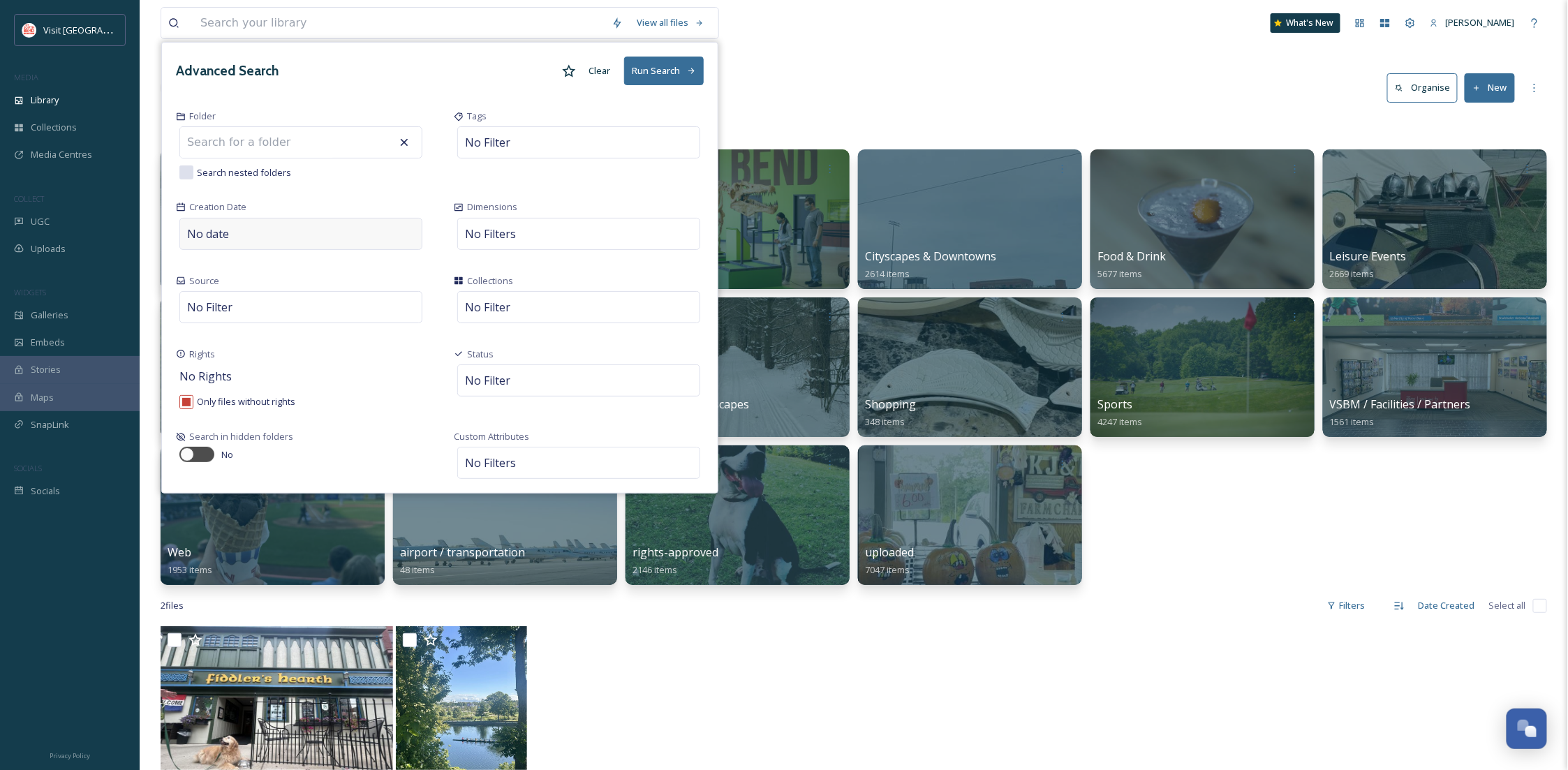
click at [269, 242] on div "No date" at bounding box center [301, 233] width 243 height 32
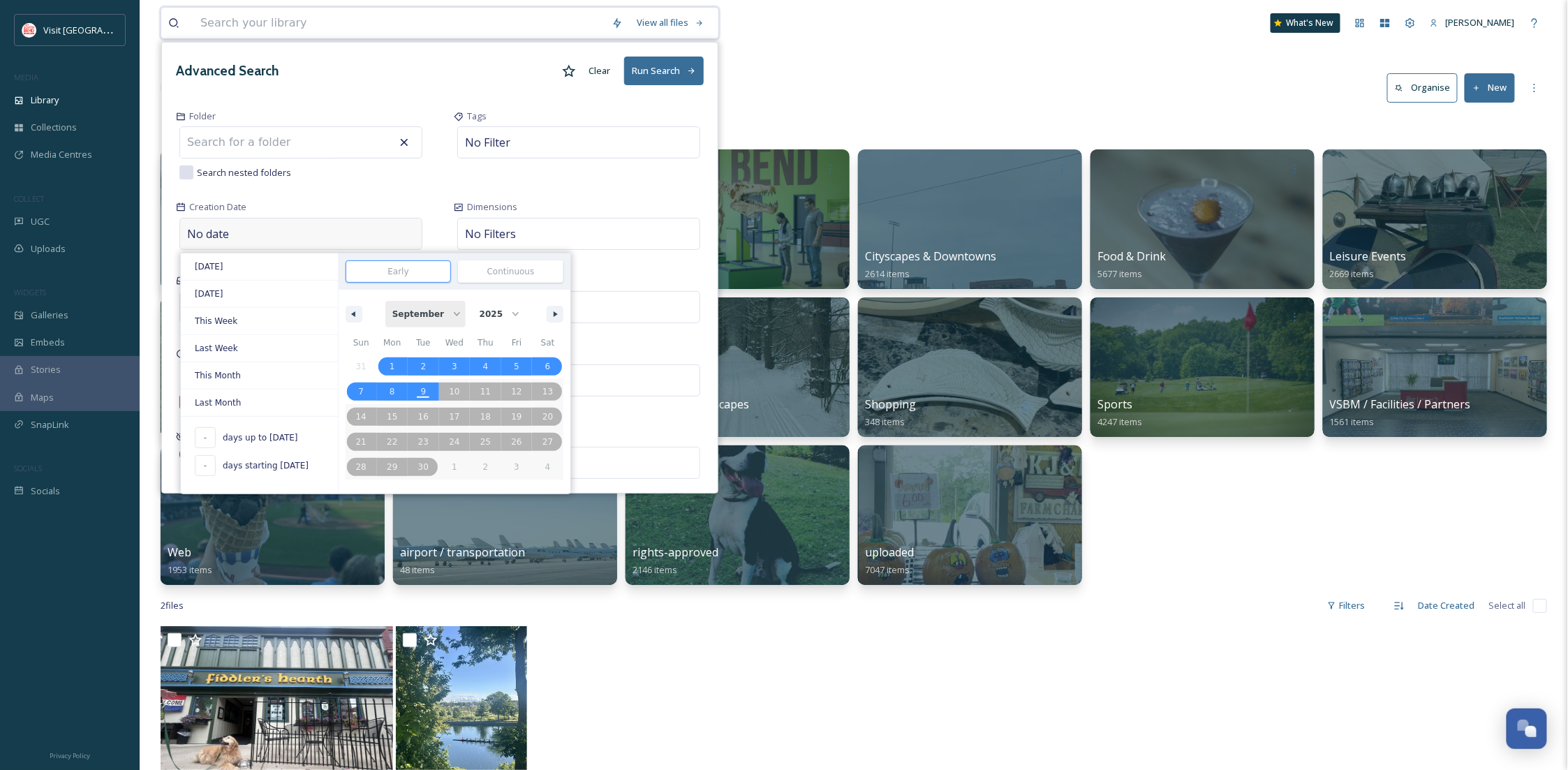
drag, startPoint x: 424, startPoint y: 320, endPoint x: 437, endPoint y: 327, distance: 14.8
click at [424, 320] on select "January February March April May June July August September October November De…" at bounding box center [425, 314] width 80 height 26
click at [393, 301] on select "January February March April May June July August September October November De…" at bounding box center [425, 314] width 80 height 26
select select "8"
click at [493, 323] on select "2025 2024 2023" at bounding box center [498, 314] width 52 height 26
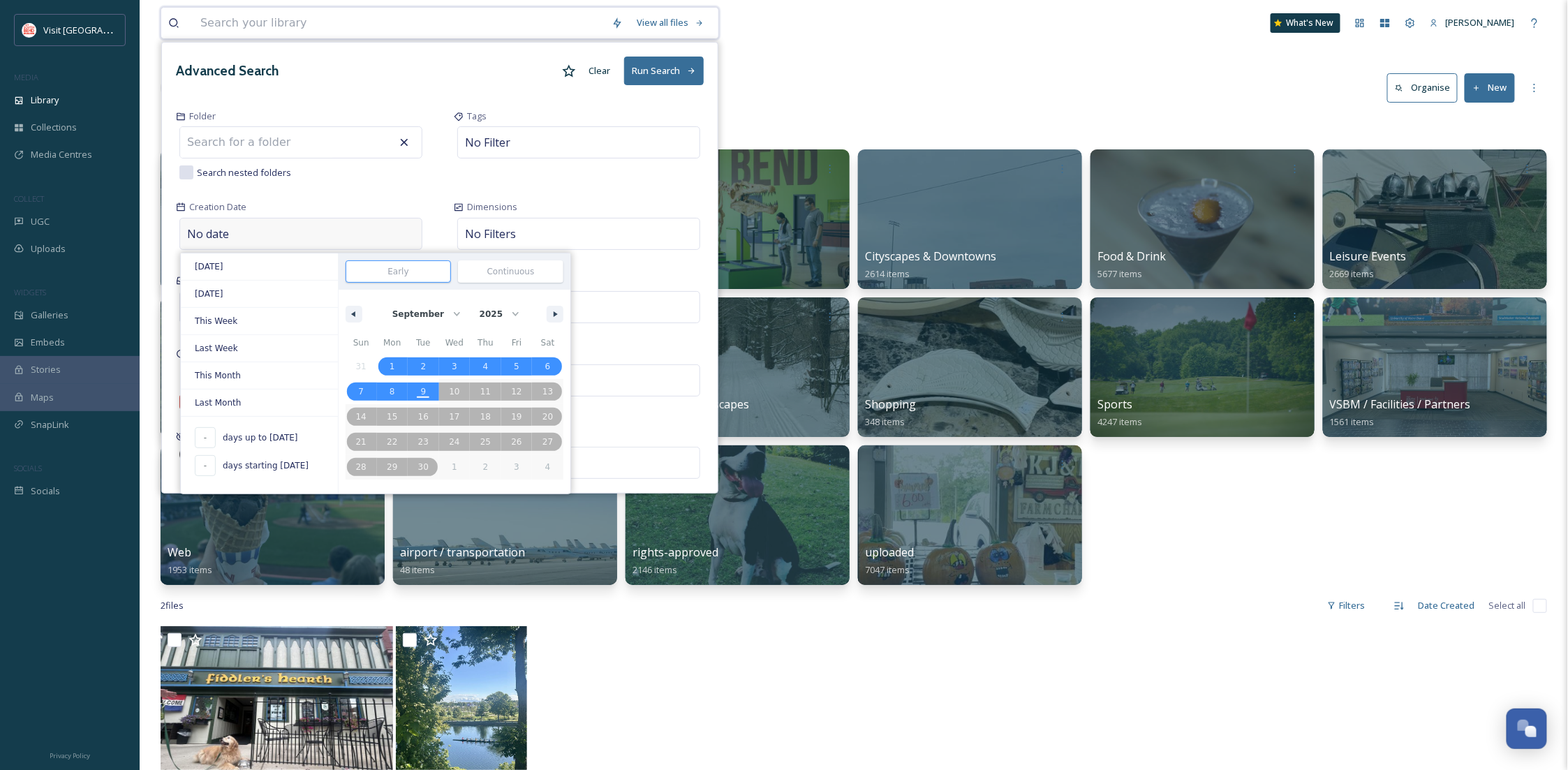
select select "2024"
click at [473, 301] on select "2025 2024 2023" at bounding box center [498, 314] width 52 height 26
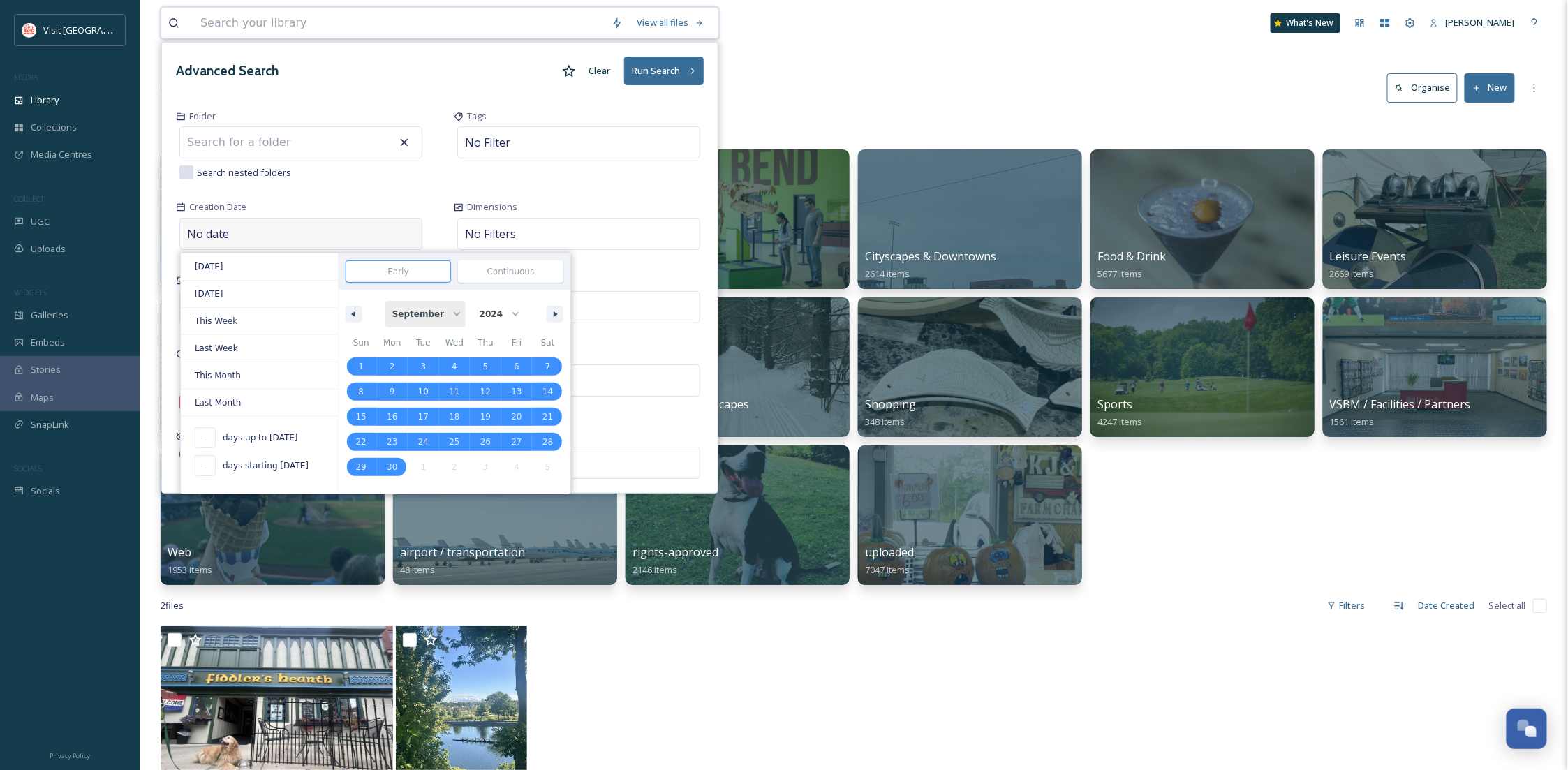
click at [413, 304] on select "January February March April May June July August September October November De…" at bounding box center [425, 314] width 80 height 26
select select "10"
click at [393, 301] on select "January February March April May June July August September October November De…" at bounding box center [425, 314] width 80 height 26
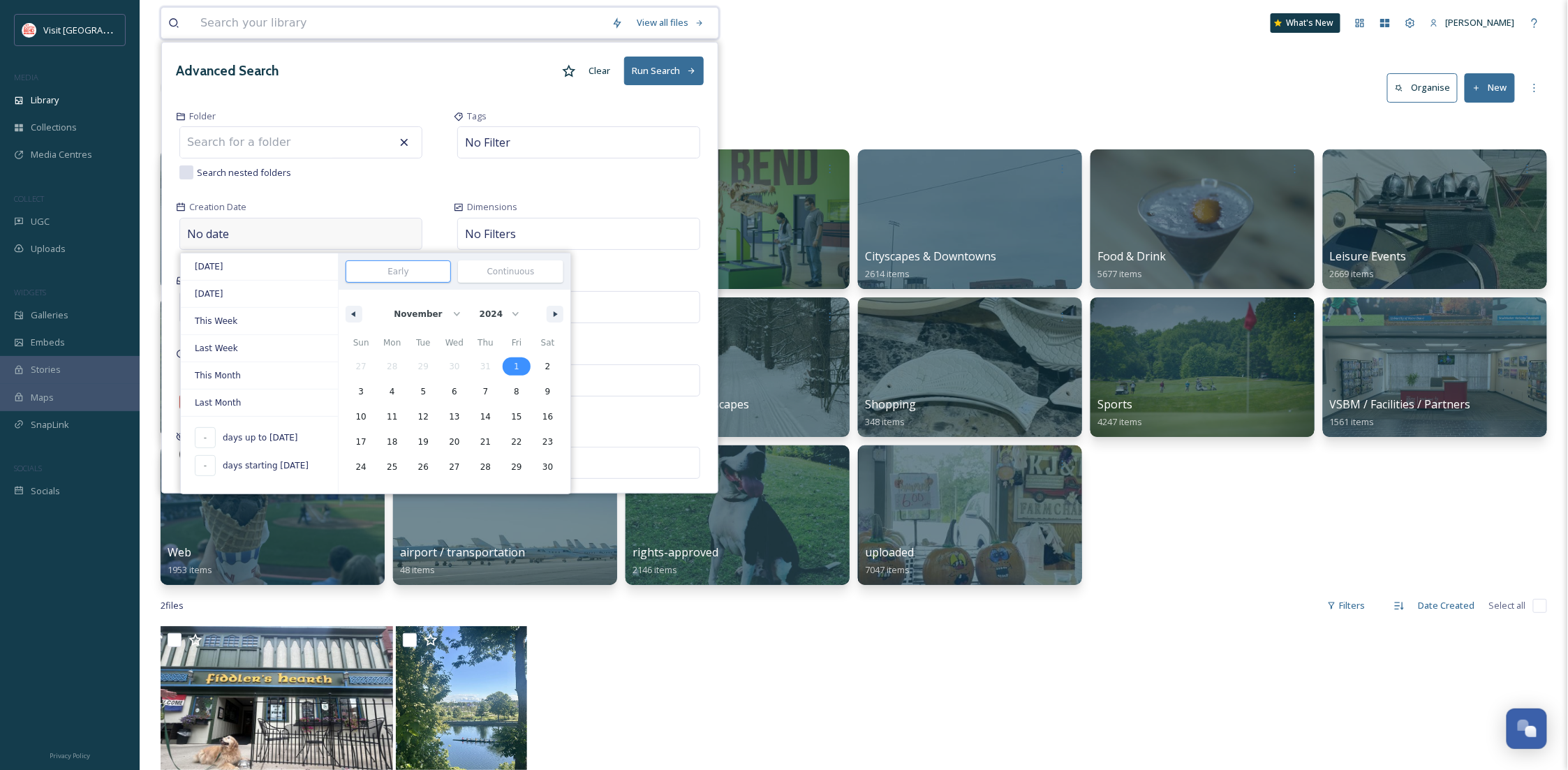
click at [520, 367] on span "1" at bounding box center [517, 367] width 31 height 18
type input "Nov 1, 2024"
click at [544, 475] on span "30" at bounding box center [547, 467] width 11 height 25
type input "Nov 30, 2024"
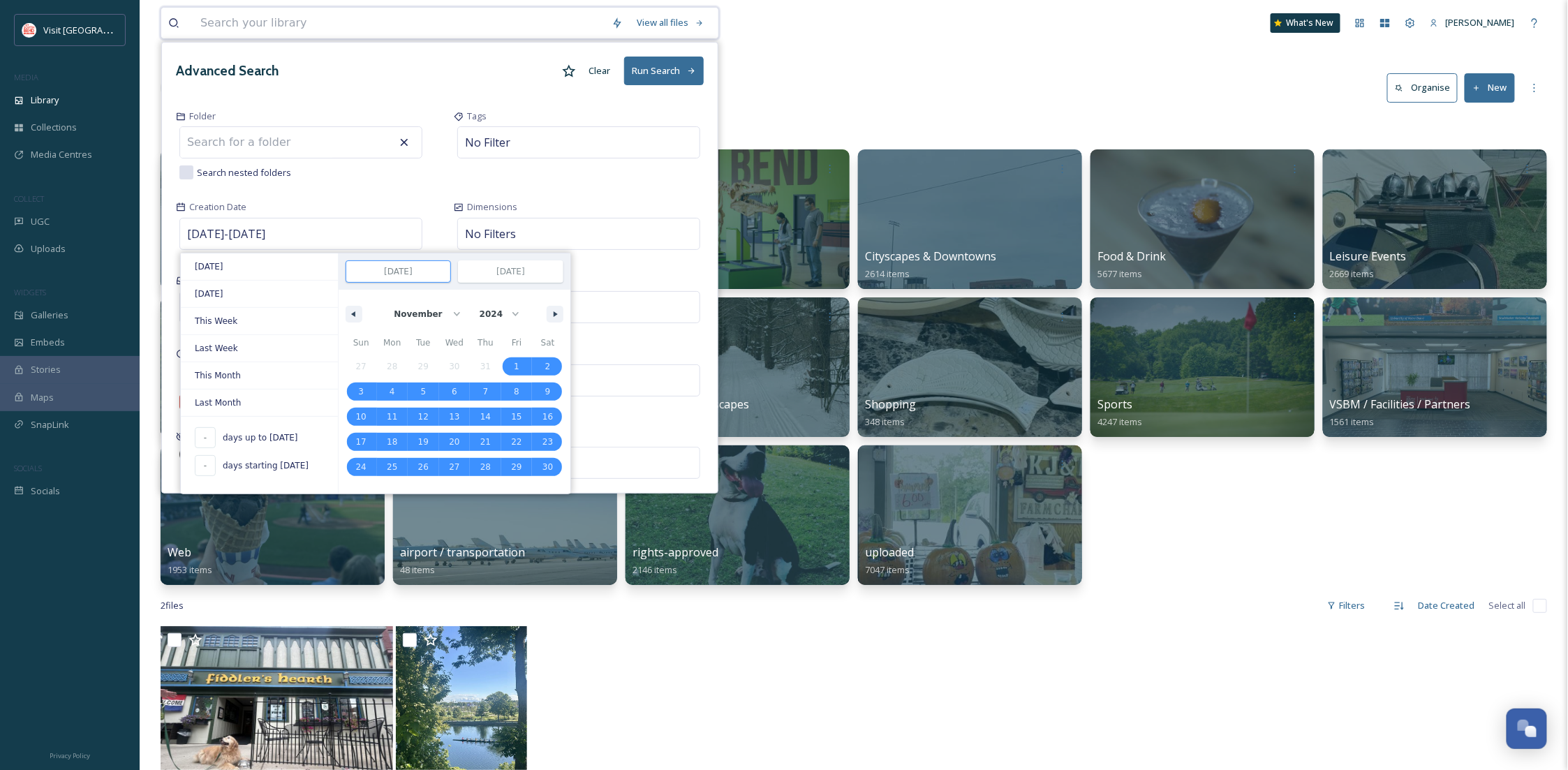
click at [678, 74] on button "Run Search" at bounding box center [664, 71] width 79 height 28
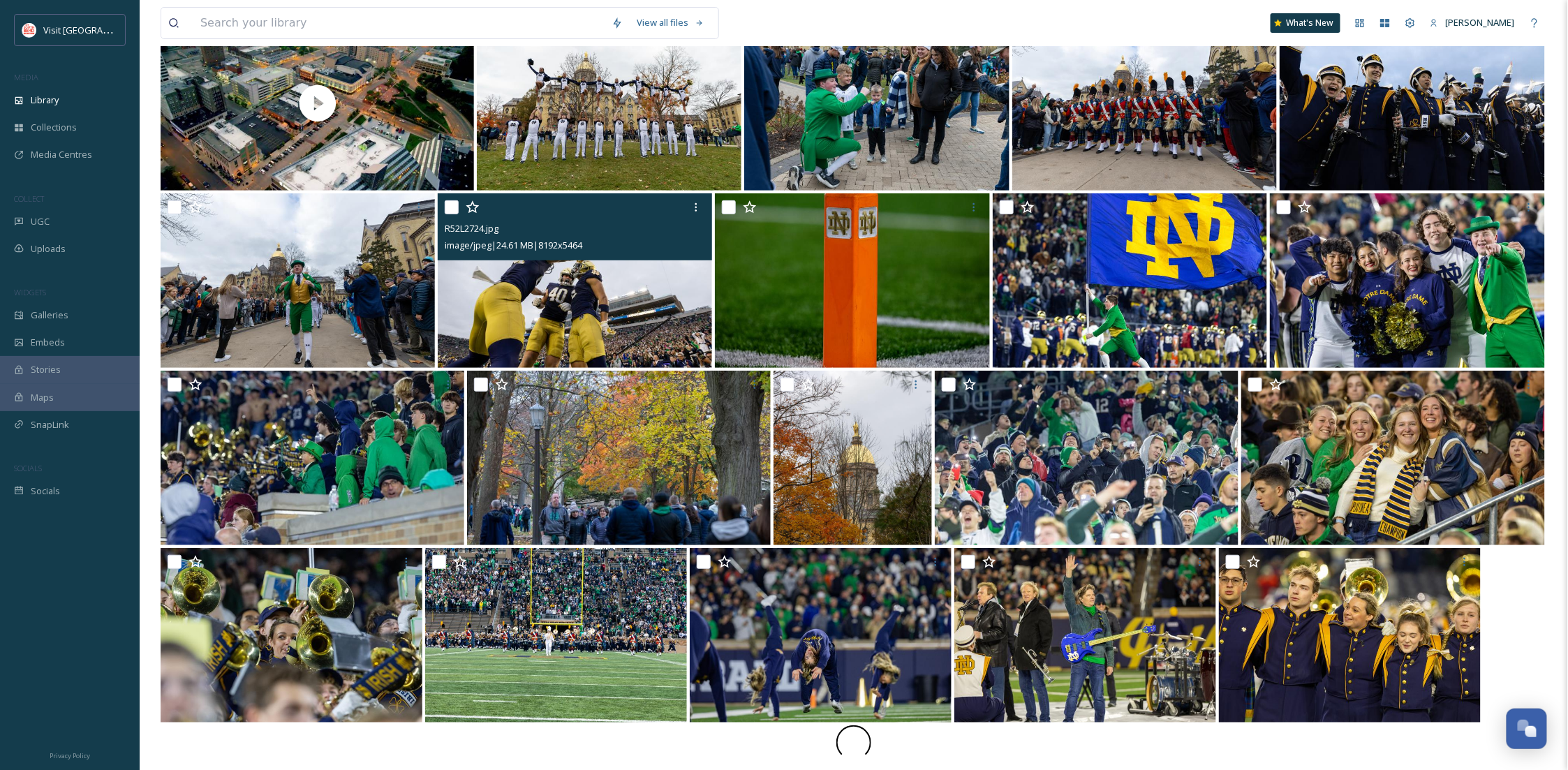
scroll to position [164, 0]
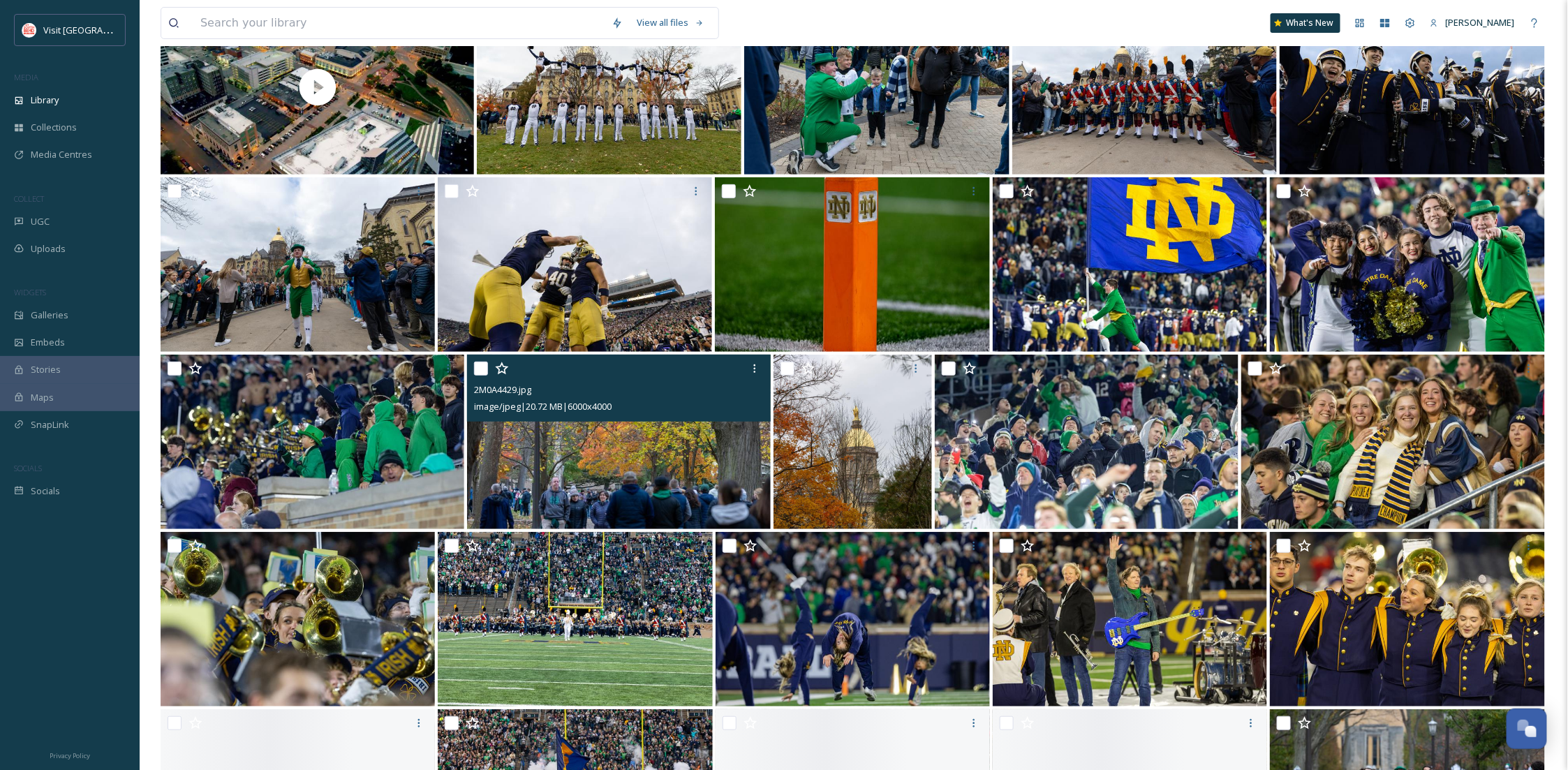
click at [615, 470] on img at bounding box center [619, 442] width 303 height 174
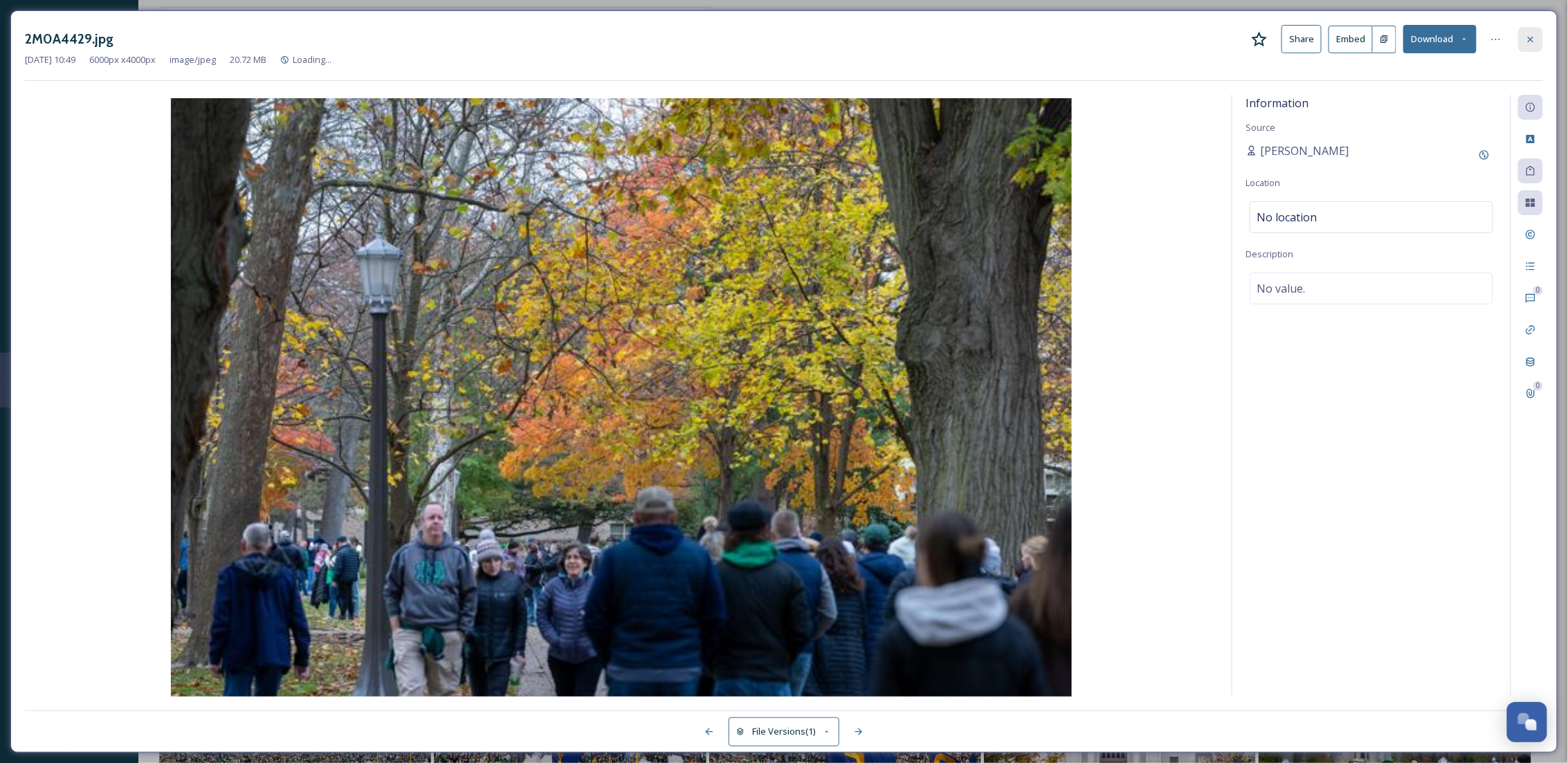
click at [1536, 30] on div at bounding box center [1530, 39] width 25 height 25
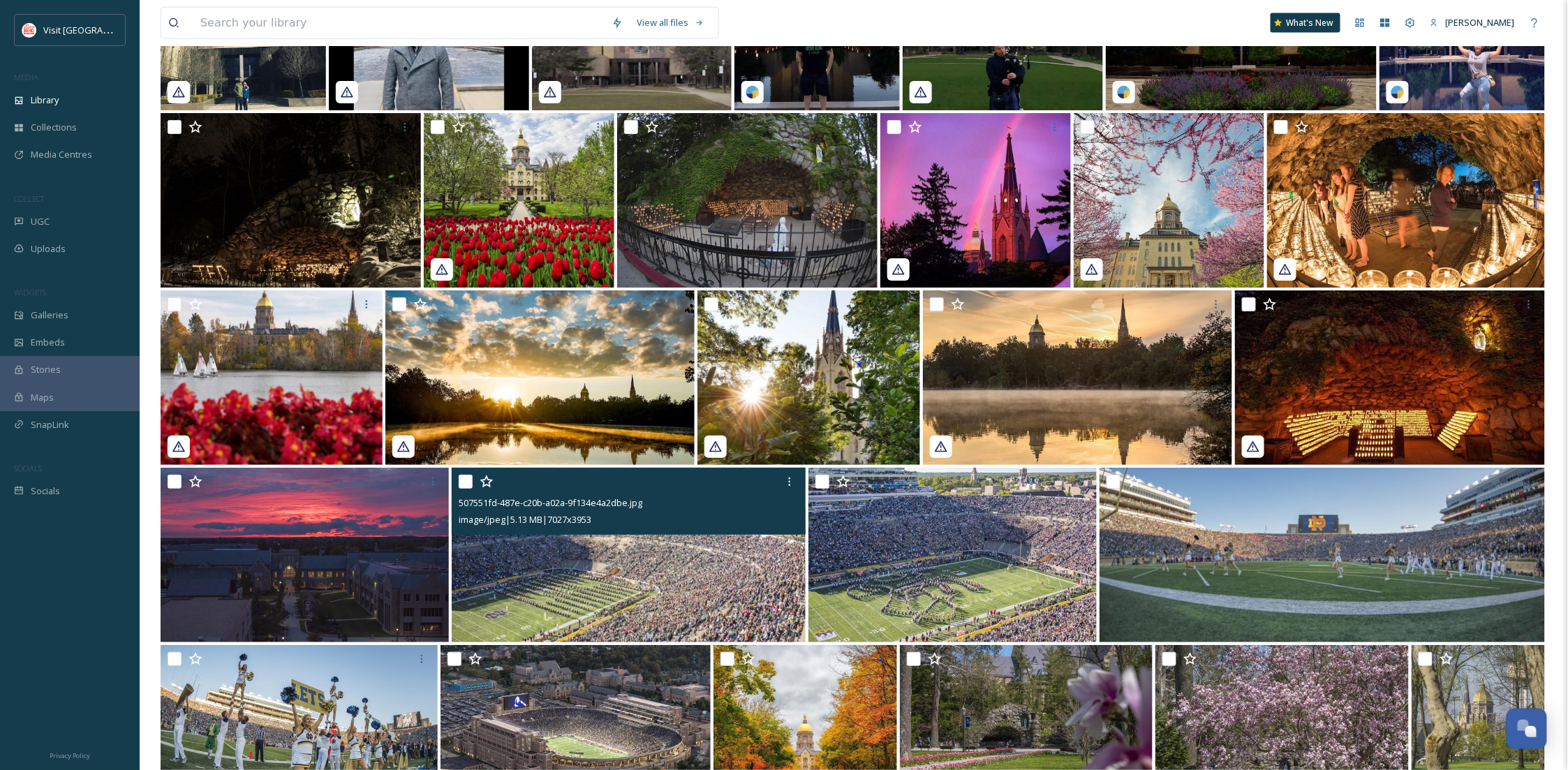
scroll to position [3971, 0]
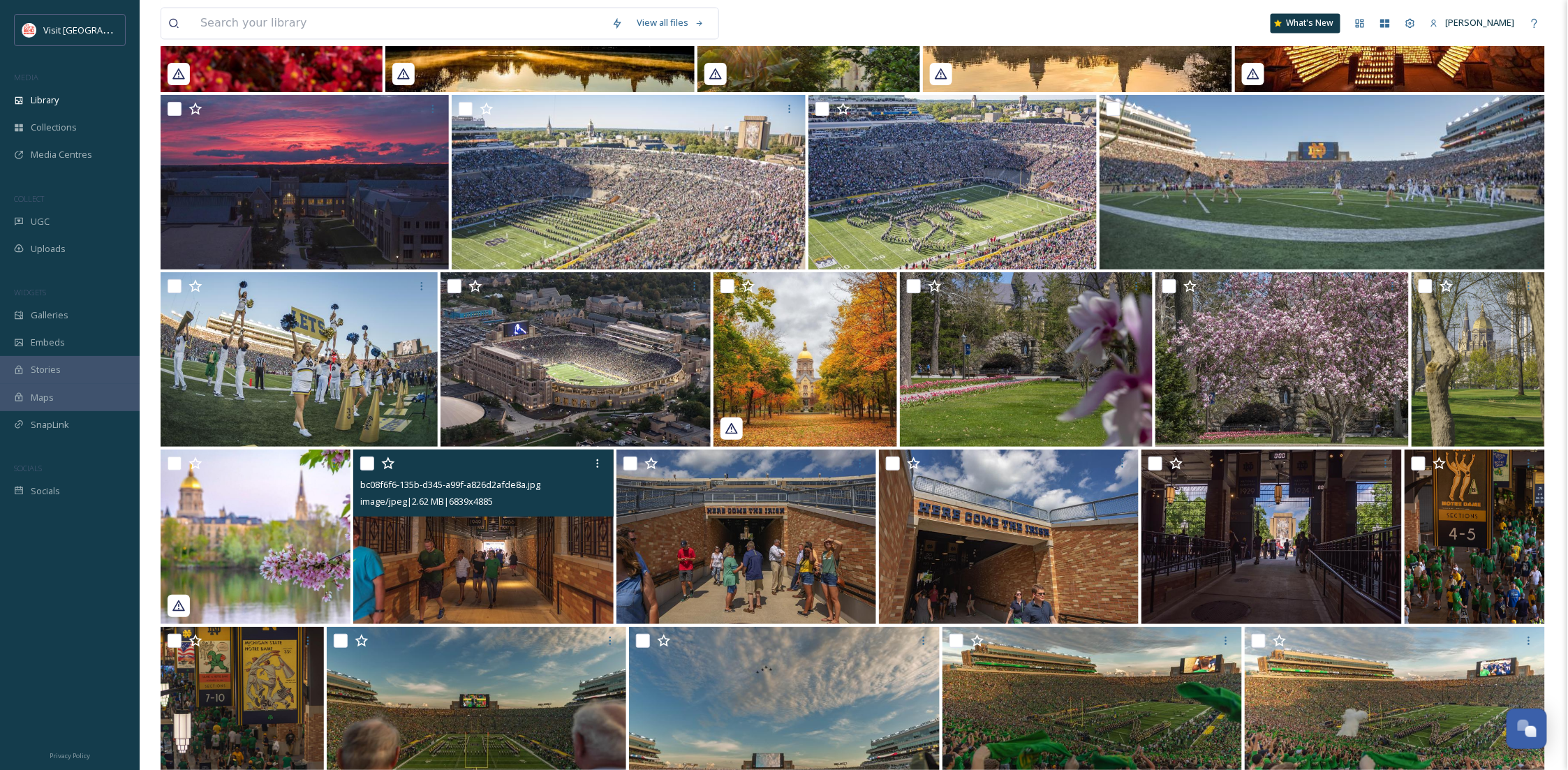
click at [511, 567] on img at bounding box center [483, 537] width 259 height 174
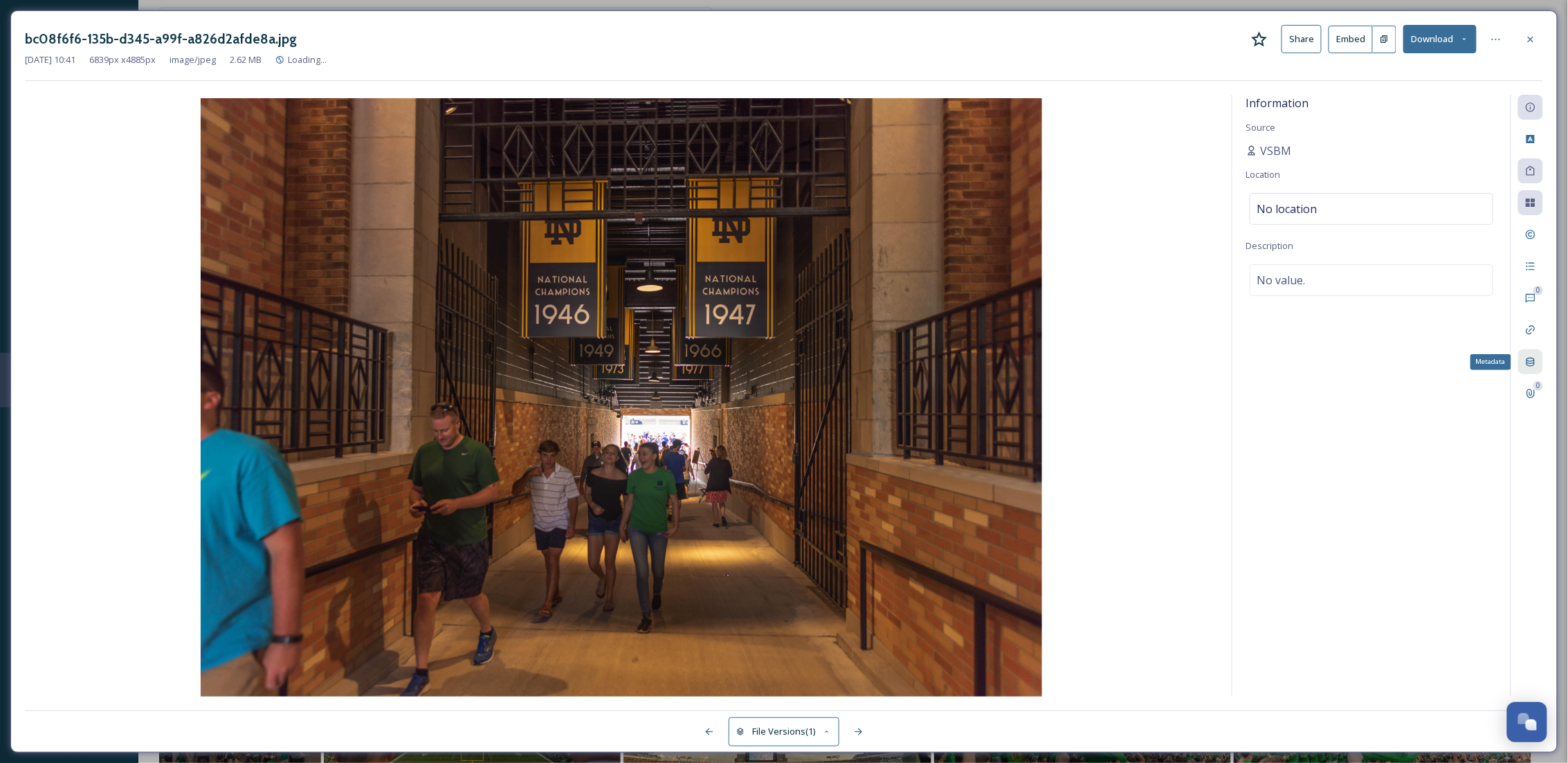
click at [1536, 365] on icon at bounding box center [1531, 362] width 11 height 11
click at [1530, 41] on icon at bounding box center [1531, 39] width 11 height 11
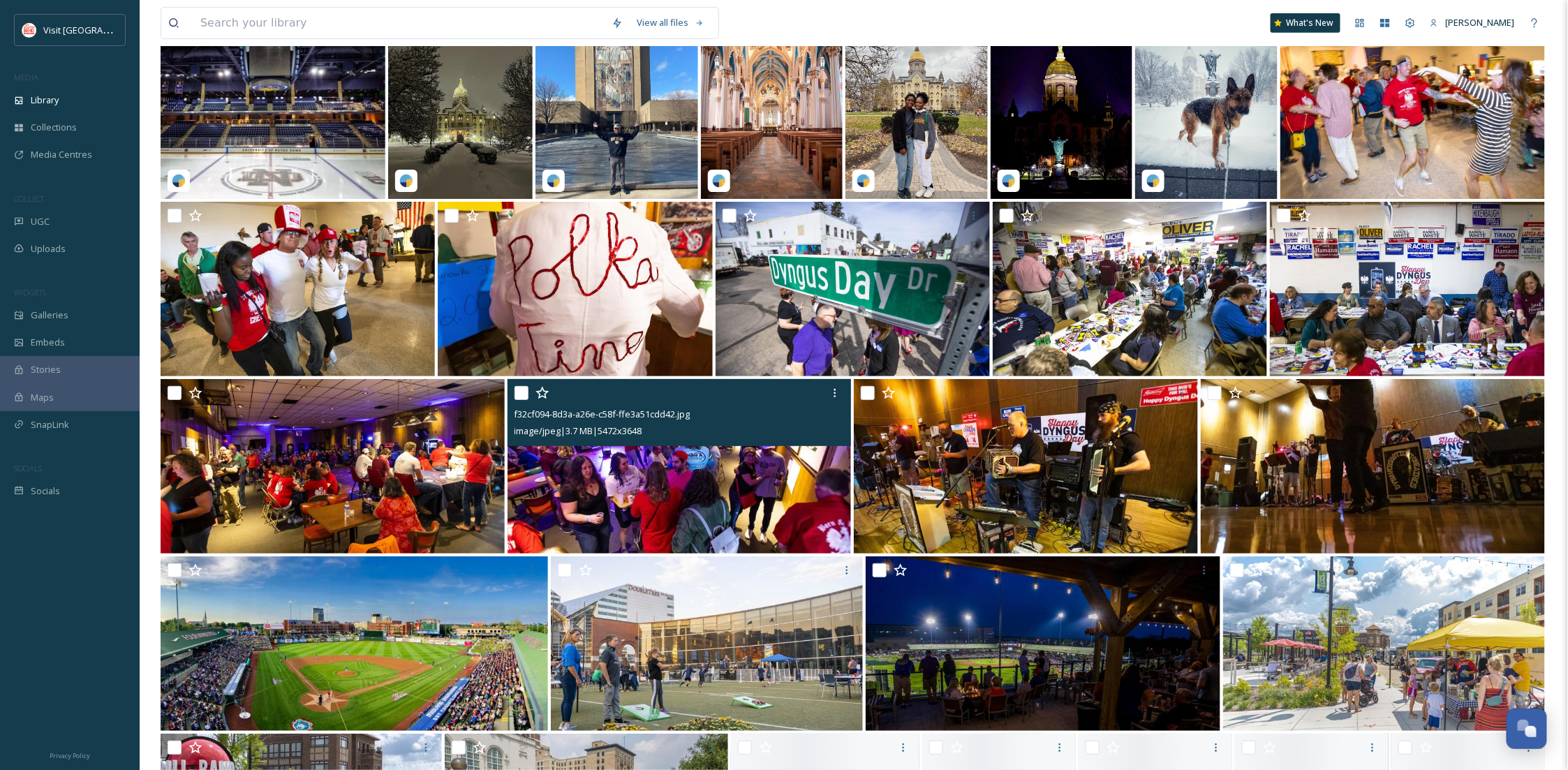
scroll to position [5991, 0]
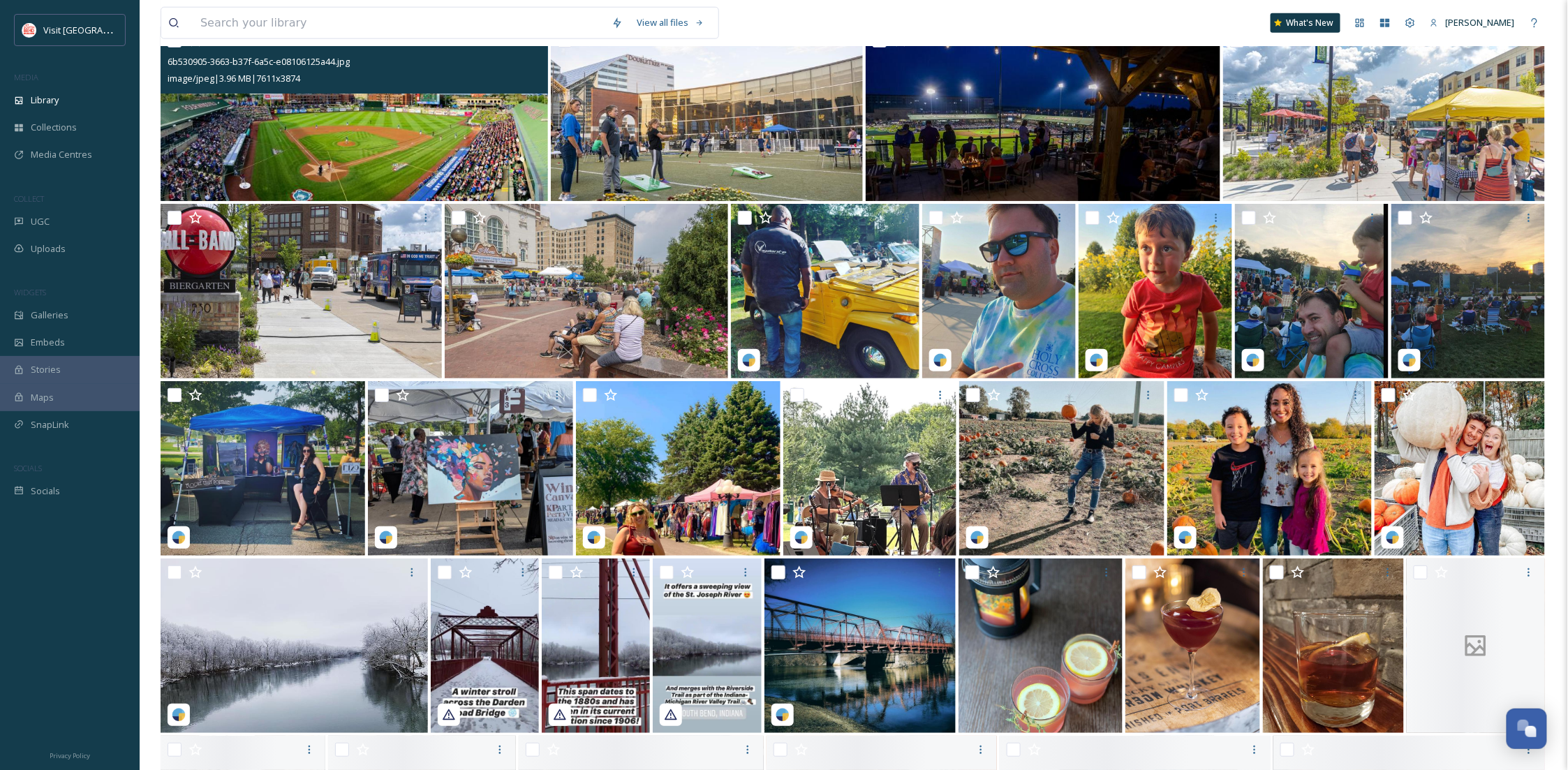
click at [382, 164] on img at bounding box center [354, 113] width 388 height 174
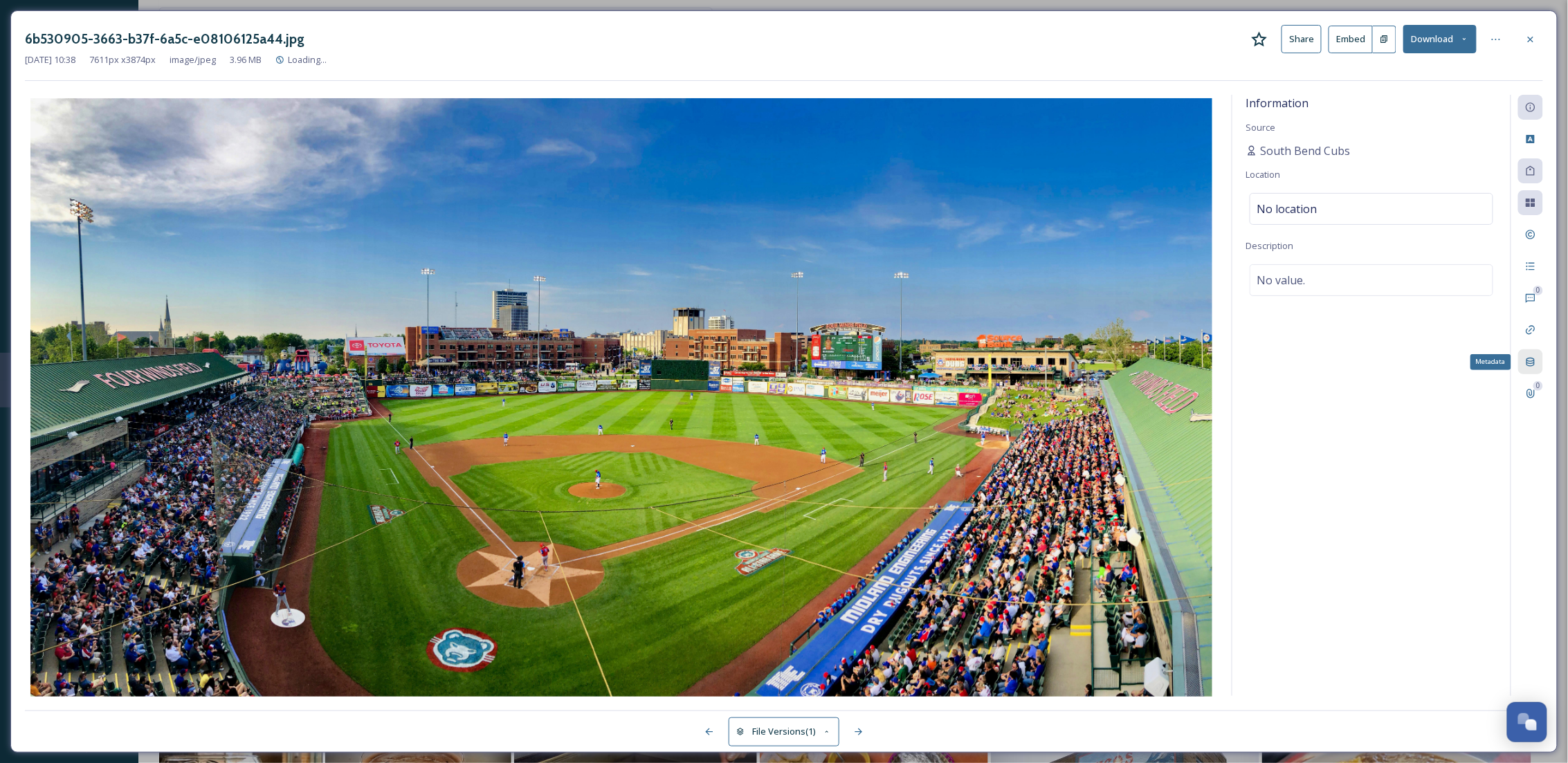
click at [1531, 359] on icon at bounding box center [1531, 362] width 11 height 11
click at [1519, 43] on div at bounding box center [1530, 39] width 25 height 25
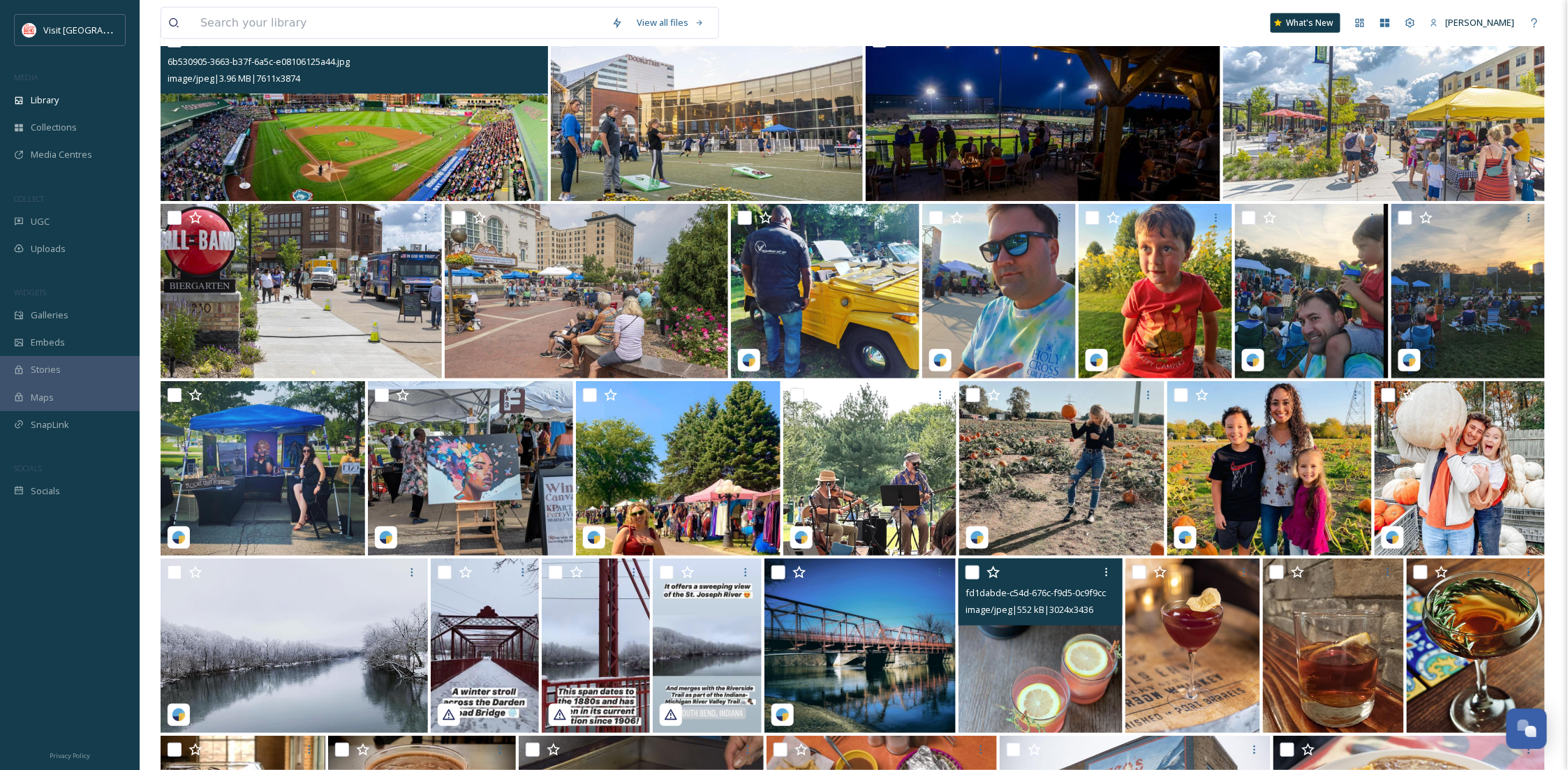
scroll to position [6488, 0]
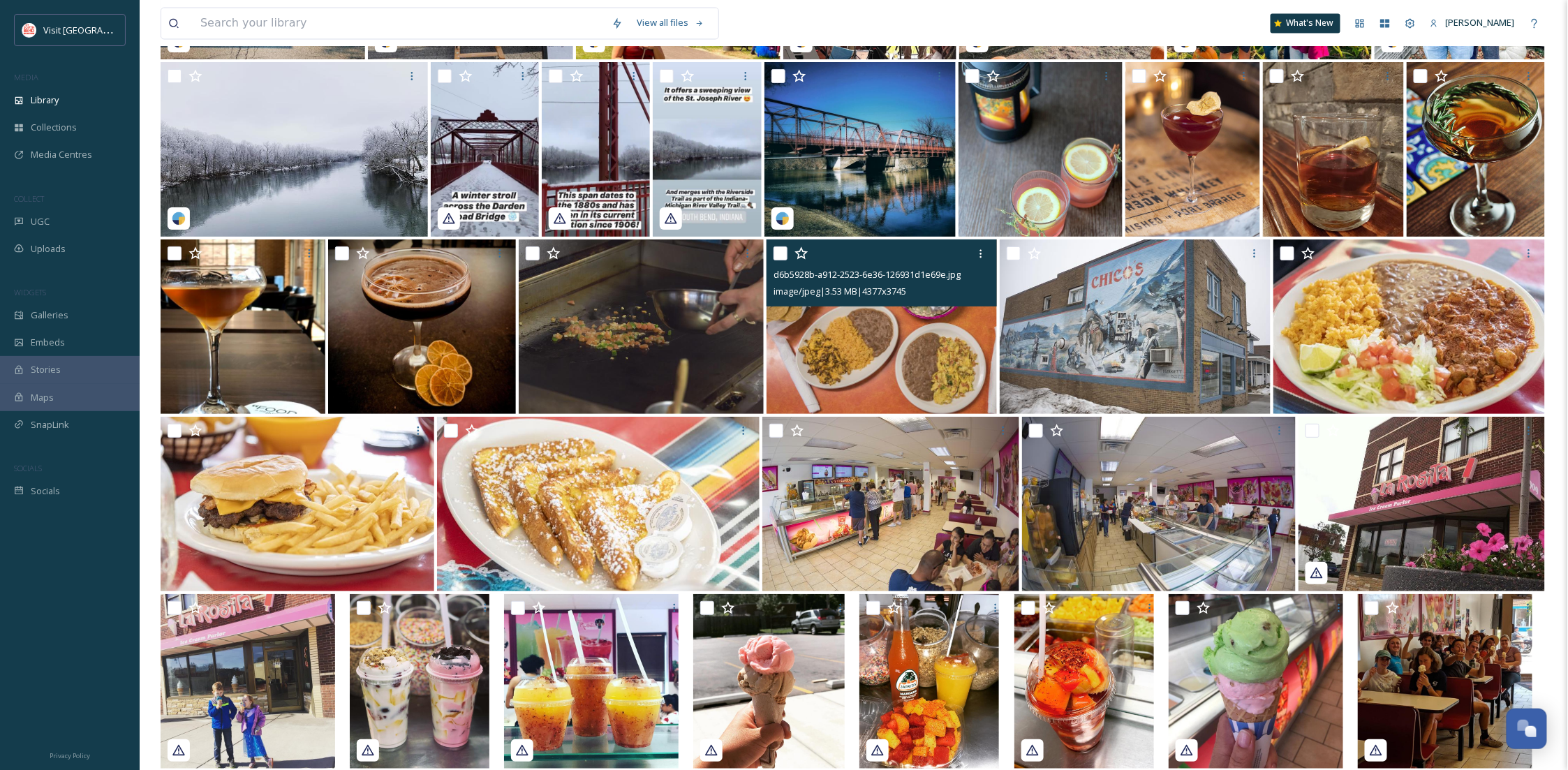
click at [893, 376] on img at bounding box center [881, 327] width 230 height 174
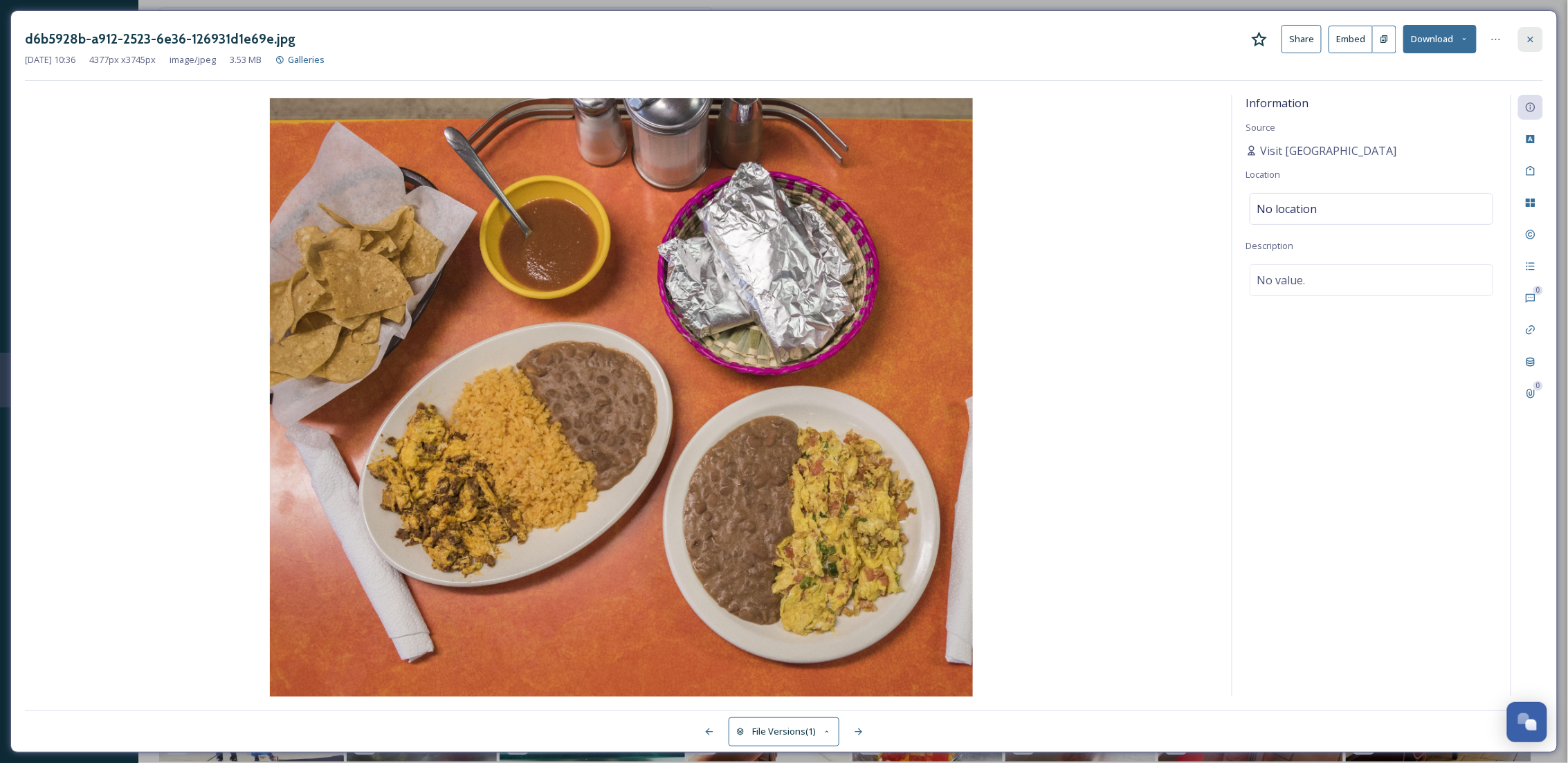
click at [1536, 40] on icon at bounding box center [1531, 39] width 11 height 11
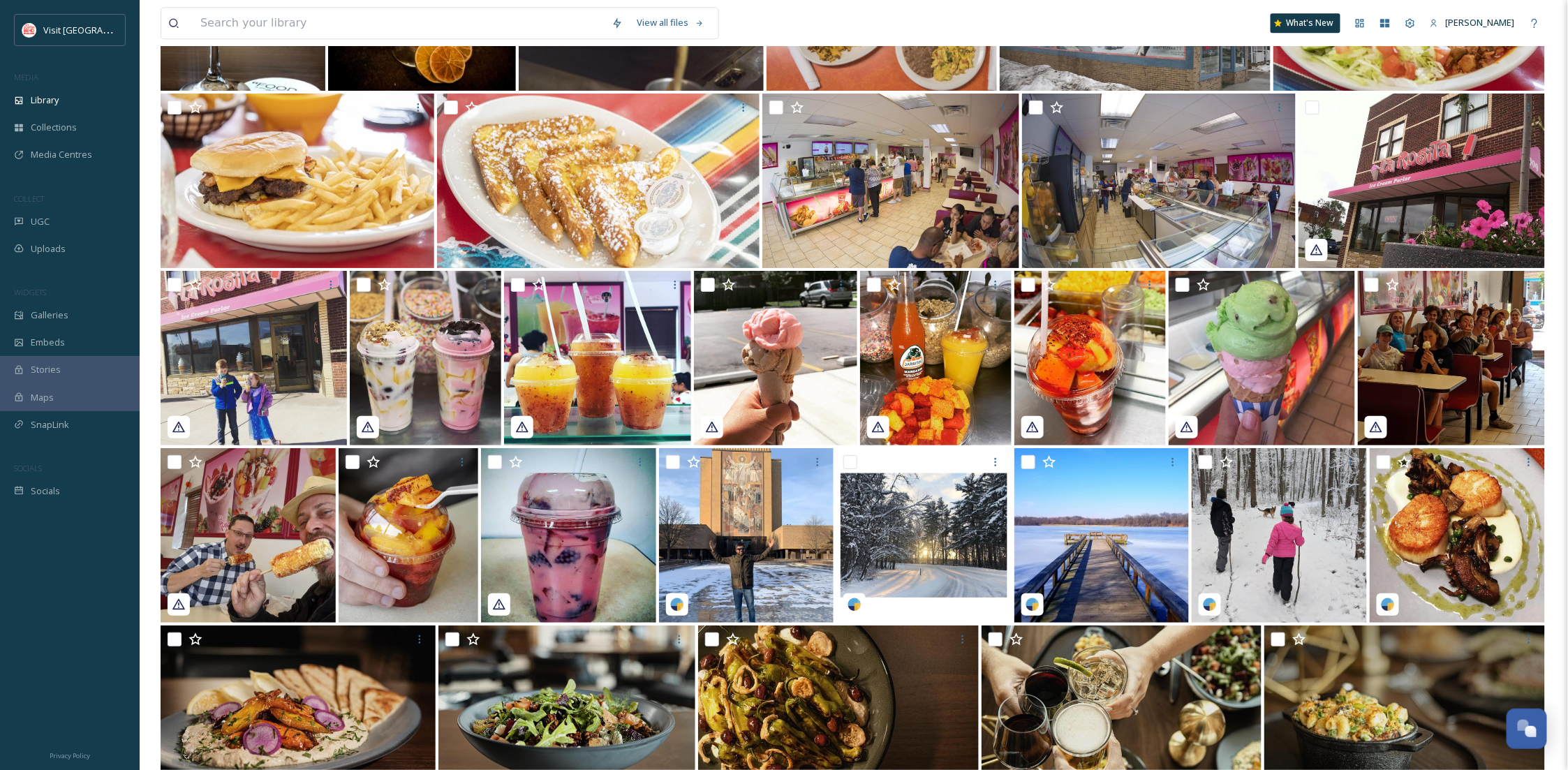
scroll to position [7058, 0]
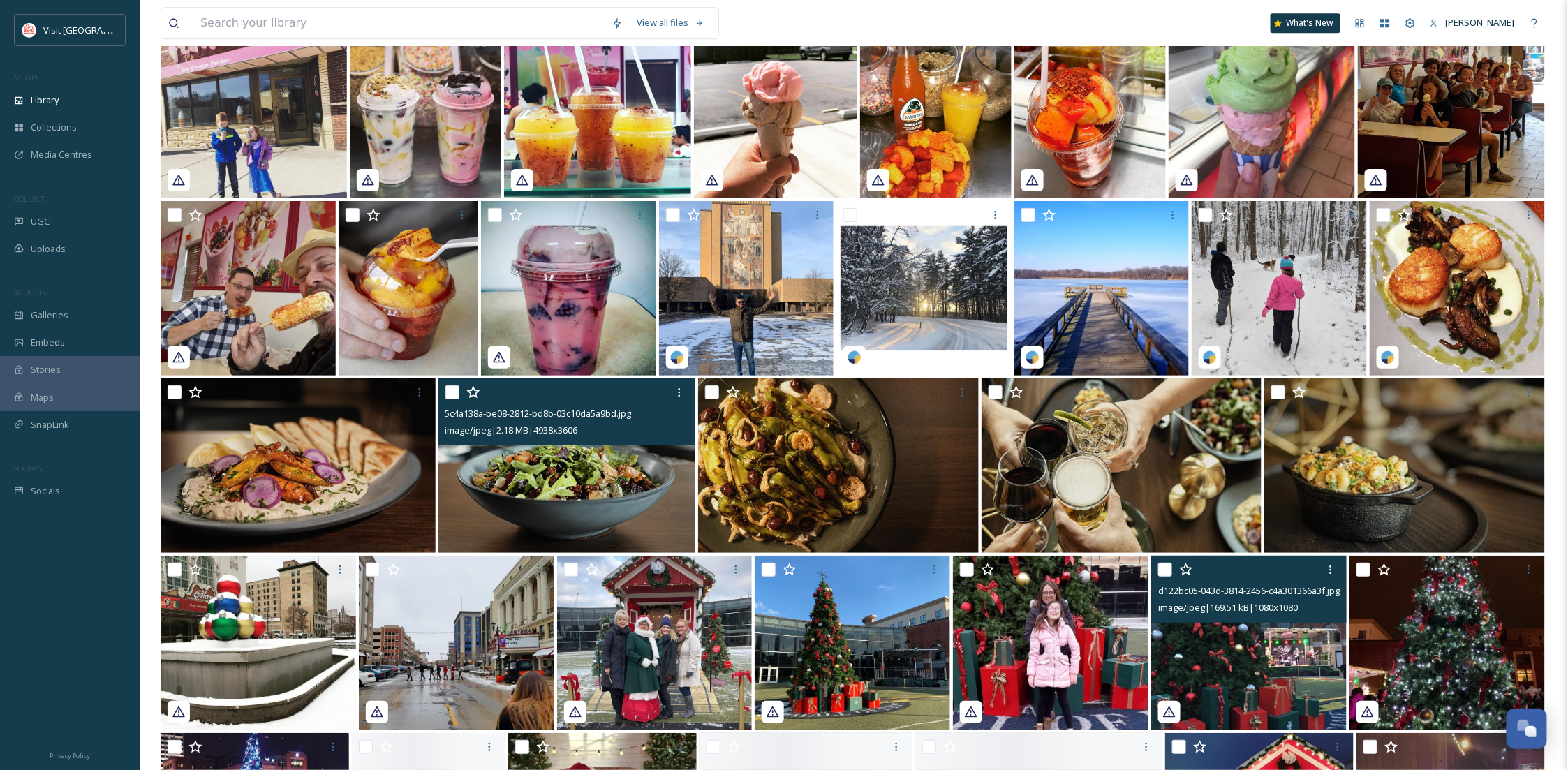
click at [660, 481] on img at bounding box center [567, 466] width 257 height 174
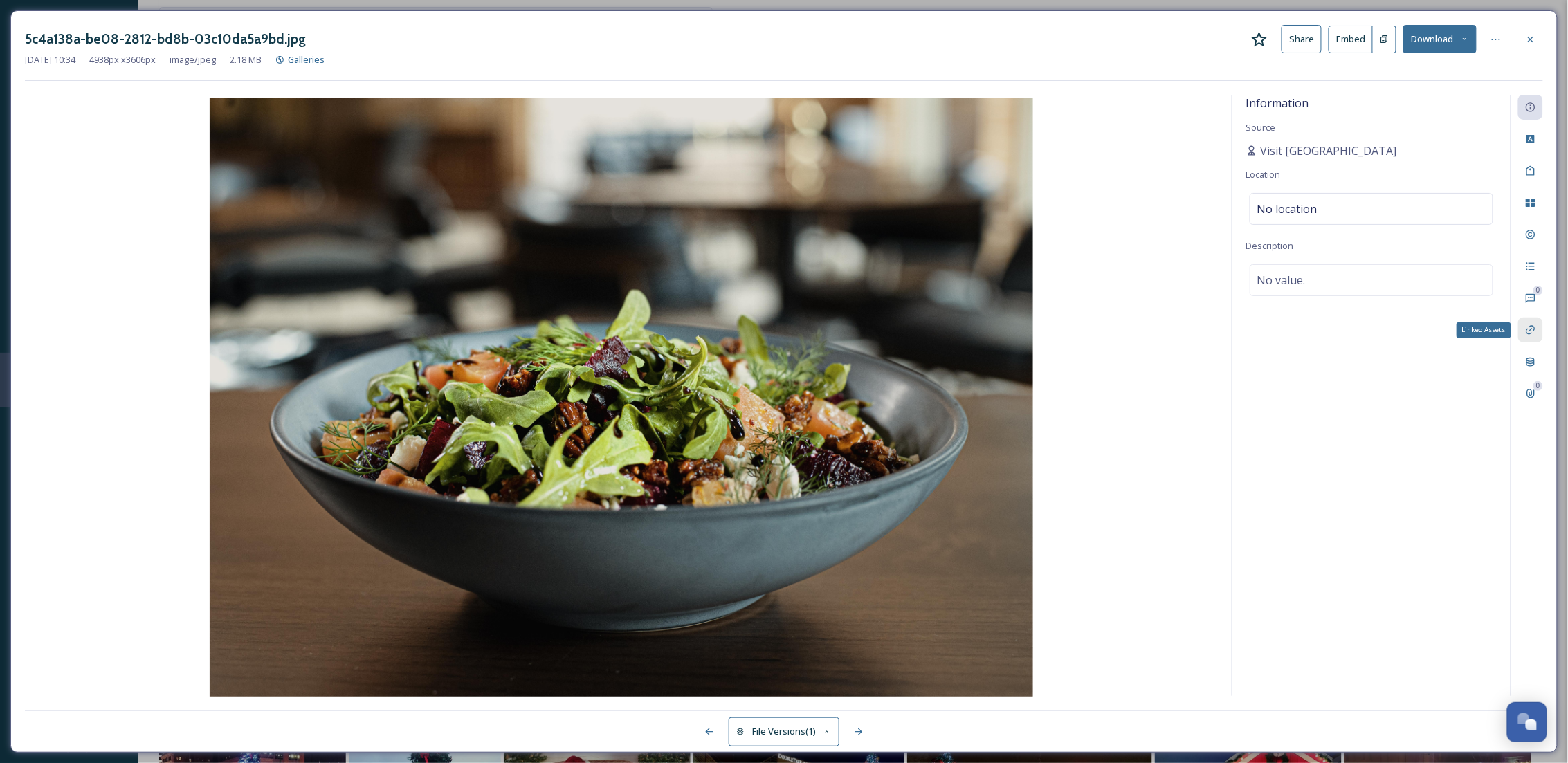
click at [1530, 333] on icon at bounding box center [1531, 330] width 11 height 11
click at [1541, 358] on div "Metadata" at bounding box center [1530, 361] width 25 height 25
click at [1528, 48] on div at bounding box center [1530, 39] width 25 height 25
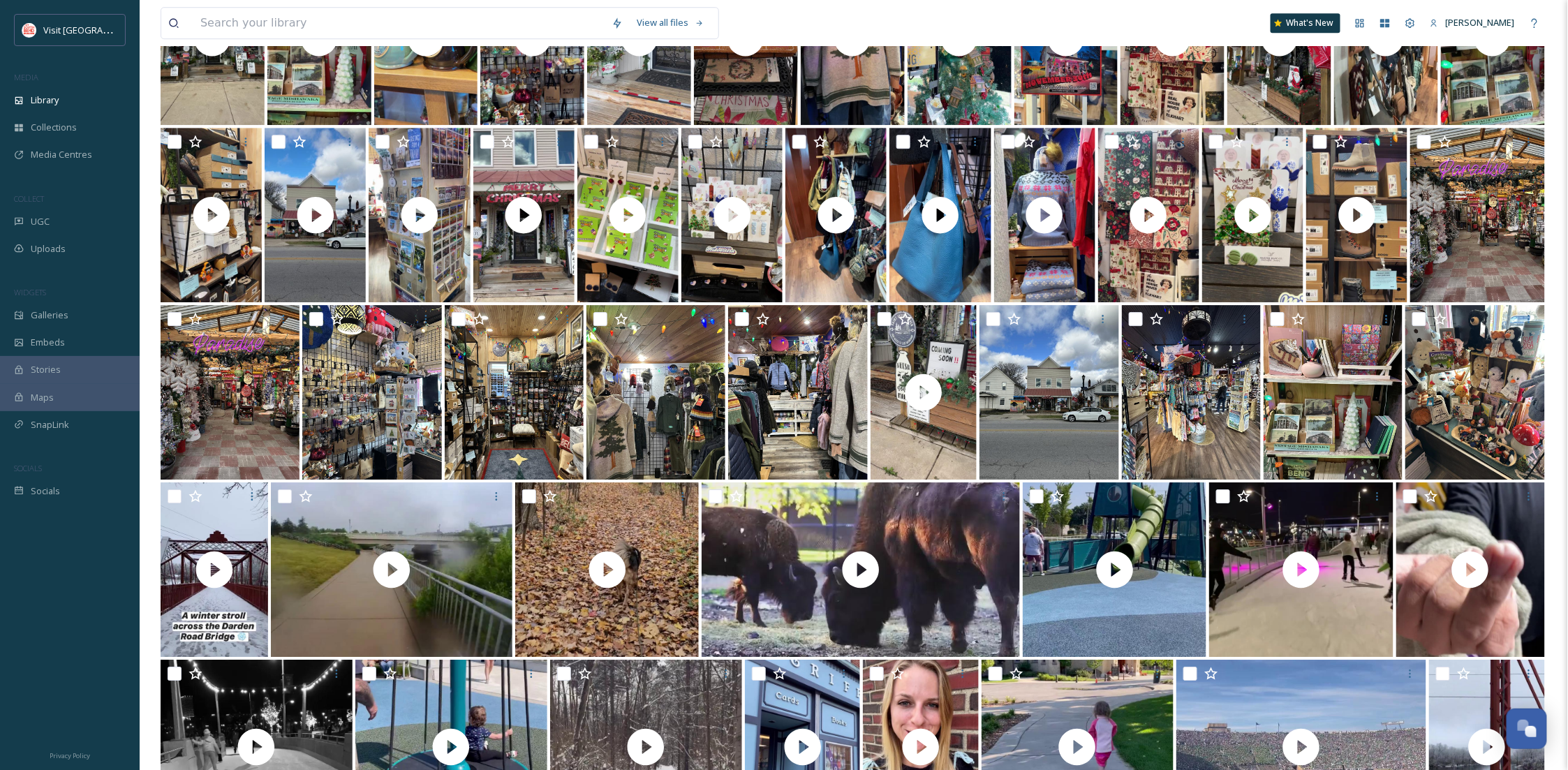
scroll to position [2875, 0]
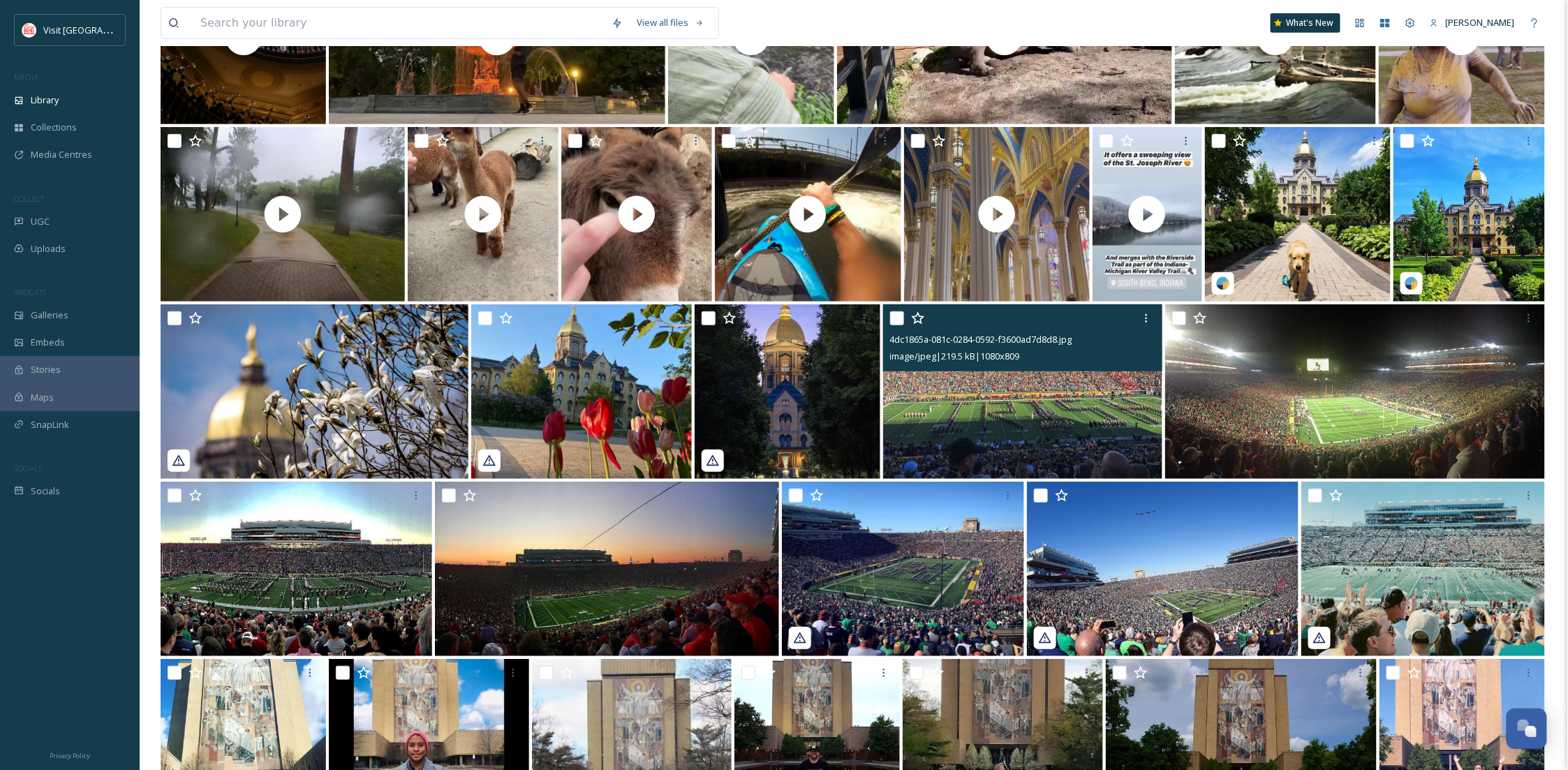
click at [637, 606] on img at bounding box center [607, 569] width 345 height 174
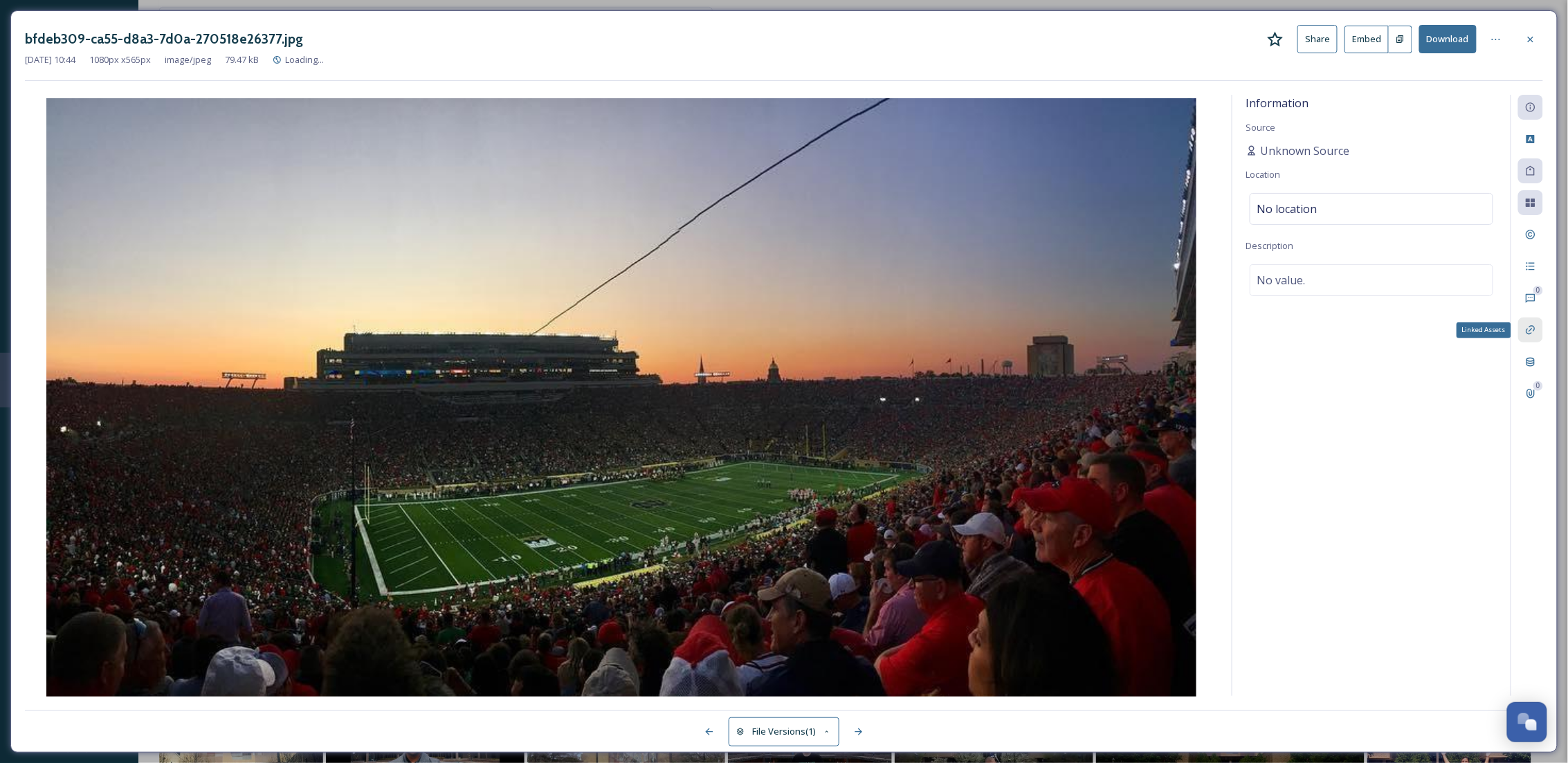
click at [1534, 327] on icon at bounding box center [1530, 330] width 9 height 9
click at [1531, 358] on icon at bounding box center [1531, 362] width 8 height 9
click at [1533, 44] on icon at bounding box center [1531, 39] width 11 height 11
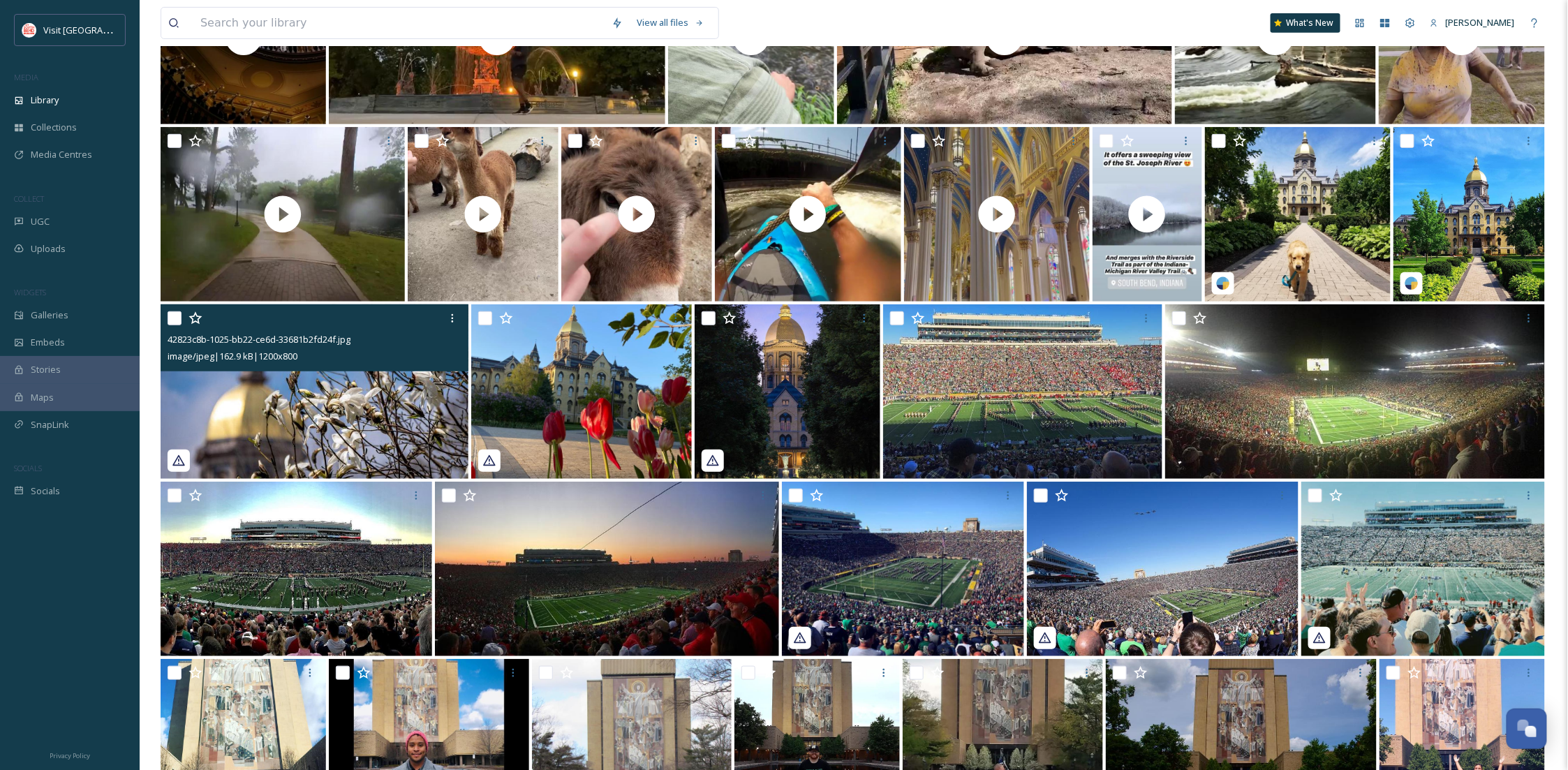
click at [353, 387] on img at bounding box center [315, 391] width 308 height 174
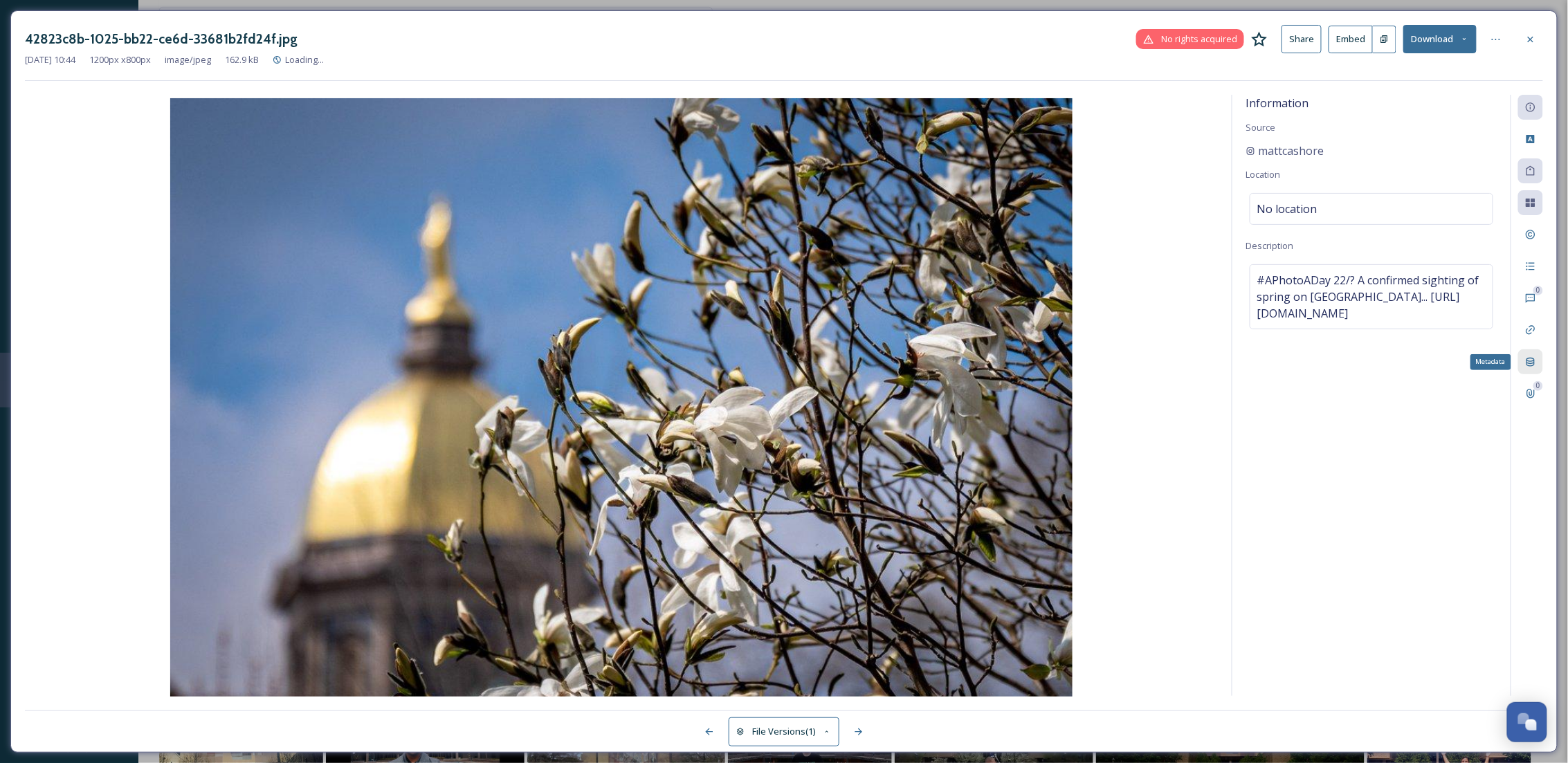
click at [1536, 356] on div "Metadata" at bounding box center [1530, 361] width 25 height 25
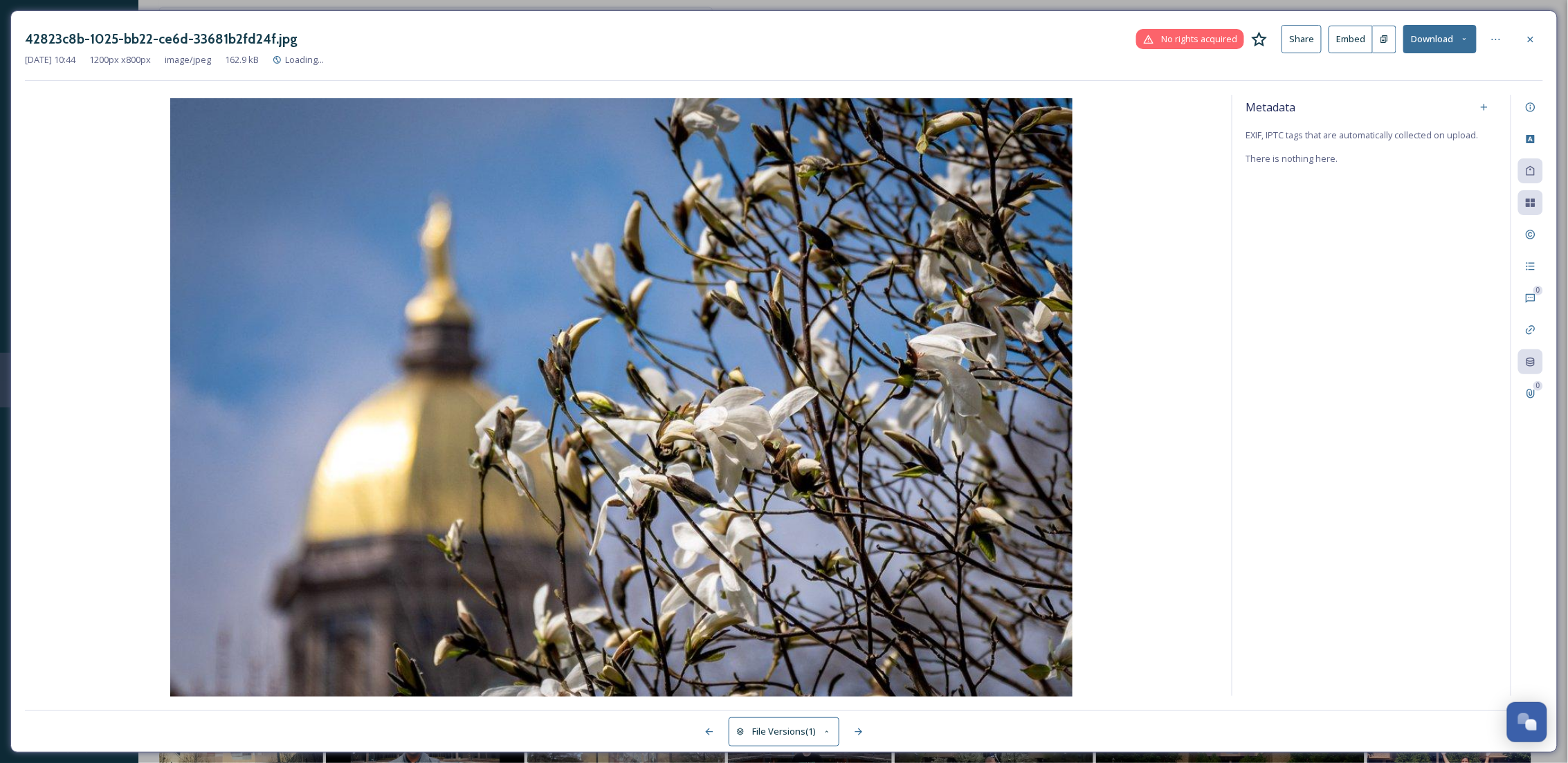
click at [1536, 43] on div at bounding box center [1530, 39] width 25 height 25
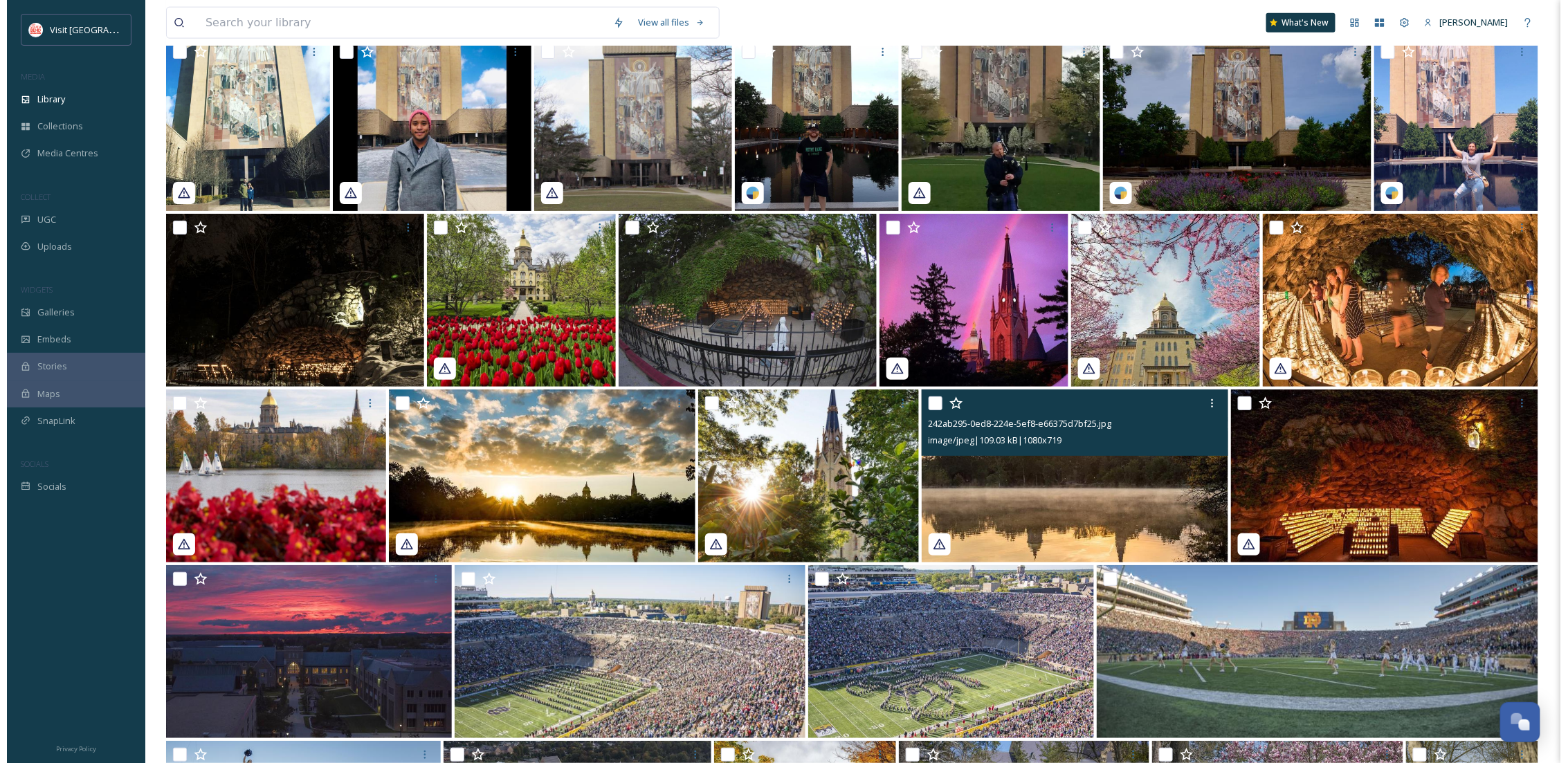
scroll to position [4202, 0]
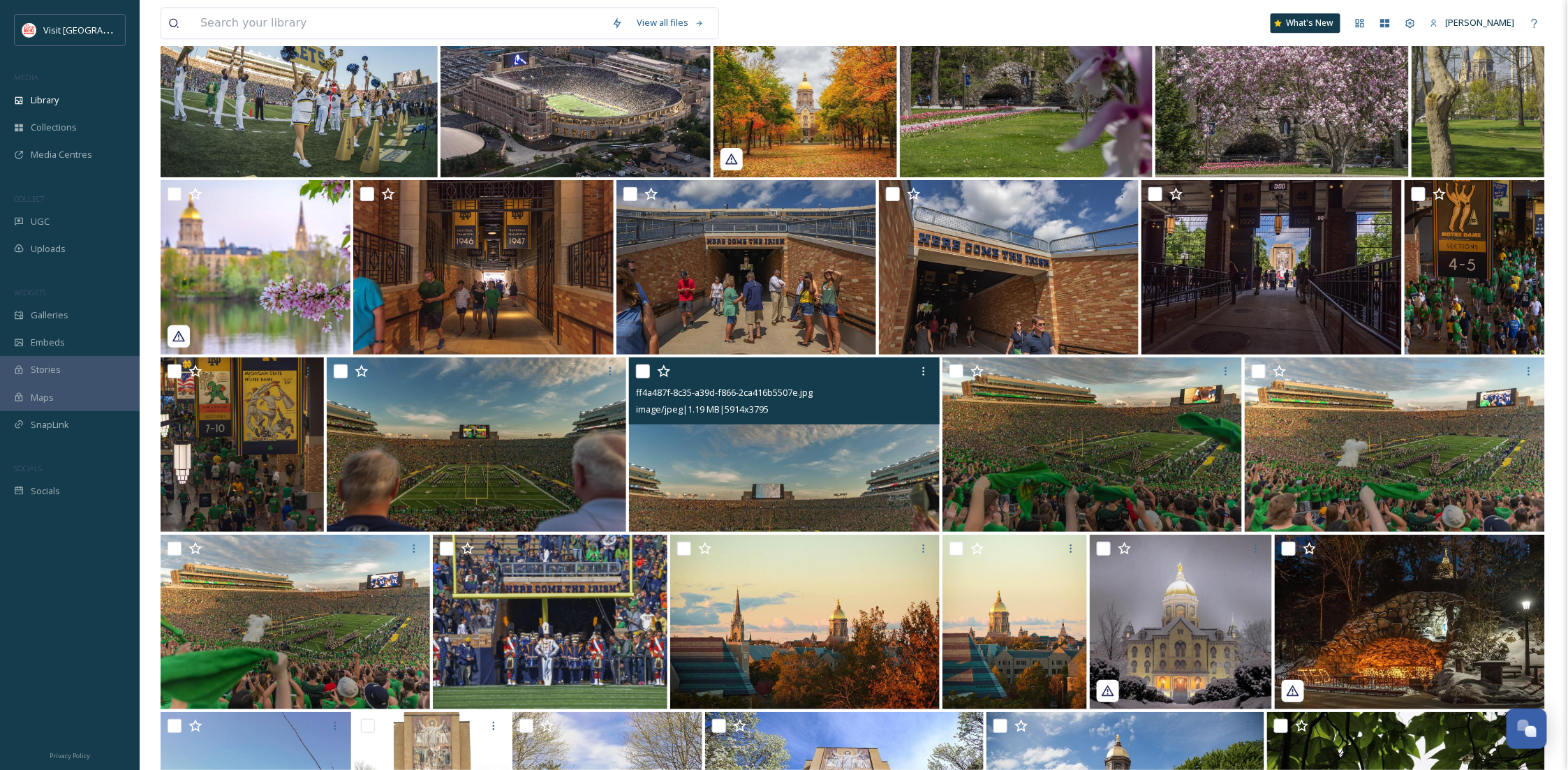
click at [830, 442] on img at bounding box center [784, 445] width 310 height 174
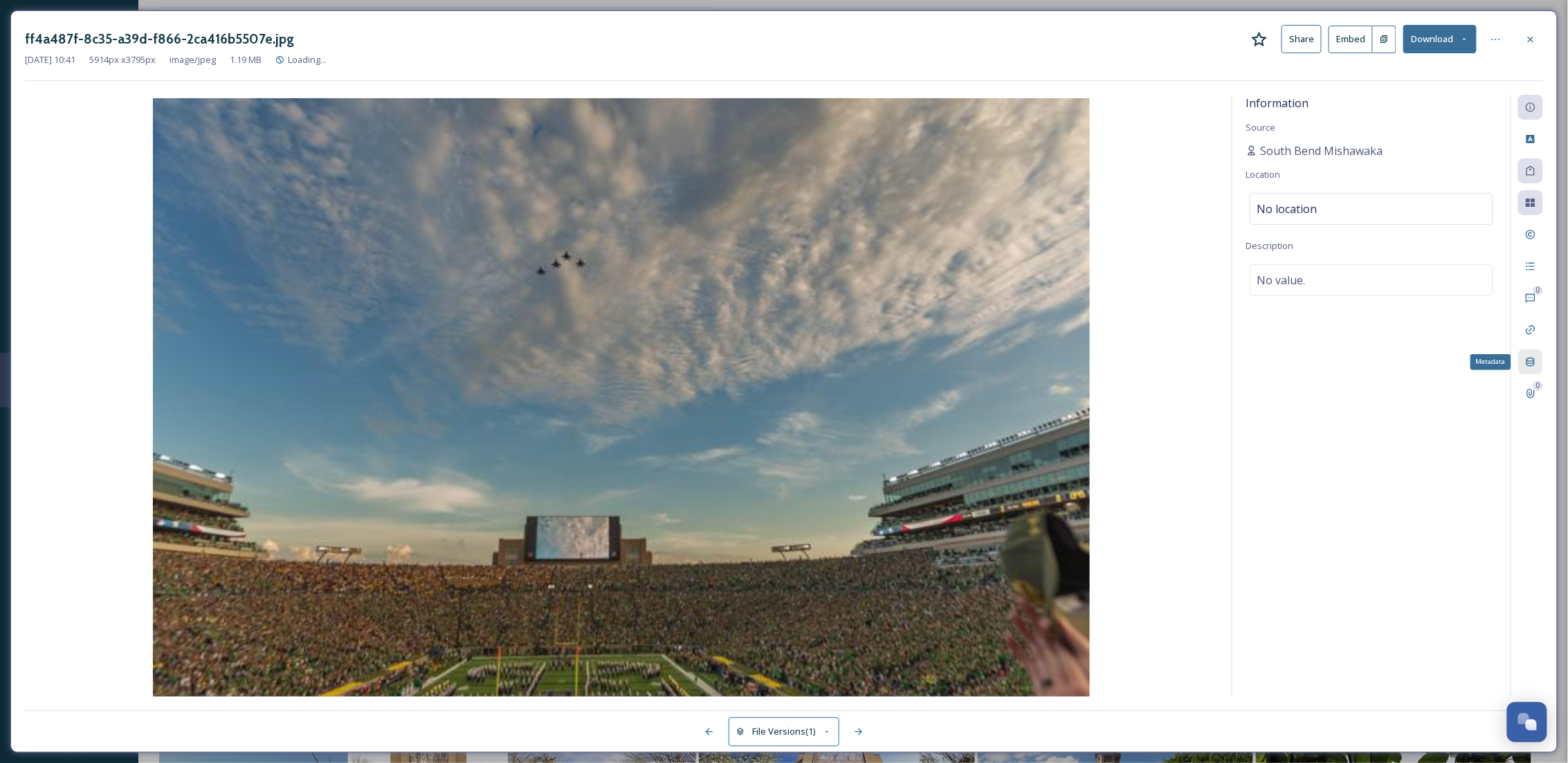
click at [1528, 366] on icon at bounding box center [1531, 362] width 8 height 9
click at [1535, 39] on icon at bounding box center [1531, 39] width 11 height 11
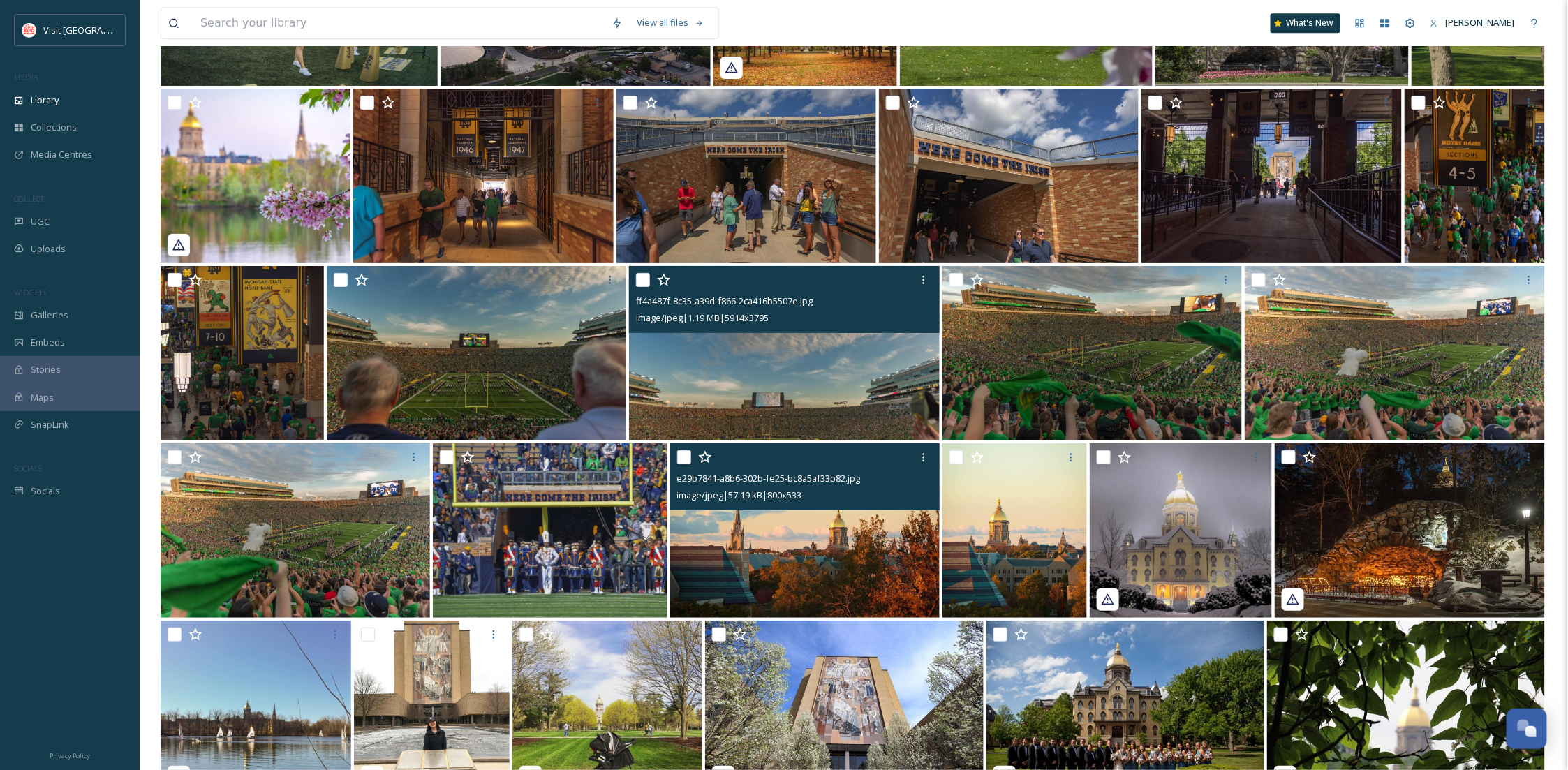
click at [855, 489] on img at bounding box center [805, 530] width 270 height 174
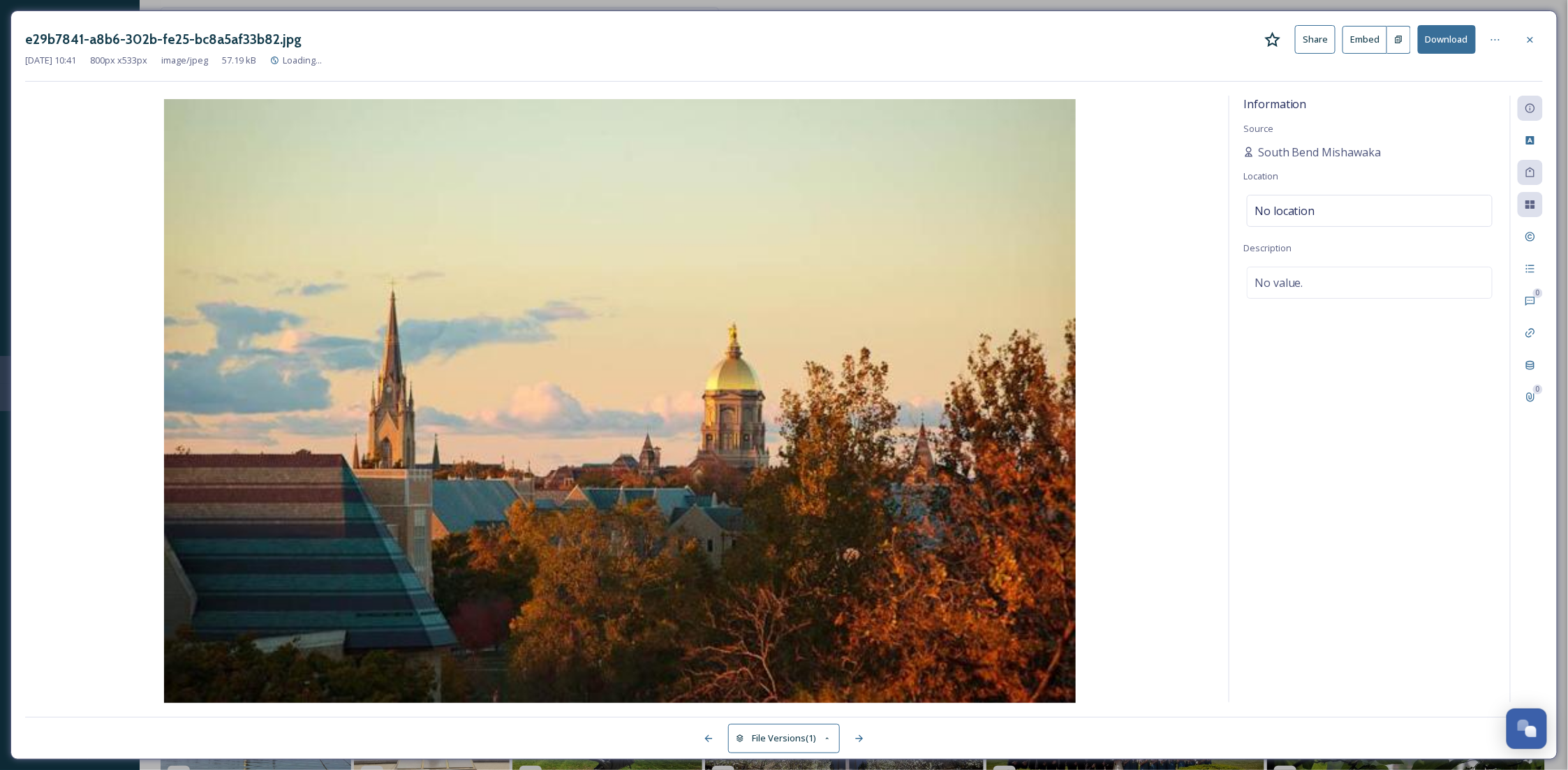
scroll to position [4365, 0]
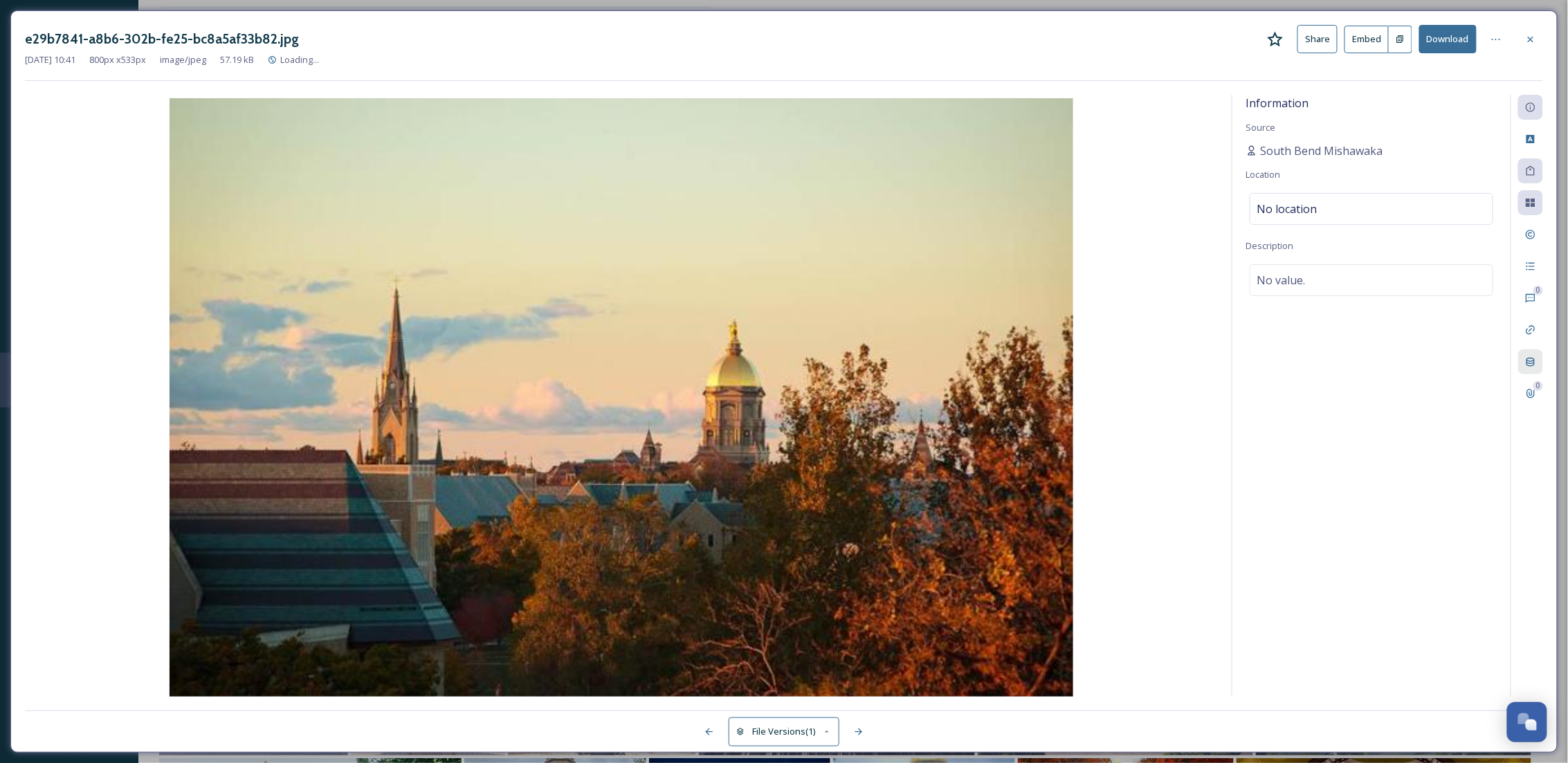
click at [1529, 357] on icon at bounding box center [1531, 362] width 11 height 11
click at [1530, 39] on icon at bounding box center [1531, 39] width 6 height 6
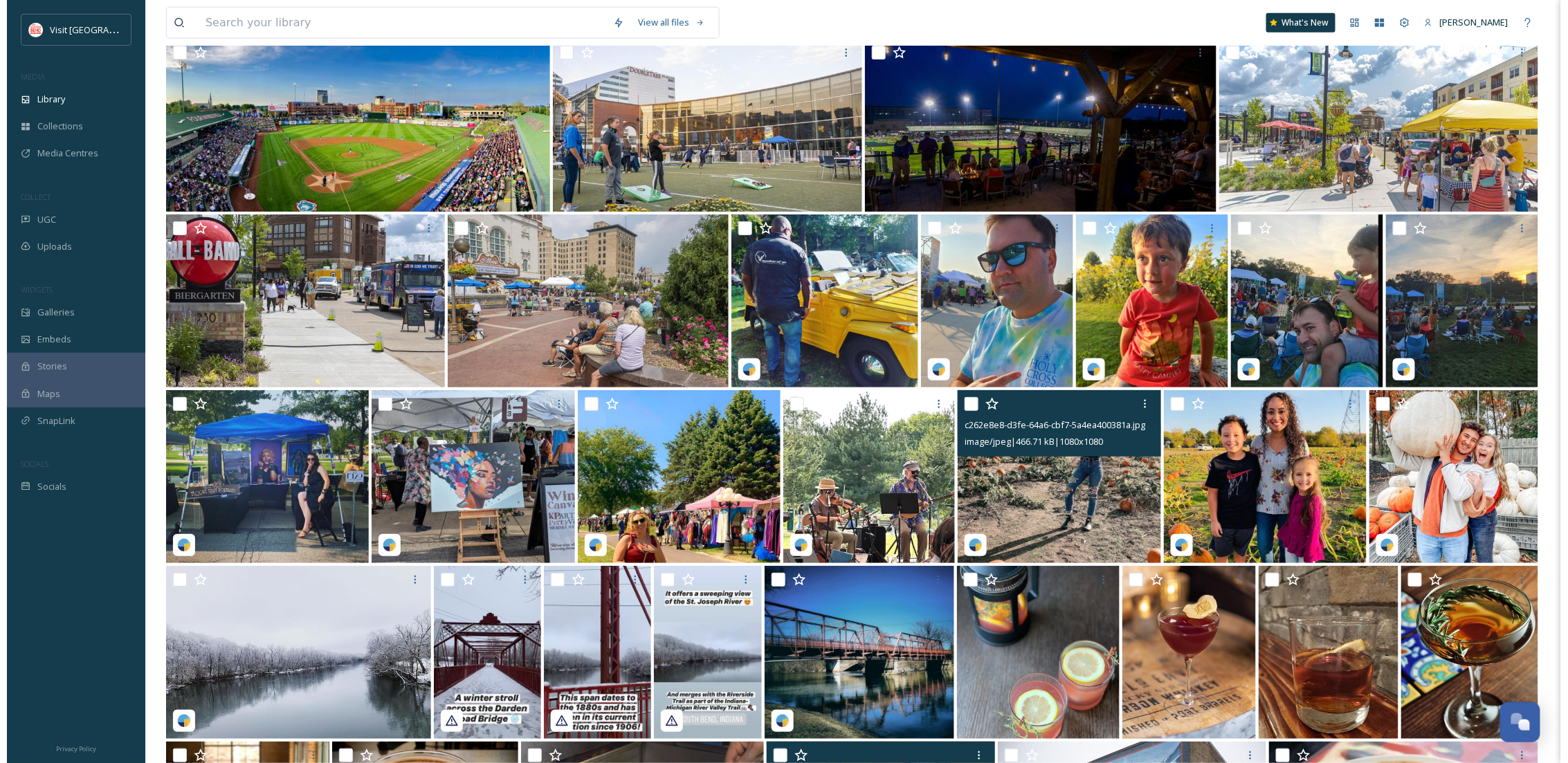
scroll to position [5555, 0]
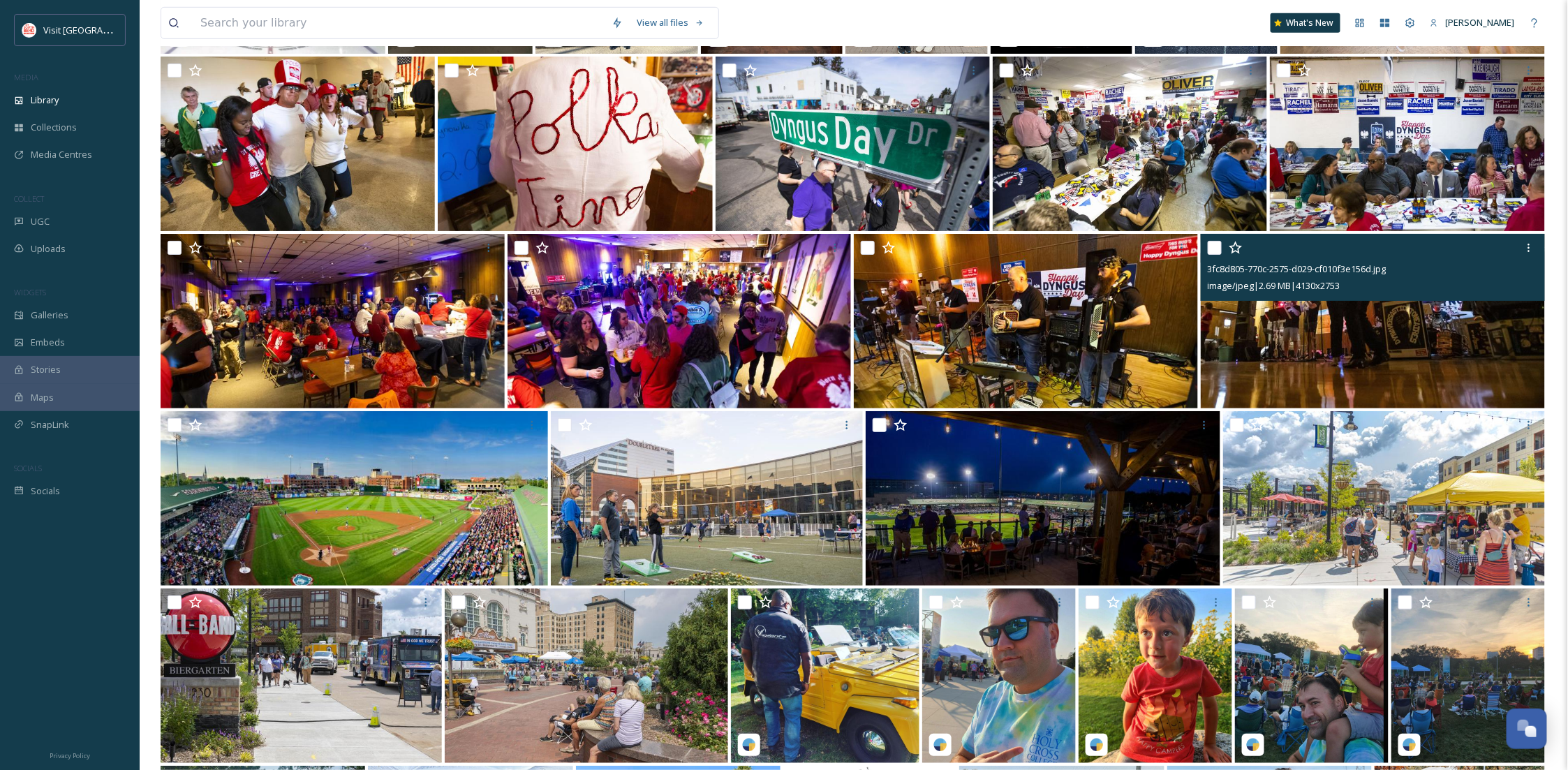
click at [1374, 176] on img at bounding box center [1407, 144] width 274 height 174
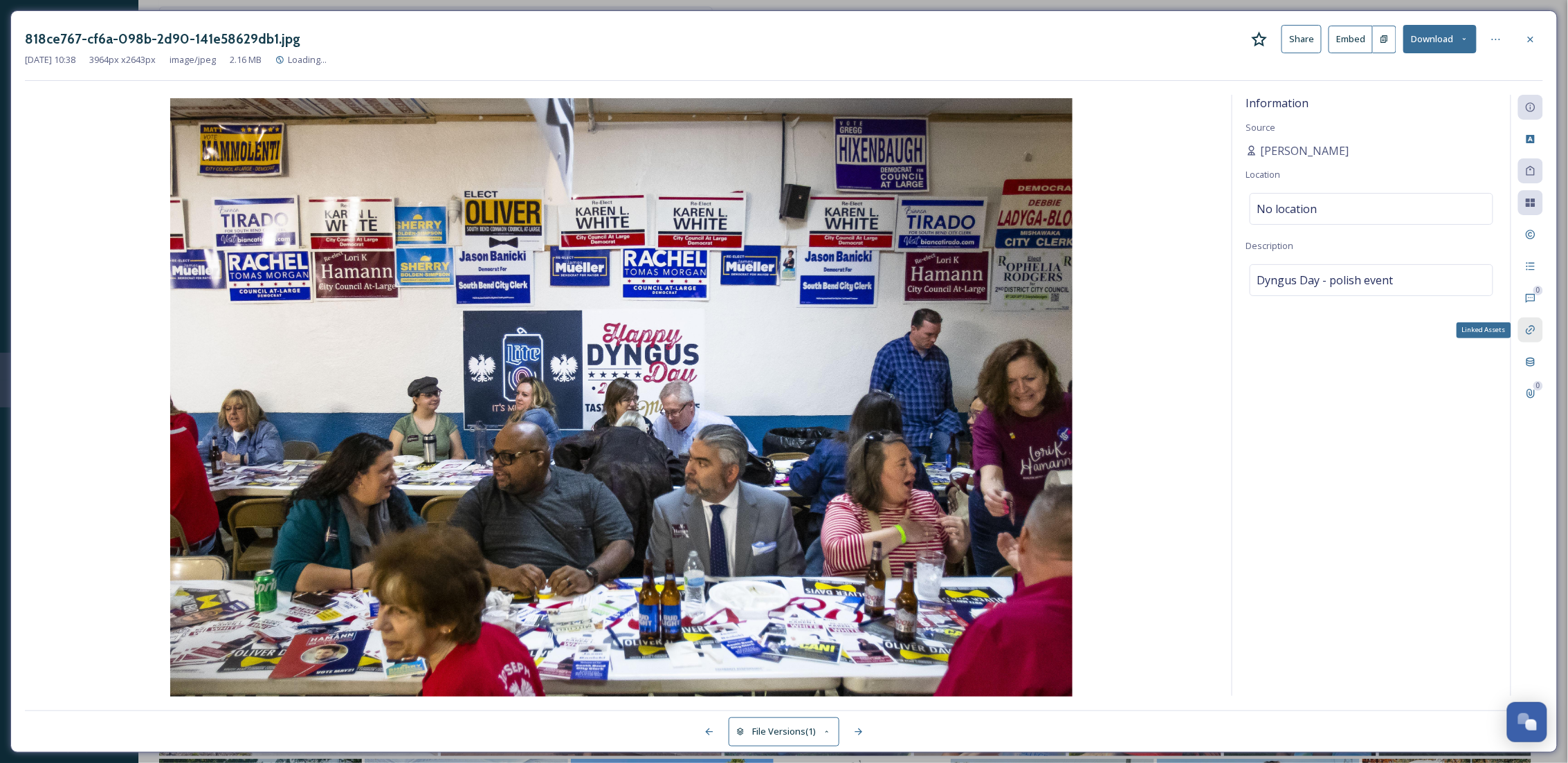
click at [1531, 327] on icon at bounding box center [1530, 330] width 9 height 9
click at [1533, 357] on icon at bounding box center [1531, 362] width 11 height 11
click at [1263, 138] on span "EXIF, IPTC tags that are automatically collected on upload." at bounding box center [1362, 135] width 233 height 13
click at [1529, 43] on icon at bounding box center [1531, 39] width 11 height 11
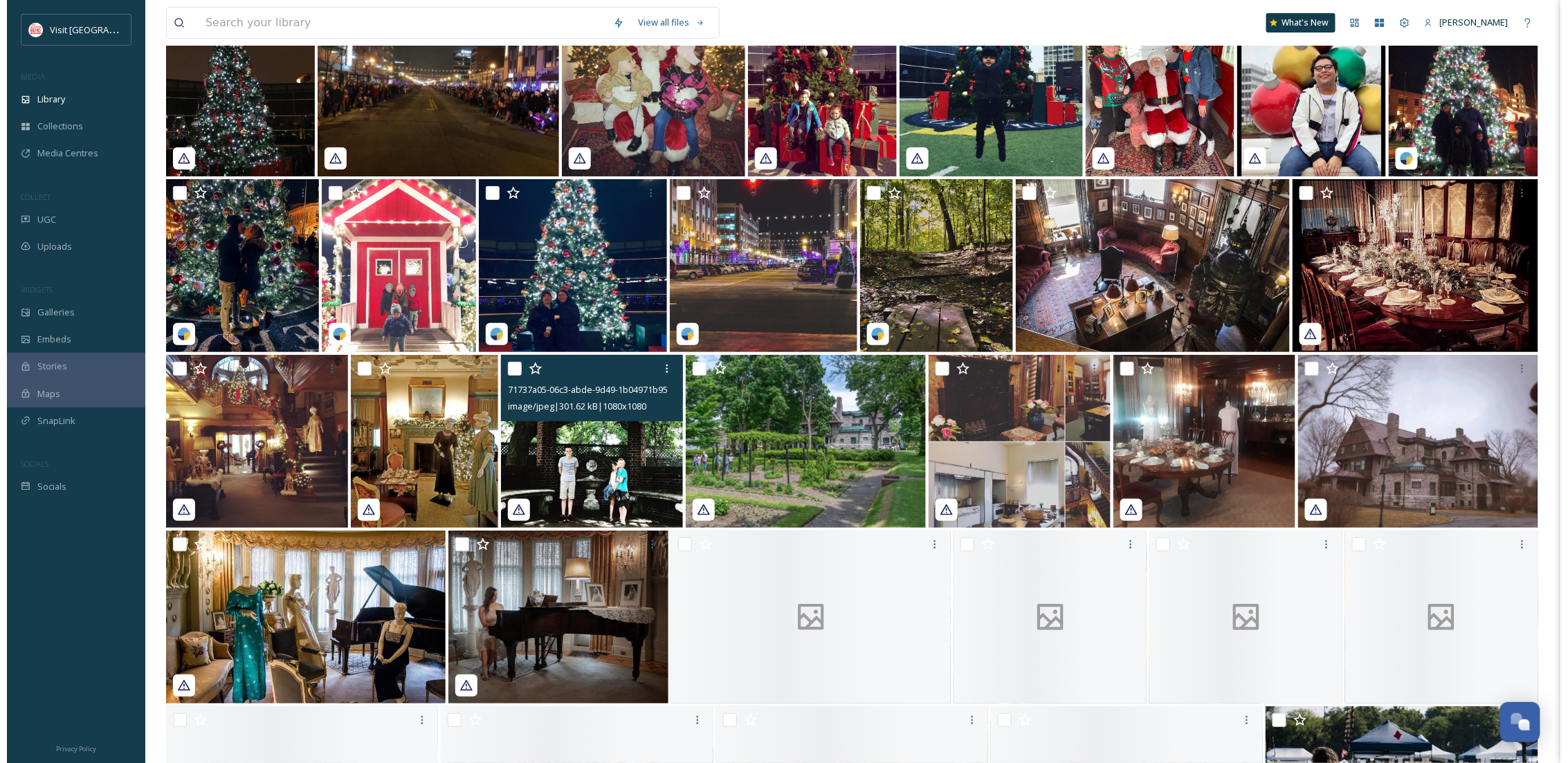
scroll to position [8508, 0]
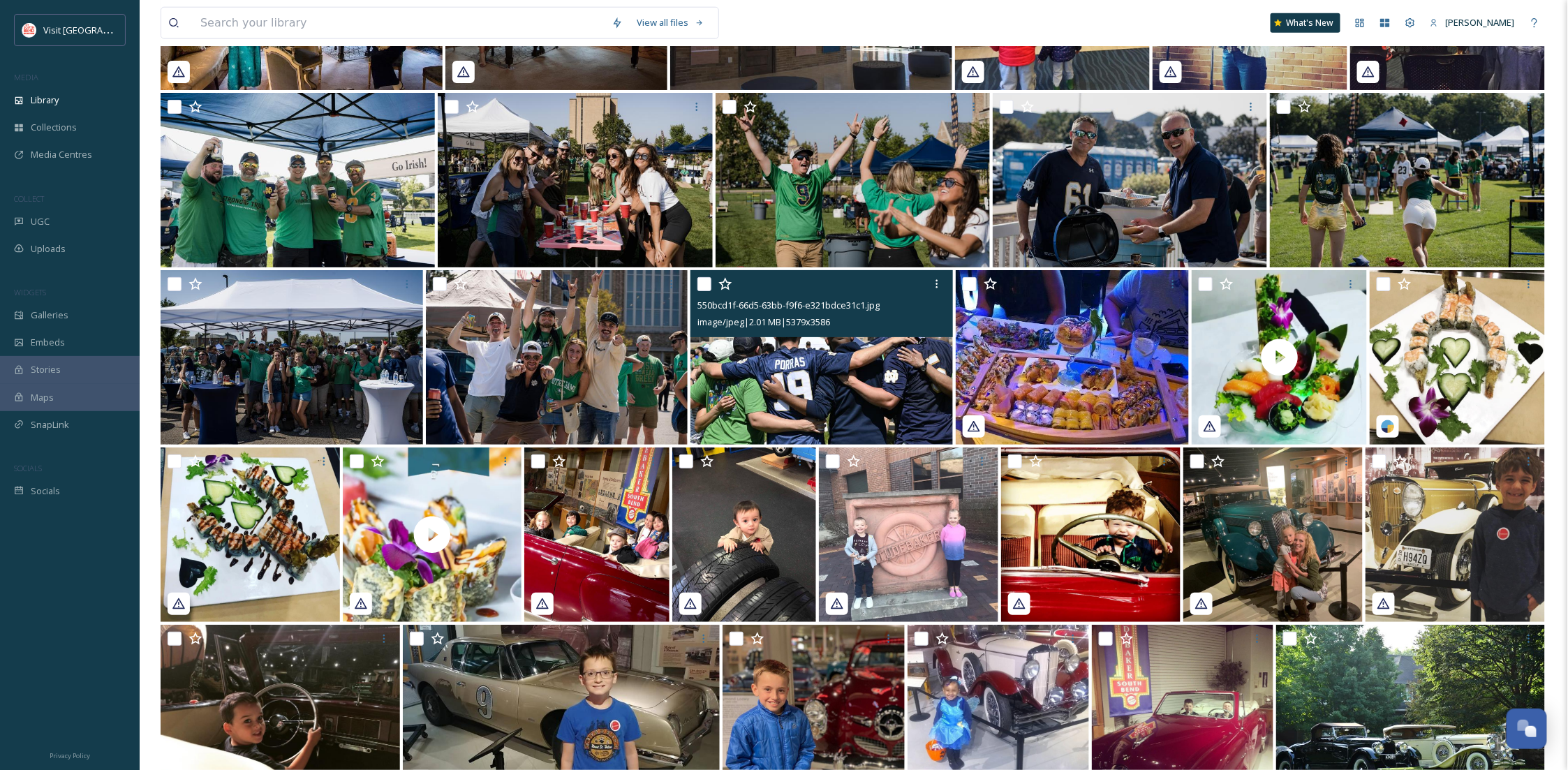
click at [757, 379] on img at bounding box center [822, 357] width 262 height 174
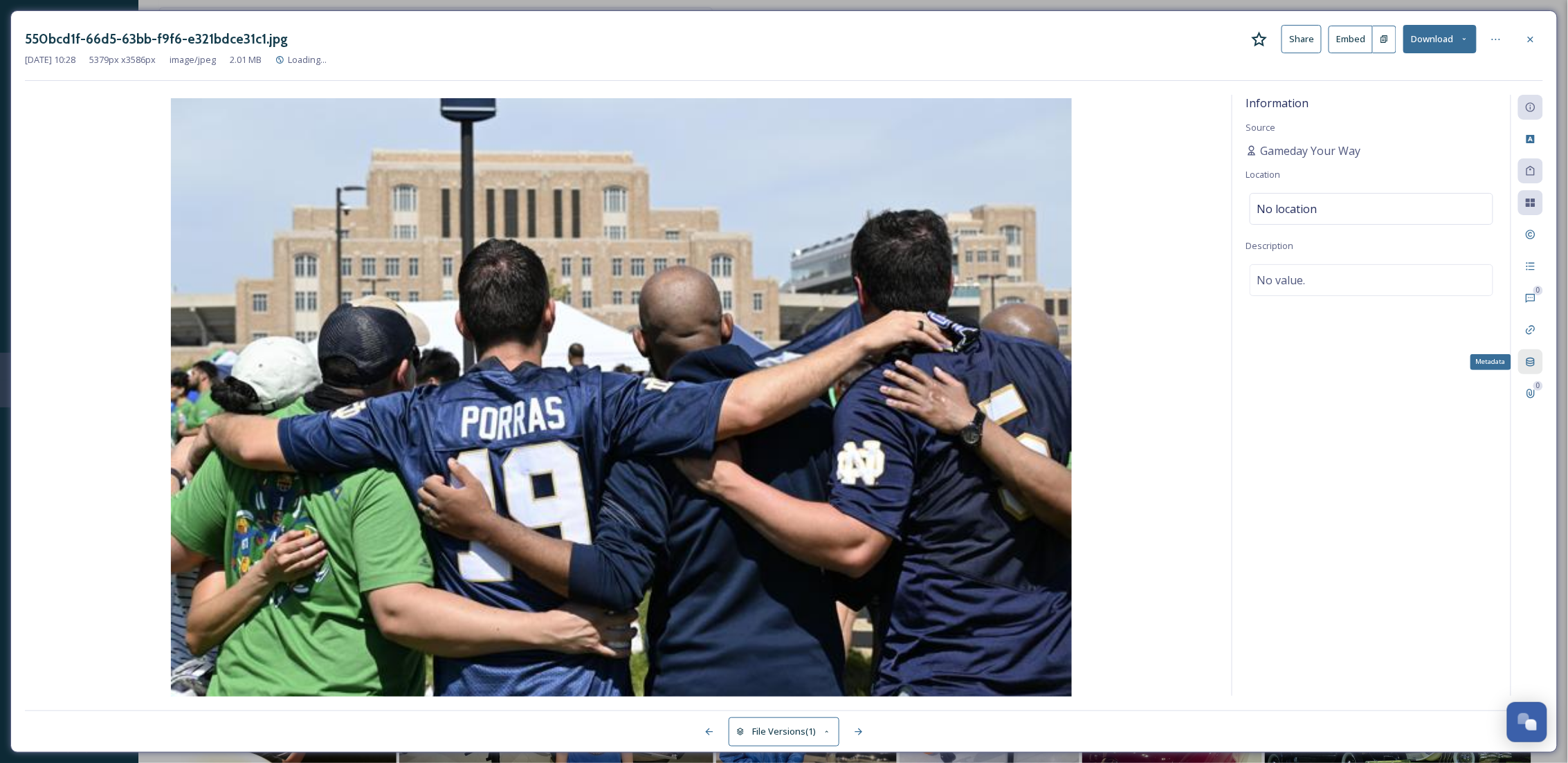
click at [1538, 363] on div "Metadata" at bounding box center [1530, 361] width 25 height 25
click at [1531, 34] on icon at bounding box center [1531, 39] width 11 height 11
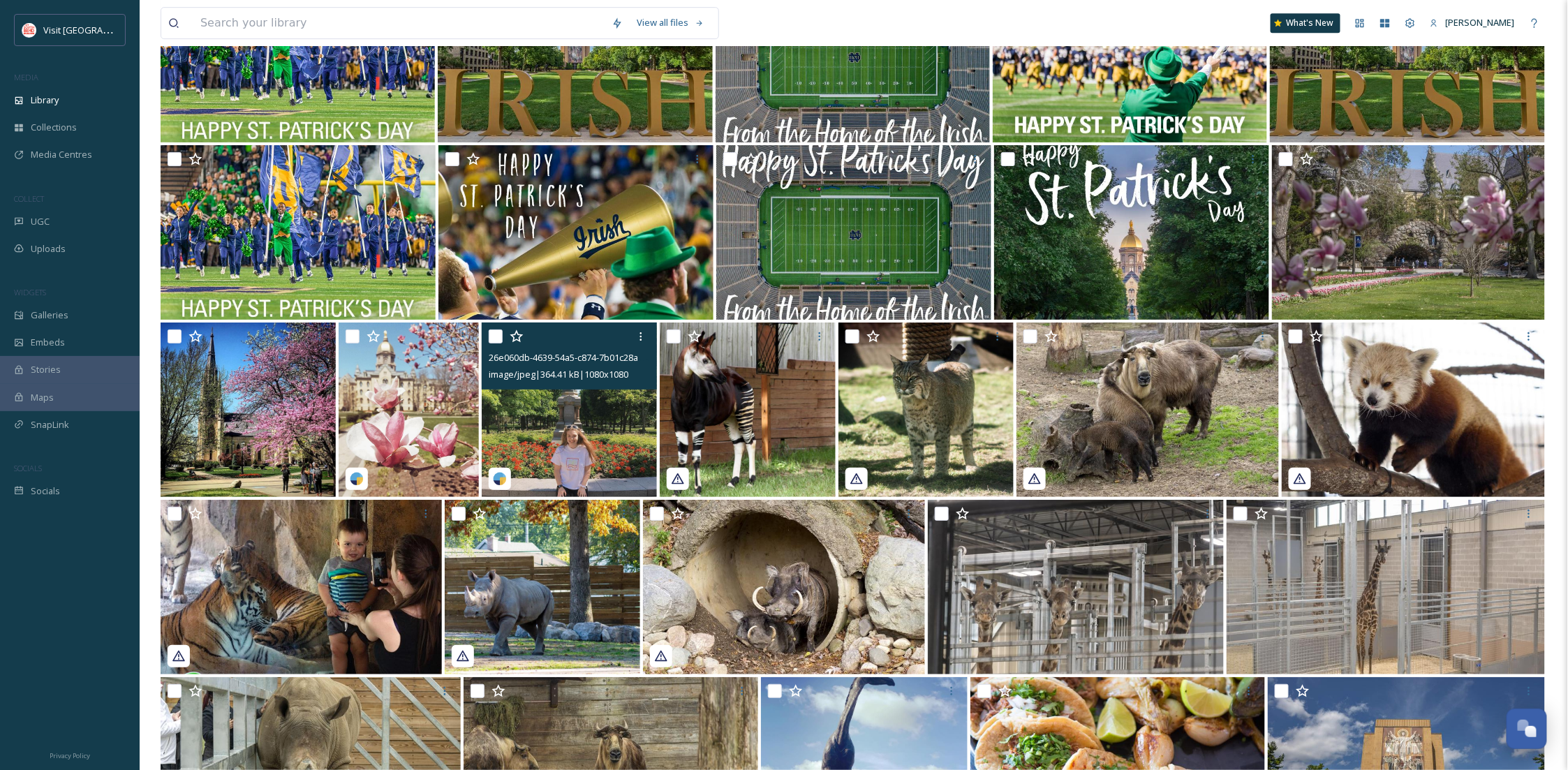
scroll to position [10324, 0]
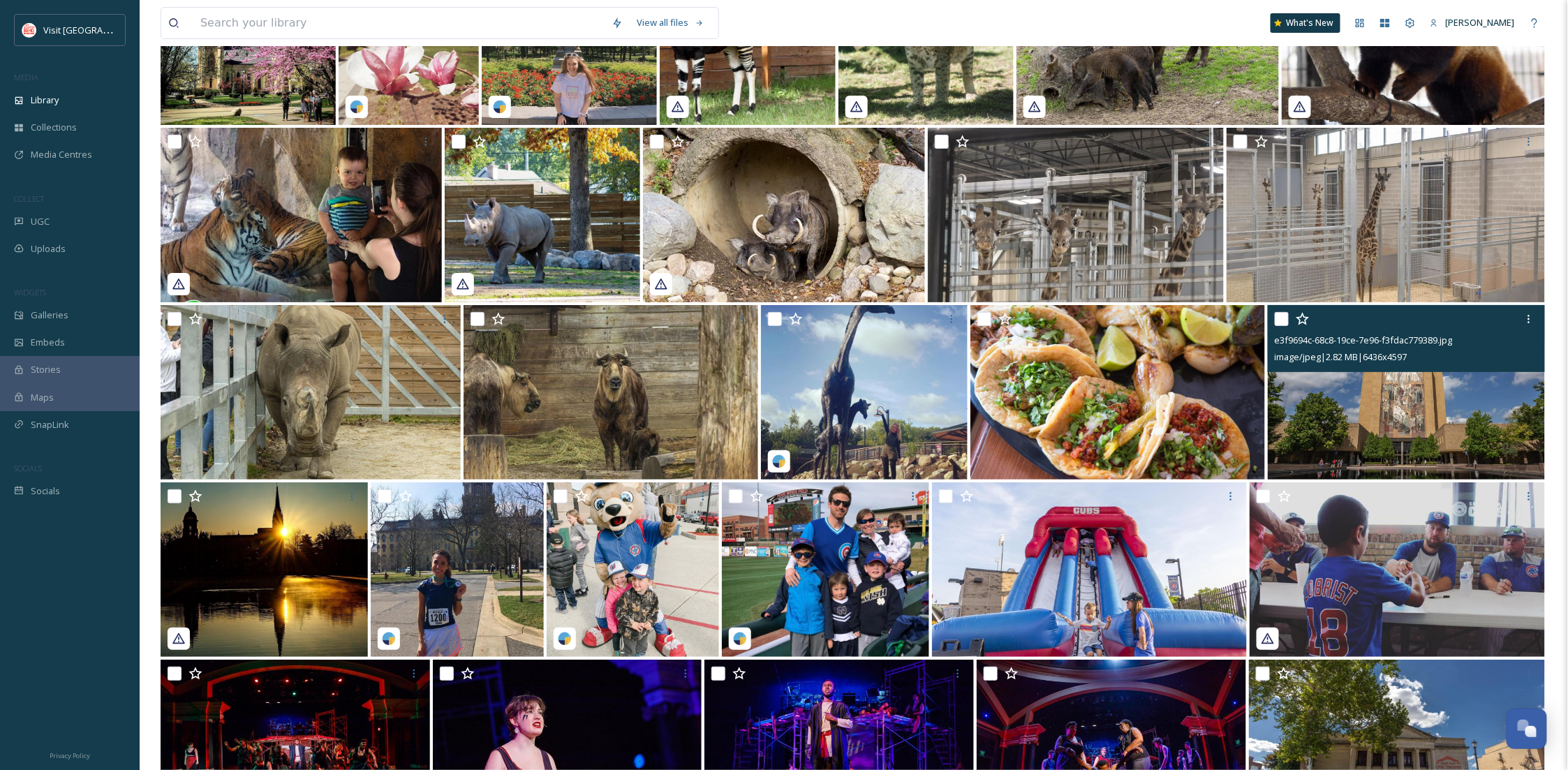
click at [1461, 438] on img at bounding box center [1406, 392] width 277 height 174
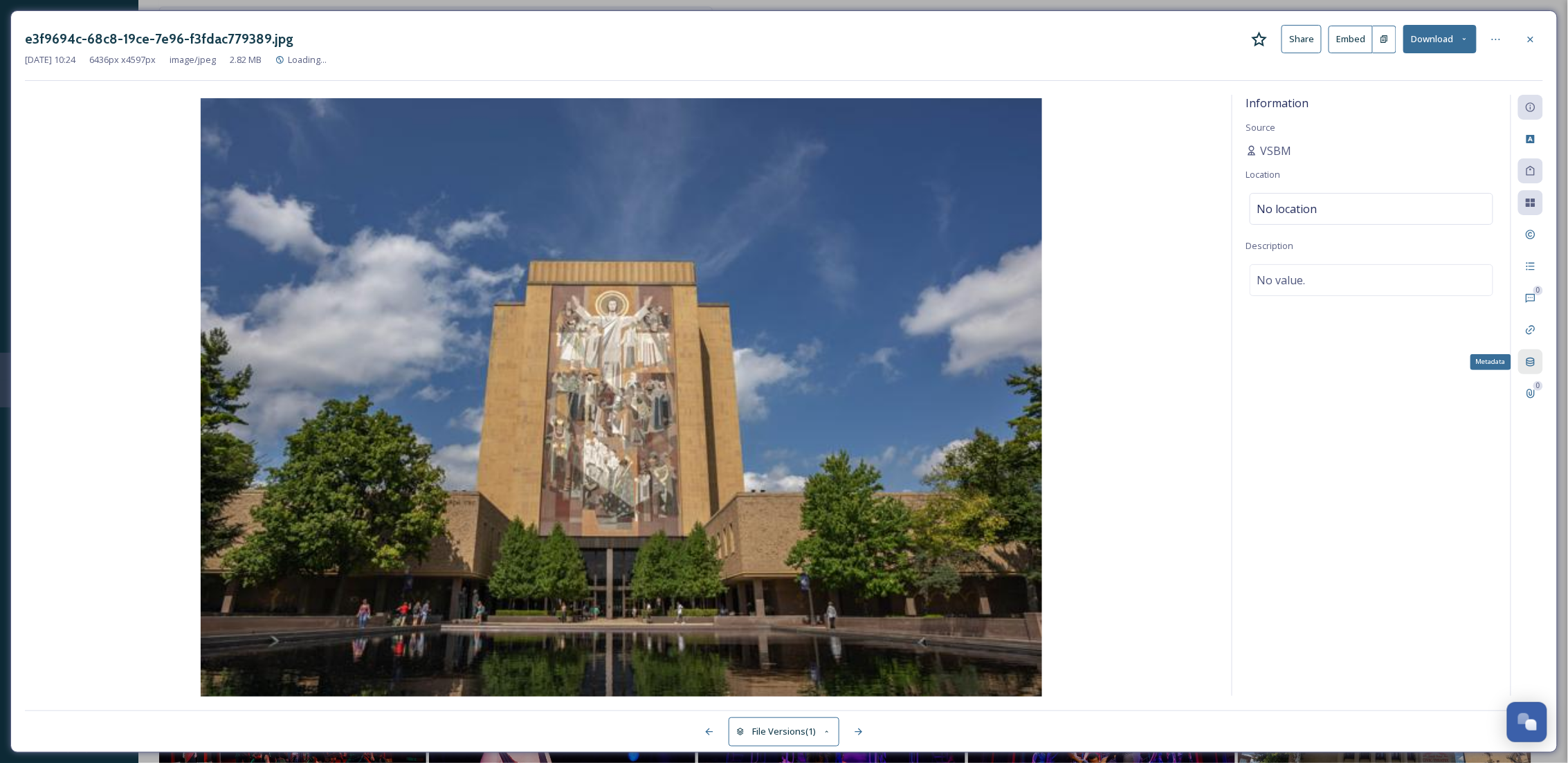
click at [1524, 362] on div "Metadata" at bounding box center [1530, 361] width 25 height 25
click at [1527, 41] on icon at bounding box center [1531, 39] width 11 height 11
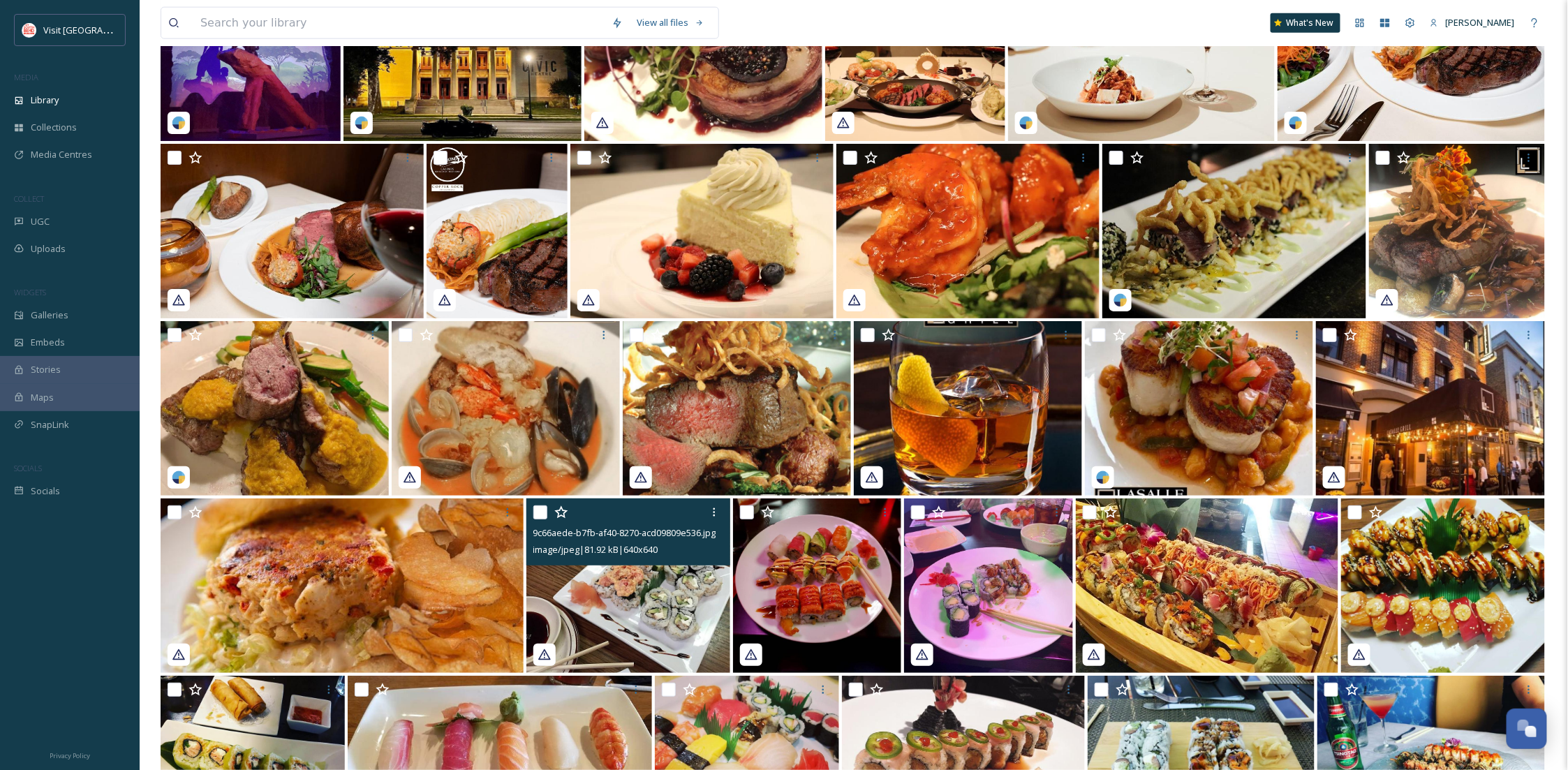
scroll to position [11814, 0]
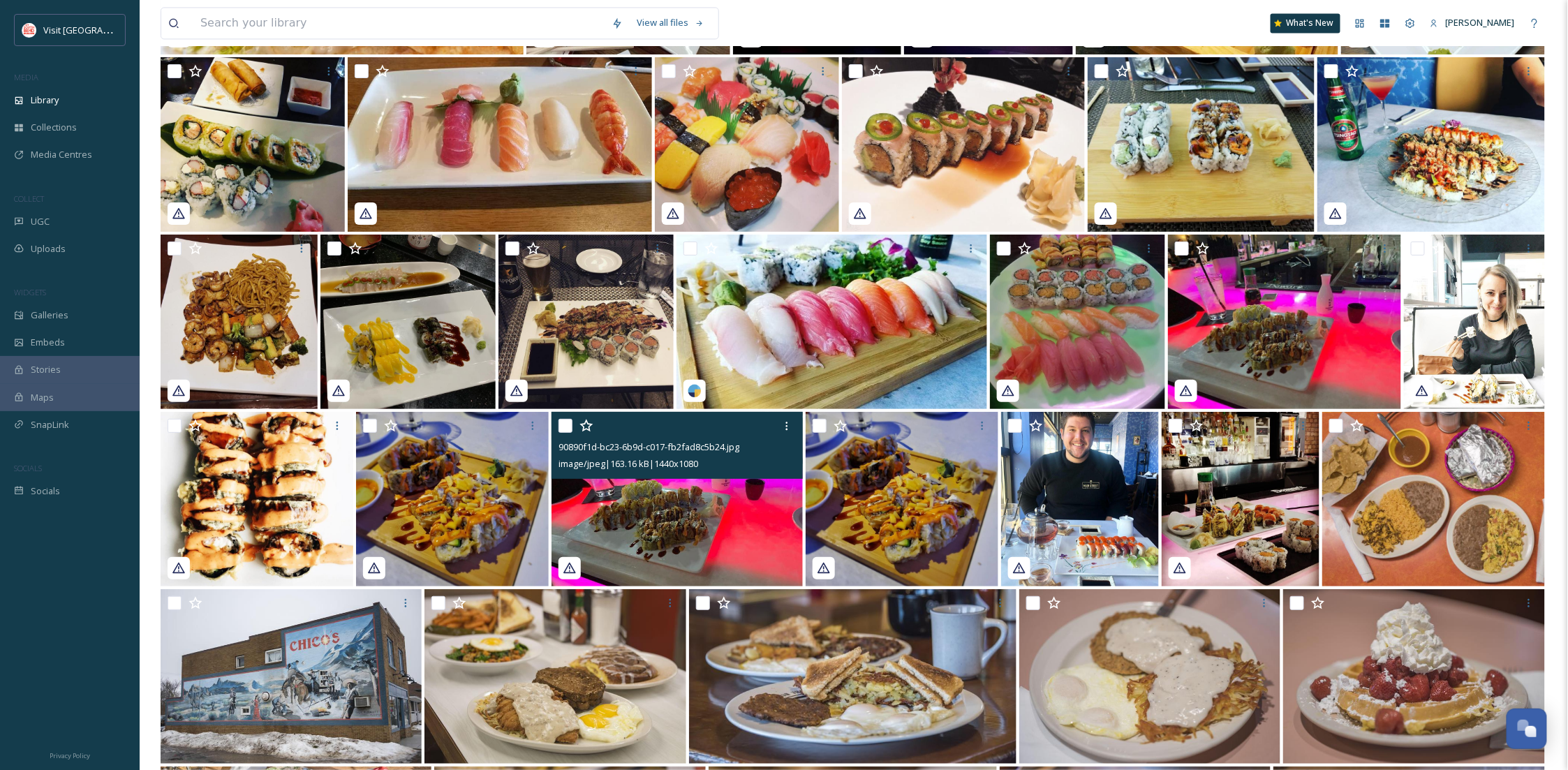
click at [812, 589] on img at bounding box center [853, 676] width 327 height 174
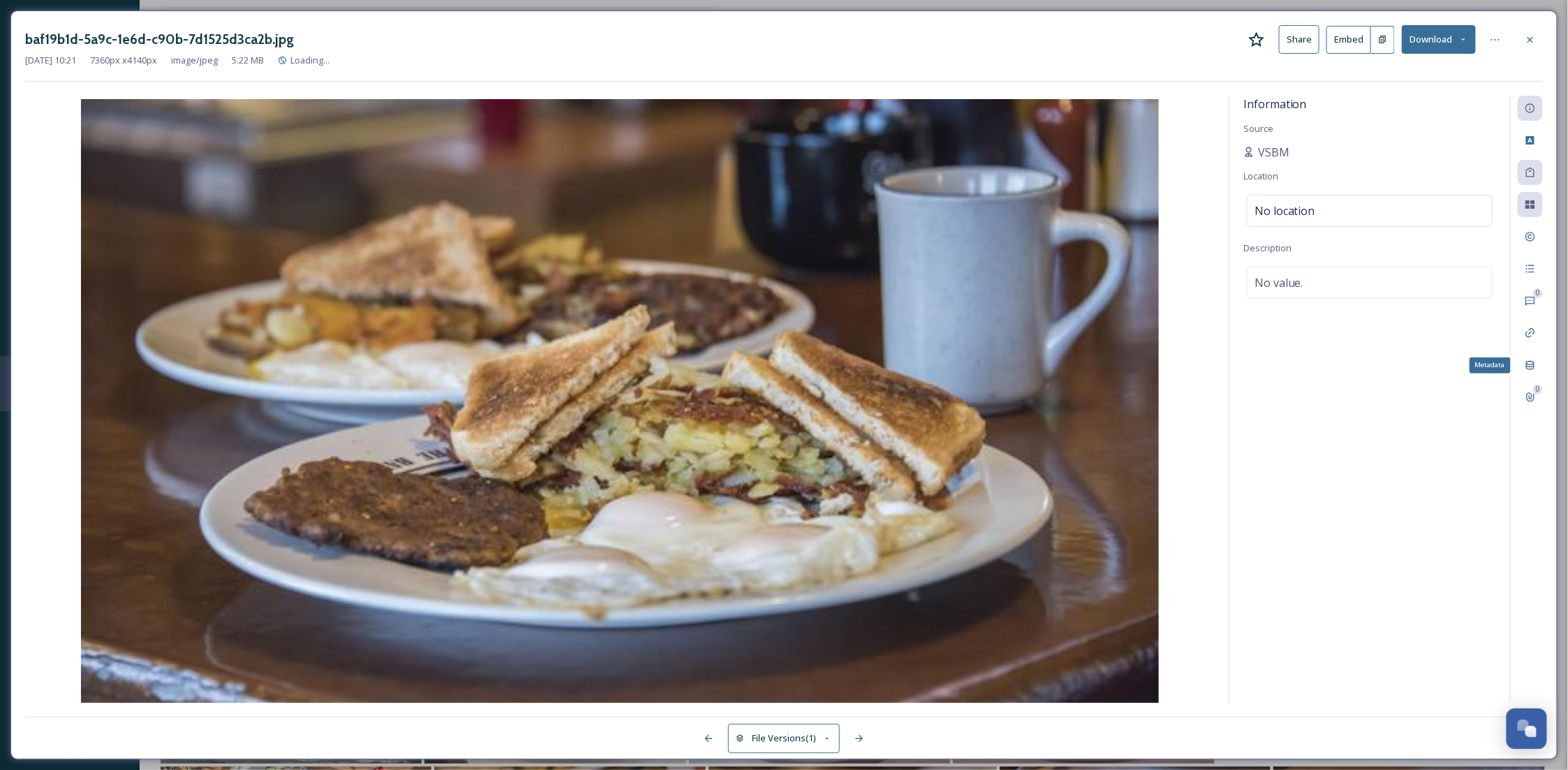
click at [1543, 357] on div "Metadata" at bounding box center [1530, 364] width 25 height 25
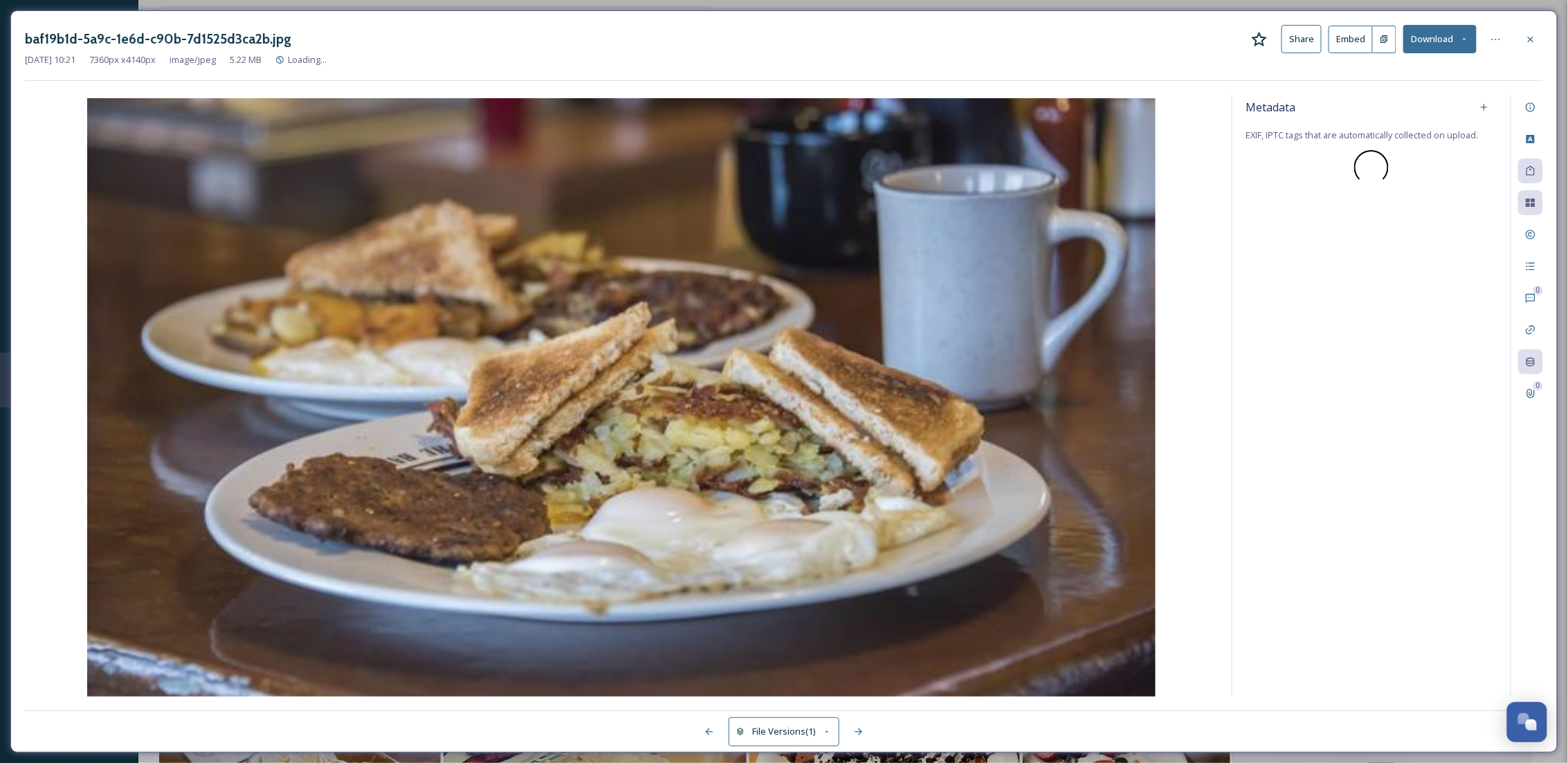
click at [1523, 41] on div at bounding box center [1530, 39] width 25 height 25
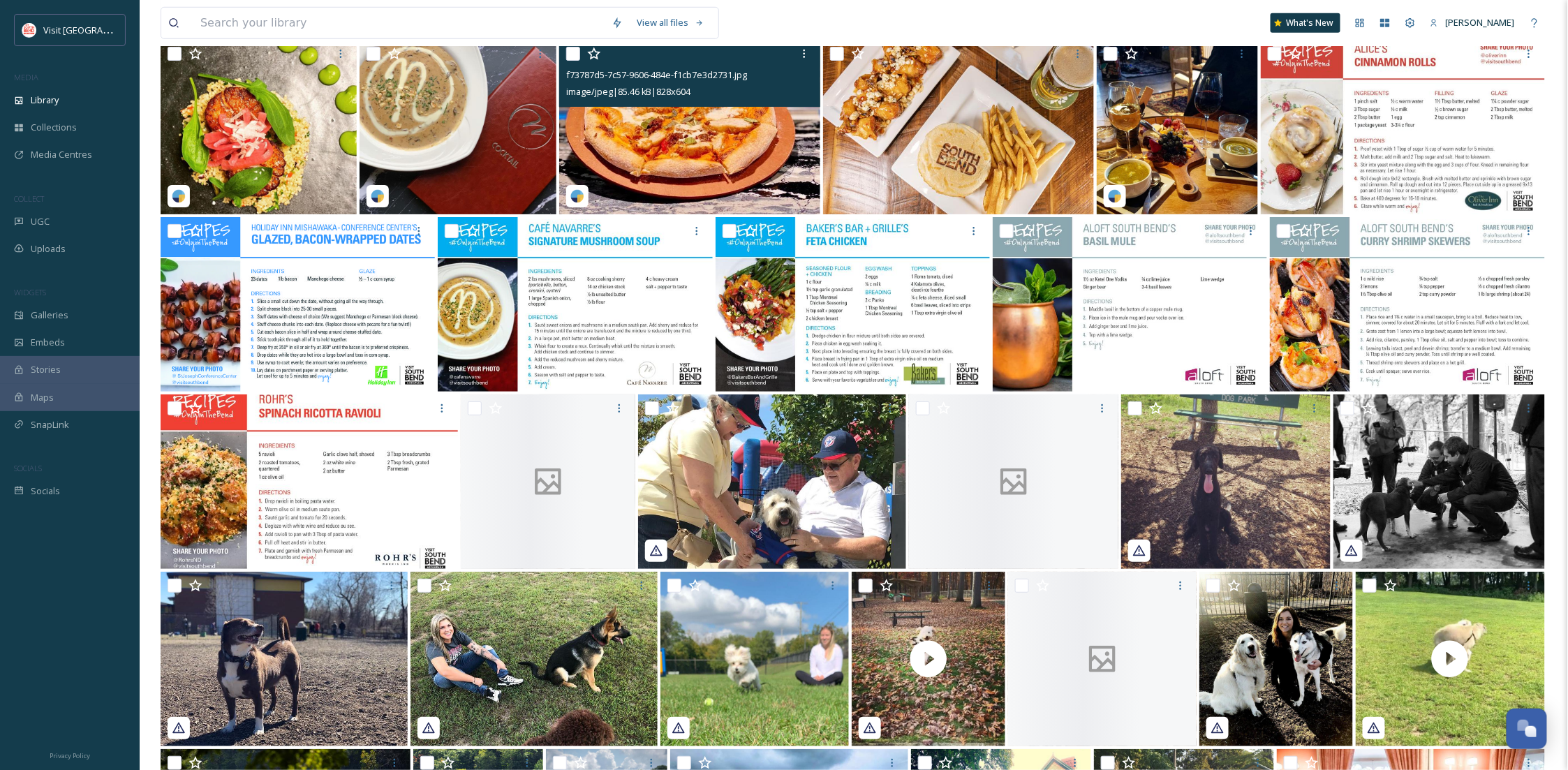
scroll to position [12931, 0]
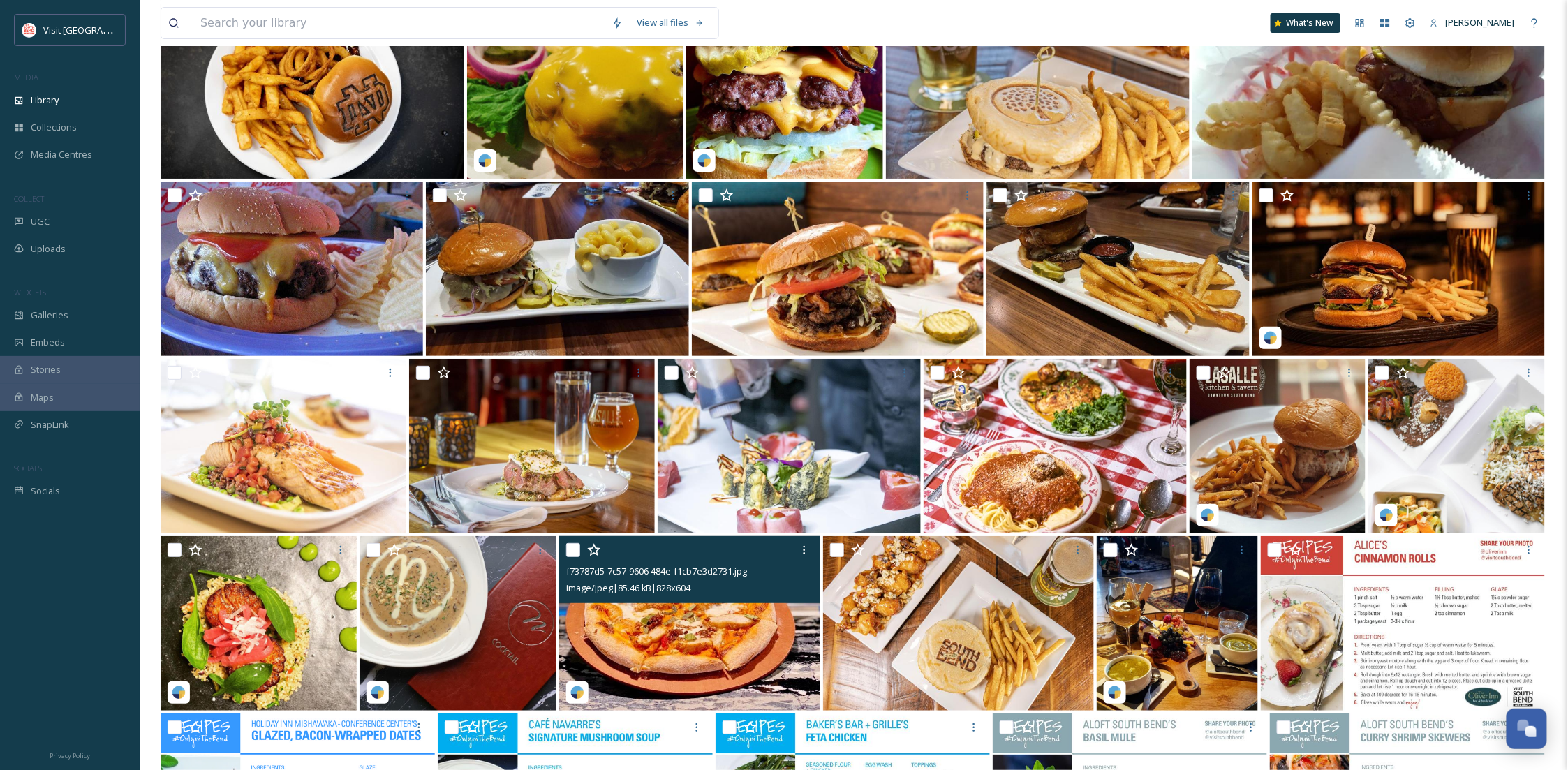
click at [857, 284] on img at bounding box center [838, 269] width 293 height 174
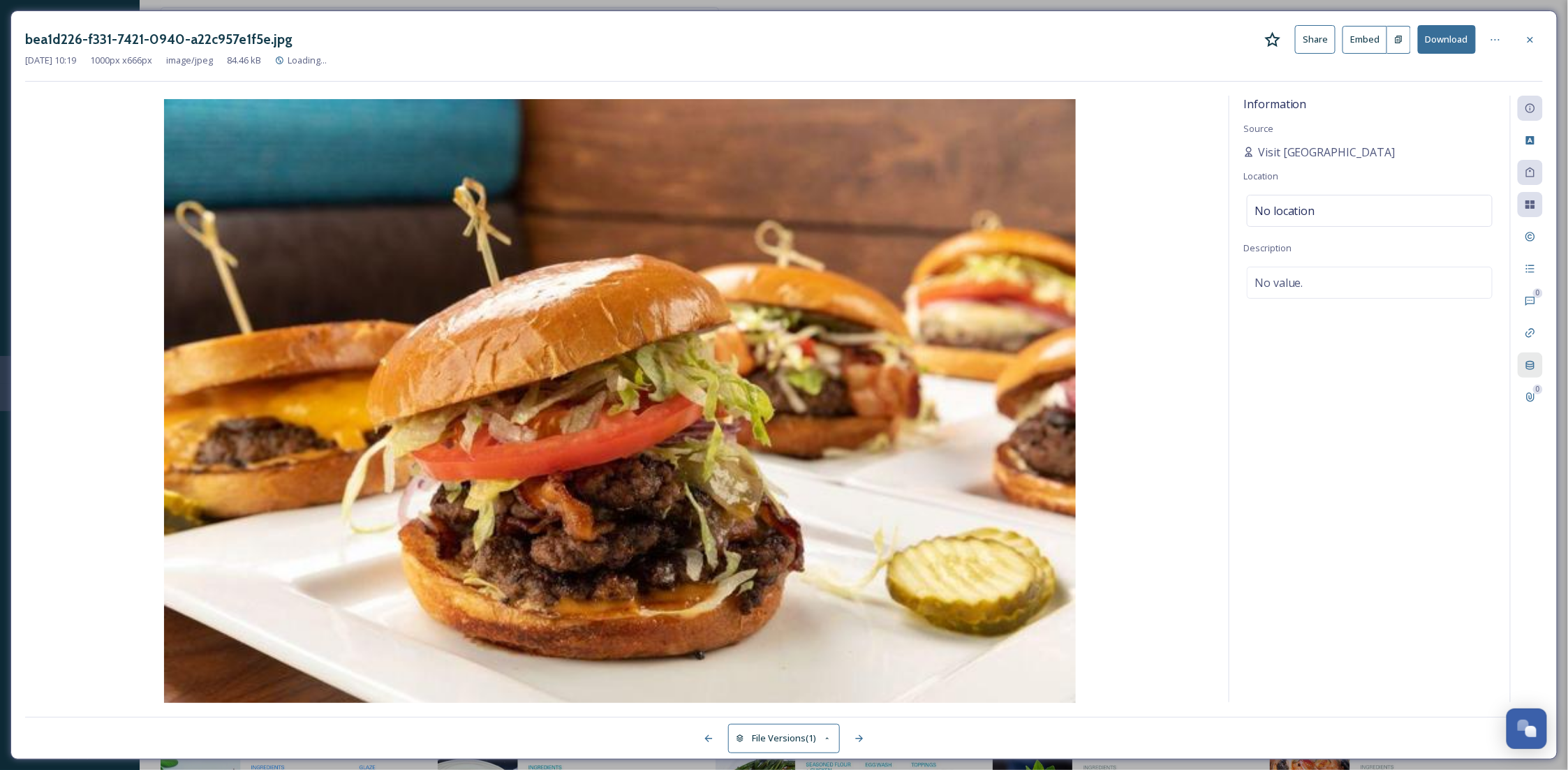
click at [1536, 360] on icon at bounding box center [1530, 365] width 11 height 11
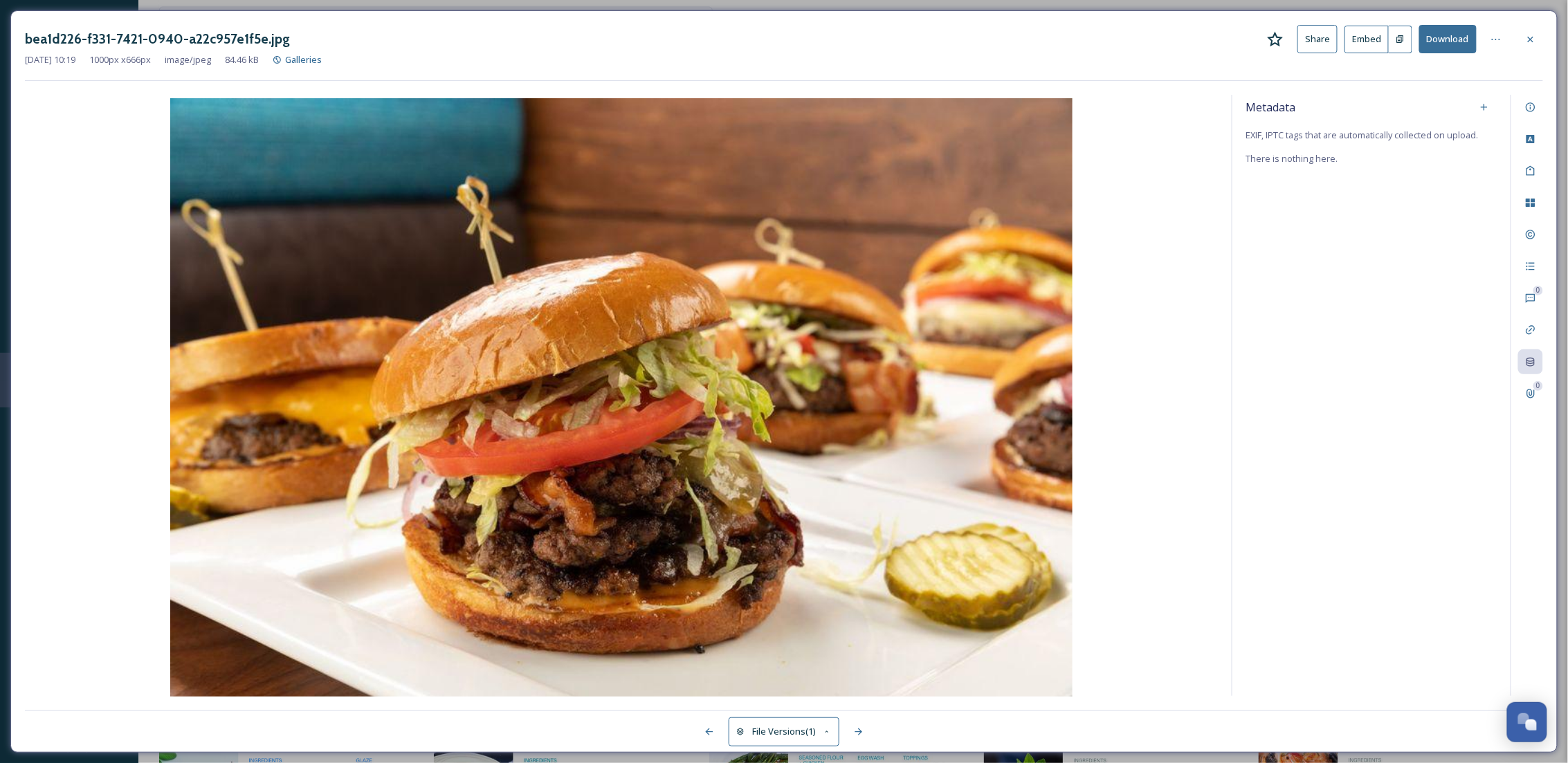
click at [1531, 19] on div "bea1d226-f331-7421-0940-a22c957e1f5e.jpg Share Embed Download Nov 13 2024 10:19…" at bounding box center [784, 382] width 1547 height 743
click at [1533, 41] on icon at bounding box center [1531, 39] width 6 height 6
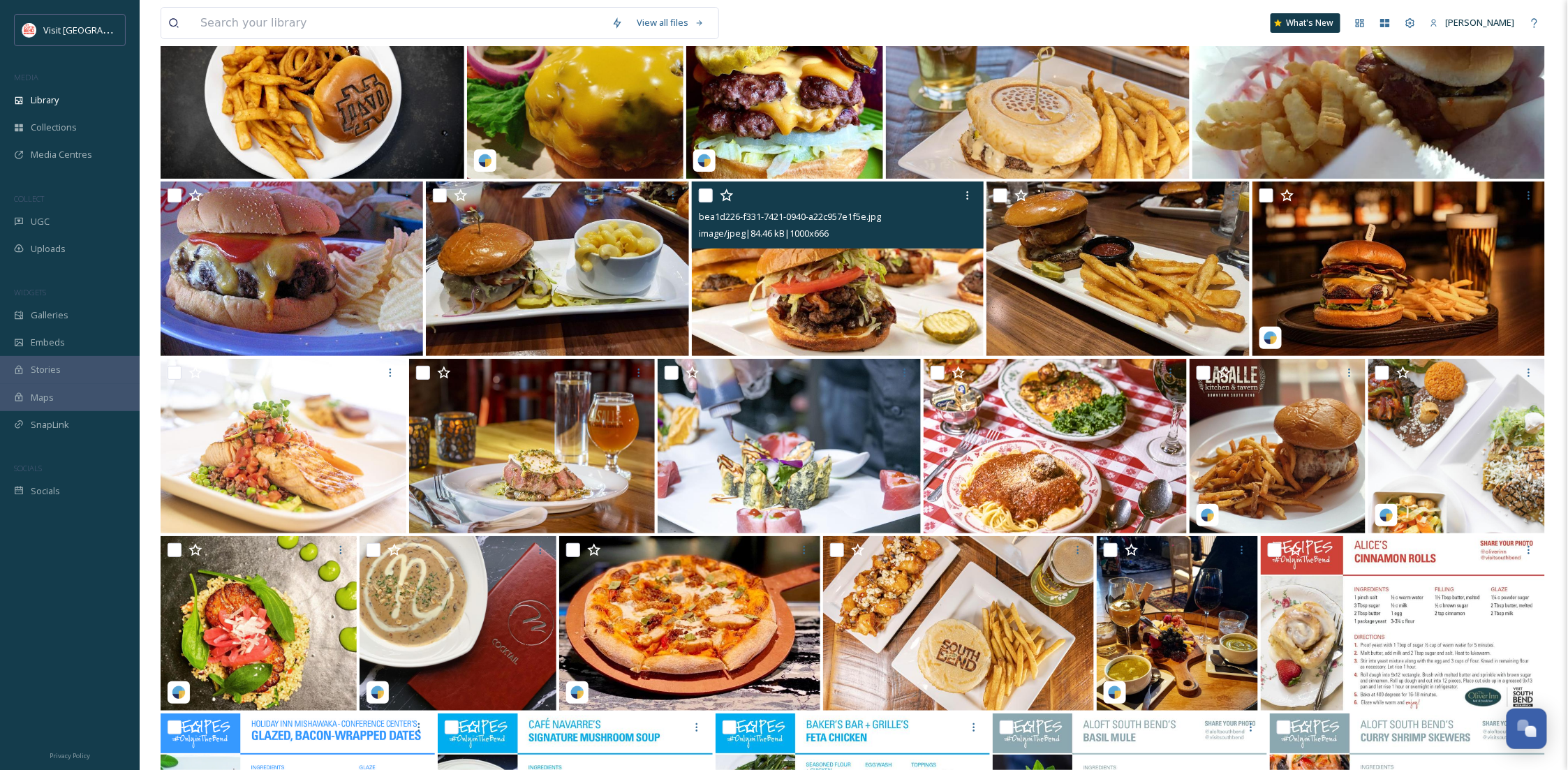
scroll to position [14422, 0]
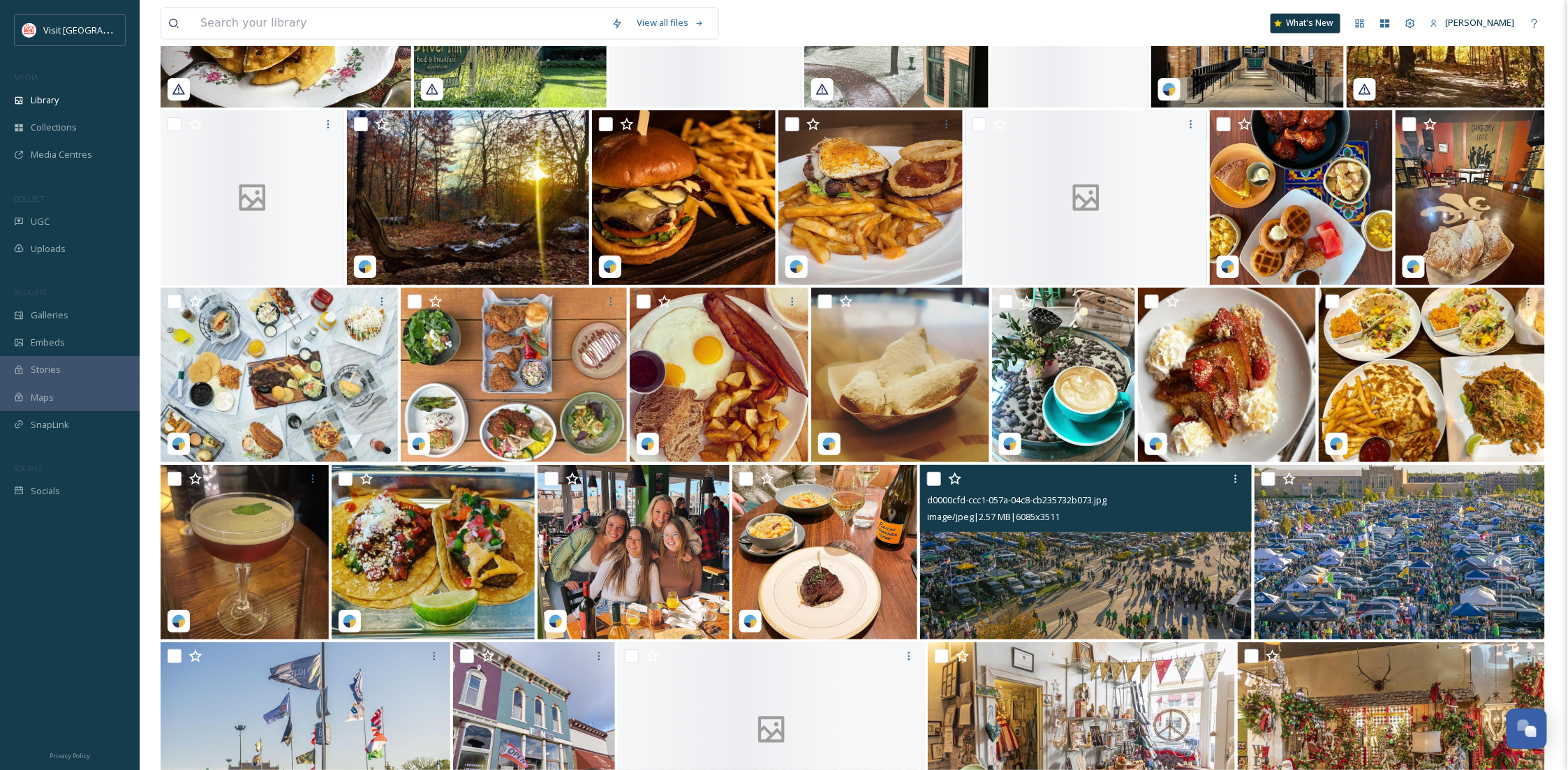
click at [946, 562] on img at bounding box center [1085, 552] width 331 height 174
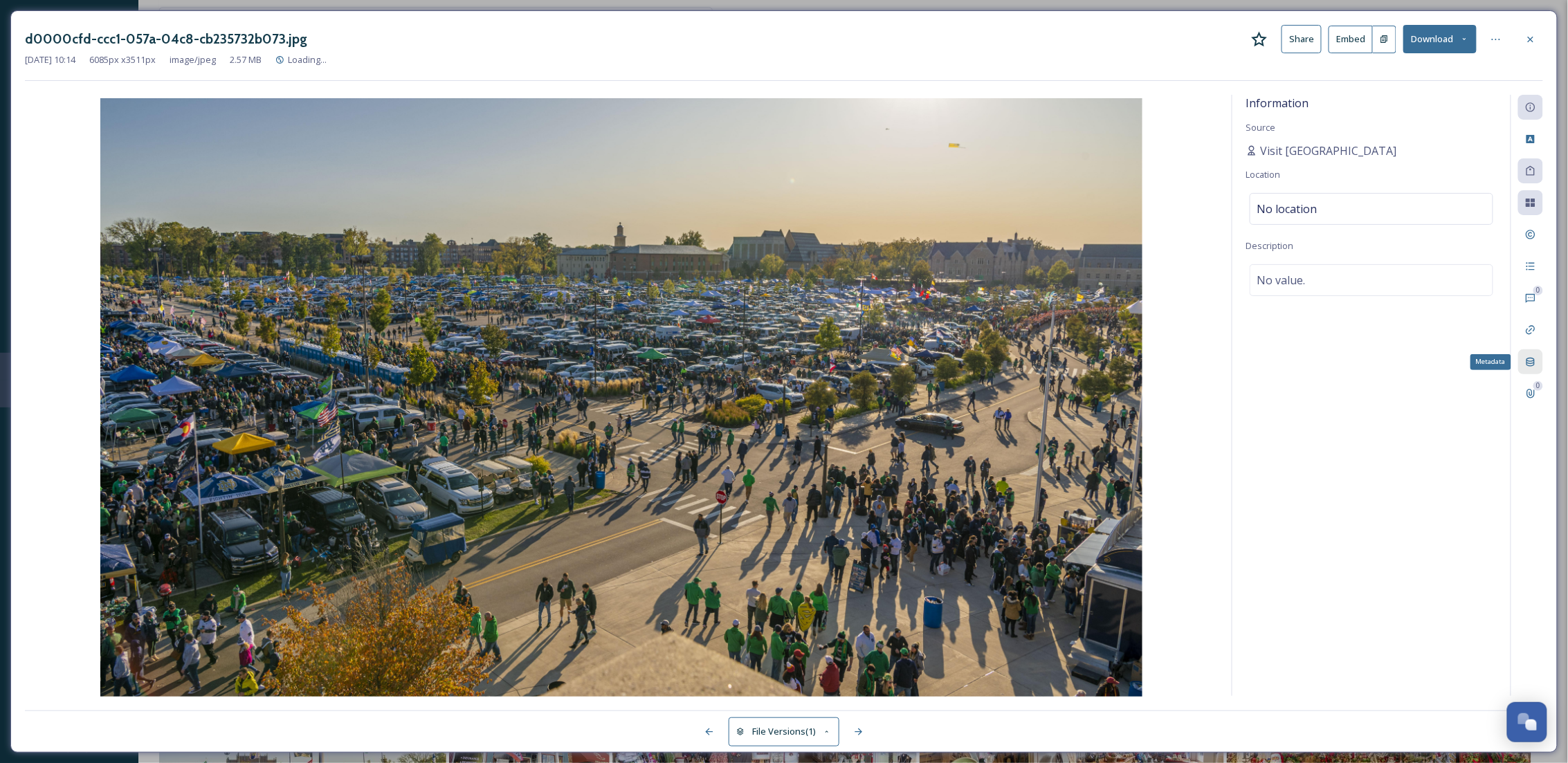
click at [1535, 356] on icon at bounding box center [1531, 362] width 11 height 11
click at [1527, 39] on icon at bounding box center [1531, 39] width 11 height 11
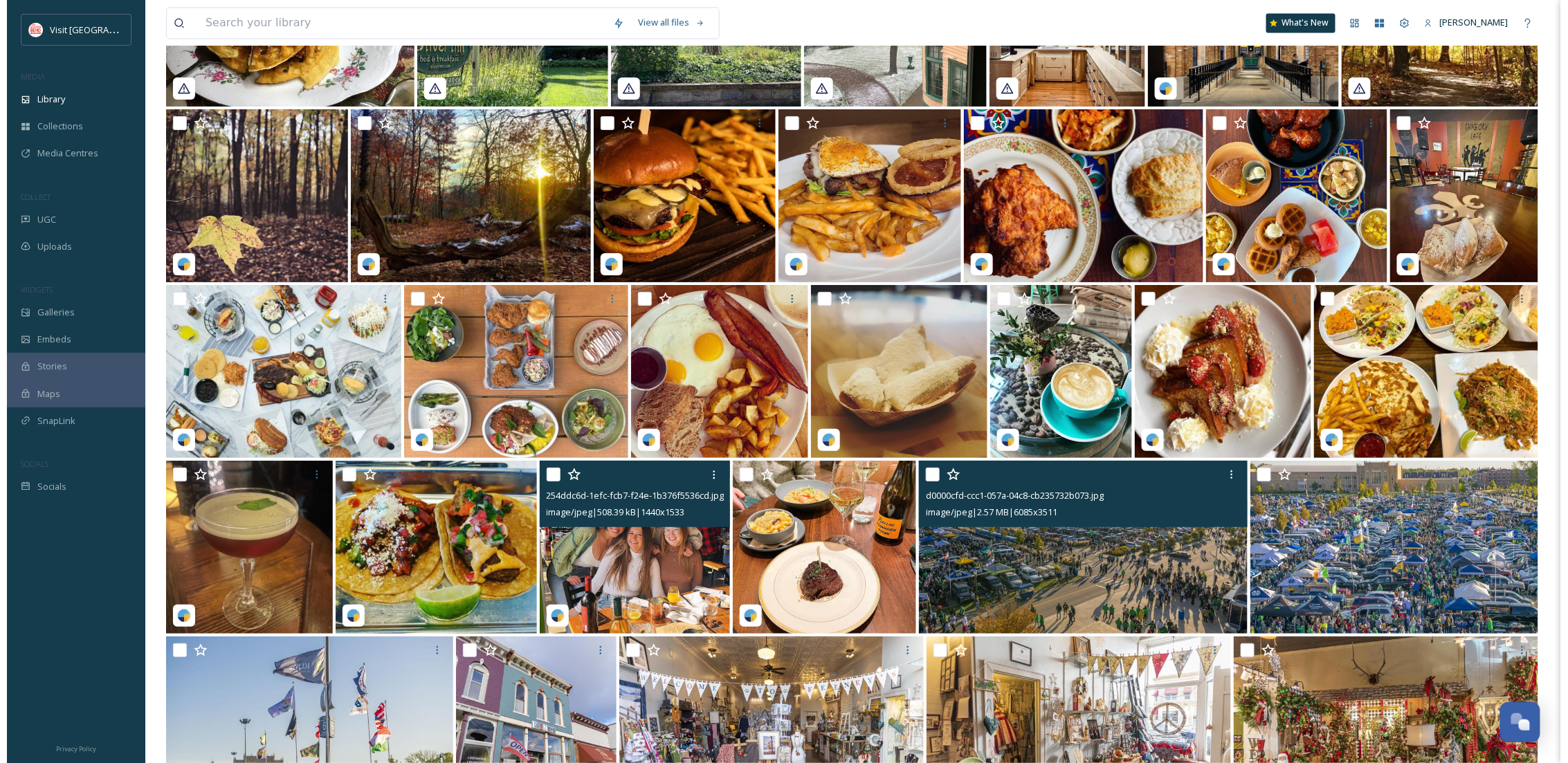
scroll to position [14904, 0]
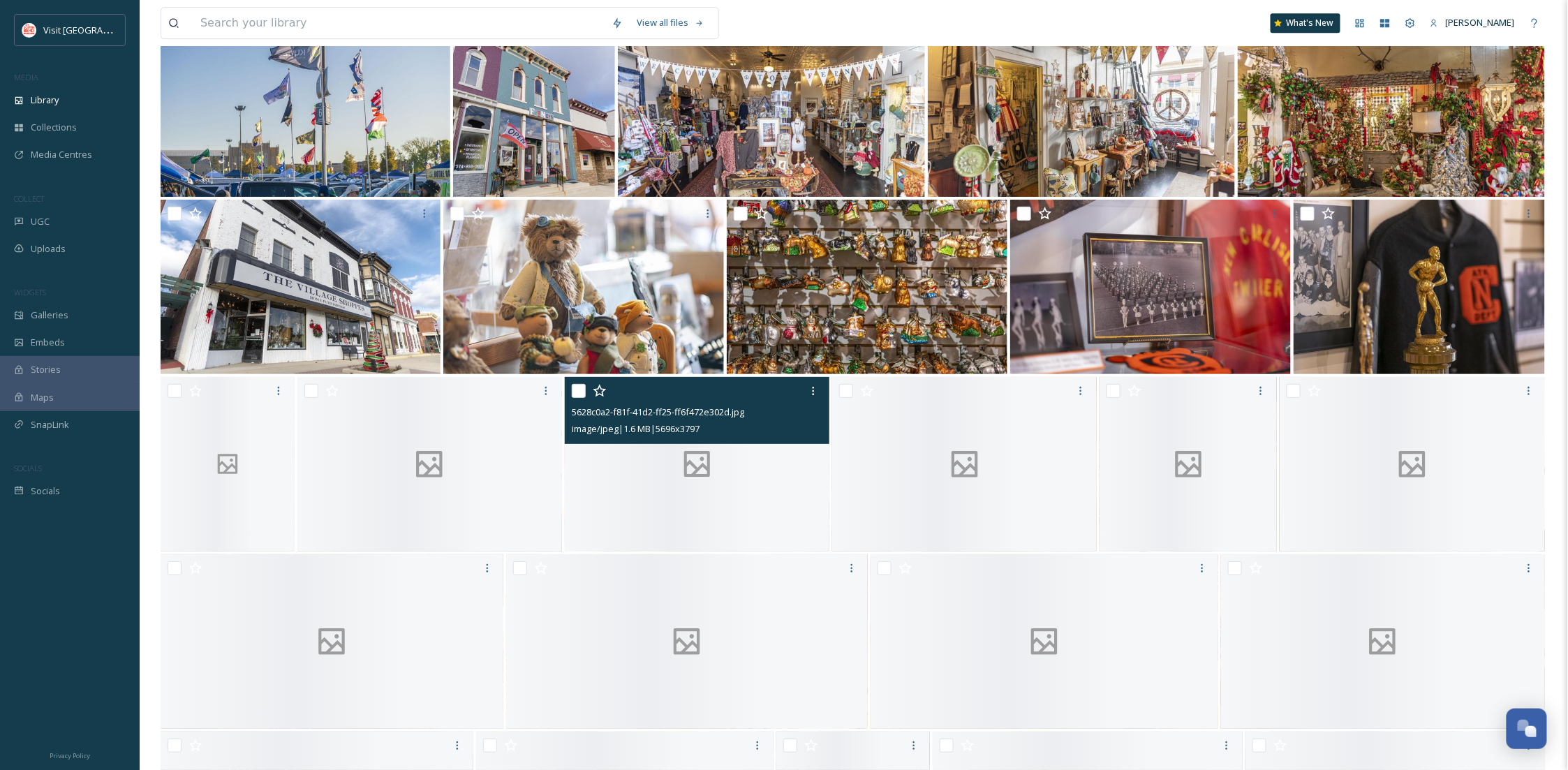
click at [839, 309] on img at bounding box center [867, 287] width 281 height 174
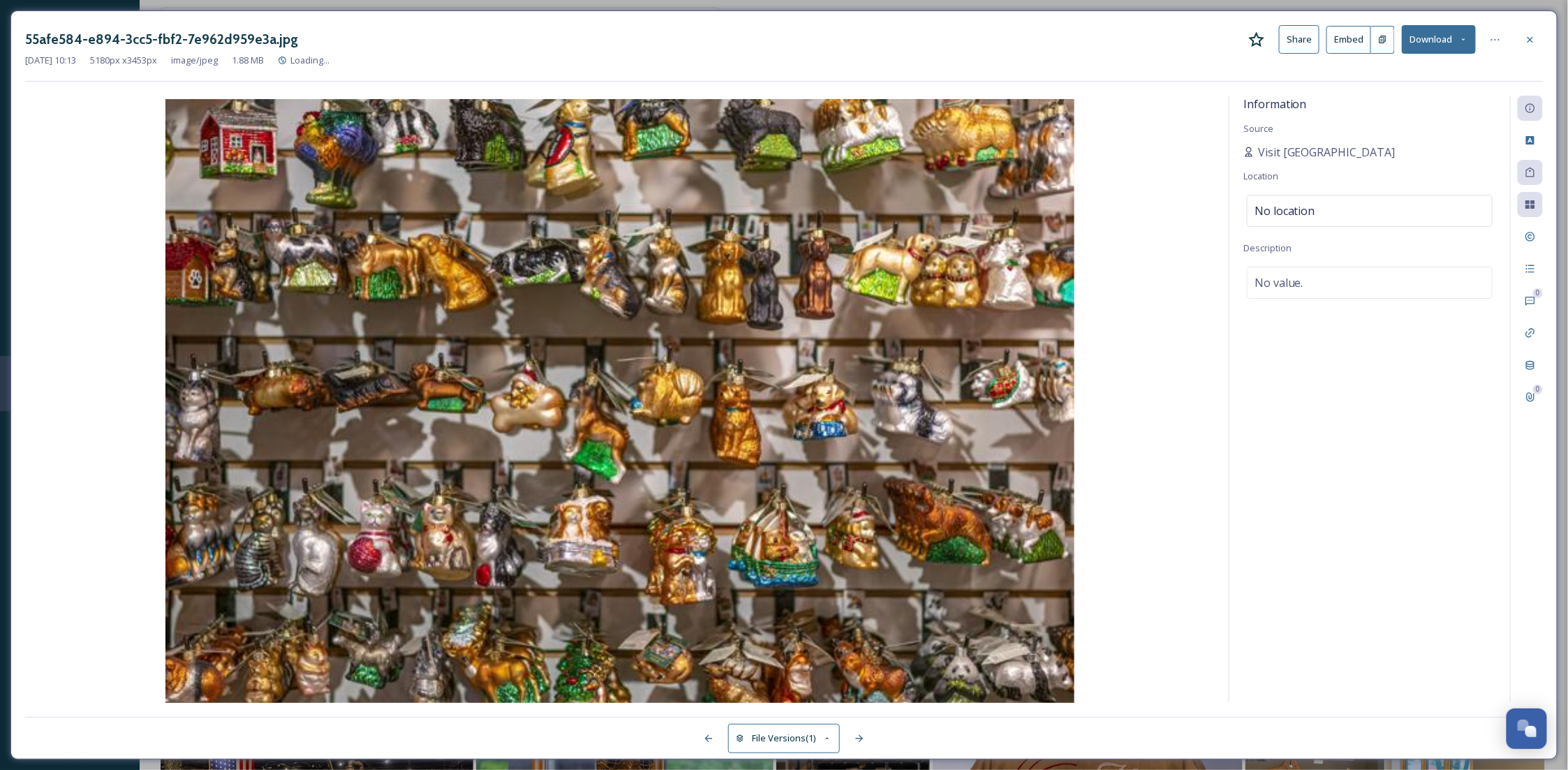
click at [1543, 368] on div at bounding box center [1530, 364] width 25 height 25
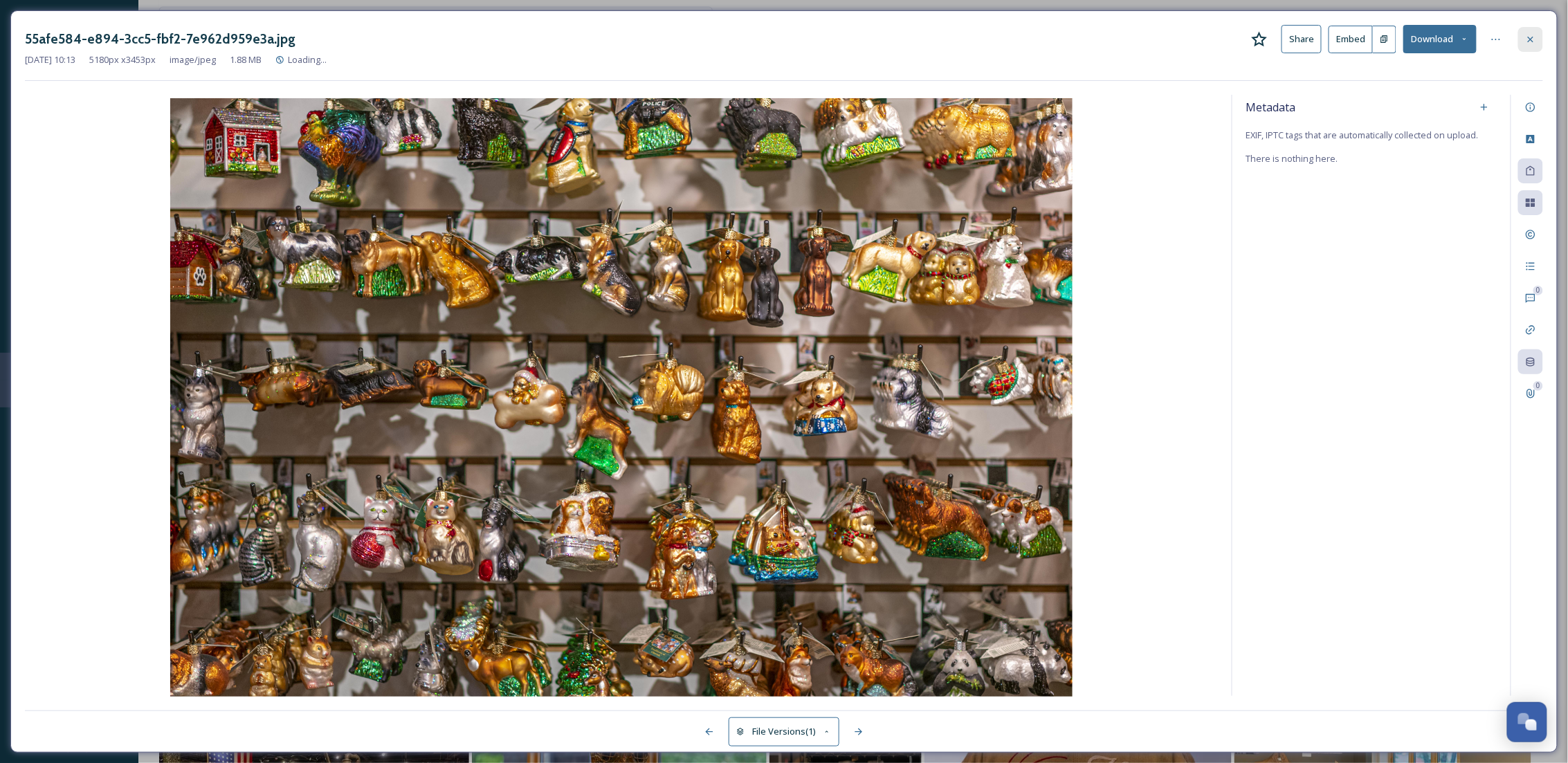
click at [1527, 34] on icon at bounding box center [1531, 39] width 11 height 11
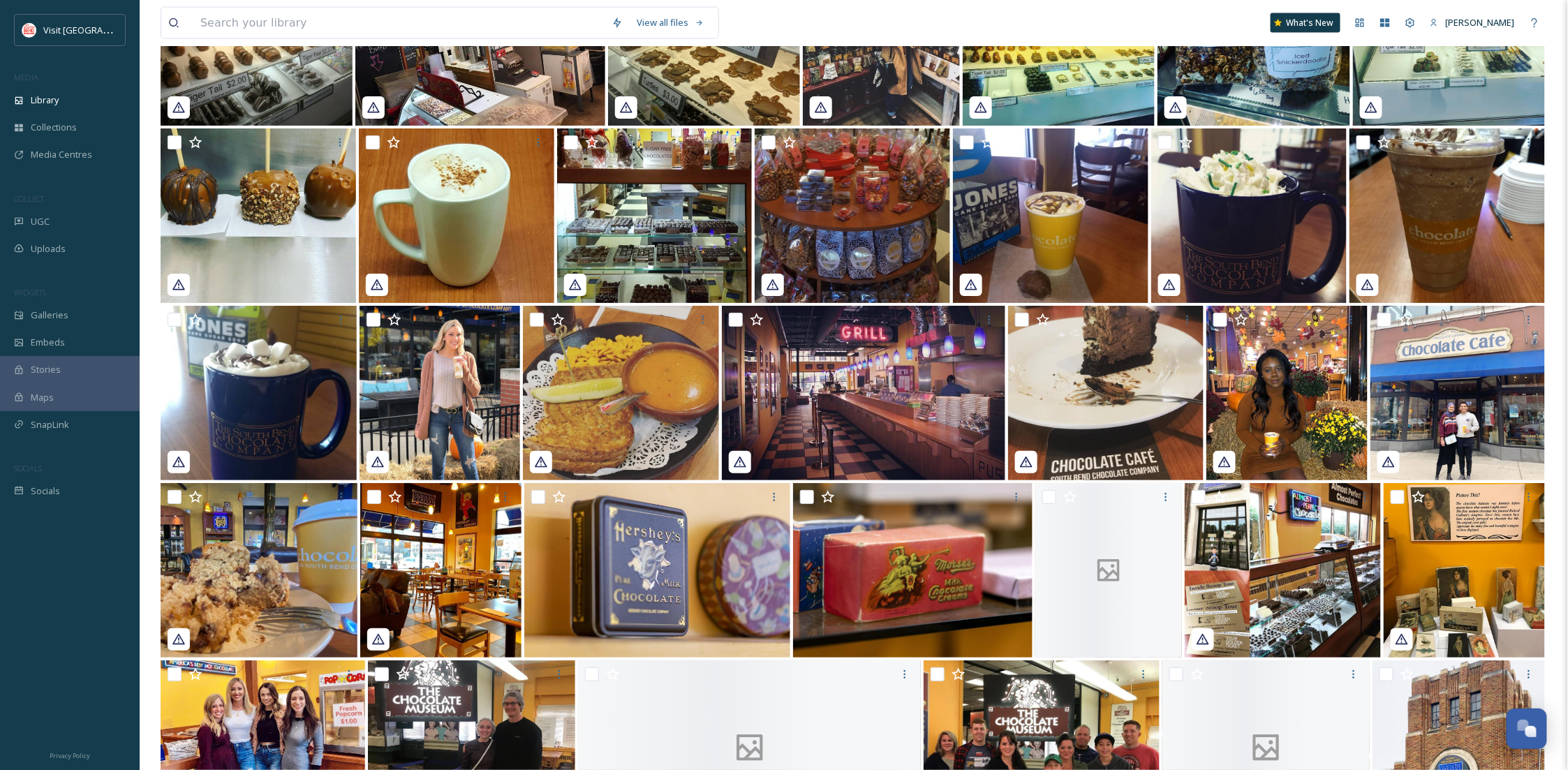
scroll to position [17152, 0]
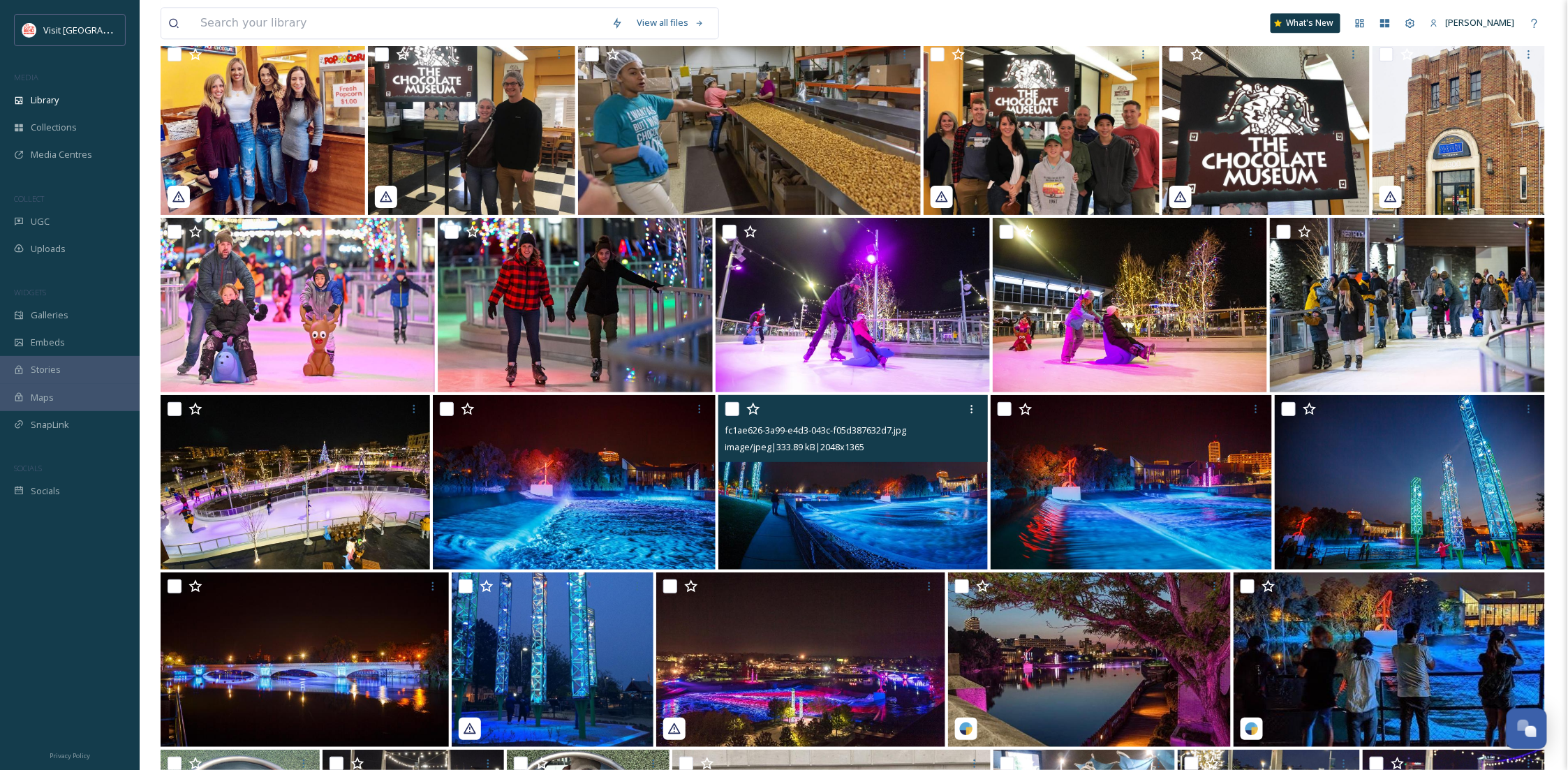
click at [836, 511] on img at bounding box center [853, 482] width 269 height 174
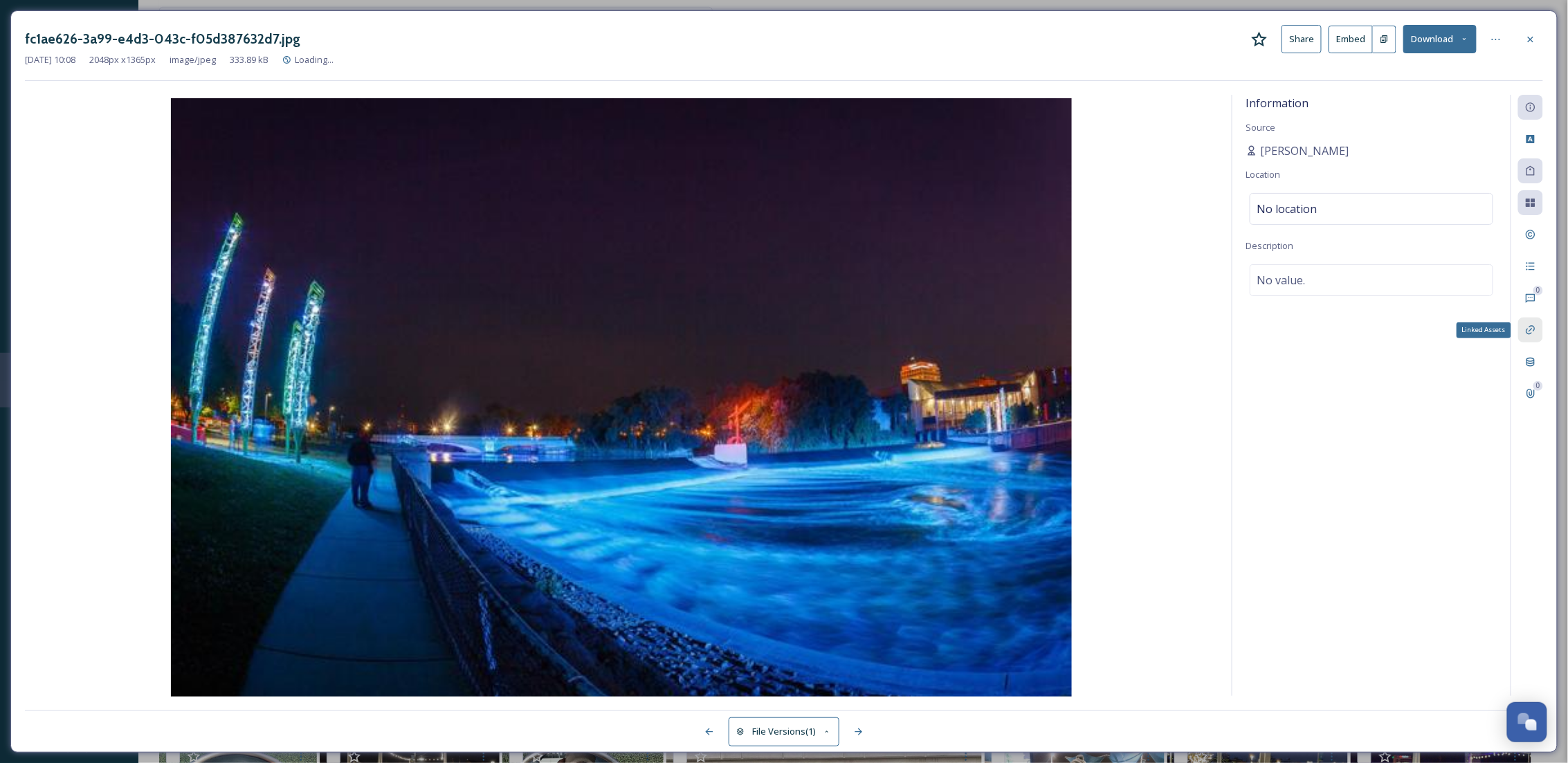
click at [1531, 339] on div "Linked Assets" at bounding box center [1530, 330] width 25 height 25
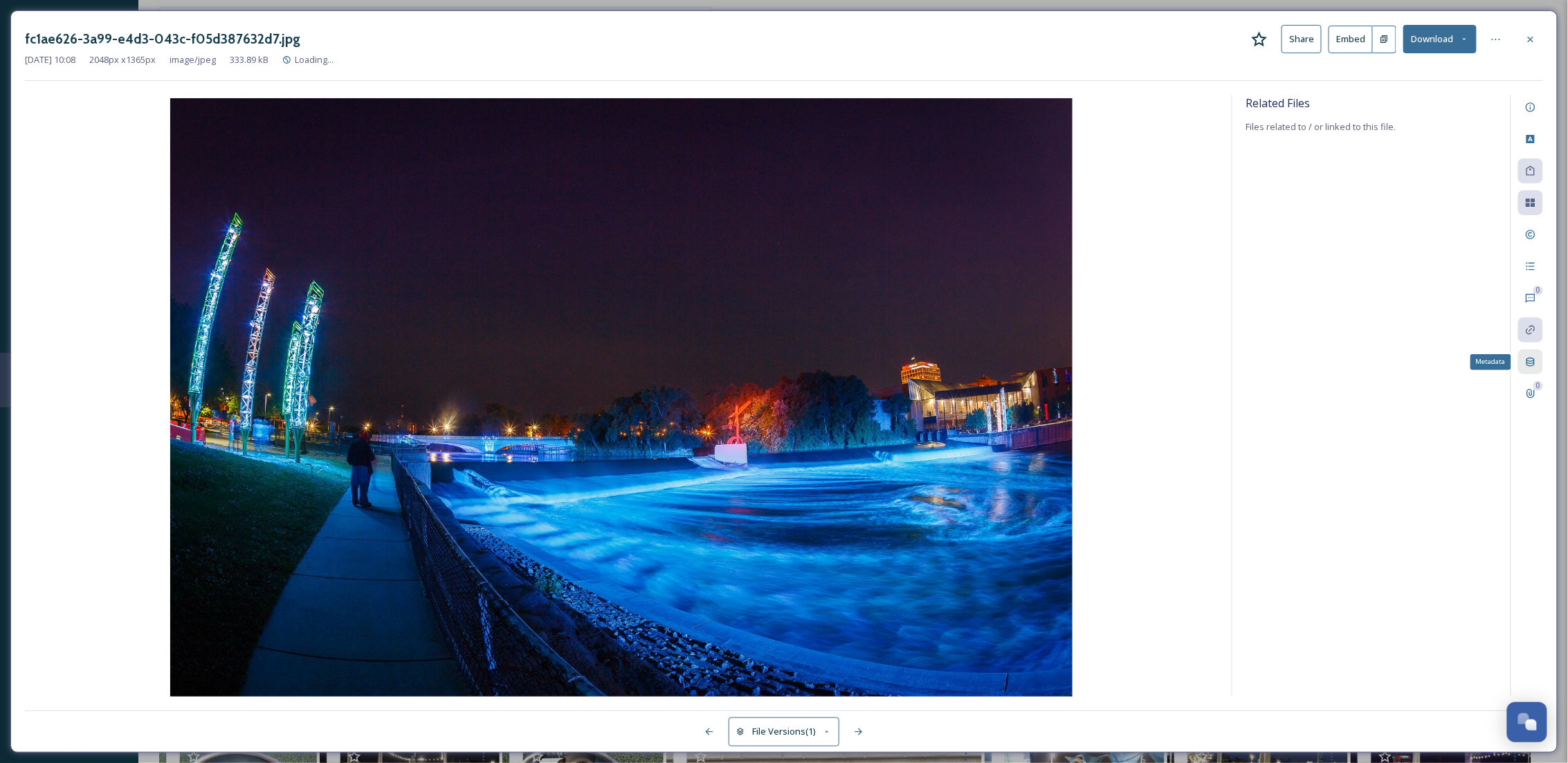
click at [1531, 354] on div "Metadata" at bounding box center [1530, 361] width 25 height 25
click at [1537, 41] on div at bounding box center [1530, 39] width 25 height 25
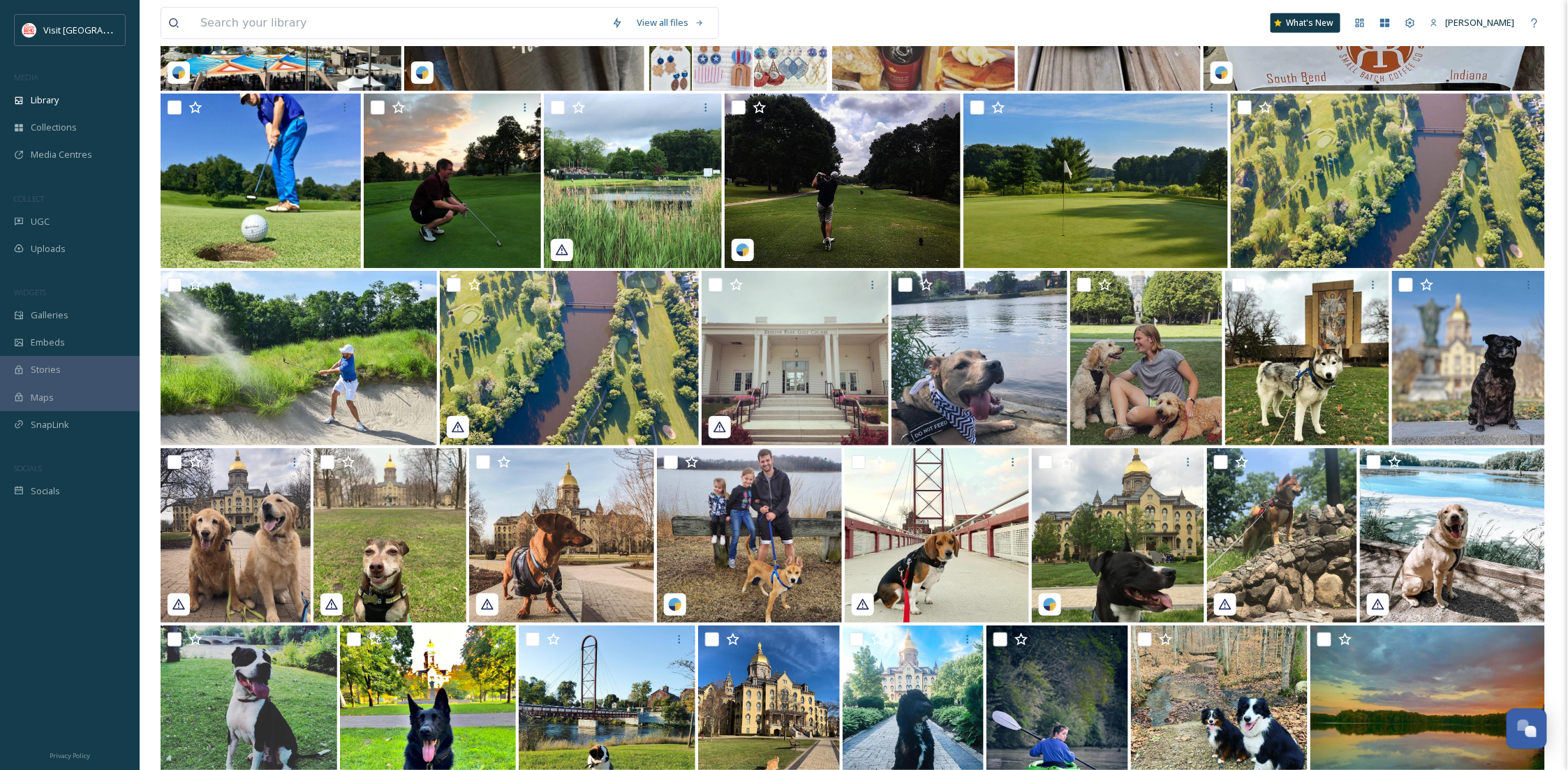
scroll to position [19139, 0]
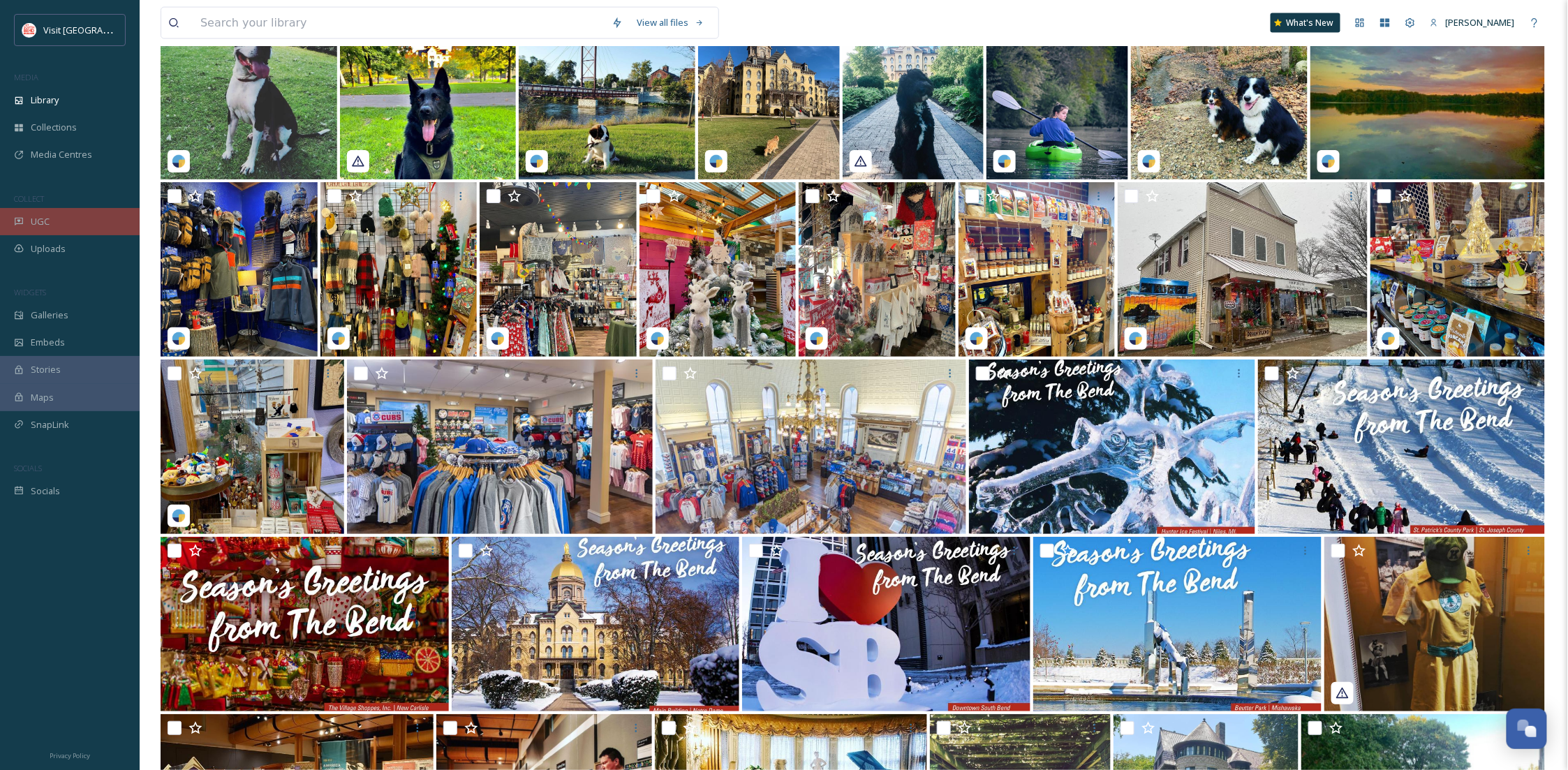
click at [65, 218] on div "UGC" at bounding box center [69, 222] width 140 height 27
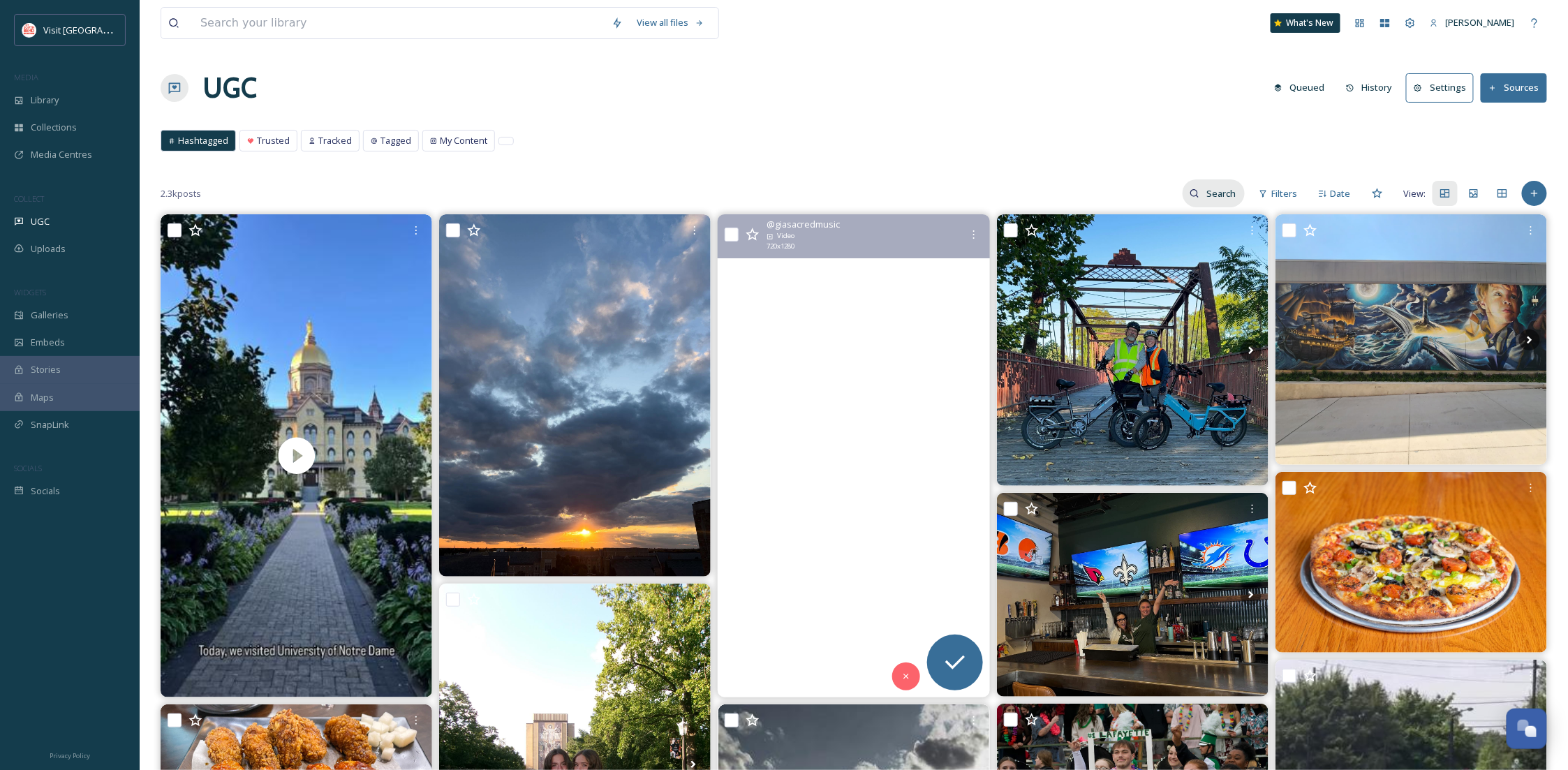
click at [1219, 196] on input at bounding box center [1222, 193] width 45 height 28
click at [871, 159] on div "Hashtagged Trusted Tracked Tagged My Content Hashtagged Trusted Tracked Tagged …" at bounding box center [854, 144] width 1387 height 28
click at [495, 144] on div "Hashtagged Trusted Tracked Tagged My Content Hashtagged Trusted Tracked Tagged …" at bounding box center [854, 144] width 1387 height 28
click at [515, 142] on div "Hashtagged Trusted Tracked Tagged My Content Hashtagged Trusted Tracked Tagged …" at bounding box center [854, 144] width 1387 height 28
click at [506, 142] on div at bounding box center [506, 141] width 14 height 7
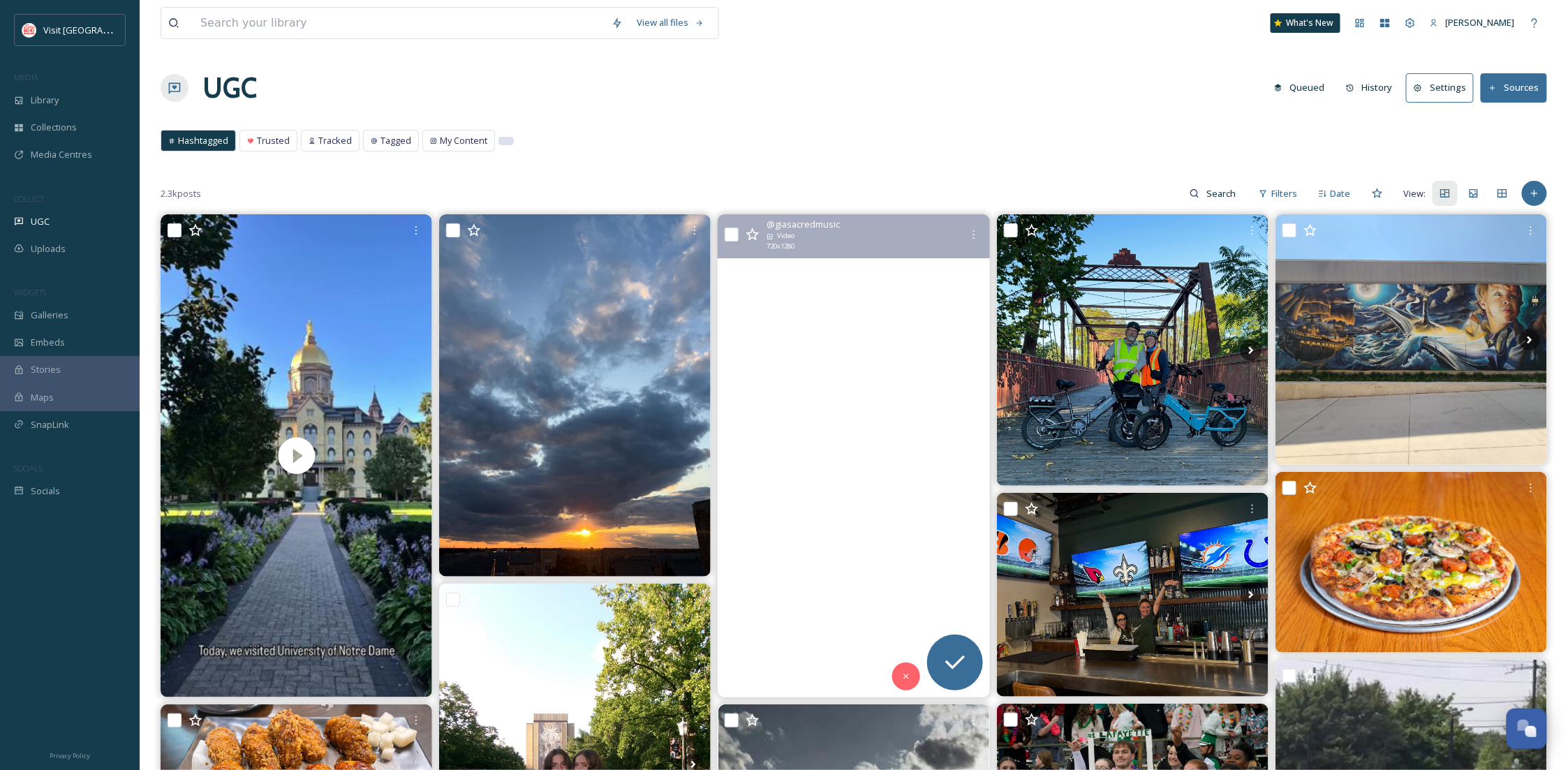
click at [506, 137] on div at bounding box center [506, 141] width 16 height 9
click at [640, 140] on div "Hashtagged Trusted Tracked Tagged My Content Hashtagged Trusted Tracked Tagged …" at bounding box center [854, 144] width 1387 height 28
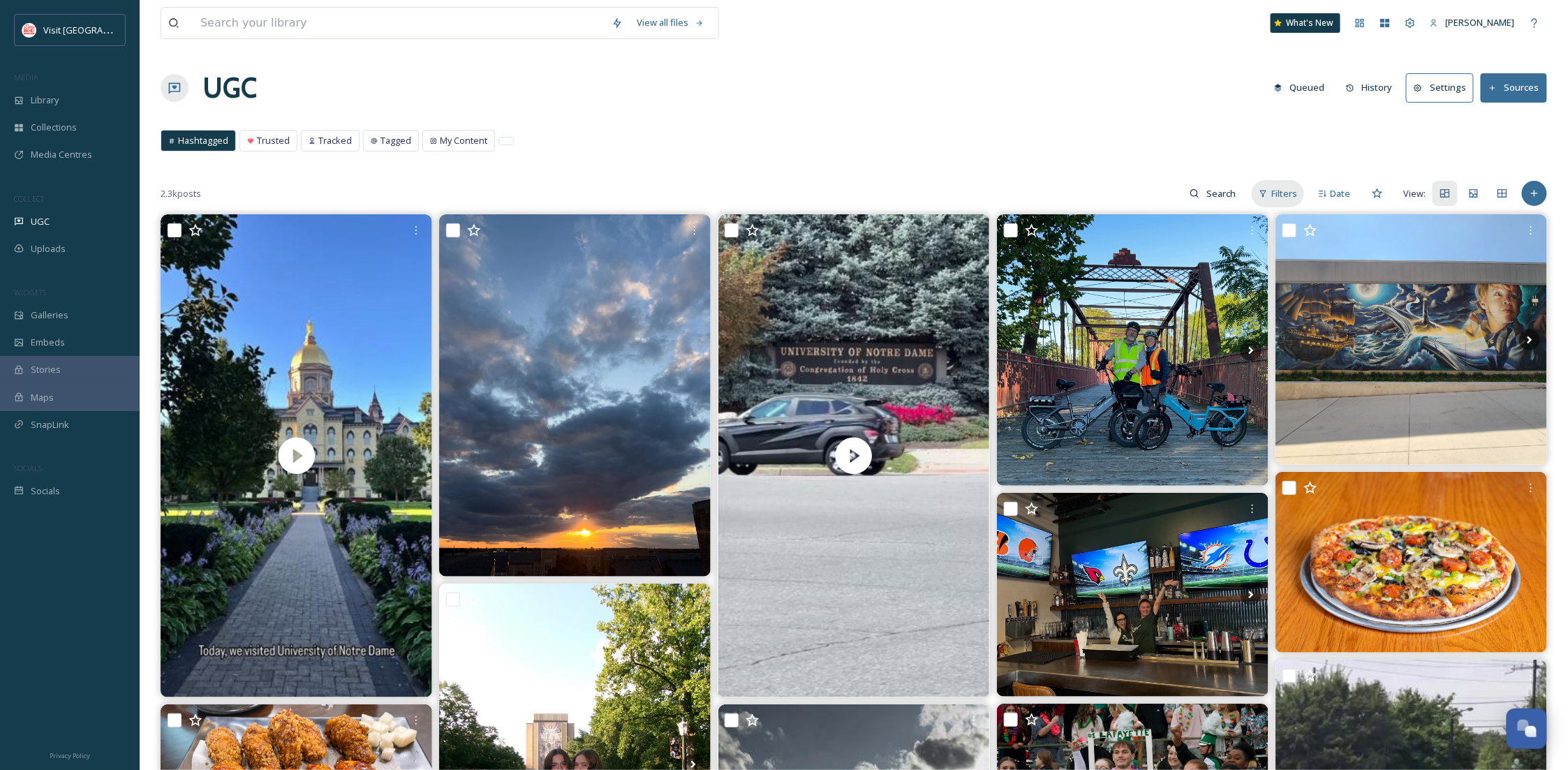
click at [1275, 204] on div "Filters" at bounding box center [1278, 194] width 52 height 27
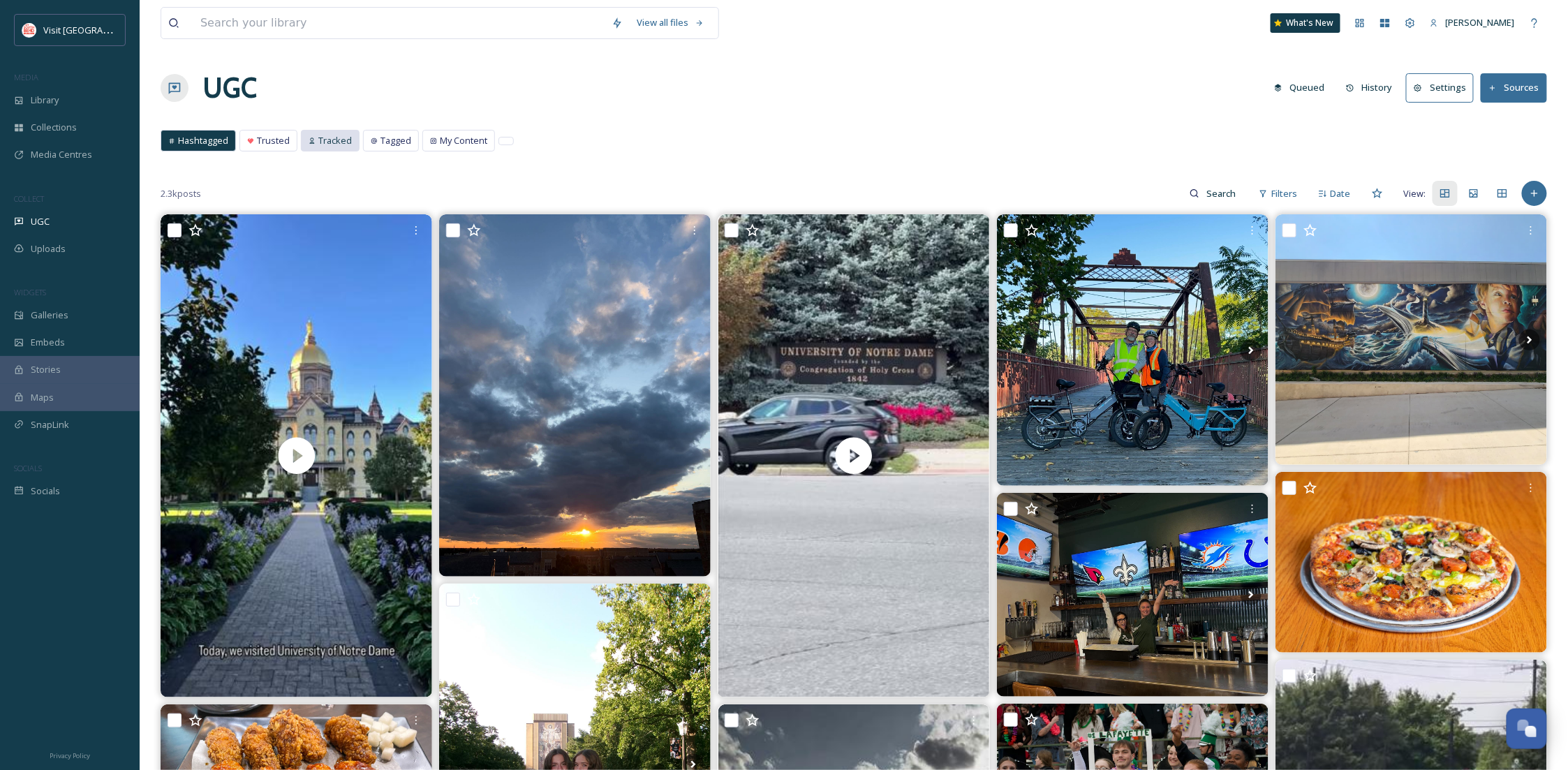
click at [319, 132] on div "Tracked" at bounding box center [330, 140] width 57 height 21
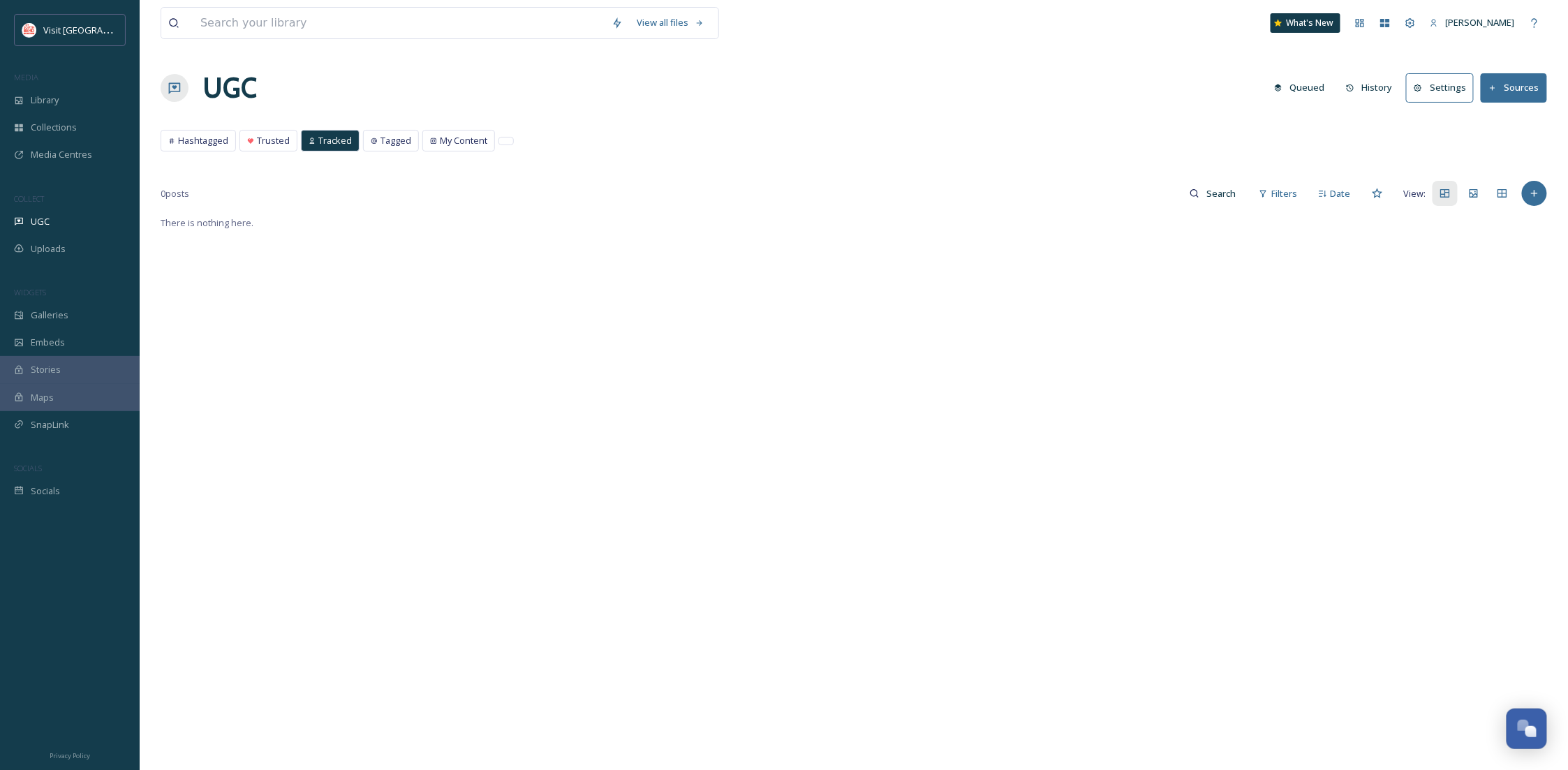
click at [201, 153] on div "Hashtagged Trusted Tracked Tagged My Content Hashtagged Trusted Tracked Tagged …" at bounding box center [854, 144] width 1387 height 28
click at [208, 142] on span "Hashtagged" at bounding box center [203, 140] width 50 height 13
